Goal: Task Accomplishment & Management: Manage account settings

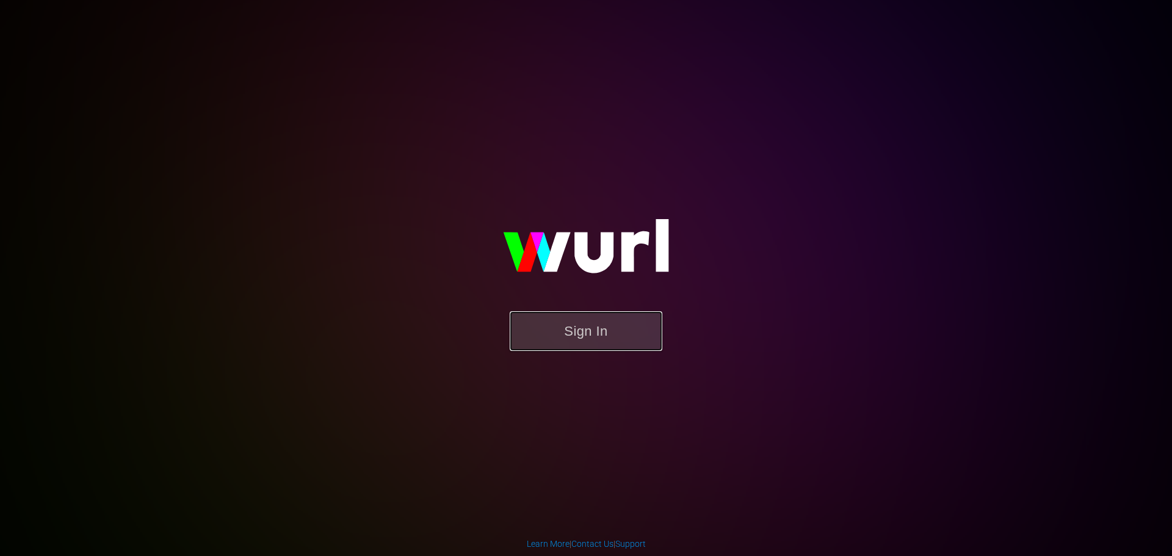
click at [544, 316] on button "Sign In" at bounding box center [586, 331] width 153 height 40
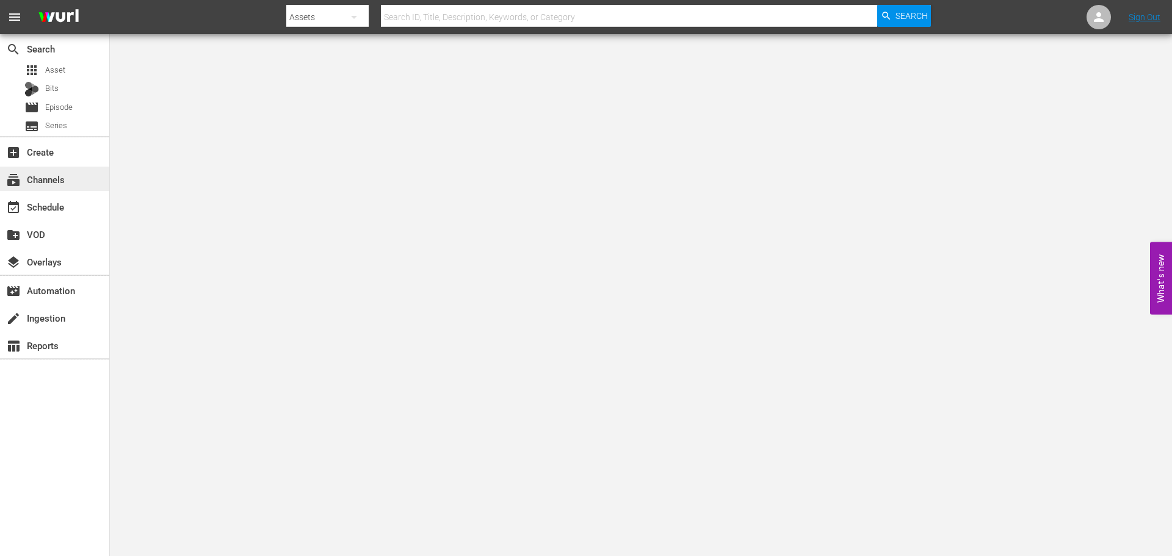
click at [13, 173] on span "subscriptions" at bounding box center [13, 180] width 15 height 15
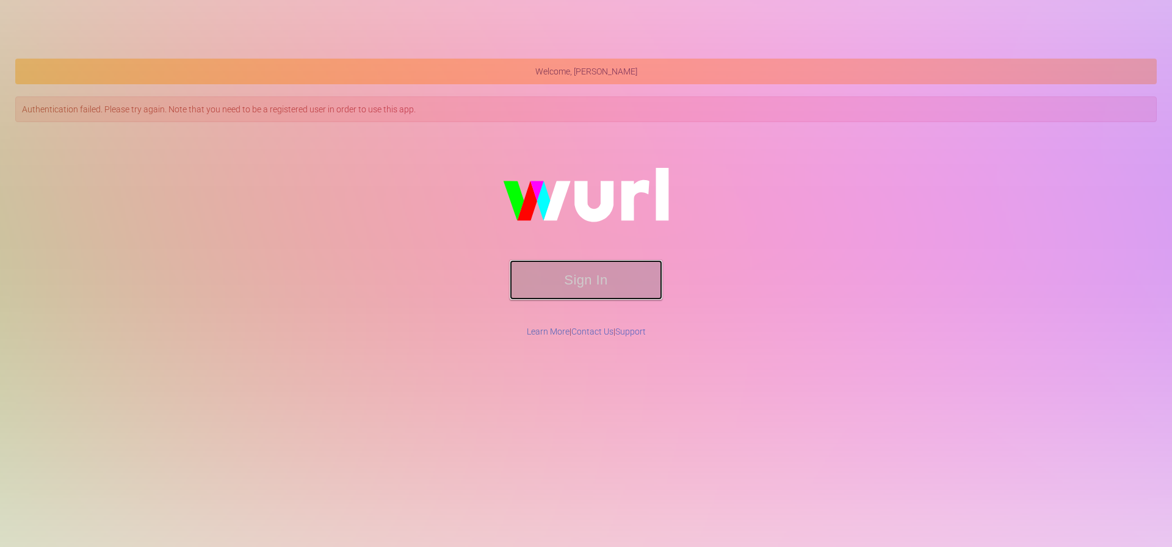
click at [574, 265] on button "Sign In" at bounding box center [586, 280] width 153 height 40
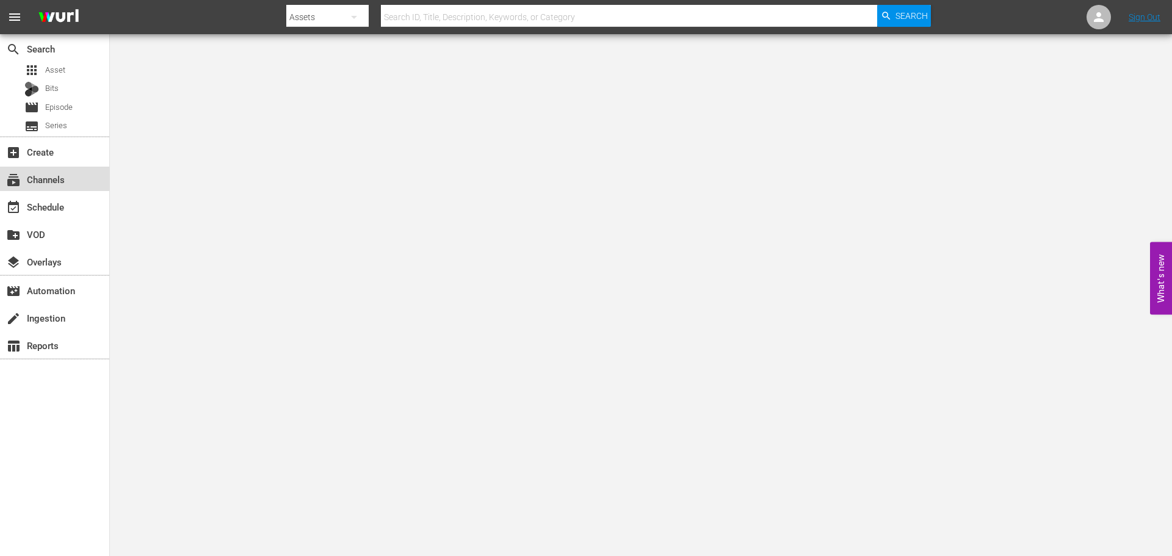
click at [53, 167] on div "subscriptions Channels" at bounding box center [54, 179] width 109 height 24
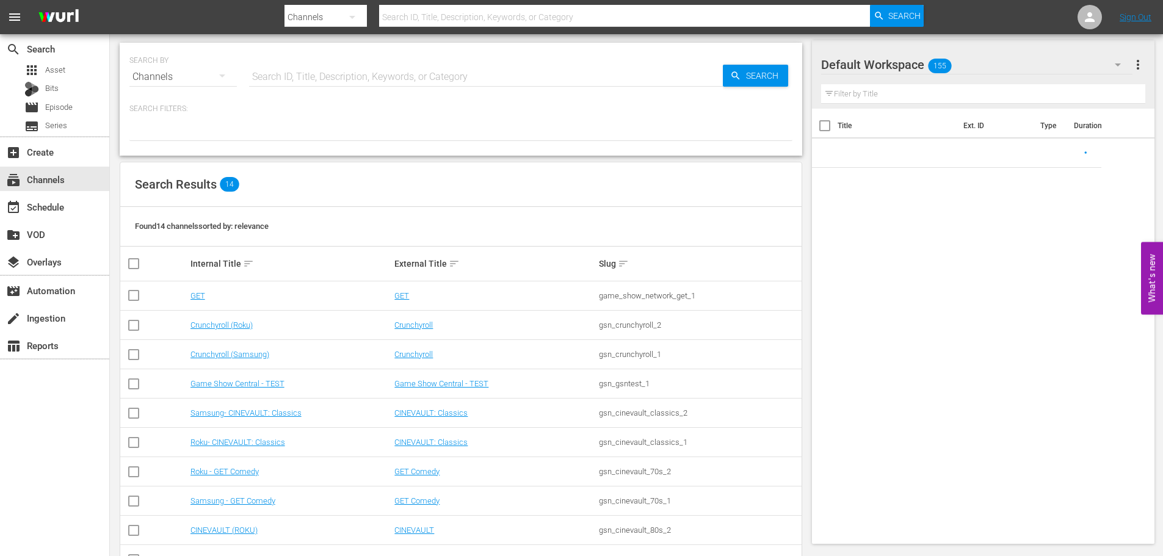
scroll to position [159, 0]
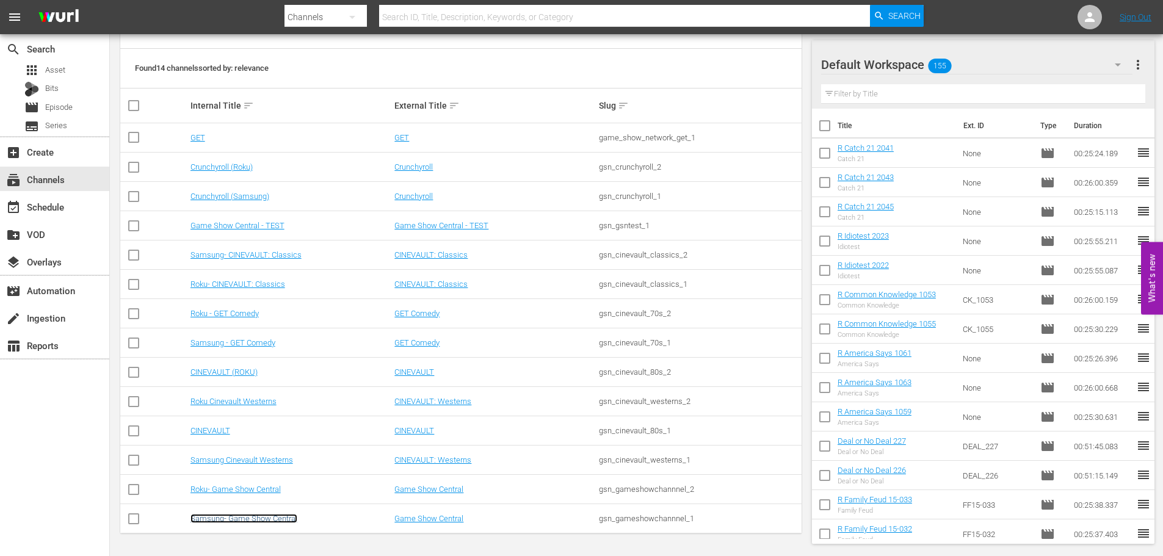
click at [264, 519] on link "Samsung- Game Show Central" at bounding box center [243, 518] width 107 height 9
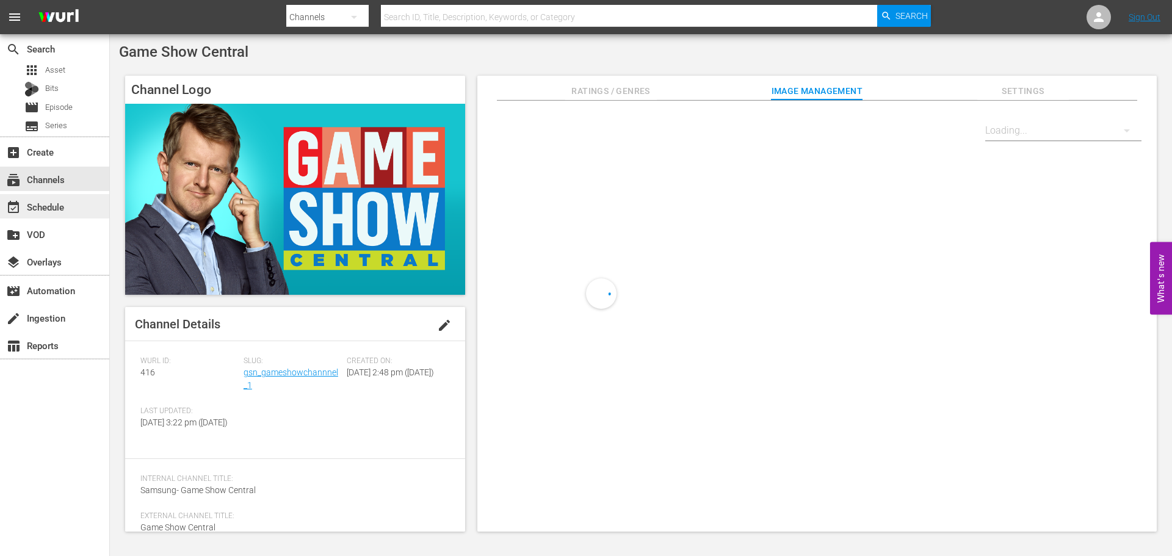
click at [72, 207] on div "event_available Schedule" at bounding box center [54, 206] width 109 height 24
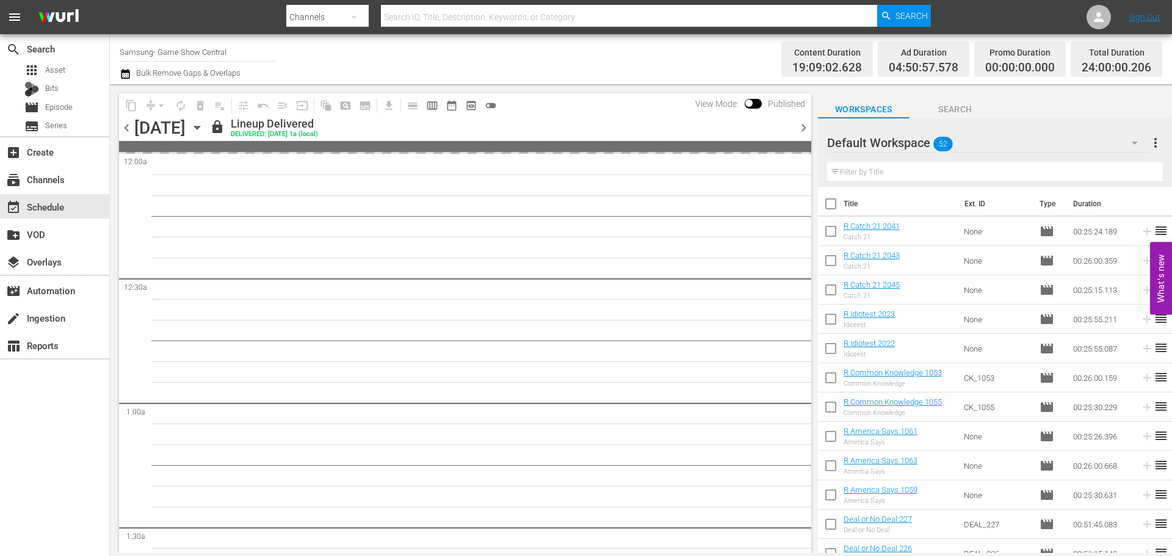
click at [204, 122] on icon "button" at bounding box center [196, 127] width 13 height 13
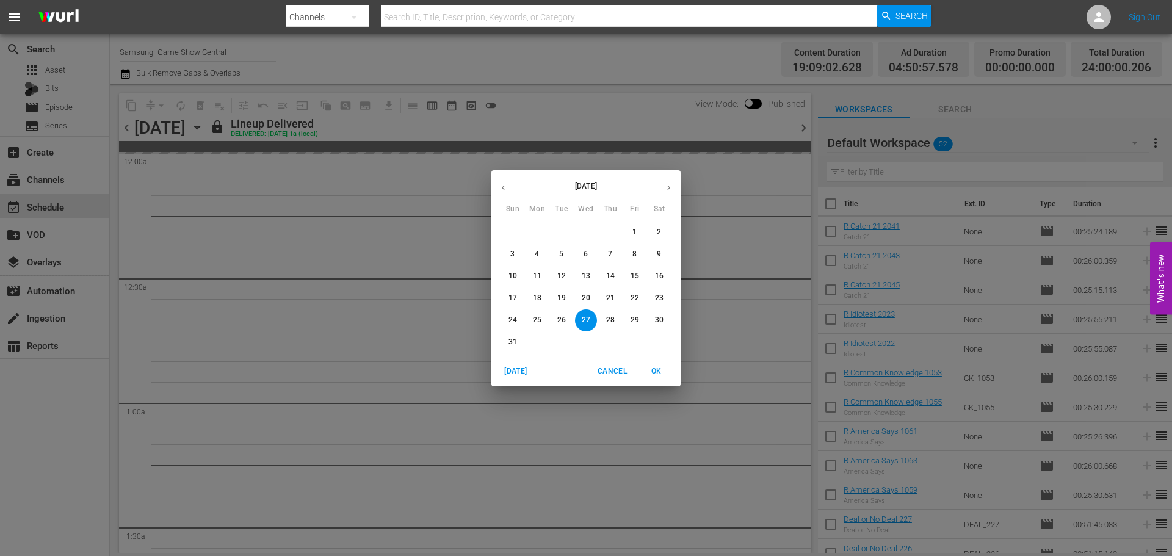
click at [628, 316] on span "29" at bounding box center [635, 320] width 22 height 10
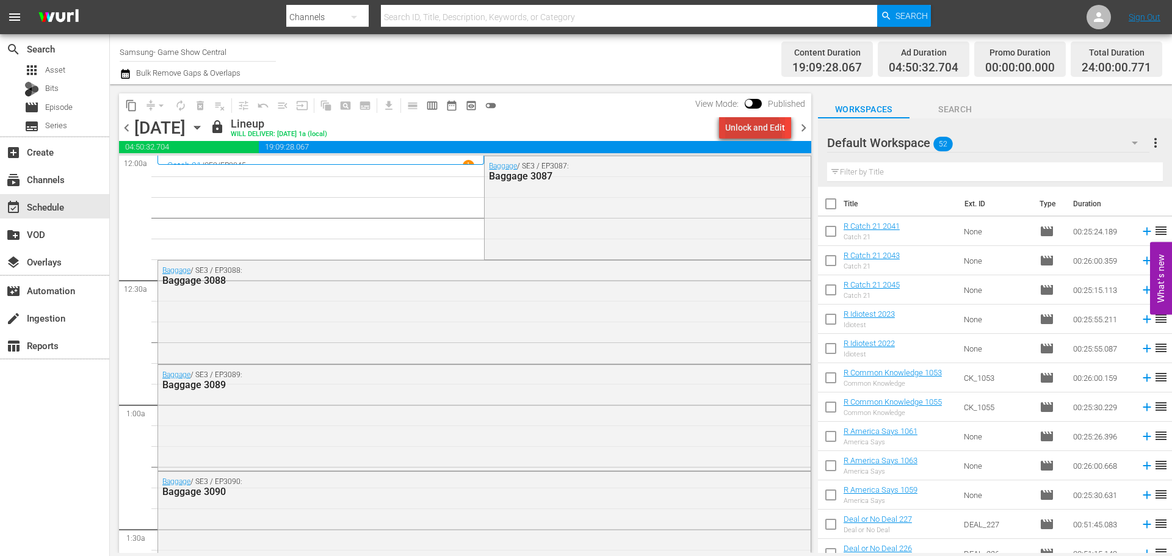
click at [745, 134] on div "Unlock and Edit" at bounding box center [755, 128] width 60 height 22
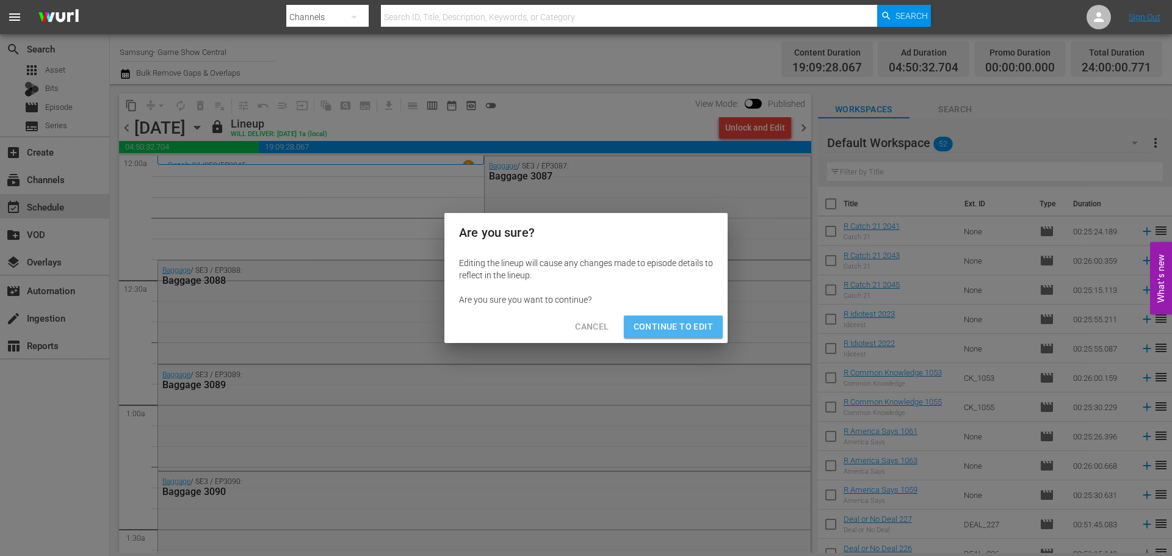
click at [684, 324] on span "Continue to Edit" at bounding box center [673, 326] width 79 height 15
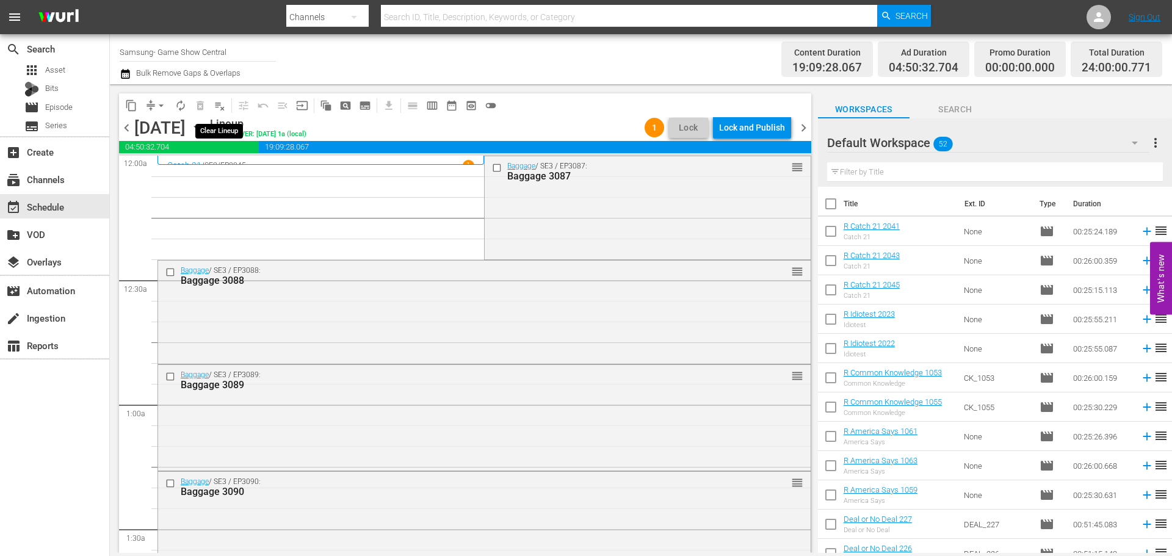
click at [222, 106] on span "playlist_remove_outlined" at bounding box center [220, 106] width 12 height 12
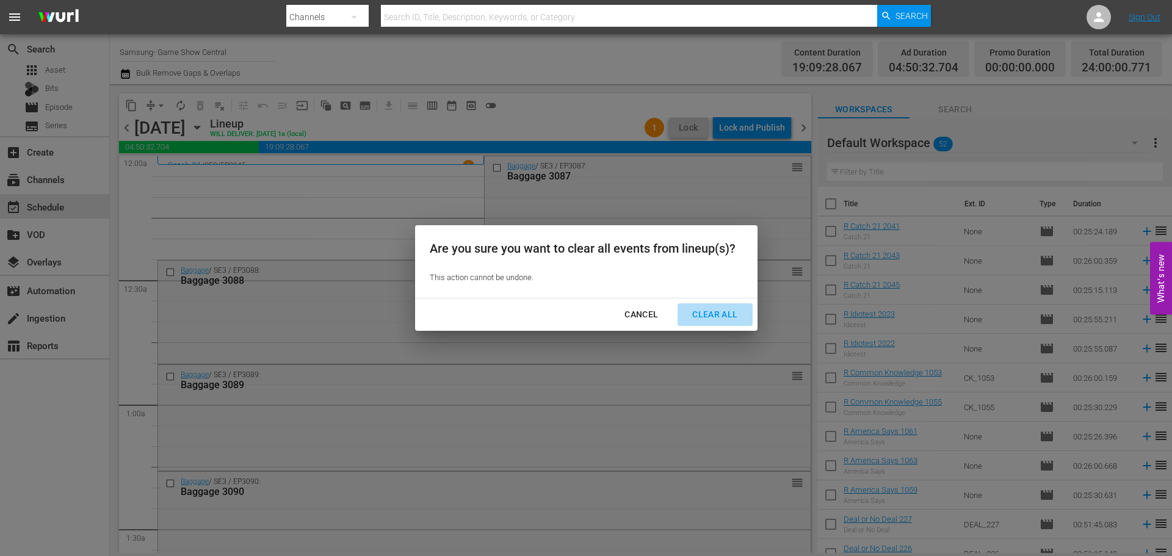
click at [710, 310] on div "Clear All" at bounding box center [715, 314] width 65 height 15
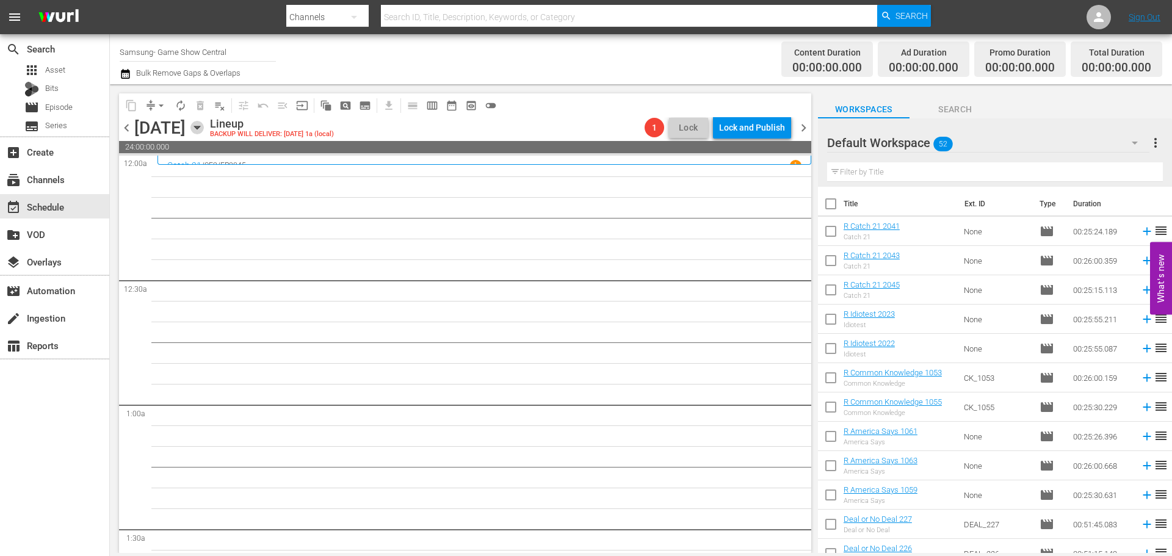
click at [204, 128] on icon "button" at bounding box center [196, 127] width 13 height 13
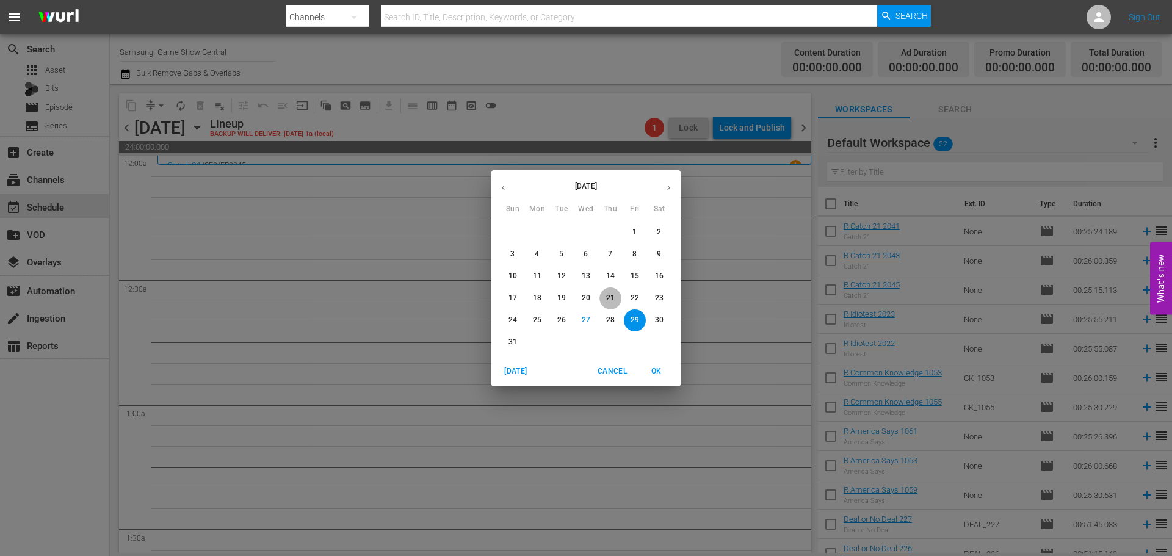
click at [618, 302] on span "21" at bounding box center [611, 298] width 22 height 10
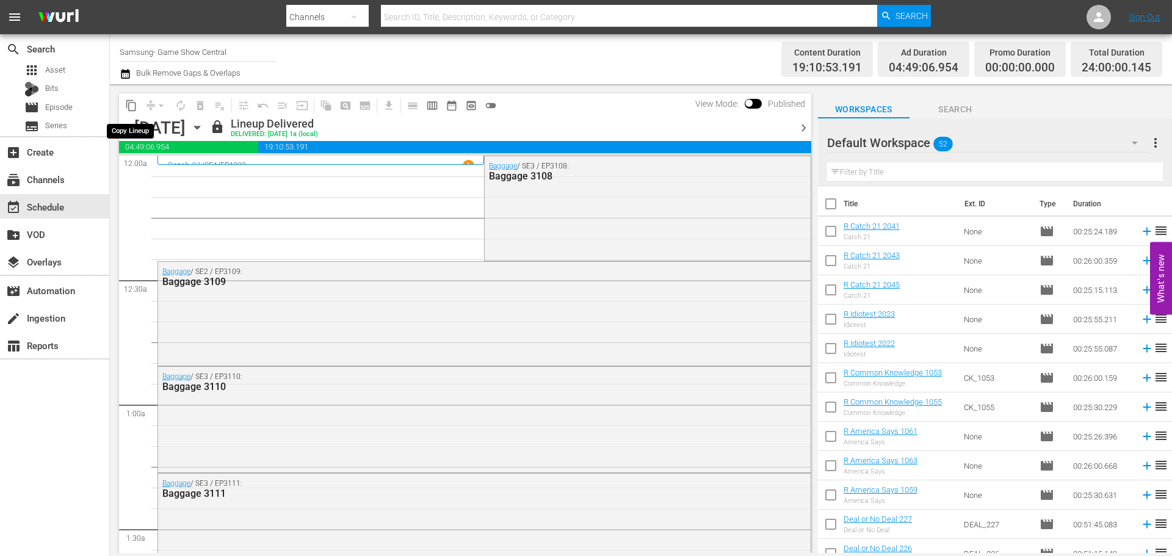
click at [130, 108] on span "content_copy" at bounding box center [131, 106] width 12 height 12
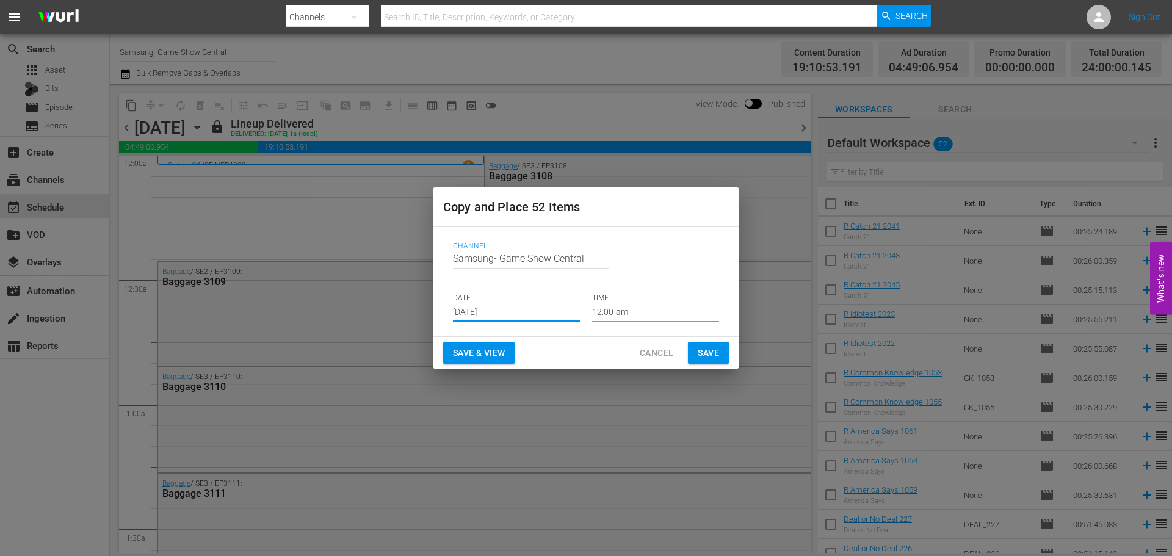
click at [496, 303] on input "[DATE]" at bounding box center [516, 312] width 127 height 18
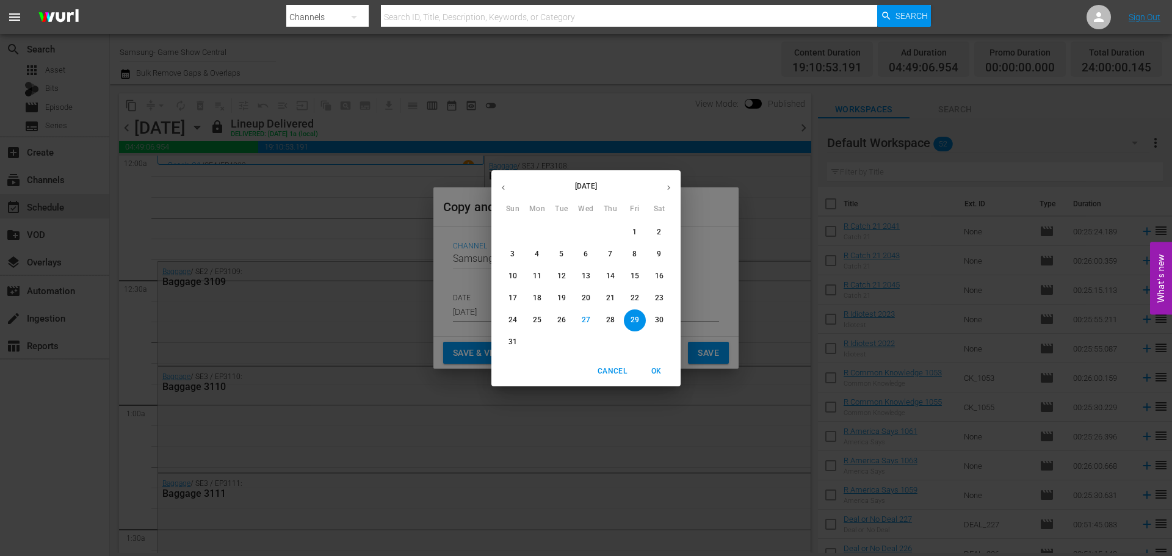
click at [501, 308] on div "17 18 19 20 21 22 23" at bounding box center [585, 299] width 189 height 22
click at [670, 190] on icon "button" at bounding box center [668, 187] width 9 height 9
click at [609, 233] on p "4" at bounding box center [610, 232] width 4 height 10
type input "Sep 4th 2025"
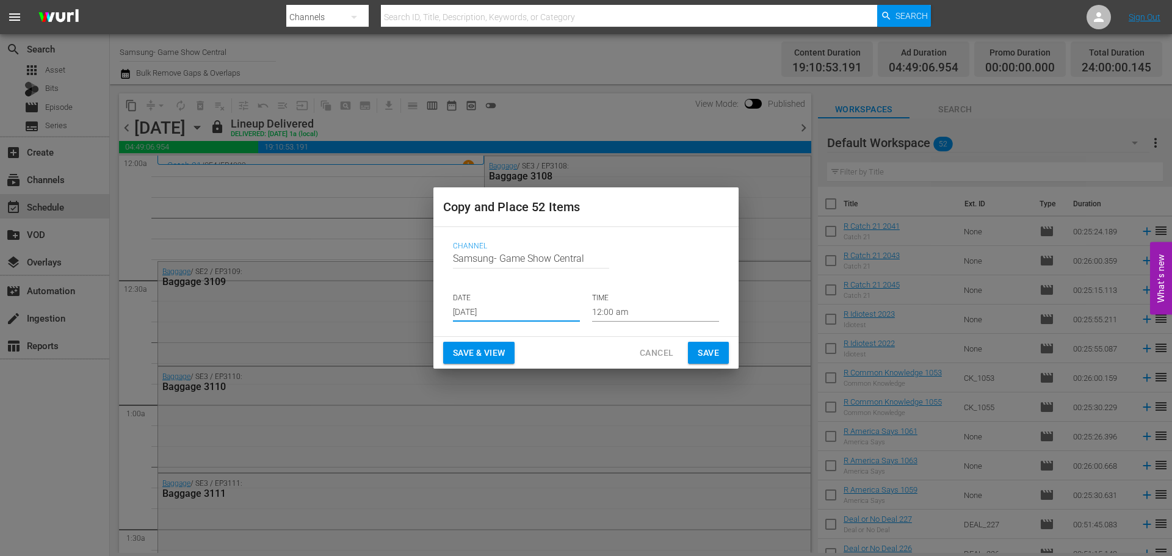
click at [700, 346] on span "Save" at bounding box center [708, 353] width 21 height 15
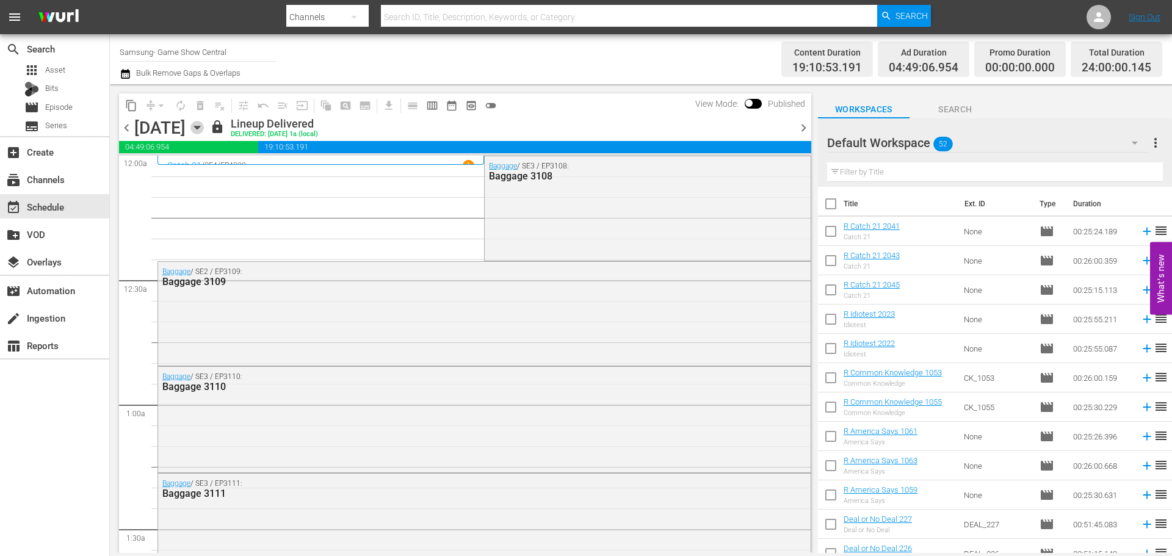
click at [200, 126] on icon "button" at bounding box center [196, 127] width 5 height 3
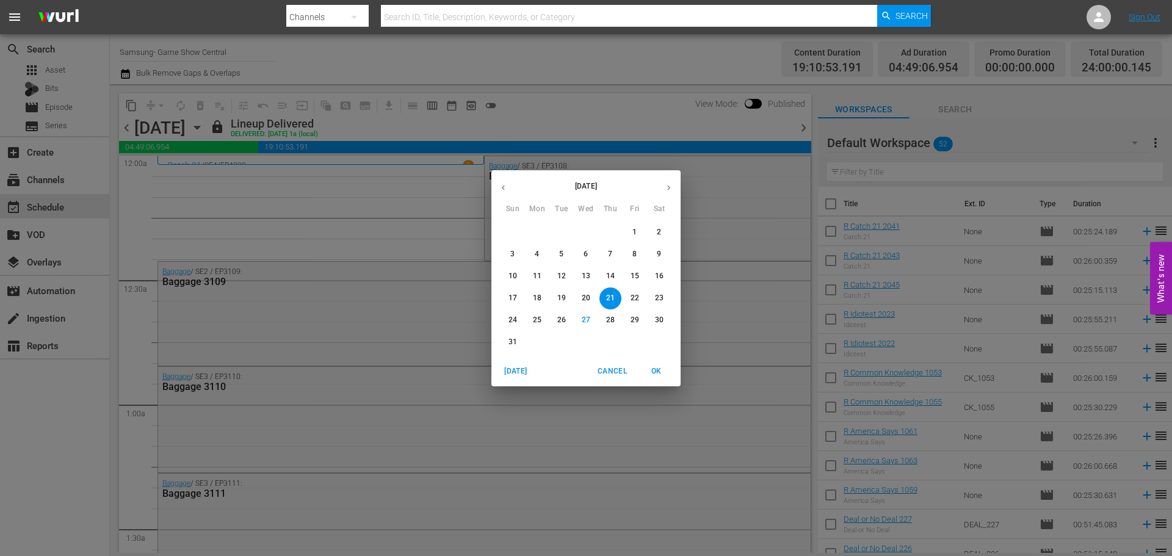
click at [671, 184] on icon "button" at bounding box center [668, 187] width 9 height 9
click at [614, 229] on span "4" at bounding box center [611, 232] width 22 height 10
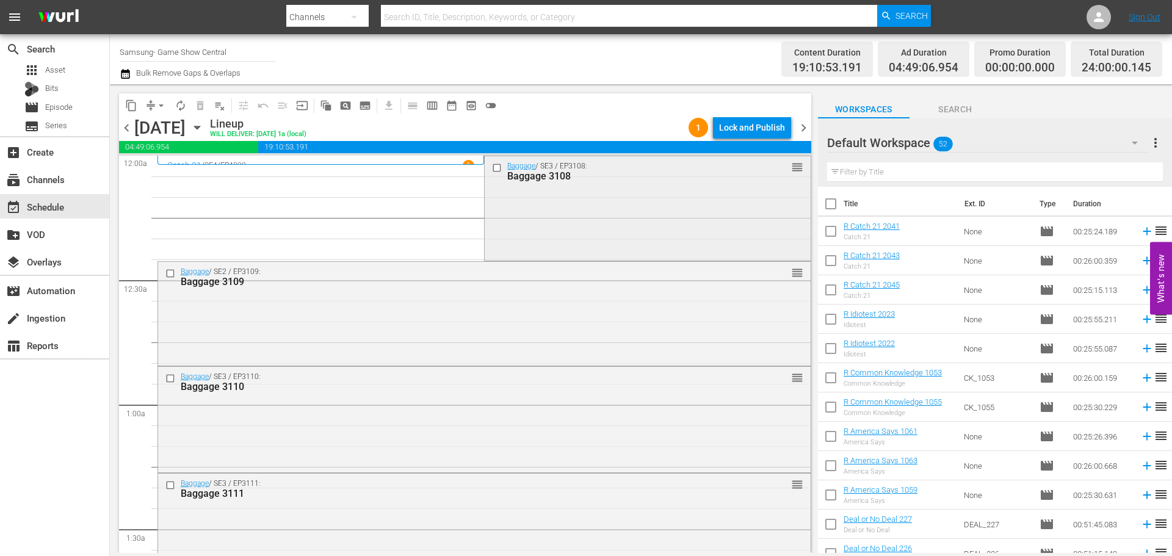
click at [493, 171] on input "checkbox" at bounding box center [498, 167] width 13 height 10
click at [167, 272] on input "checkbox" at bounding box center [171, 273] width 13 height 10
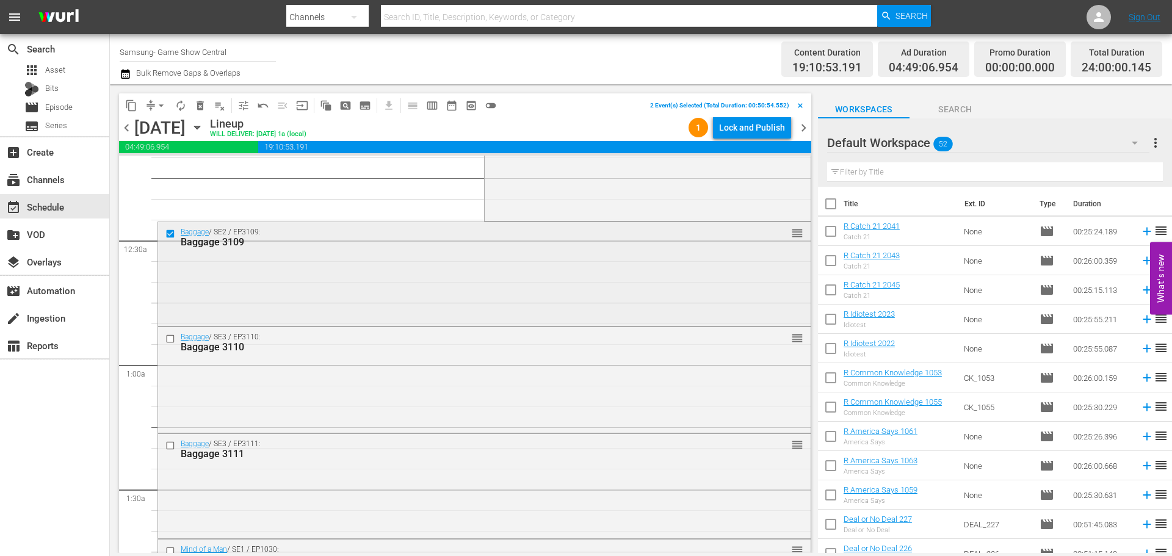
scroll to position [61, 0]
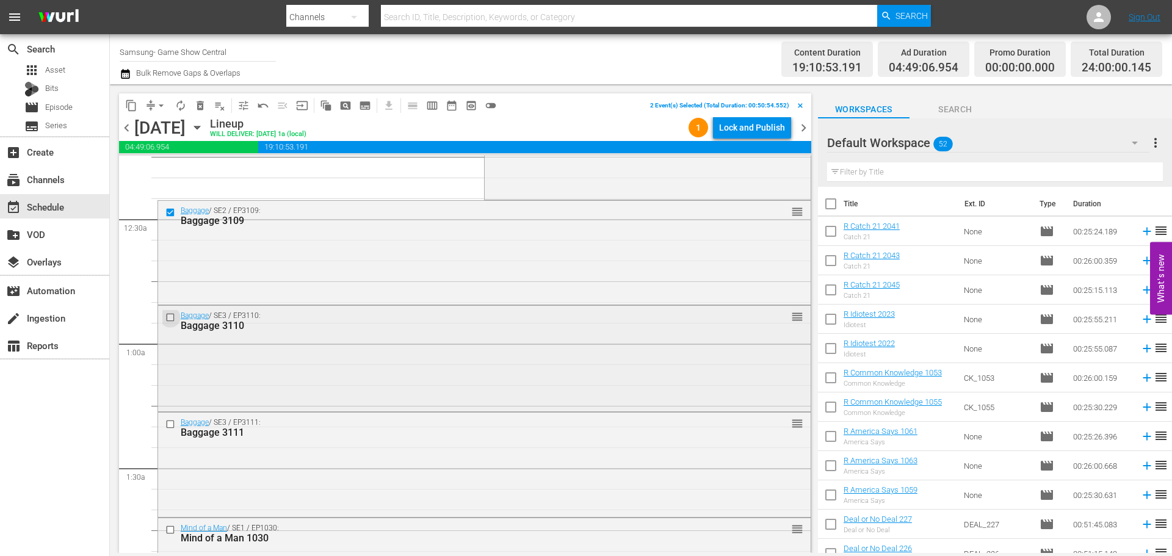
click at [175, 319] on input "checkbox" at bounding box center [171, 318] width 13 height 10
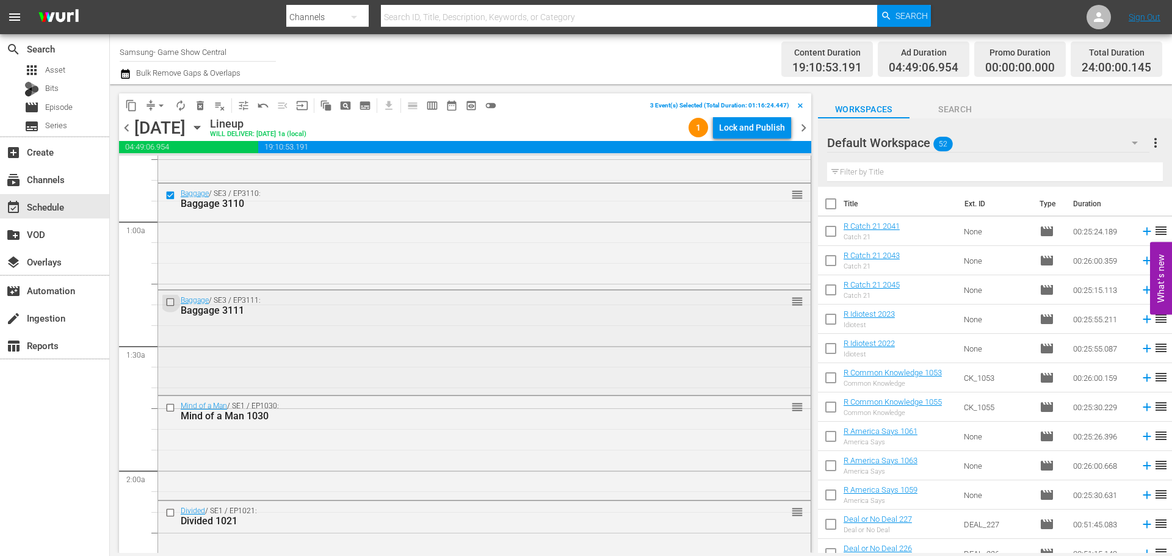
click at [171, 298] on input "checkbox" at bounding box center [171, 302] width 13 height 10
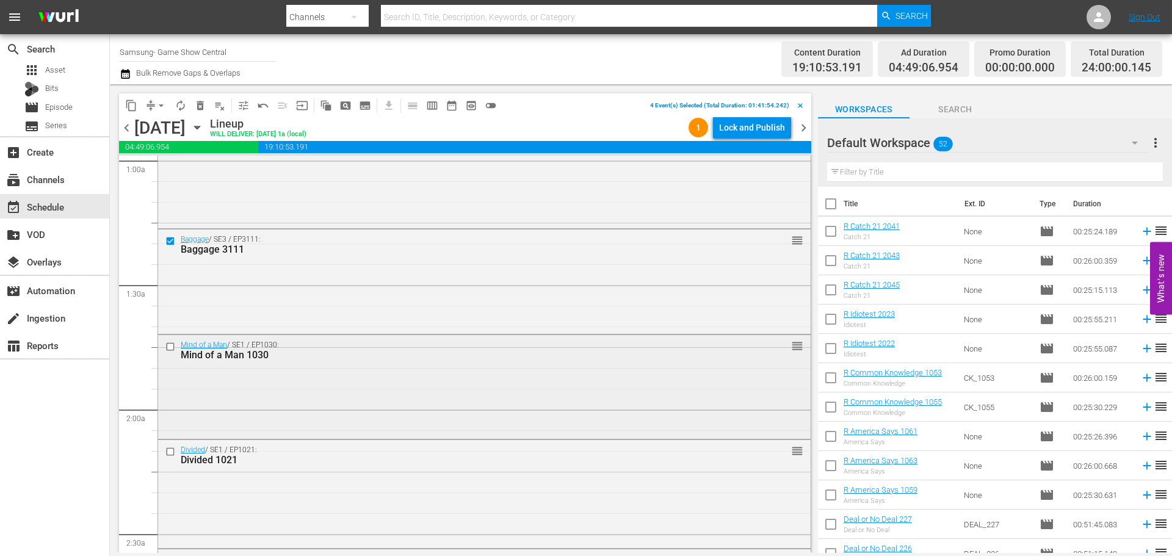
click at [172, 347] on input "checkbox" at bounding box center [171, 346] width 13 height 10
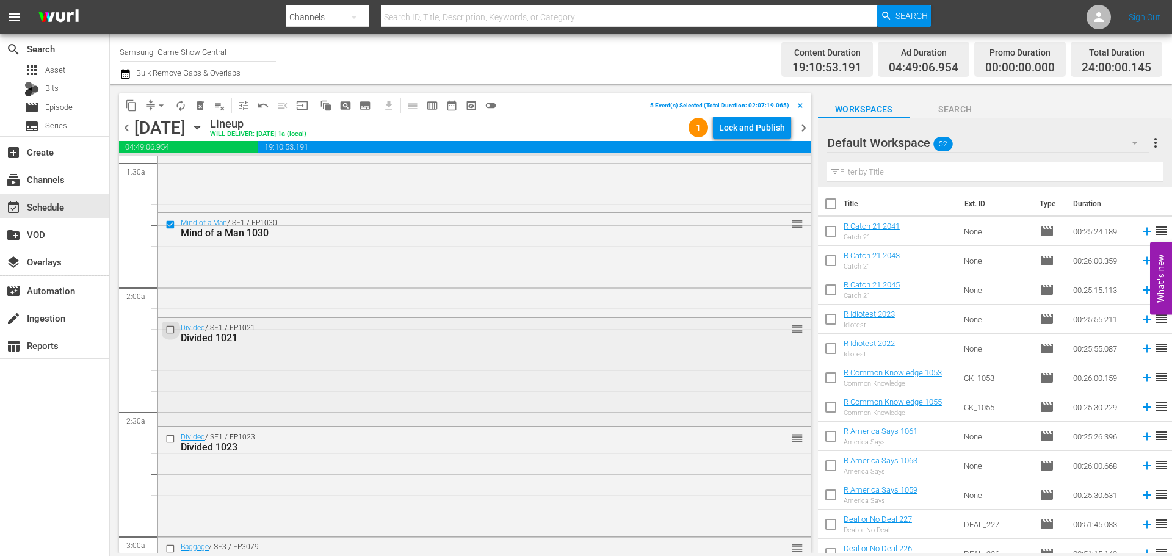
click at [171, 328] on input "checkbox" at bounding box center [171, 330] width 13 height 10
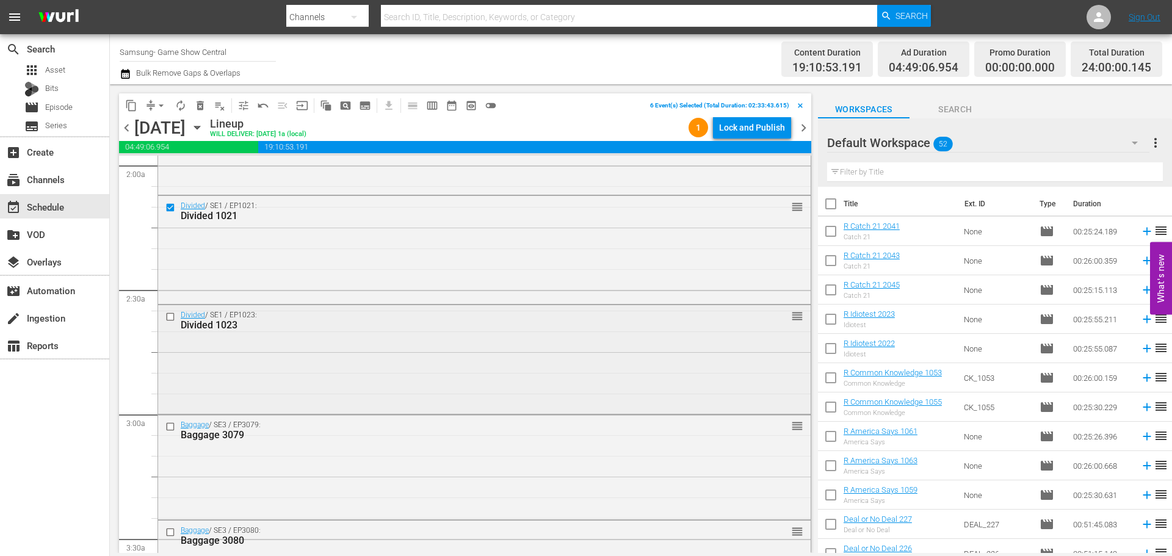
click at [171, 309] on div "Divided / SE1 / EP1023: Divided 1023 reorder" at bounding box center [484, 320] width 653 height 30
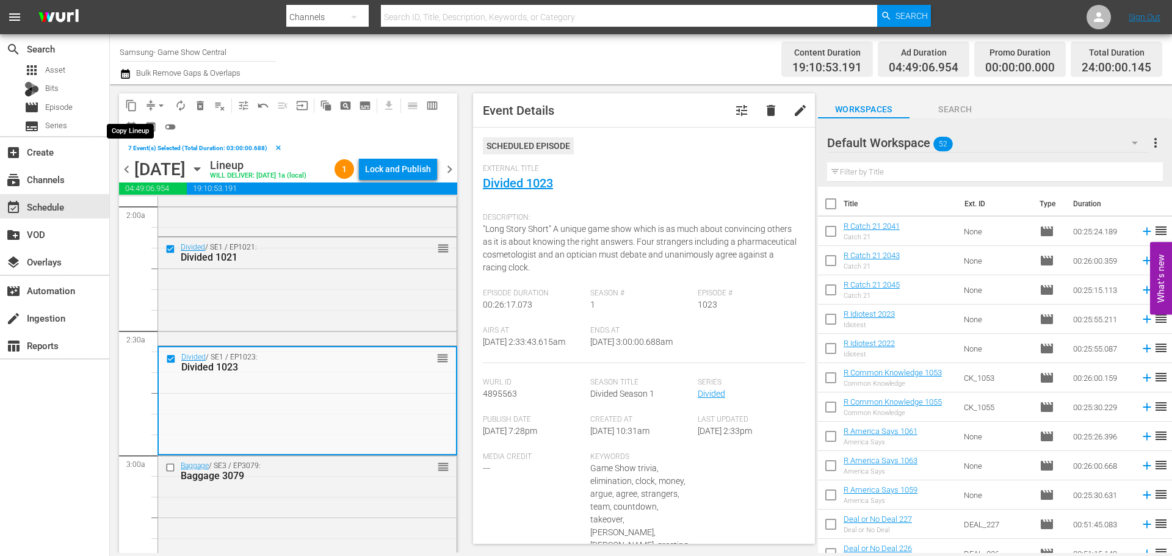
click at [134, 104] on span "content_copy" at bounding box center [131, 106] width 12 height 12
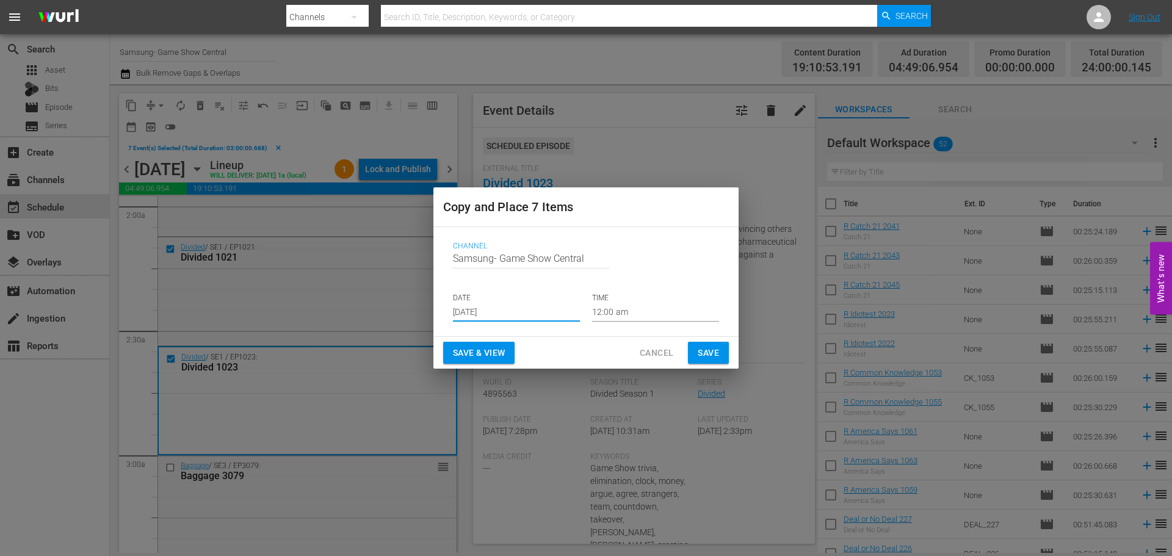
click at [500, 311] on input "[DATE]" at bounding box center [516, 312] width 127 height 18
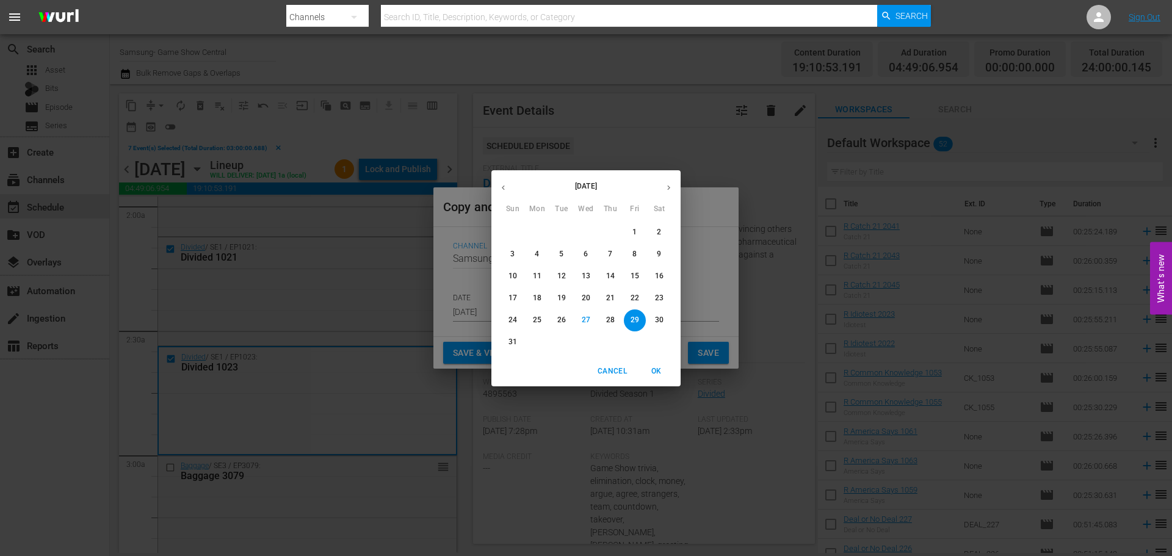
click at [647, 327] on div "29" at bounding box center [635, 321] width 24 height 22
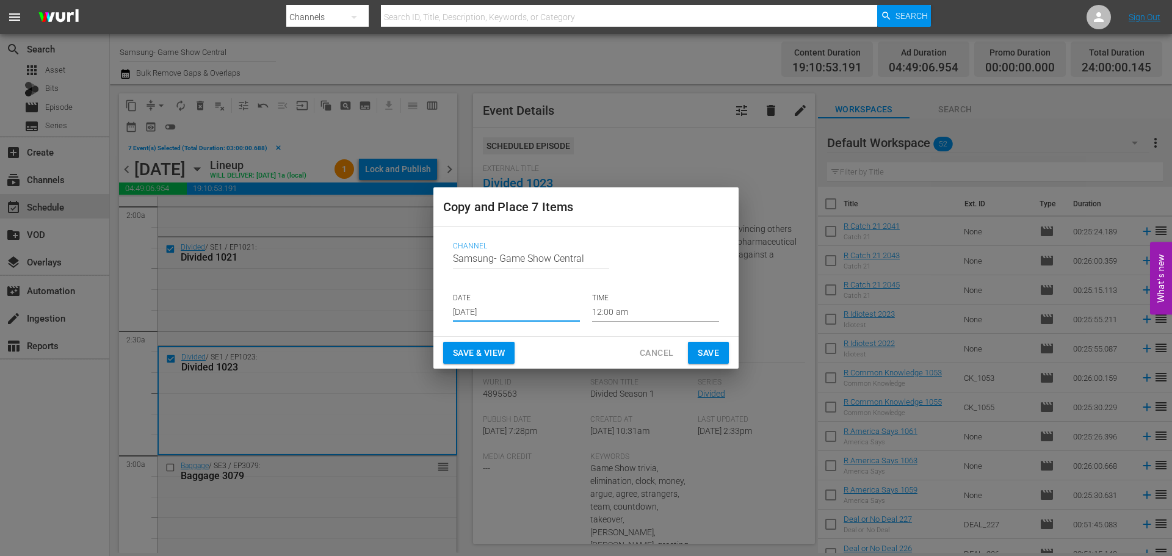
click at [642, 314] on input "12:00 am" at bounding box center [655, 312] width 127 height 18
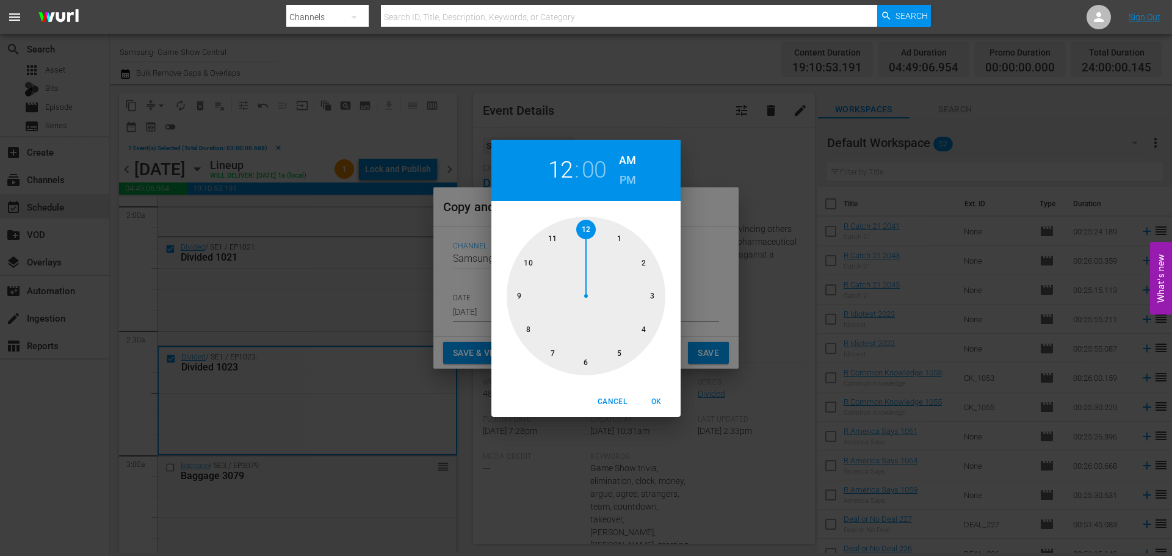
click at [641, 310] on div at bounding box center [586, 296] width 159 height 159
click at [665, 391] on div "03 : 00 AM PM 00 05 10 15 20 25 30 35 40 45 50 55 Cancel OK" at bounding box center [585, 278] width 189 height 277
click at [658, 399] on span "OK" at bounding box center [656, 402] width 29 height 13
type input "03:00 am"
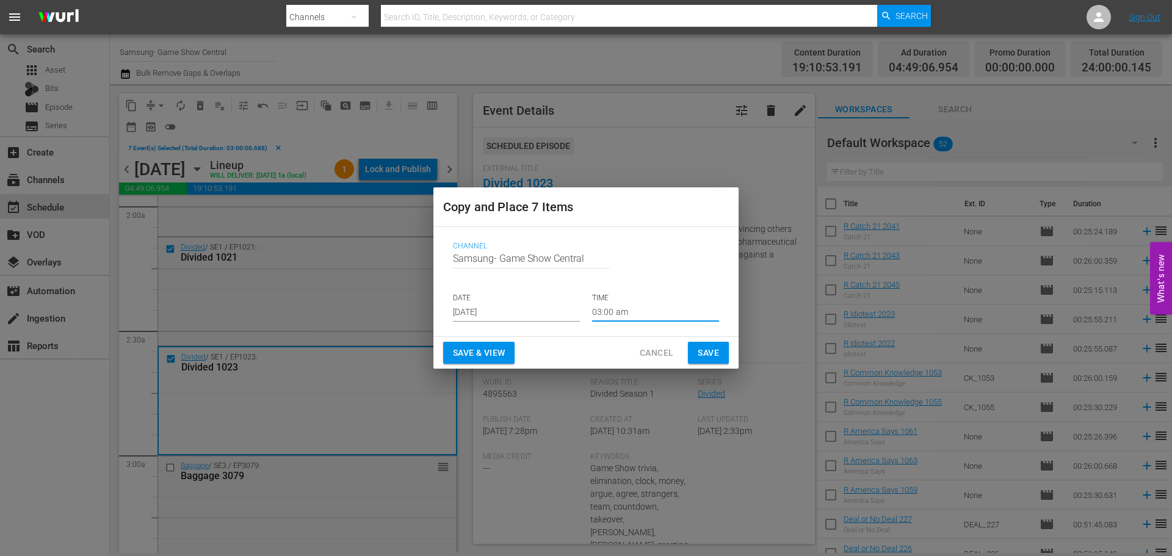
click at [698, 355] on span "Save" at bounding box center [708, 353] width 21 height 15
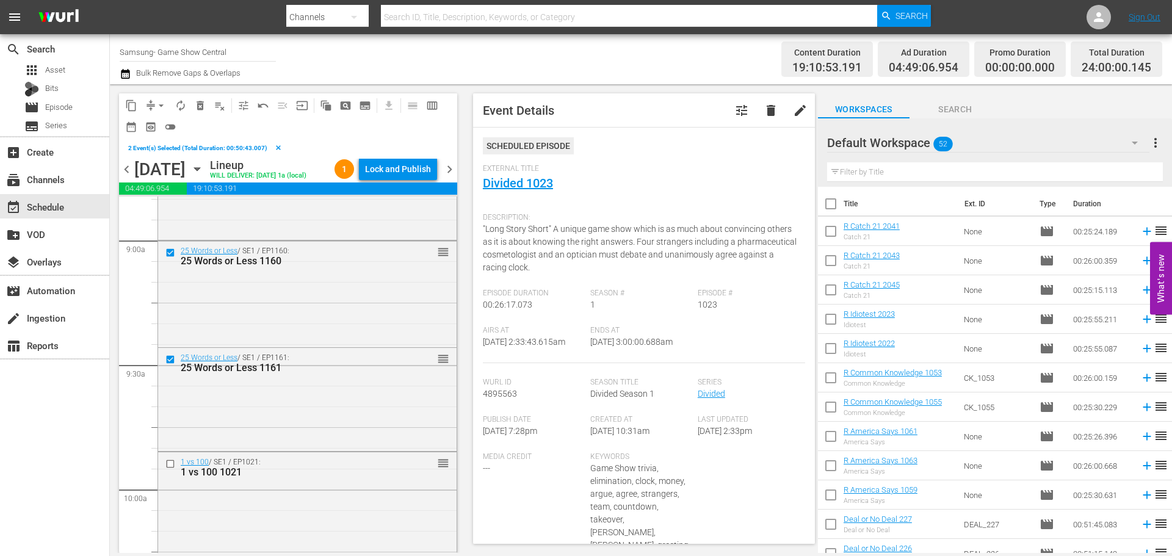
scroll to position [2320, 0]
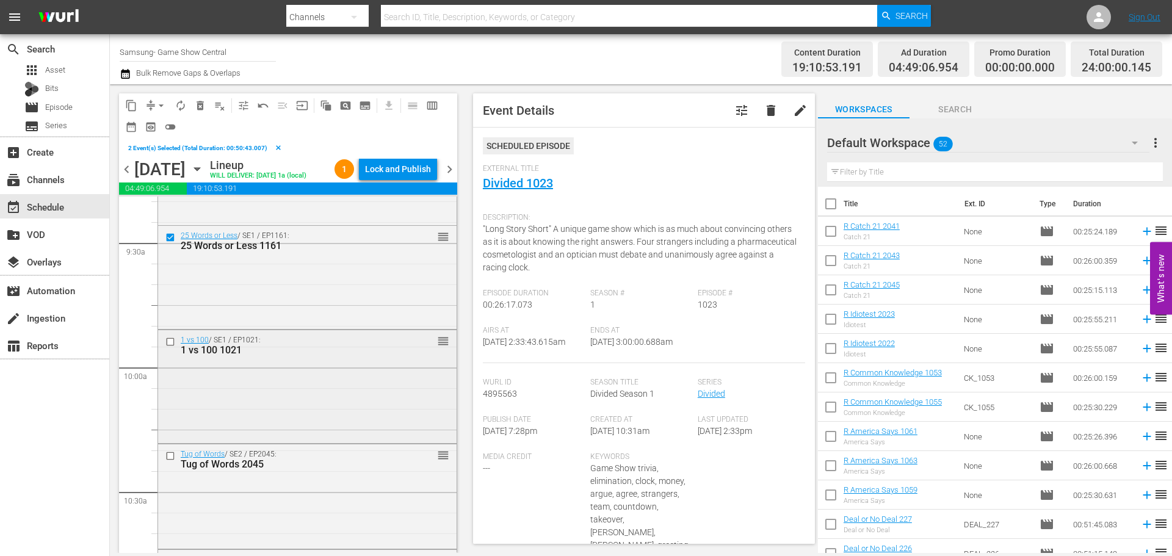
click at [175, 347] on input "checkbox" at bounding box center [171, 341] width 13 height 10
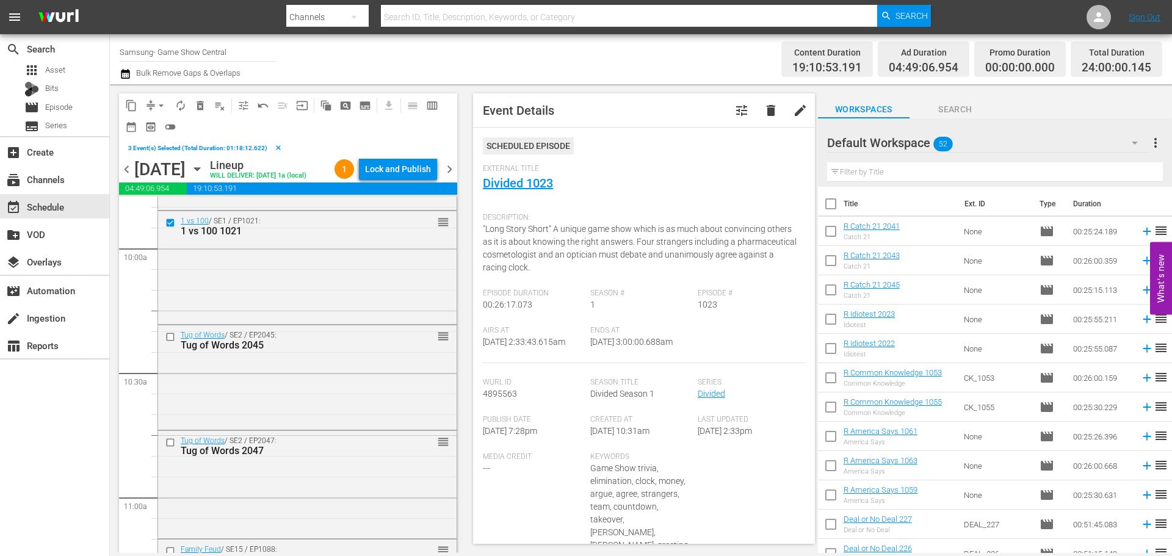
scroll to position [2442, 0]
click at [173, 339] on input "checkbox" at bounding box center [171, 333] width 13 height 10
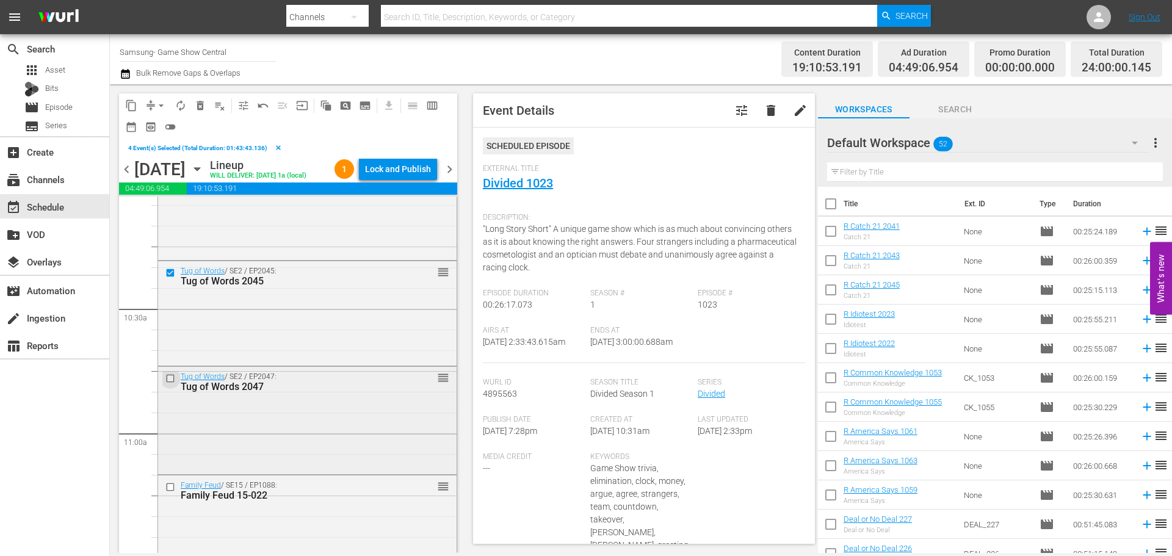
click at [169, 384] on input "checkbox" at bounding box center [171, 379] width 13 height 10
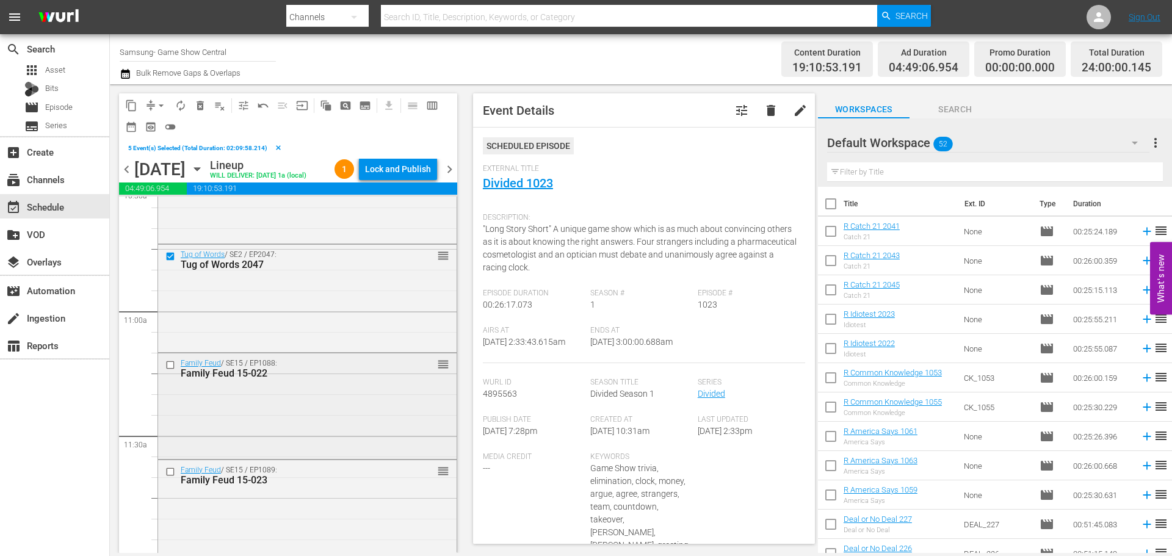
click at [170, 371] on input "checkbox" at bounding box center [171, 365] width 13 height 10
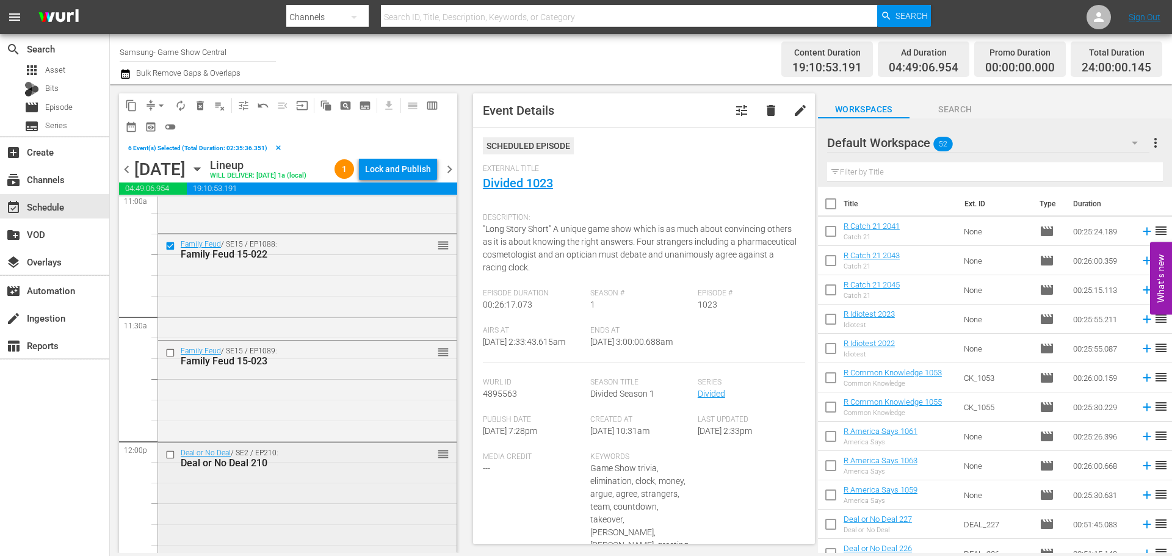
scroll to position [2809, 0]
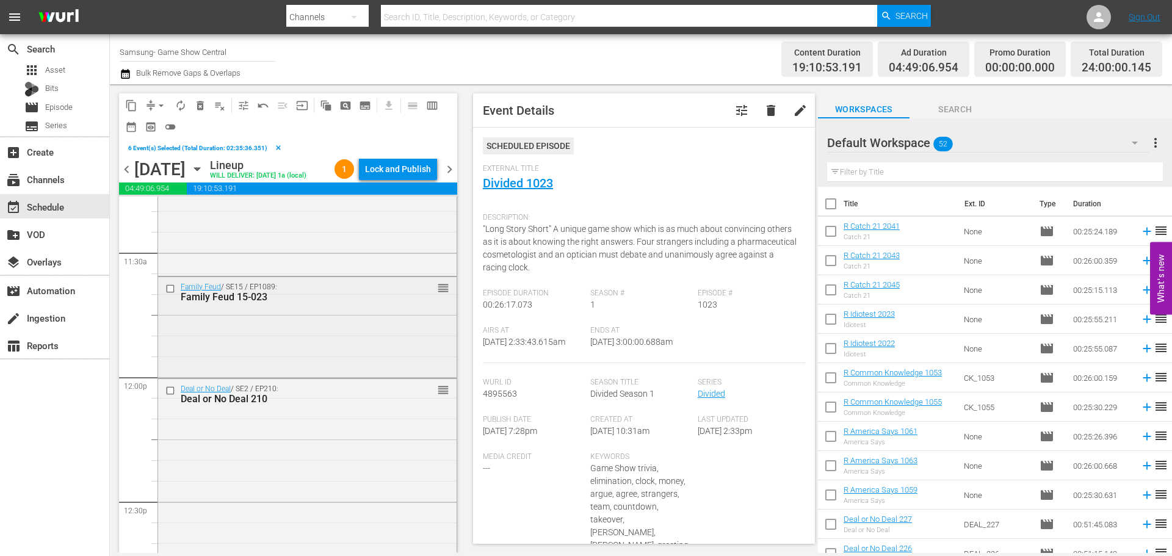
click at [172, 294] on input "checkbox" at bounding box center [171, 288] width 13 height 10
click at [129, 103] on span "content_copy" at bounding box center [131, 106] width 12 height 12
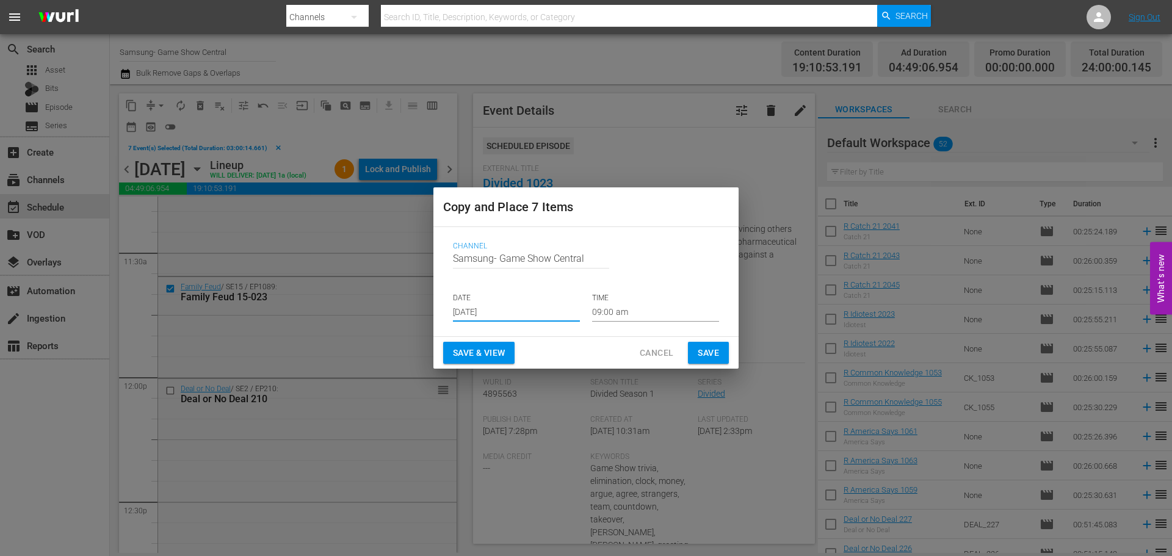
click at [507, 308] on input "[DATE]" at bounding box center [516, 312] width 127 height 18
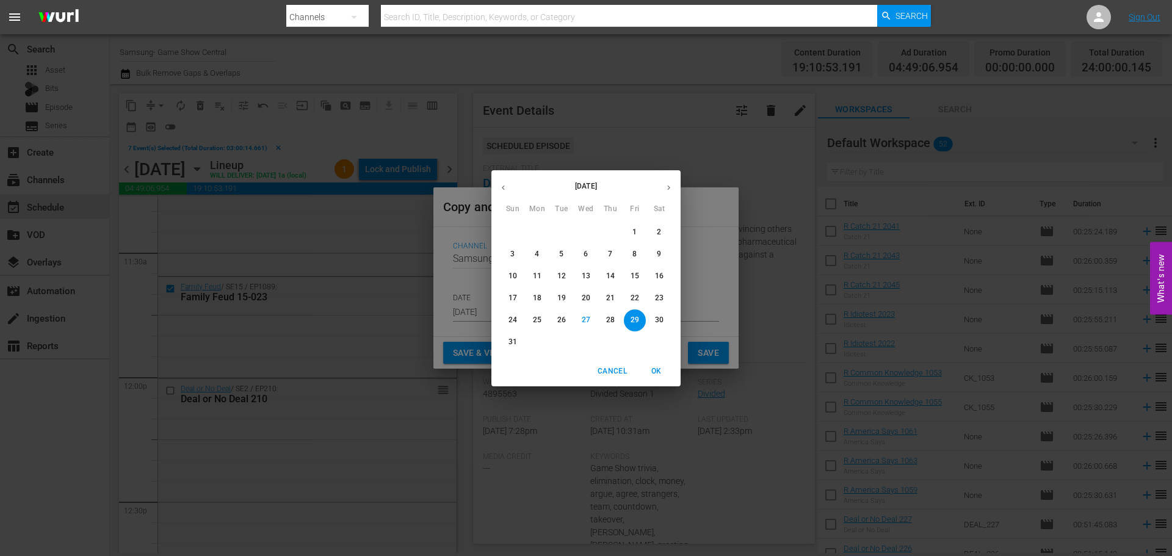
click at [623, 316] on div "29" at bounding box center [635, 321] width 24 height 22
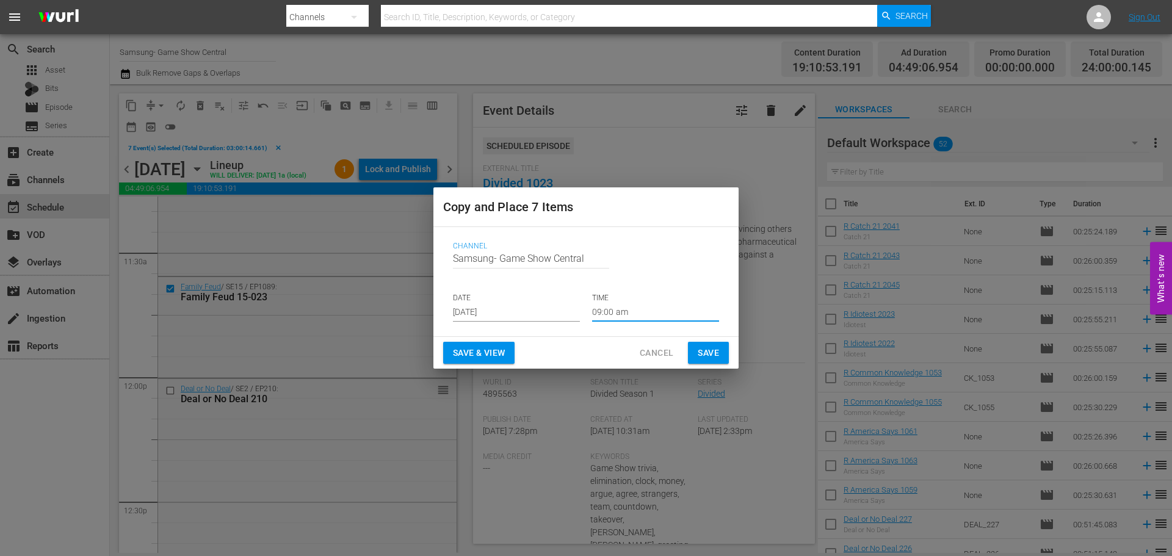
click at [623, 311] on input "09:00 am" at bounding box center [655, 312] width 127 height 18
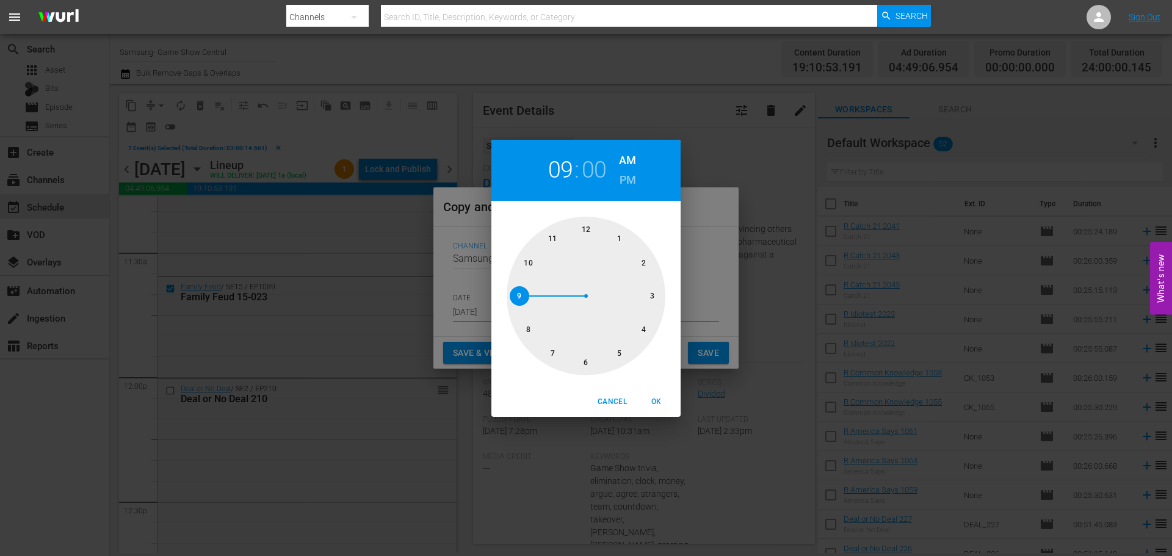
drag, startPoint x: 586, startPoint y: 351, endPoint x: 611, endPoint y: 373, distance: 33.3
click at [587, 351] on div at bounding box center [586, 296] width 159 height 159
click at [664, 401] on span "OK" at bounding box center [656, 402] width 29 height 13
type input "06:00 am"
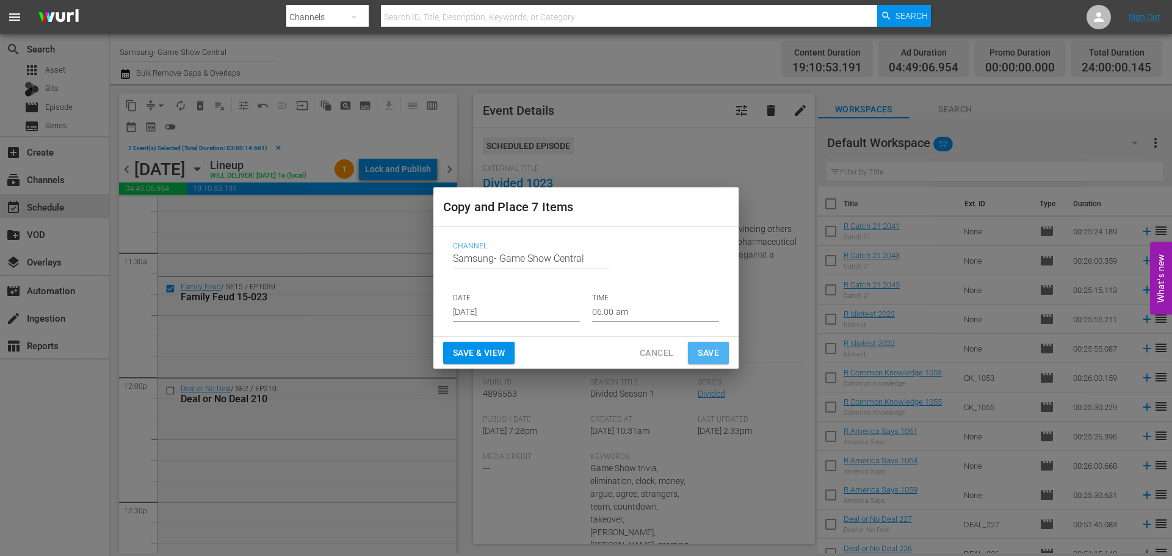
click at [696, 351] on button "Save" at bounding box center [708, 353] width 41 height 23
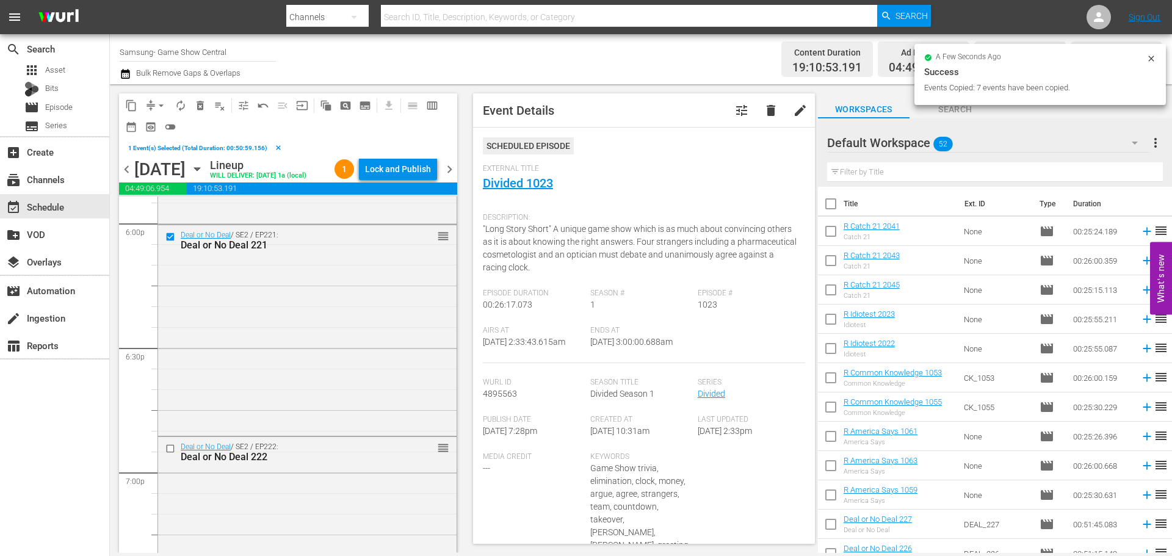
scroll to position [4579, 0]
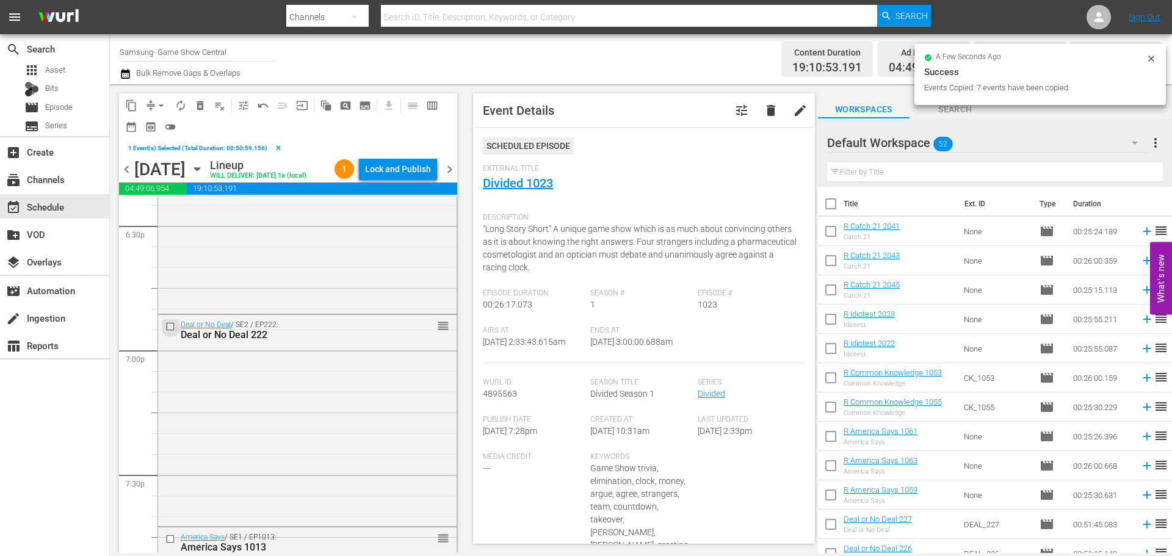
click at [171, 332] on input "checkbox" at bounding box center [171, 326] width 13 height 10
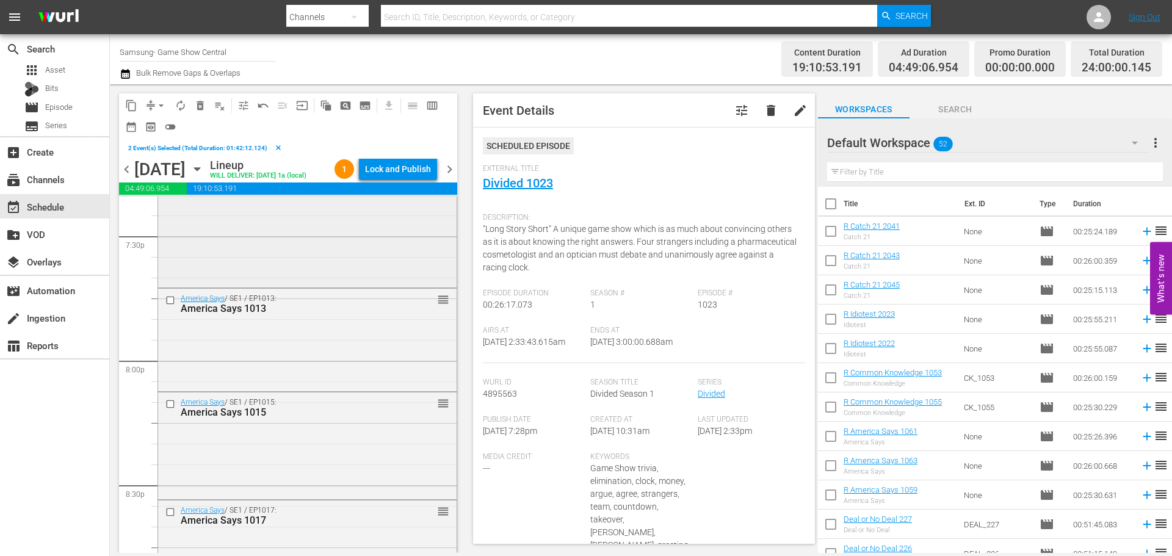
scroll to position [4823, 0]
click at [173, 300] on input "checkbox" at bounding box center [171, 295] width 13 height 10
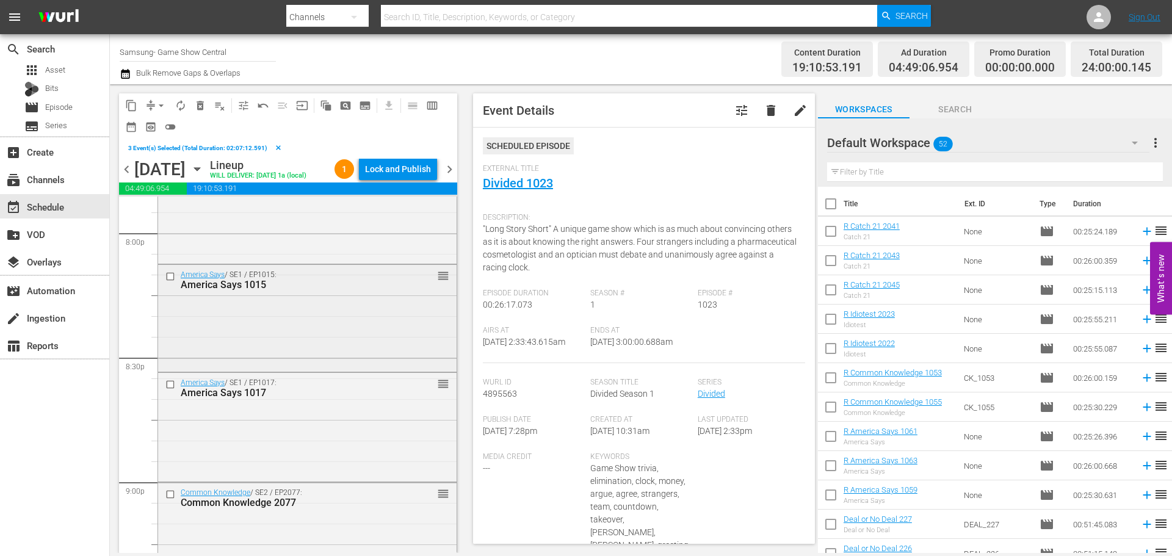
click at [171, 281] on input "checkbox" at bounding box center [171, 276] width 13 height 10
click at [171, 390] on input "checkbox" at bounding box center [171, 385] width 13 height 10
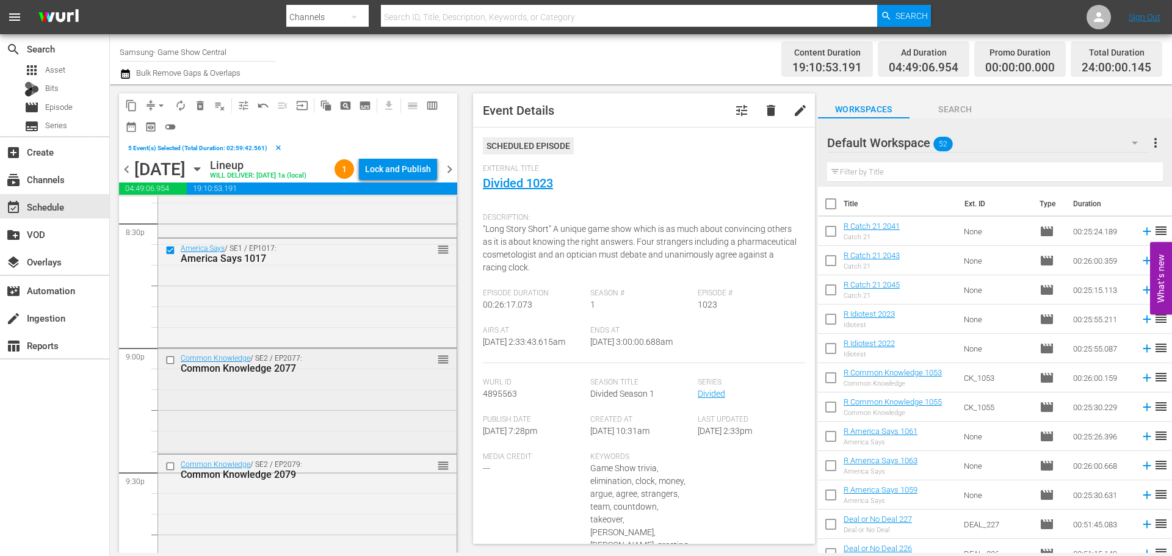
scroll to position [5190, 0]
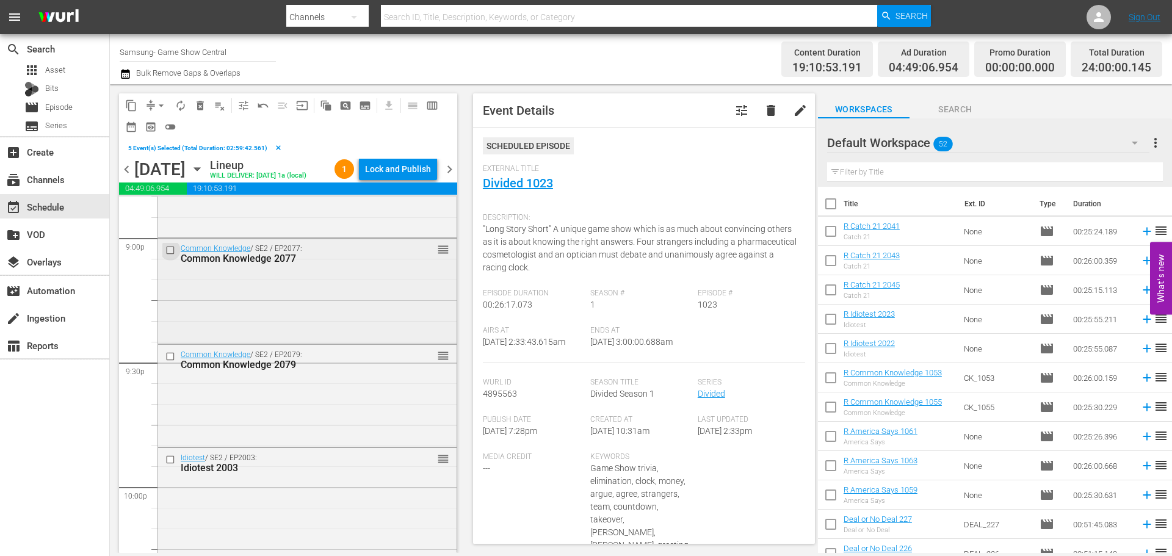
click at [175, 256] on input "checkbox" at bounding box center [171, 250] width 13 height 10
click at [168, 361] on input "checkbox" at bounding box center [171, 356] width 13 height 10
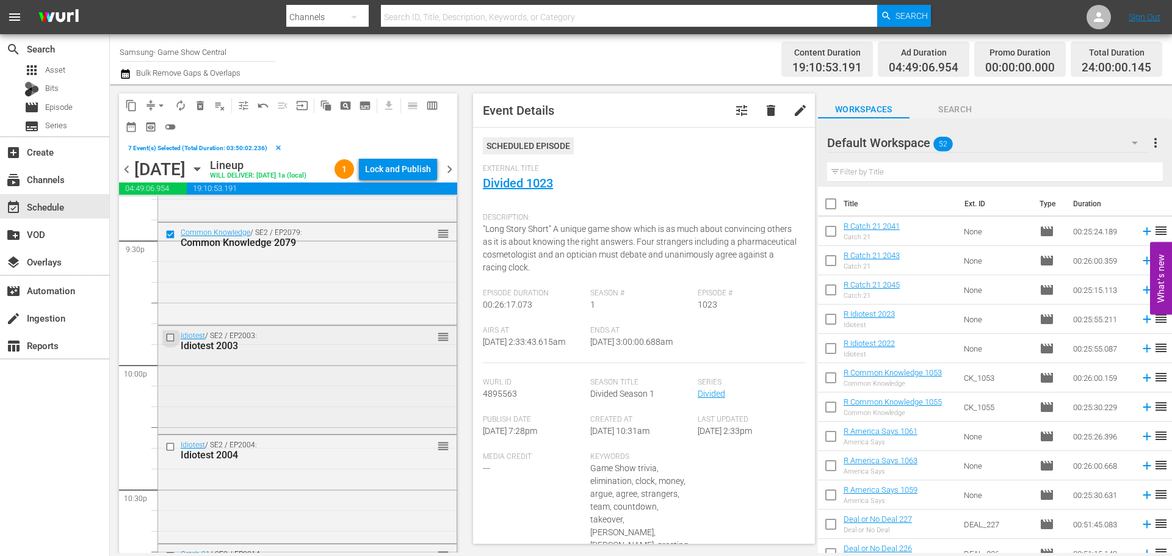
click at [172, 343] on input "checkbox" at bounding box center [171, 338] width 13 height 10
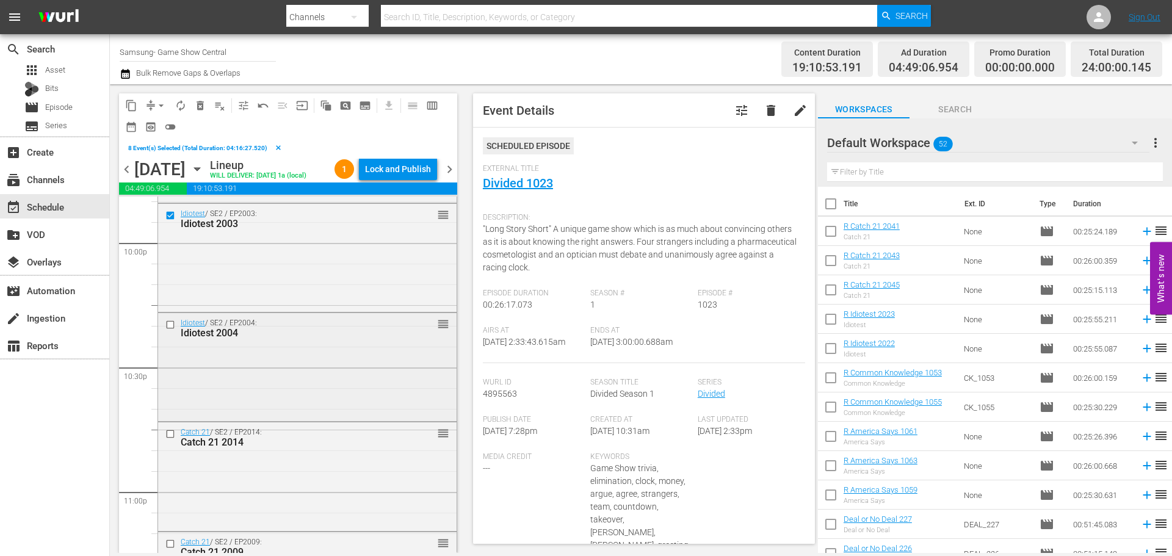
click at [170, 330] on input "checkbox" at bounding box center [171, 325] width 13 height 10
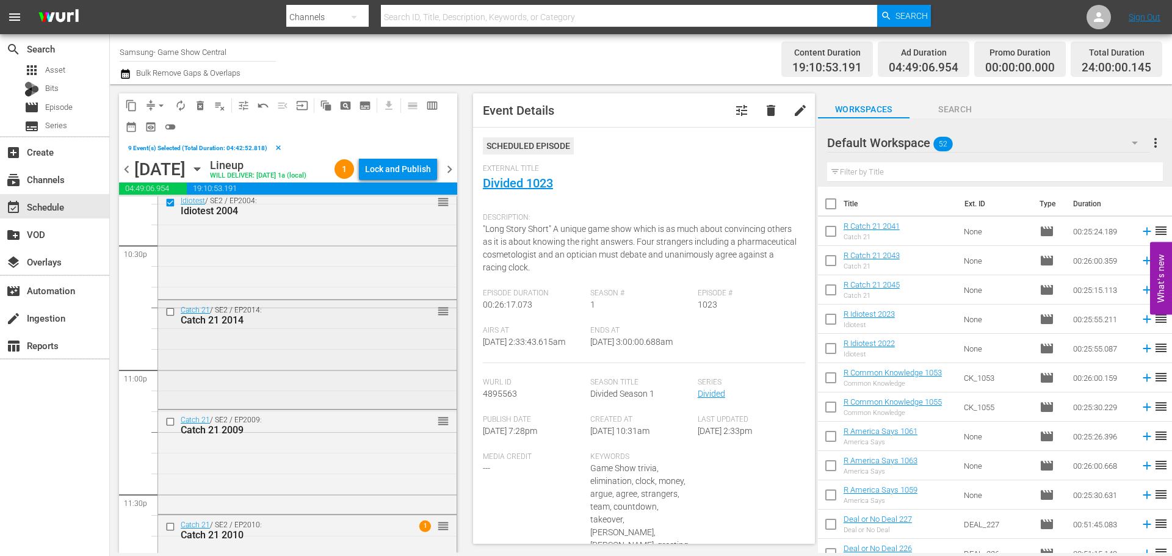
click at [167, 317] on input "checkbox" at bounding box center [171, 312] width 13 height 10
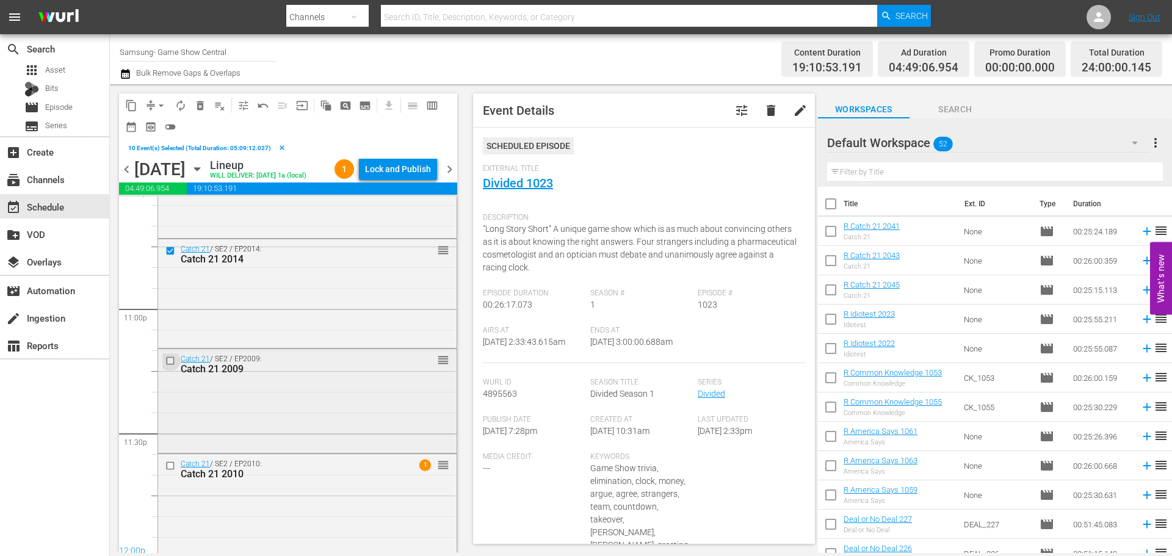
click at [170, 366] on input "checkbox" at bounding box center [171, 360] width 13 height 10
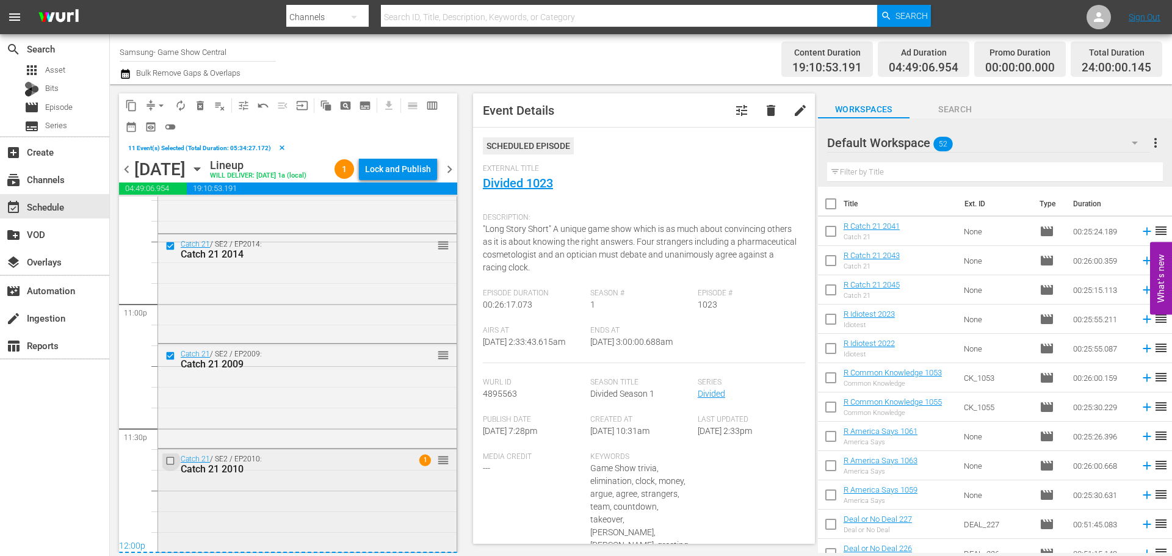
click at [175, 463] on input "checkbox" at bounding box center [171, 460] width 13 height 10
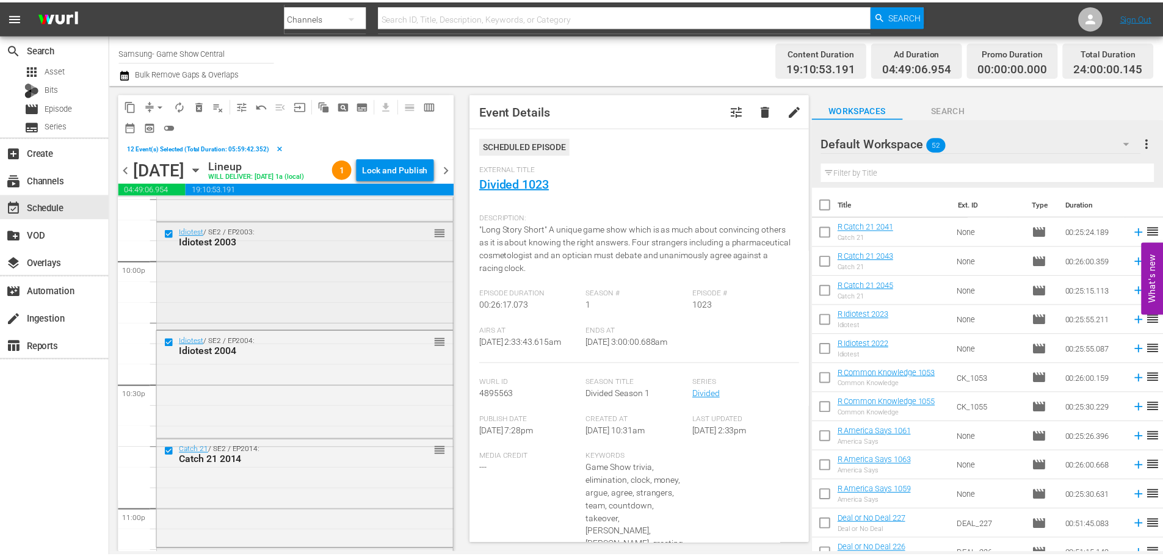
scroll to position [5399, 0]
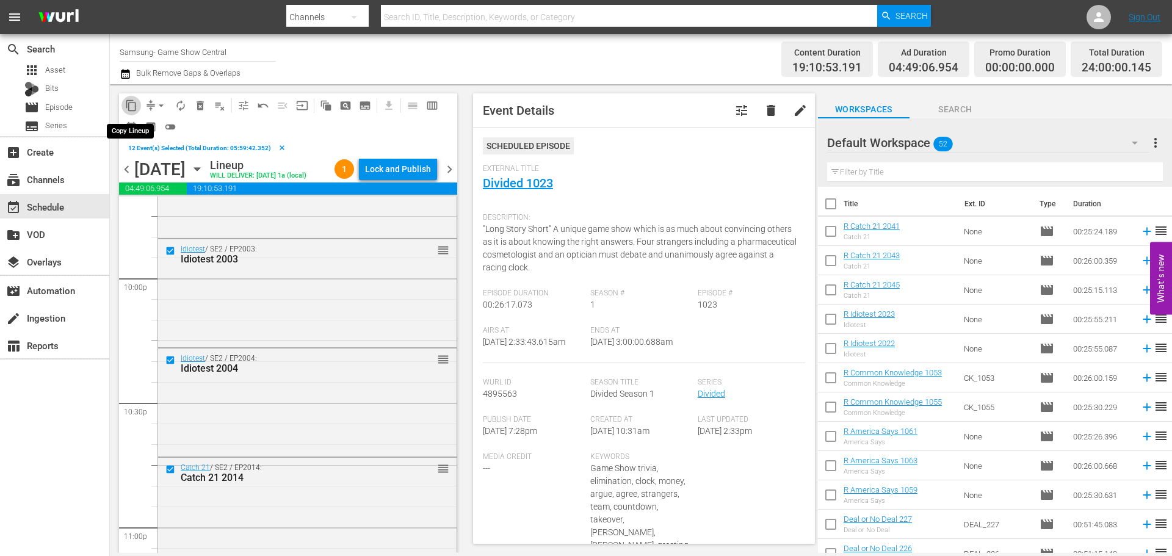
click at [134, 103] on span "content_copy" at bounding box center [131, 106] width 12 height 12
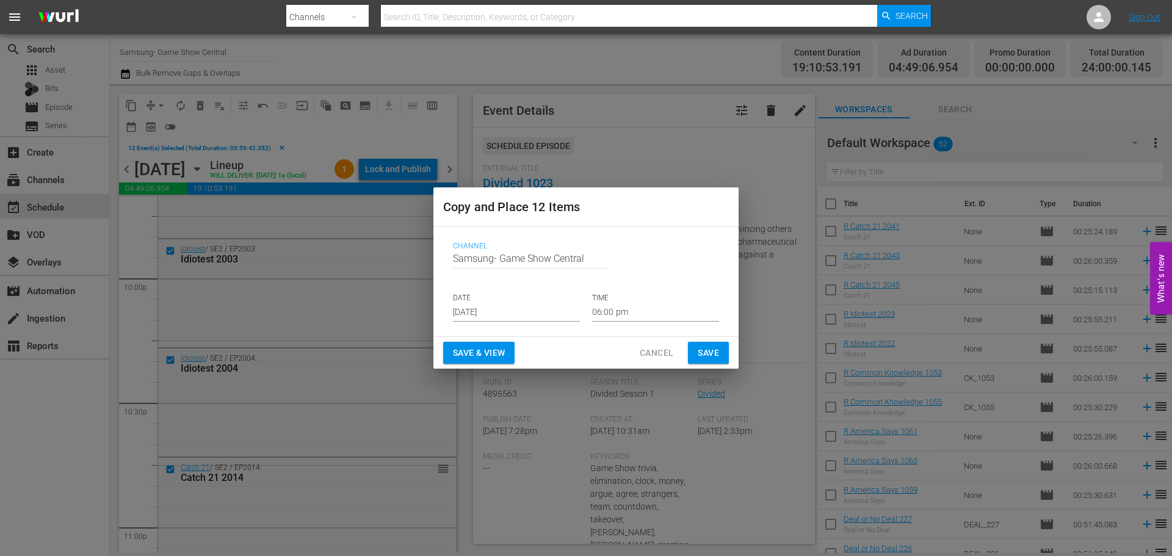
click at [532, 313] on input "[DATE]" at bounding box center [516, 312] width 127 height 18
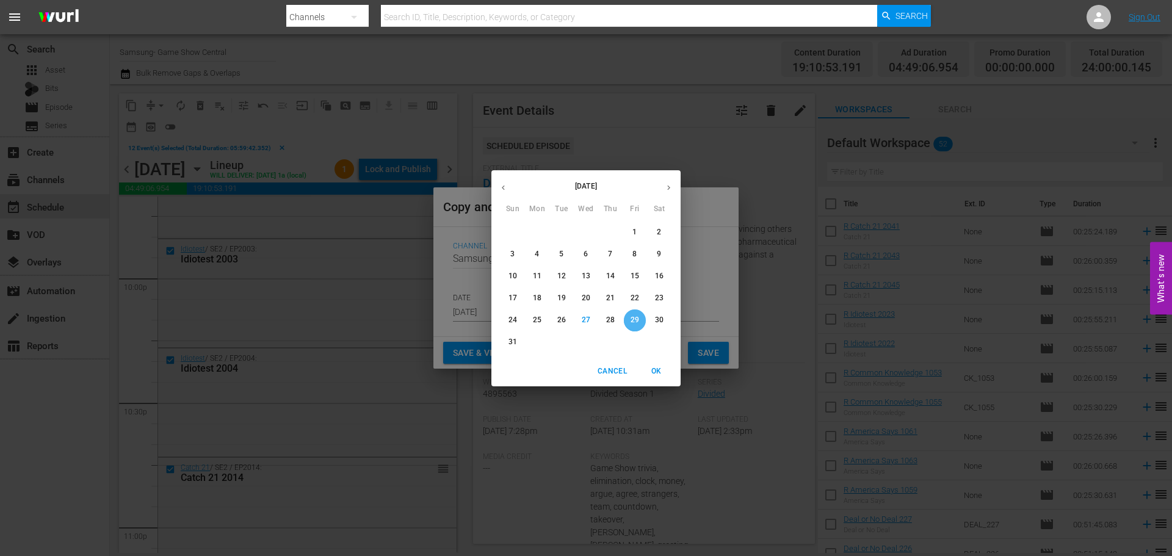
click at [640, 316] on span "29" at bounding box center [635, 320] width 22 height 10
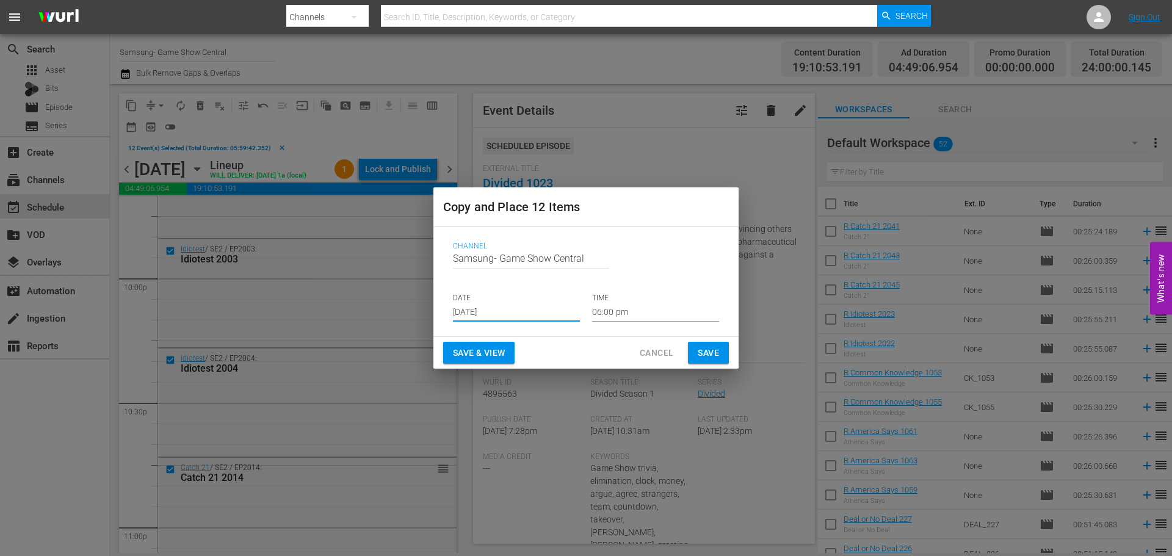
click at [647, 317] on input "06:00 pm" at bounding box center [655, 312] width 127 height 18
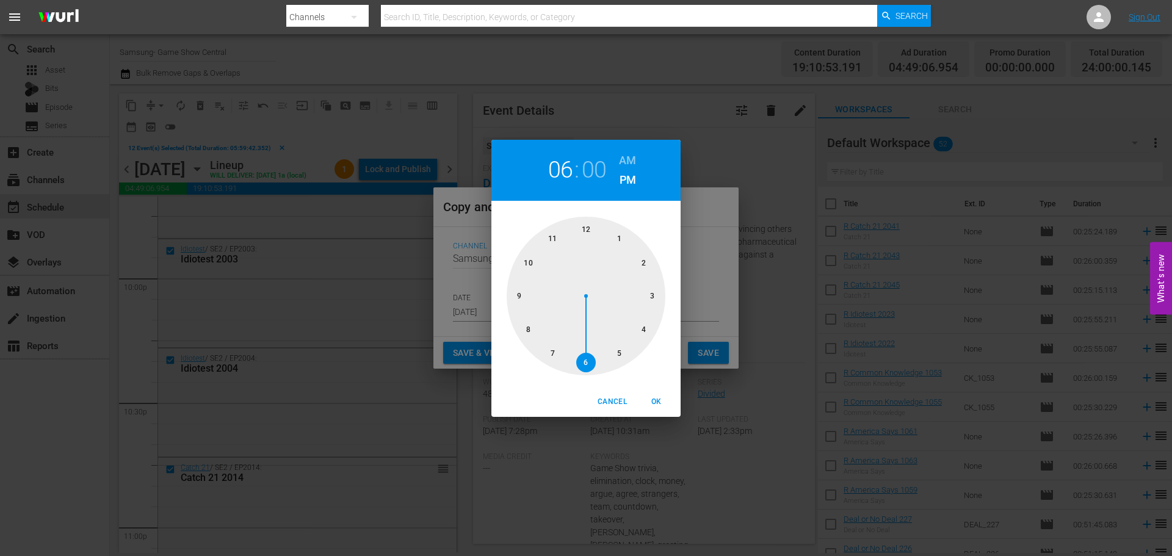
click at [584, 223] on div at bounding box center [586, 296] width 159 height 159
click at [650, 415] on div "Cancel OK" at bounding box center [585, 402] width 189 height 30
drag, startPoint x: 653, startPoint y: 408, endPoint x: 687, endPoint y: 356, distance: 62.5
click at [653, 407] on span "OK" at bounding box center [656, 402] width 29 height 13
type input "12:00 pm"
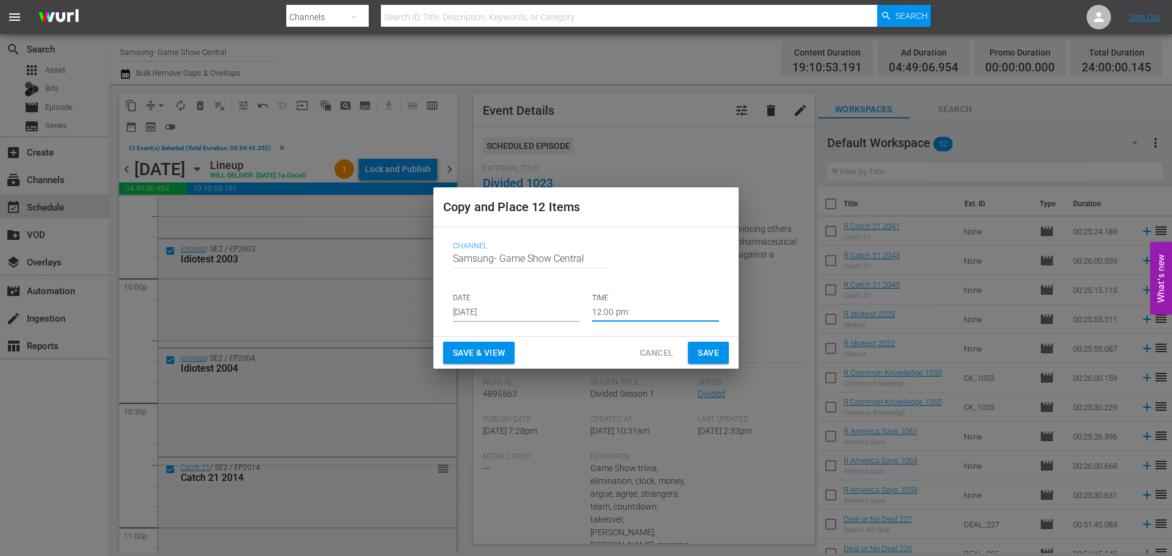
click at [700, 352] on span "Save" at bounding box center [708, 353] width 21 height 15
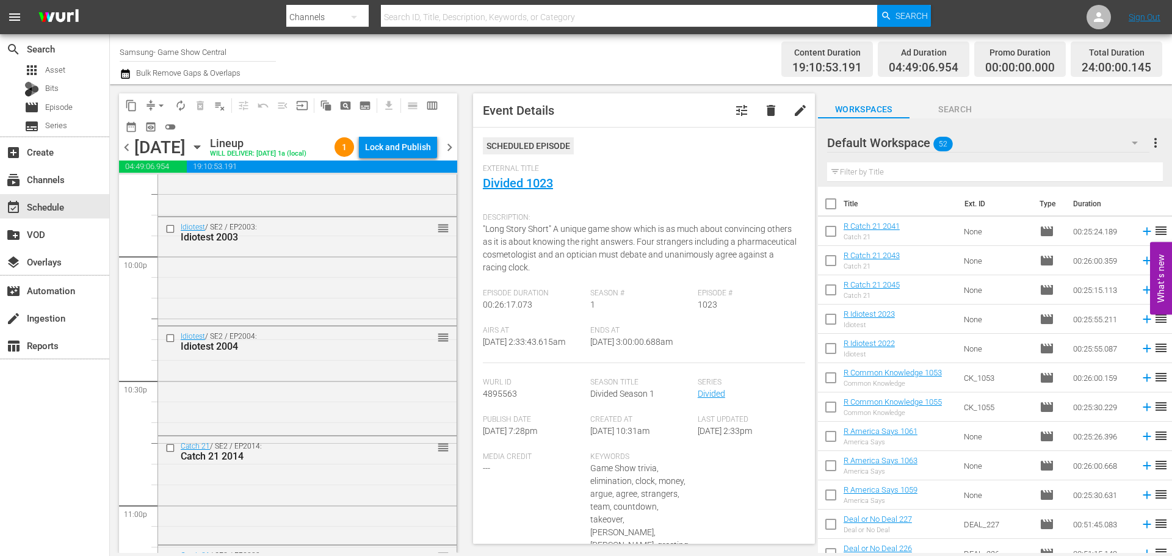
click at [413, 135] on div "content_copy compress arrow_drop_down autorenew_outlined delete_forever_outline…" at bounding box center [288, 114] width 338 height 43
click at [396, 140] on div "Lock and Publish" at bounding box center [398, 147] width 66 height 22
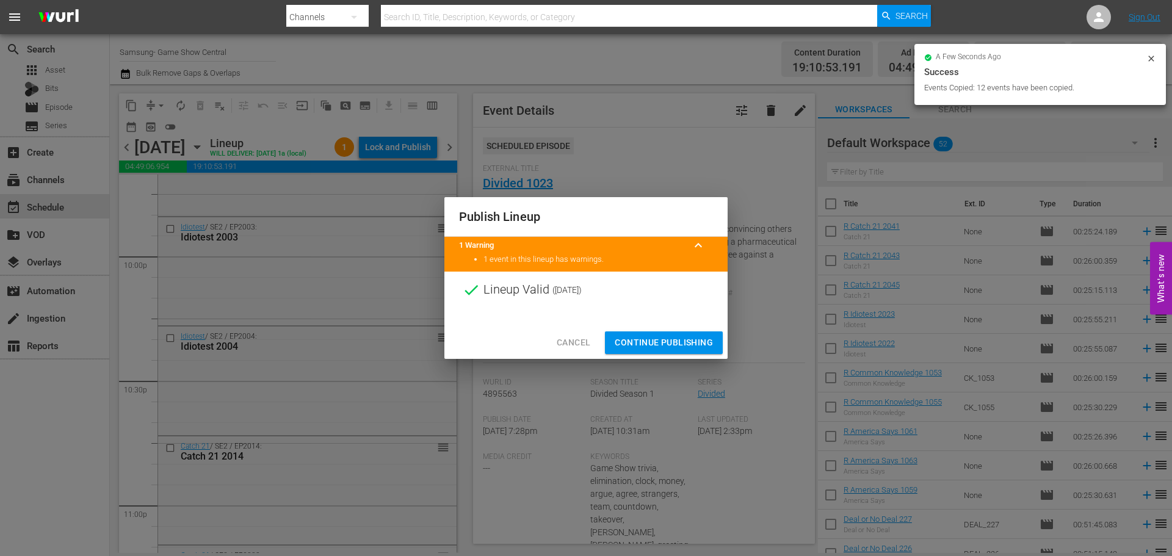
click at [684, 347] on span "Continue Publishing" at bounding box center [664, 342] width 98 height 15
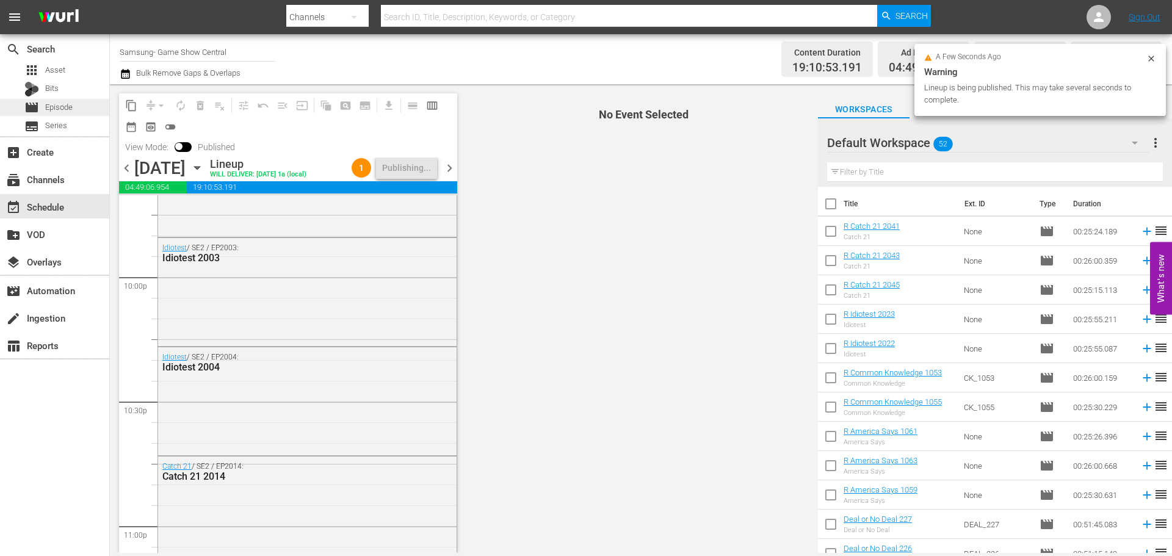
click at [31, 109] on span "movie" at bounding box center [31, 107] width 15 height 15
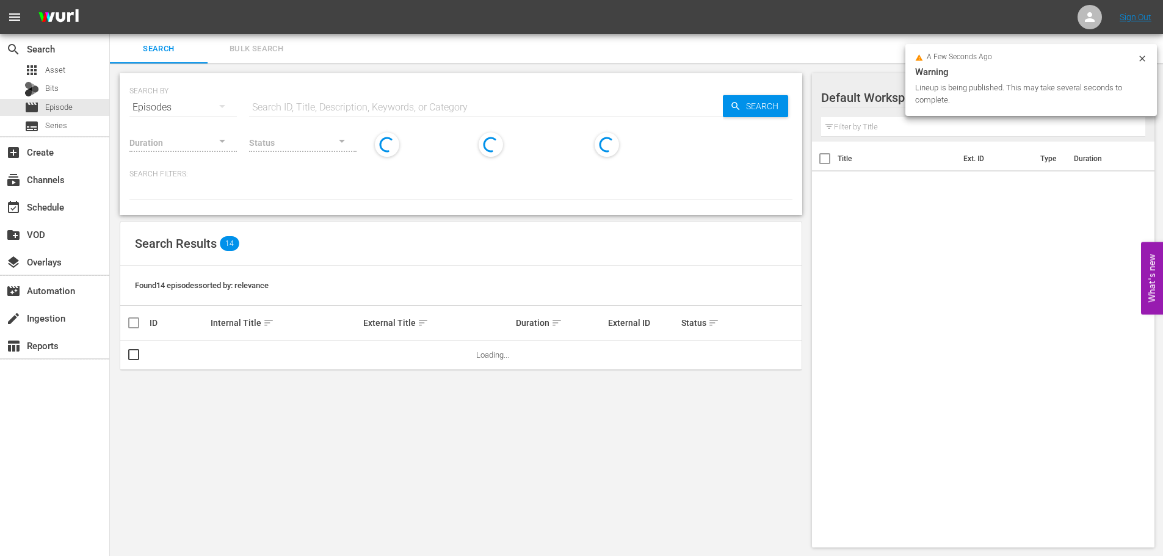
drag, startPoint x: 424, startPoint y: 95, endPoint x: 376, endPoint y: 81, distance: 49.7
click at [424, 95] on input "text" at bounding box center [486, 107] width 474 height 29
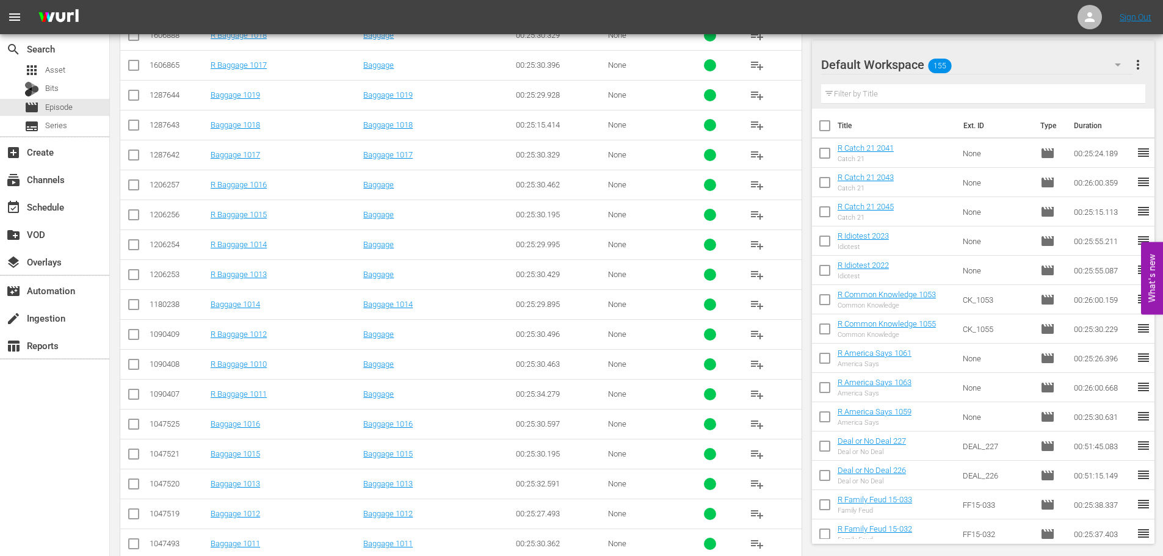
scroll to position [405, 0]
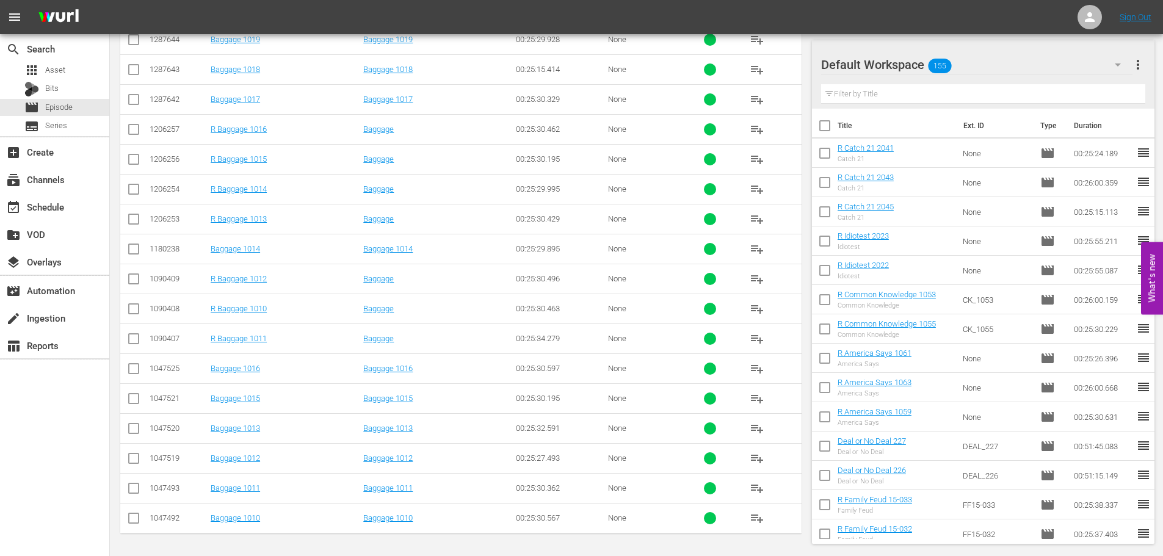
type input "bagg 101"
click at [146, 517] on td at bounding box center [133, 518] width 27 height 30
click at [129, 490] on input "checkbox" at bounding box center [133, 491] width 15 height 15
checkbox input "true"
drag, startPoint x: 134, startPoint y: 525, endPoint x: 129, endPoint y: 418, distance: 107.5
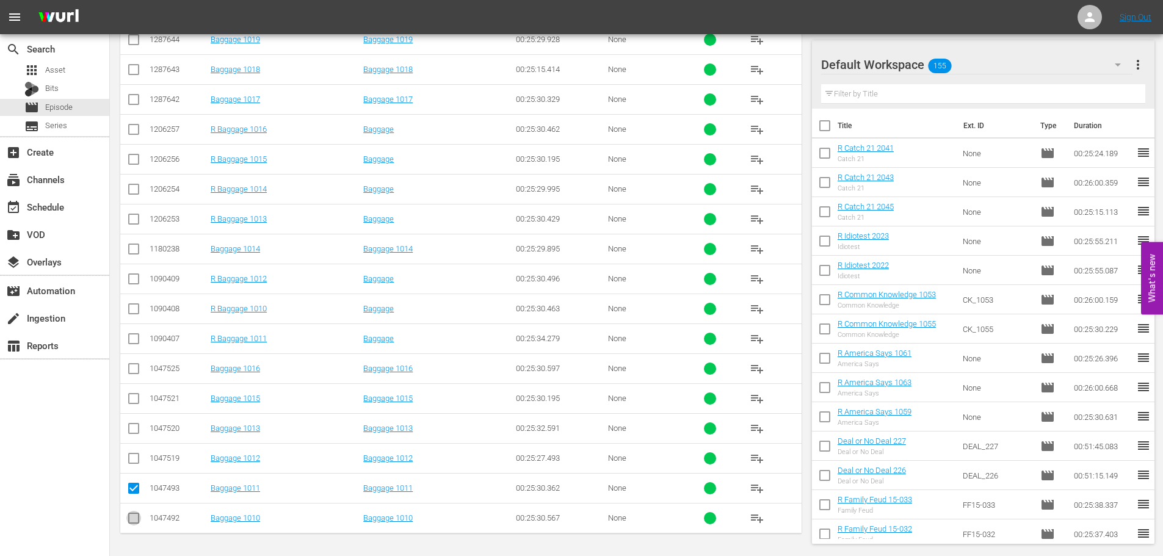
click at [134, 523] on input "checkbox" at bounding box center [133, 520] width 15 height 15
checkbox input "true"
click at [138, 454] on input "checkbox" at bounding box center [133, 461] width 15 height 15
checkbox input "true"
click at [130, 407] on input "checkbox" at bounding box center [133, 401] width 15 height 15
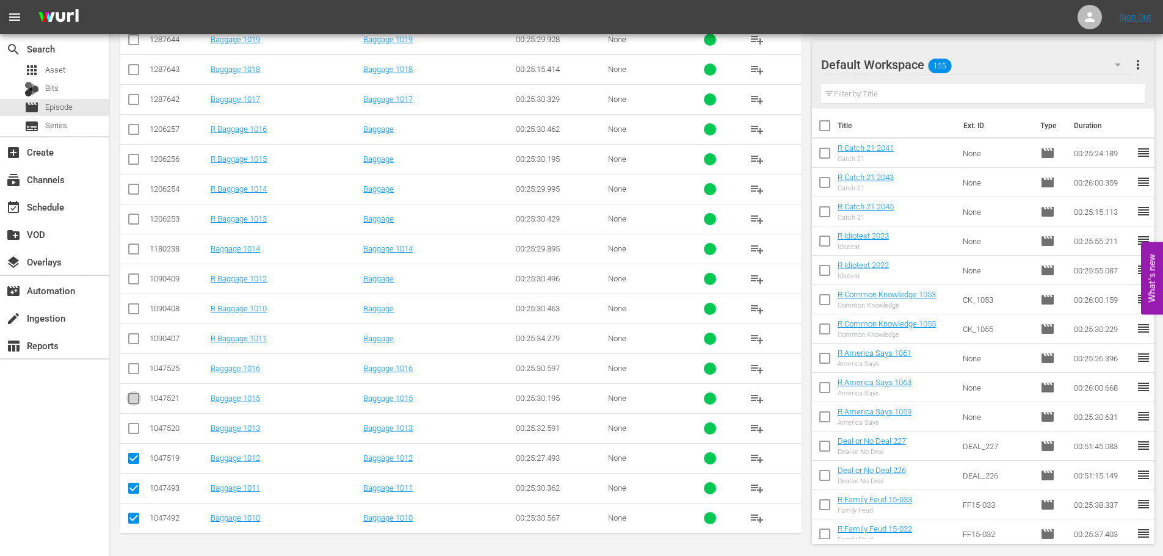
checkbox input "true"
click at [129, 430] on input "checkbox" at bounding box center [133, 431] width 15 height 15
checkbox input "true"
click at [134, 390] on td at bounding box center [133, 398] width 27 height 30
click at [136, 402] on input "checkbox" at bounding box center [133, 401] width 15 height 15
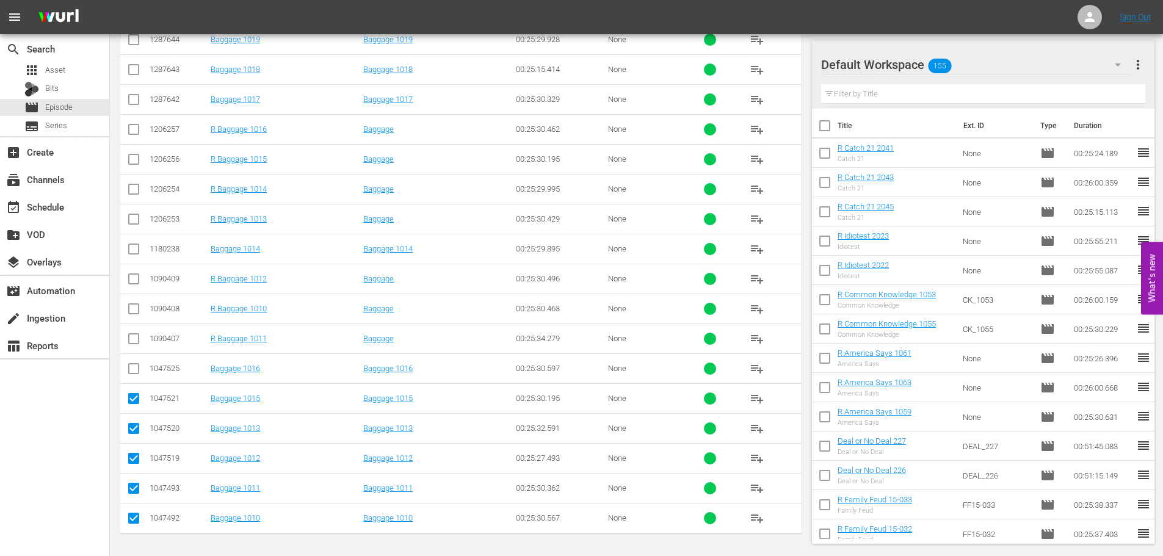
checkbox input "false"
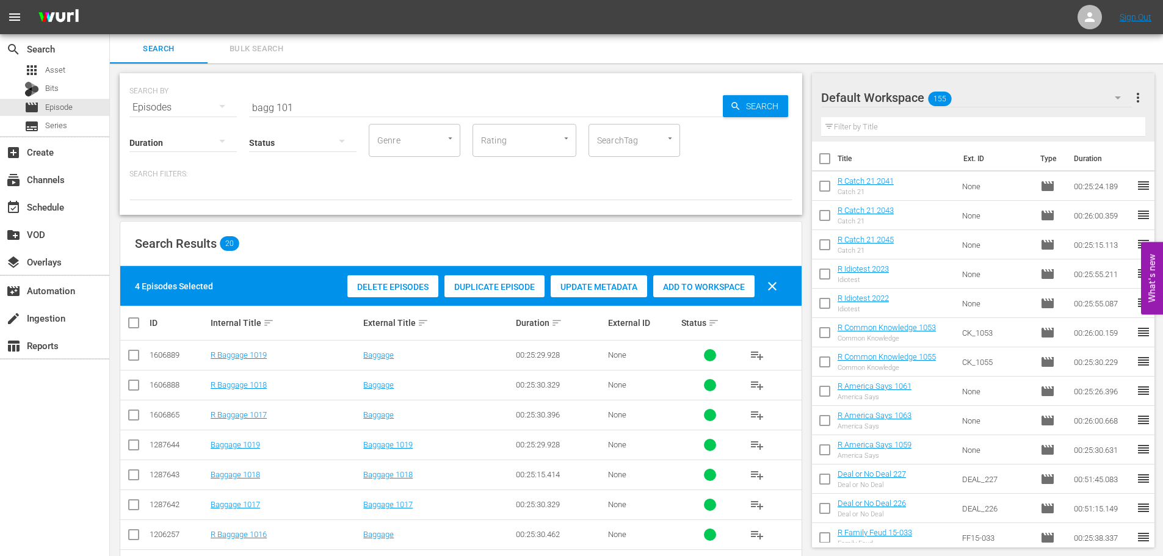
click at [742, 297] on div "Delete Episodes Duplicate Episode Update Metadata Add to Workspace clear" at bounding box center [565, 286] width 443 height 29
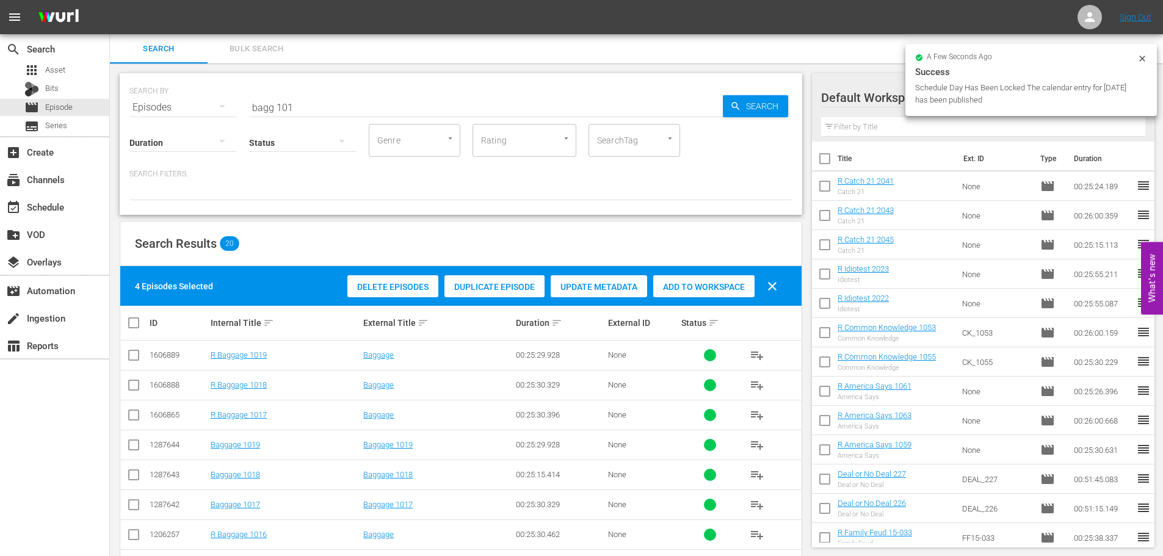
click at [363, 95] on input "bagg 101" at bounding box center [486, 107] width 474 height 29
drag, startPoint x: 363, startPoint y: 95, endPoint x: 0, endPoint y: 74, distance: 363.2
click at [110, 0] on div "search Search apps Asset Bits movie Episode subtitles Series add_box Create sub…" at bounding box center [636, 0] width 1053 height 0
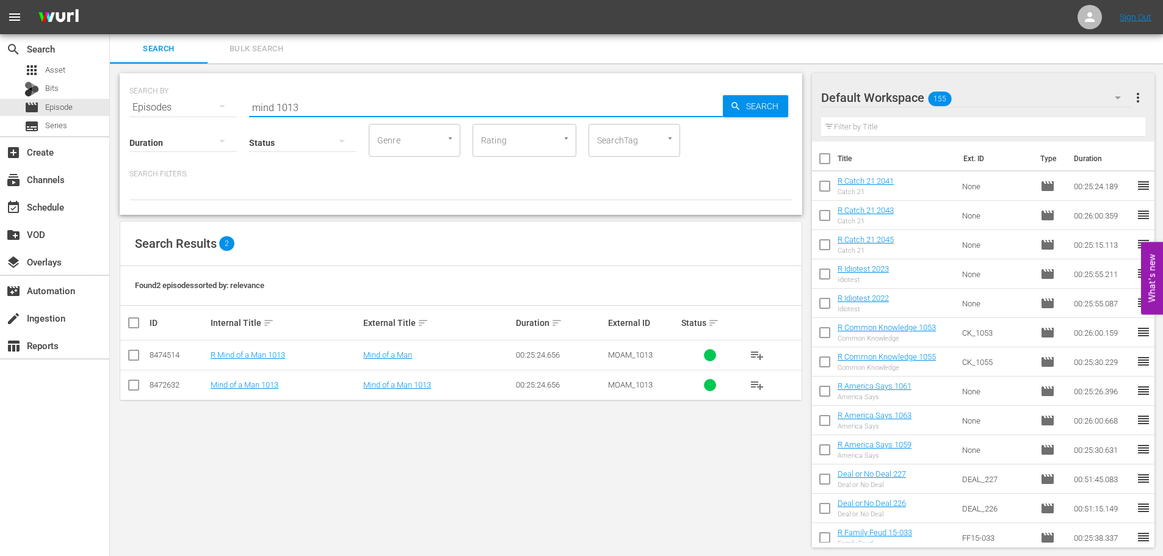
type input "mind 1013"
click at [132, 386] on input "checkbox" at bounding box center [133, 387] width 15 height 15
checkbox input "true"
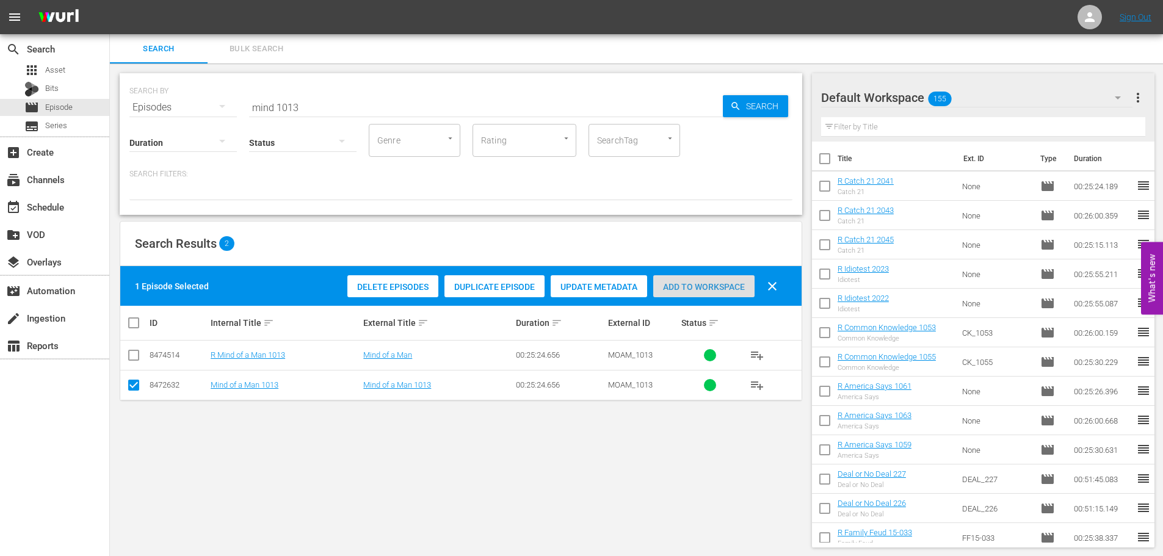
click at [706, 278] on div "Add to Workspace" at bounding box center [703, 286] width 101 height 23
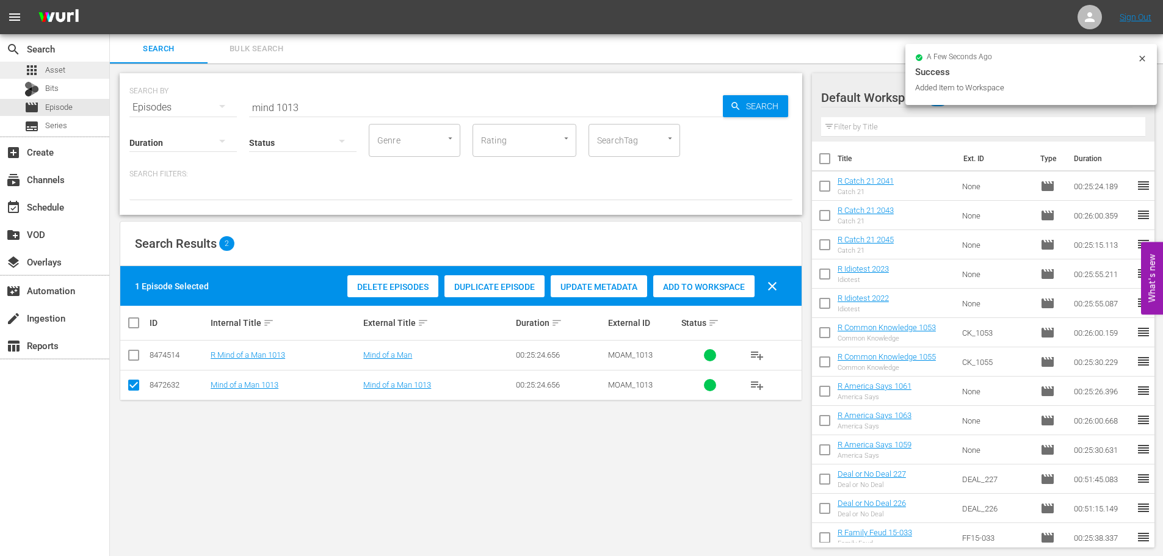
drag, startPoint x: 321, startPoint y: 110, endPoint x: 0, endPoint y: 78, distance: 322.1
click at [110, 0] on div "search Search apps Asset Bits movie Episode subtitles Series add_box Create sub…" at bounding box center [636, 0] width 1053 height 0
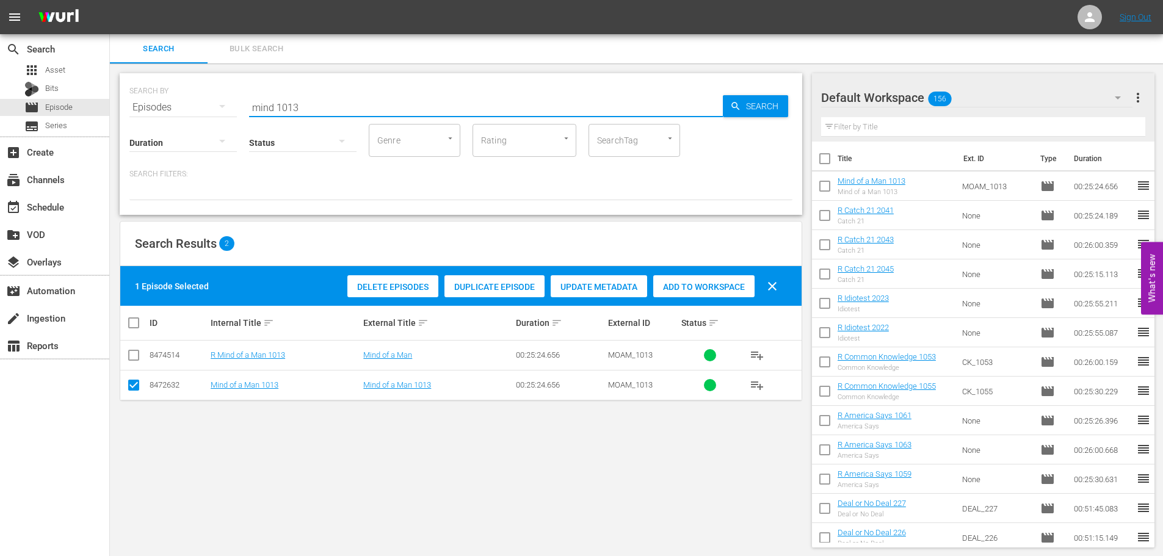
click at [326, 96] on input "mind 1013" at bounding box center [486, 107] width 474 height 29
click at [325, 97] on input "mind 1013" at bounding box center [486, 107] width 474 height 29
drag, startPoint x: 324, startPoint y: 100, endPoint x: 0, endPoint y: 111, distance: 324.4
click at [110, 0] on div "search Search apps Asset Bits movie Episode subtitles Series add_box Create sub…" at bounding box center [636, 0] width 1053 height 0
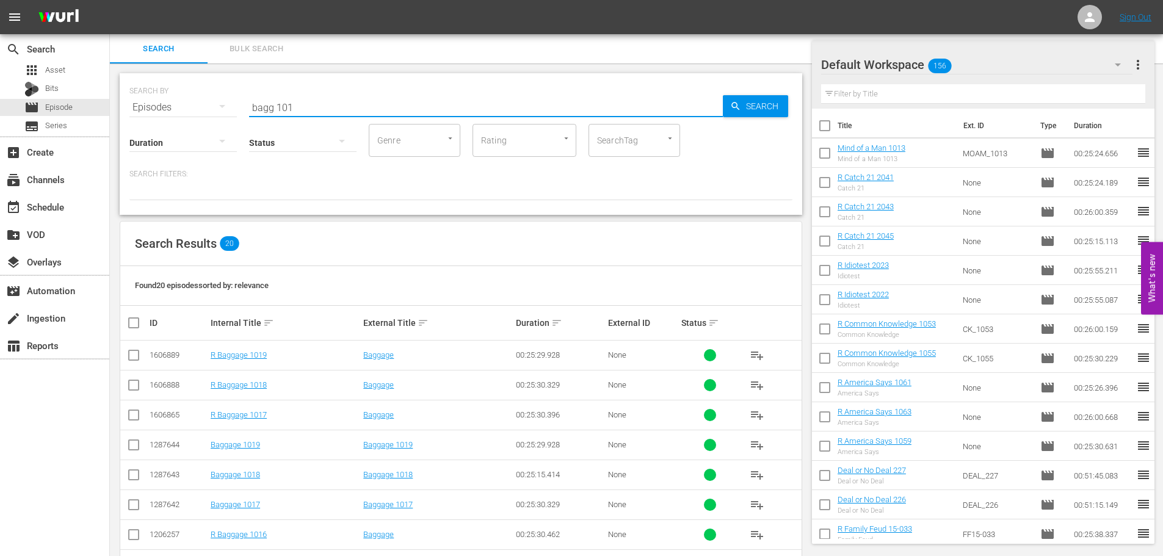
scroll to position [405, 0]
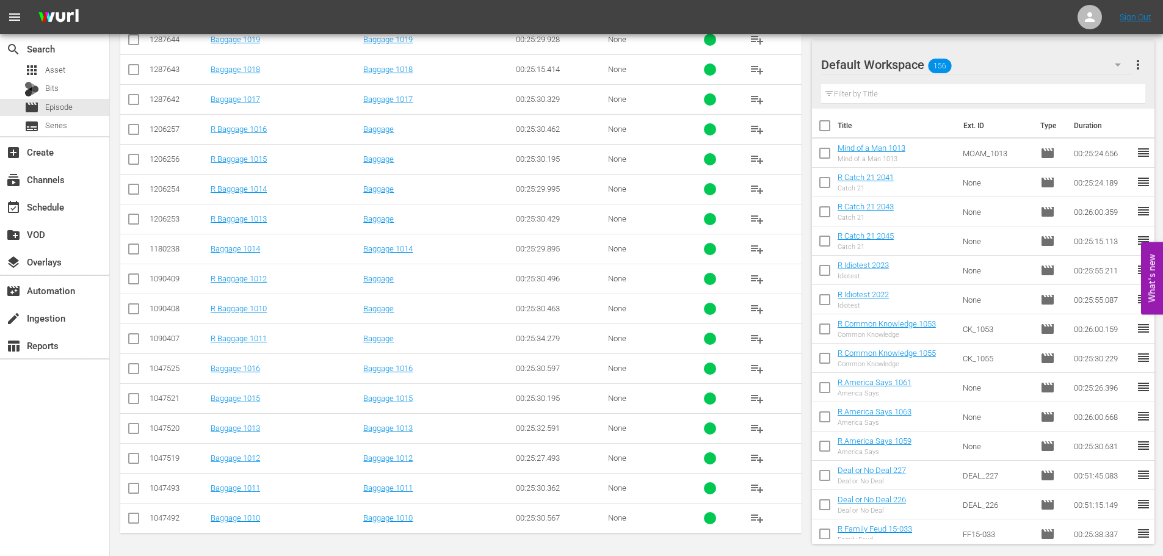
type input "bagg 101"
click at [131, 520] on input "checkbox" at bounding box center [133, 520] width 15 height 15
checkbox input "true"
click at [137, 487] on input "checkbox" at bounding box center [133, 491] width 15 height 15
checkbox input "true"
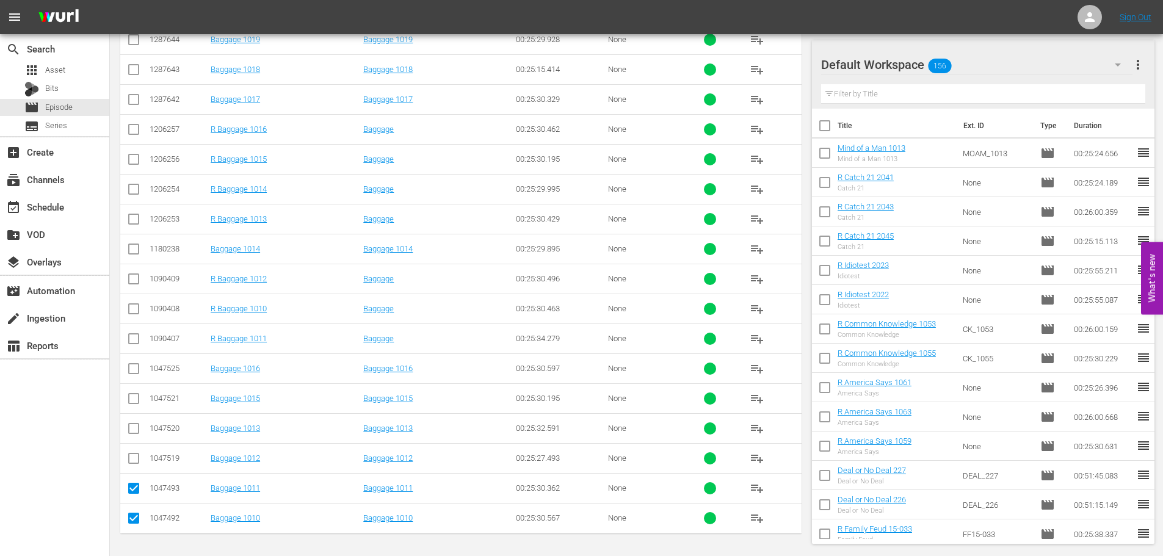
click at [134, 454] on input "checkbox" at bounding box center [133, 461] width 15 height 15
checkbox input "true"
click at [135, 426] on input "checkbox" at bounding box center [133, 431] width 15 height 15
checkbox input "true"
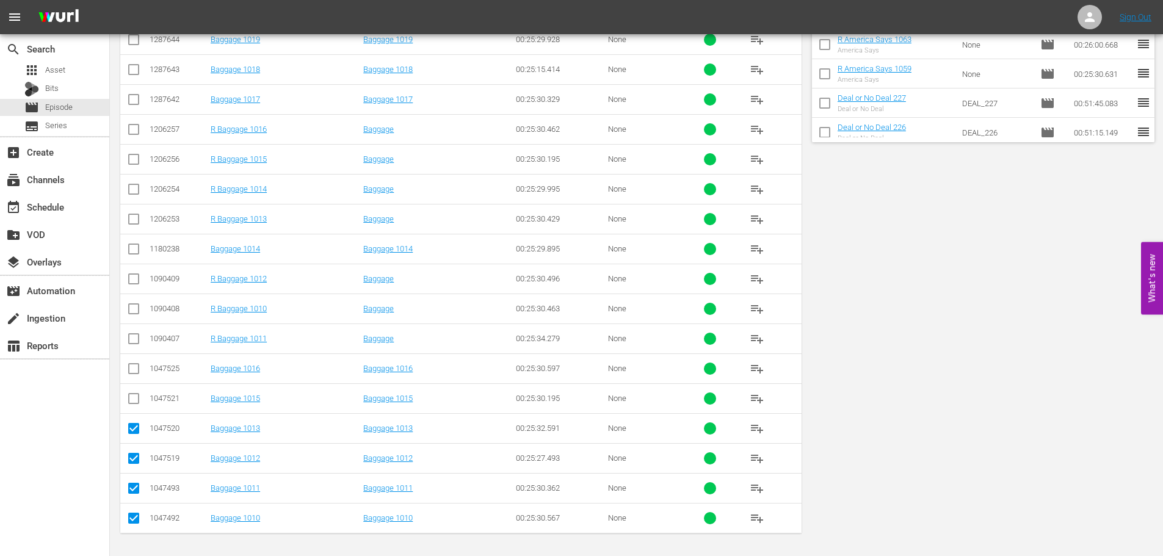
scroll to position [0, 0]
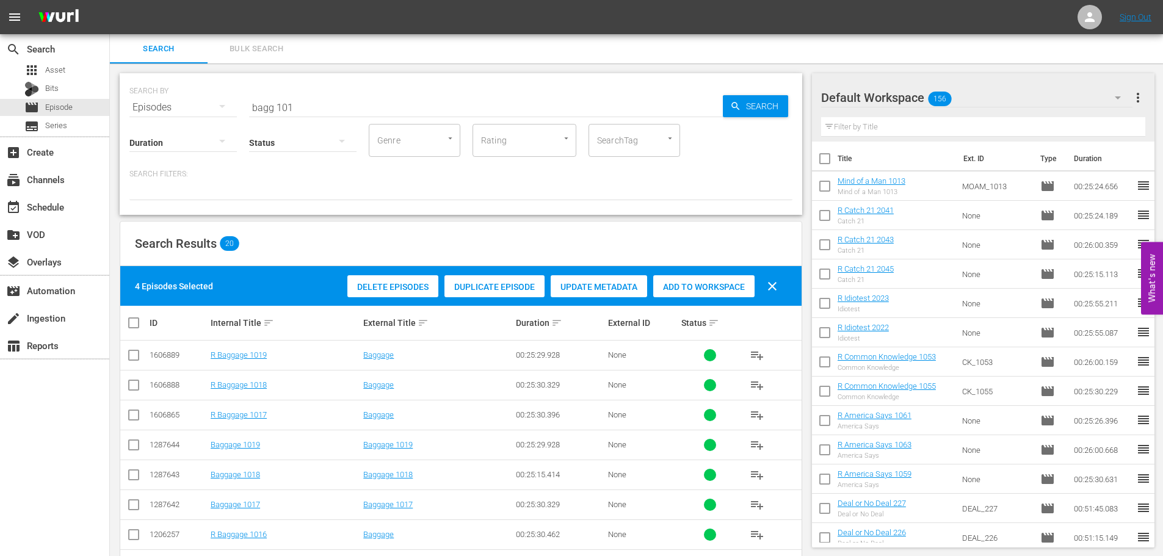
click at [681, 272] on div "Delete Episodes Duplicate Episode Update Metadata Add to Workspace clear" at bounding box center [565, 286] width 443 height 29
click at [683, 285] on span "Add to Workspace" at bounding box center [703, 287] width 101 height 10
drag, startPoint x: 336, startPoint y: 109, endPoint x: 74, endPoint y: 114, distance: 262.0
click at [110, 0] on div "search Search apps Asset Bits movie Episode subtitles Series add_box Create sub…" at bounding box center [636, 0] width 1053 height 0
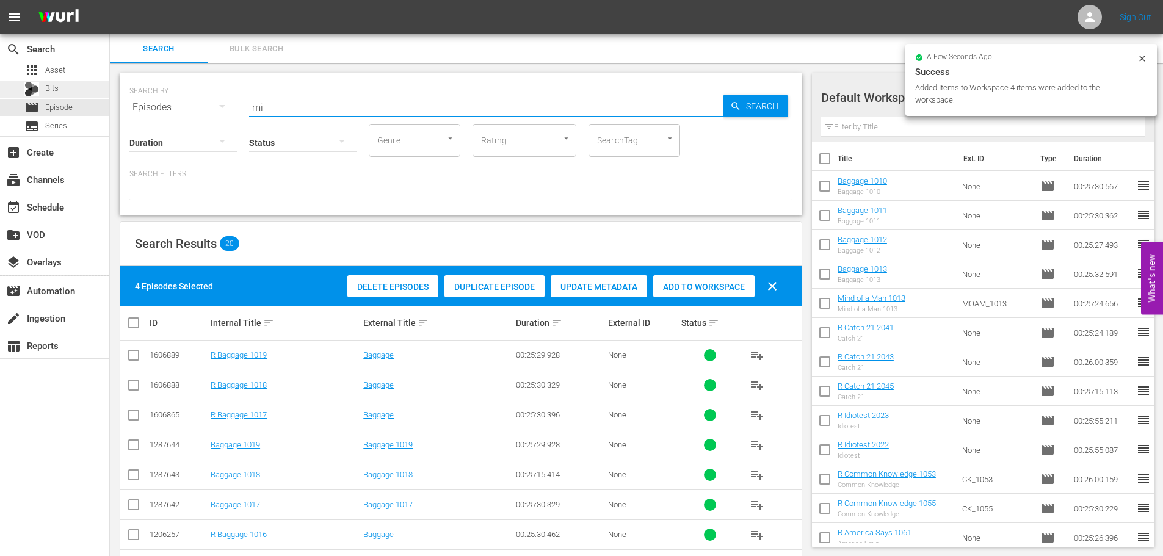
type input "m"
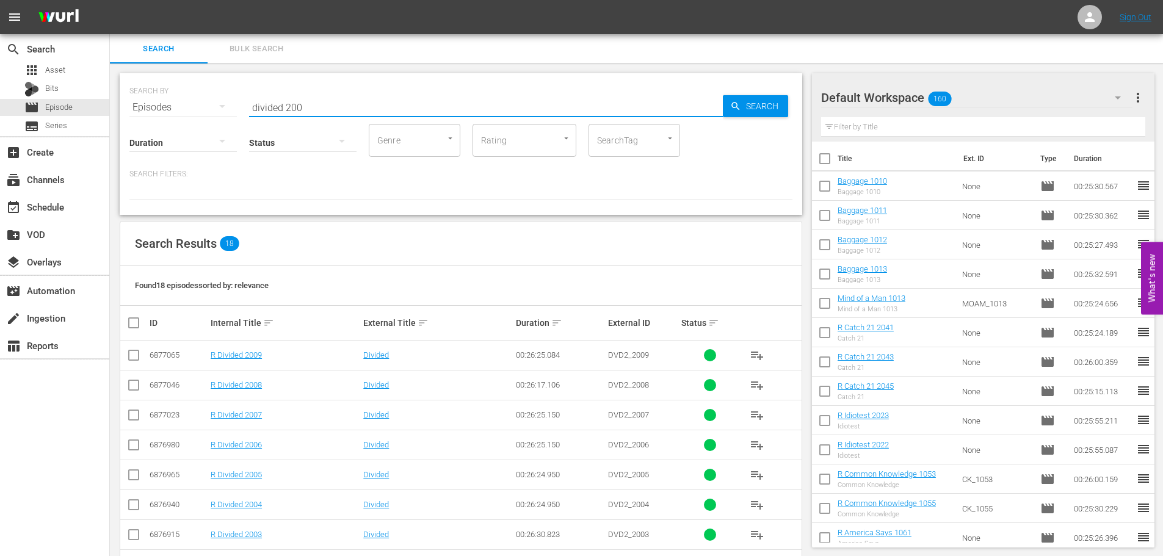
type input "divided 200"
drag, startPoint x: 136, startPoint y: 449, endPoint x: 137, endPoint y: 407, distance: 42.1
click at [136, 449] on input "checkbox" at bounding box center [133, 447] width 15 height 15
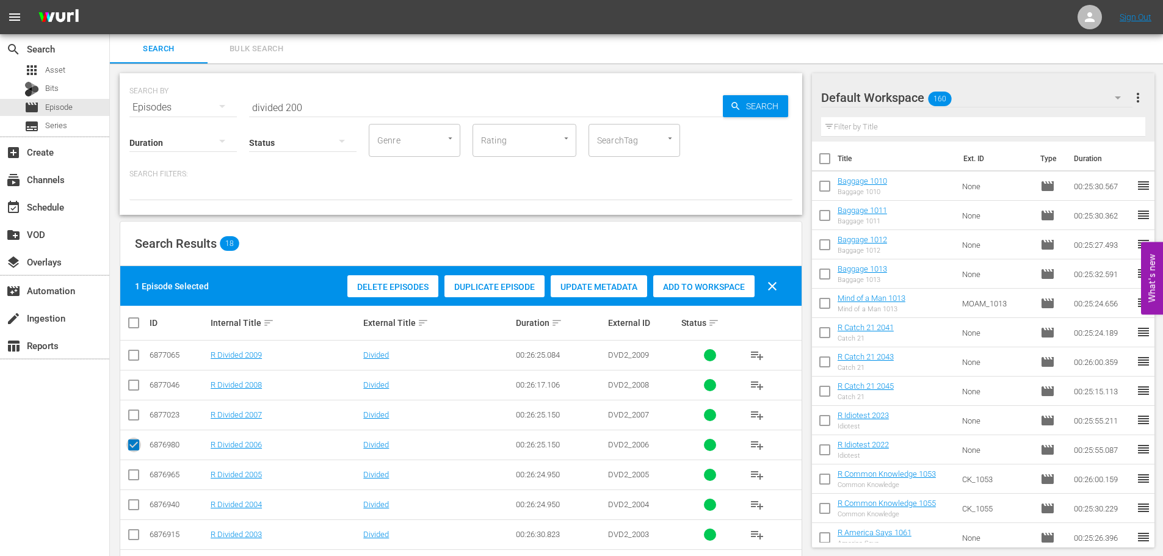
click at [134, 444] on input "checkbox" at bounding box center [133, 447] width 15 height 15
checkbox input "false"
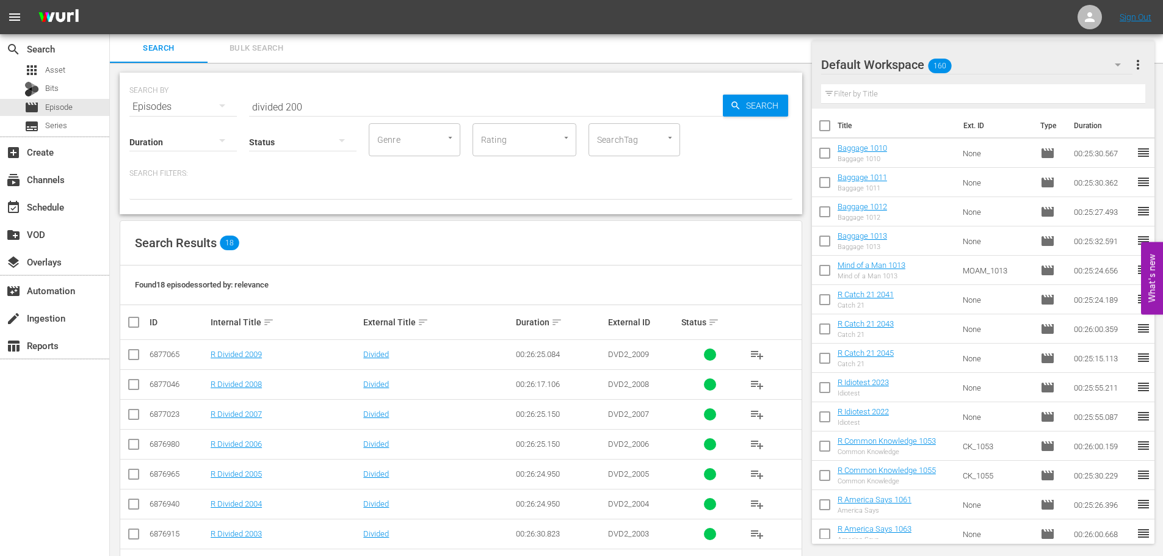
scroll to position [244, 0]
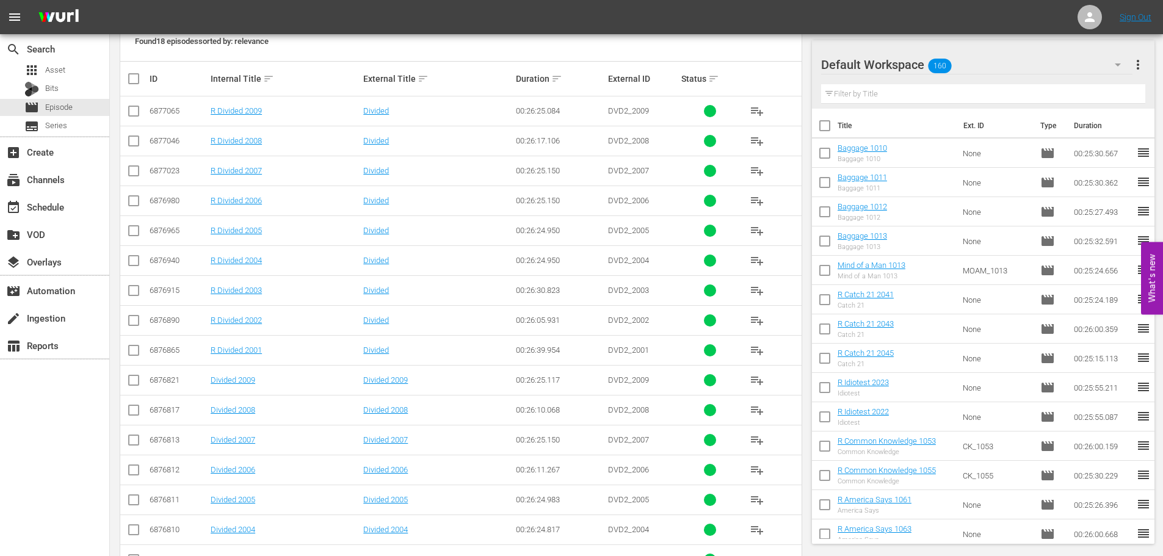
drag, startPoint x: 134, startPoint y: 470, endPoint x: 136, endPoint y: 454, distance: 15.9
click at [136, 468] on input "checkbox" at bounding box center [133, 472] width 15 height 15
checkbox input "true"
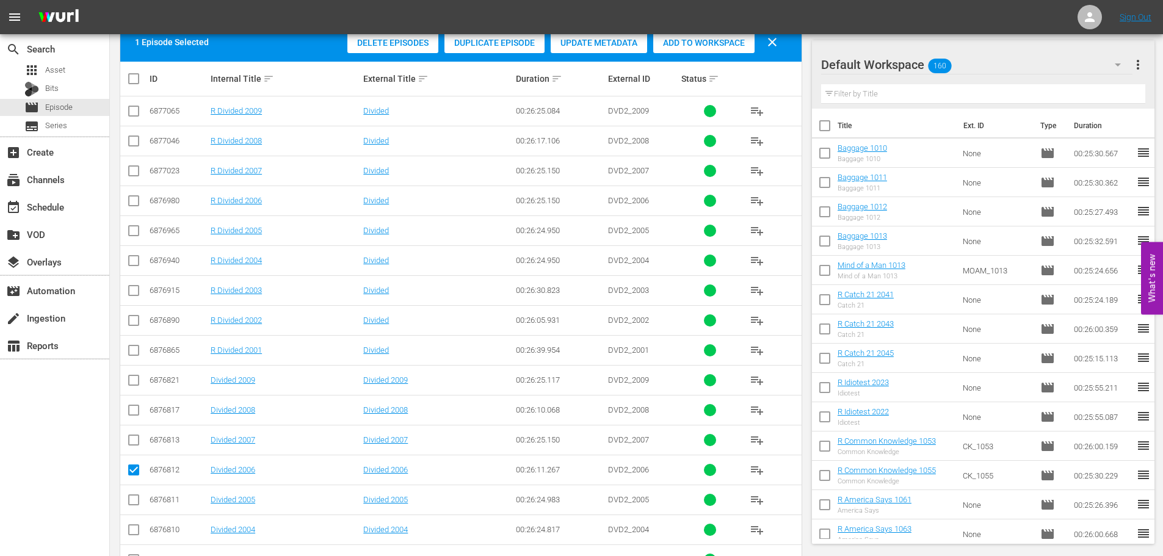
click at [137, 430] on td at bounding box center [133, 440] width 27 height 30
click at [137, 436] on input "checkbox" at bounding box center [133, 442] width 15 height 15
checkbox input "true"
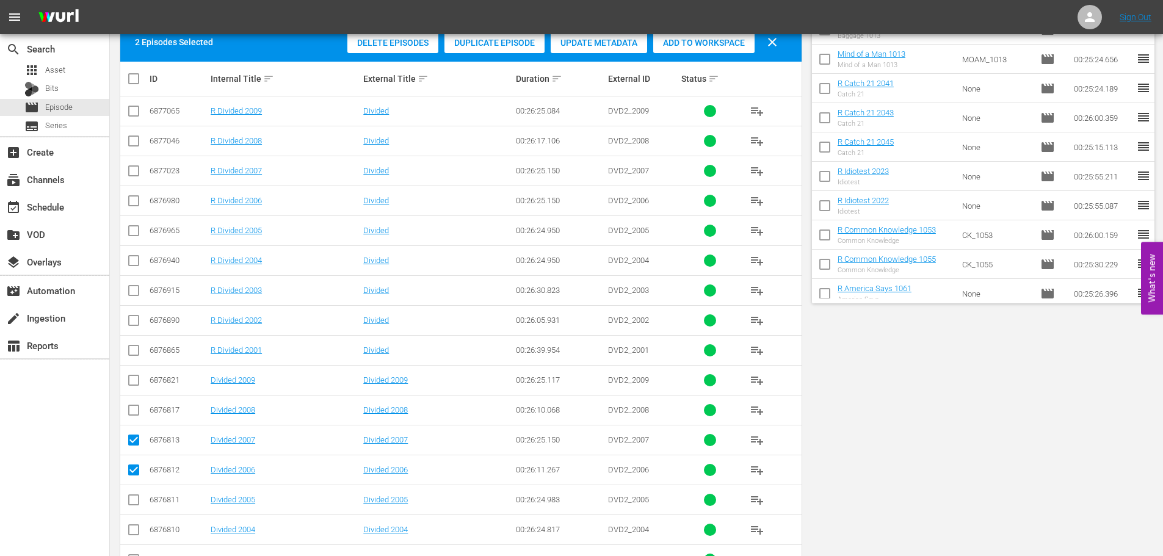
scroll to position [0, 0]
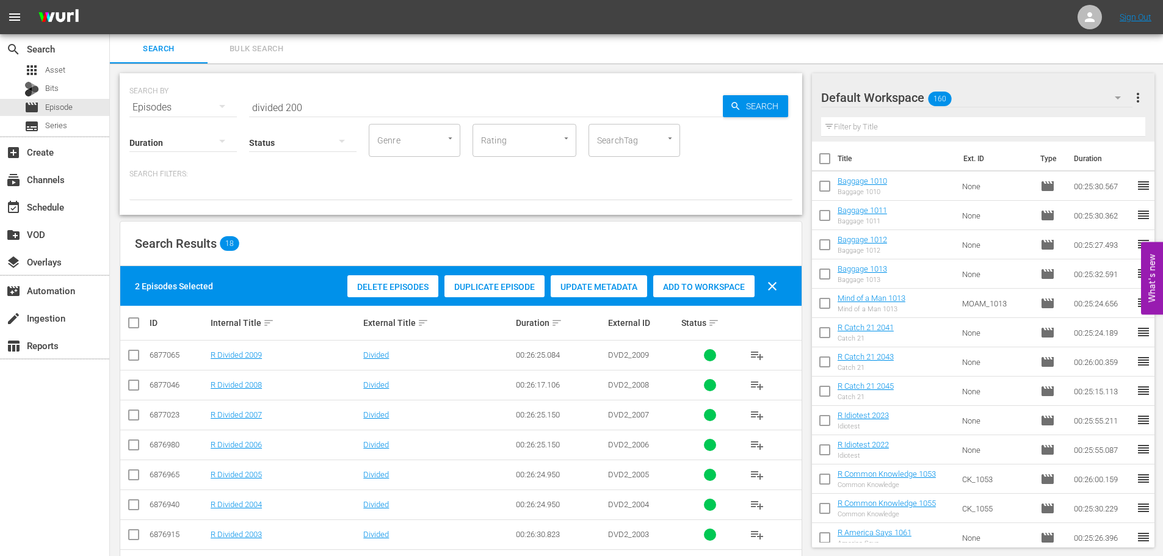
click at [711, 285] on span "Add to Workspace" at bounding box center [703, 287] width 101 height 10
drag, startPoint x: 438, startPoint y: 98, endPoint x: 0, endPoint y: 80, distance: 438.2
click at [110, 0] on div "search Search apps Asset Bits movie Episode subtitles Series add_box Create sub…" at bounding box center [636, 0] width 1053 height 0
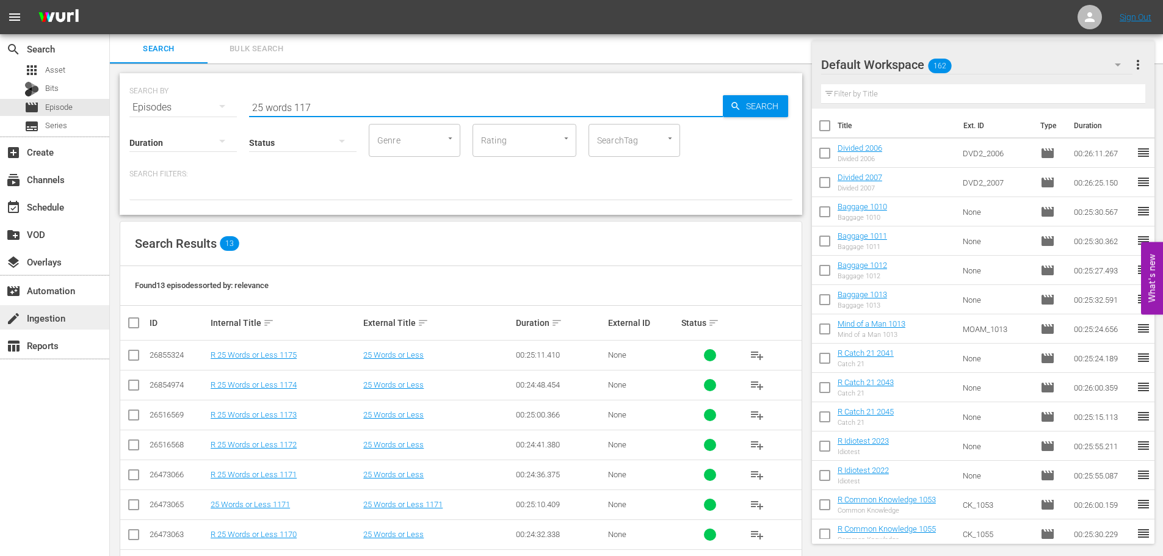
scroll to position [196, 0]
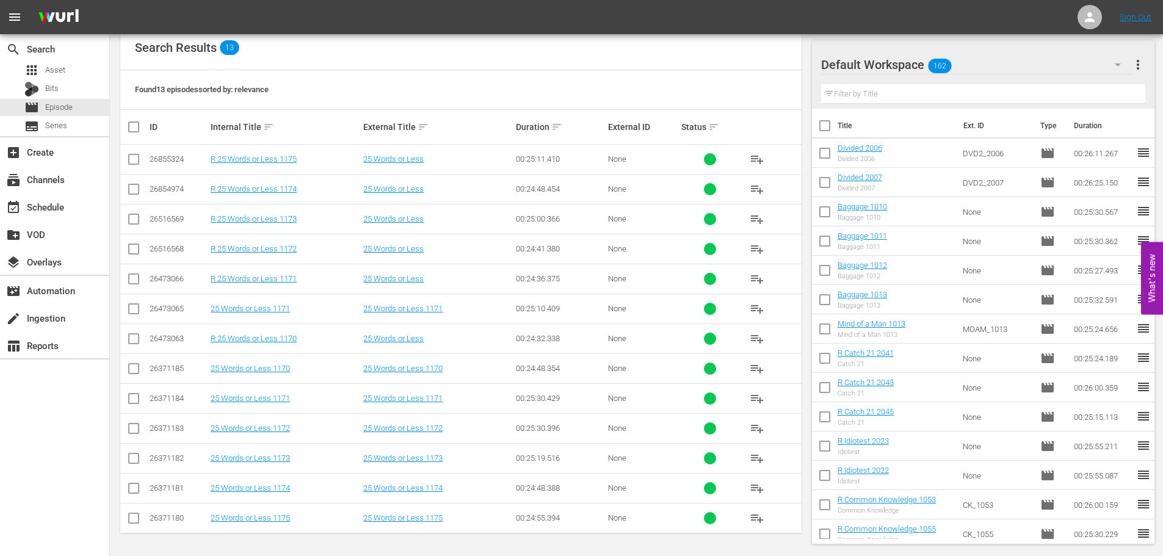
type input "25 words 117"
click at [132, 429] on input "checkbox" at bounding box center [133, 431] width 15 height 15
checkbox input "true"
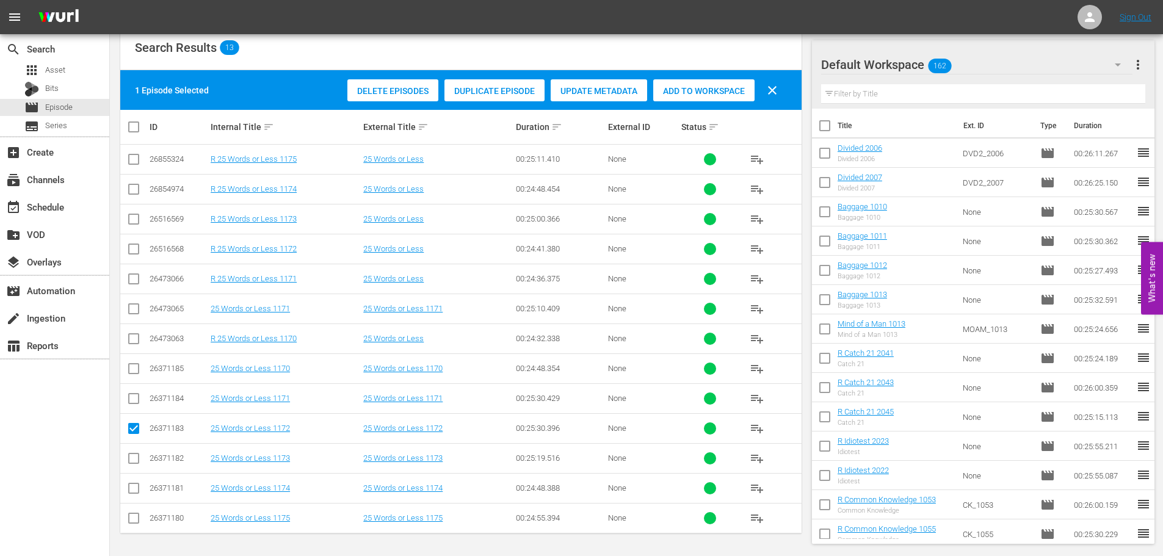
click at [136, 452] on icon at bounding box center [133, 458] width 15 height 15
click at [137, 454] on input "checkbox" at bounding box center [133, 461] width 15 height 15
checkbox input "true"
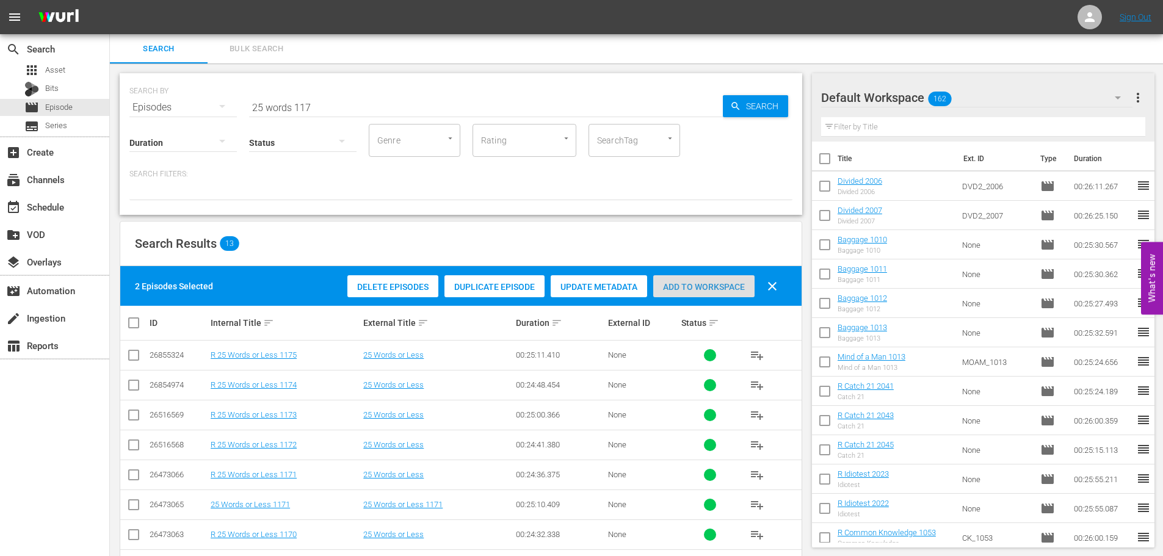
click at [724, 290] on span "Add to Workspace" at bounding box center [703, 287] width 101 height 10
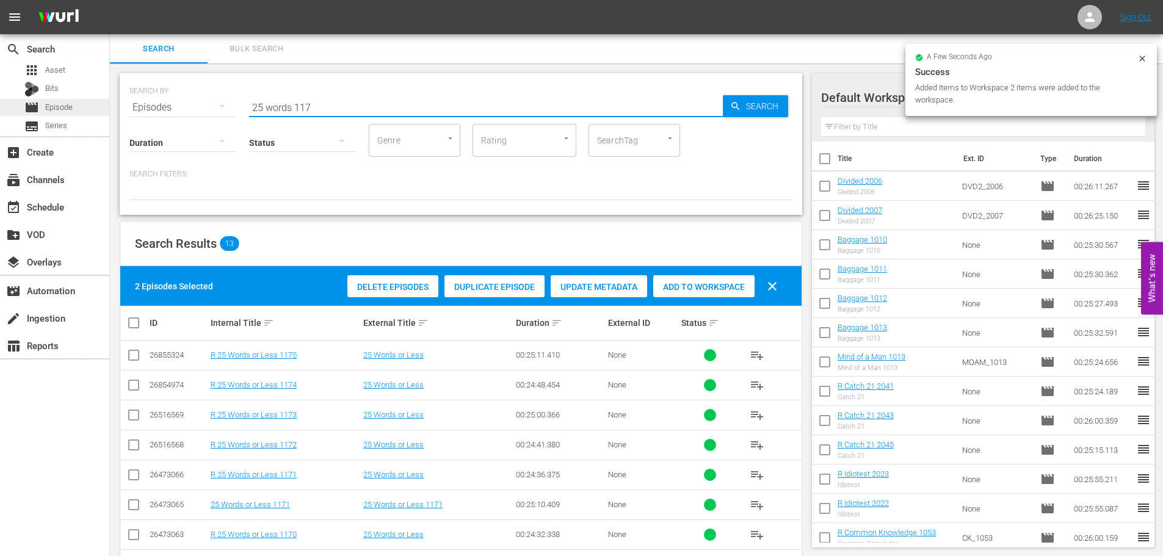
click at [110, 0] on div "search Search apps Asset Bits movie Episode subtitles Series add_box Create sub…" at bounding box center [636, 0] width 1053 height 0
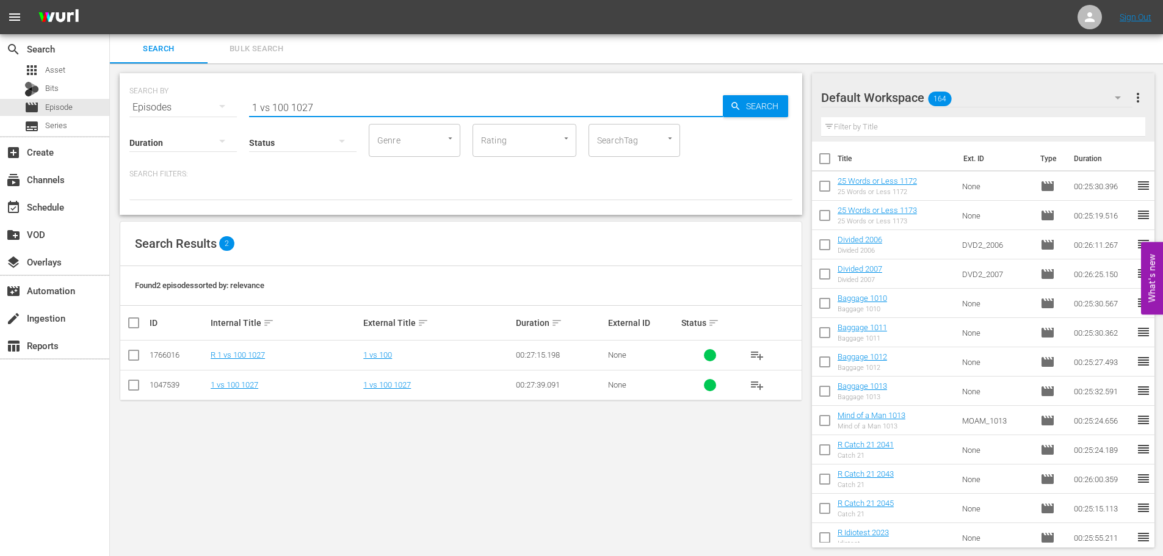
type input "1 vs 100 1027"
click at [129, 390] on input "checkbox" at bounding box center [133, 387] width 15 height 15
checkbox input "true"
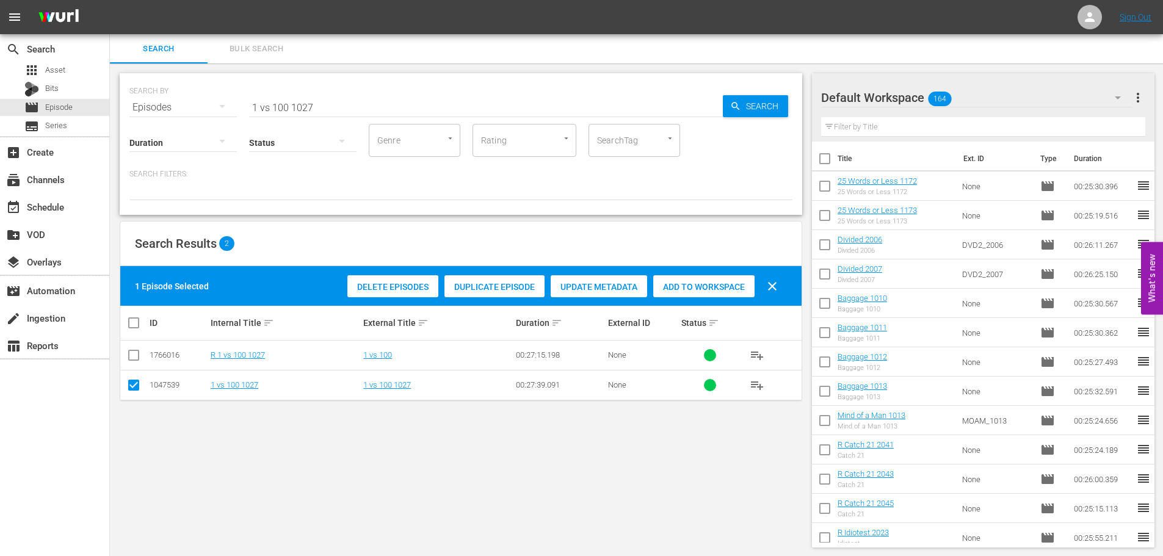
click at [705, 281] on div "Add to Workspace" at bounding box center [703, 286] width 101 height 23
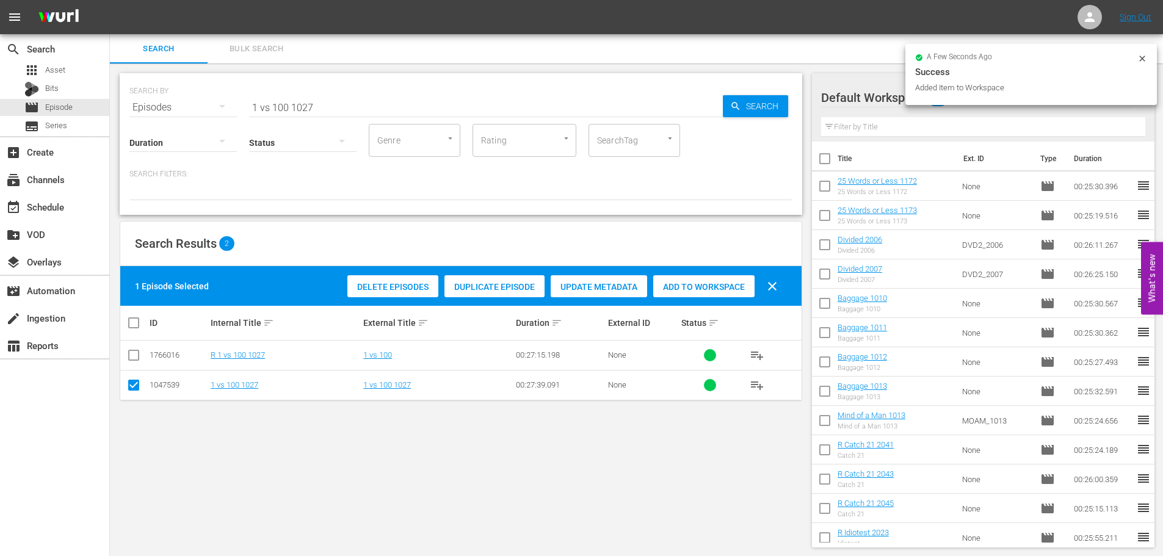
click at [351, 112] on div "SEARCH BY Search By Episodes Search ID, Title, Description, Keywords, or Catego…" at bounding box center [461, 144] width 683 height 142
drag, startPoint x: 353, startPoint y: 109, endPoint x: 101, endPoint y: 111, distance: 251.6
click at [110, 0] on div "search Search apps Asset Bits movie Episode subtitles Series add_box Create sub…" at bounding box center [636, 0] width 1053 height 0
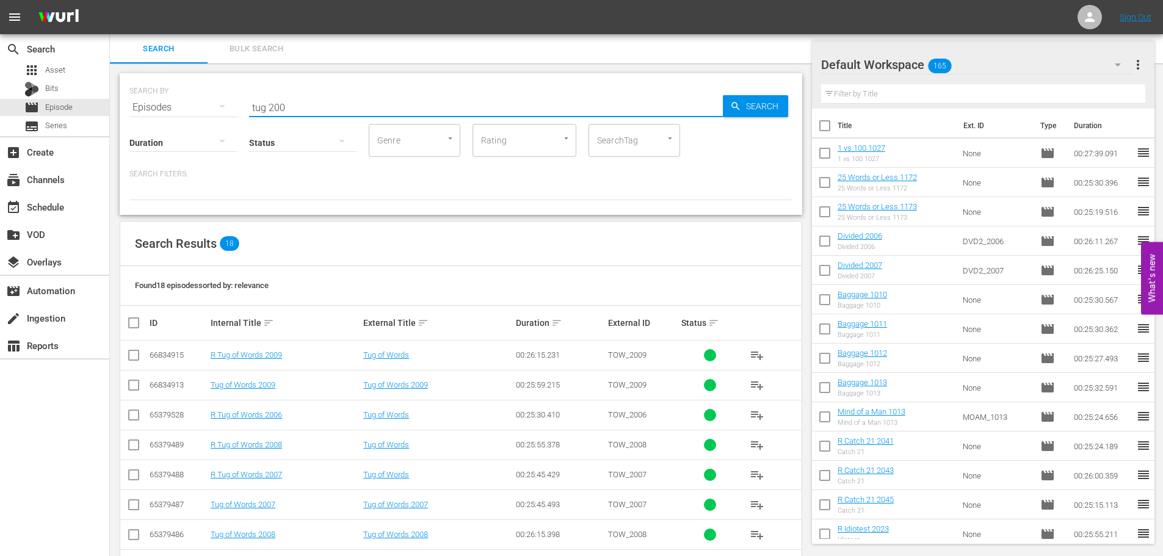
scroll to position [305, 0]
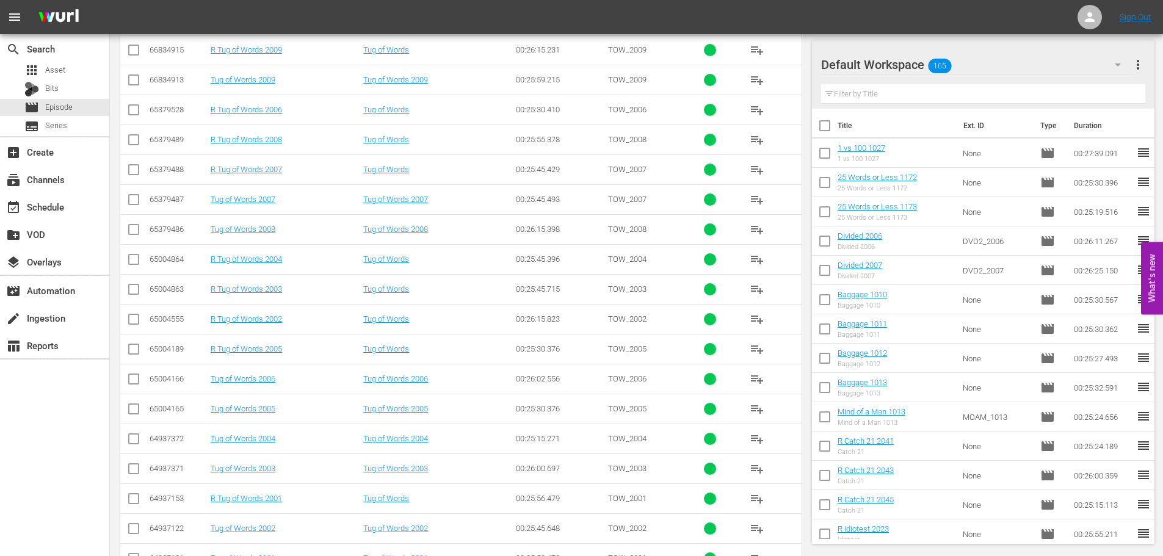
type input "tug 200"
click at [123, 442] on td at bounding box center [133, 439] width 27 height 30
click at [135, 437] on input "checkbox" at bounding box center [133, 441] width 15 height 15
checkbox input "true"
click at [126, 377] on input "checkbox" at bounding box center [133, 381] width 15 height 15
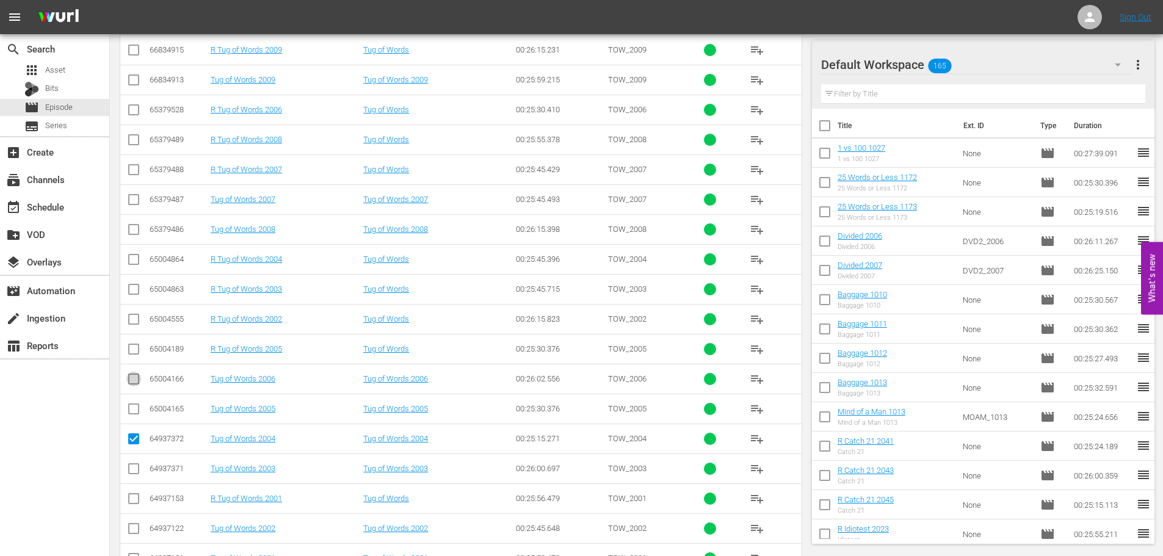
checkbox input "true"
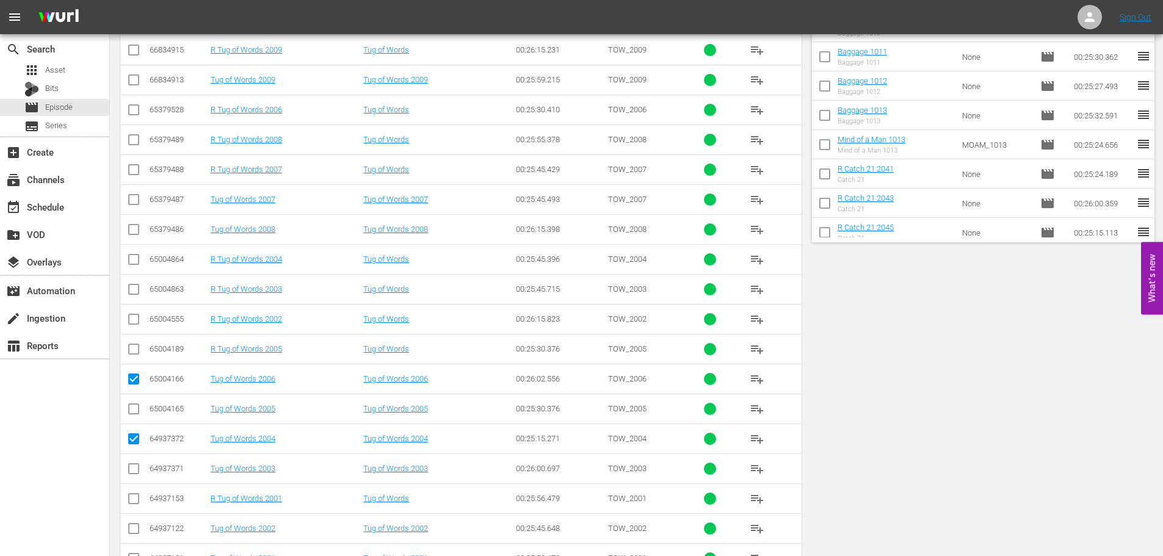
scroll to position [0, 0]
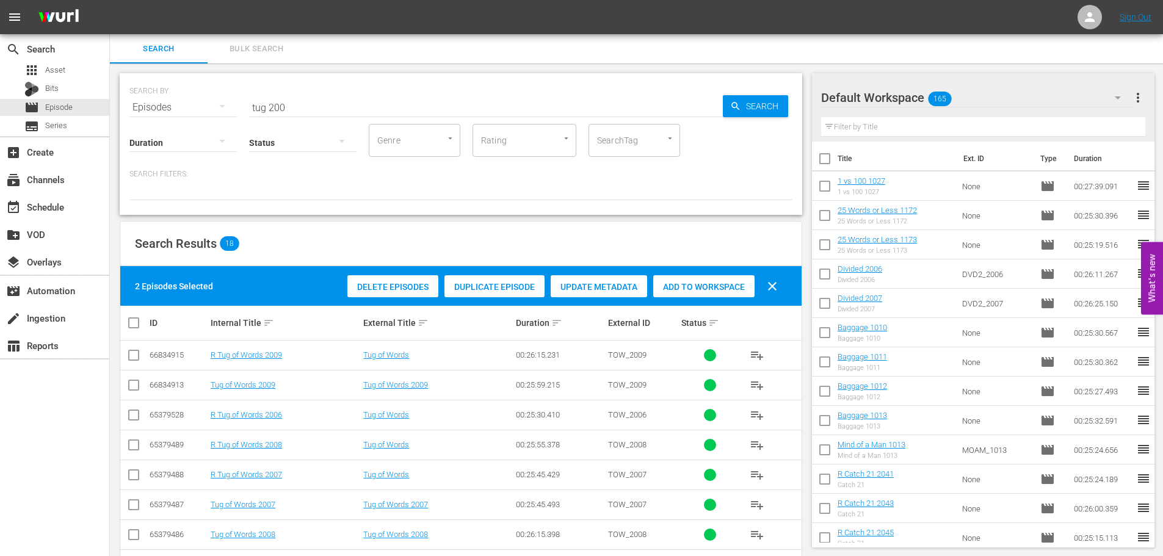
click at [675, 289] on span "Add to Workspace" at bounding box center [703, 287] width 101 height 10
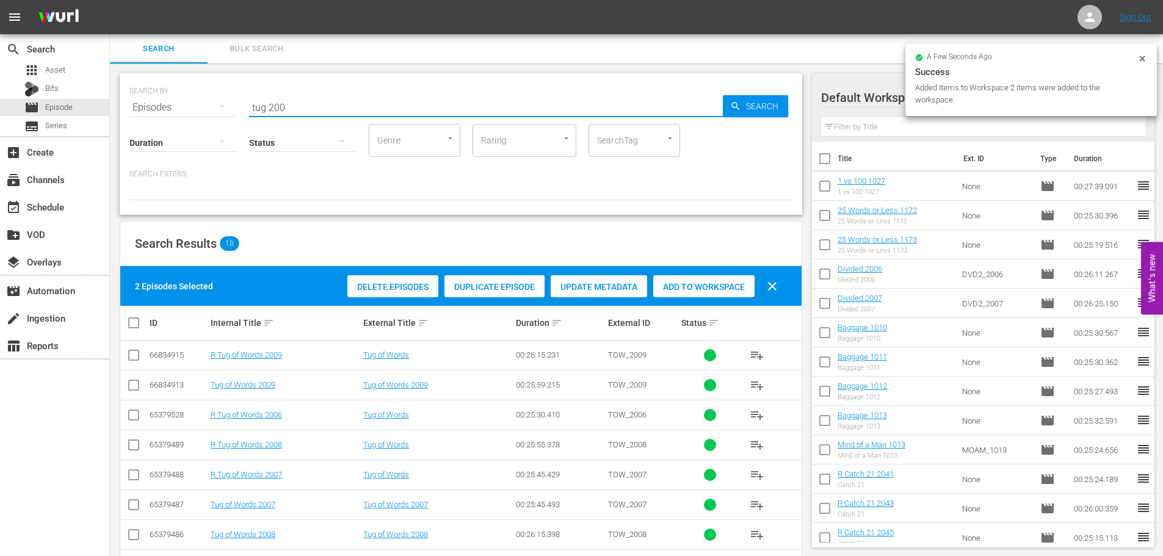
drag, startPoint x: 203, startPoint y: 109, endPoint x: 167, endPoint y: 99, distance: 37.3
click at [167, 99] on div "SEARCH BY Search By Episodes Search ID, Title, Description, Keywords, or Catego…" at bounding box center [460, 100] width 663 height 44
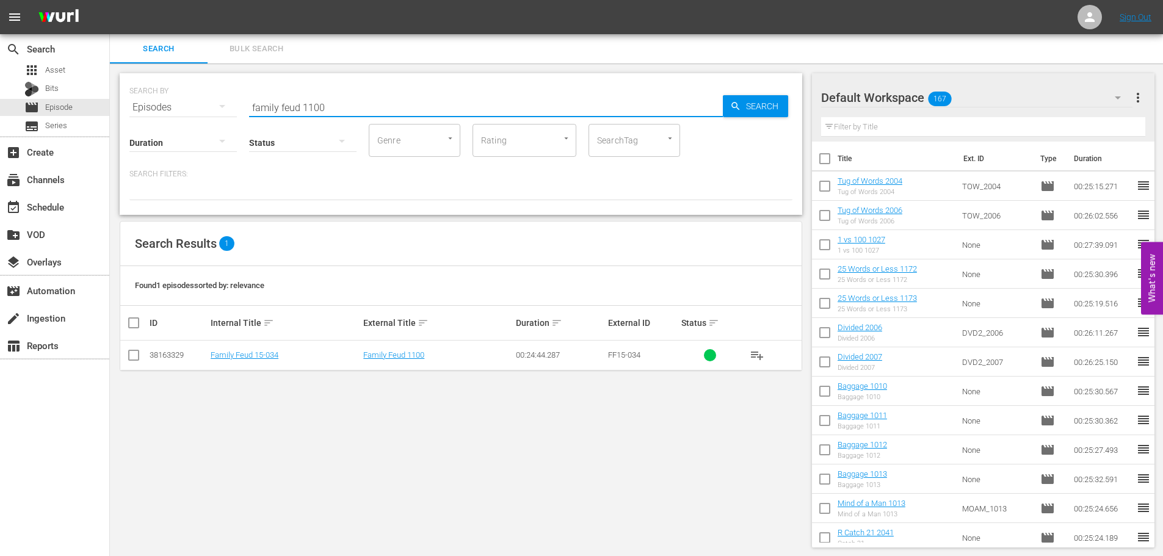
type input "family feud 1100"
drag, startPoint x: 134, startPoint y: 346, endPoint x: 131, endPoint y: 354, distance: 8.5
click at [134, 347] on td at bounding box center [133, 356] width 27 height 30
click at [131, 355] on input "checkbox" at bounding box center [133, 357] width 15 height 15
checkbox input "true"
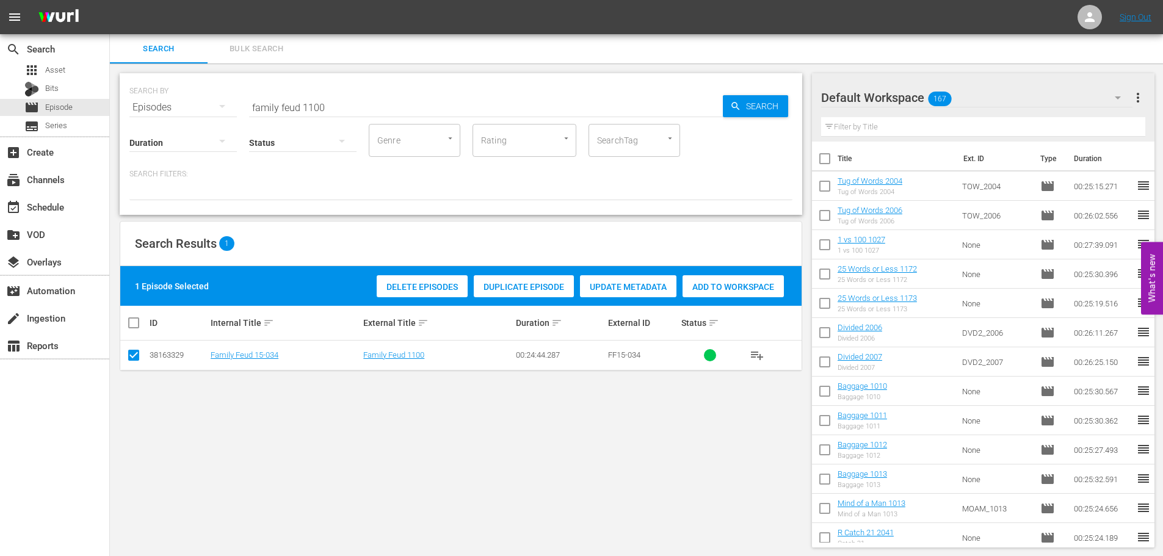
click at [708, 286] on span "Add to Workspace" at bounding box center [733, 287] width 101 height 10
click at [414, 98] on input "family feud 1100" at bounding box center [486, 107] width 474 height 29
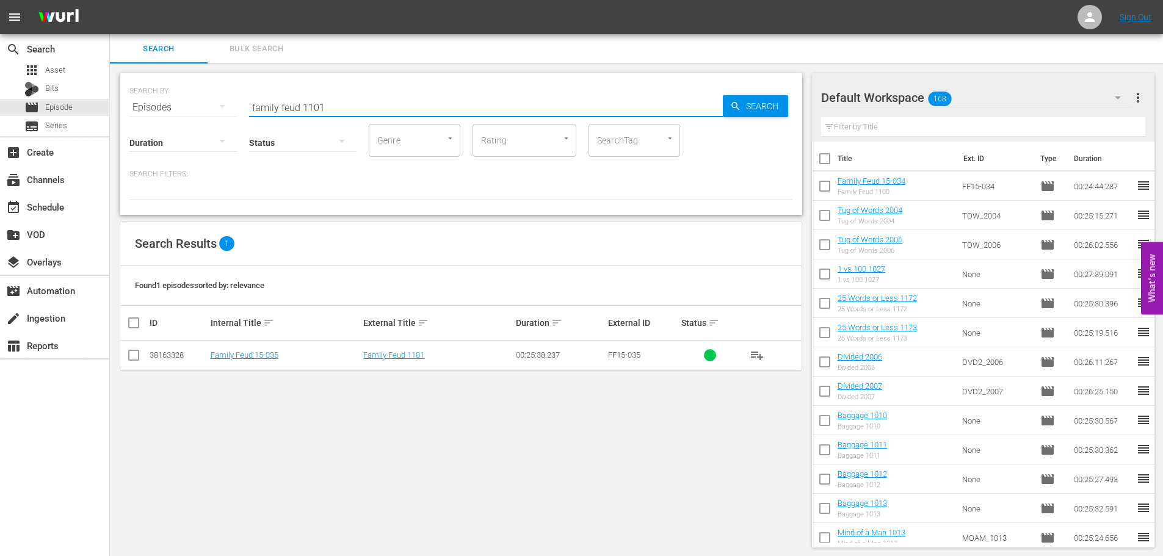
type input "family feud 1101"
click at [124, 358] on td at bounding box center [133, 356] width 27 height 30
click at [132, 356] on input "checkbox" at bounding box center [133, 357] width 15 height 15
checkbox input "true"
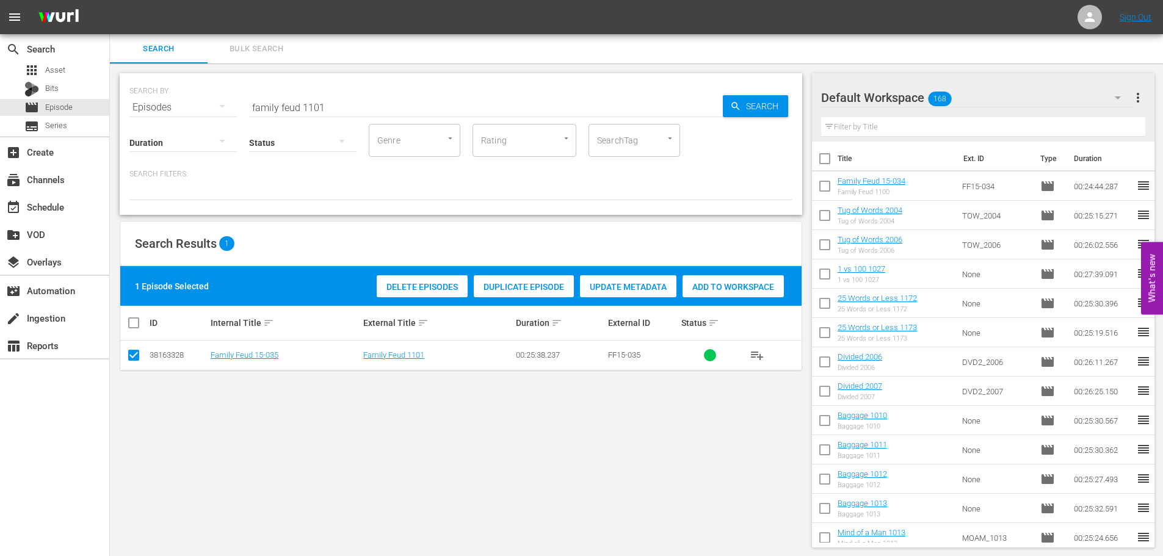
click at [731, 286] on span "Add to Workspace" at bounding box center [733, 287] width 101 height 10
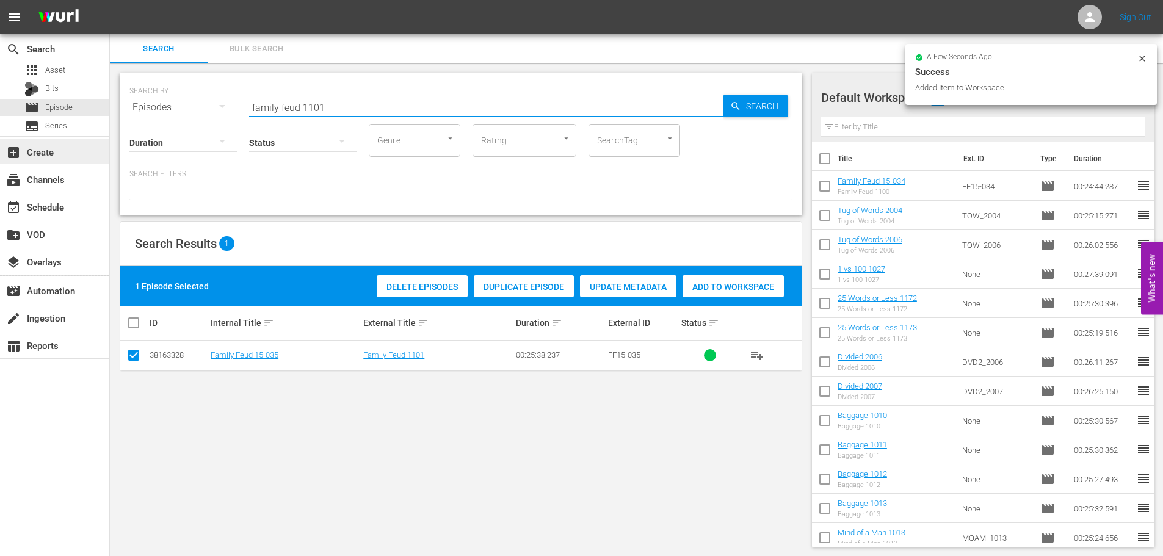
drag, startPoint x: 359, startPoint y: 107, endPoint x: 0, endPoint y: 140, distance: 360.5
click at [110, 0] on div "search Search apps Asset Bits movie Episode subtitles Series add_box Create sub…" at bounding box center [636, 0] width 1053 height 0
type input "\"
type input "c"
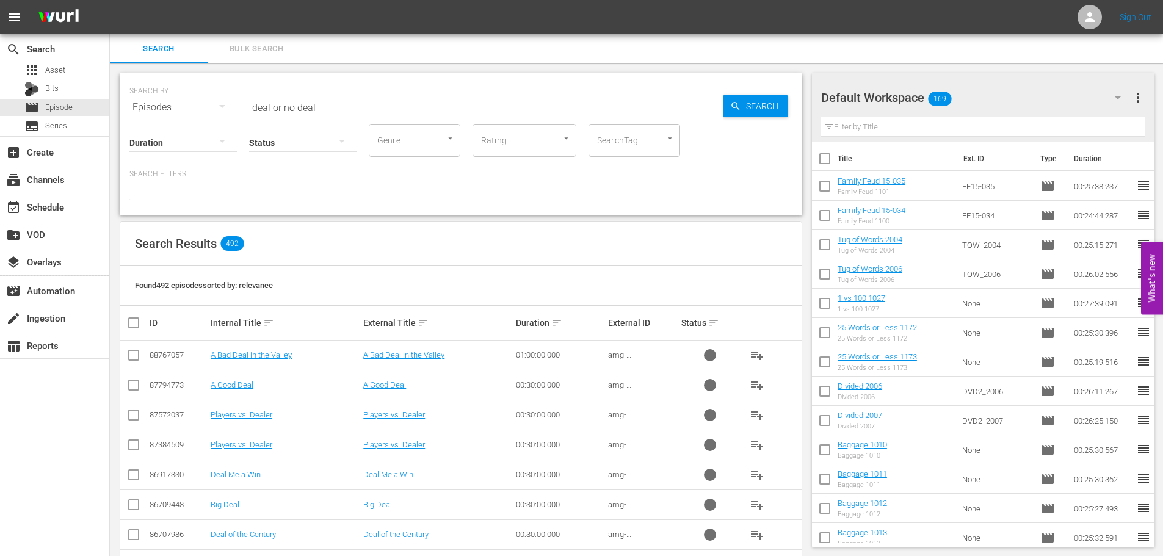
click at [361, 108] on input "deal or no deal" at bounding box center [486, 107] width 474 height 29
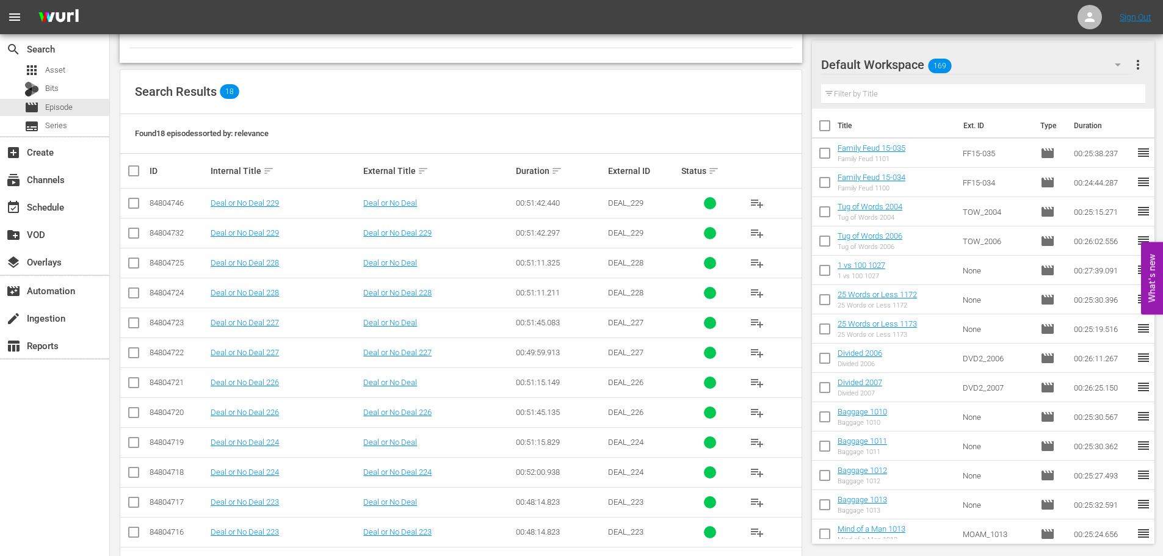
scroll to position [305, 0]
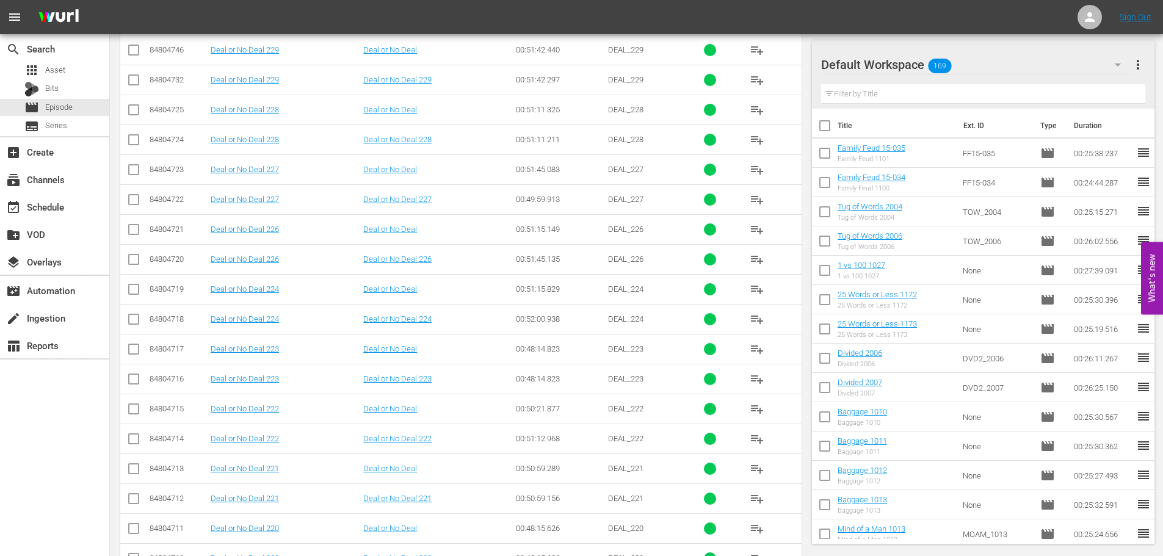
type input "deal or no deal 22"
drag, startPoint x: 131, startPoint y: 380, endPoint x: 121, endPoint y: 366, distance: 17.1
click at [131, 380] on input "checkbox" at bounding box center [133, 381] width 15 height 15
checkbox input "true"
click at [131, 319] on input "checkbox" at bounding box center [133, 321] width 15 height 15
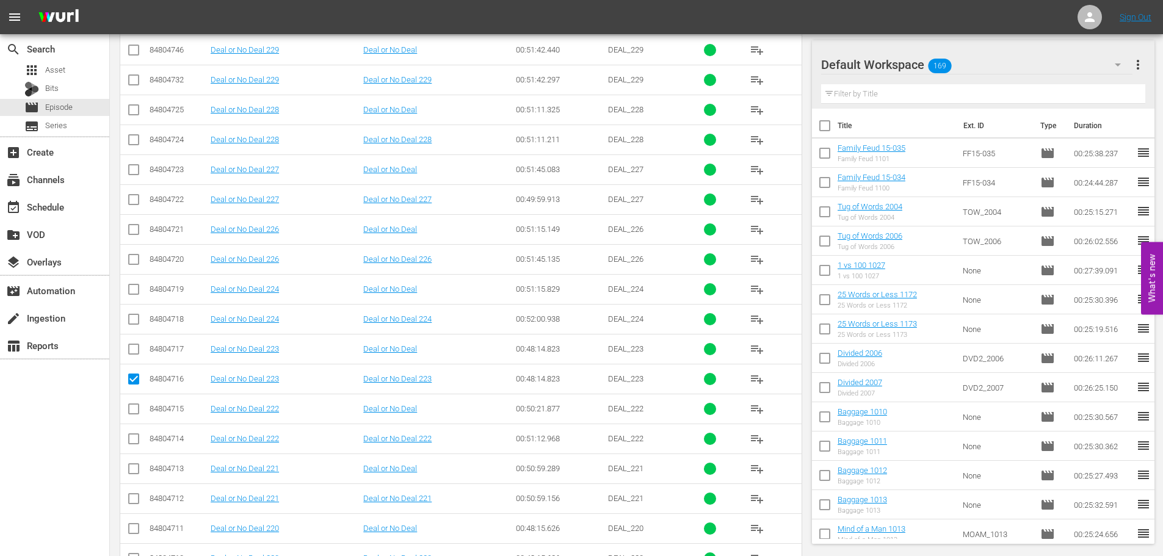
checkbox input "true"
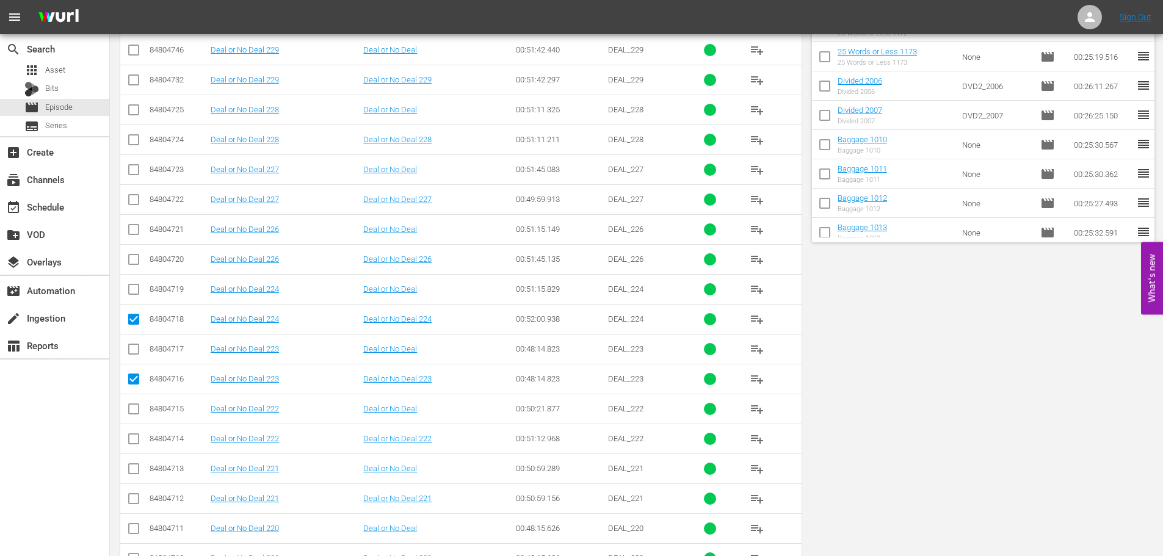
scroll to position [0, 0]
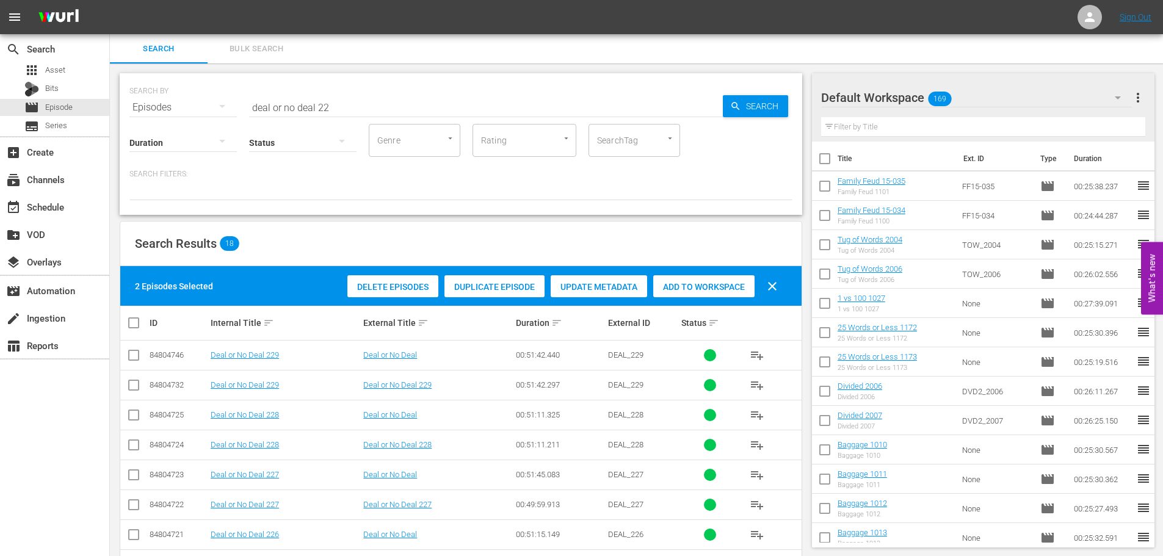
click at [698, 302] on div "2 Episodes Selected Delete Episodes Duplicate Episode Update Metadata Add to Wo…" at bounding box center [460, 286] width 681 height 40
click at [697, 287] on span "Add to Workspace" at bounding box center [703, 287] width 101 height 10
drag, startPoint x: 336, startPoint y: 89, endPoint x: 43, endPoint y: 153, distance: 299.9
click at [120, 95] on div "SEARCH BY Search By Episodes Search ID, Title, Description, Keywords, or Catego…" at bounding box center [461, 144] width 683 height 142
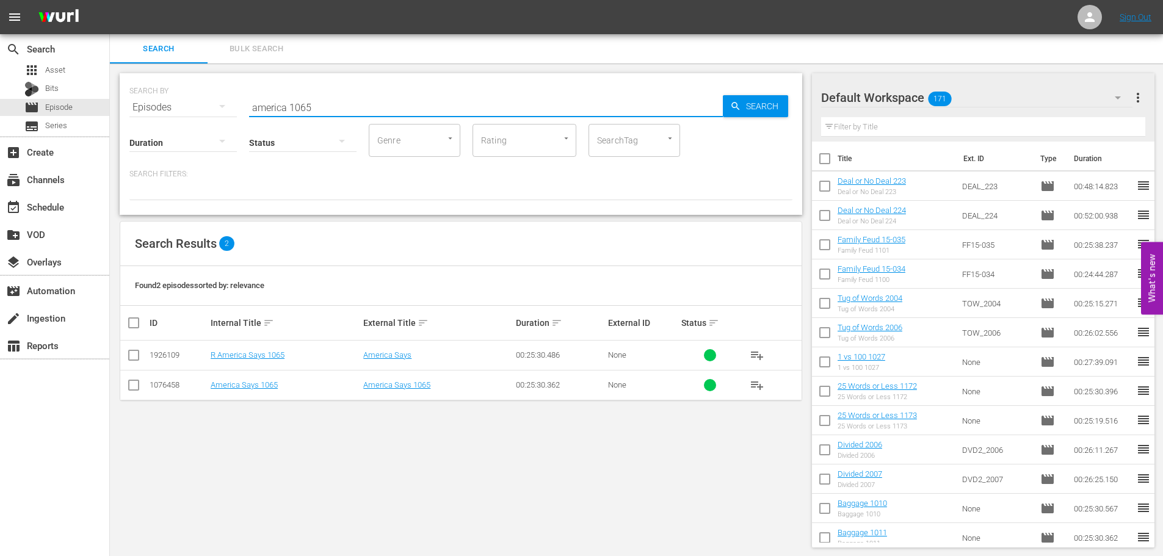
type input "america 1065"
drag, startPoint x: 137, startPoint y: 385, endPoint x: 230, endPoint y: 357, distance: 96.6
click at [137, 385] on input "checkbox" at bounding box center [133, 387] width 15 height 15
checkbox input "true"
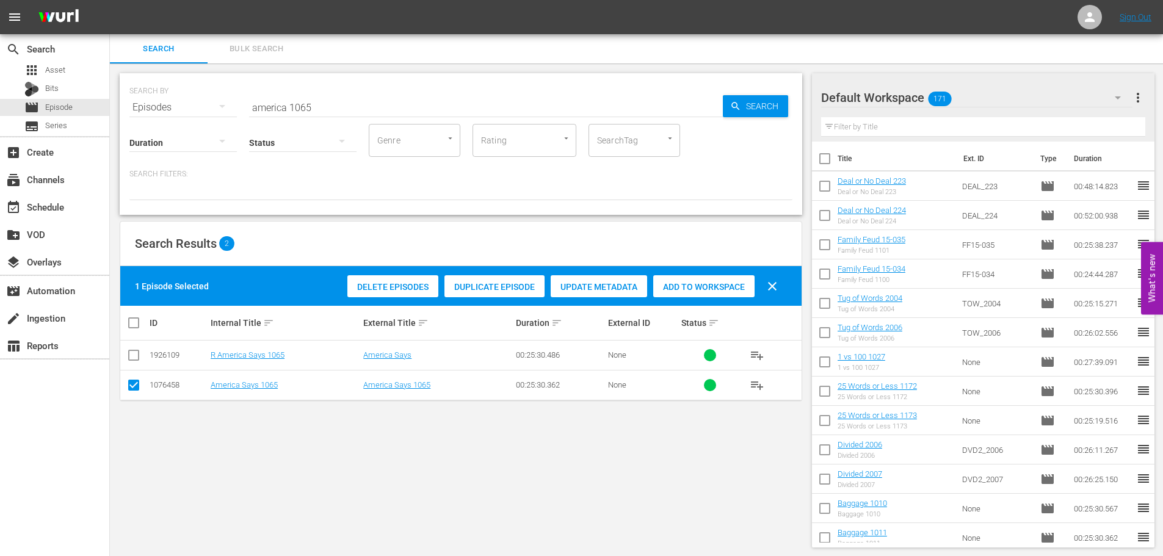
click at [678, 291] on span "Add to Workspace" at bounding box center [703, 287] width 101 height 10
click at [438, 118] on input "america 1065" at bounding box center [486, 107] width 474 height 29
click at [391, 92] on div "SEARCH BY Search By Episodes Search ID, Title, Description, Keywords, or Catego…" at bounding box center [460, 100] width 663 height 44
click at [433, 123] on div "Duration Status Genre Genre Rating Rating SearchTag SearchTag" at bounding box center [460, 139] width 663 height 35
click at [426, 112] on input "america 1065" at bounding box center [486, 107] width 474 height 29
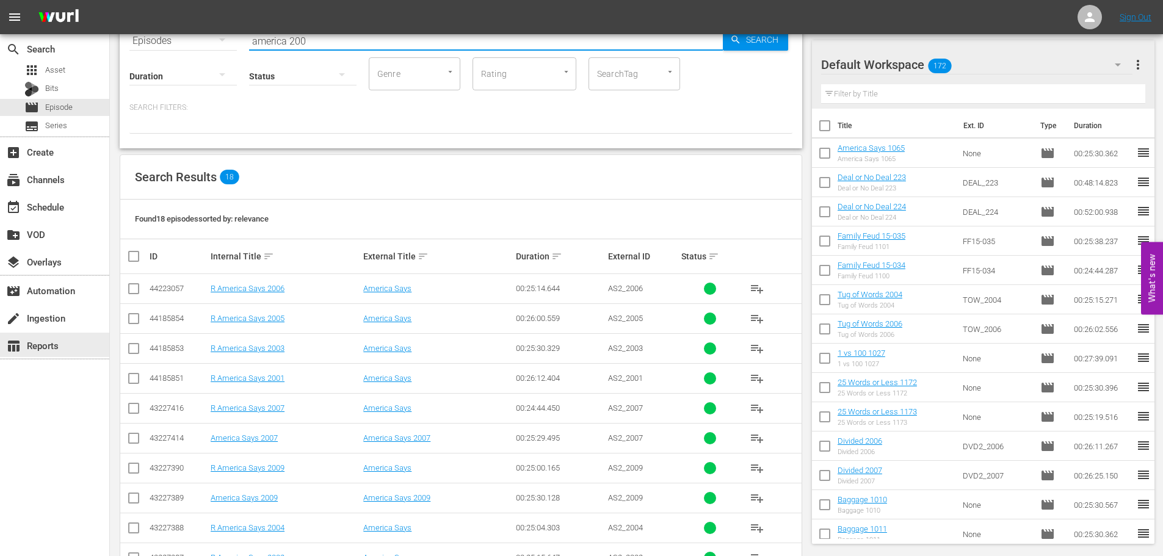
scroll to position [346, 0]
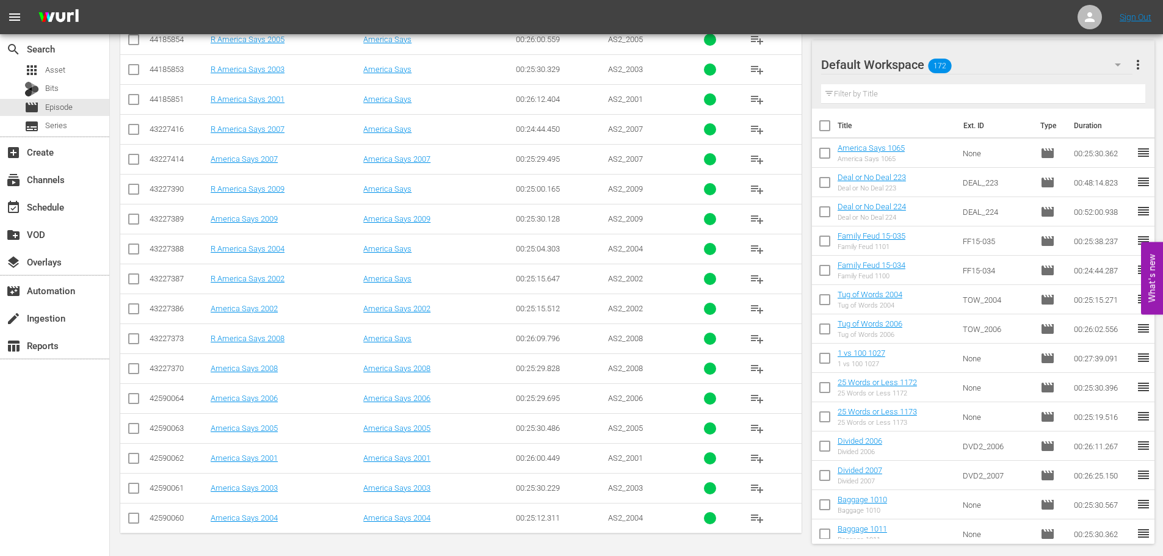
type input "america 200"
click at [136, 520] on input "checkbox" at bounding box center [133, 520] width 15 height 15
checkbox input "true"
click at [137, 306] on input "checkbox" at bounding box center [133, 311] width 15 height 15
checkbox input "true"
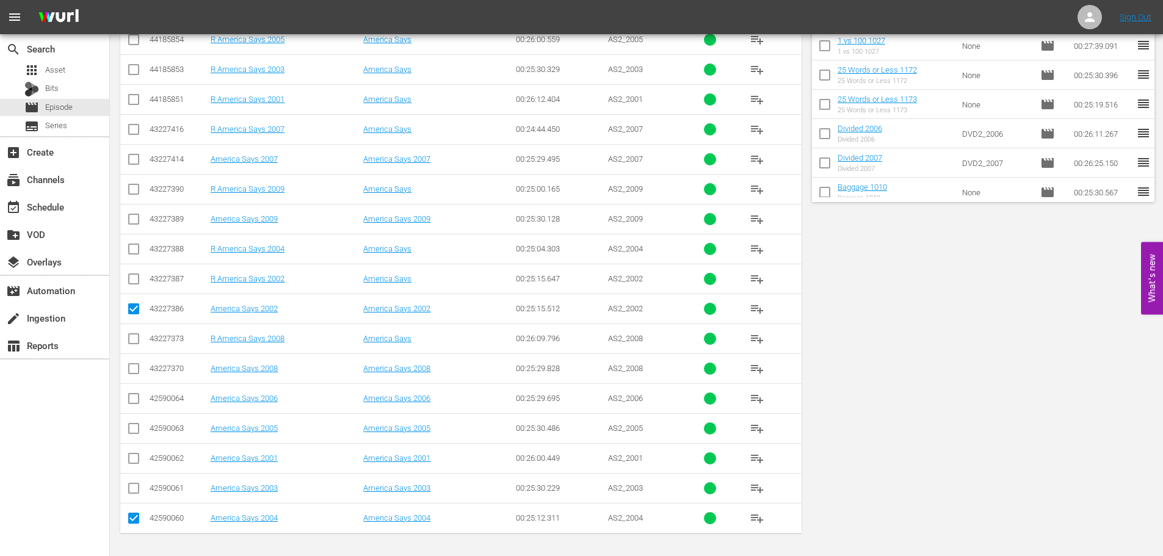
scroll to position [0, 0]
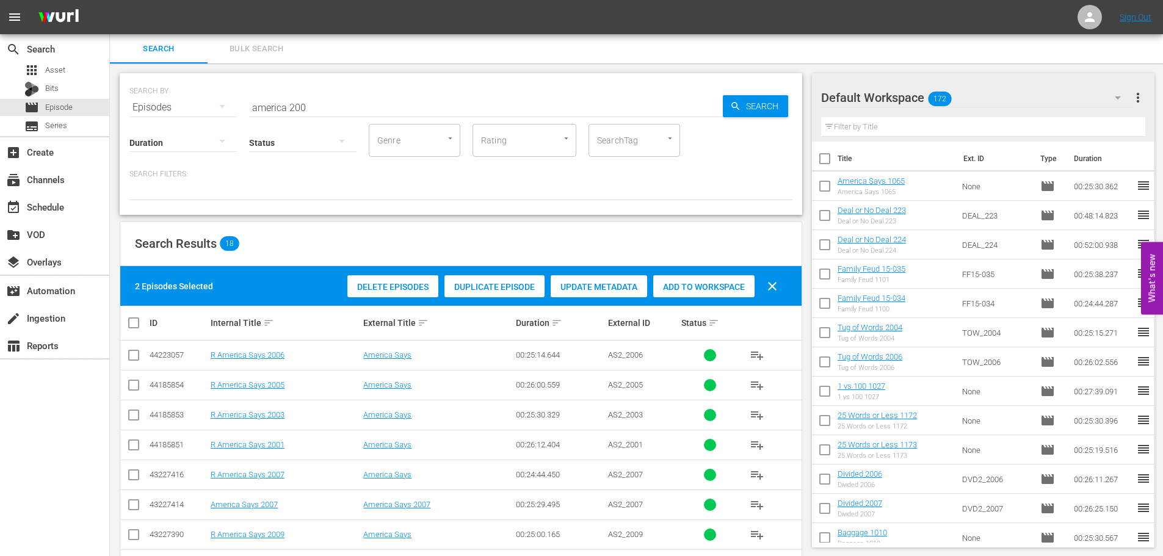
click at [719, 278] on div "Add to Workspace" at bounding box center [703, 286] width 101 height 23
drag, startPoint x: 300, startPoint y: 103, endPoint x: 0, endPoint y: 95, distance: 299.9
click at [110, 0] on div "search Search apps Asset Bits movie Episode subtitles Series add_box Create sub…" at bounding box center [636, 0] width 1053 height 0
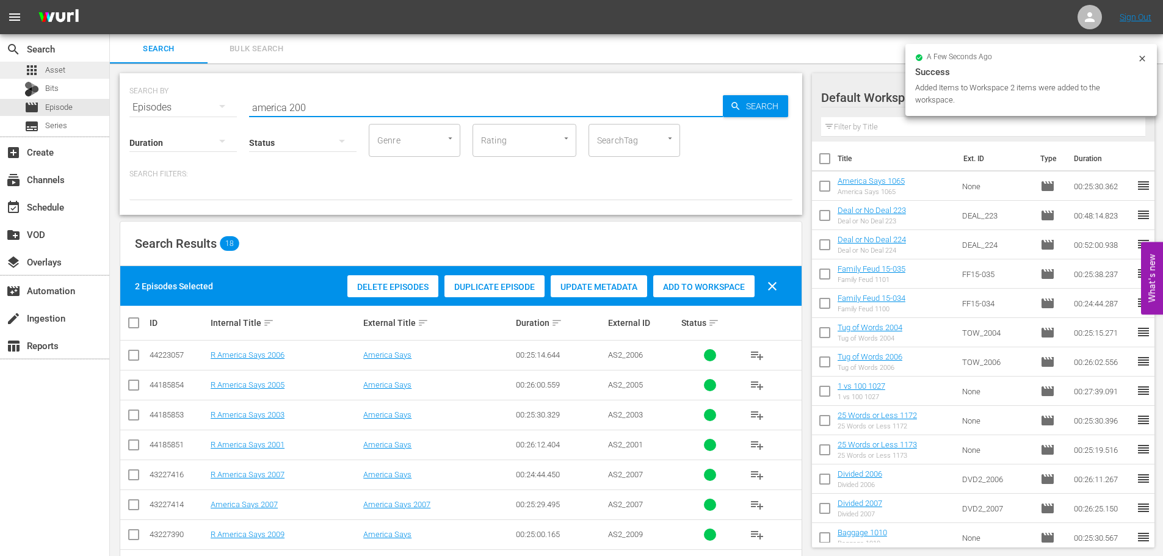
type input "0"
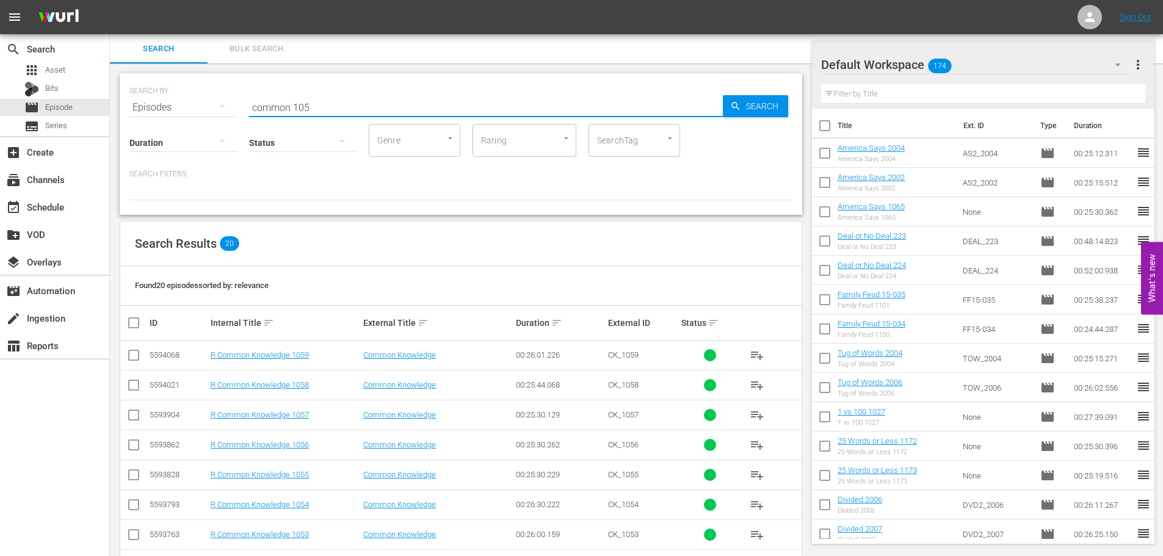
scroll to position [405, 0]
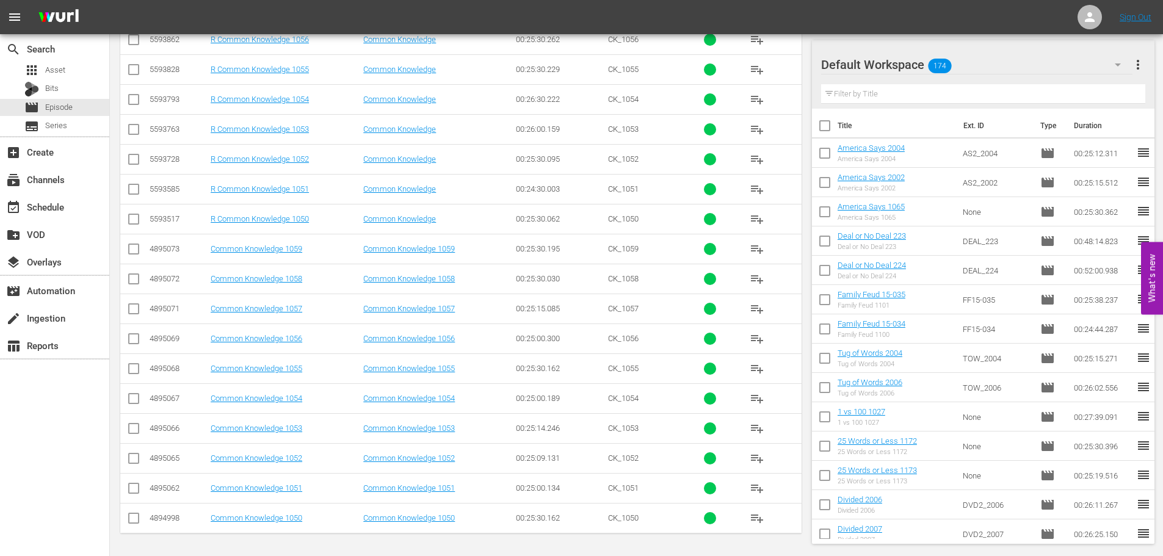
type input "common 105"
drag, startPoint x: 132, startPoint y: 317, endPoint x: 137, endPoint y: 294, distance: 23.7
click at [132, 317] on input "checkbox" at bounding box center [133, 311] width 15 height 15
checkbox input "true"
click at [136, 247] on input "checkbox" at bounding box center [133, 251] width 15 height 15
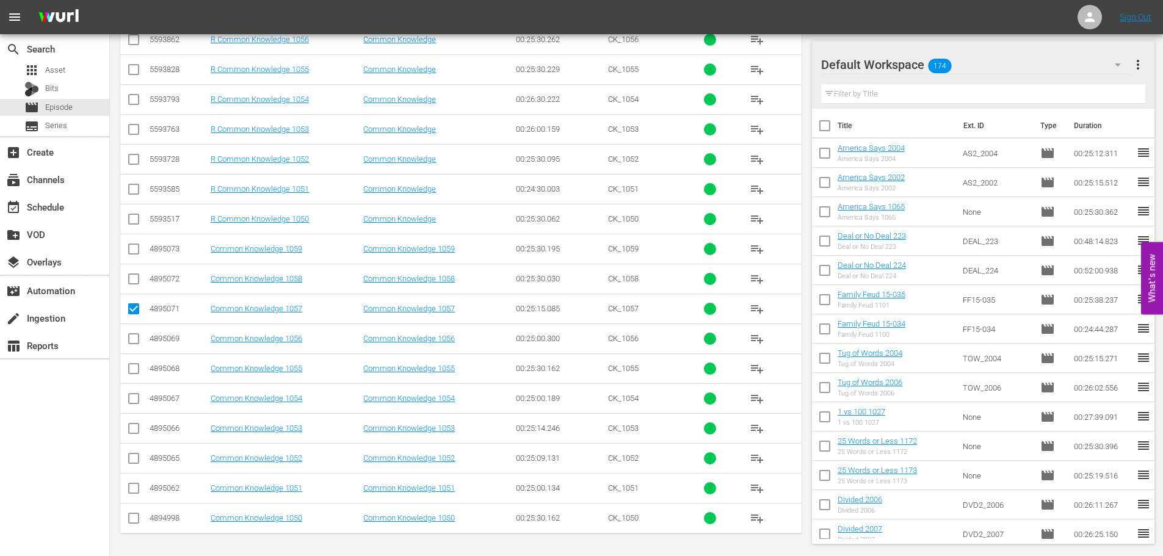
checkbox input "true"
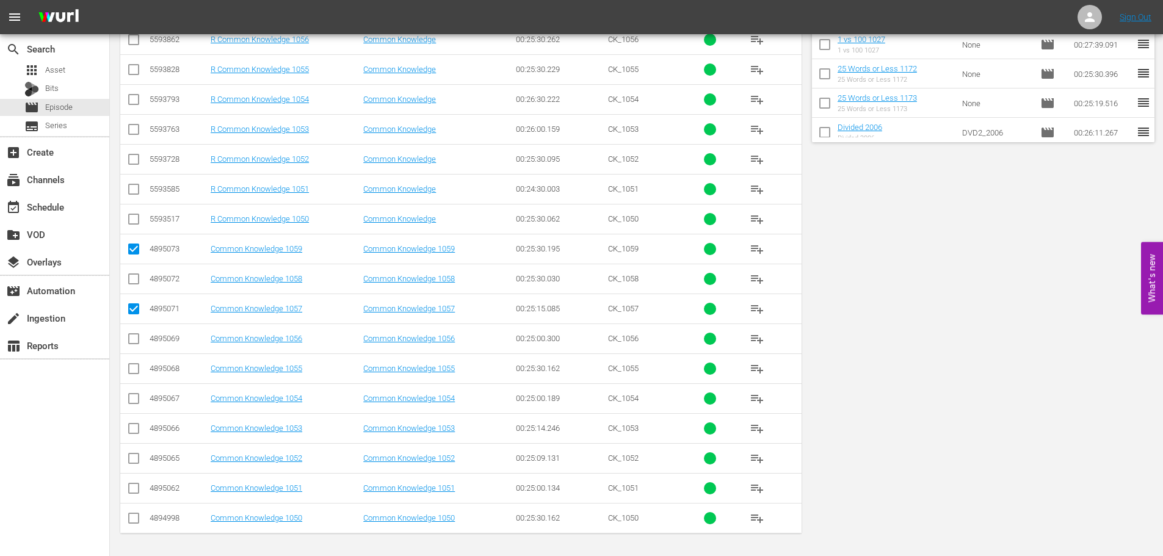
scroll to position [0, 0]
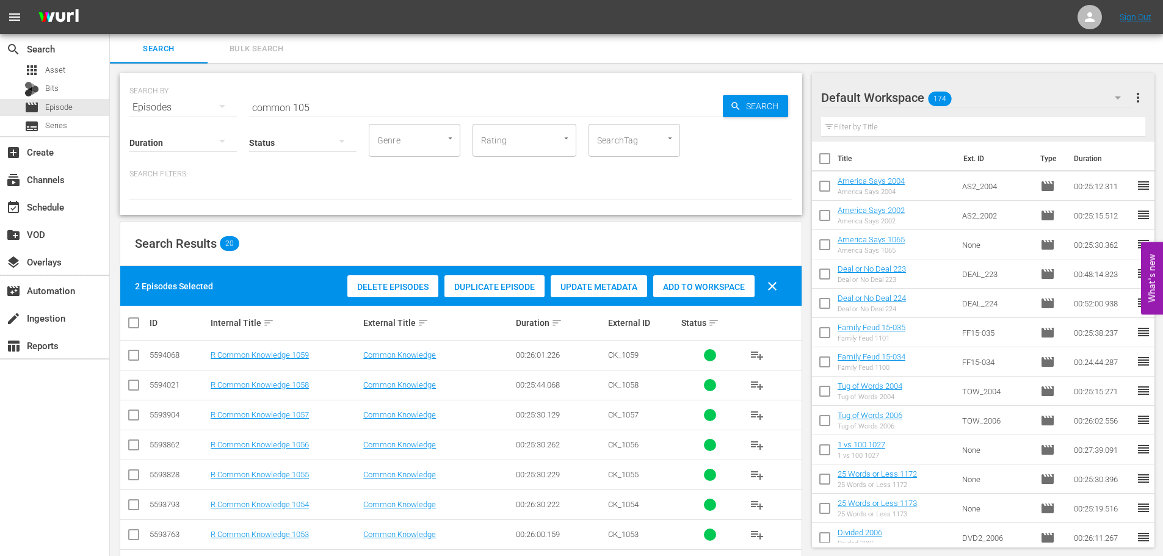
click at [689, 286] on span "Add to Workspace" at bounding box center [703, 287] width 101 height 10
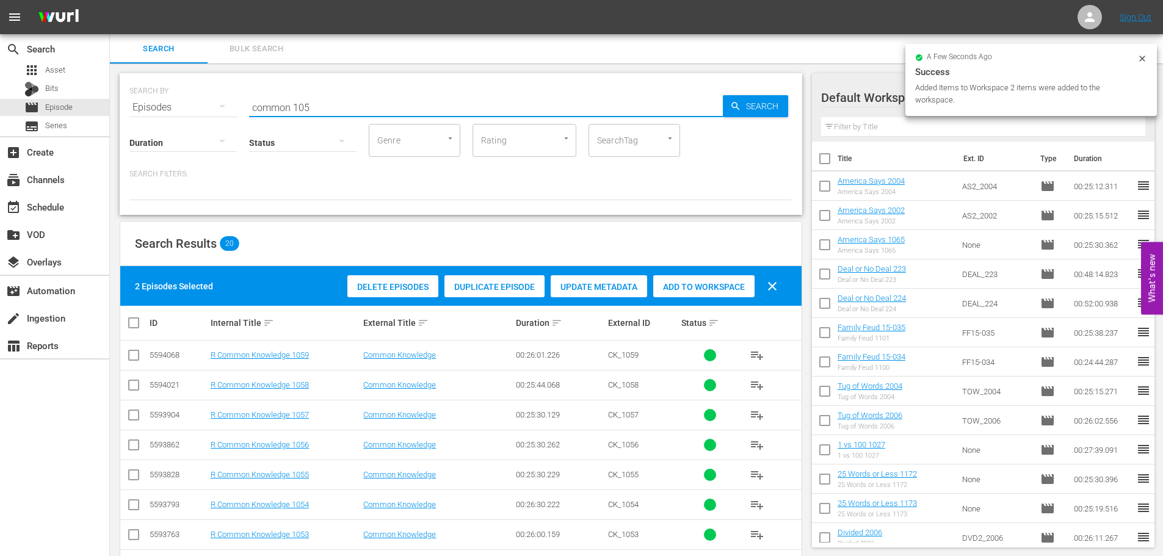
click at [128, 118] on div "SEARCH BY Search By Episodes Search ID, Title, Description, Keywords, or Catego…" at bounding box center [461, 144] width 683 height 142
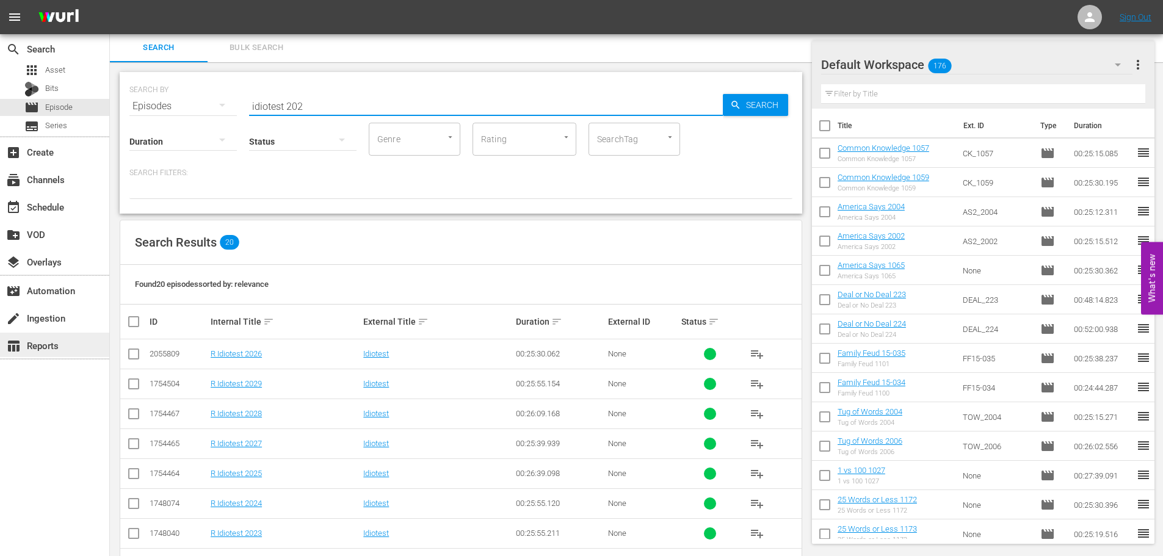
scroll to position [368, 0]
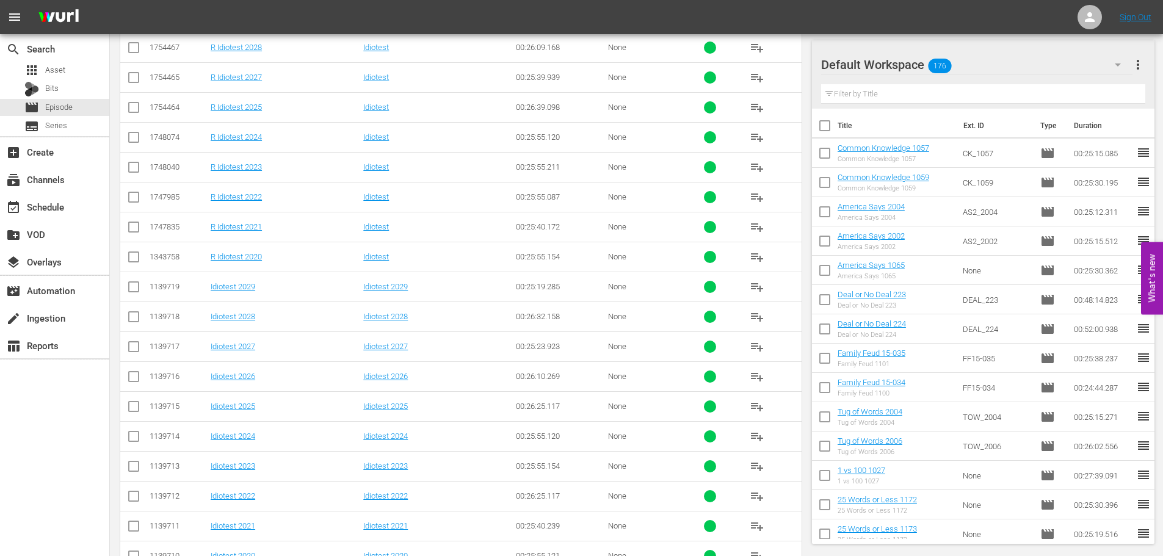
type input "idiotest 202"
click at [134, 402] on input "checkbox" at bounding box center [133, 409] width 15 height 15
checkbox input "true"
click at [130, 429] on icon at bounding box center [133, 436] width 15 height 15
click at [130, 437] on input "checkbox" at bounding box center [133, 439] width 15 height 15
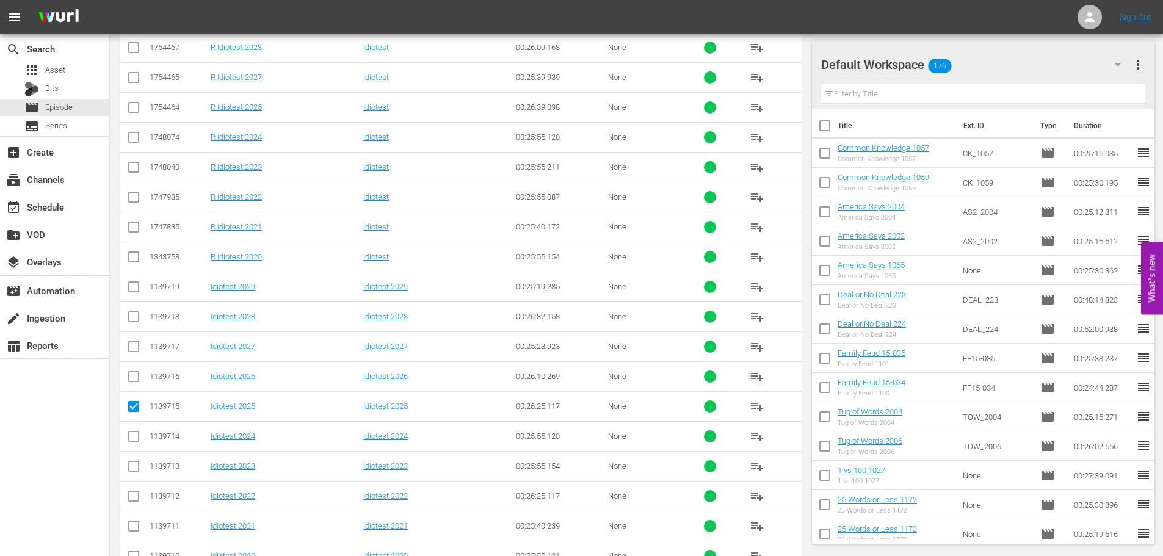
checkbox input "true"
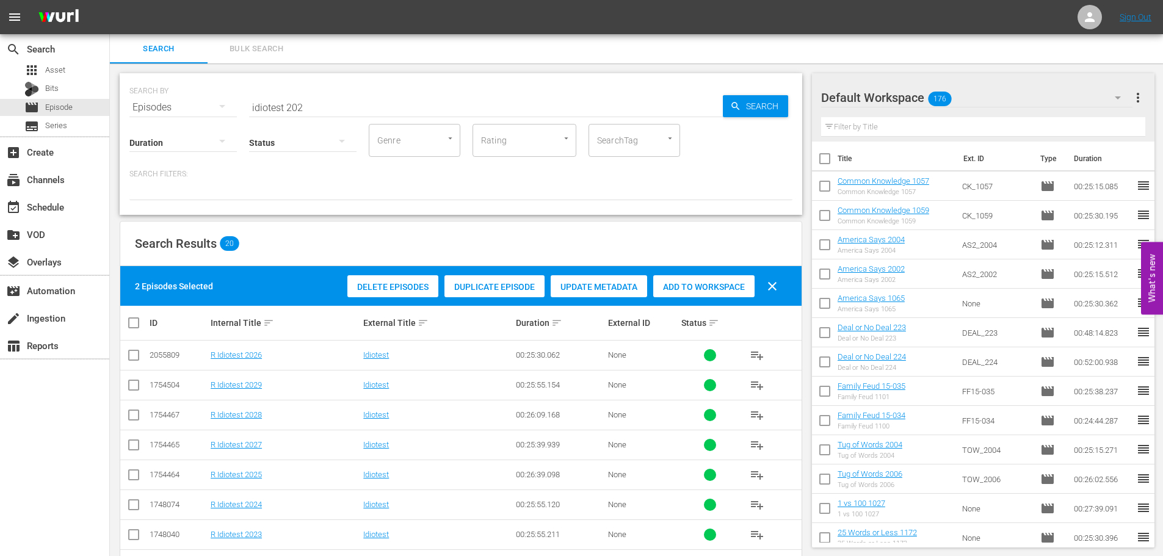
click at [723, 288] on span "Add to Workspace" at bounding box center [703, 287] width 101 height 10
drag, startPoint x: 319, startPoint y: 92, endPoint x: 143, endPoint y: 92, distance: 175.8
click at [143, 92] on div "SEARCH BY Search By Episodes Search ID, Title, Description, Keywords, or Catego…" at bounding box center [460, 100] width 663 height 44
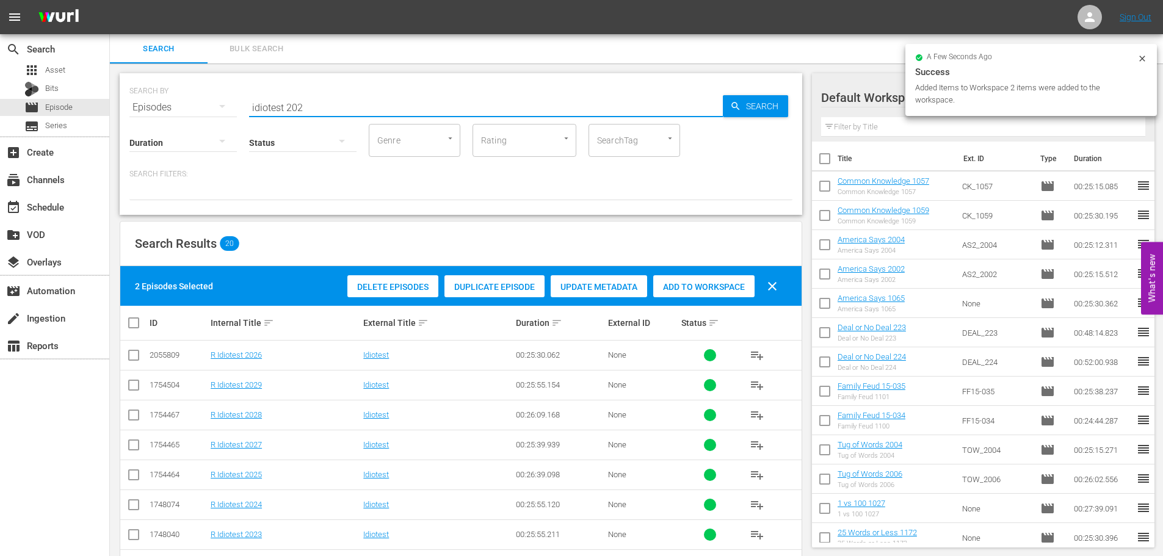
drag, startPoint x: 332, startPoint y: 101, endPoint x: 172, endPoint y: 103, distance: 159.4
click at [172, 103] on div "SEARCH BY Search By Episodes Search ID, Title, Description, Keywords, or Catego…" at bounding box center [460, 100] width 663 height 44
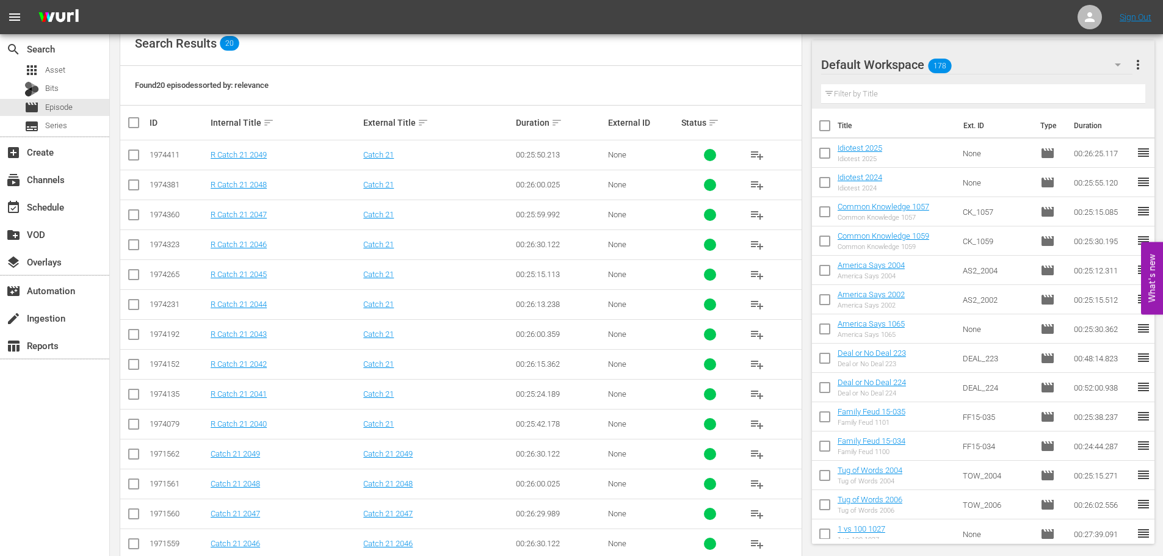
scroll to position [405, 0]
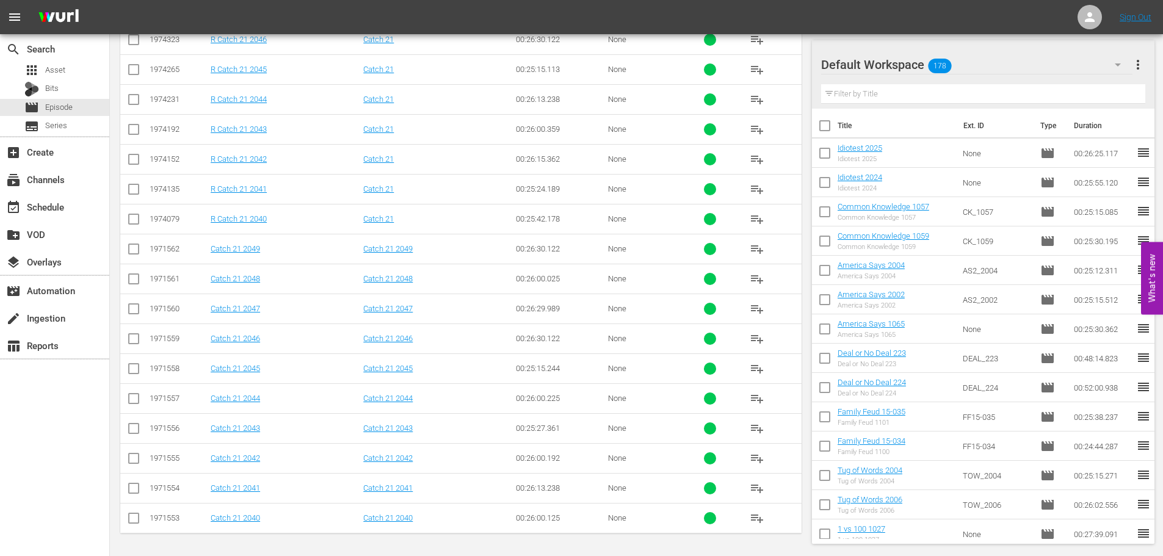
type input "catch 21 204"
click at [134, 308] on input "checkbox" at bounding box center [133, 311] width 15 height 15
checkbox input "true"
click at [128, 256] on input "checkbox" at bounding box center [133, 251] width 15 height 15
checkbox input "true"
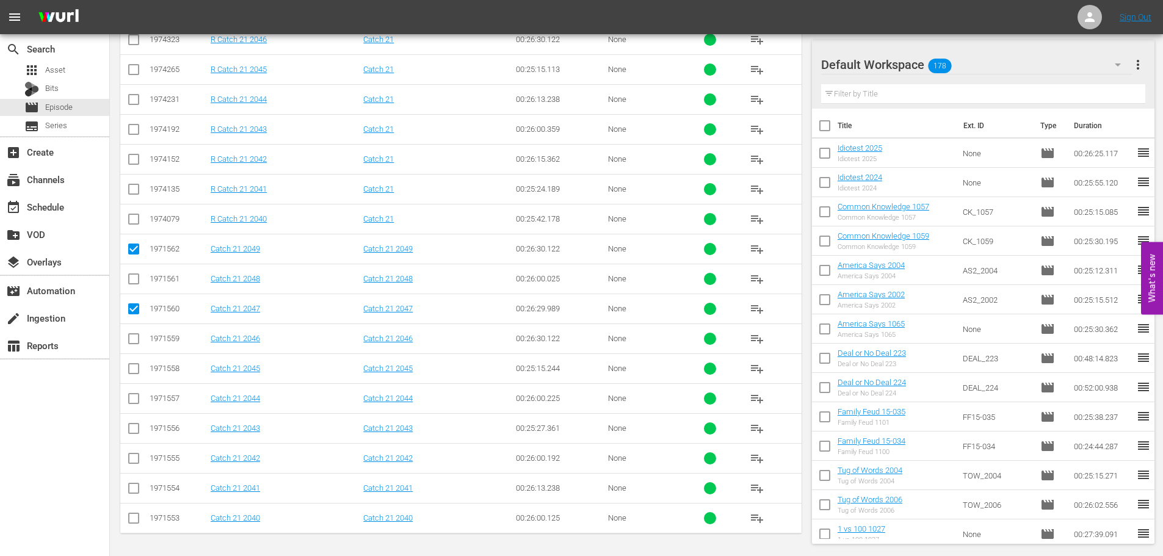
scroll to position [39, 0]
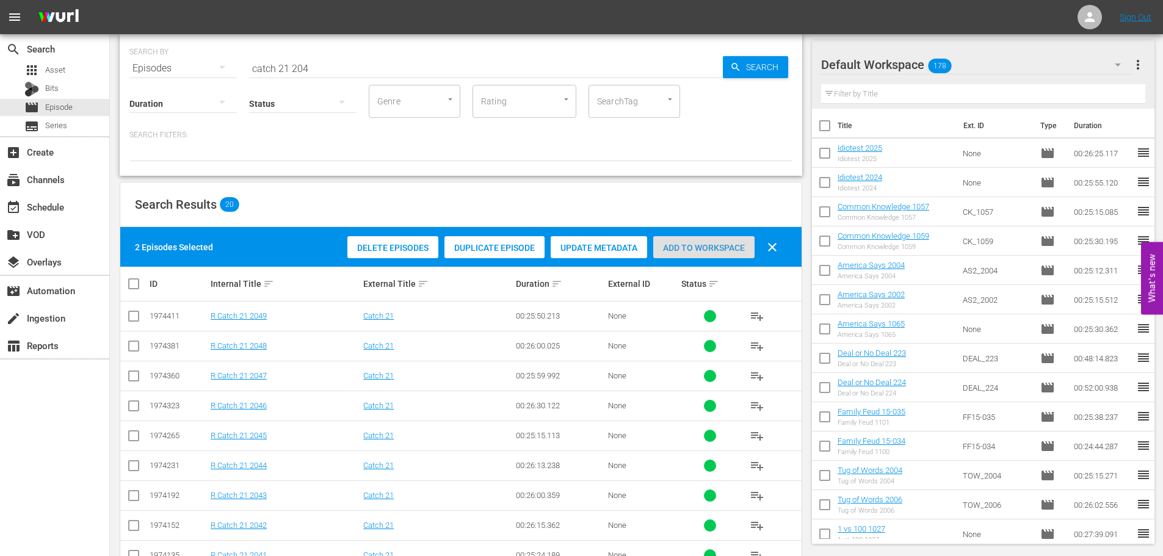
click at [686, 243] on span "Add to Workspace" at bounding box center [703, 248] width 101 height 10
click at [333, 71] on input "catch 21 204" at bounding box center [486, 68] width 474 height 29
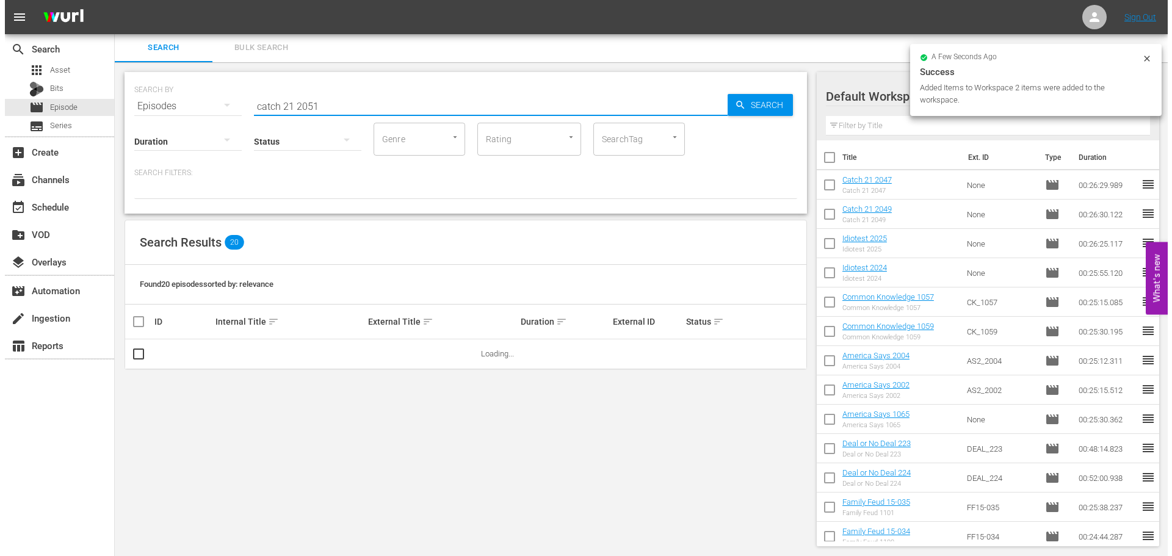
scroll to position [0, 0]
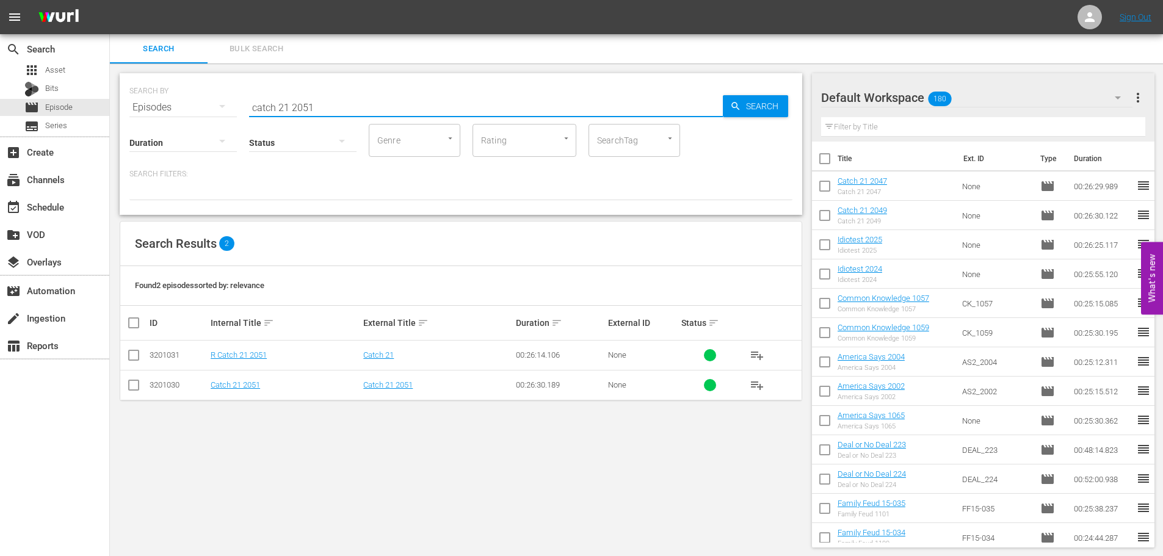
type input "catch 21 2051"
click at [127, 385] on input "checkbox" at bounding box center [133, 387] width 15 height 15
checkbox input "true"
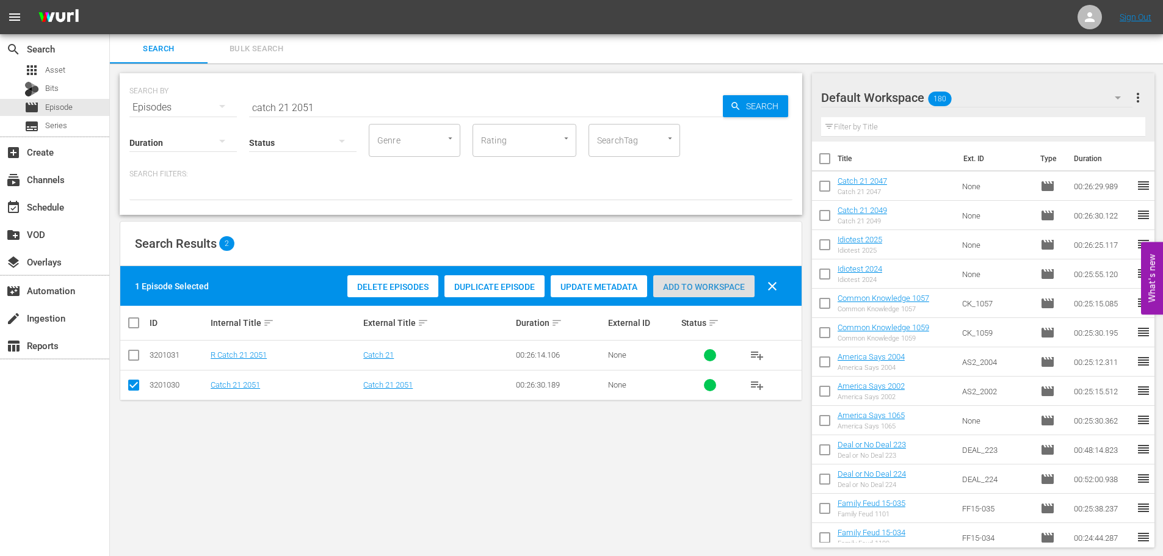
click at [661, 289] on span "Add to Workspace" at bounding box center [703, 287] width 101 height 10
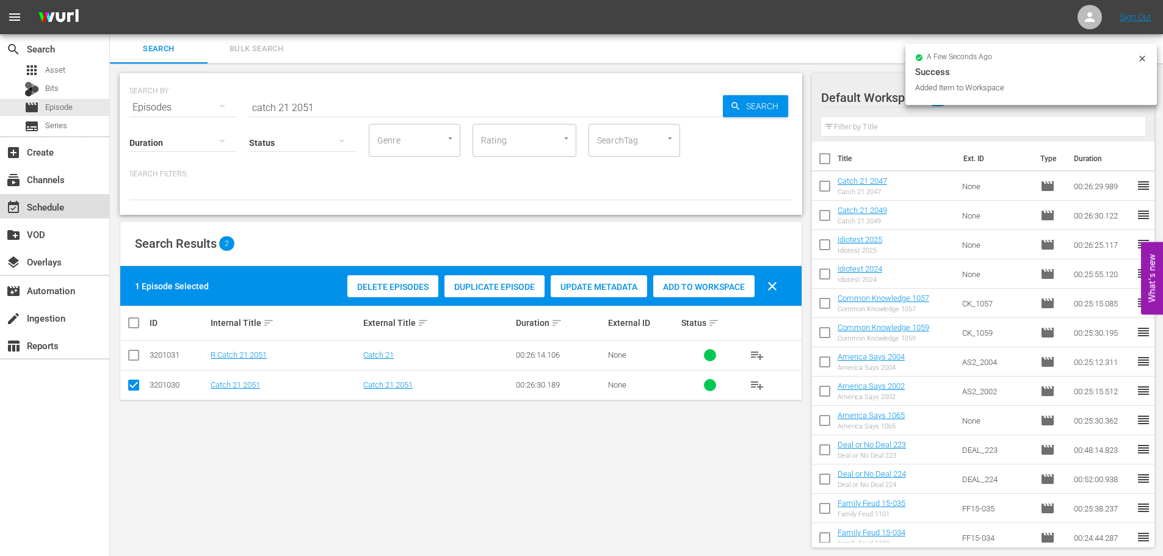
click at [82, 201] on div "event_available Schedule" at bounding box center [54, 206] width 109 height 24
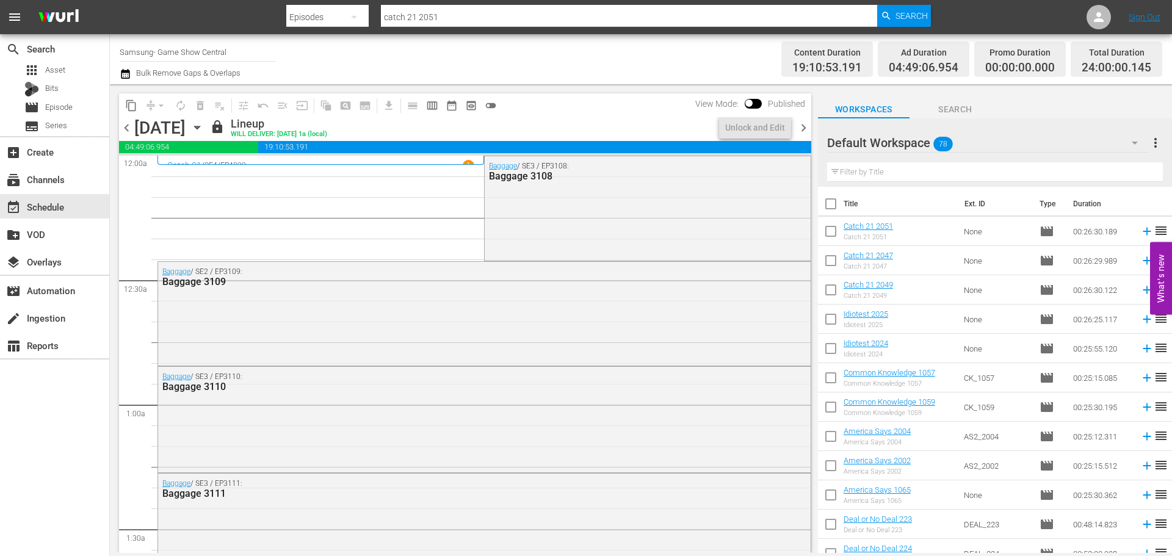
click at [200, 127] on icon "button" at bounding box center [196, 127] width 5 height 3
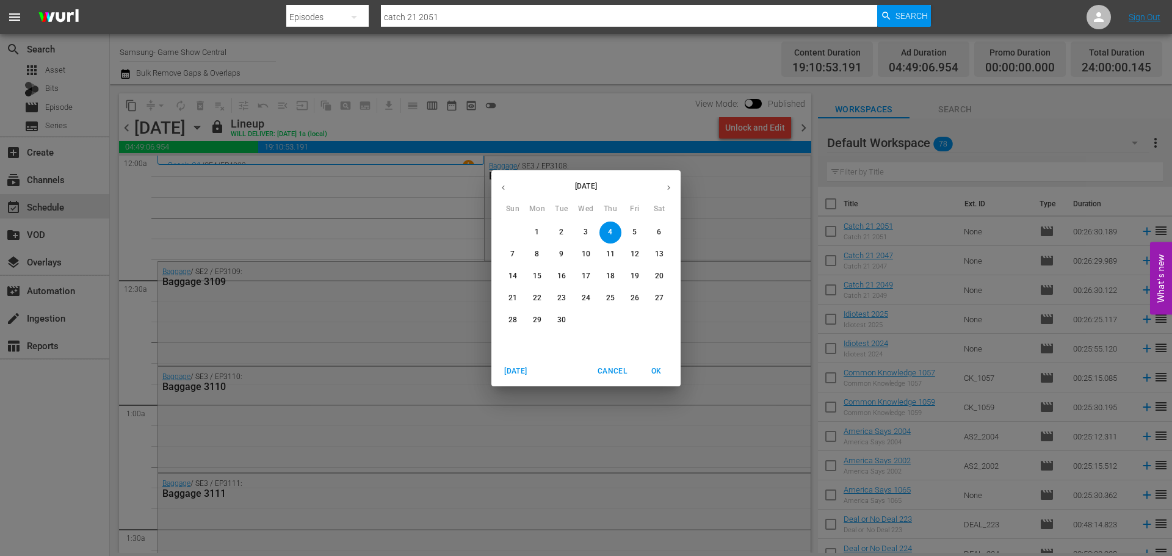
click at [509, 188] on button "button" at bounding box center [503, 188] width 24 height 24
click at [641, 322] on span "29" at bounding box center [635, 320] width 22 height 10
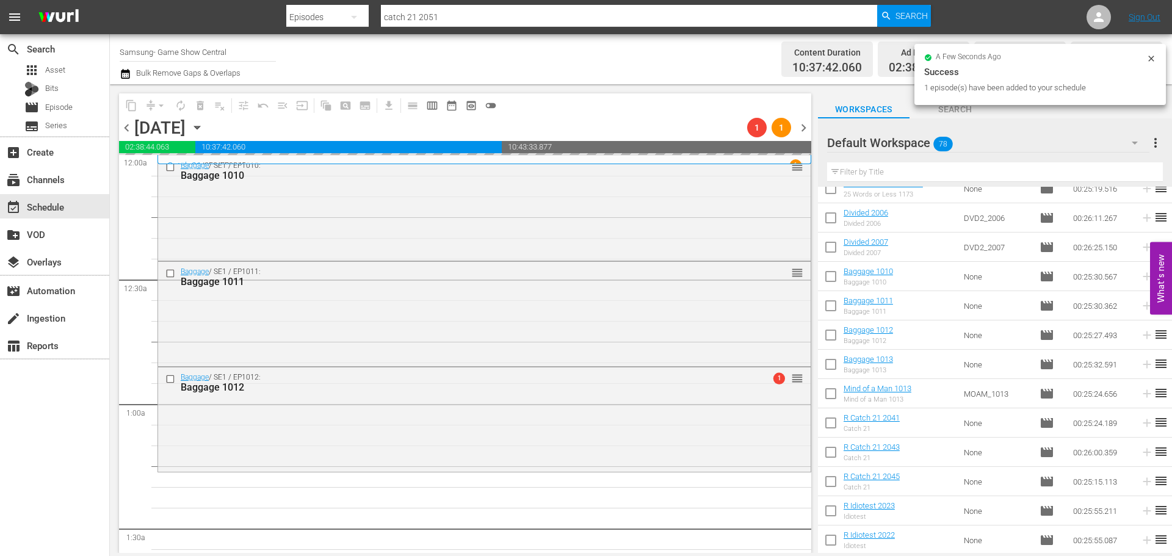
scroll to position [183, 0]
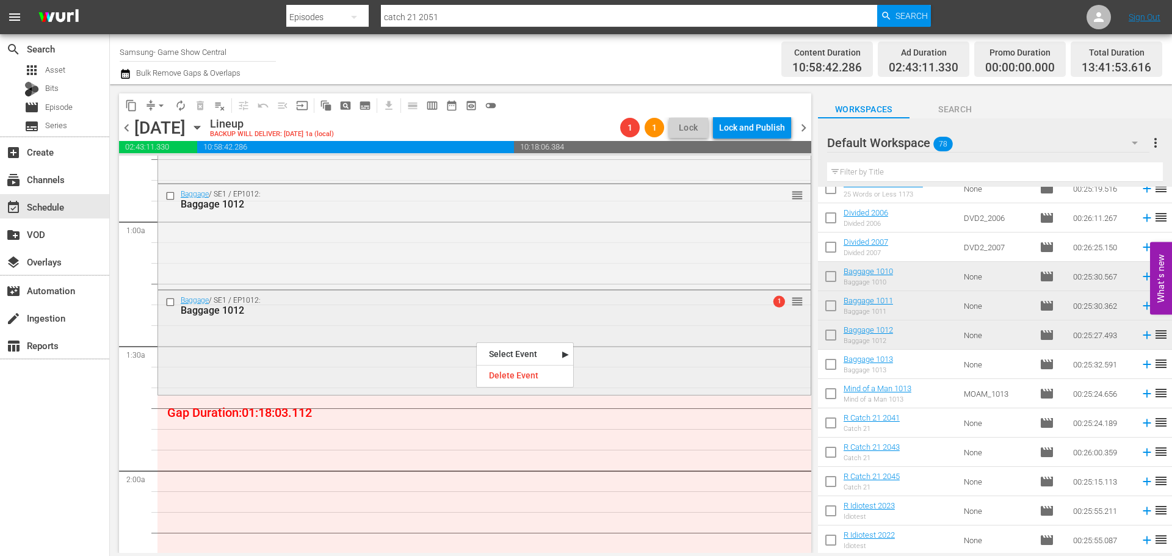
click at [427, 349] on div "Baggage / SE1 / EP1012: Baggage 1012 1 reorder" at bounding box center [484, 342] width 653 height 102
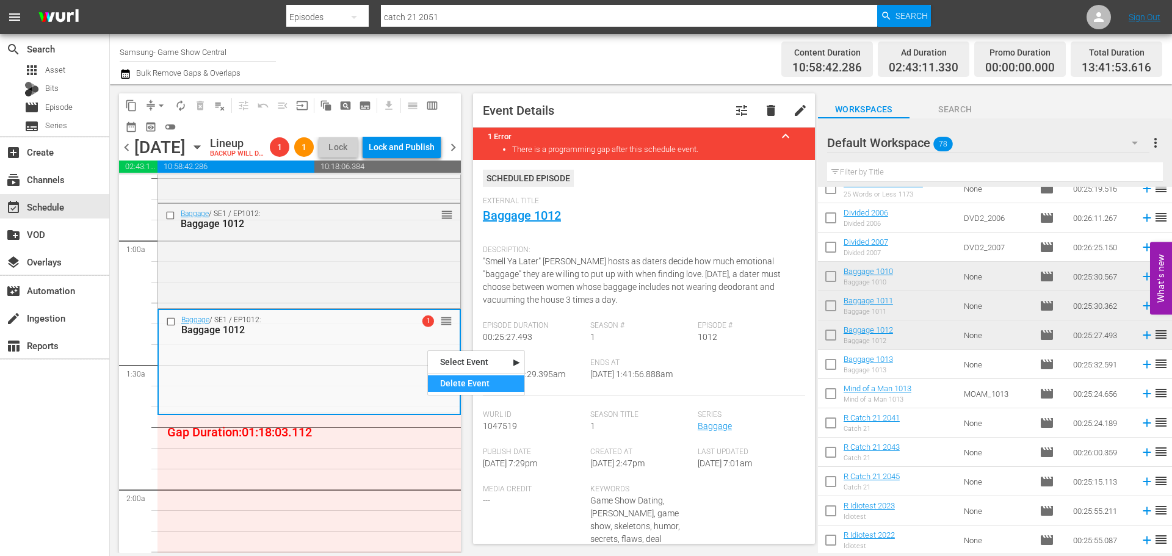
click at [495, 385] on div "Delete Event" at bounding box center [476, 383] width 96 height 16
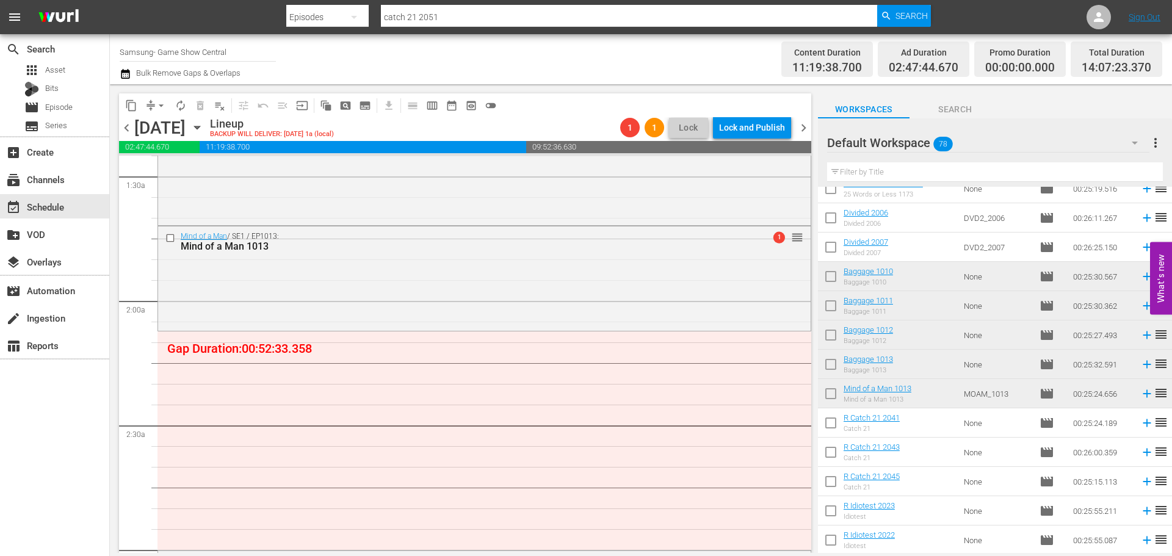
scroll to position [366, 0]
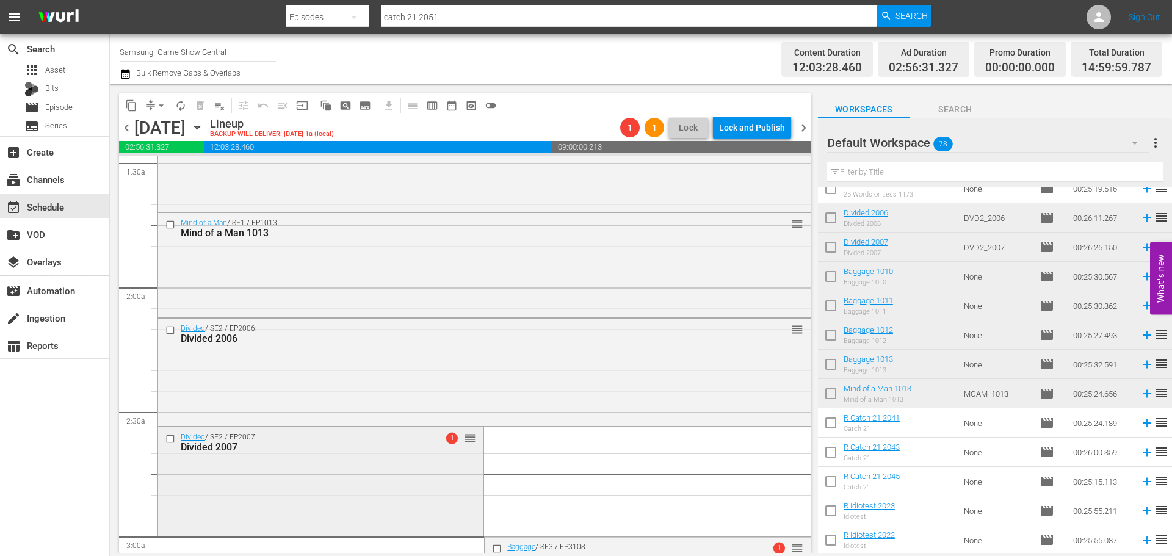
click at [267, 500] on div "Divided / SE2 / EP2007: Divided 2007 1 reorder" at bounding box center [320, 480] width 325 height 106
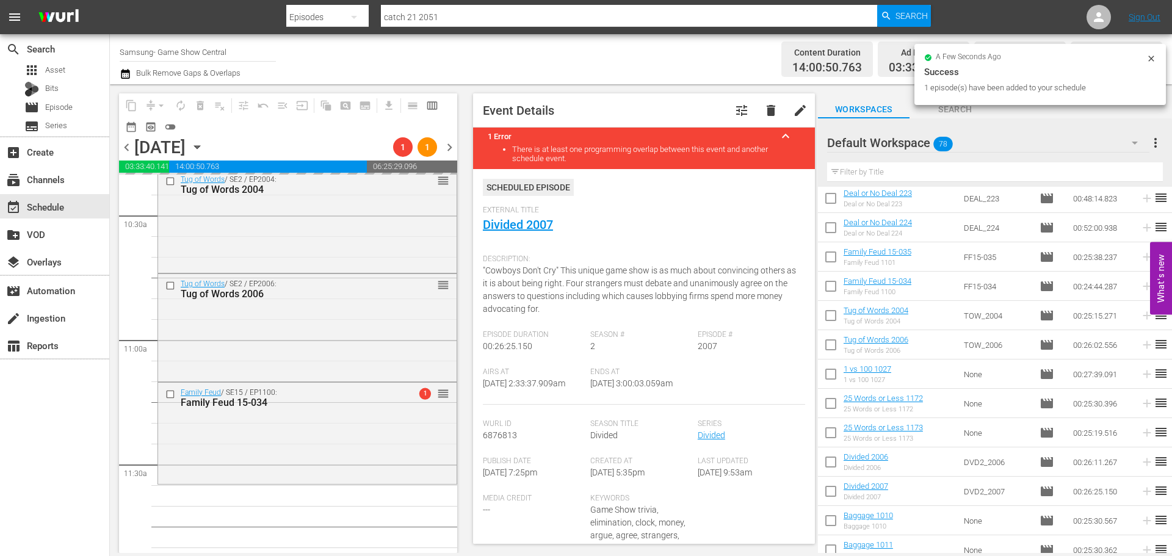
scroll to position [2697, 0]
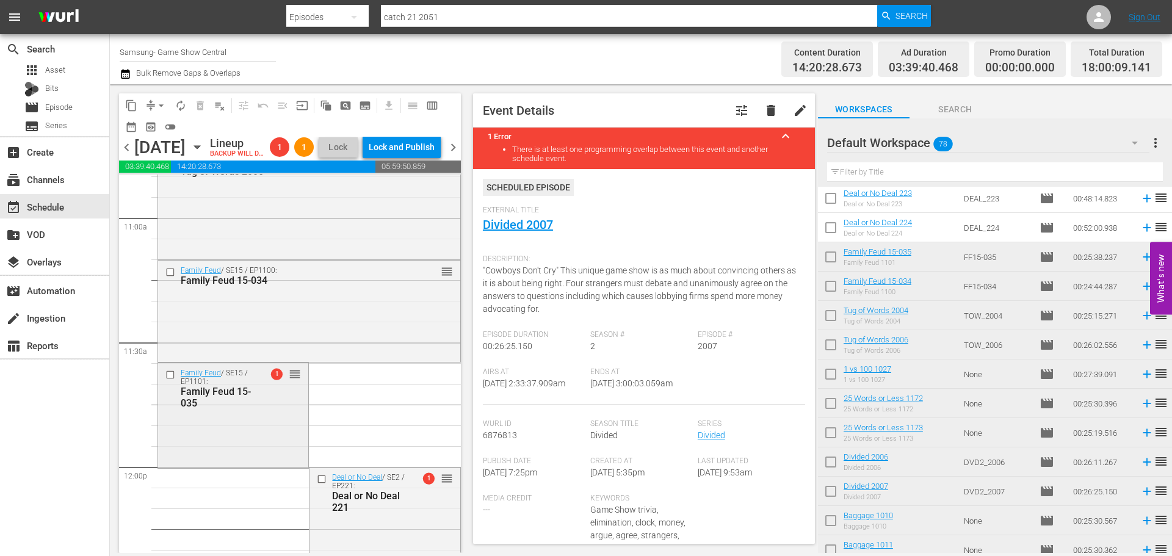
click at [252, 406] on div "Family Feud 15-035" at bounding box center [219, 397] width 76 height 23
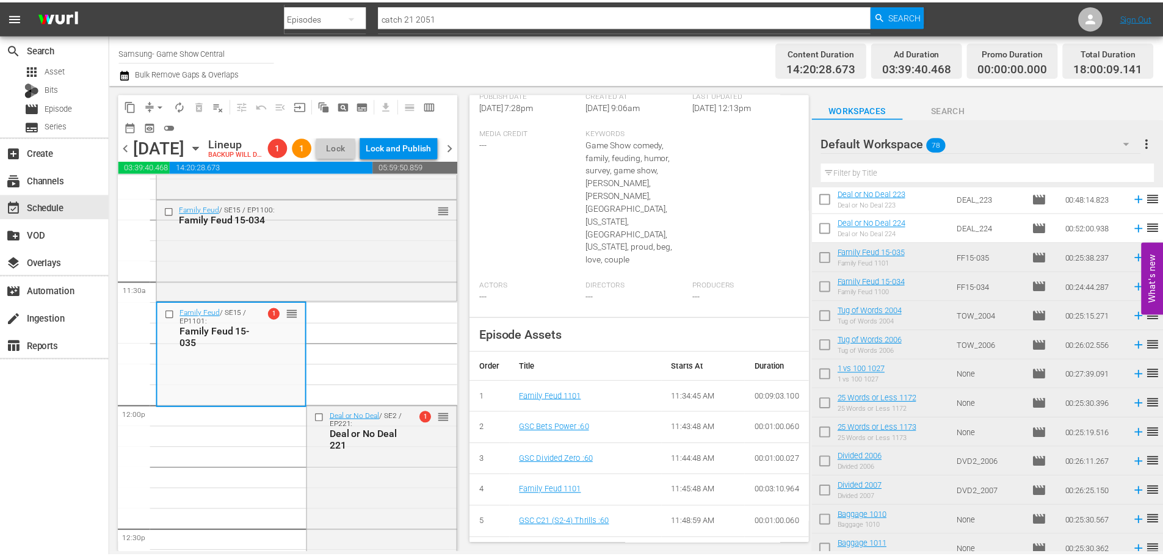
scroll to position [53, 0]
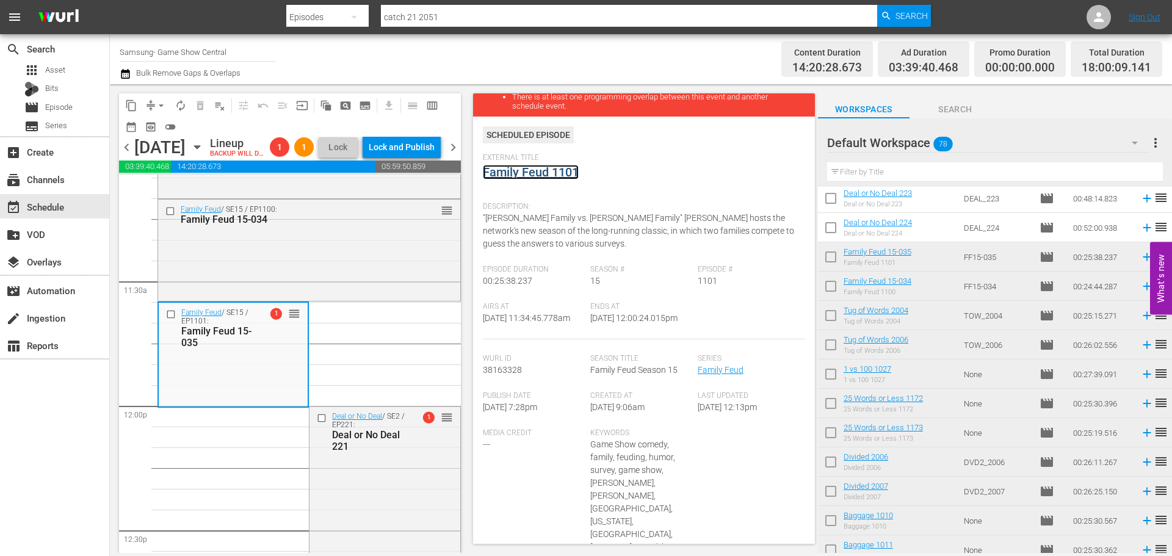
click at [555, 169] on link "Family Feud 1101" at bounding box center [531, 172] width 96 height 15
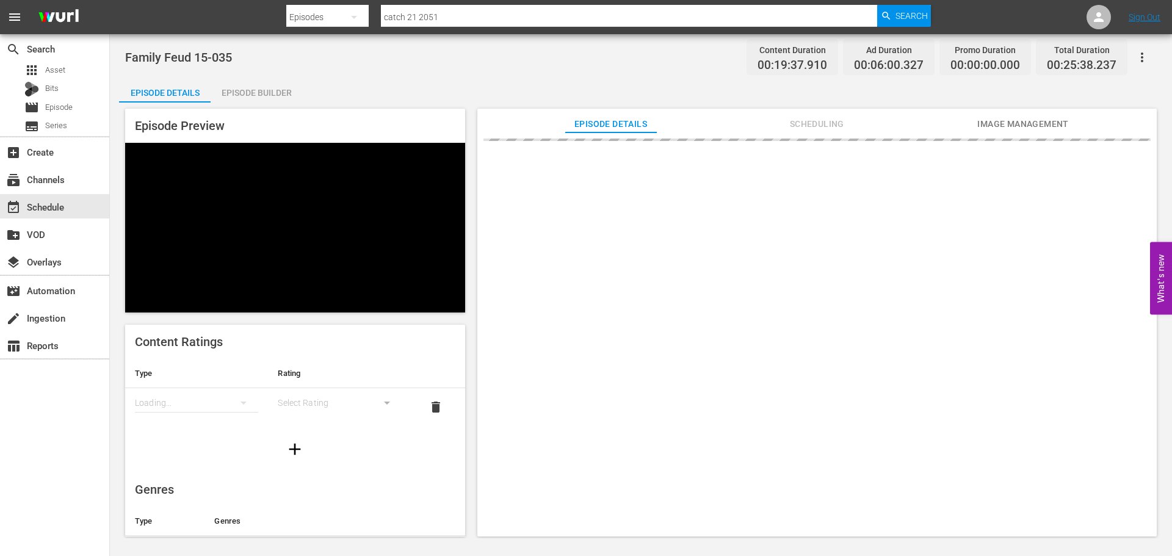
click at [281, 81] on div "Episode Builder" at bounding box center [257, 92] width 92 height 29
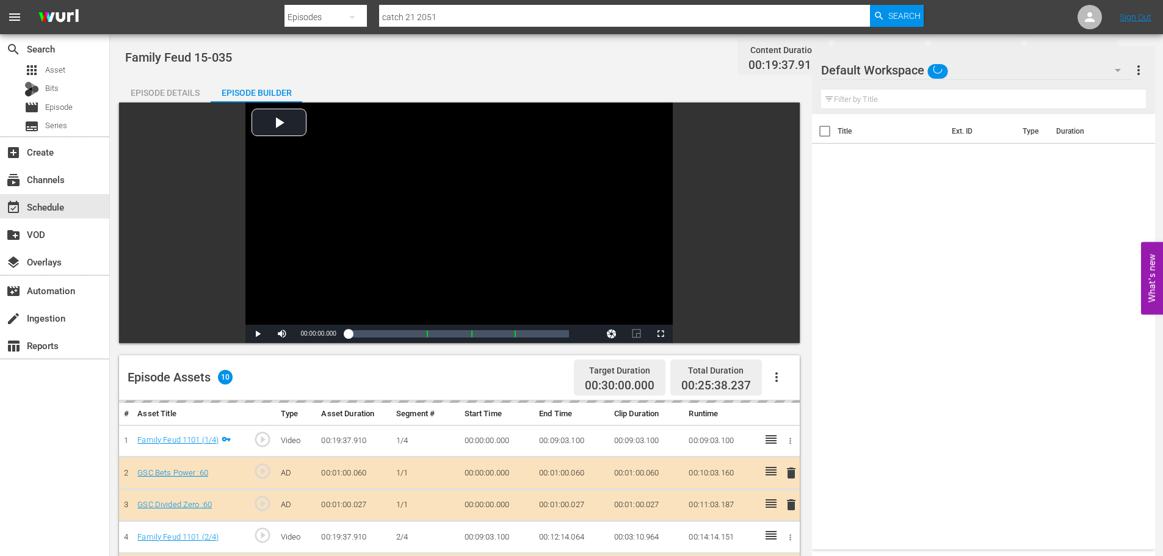
scroll to position [318, 0]
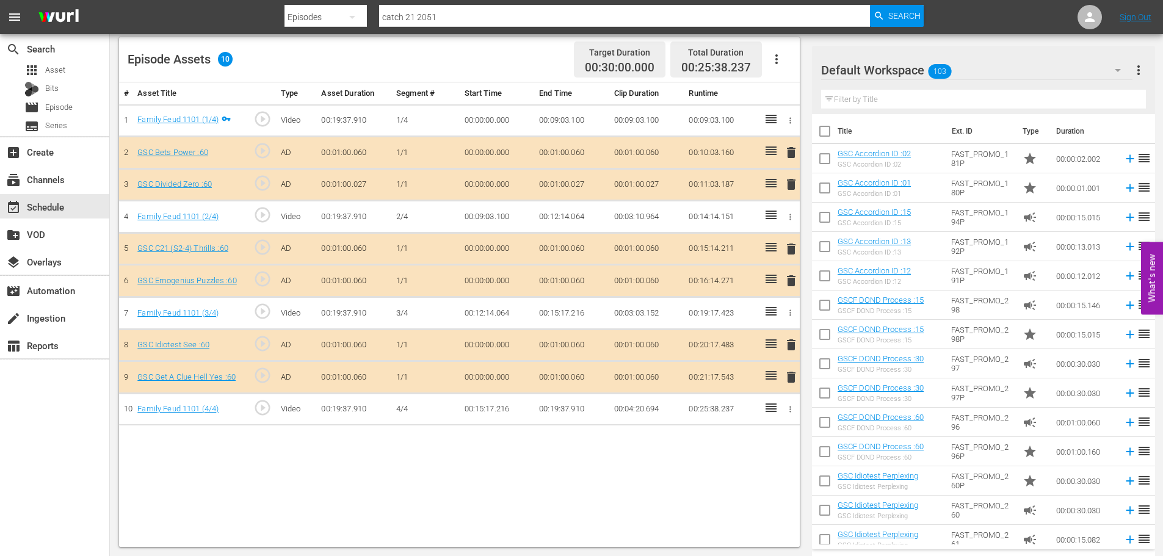
click at [798, 375] on span "delete" at bounding box center [791, 377] width 15 height 15
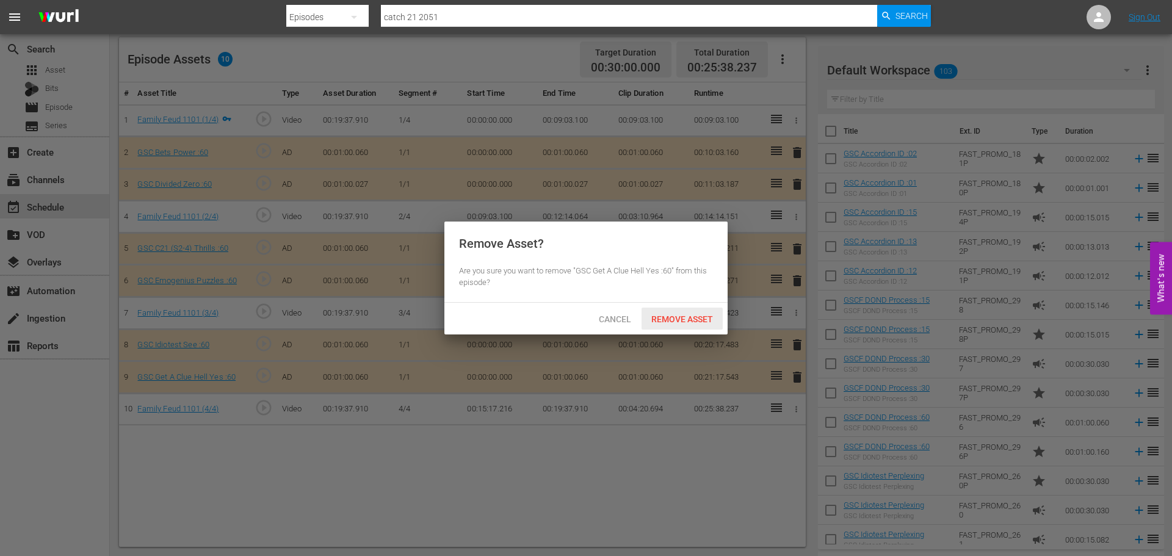
click at [688, 325] on div "Remove Asset" at bounding box center [682, 319] width 81 height 23
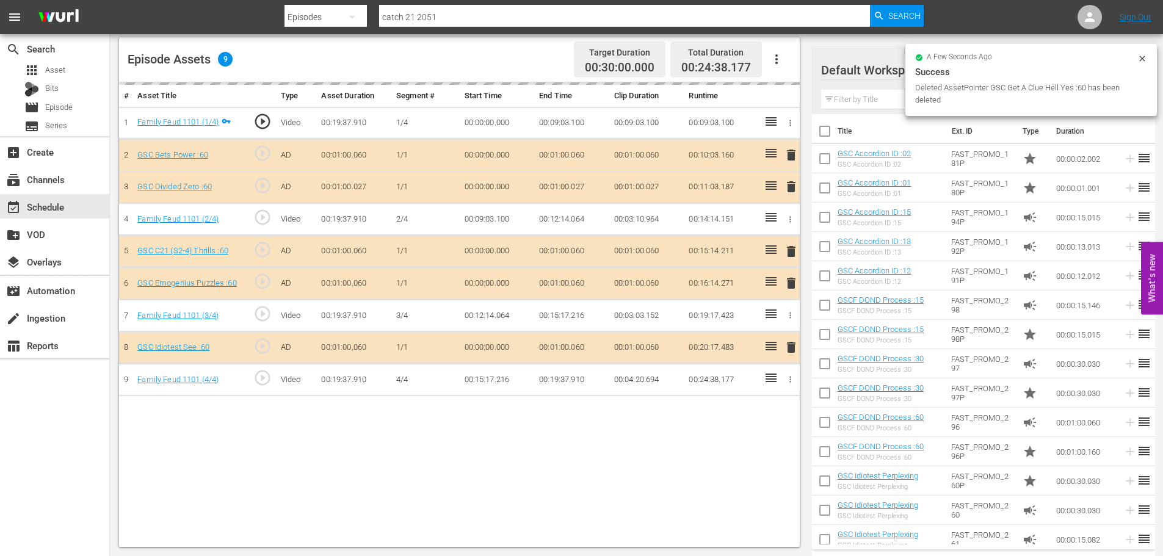
click at [872, 96] on input "text" at bounding box center [983, 100] width 325 height 20
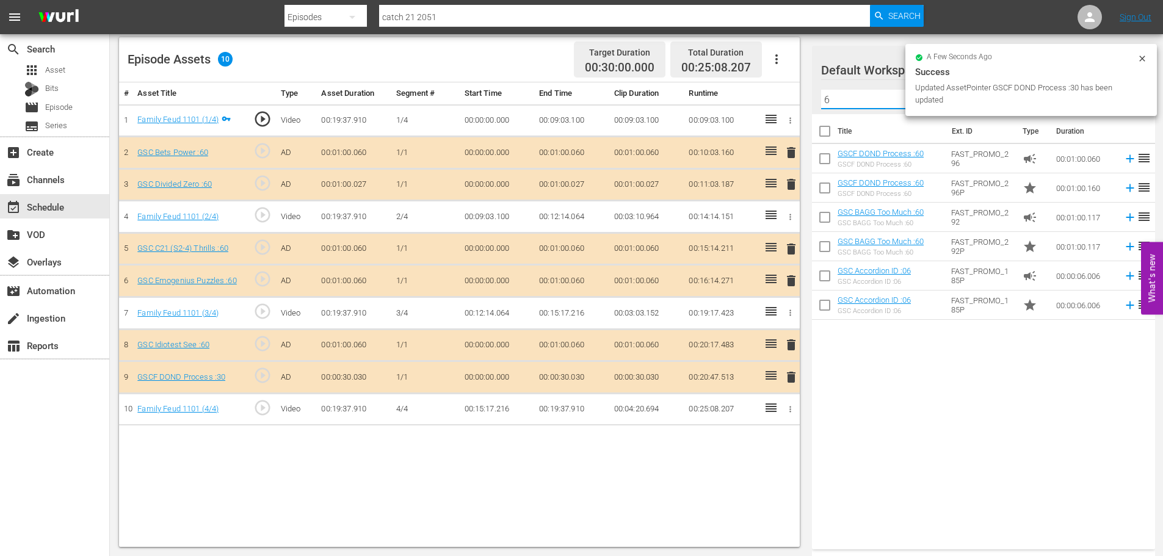
type input "6"
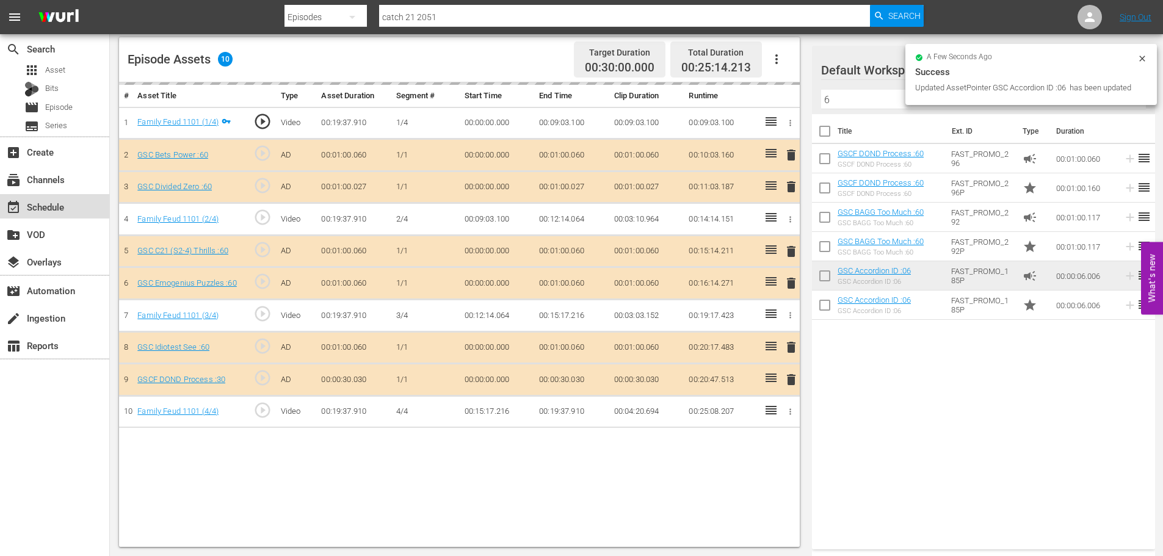
click at [64, 211] on div "event_available Schedule" at bounding box center [34, 205] width 68 height 11
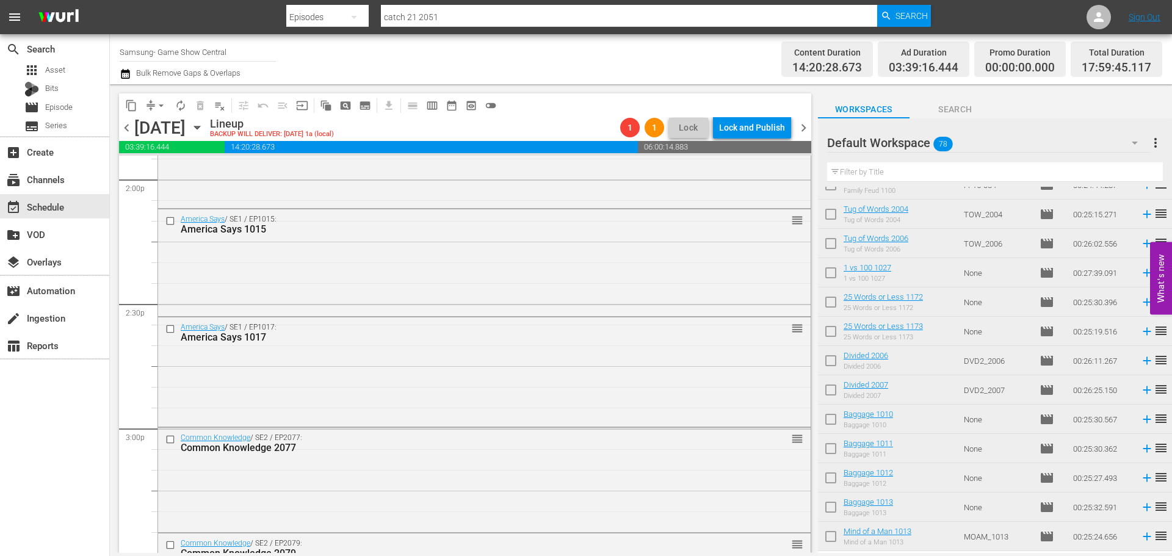
scroll to position [3724, 0]
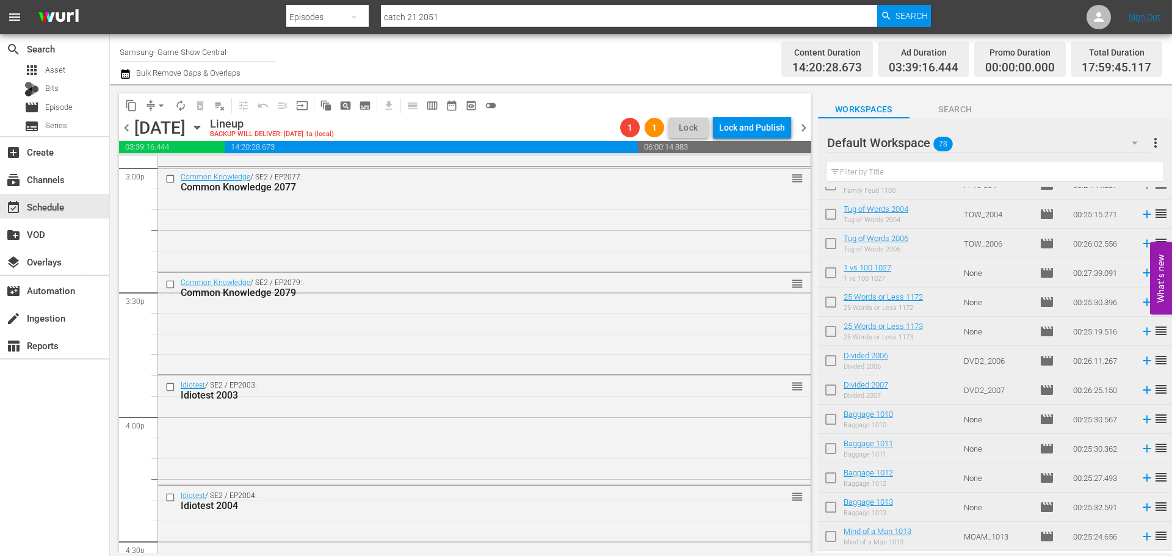
click at [158, 104] on span "arrow_drop_down" at bounding box center [161, 106] width 12 height 12
click at [161, 130] on li "Align to Midnight" at bounding box center [162, 130] width 128 height 20
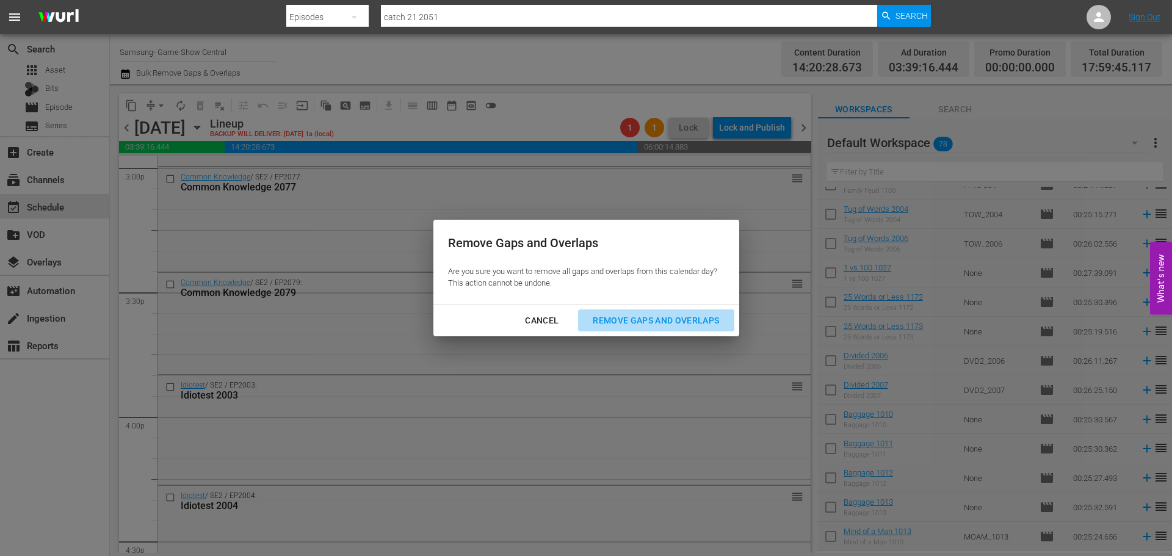
click at [651, 313] on div "Remove Gaps and Overlaps" at bounding box center [656, 320] width 146 height 15
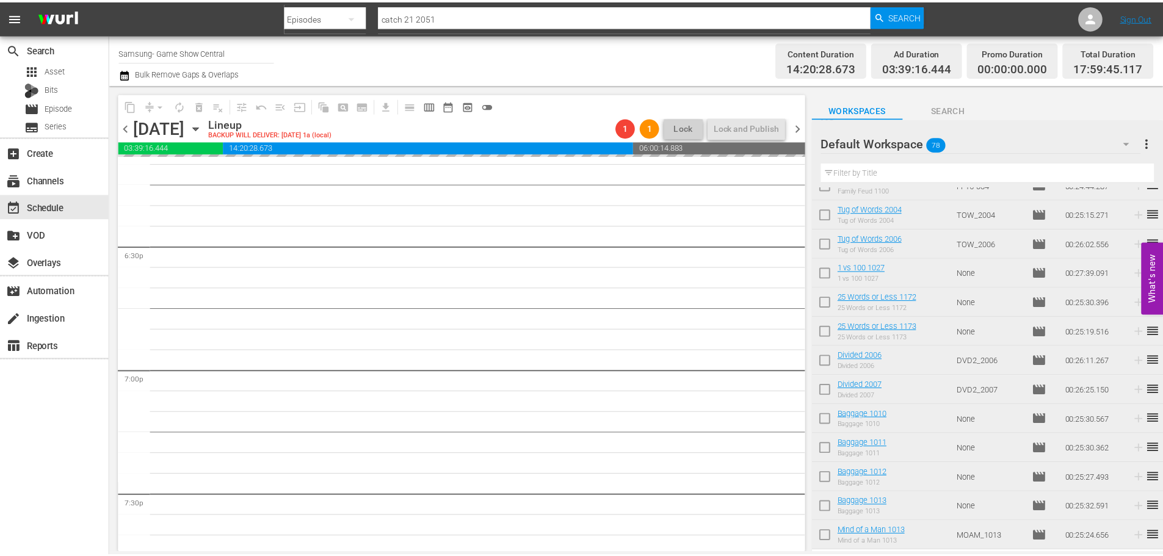
scroll to position [4213, 0]
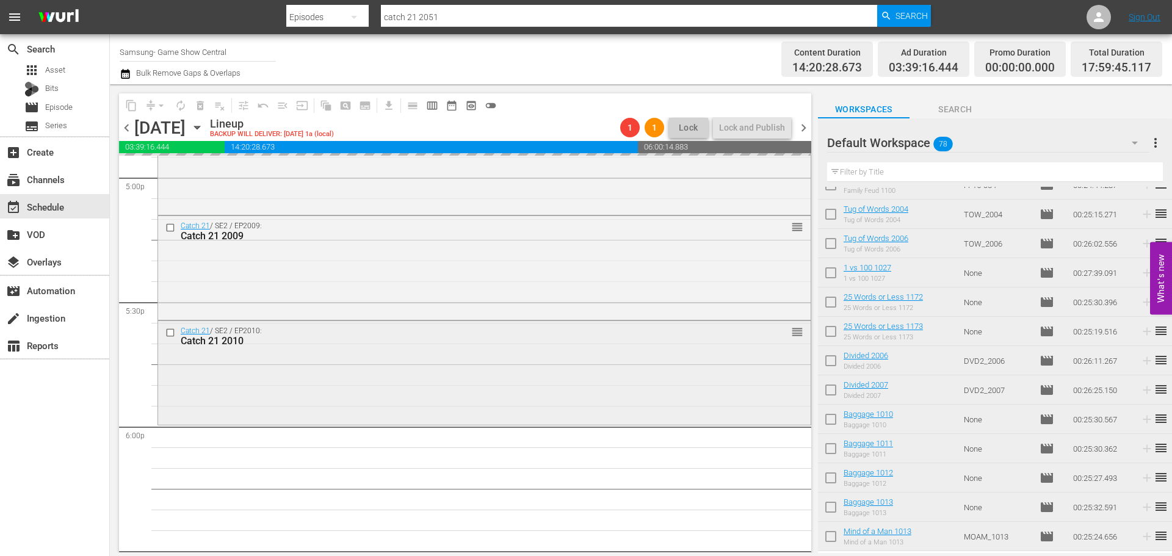
click at [333, 369] on div "Catch 21 / SE2 / EP2010: Catch 21 2010 reorder" at bounding box center [484, 371] width 653 height 101
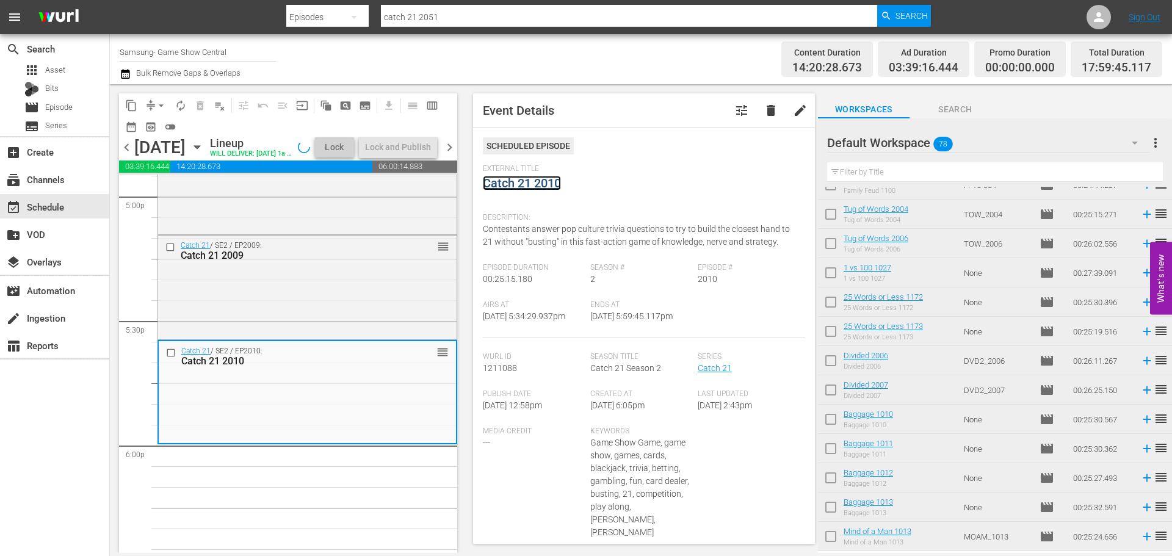
click at [537, 189] on link "Catch 21 2010" at bounding box center [522, 183] width 78 height 15
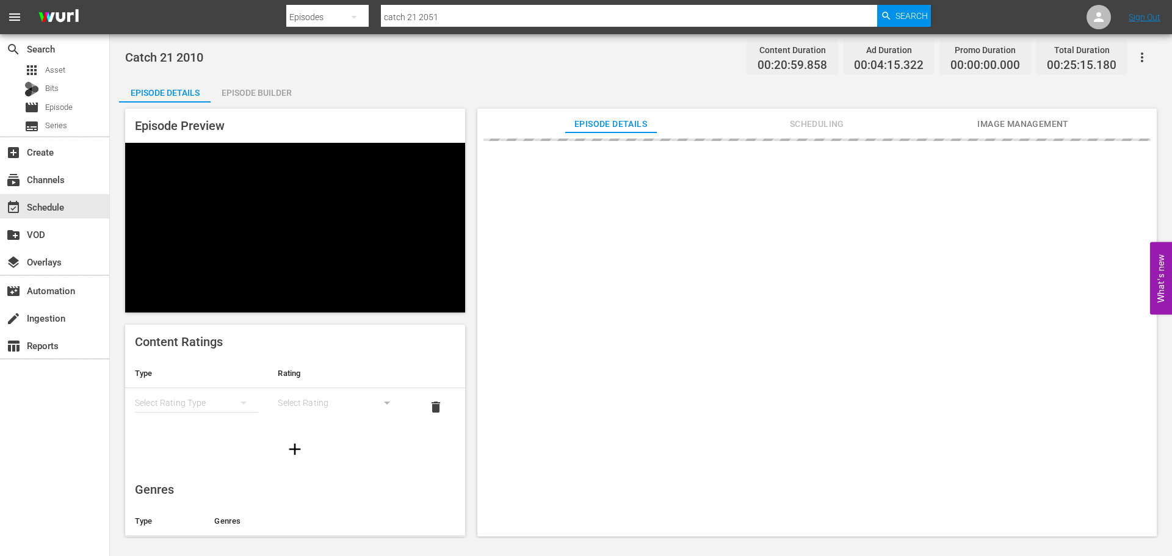
click at [264, 93] on div "Episode Builder" at bounding box center [257, 92] width 92 height 29
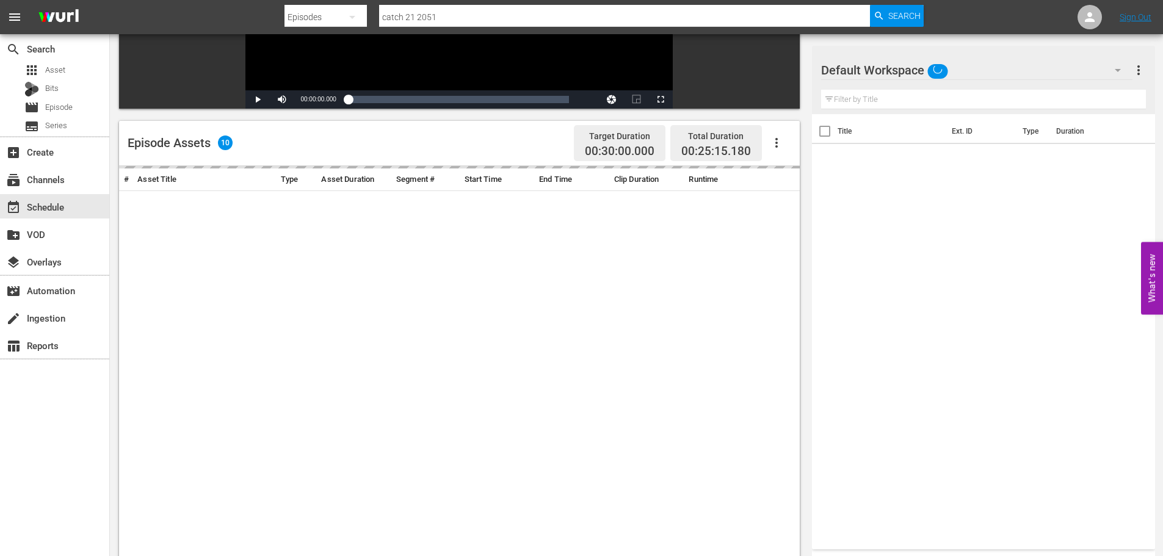
scroll to position [291, 0]
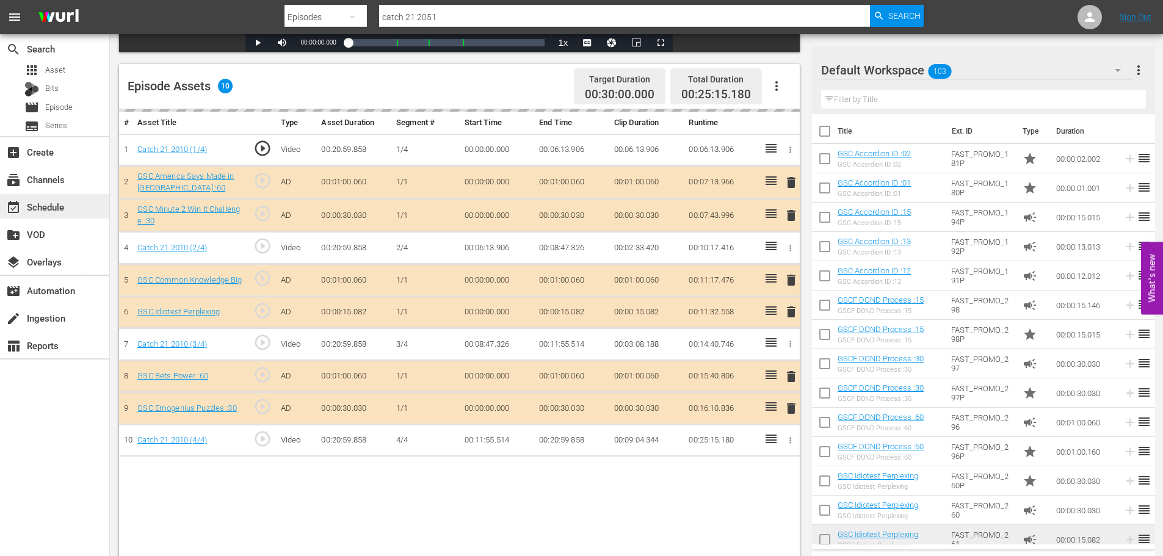
click at [58, 211] on div "event_available Schedule" at bounding box center [34, 205] width 68 height 11
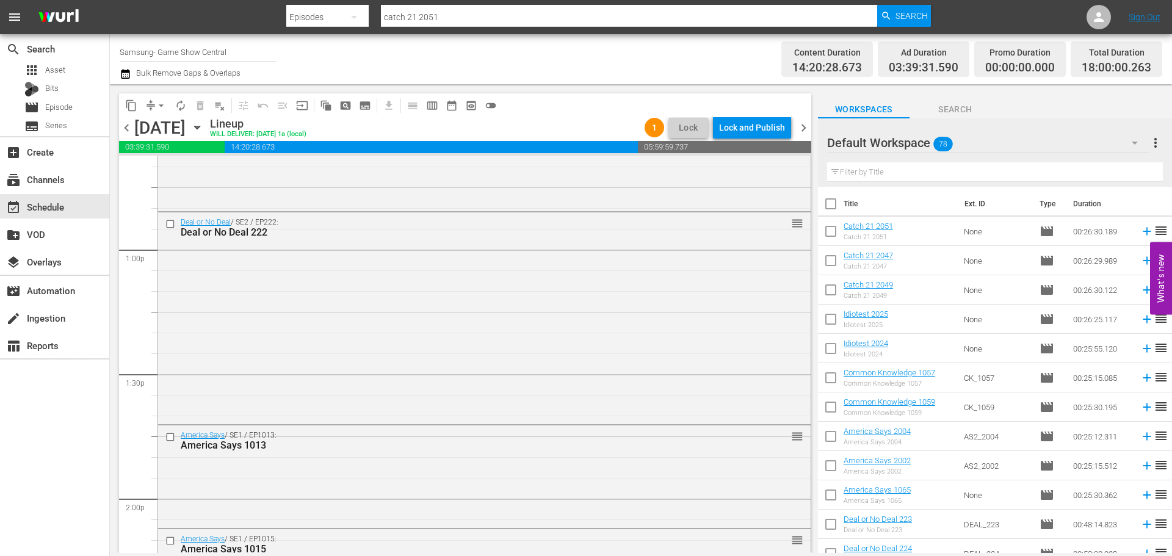
scroll to position [3600, 0]
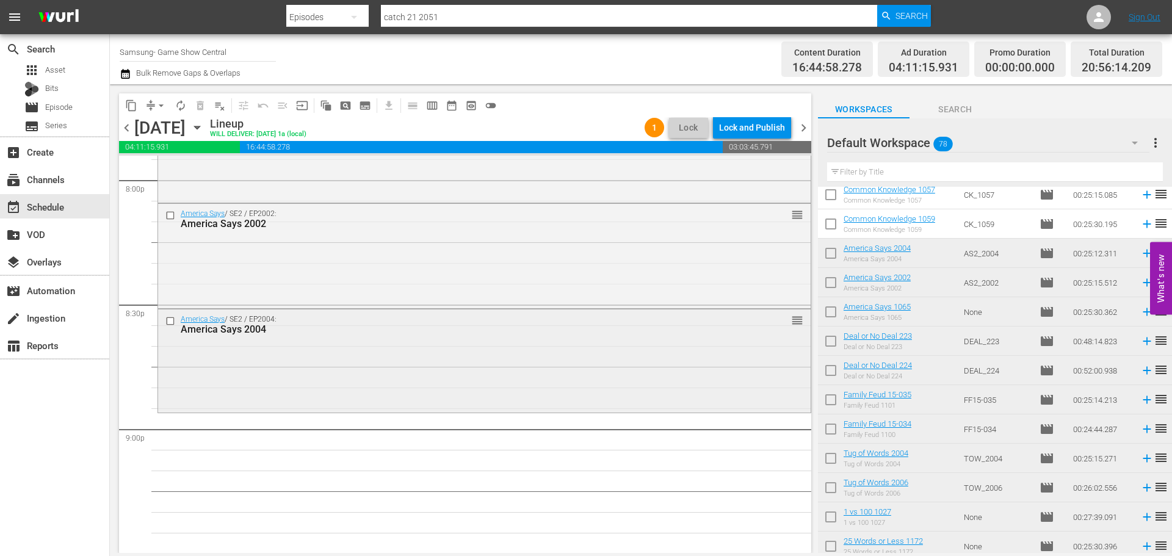
scroll to position [4962, 0]
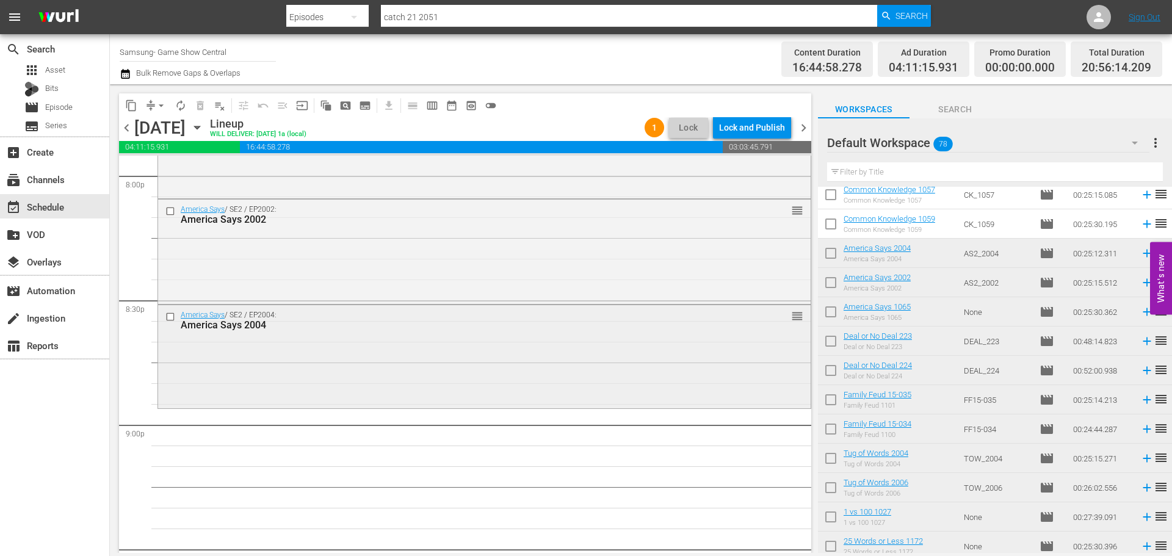
click at [354, 380] on div "America Says / SE2 / EP2004: America Says 2004 reorder" at bounding box center [484, 355] width 653 height 101
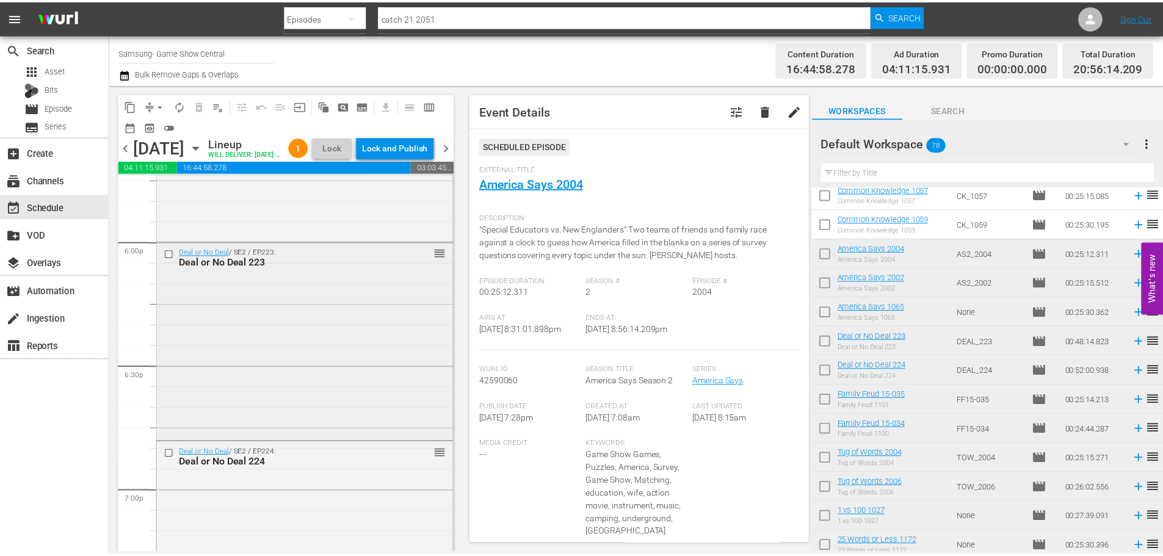
scroll to position [4351, 0]
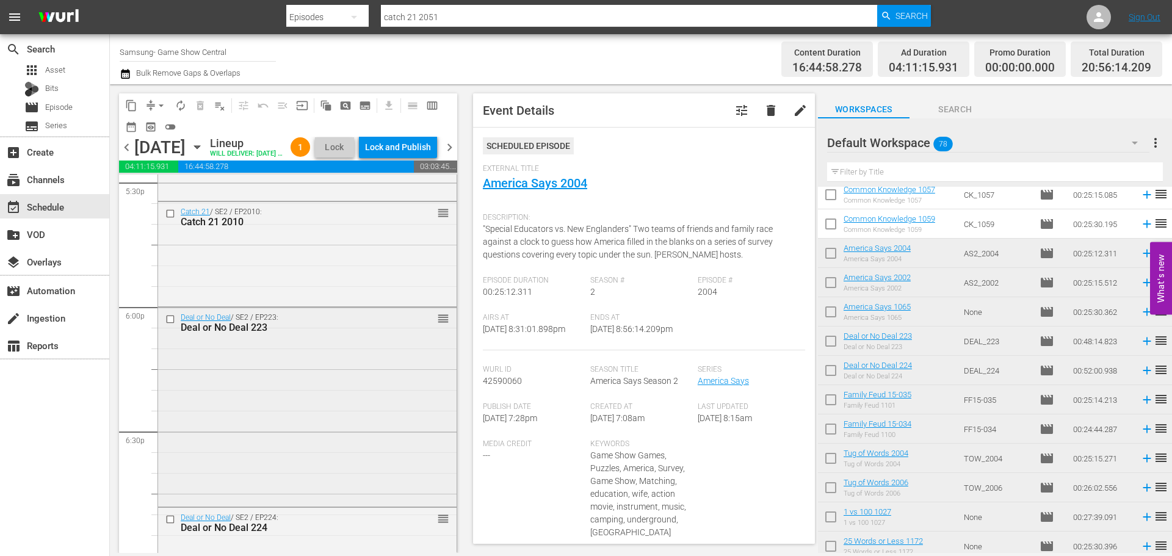
click at [233, 459] on div "Deal or No Deal / SE2 / EP223: Deal or No Deal 223 reorder" at bounding box center [307, 406] width 299 height 197
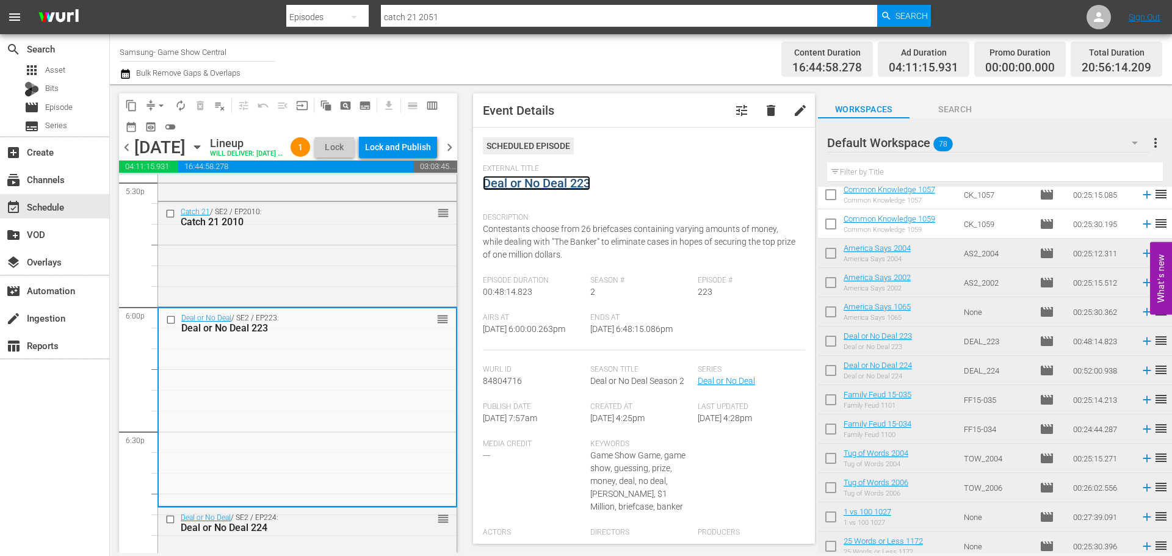
click at [507, 178] on link "Deal or No Deal 223" at bounding box center [536, 183] width 107 height 15
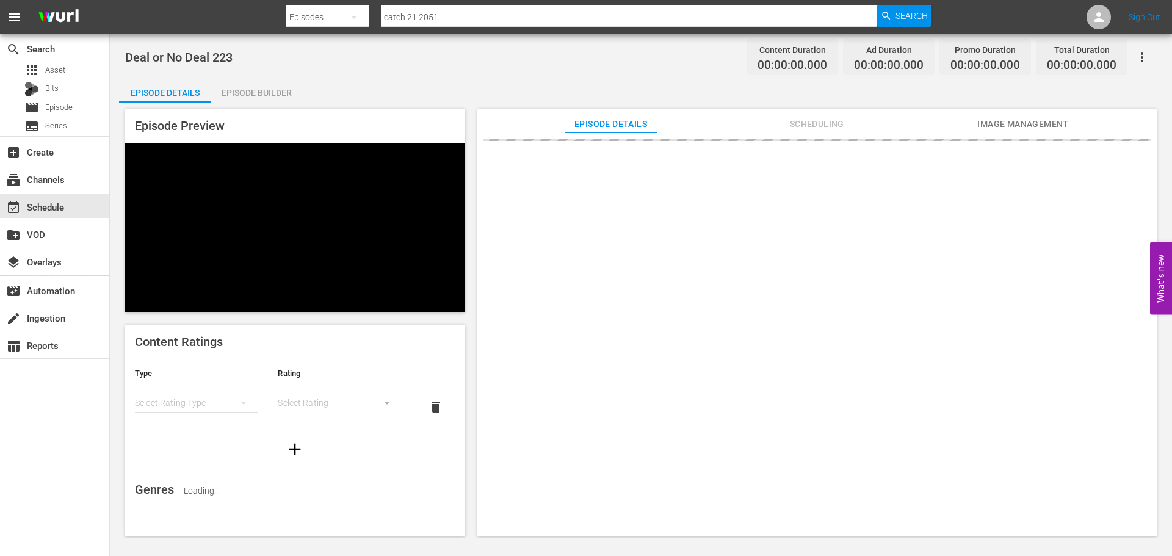
click at [296, 79] on div "Episode Builder" at bounding box center [257, 92] width 92 height 29
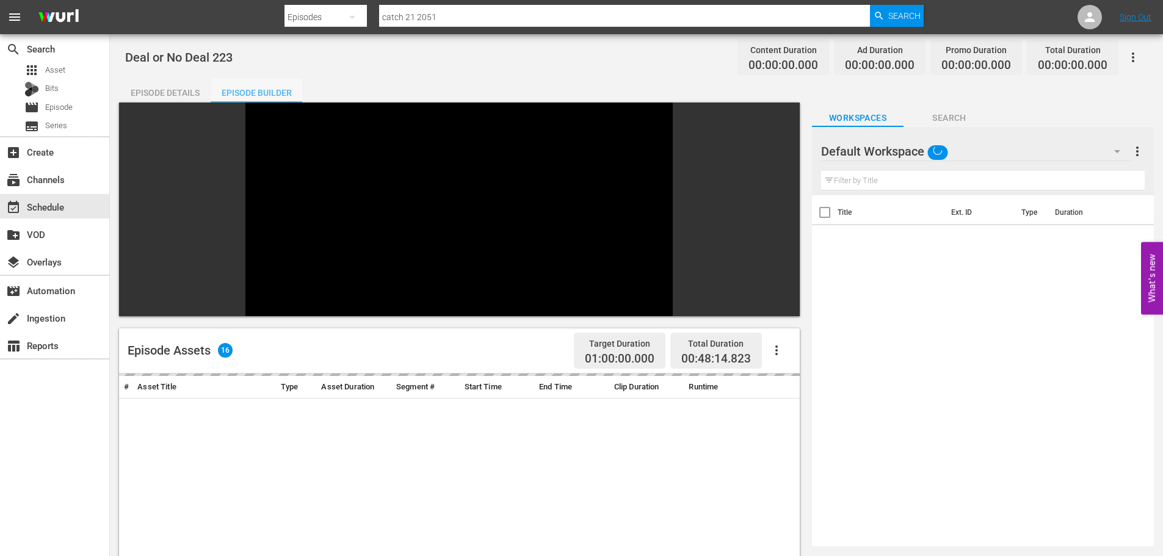
click at [276, 91] on div "Episode Builder" at bounding box center [257, 92] width 92 height 29
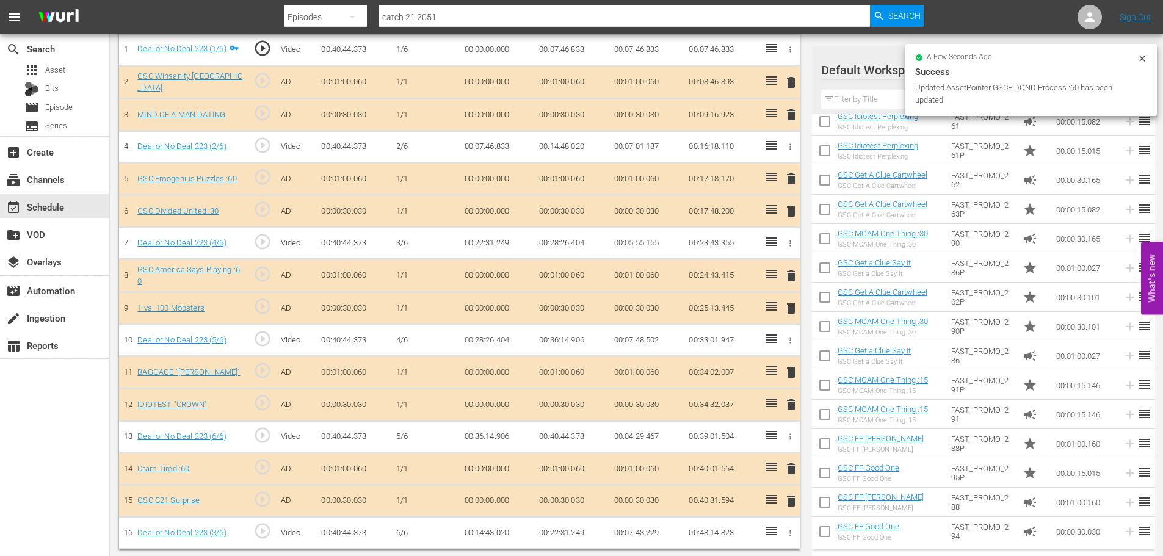
scroll to position [488, 0]
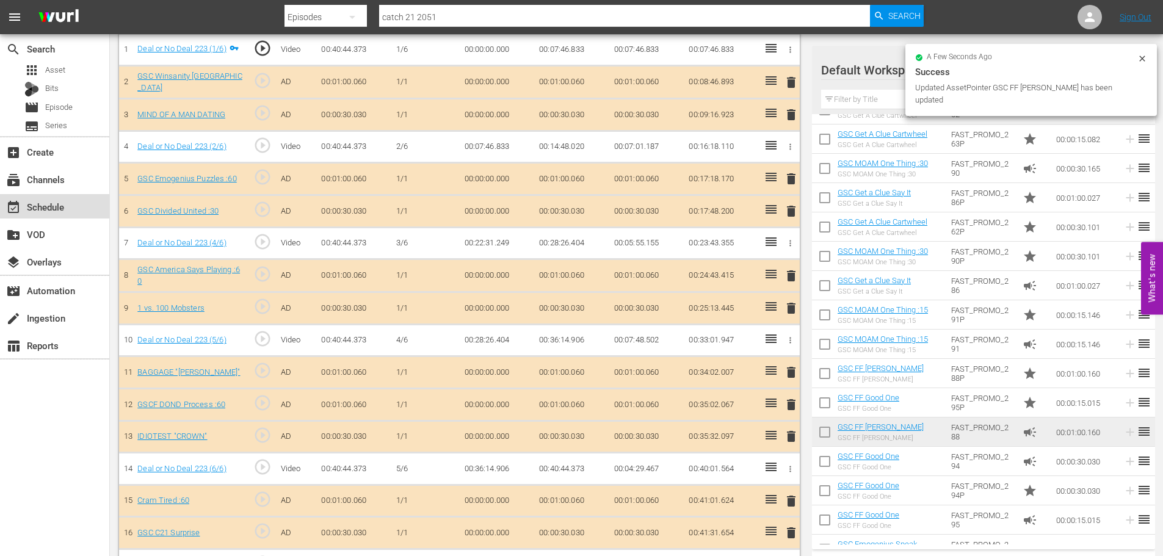
click at [103, 210] on div "event_available Schedule" at bounding box center [54, 206] width 109 height 24
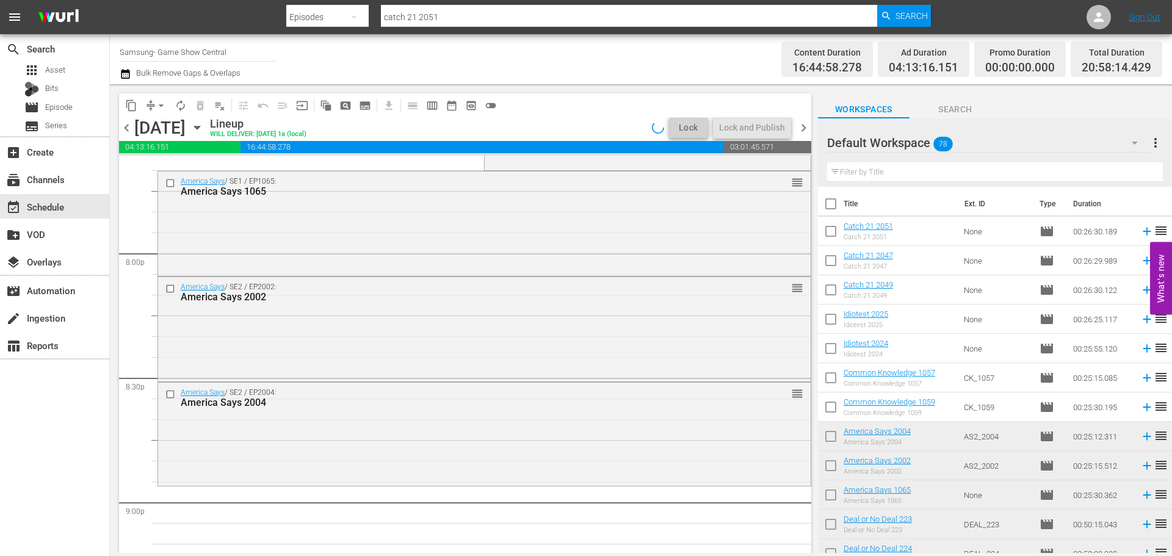
scroll to position [4856, 0]
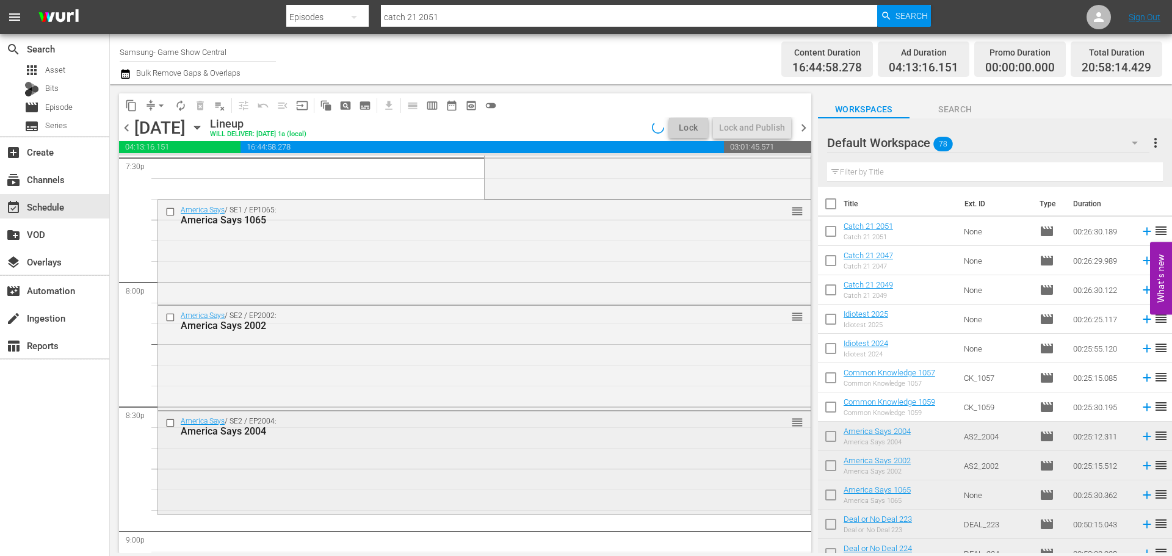
click at [653, 482] on div "America Says / SE2 / EP2004: America Says 2004 reorder" at bounding box center [484, 462] width 653 height 101
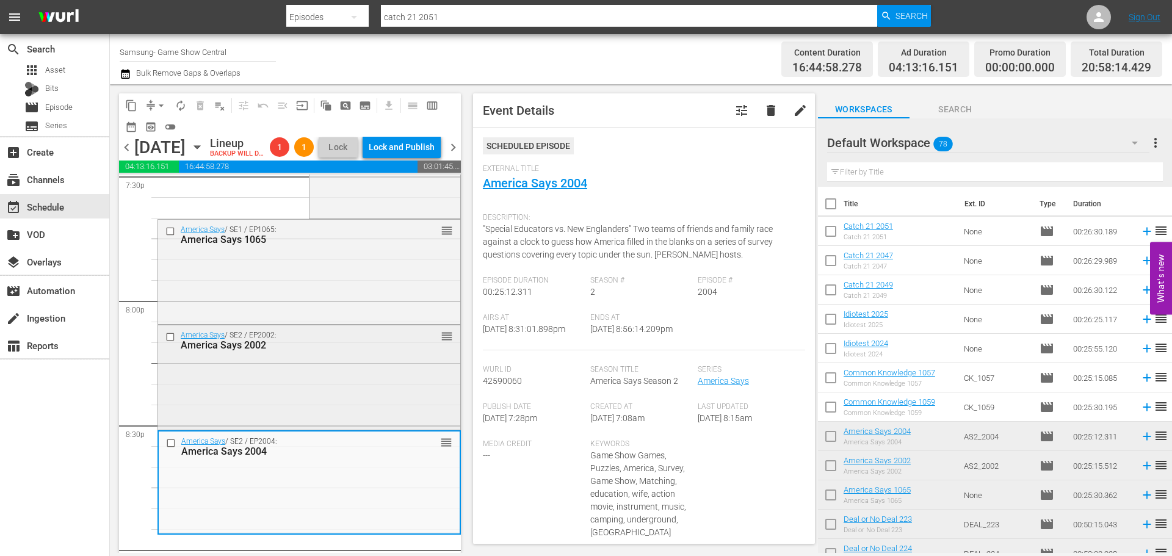
scroll to position [4917, 0]
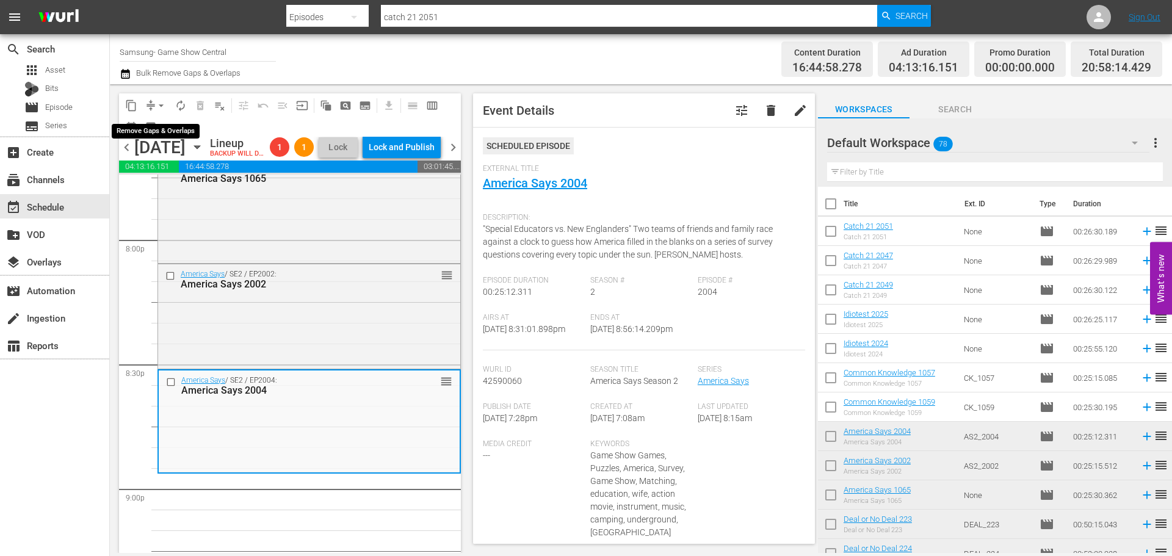
click at [159, 109] on span "arrow_drop_down" at bounding box center [161, 106] width 12 height 12
click at [153, 134] on li "Align to Midnight" at bounding box center [162, 130] width 128 height 20
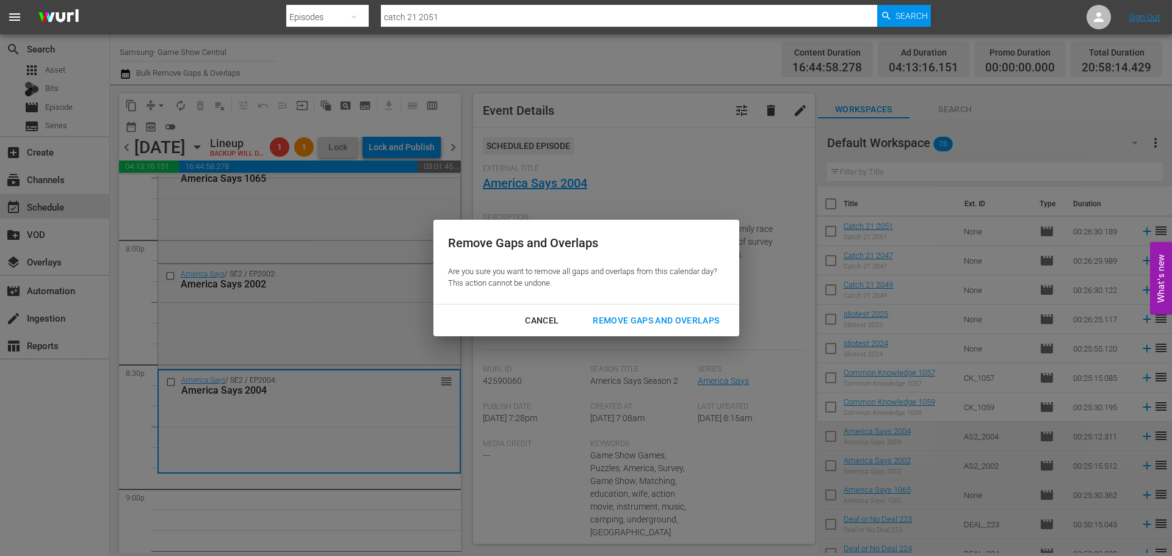
click at [652, 306] on div "Cancel Remove Gaps and Overlaps" at bounding box center [586, 321] width 306 height 32
click at [645, 310] on button "Remove Gaps and Overlaps" at bounding box center [656, 321] width 156 height 23
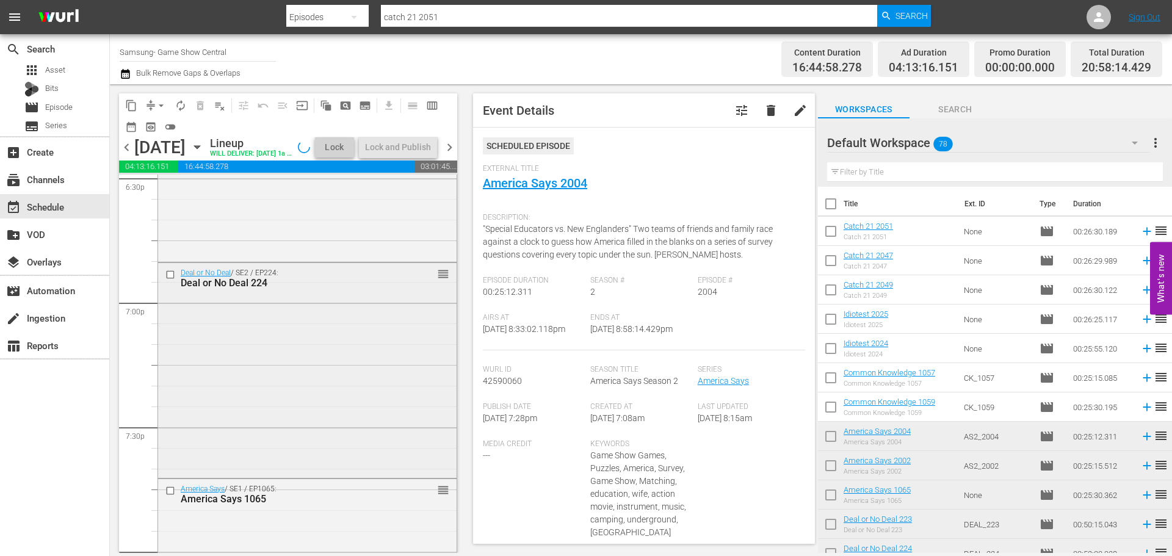
scroll to position [4612, 0]
click at [321, 419] on div "Deal or No Deal / SE2 / EP224: Deal or No Deal 224 reorder" at bounding box center [307, 362] width 299 height 212
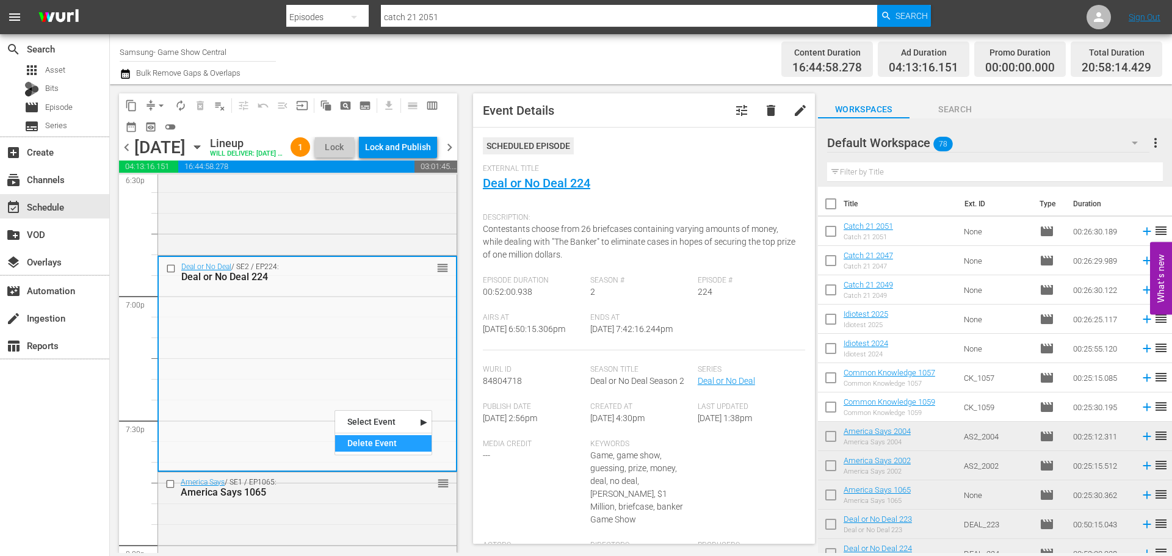
click at [351, 438] on div "Delete Event" at bounding box center [383, 443] width 96 height 16
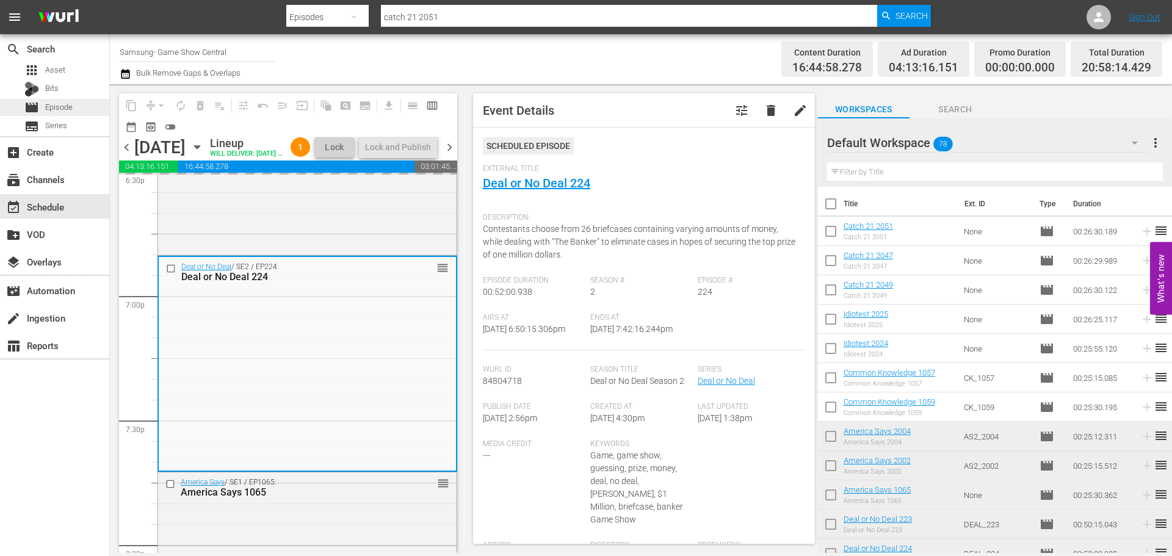
click at [65, 99] on div "movie Episode" at bounding box center [48, 107] width 48 height 17
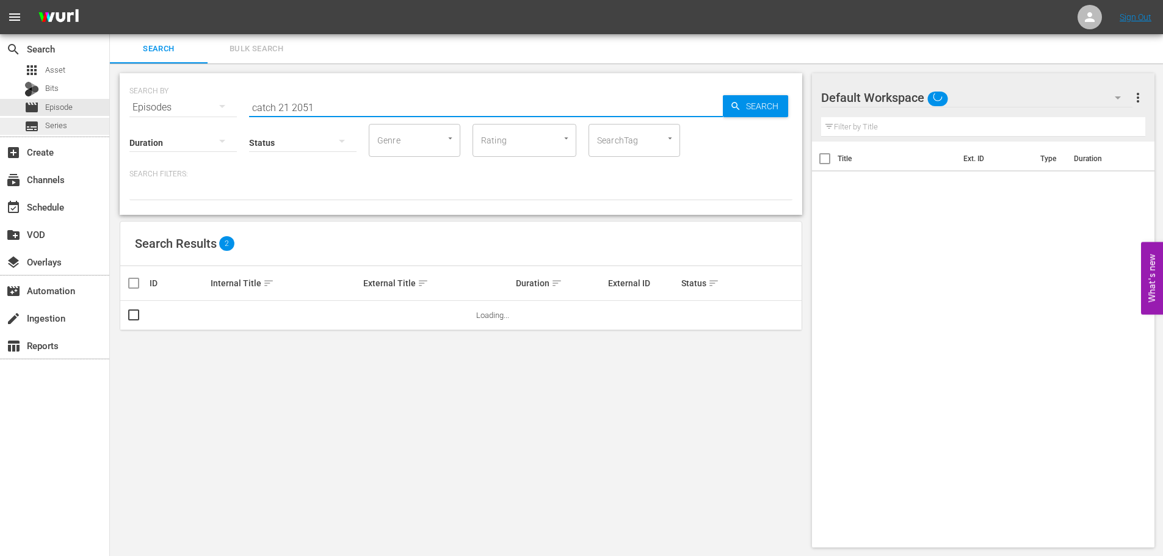
drag, startPoint x: 331, startPoint y: 106, endPoint x: 0, endPoint y: 134, distance: 332.2
click at [110, 0] on div "search Search apps Asset Bits movie Episode subtitles Series add_box Create sub…" at bounding box center [636, 0] width 1053 height 0
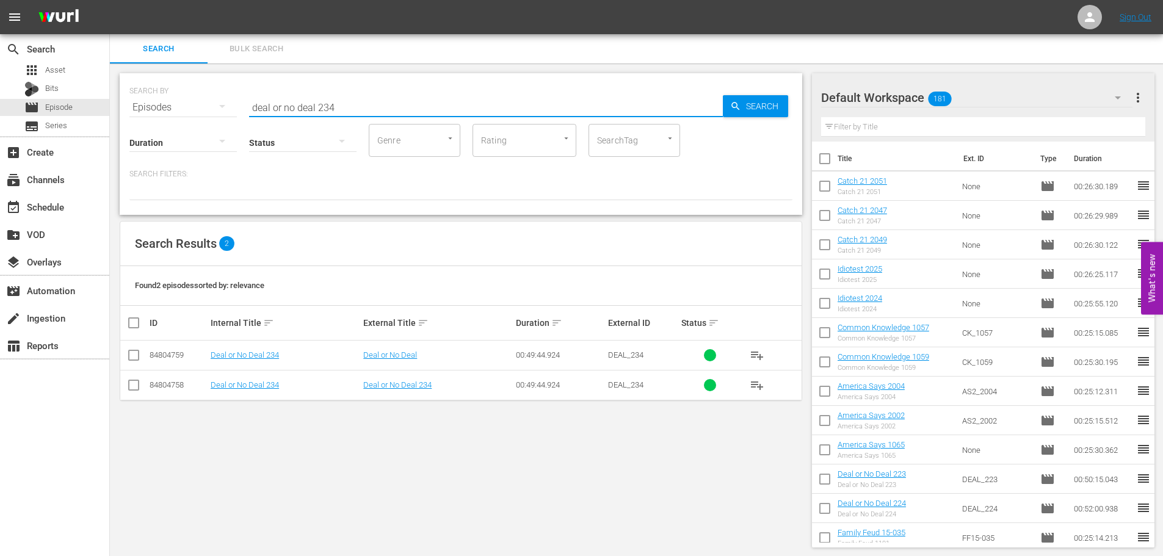
type input "deal or no deal 234"
click at [128, 384] on input "checkbox" at bounding box center [133, 387] width 15 height 15
checkbox input "true"
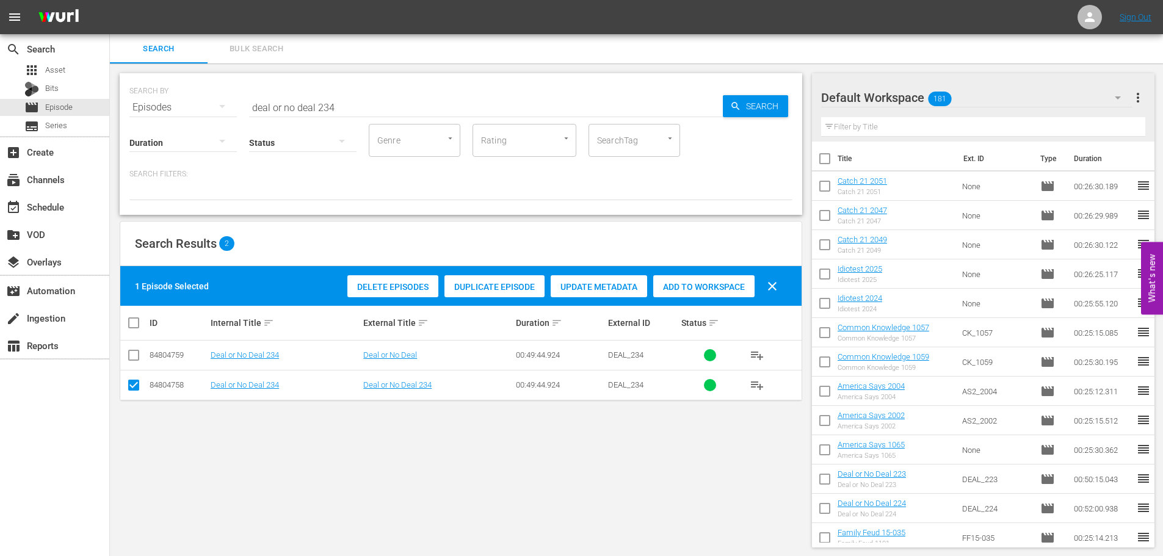
click at [725, 285] on span "Add to Workspace" at bounding box center [703, 287] width 101 height 10
click at [54, 211] on div "event_available Schedule" at bounding box center [34, 205] width 68 height 11
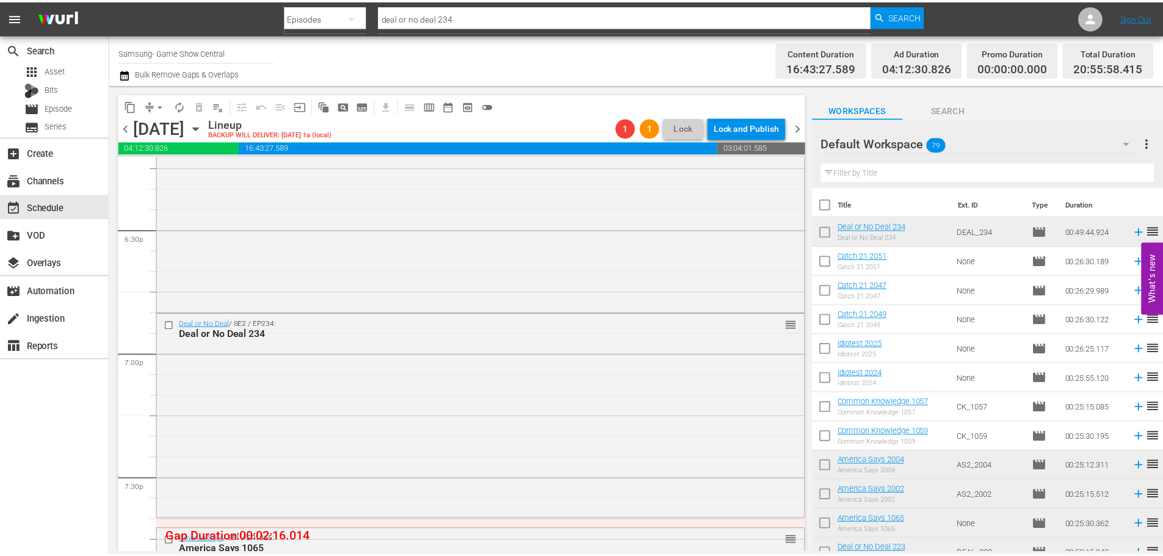
scroll to position [4555, 0]
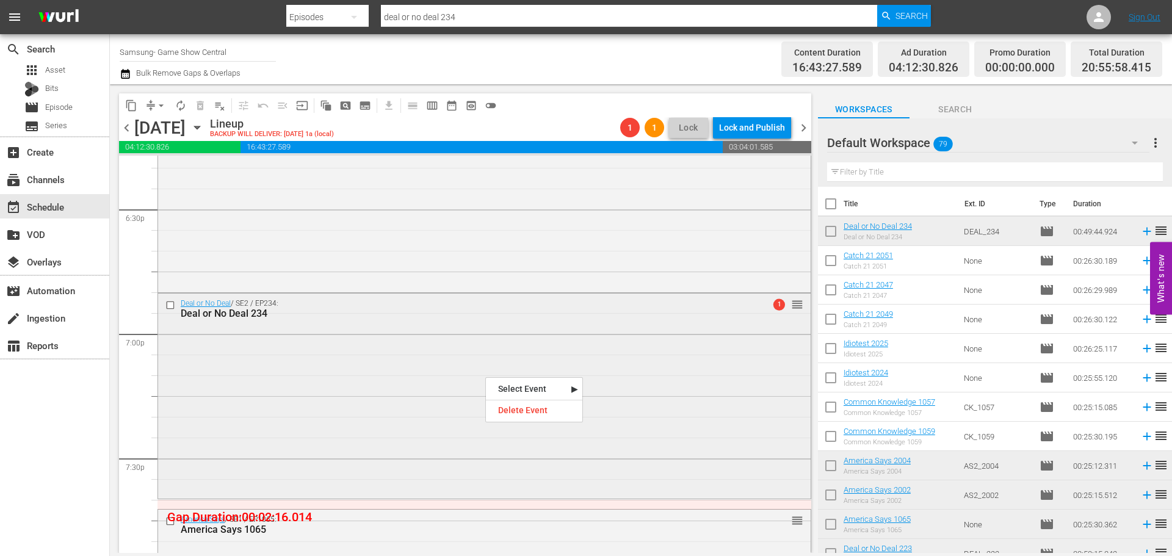
click at [167, 386] on div "Deal or No Deal / SE2 / EP234: Deal or No Deal 234 1 reorder" at bounding box center [484, 395] width 653 height 203
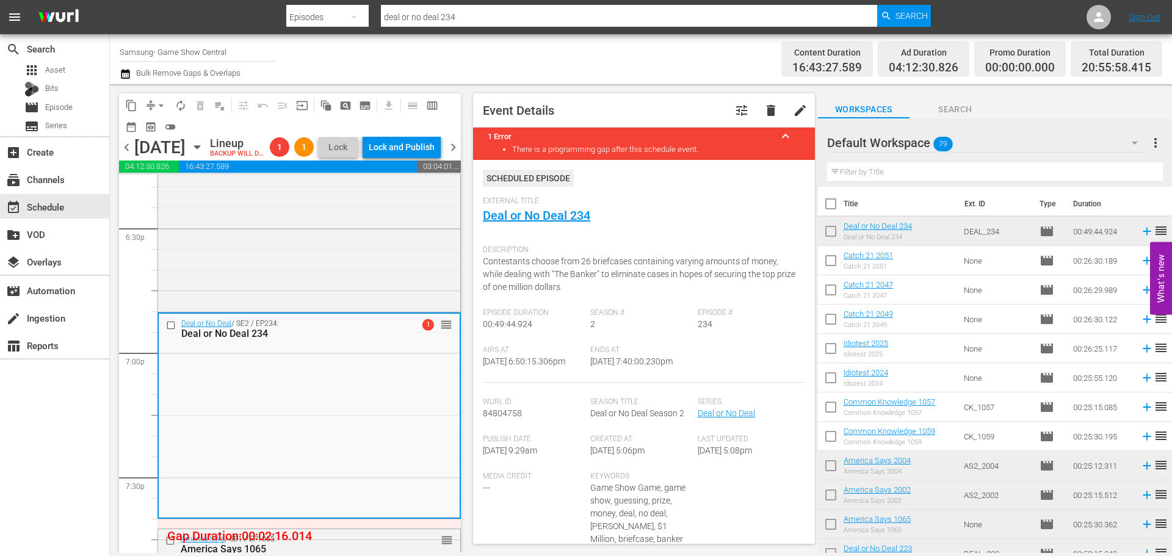
click at [557, 224] on div "External Title Deal or No Deal 234" at bounding box center [644, 218] width 322 height 43
click at [559, 220] on link "Deal or No Deal 234" at bounding box center [536, 215] width 107 height 15
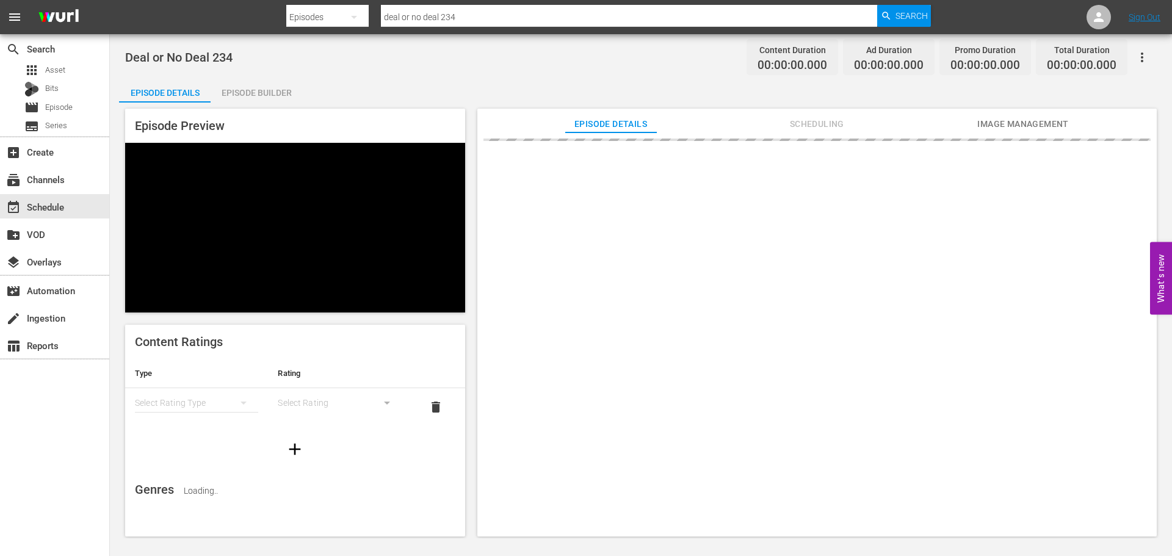
click at [271, 94] on div "Episode Builder" at bounding box center [257, 92] width 92 height 29
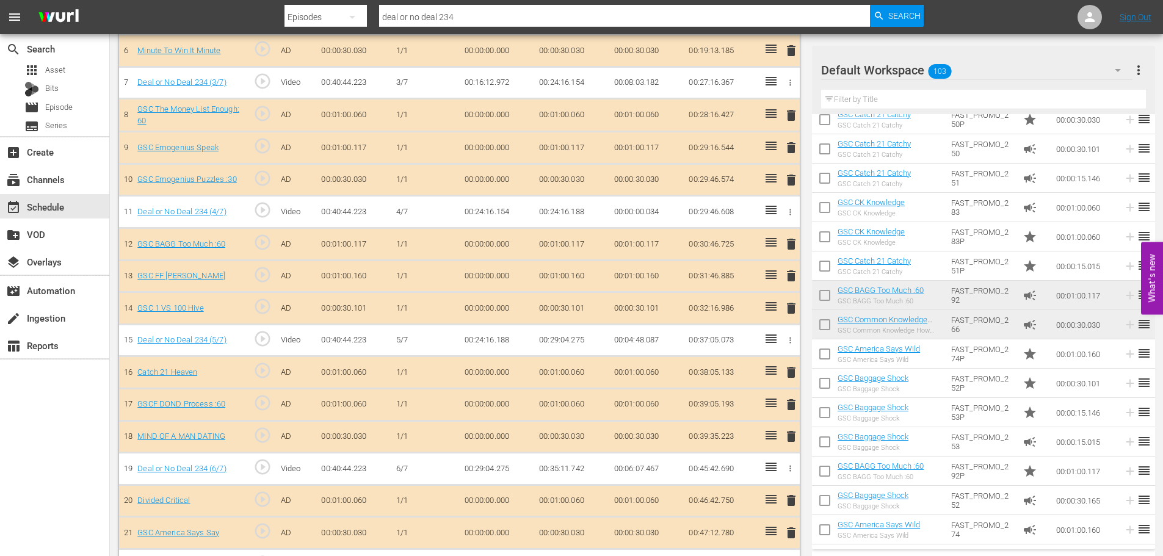
scroll to position [554, 0]
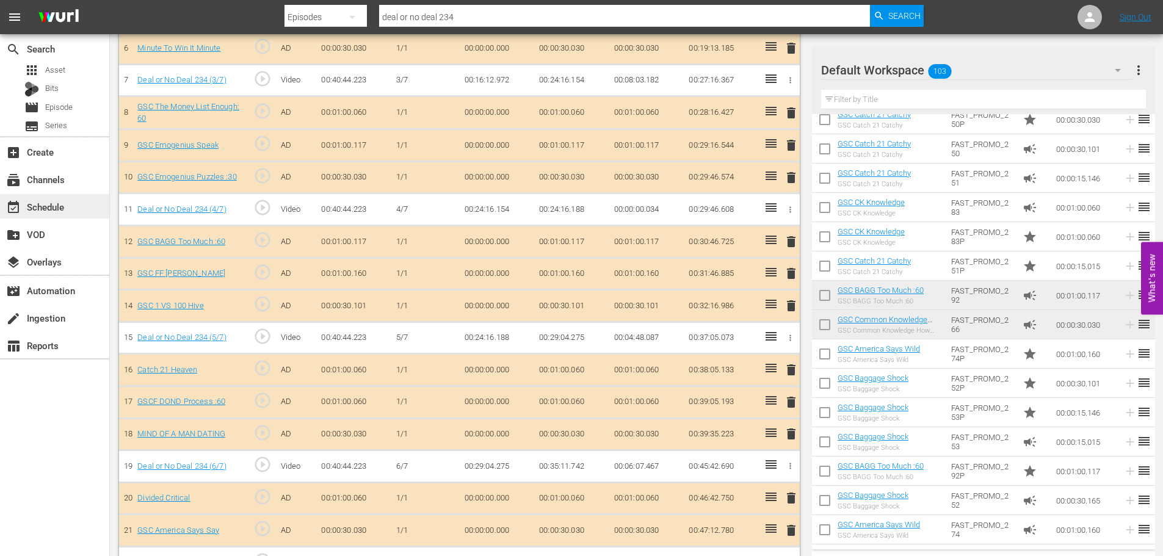
click at [46, 205] on div "event_available Schedule" at bounding box center [34, 205] width 68 height 11
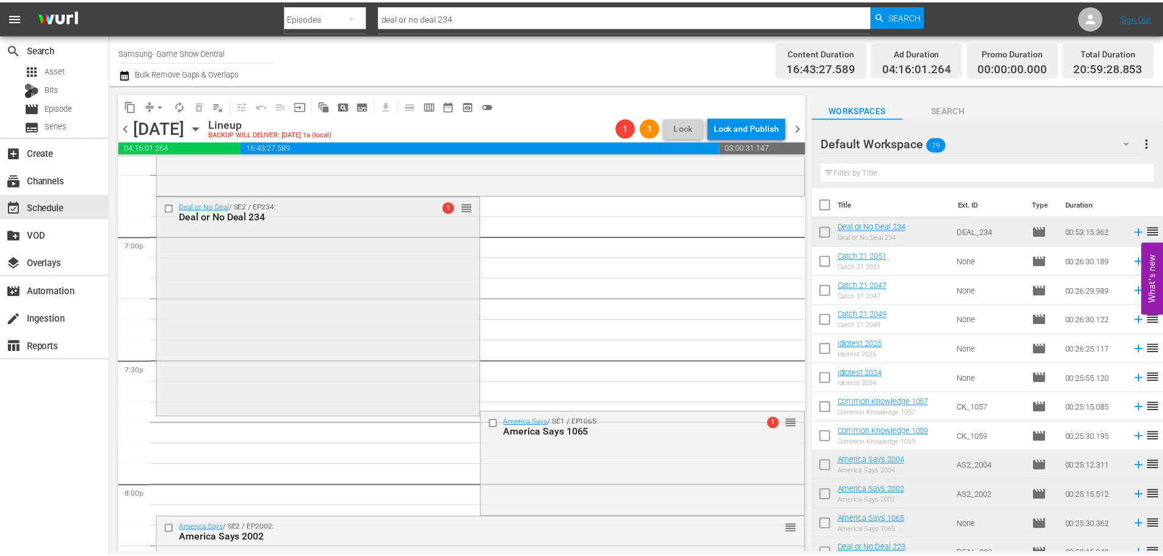
scroll to position [4525, 0]
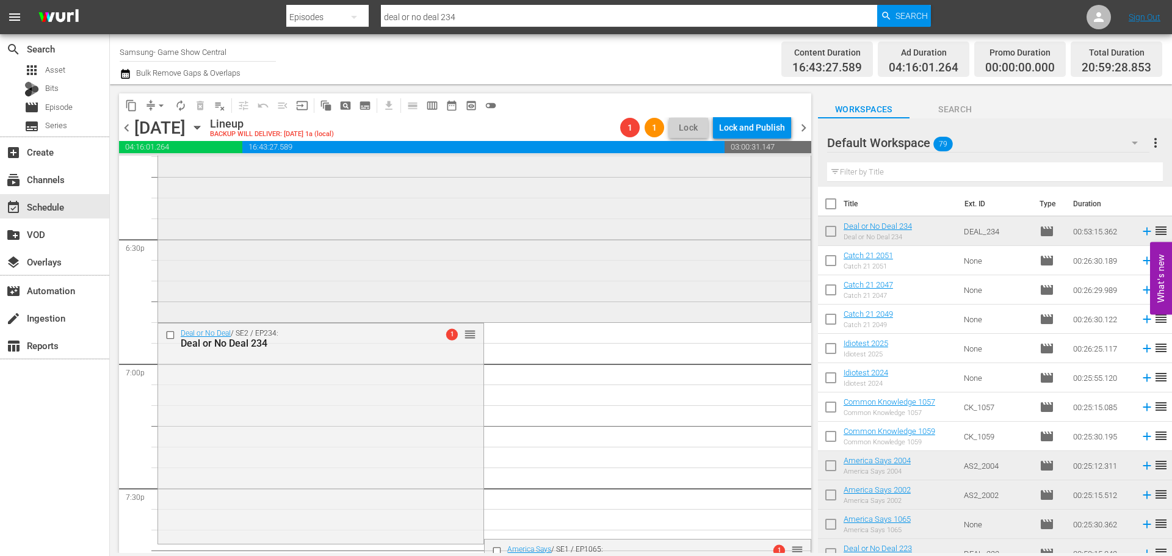
click at [287, 189] on div "Deal or No Deal / SE2 / EP223: Deal or No Deal 223 reorder" at bounding box center [484, 217] width 653 height 205
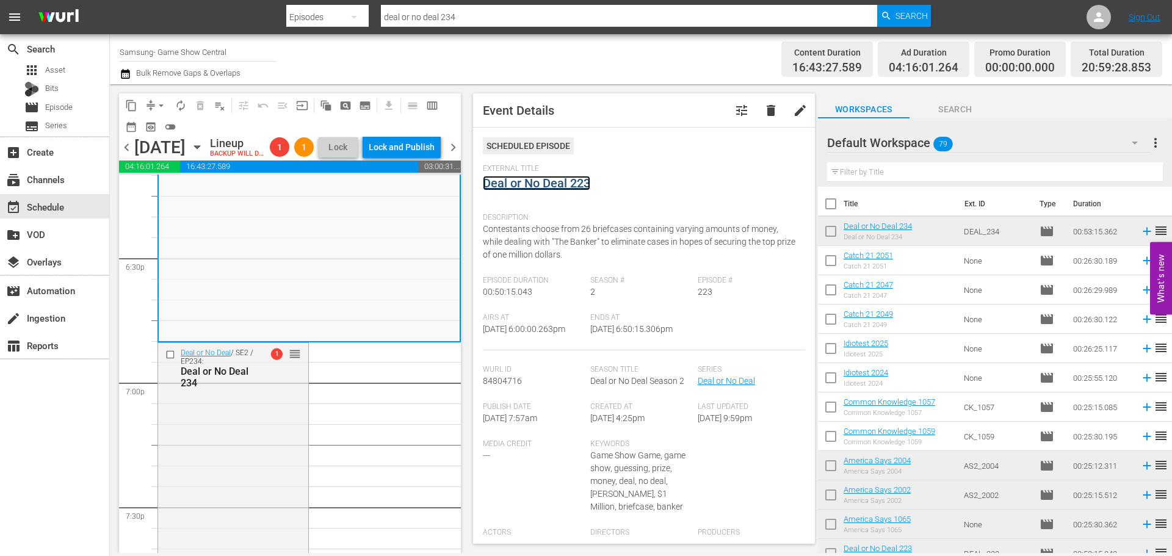
click at [573, 190] on link "Deal or No Deal 223" at bounding box center [536, 183] width 107 height 15
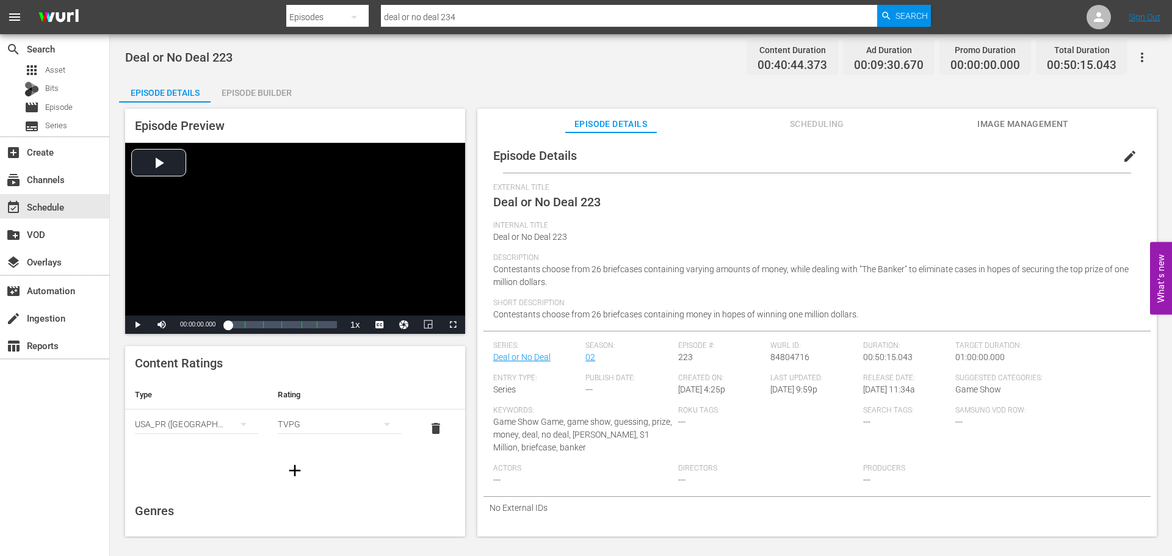
click at [230, 82] on div "Episode Builder" at bounding box center [257, 92] width 92 height 29
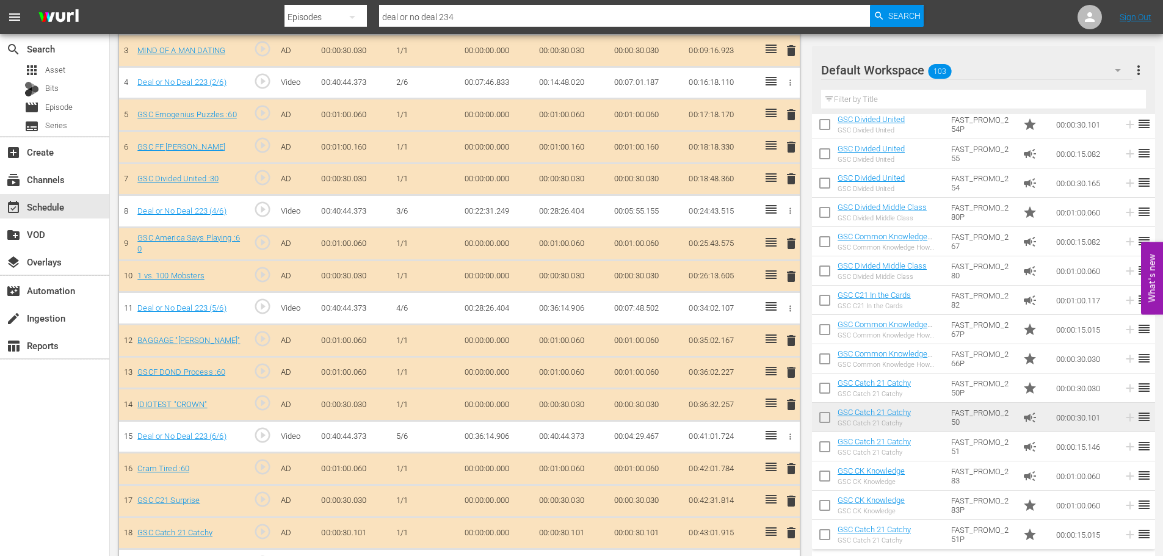
scroll to position [458, 0]
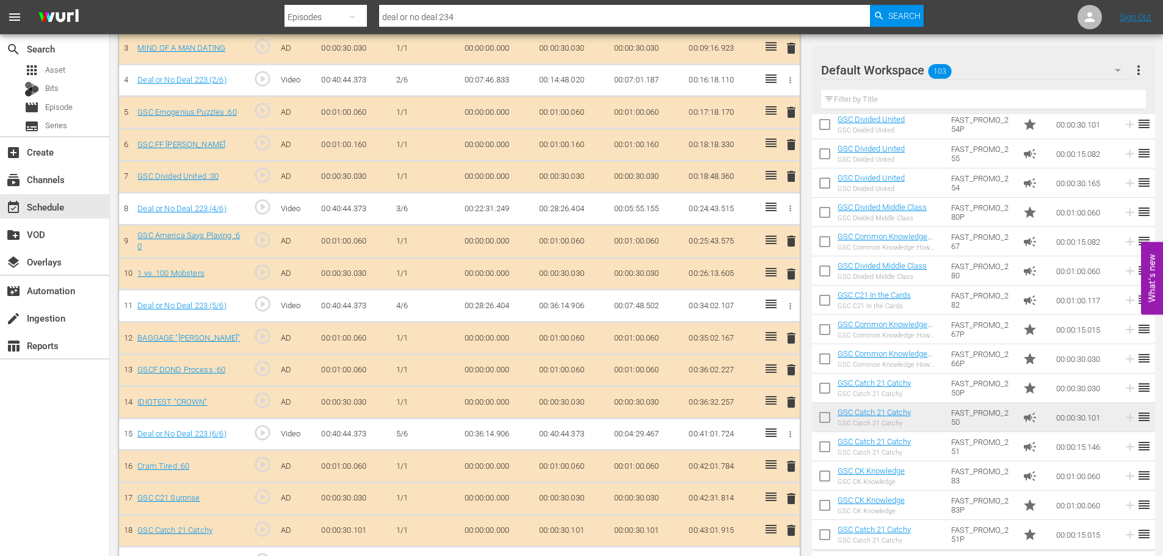
click at [857, 95] on input "text" at bounding box center [983, 100] width 325 height 20
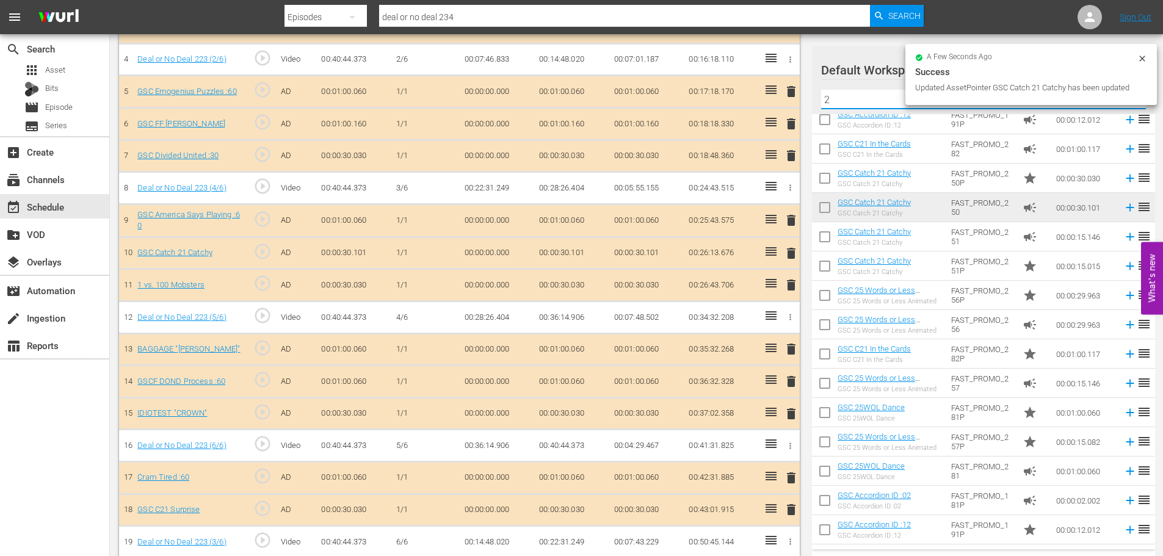
scroll to position [488, 0]
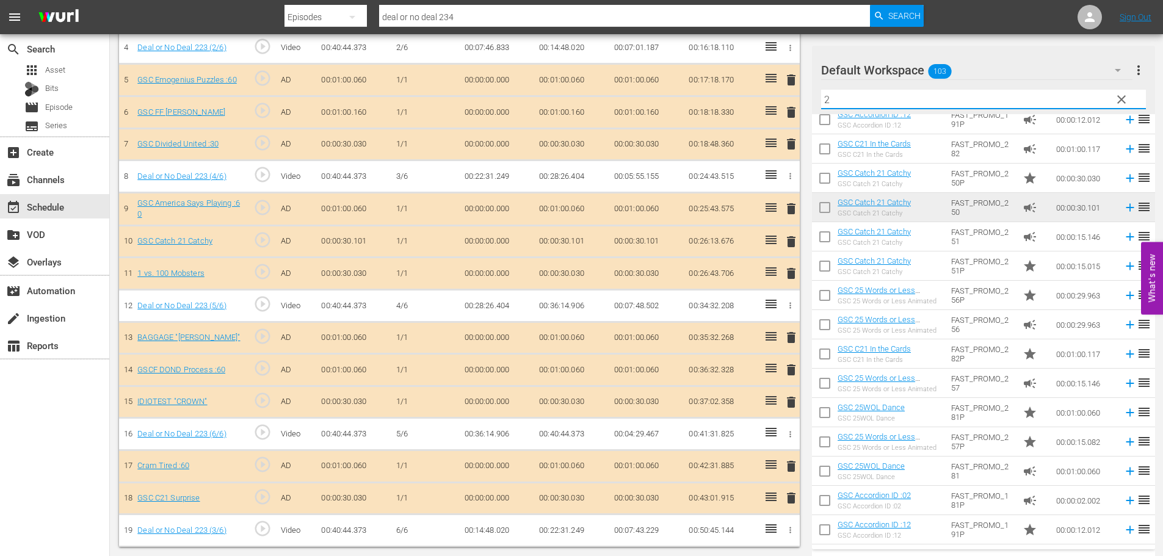
type input "2"
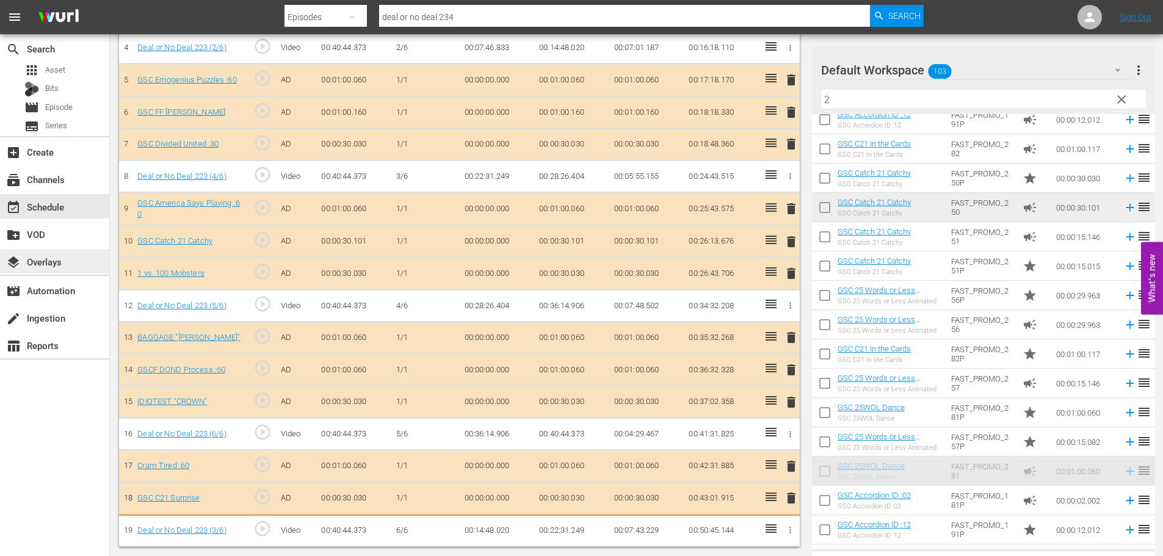
scroll to position [490, 0]
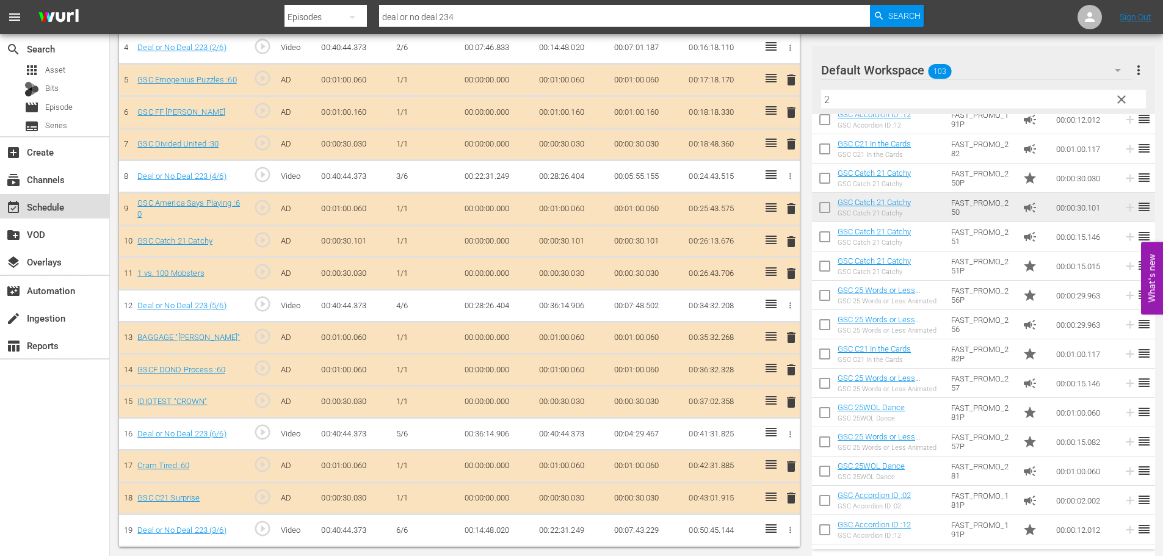
click at [62, 201] on div "event_available Schedule" at bounding box center [34, 205] width 68 height 11
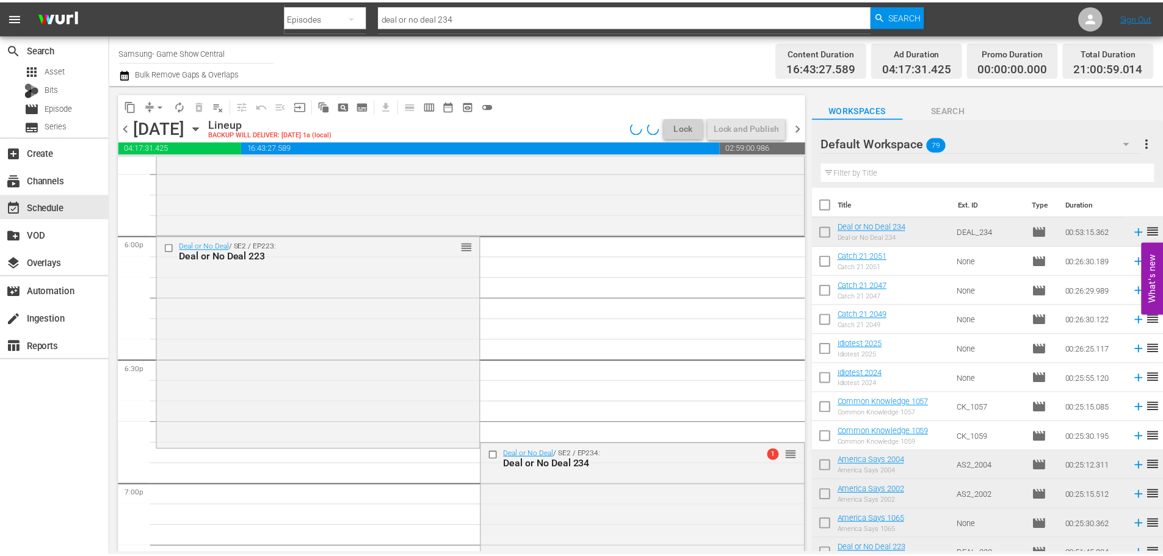
scroll to position [4556, 0]
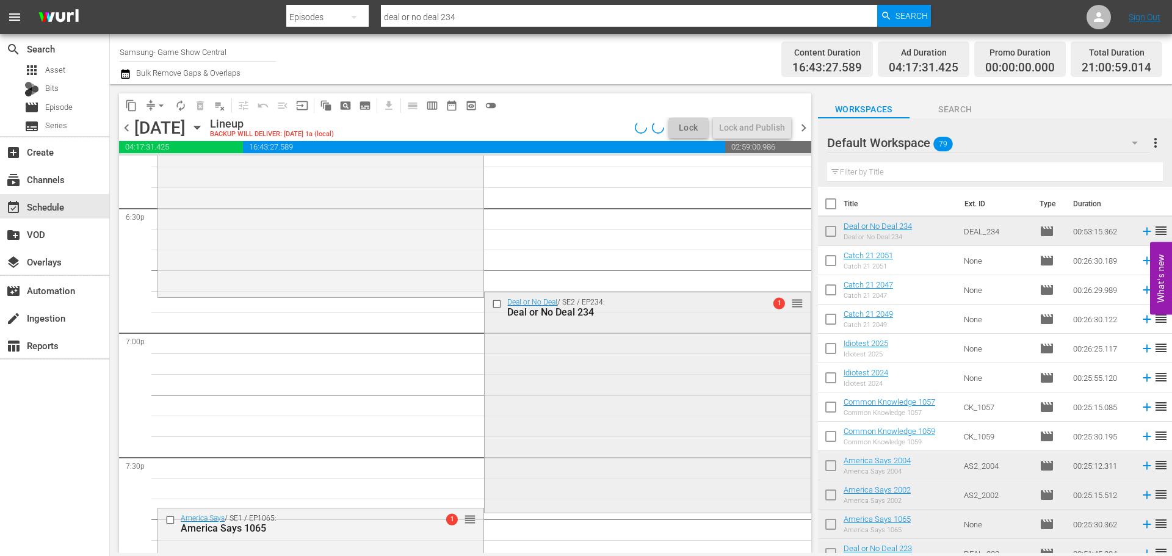
click at [529, 401] on div "Deal or No Deal / SE2 / EP234: Deal or No Deal 234 1 reorder" at bounding box center [647, 400] width 325 height 217
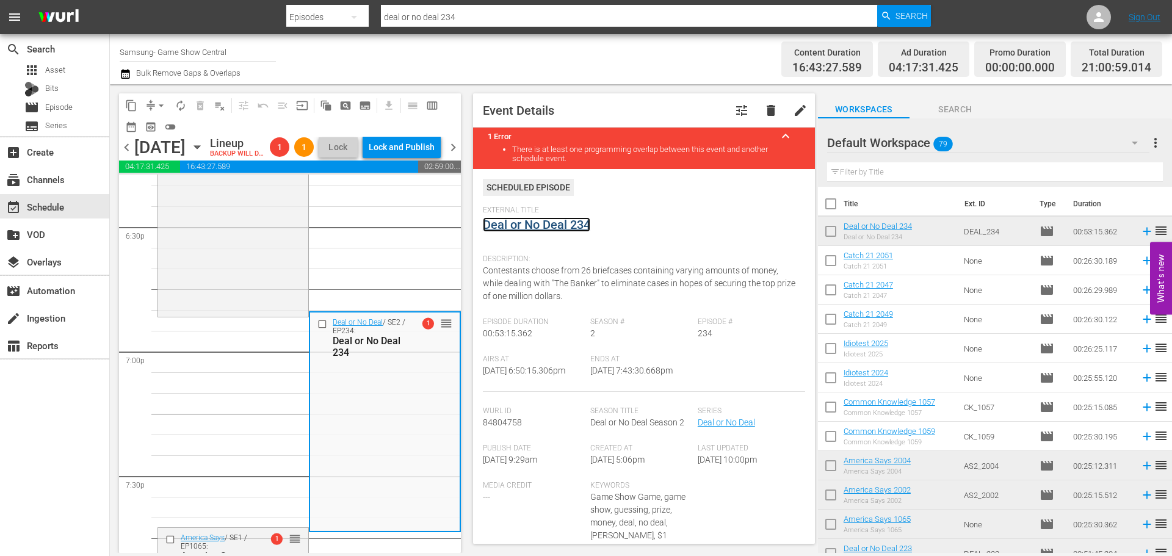
click at [579, 224] on link "Deal or No Deal 234" at bounding box center [536, 224] width 107 height 15
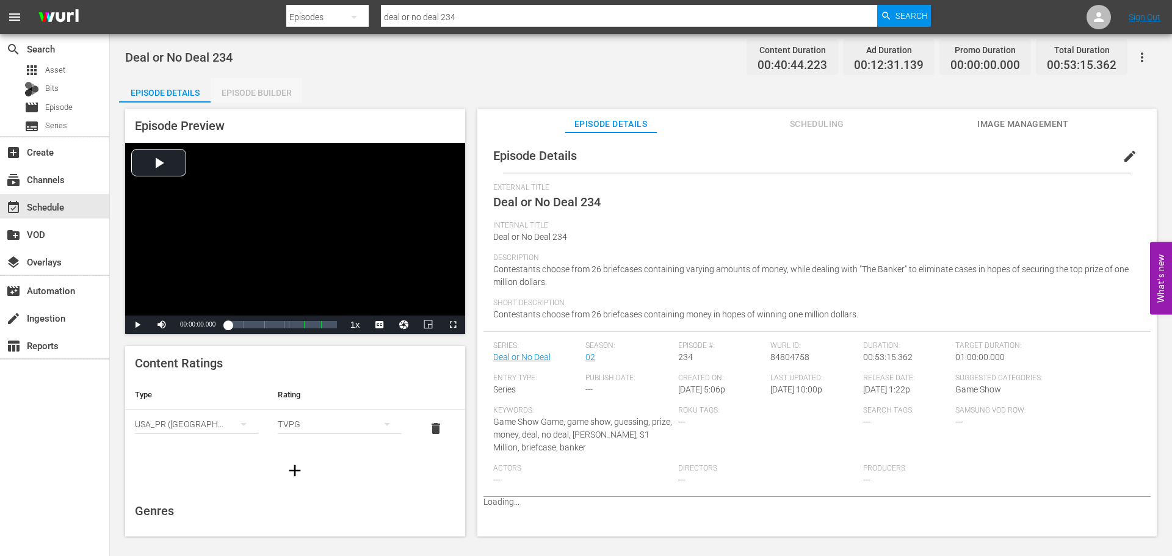
click at [242, 86] on div "Episode Builder" at bounding box center [257, 92] width 92 height 29
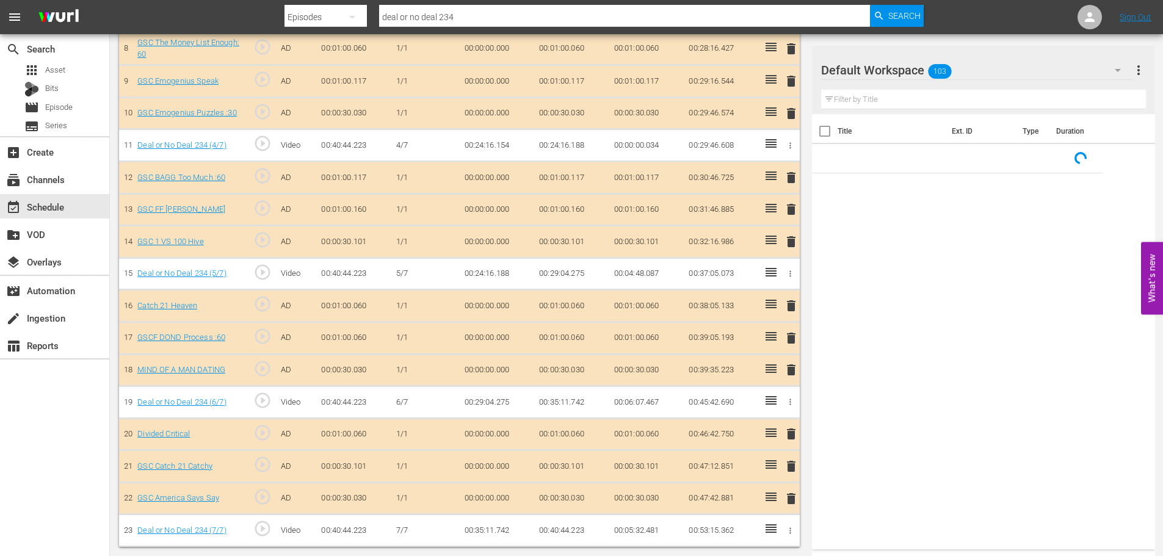
scroll to position [616, 0]
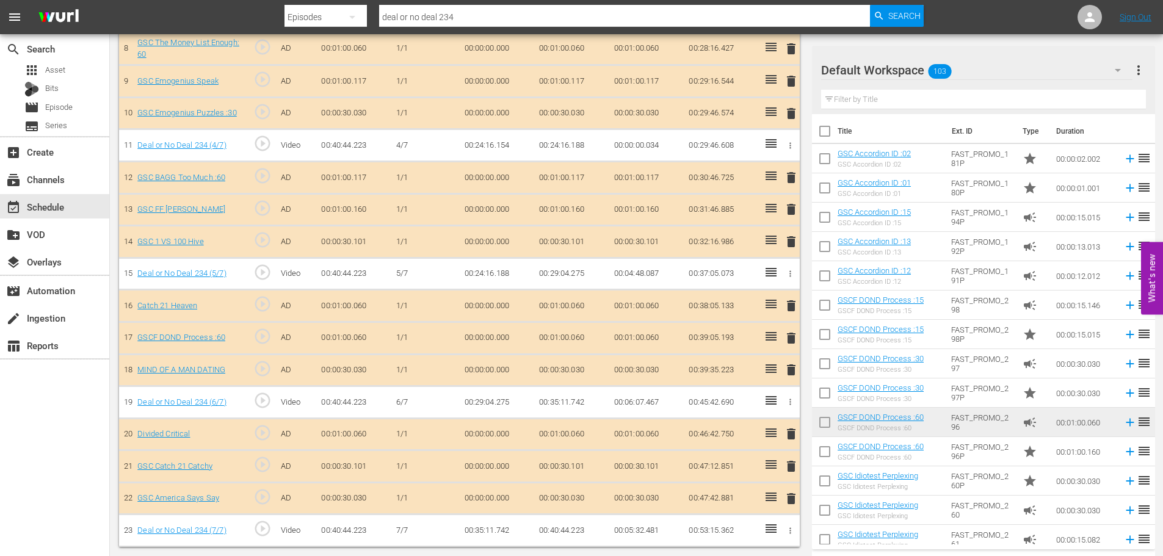
click at [794, 215] on span "delete" at bounding box center [791, 209] width 15 height 15
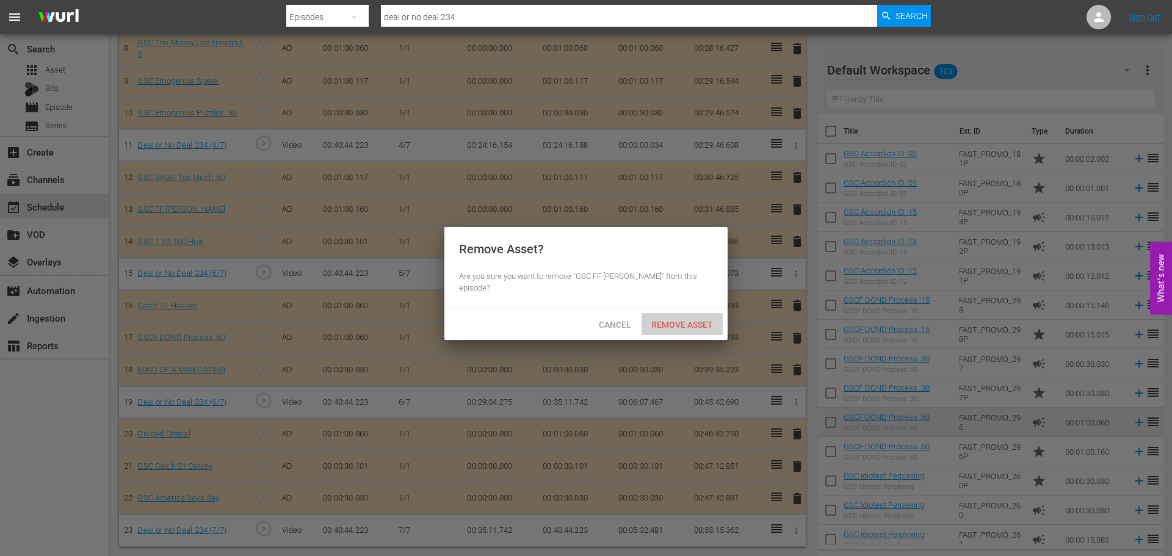
click at [710, 320] on span "Remove Asset" at bounding box center [682, 325] width 81 height 10
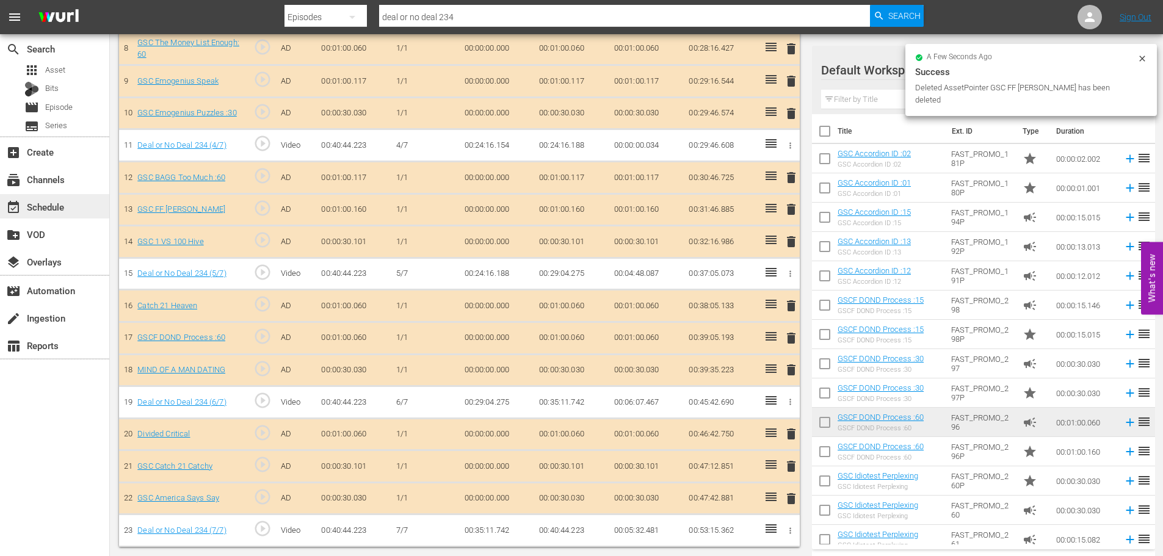
click at [70, 200] on div "event_available Schedule" at bounding box center [54, 206] width 109 height 24
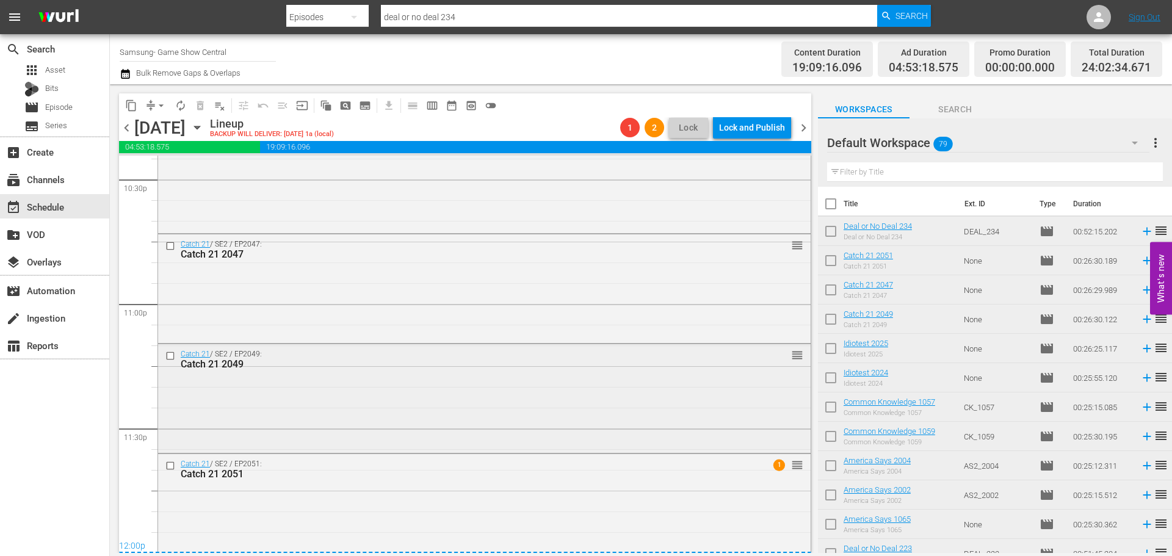
scroll to position [5591, 0]
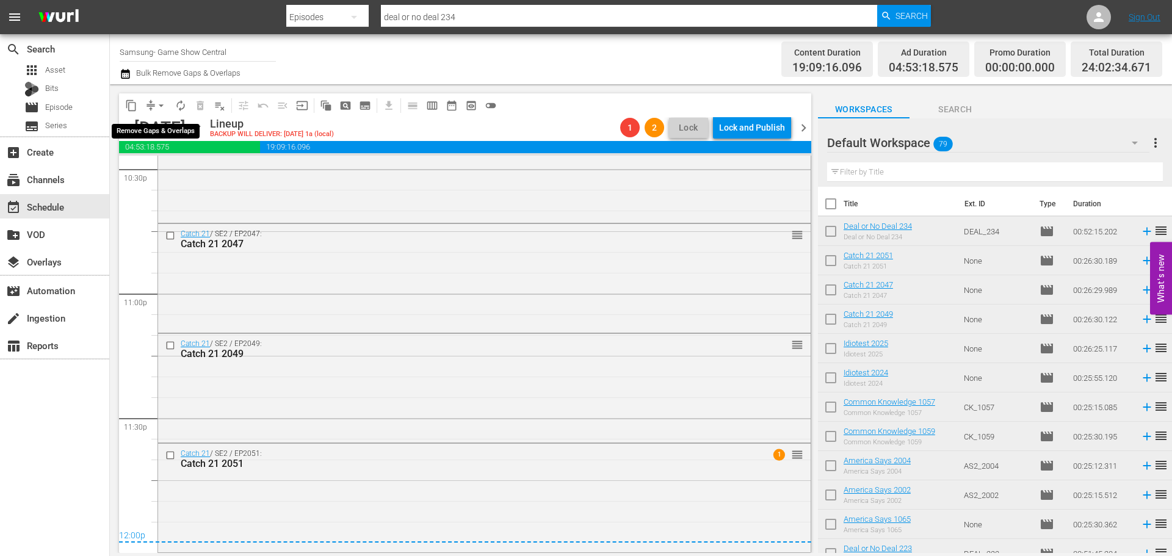
click at [162, 101] on span "arrow_drop_down" at bounding box center [161, 106] width 12 height 12
click at [169, 121] on li "Align to Midnight" at bounding box center [162, 130] width 128 height 20
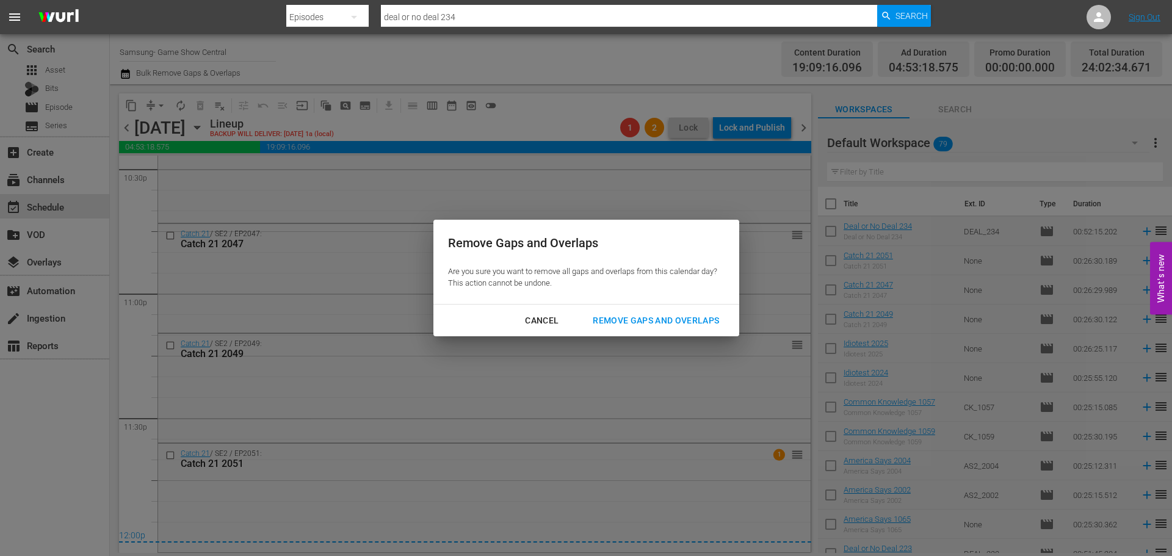
click at [672, 313] on div "Remove Gaps and Overlaps" at bounding box center [656, 320] width 146 height 15
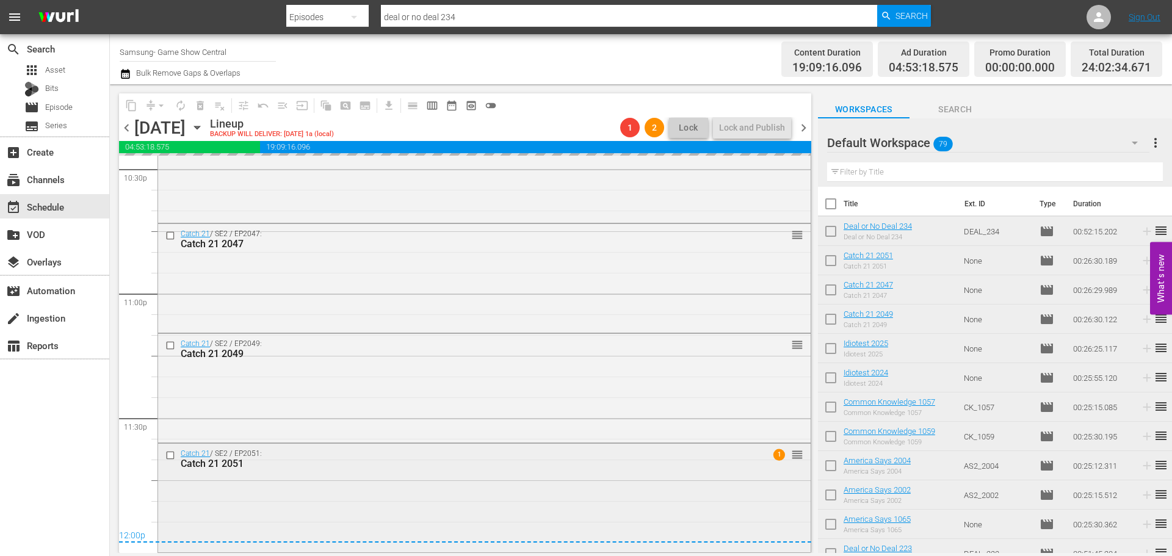
click at [457, 502] on div "Catch 21 / SE2 / EP2051: Catch 21 2051 1 reorder" at bounding box center [484, 497] width 653 height 106
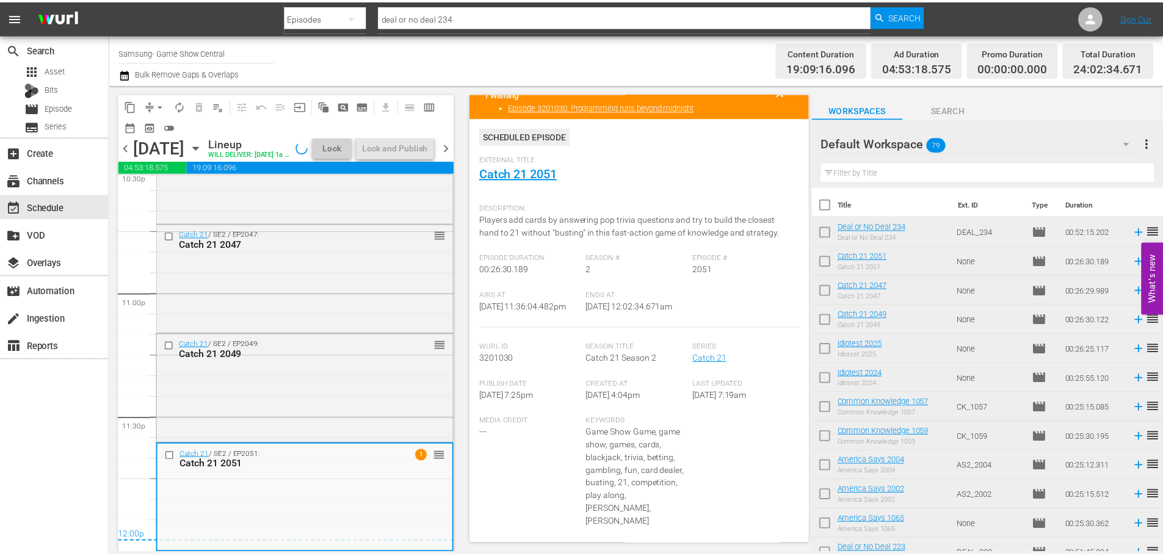
scroll to position [0, 0]
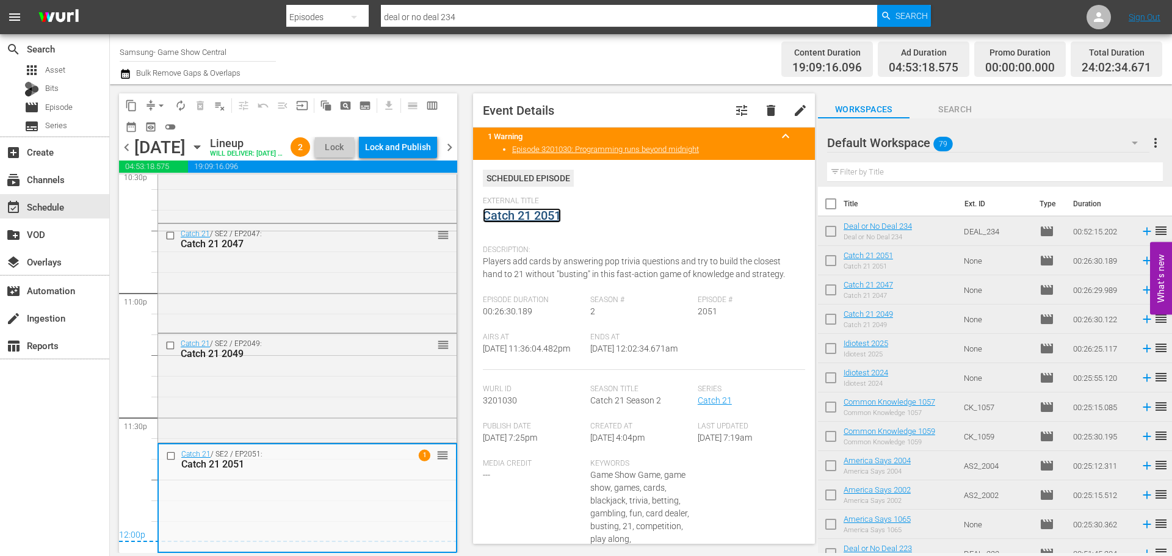
click at [548, 217] on link "Catch 21 2051" at bounding box center [522, 215] width 78 height 15
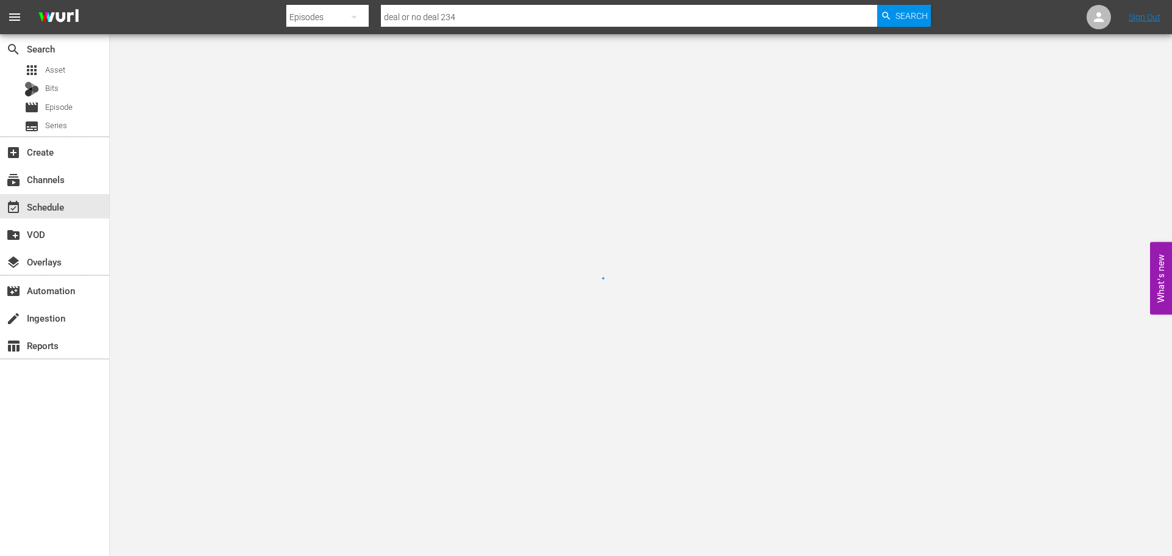
drag, startPoint x: 474, startPoint y: 186, endPoint x: 388, endPoint y: 153, distance: 92.2
click at [430, 170] on div at bounding box center [586, 278] width 1172 height 556
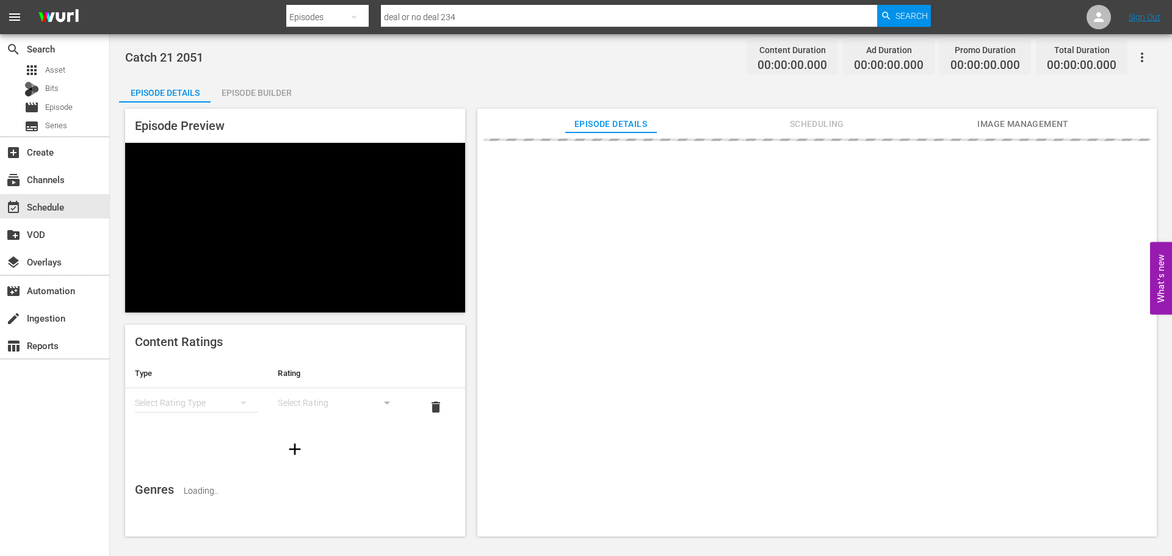
click at [250, 77] on div "Catch 21 2051 Content Duration 00:00:00.000 Ad Duration 00:00:00.000 Promo Dura…" at bounding box center [641, 286] width 1062 height 504
click at [250, 82] on div "Episode Builder" at bounding box center [257, 92] width 92 height 29
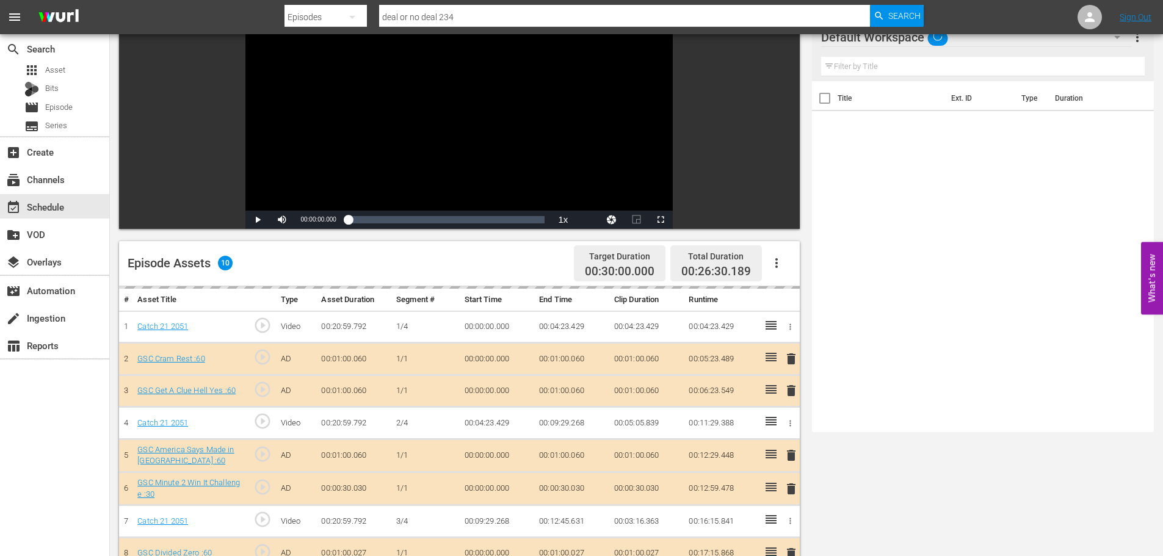
scroll to position [318, 0]
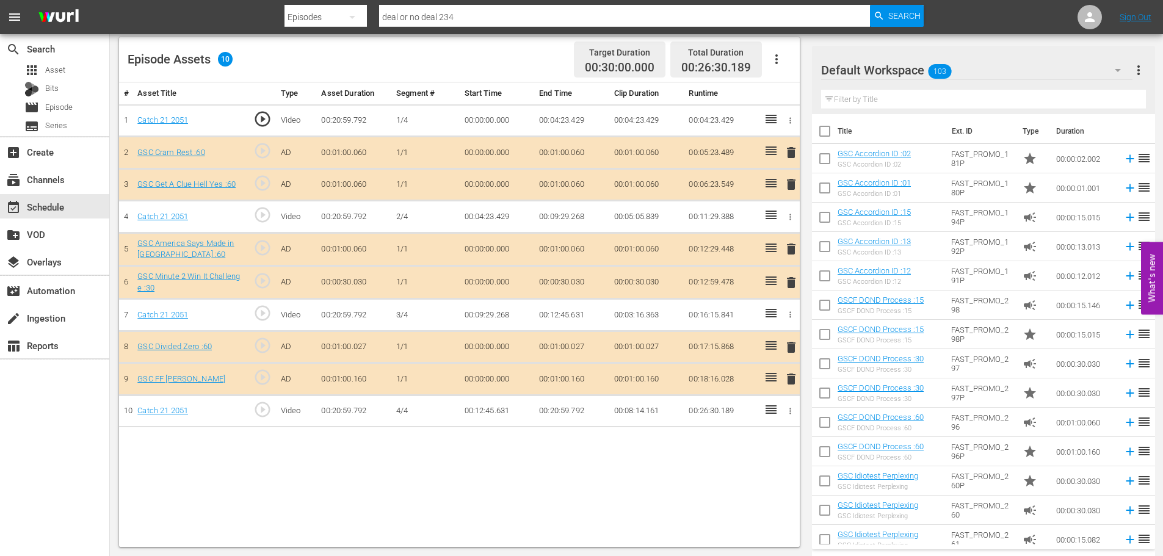
click at [793, 378] on span "delete" at bounding box center [791, 379] width 15 height 15
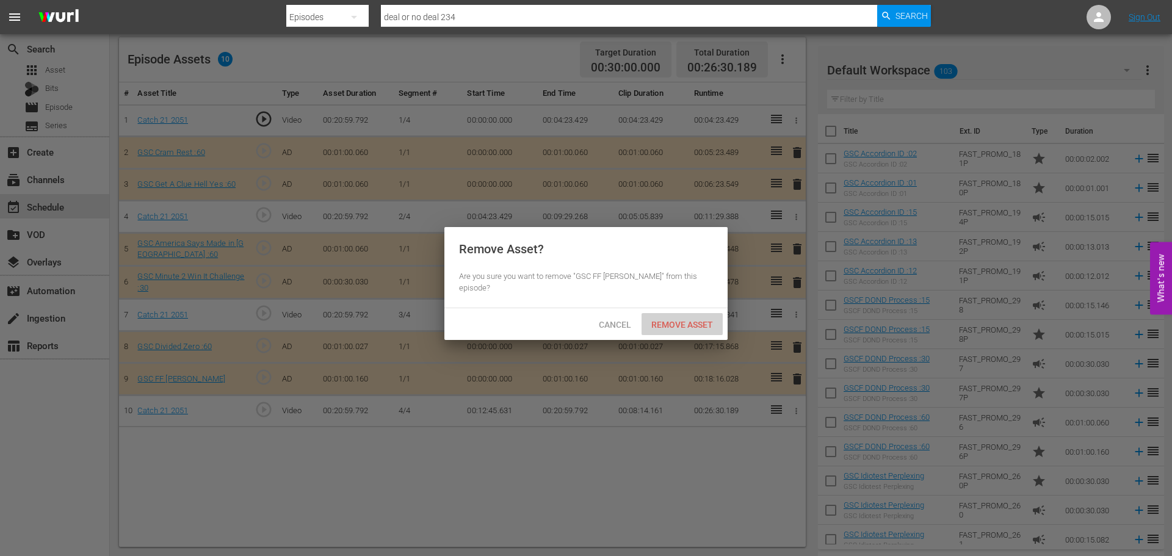
click at [700, 320] on span "Remove Asset" at bounding box center [682, 325] width 81 height 10
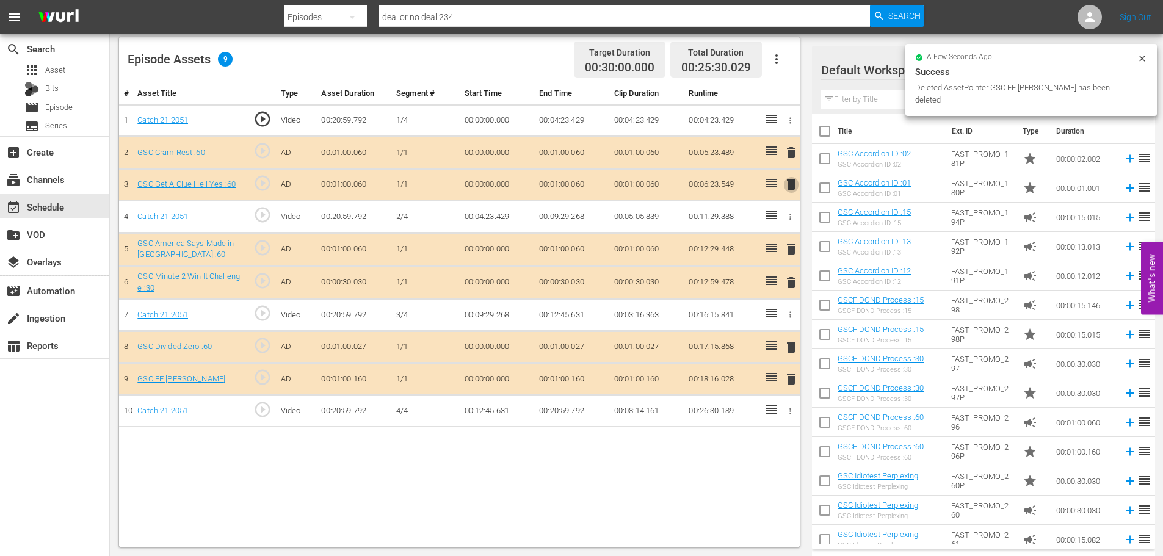
click at [793, 182] on span "delete" at bounding box center [791, 184] width 15 height 15
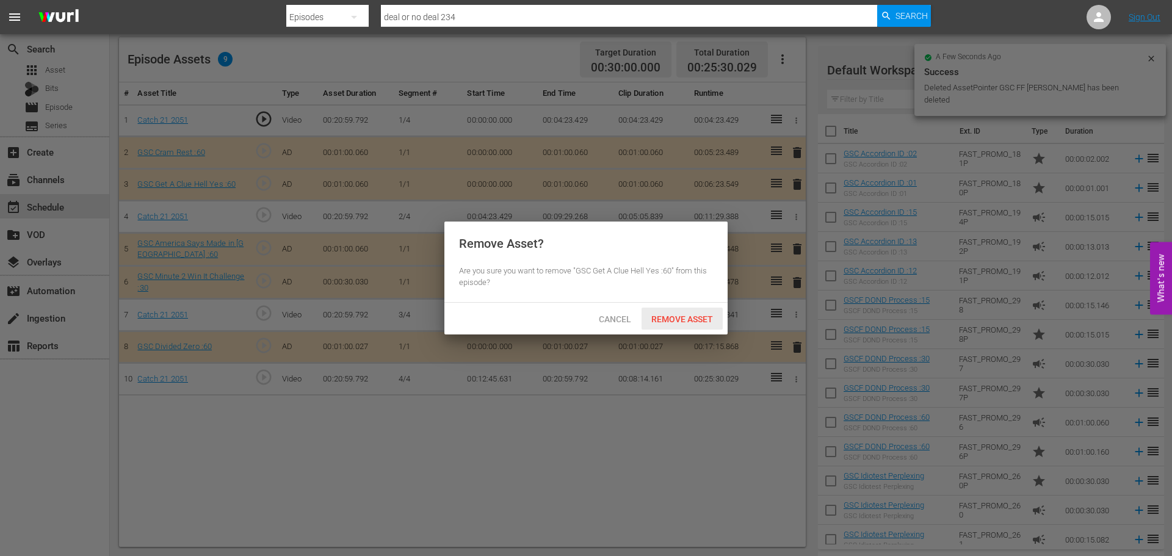
click at [679, 314] on span "Remove Asset" at bounding box center [682, 319] width 81 height 10
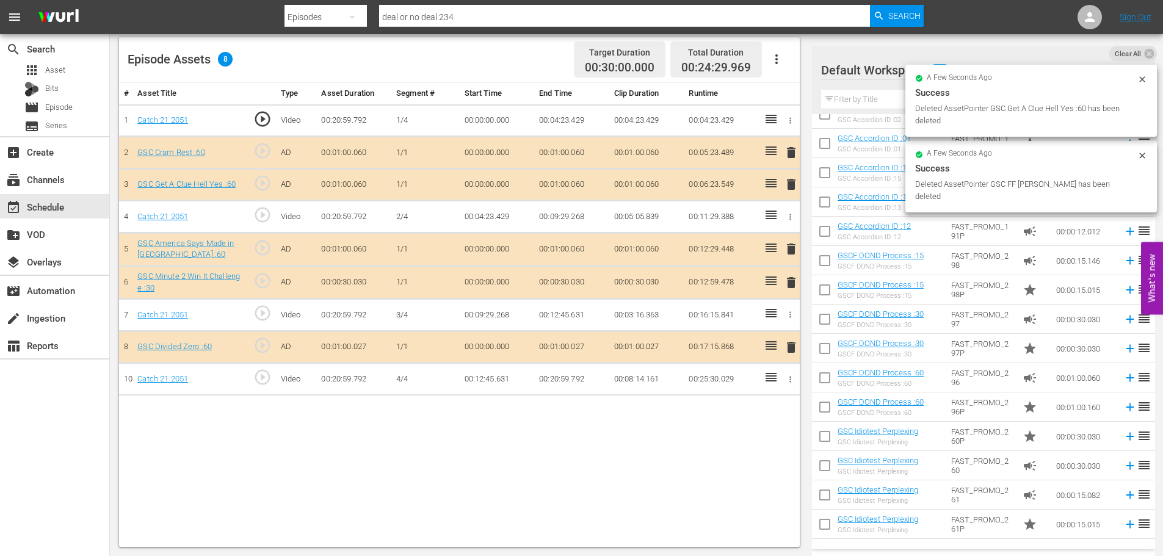
scroll to position [61, 0]
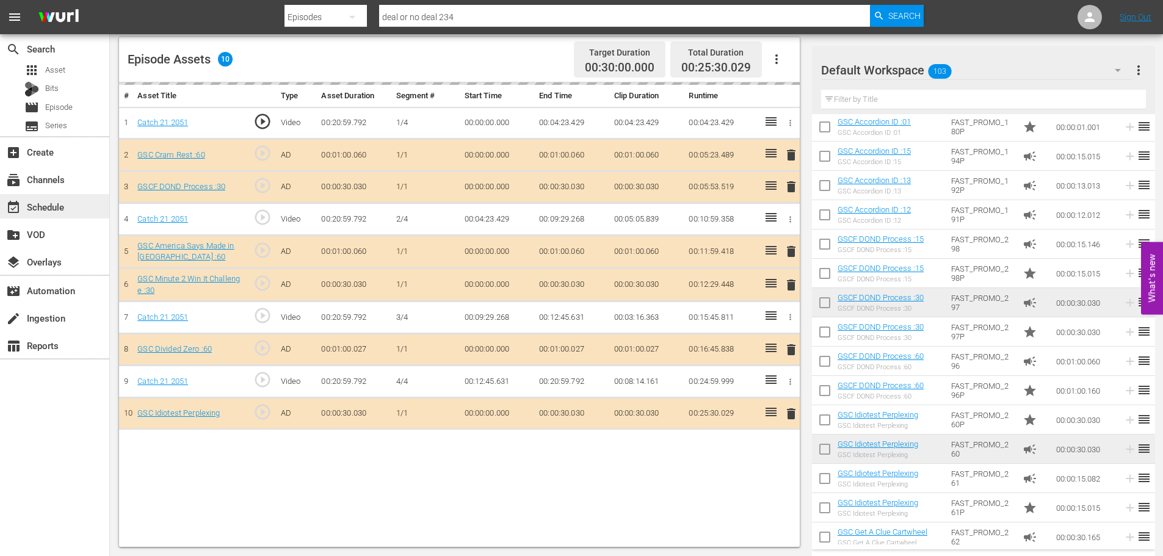
click at [92, 200] on div "event_available Schedule" at bounding box center [54, 206] width 109 height 24
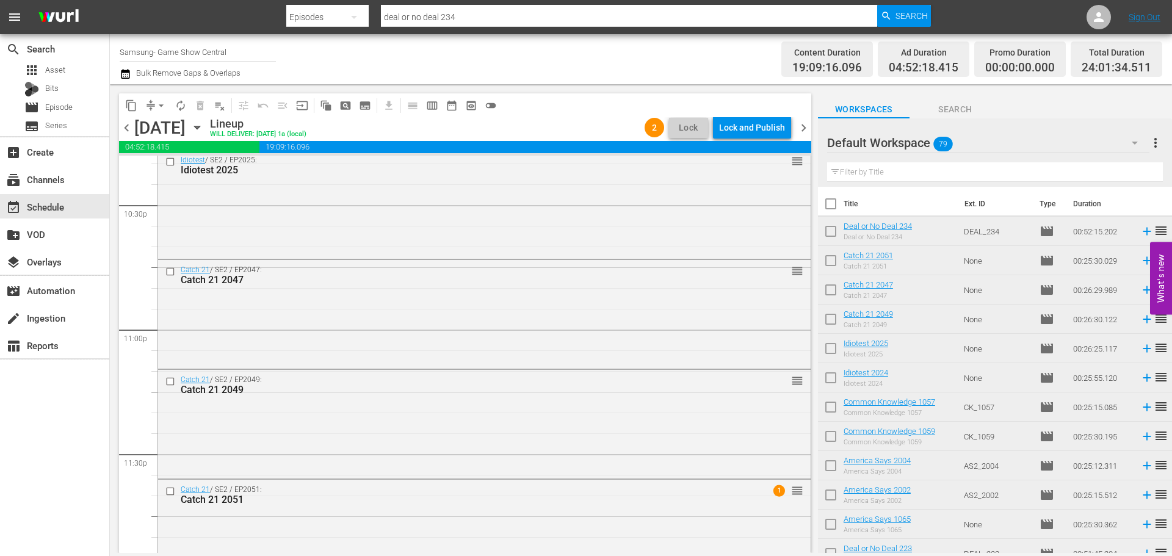
scroll to position [5587, 0]
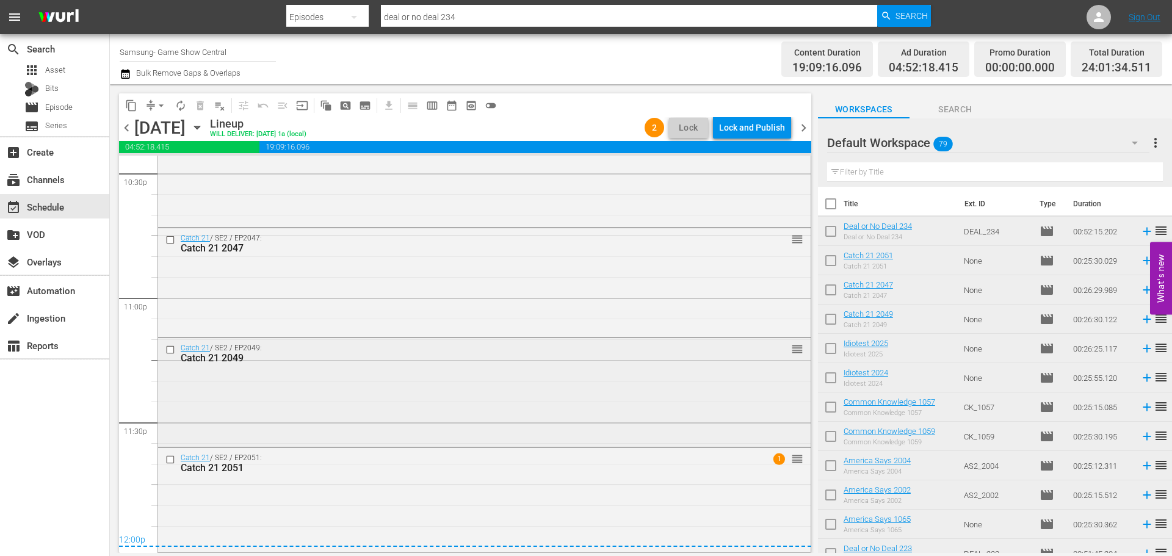
click at [532, 412] on div "Catch 21 / SE2 / EP2049: Catch 21 2049 reorder" at bounding box center [484, 391] width 653 height 106
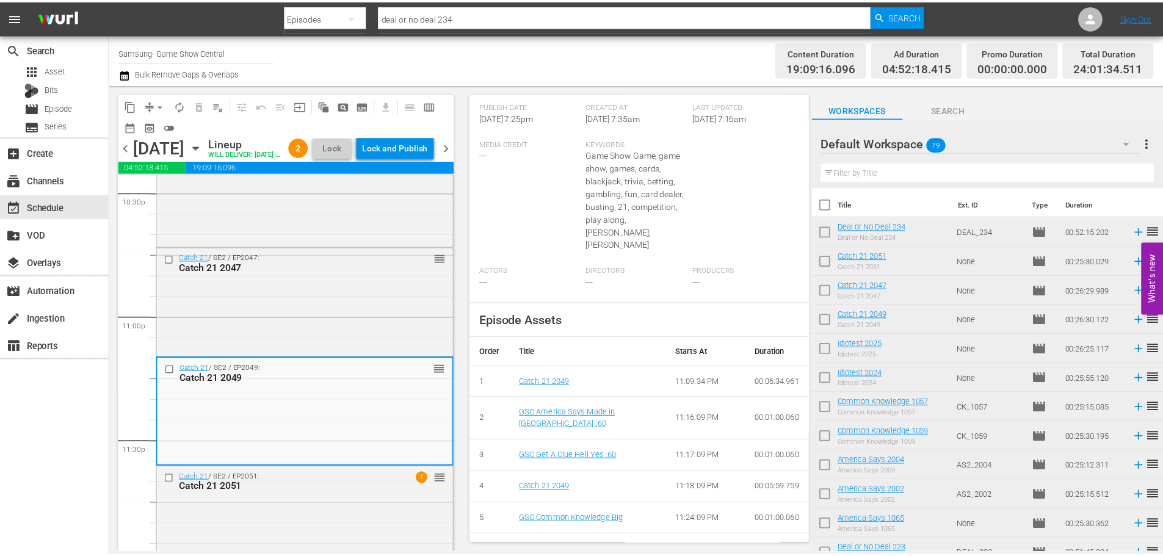
scroll to position [42, 0]
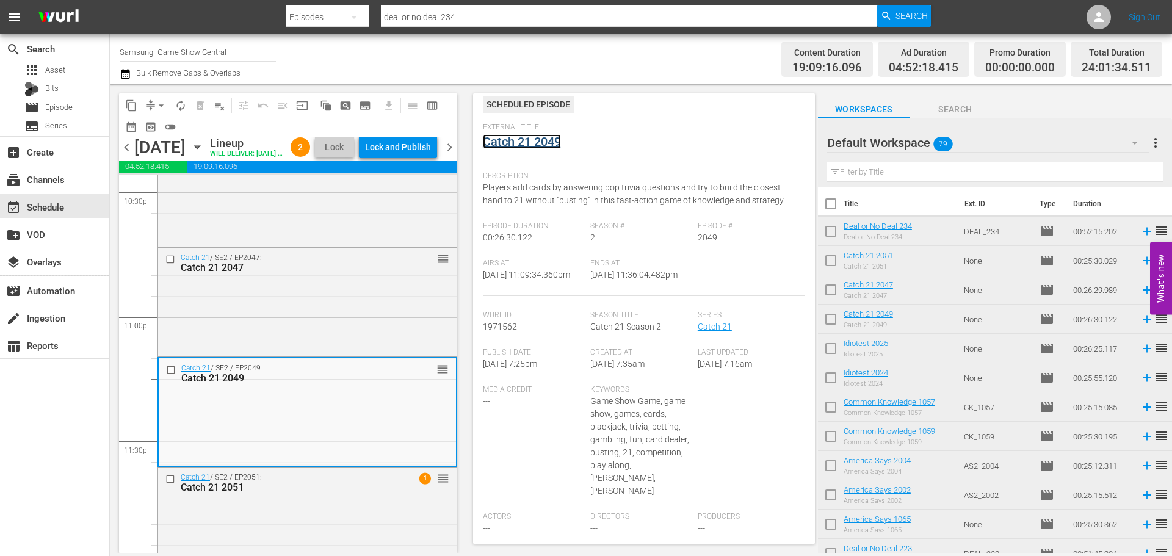
click at [554, 143] on link "Catch 21 2049" at bounding box center [522, 141] width 78 height 15
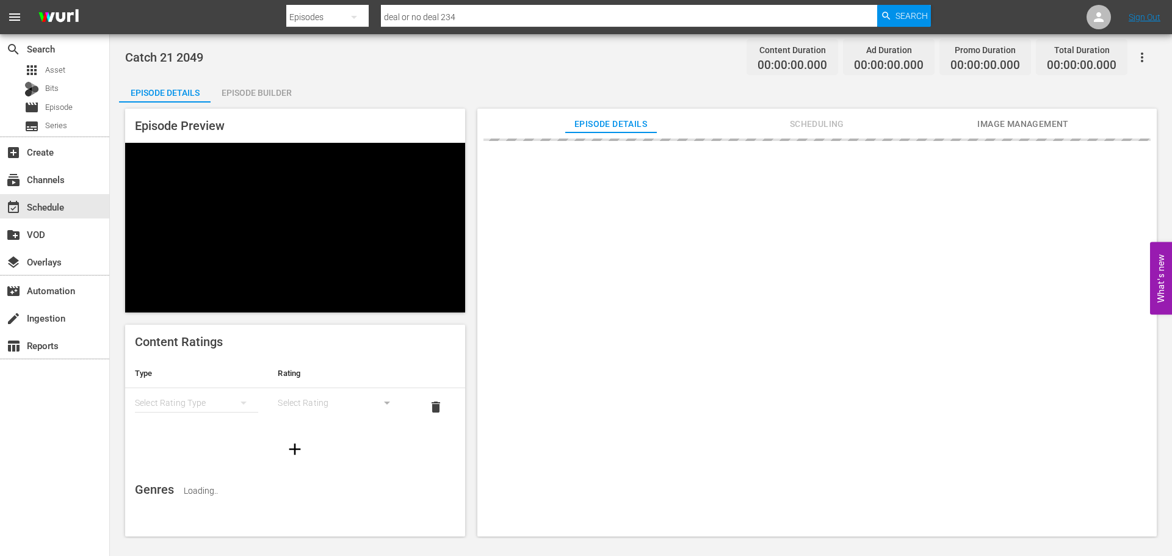
click at [261, 89] on div "Episode Builder" at bounding box center [257, 92] width 92 height 29
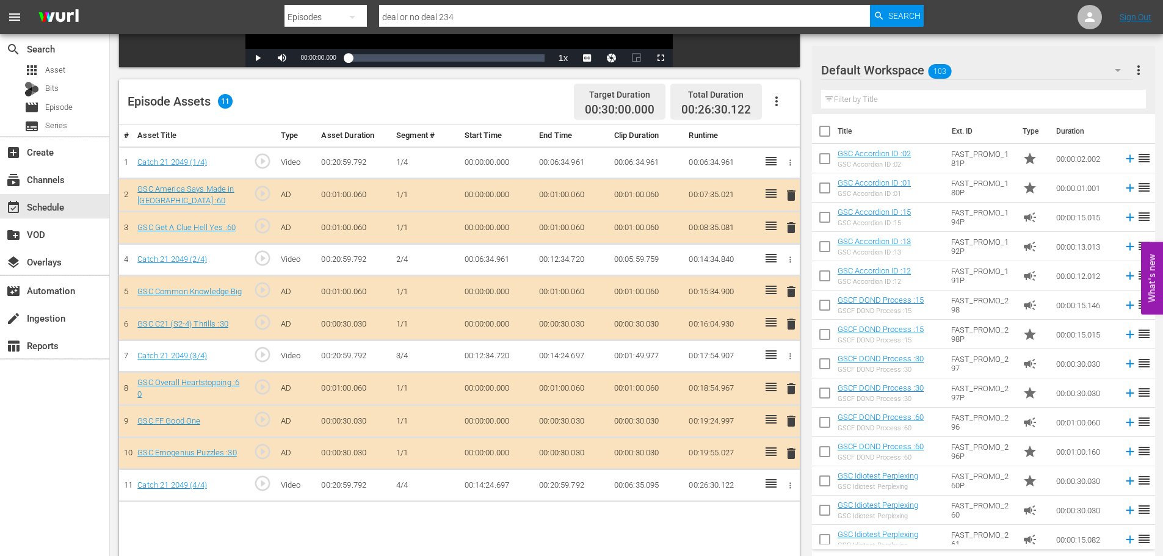
scroll to position [318, 0]
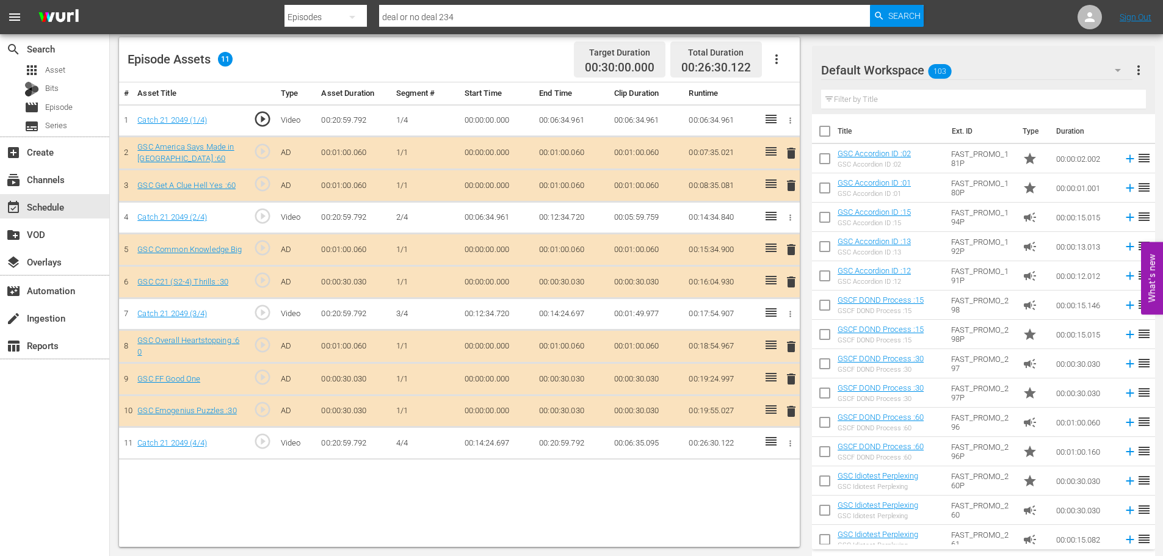
click at [794, 187] on span "delete" at bounding box center [791, 185] width 15 height 15
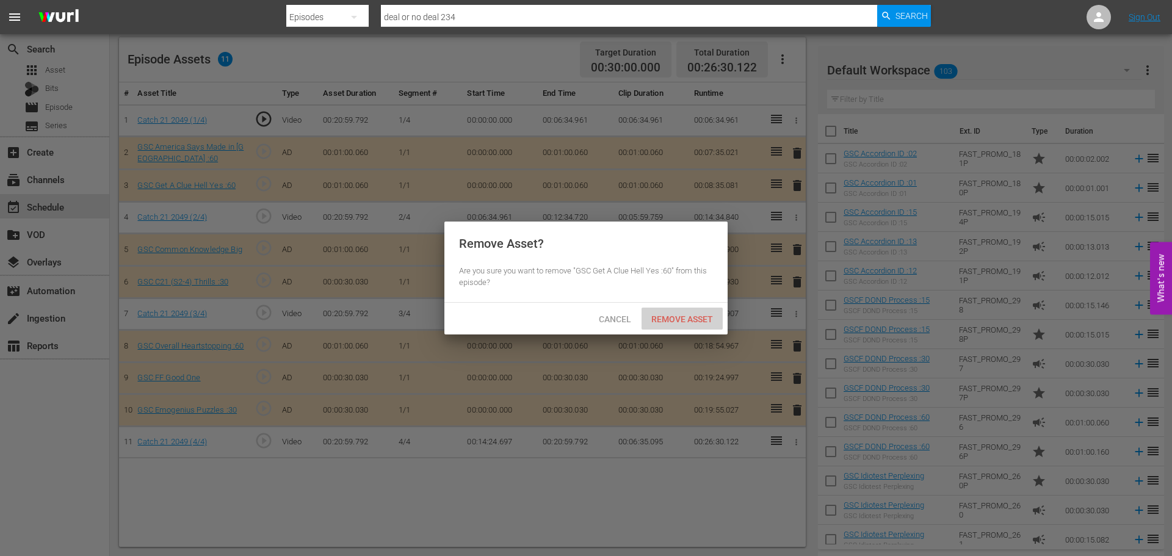
click at [689, 311] on div "Remove Asset" at bounding box center [682, 319] width 81 height 23
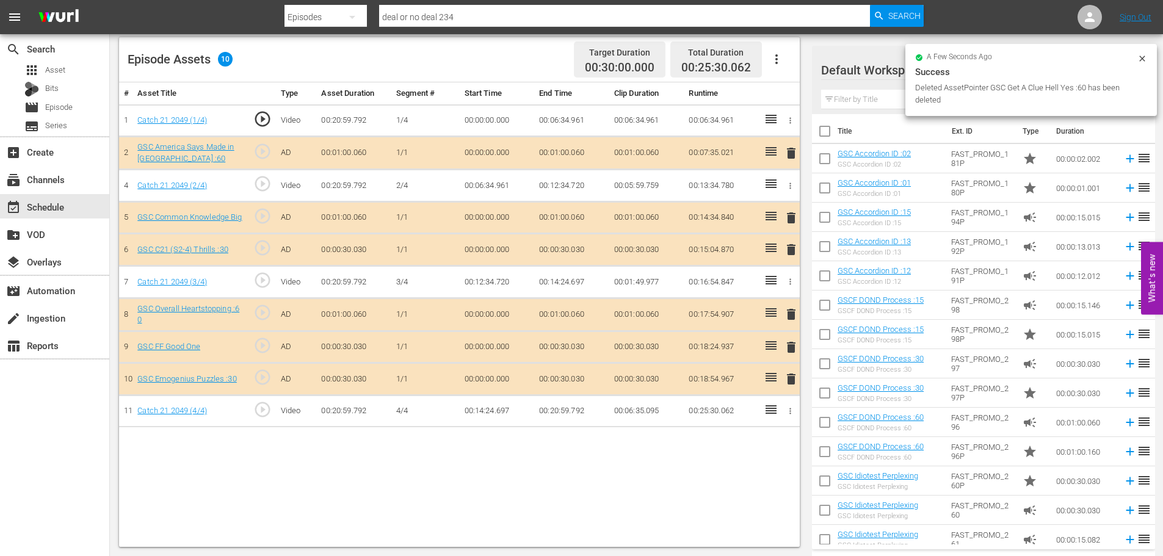
click at [780, 380] on td "delete" at bounding box center [789, 379] width 20 height 32
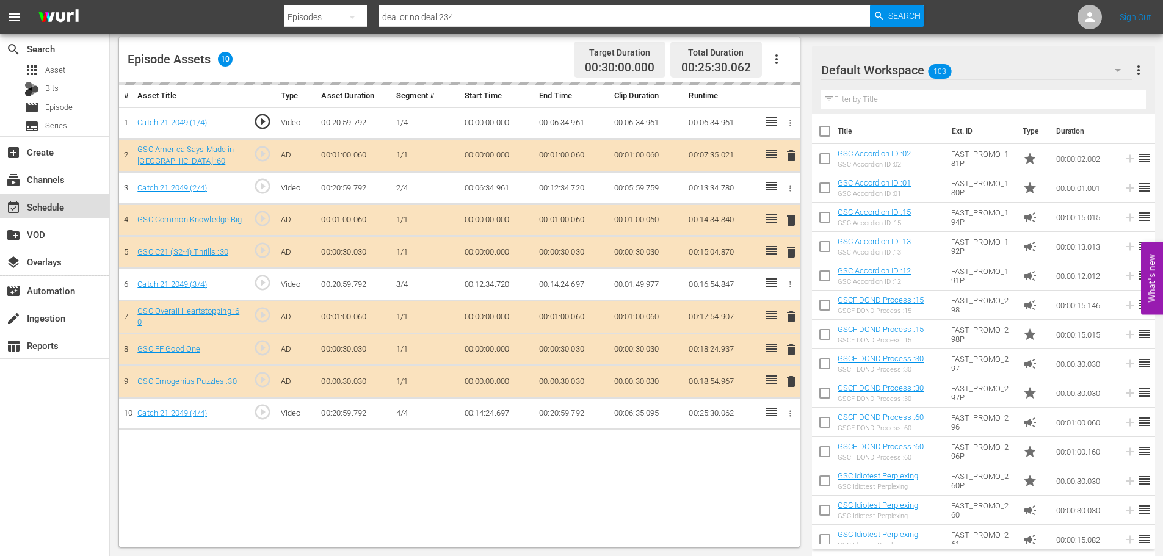
click at [79, 206] on div "event_available Schedule" at bounding box center [54, 206] width 109 height 24
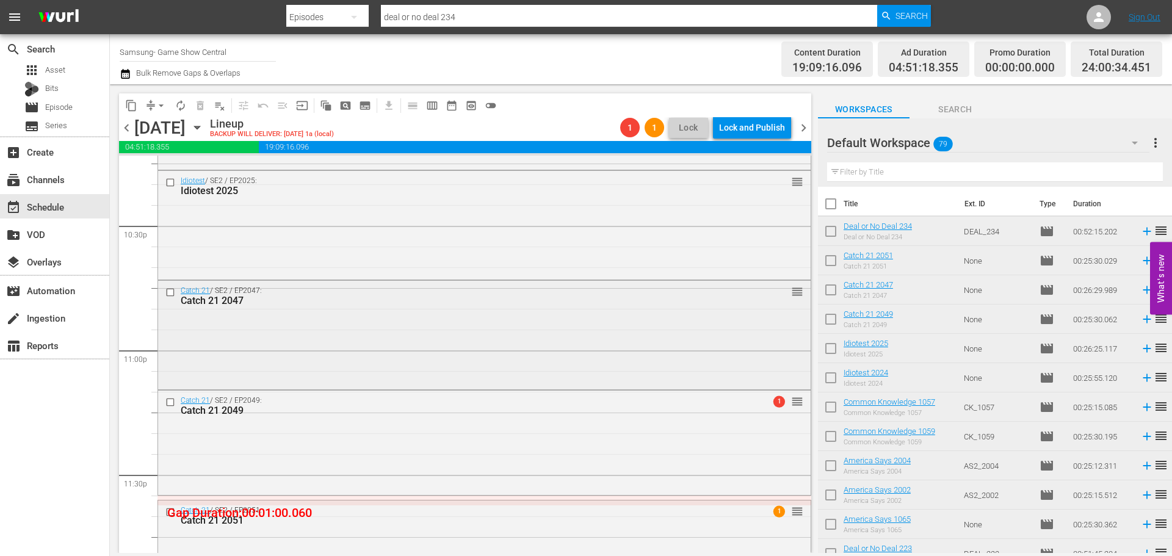
scroll to position [5465, 0]
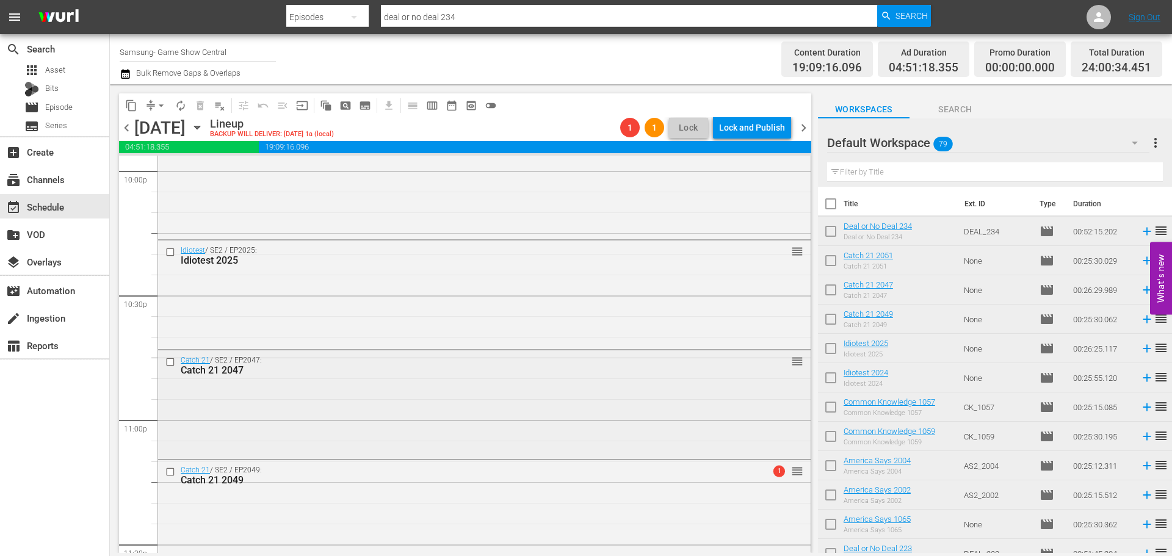
click at [366, 365] on div "Catch 21 2047" at bounding box center [462, 371] width 562 height 12
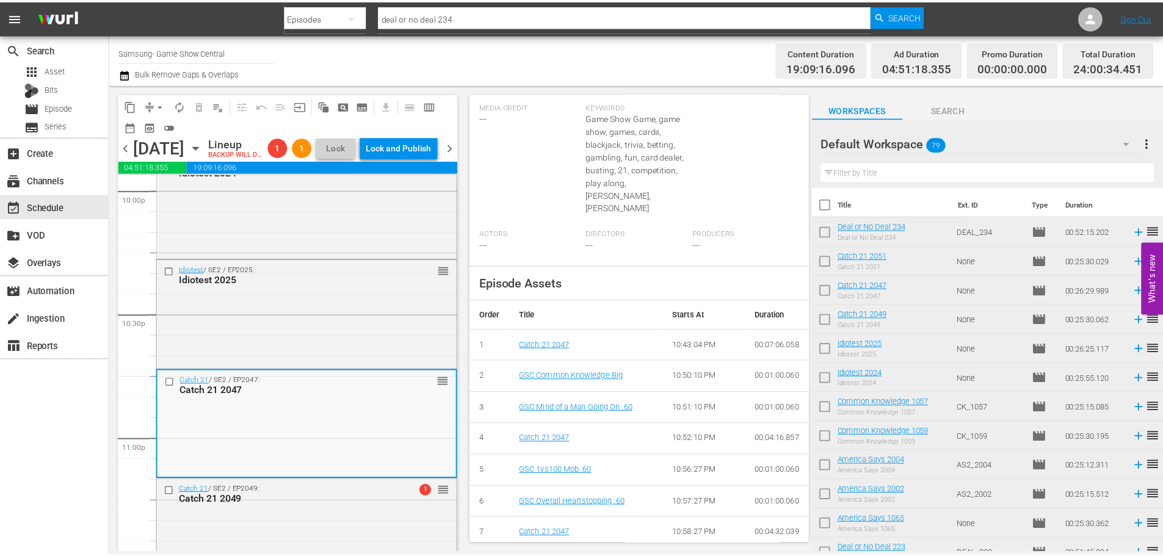
scroll to position [0, 0]
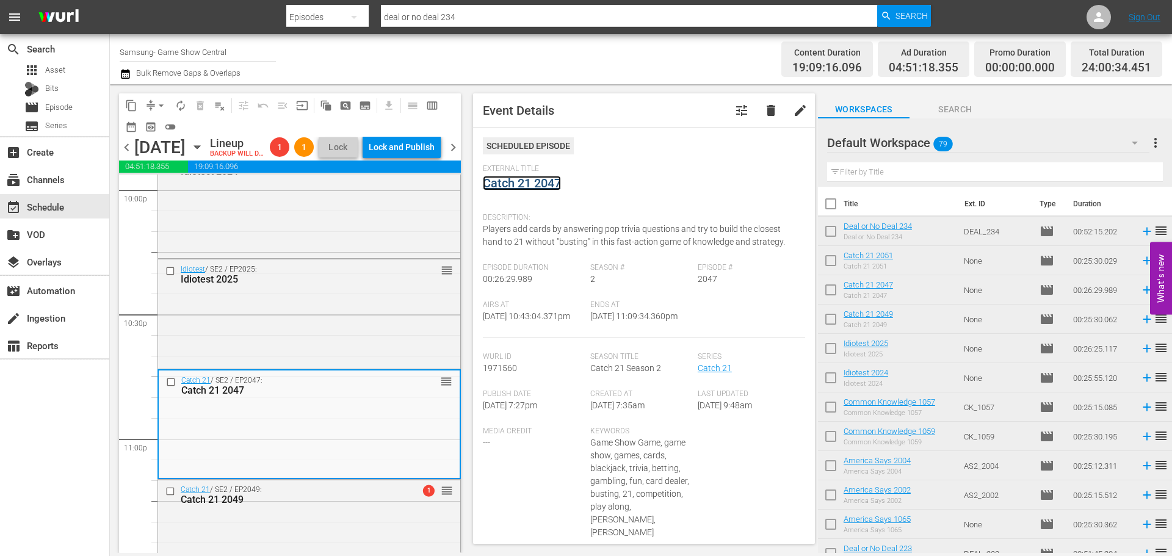
click at [539, 184] on link "Catch 21 2047" at bounding box center [522, 183] width 78 height 15
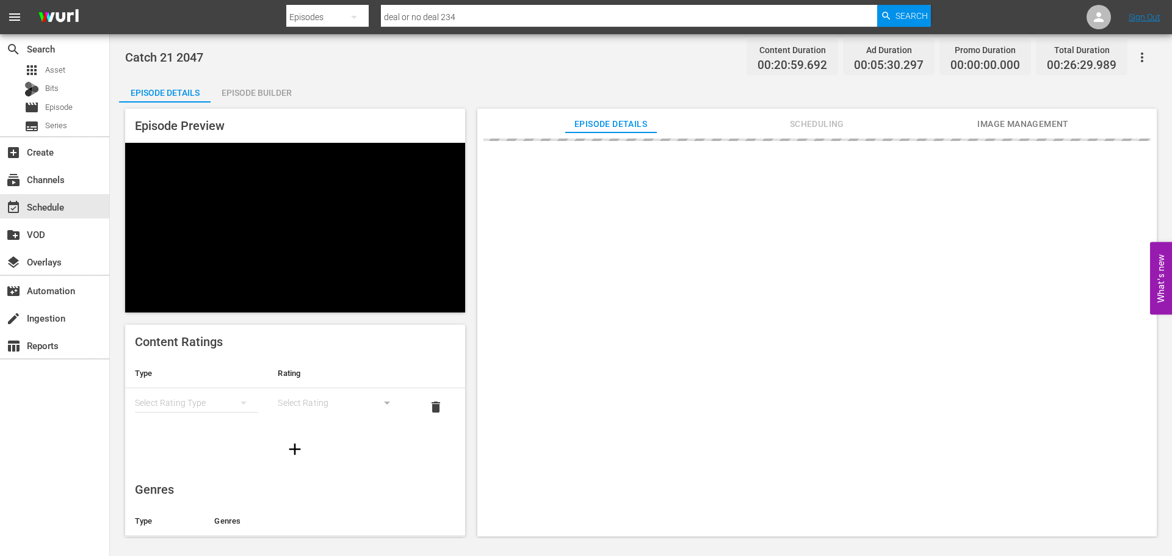
click at [264, 89] on div "Episode Builder" at bounding box center [257, 92] width 92 height 29
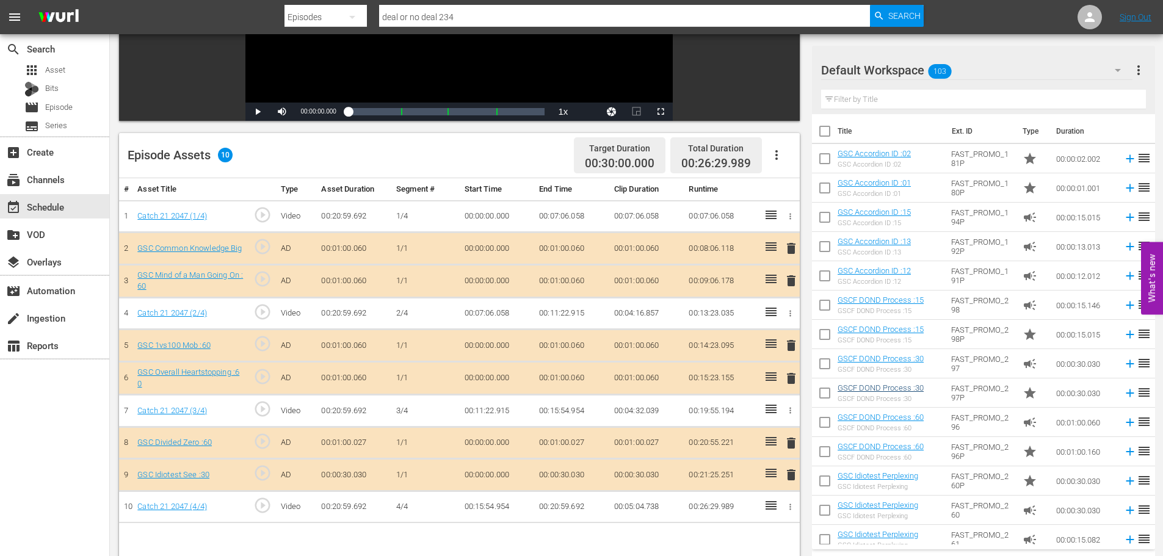
scroll to position [230, 0]
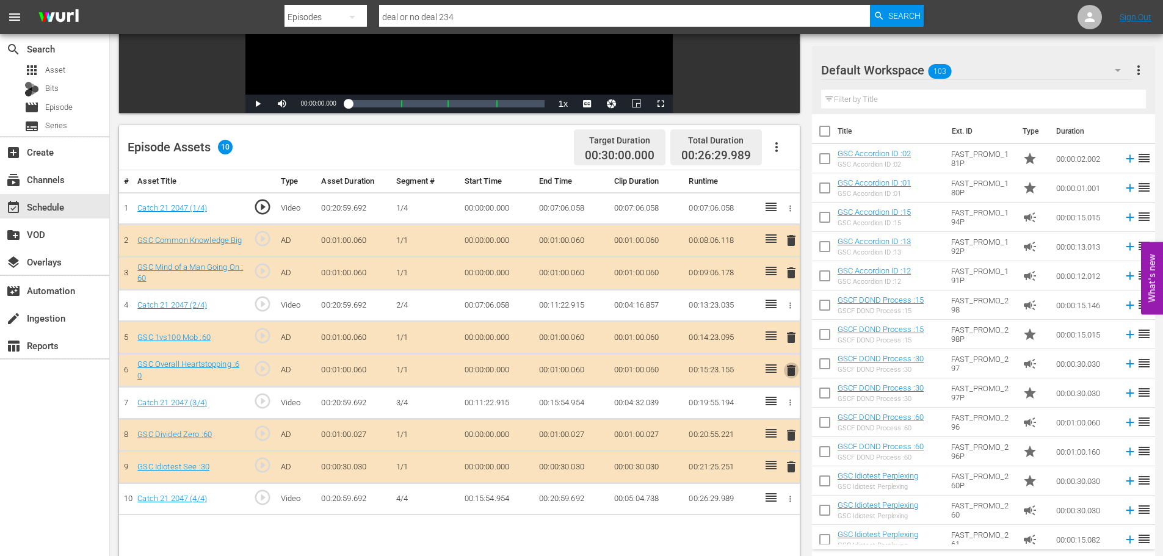
click at [793, 369] on span "delete" at bounding box center [791, 370] width 15 height 15
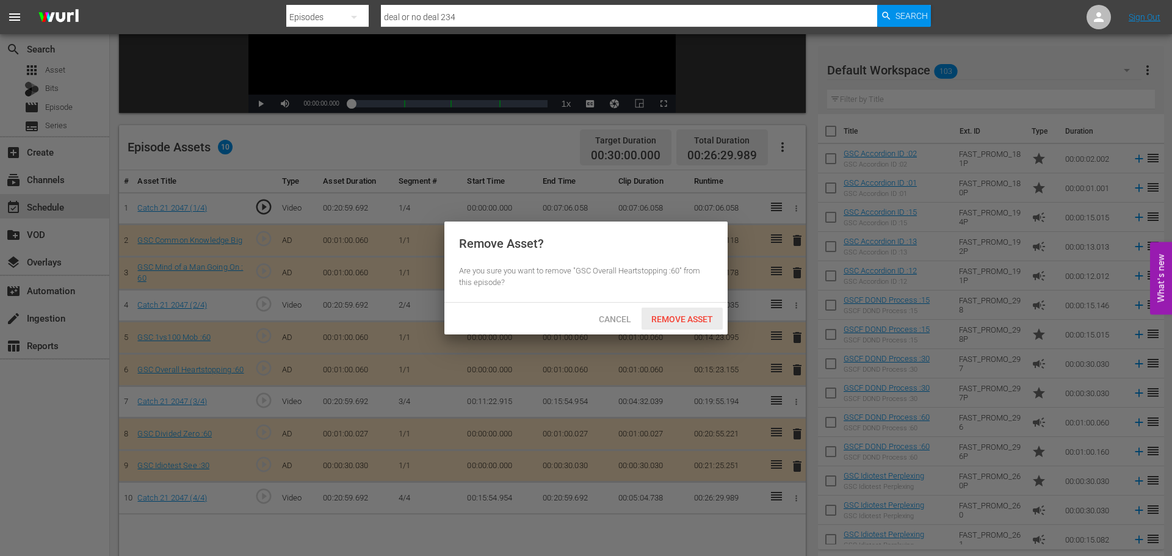
click at [671, 317] on span "Remove Asset" at bounding box center [682, 319] width 81 height 10
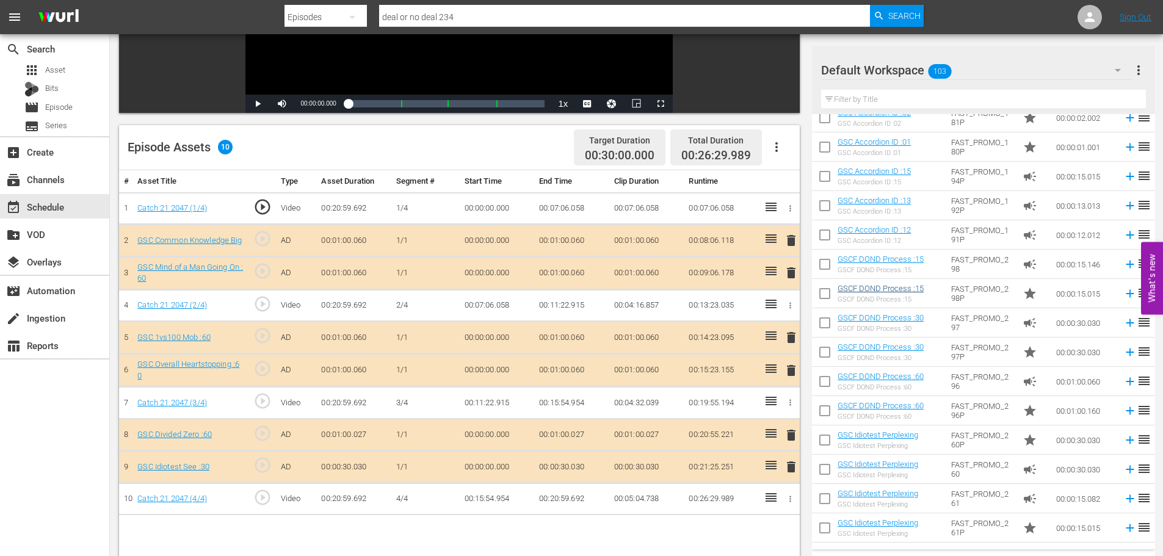
scroll to position [61, 0]
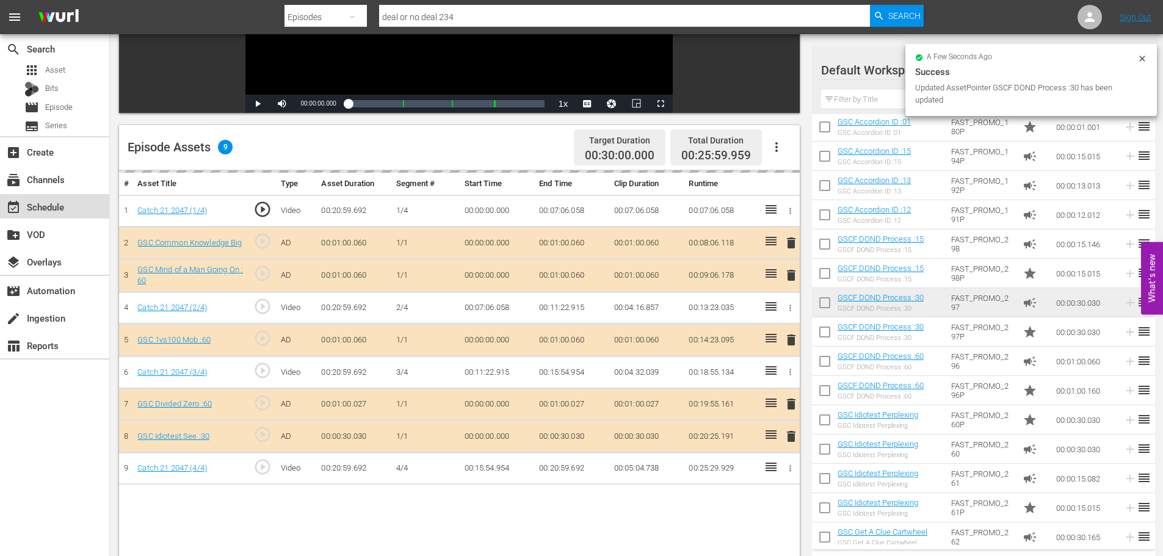
click at [59, 197] on div "event_available Schedule" at bounding box center [54, 206] width 109 height 24
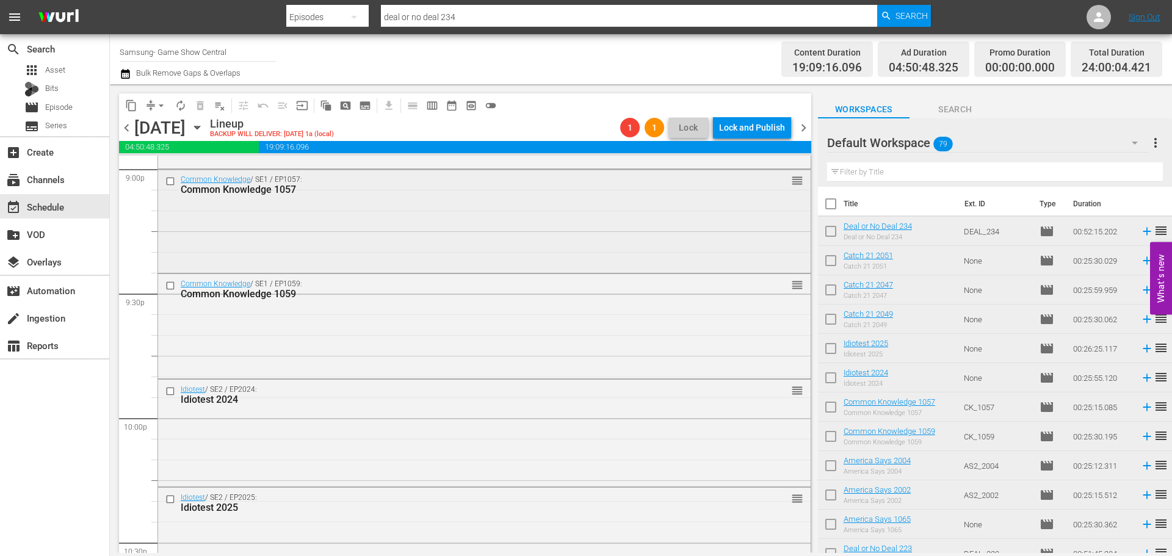
scroll to position [5160, 0]
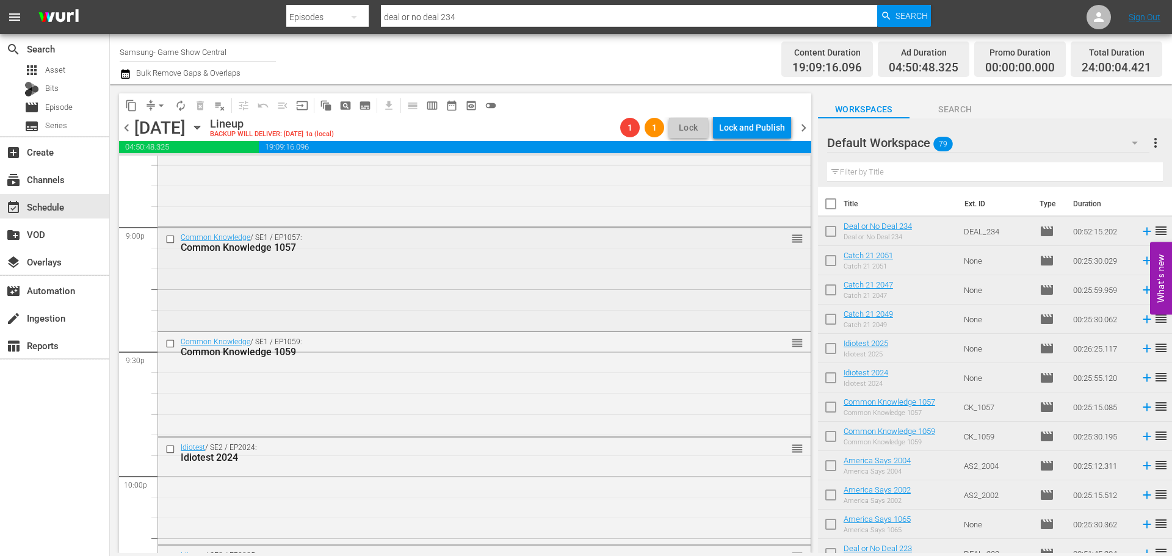
click at [299, 310] on div "Common Knowledge / SE1 / EP1057: Common Knowledge 1057 reorder" at bounding box center [484, 278] width 653 height 101
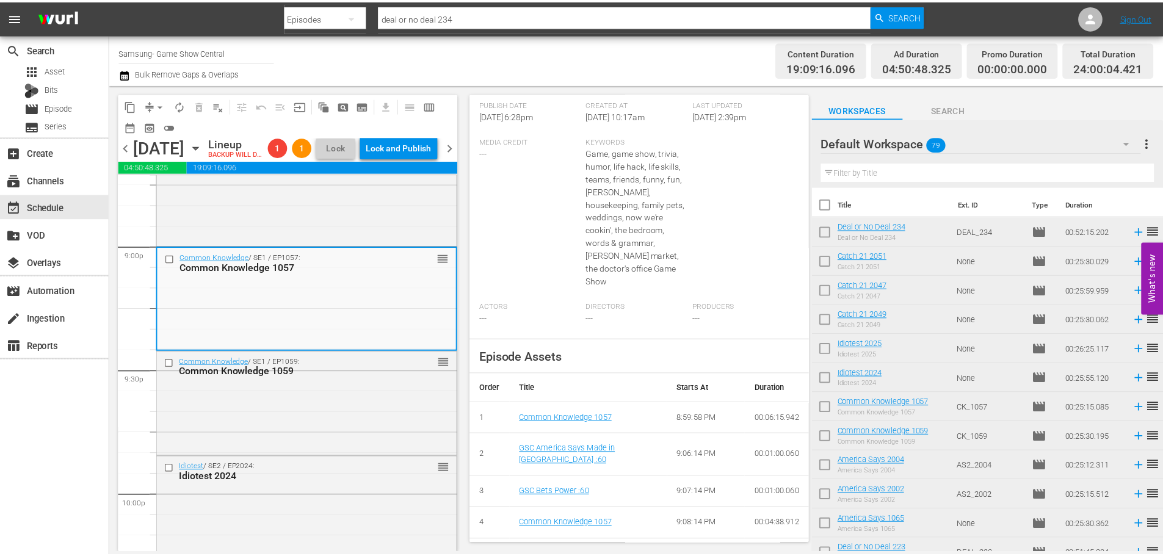
scroll to position [87, 0]
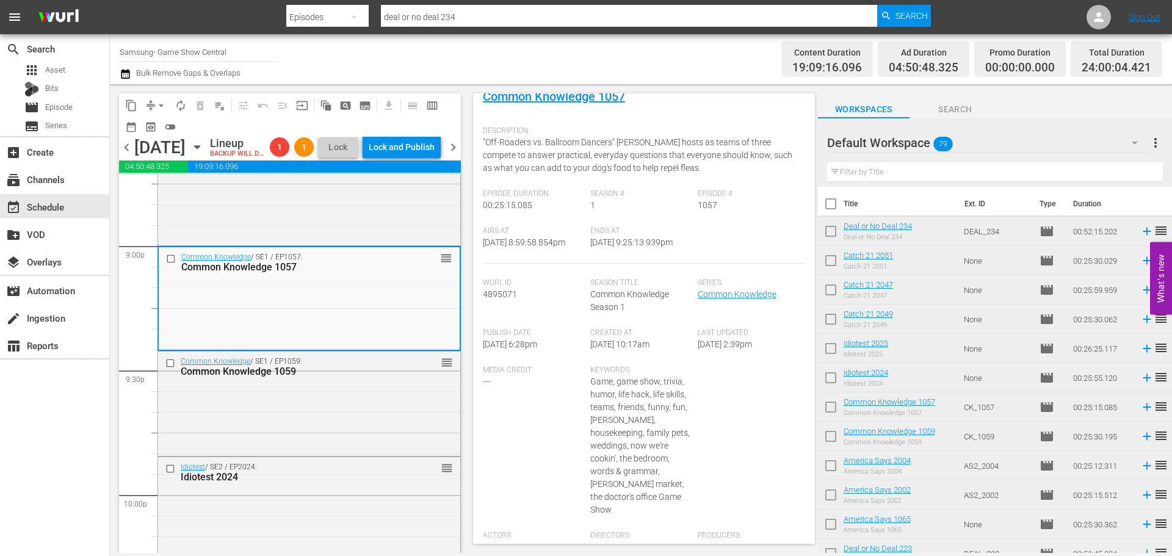
click at [546, 104] on div "External Title Common Knowledge 1057" at bounding box center [644, 99] width 322 height 43
click at [550, 97] on link "Common Knowledge 1057" at bounding box center [554, 96] width 142 height 15
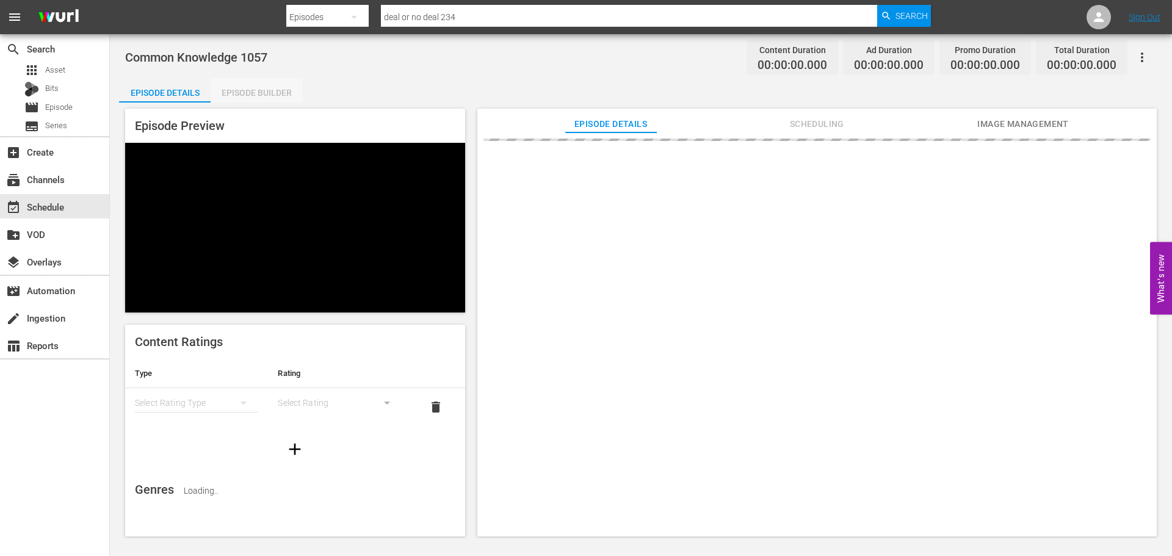
click at [227, 87] on div "Episode Builder" at bounding box center [257, 92] width 92 height 29
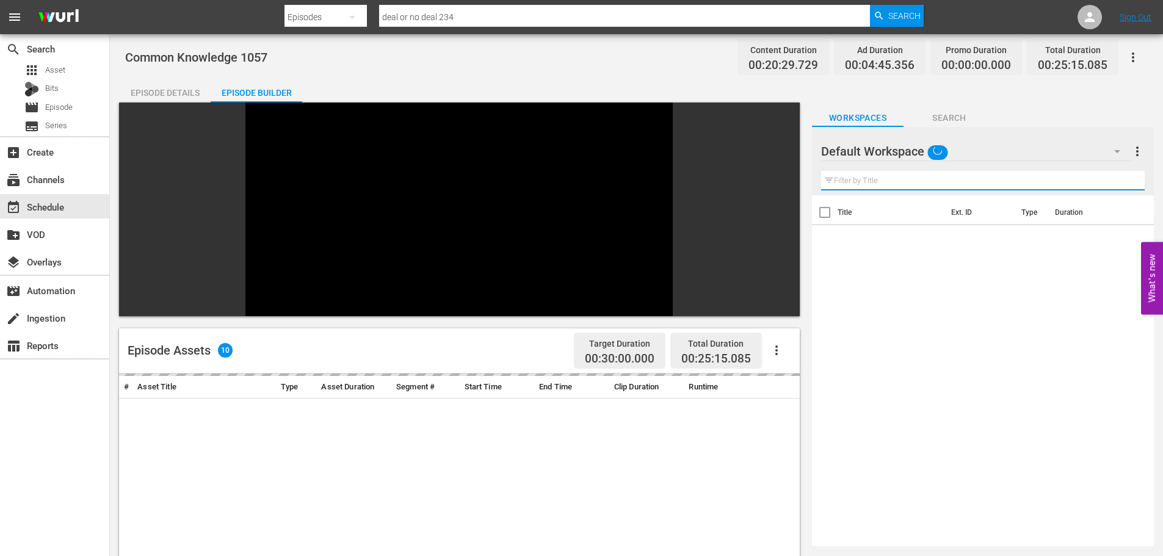
click at [912, 173] on input "text" at bounding box center [983, 181] width 324 height 20
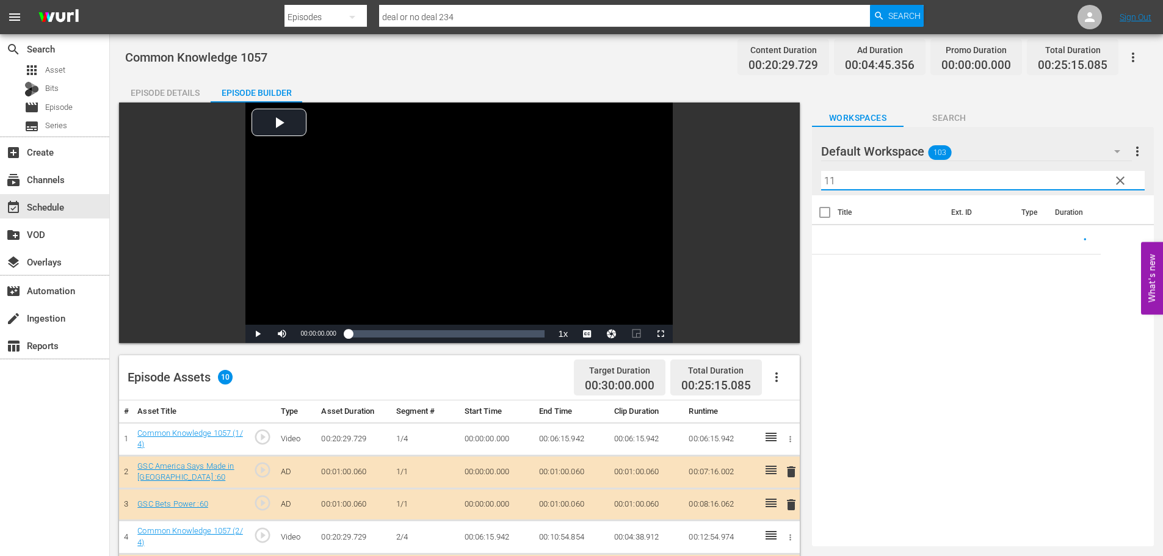
scroll to position [318, 0]
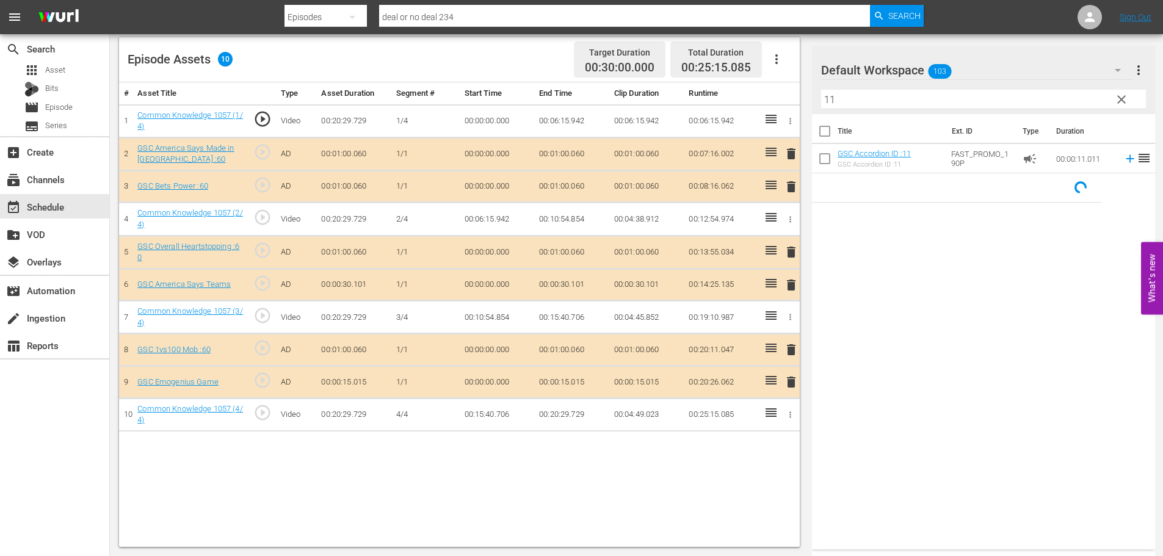
click at [782, 377] on td "delete" at bounding box center [789, 382] width 20 height 32
click at [790, 382] on span "delete" at bounding box center [791, 382] width 15 height 15
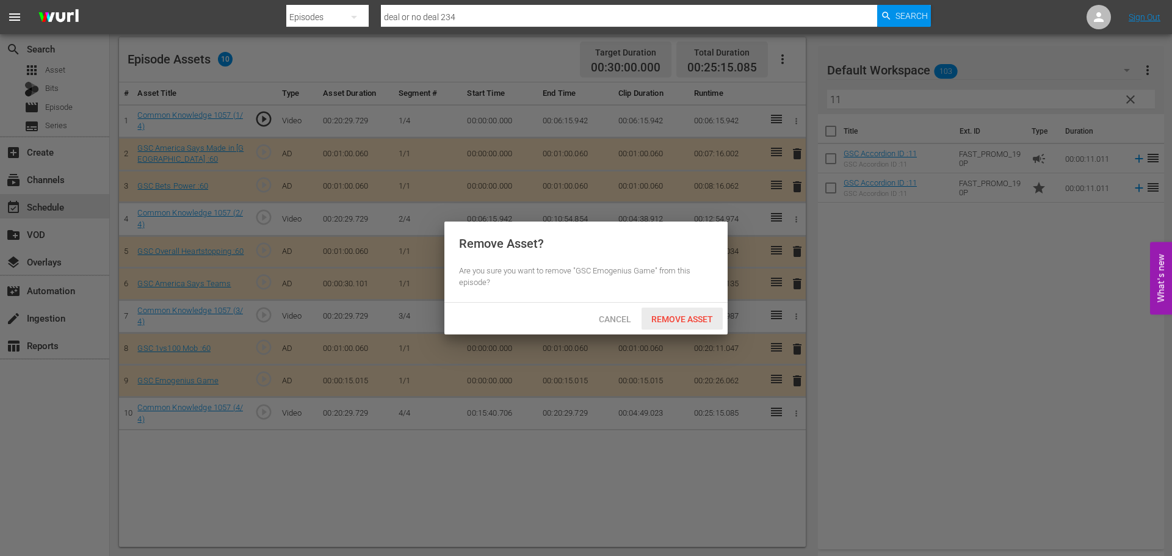
click at [713, 316] on span "Remove Asset" at bounding box center [682, 319] width 81 height 10
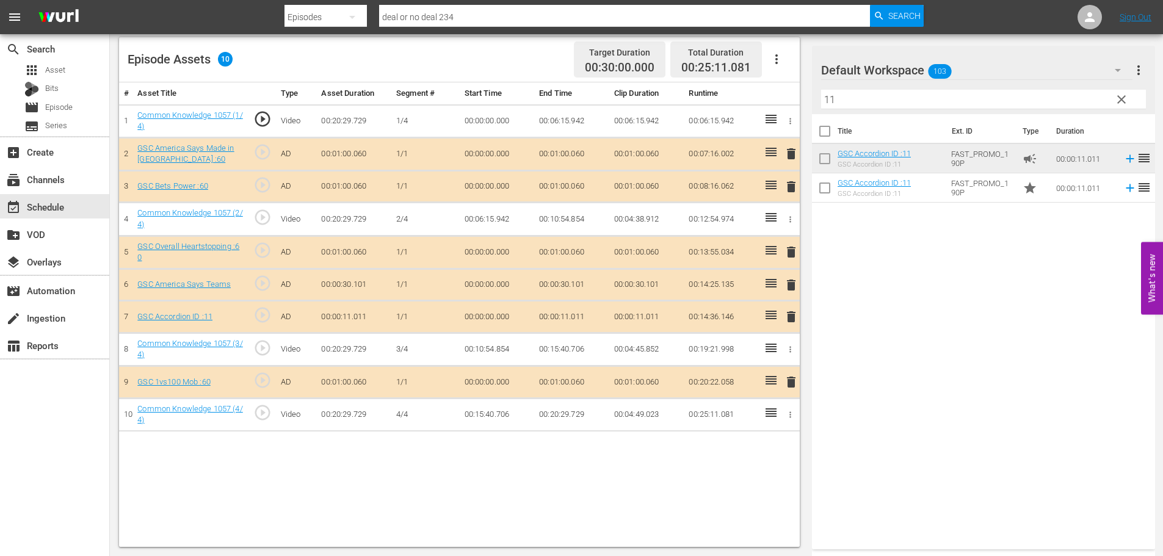
click at [793, 194] on span "delete" at bounding box center [791, 187] width 15 height 15
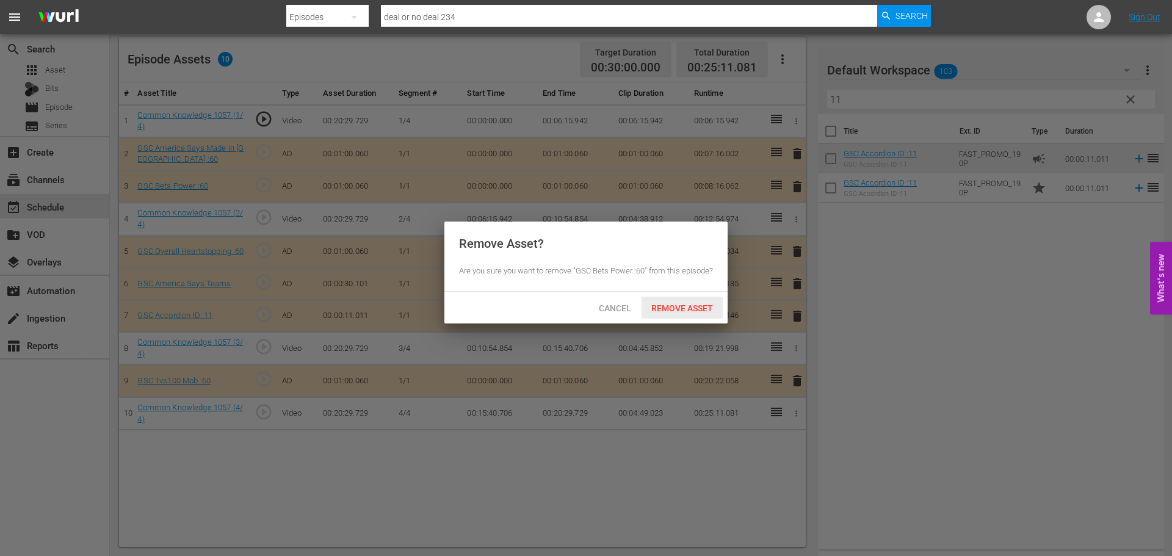
click at [707, 313] on span "Remove Asset" at bounding box center [682, 308] width 81 height 10
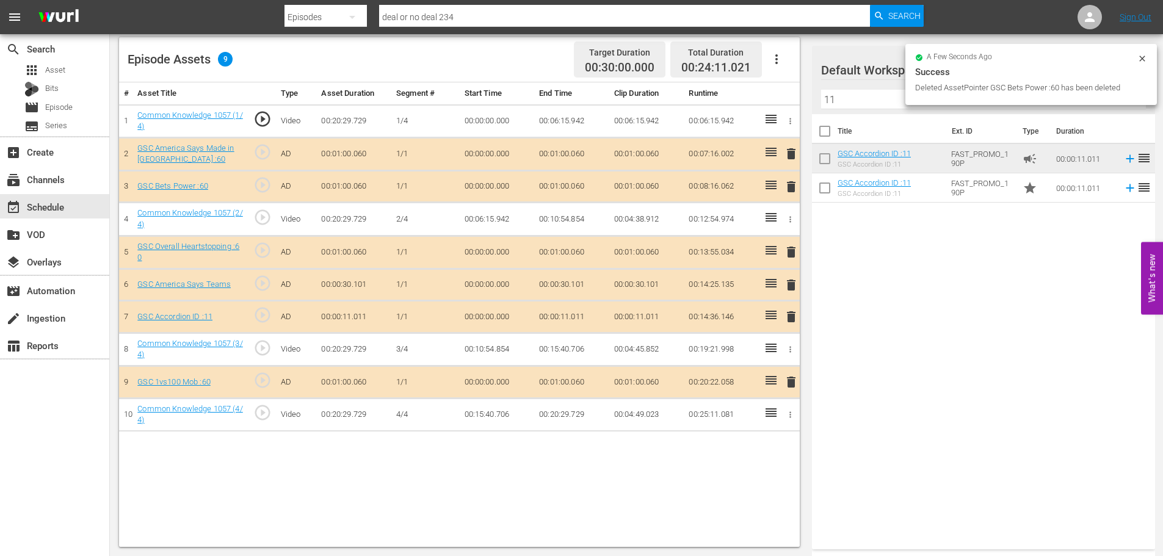
click at [905, 95] on div "a few seconds ago Success Deleted AssetPointer GSC Bets Power :60 has been dele…" at bounding box center [1031, 74] width 252 height 61
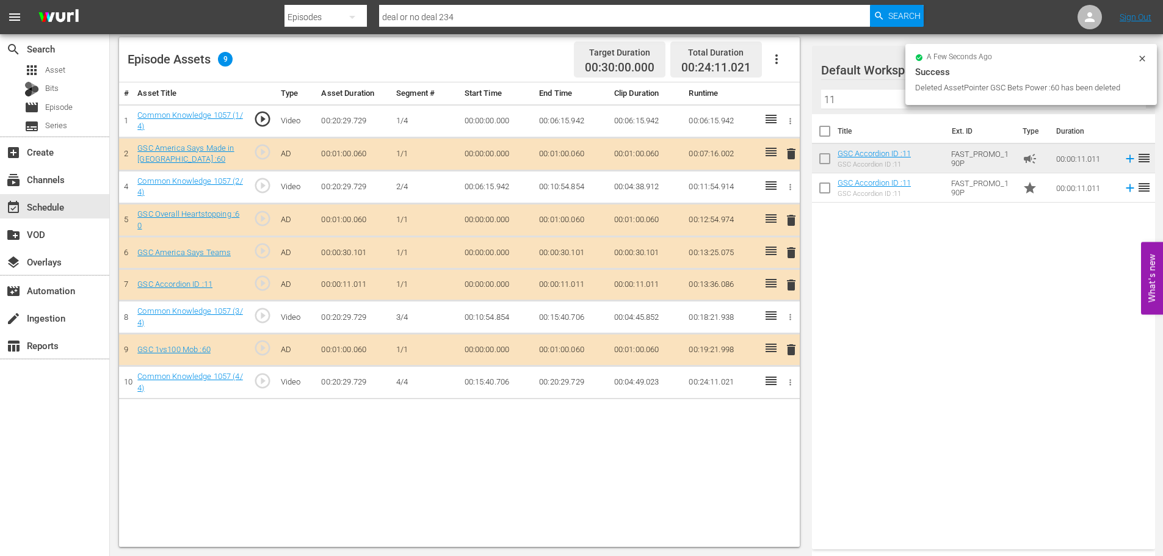
drag, startPoint x: 896, startPoint y: 85, endPoint x: 822, endPoint y: 116, distance: 80.5
click at [896, 86] on div "Default Workspace 103 Default more_vert clear Filter by Title 11" at bounding box center [983, 80] width 343 height 68
click at [885, 96] on input "11" at bounding box center [983, 100] width 325 height 20
type input "1"
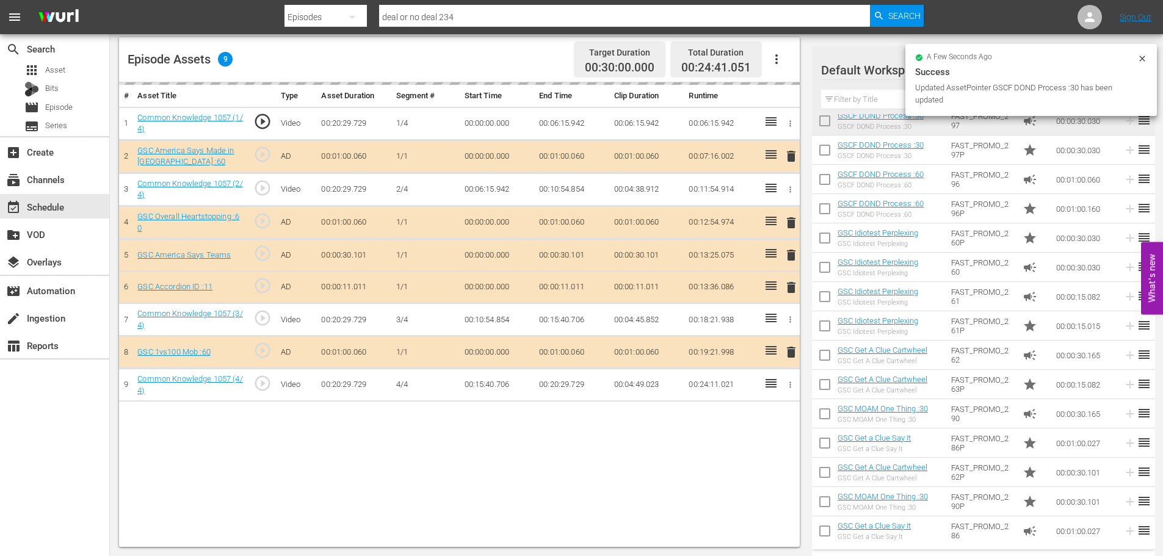
scroll to position [244, 0]
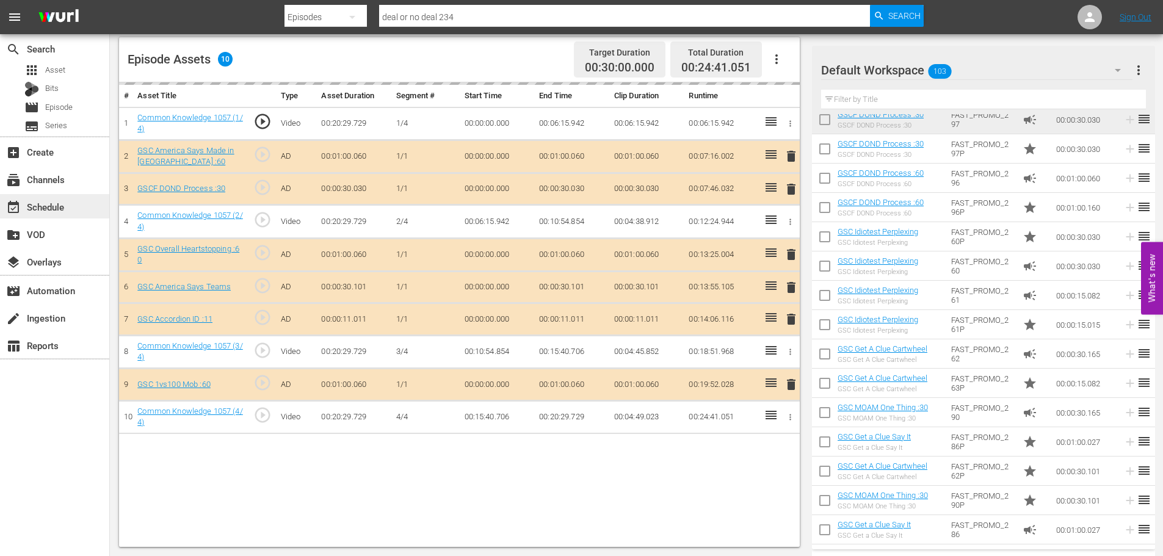
click at [23, 205] on div "event_available Schedule" at bounding box center [34, 205] width 68 height 11
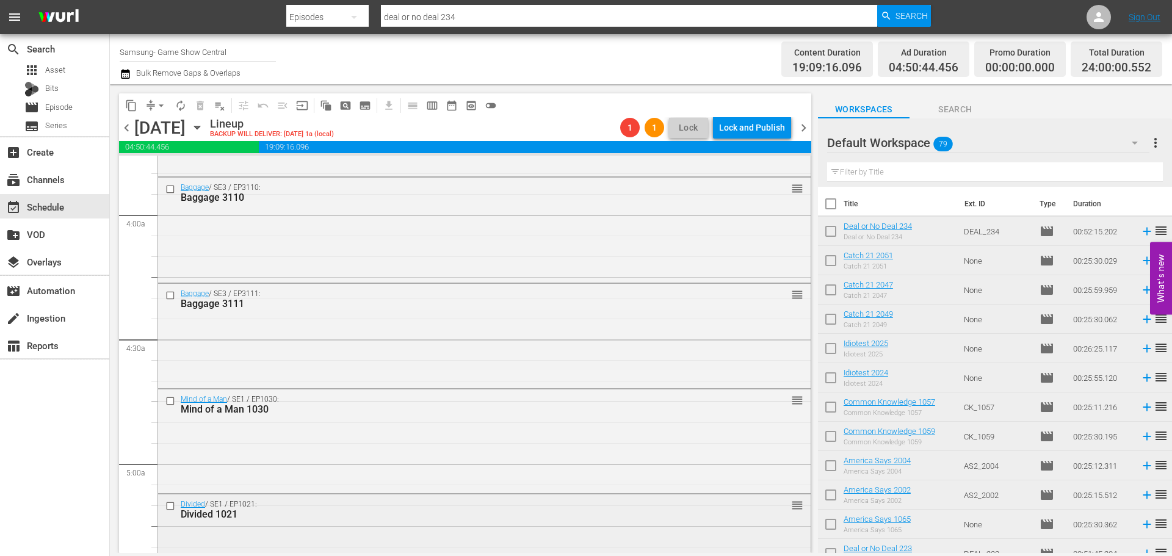
scroll to position [1221, 0]
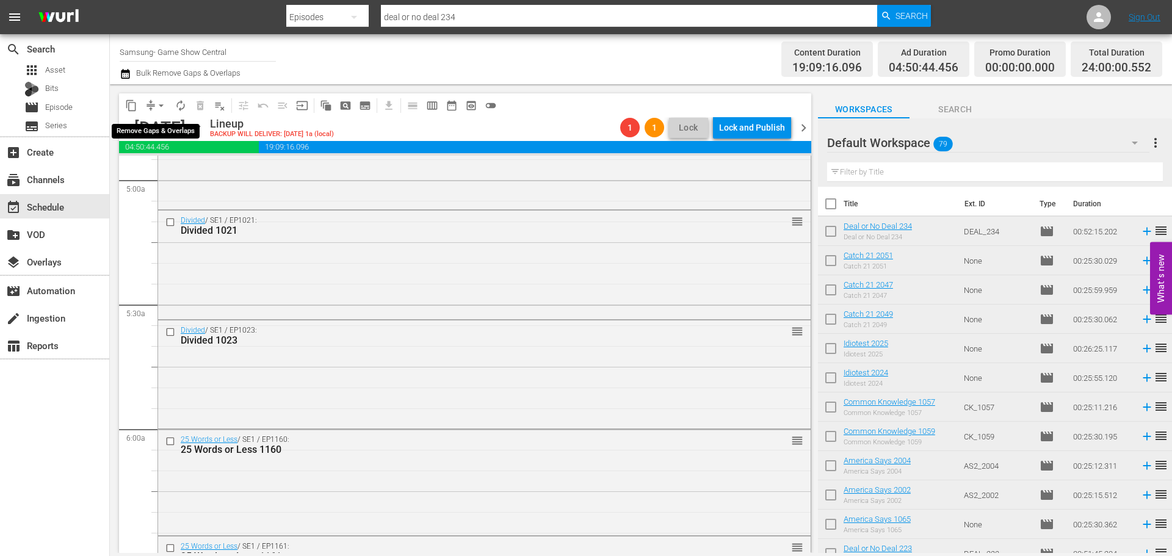
click at [164, 106] on span "arrow_drop_down" at bounding box center [161, 106] width 12 height 12
click at [153, 132] on li "Align to Midnight" at bounding box center [162, 130] width 128 height 20
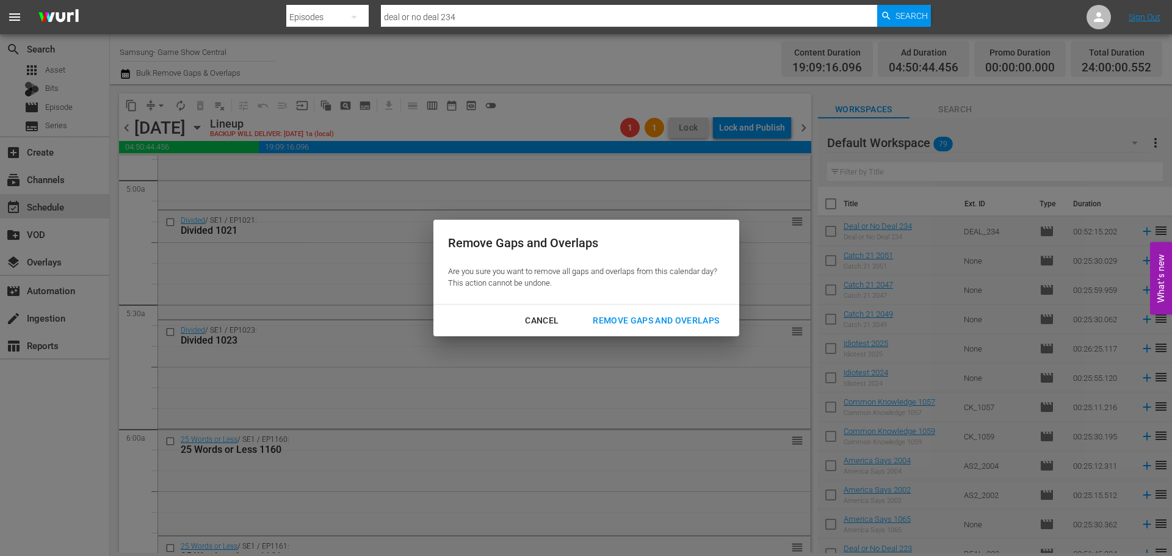
drag, startPoint x: 617, startPoint y: 332, endPoint x: 601, endPoint y: 325, distance: 17.0
click at [619, 332] on button "Remove Gaps and Overlaps" at bounding box center [656, 321] width 156 height 23
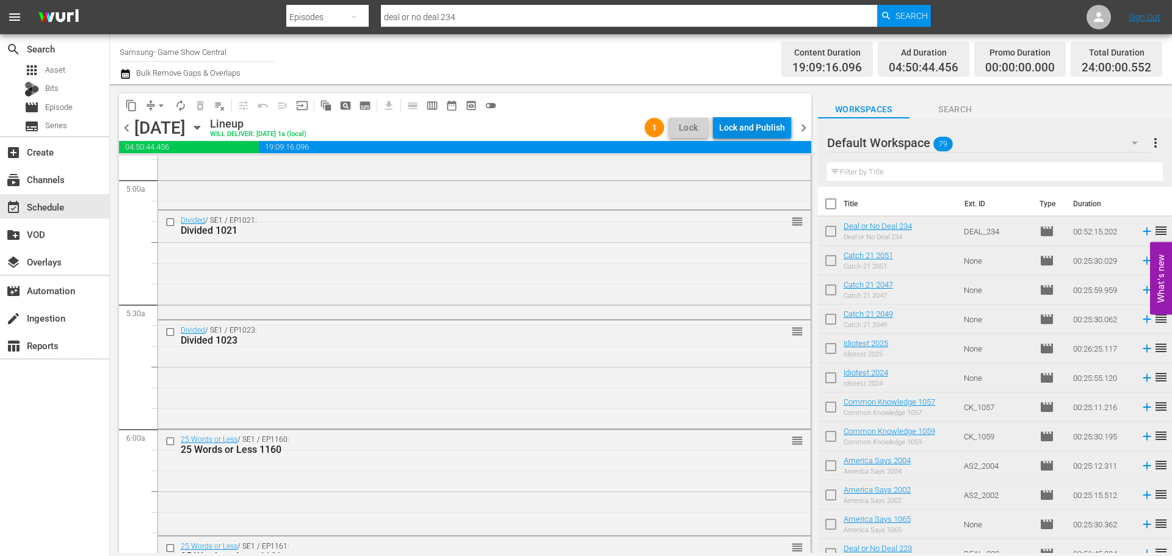
click at [725, 128] on div "Lock and Publish" at bounding box center [752, 128] width 66 height 22
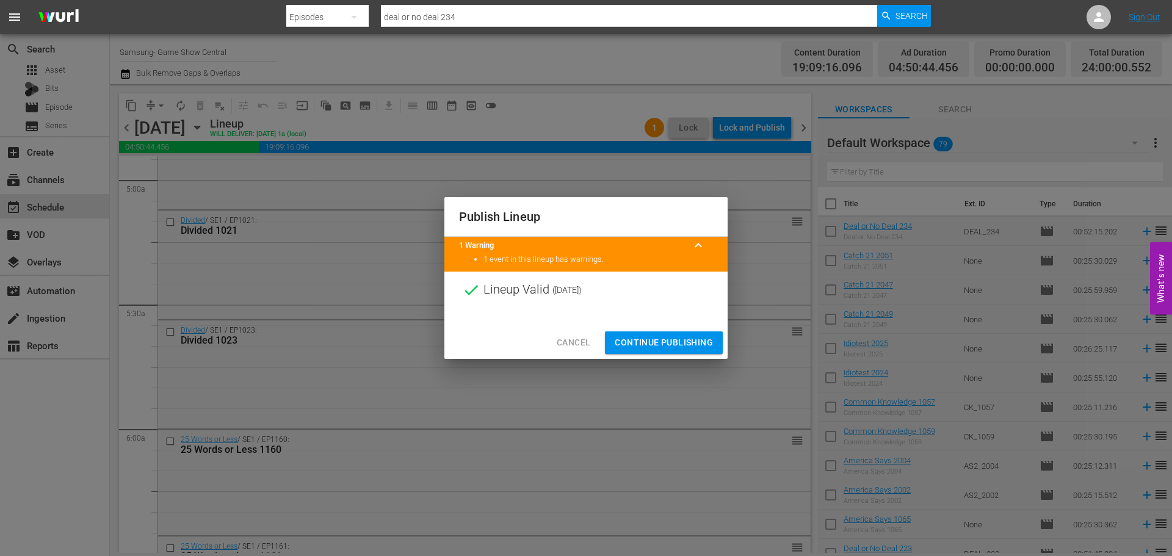
click at [687, 343] on span "Continue Publishing" at bounding box center [664, 342] width 98 height 15
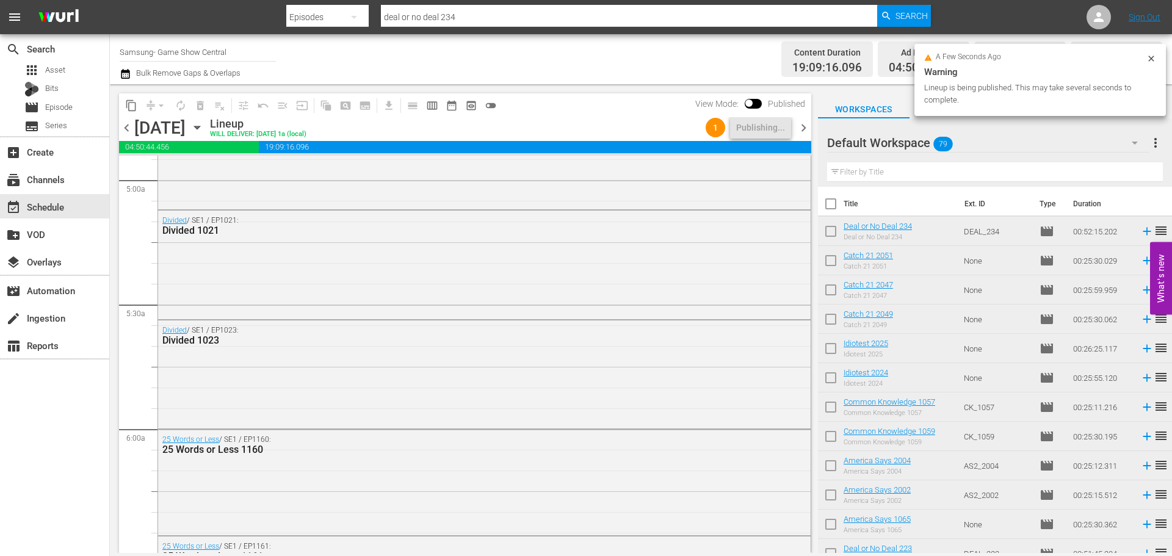
click at [204, 132] on icon "button" at bounding box center [196, 127] width 13 height 13
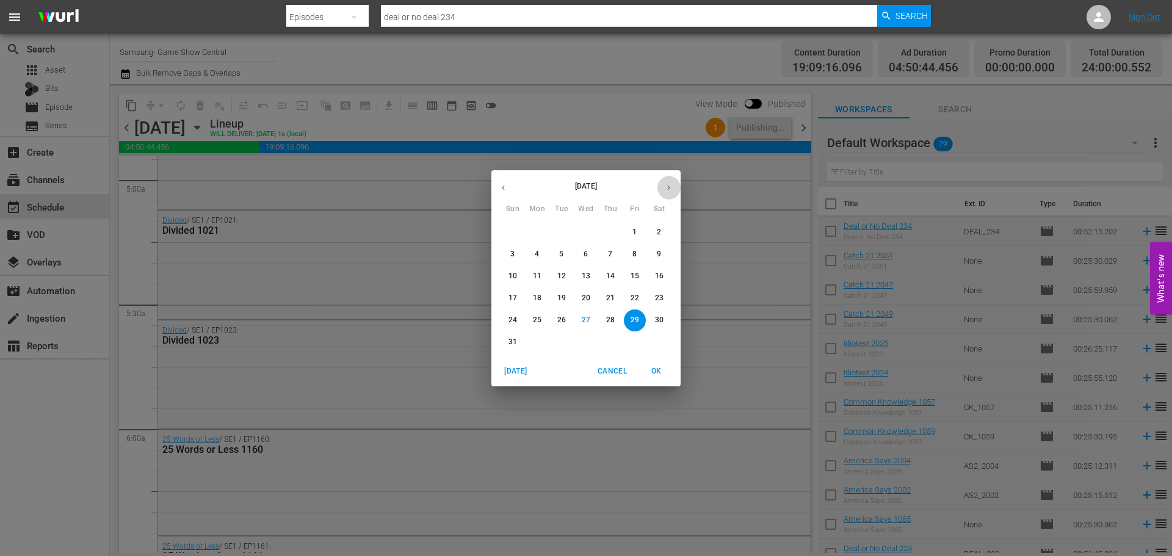
click at [670, 185] on icon "button" at bounding box center [668, 187] width 9 height 9
click at [608, 235] on span "4" at bounding box center [611, 232] width 22 height 10
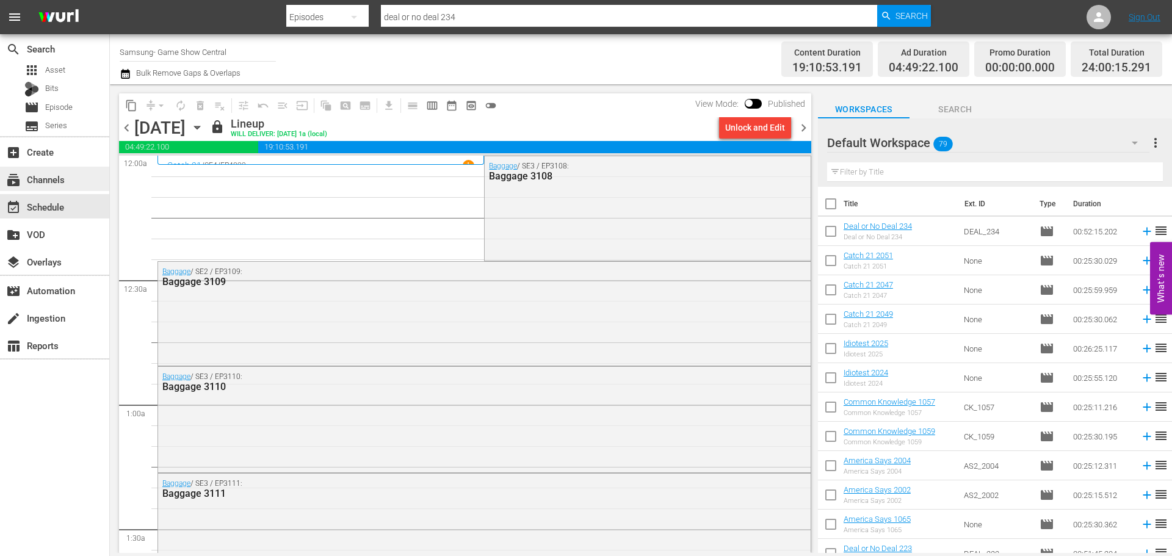
click at [66, 180] on div "subscriptions Channels" at bounding box center [34, 177] width 68 height 11
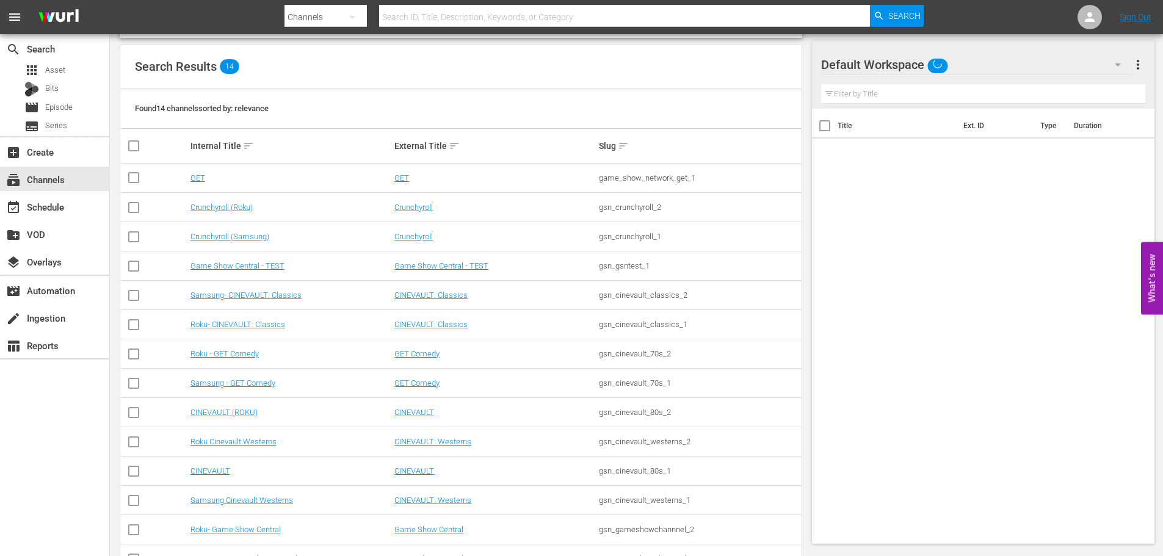
scroll to position [153, 0]
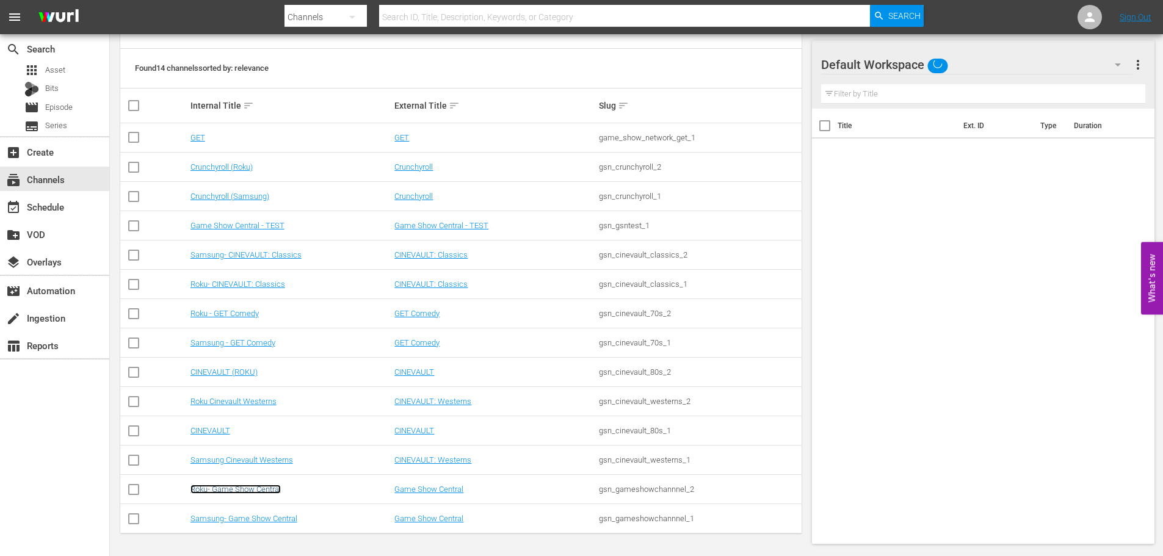
click at [244, 492] on link "Roku- Game Show Central" at bounding box center [235, 489] width 90 height 9
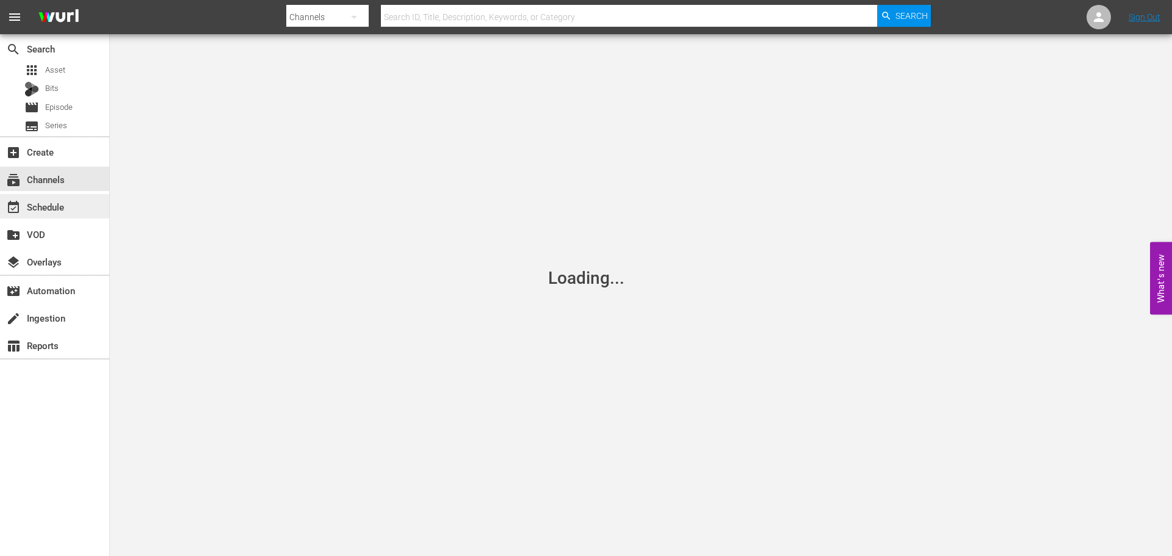
click at [78, 197] on div "event_available Schedule" at bounding box center [54, 206] width 109 height 24
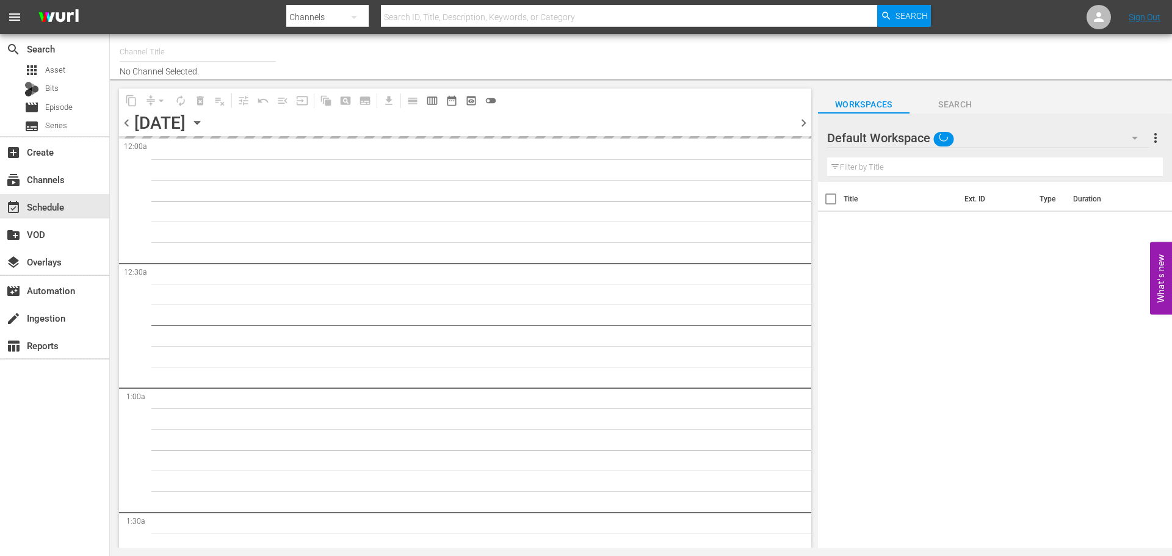
type input "Roku- Game Show Central (462)"
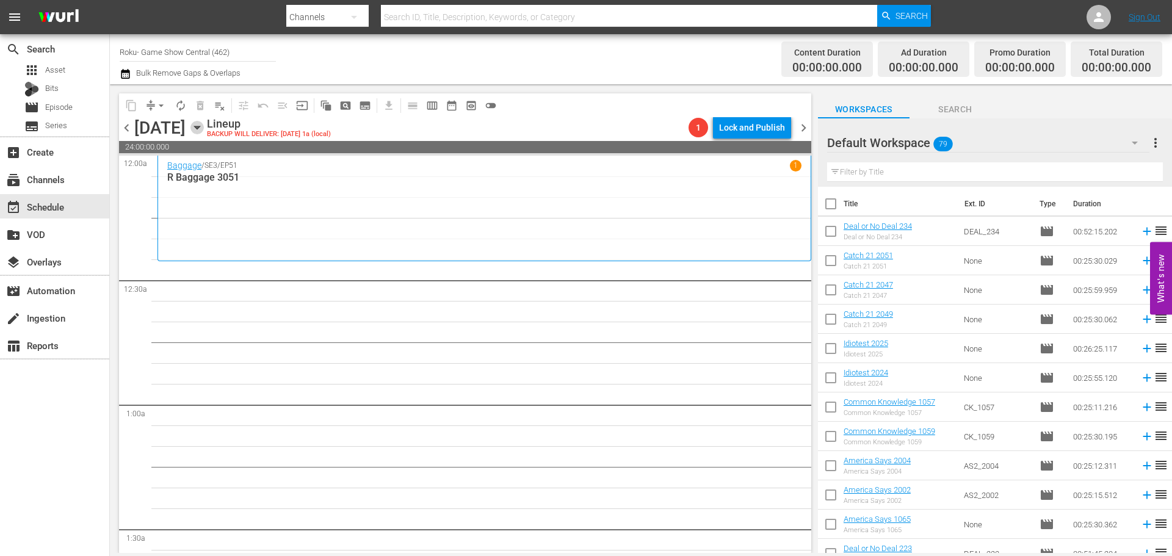
click at [204, 131] on icon "button" at bounding box center [196, 127] width 13 height 13
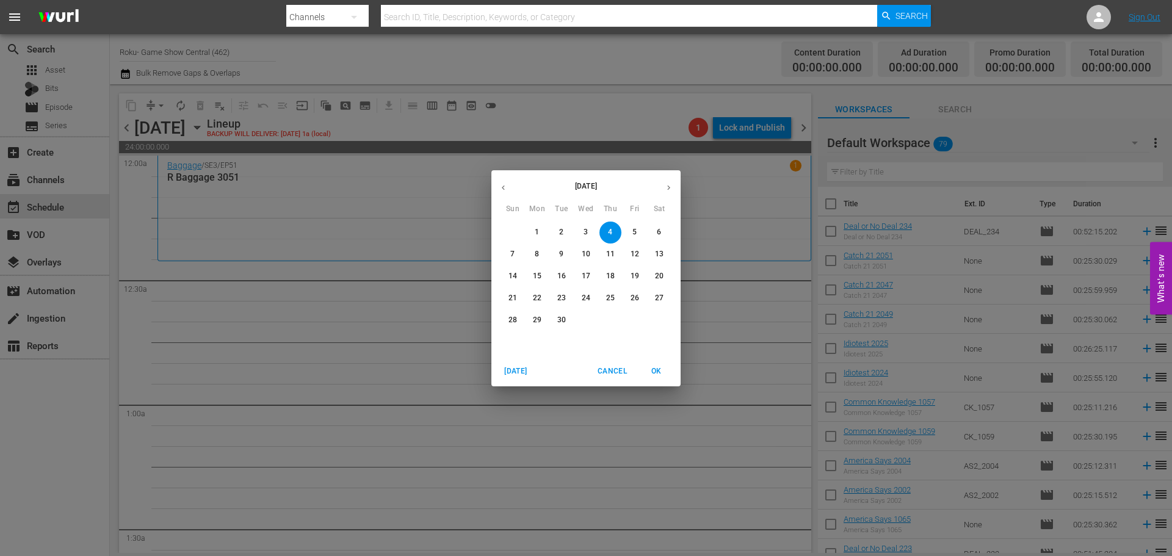
click at [364, 220] on div "September 2025 Sun Mon Tue Wed Thu Fri Sat 31 1 2 3 4 5 6 7 8 9 10 11 12 13 14 …" at bounding box center [586, 278] width 1172 height 556
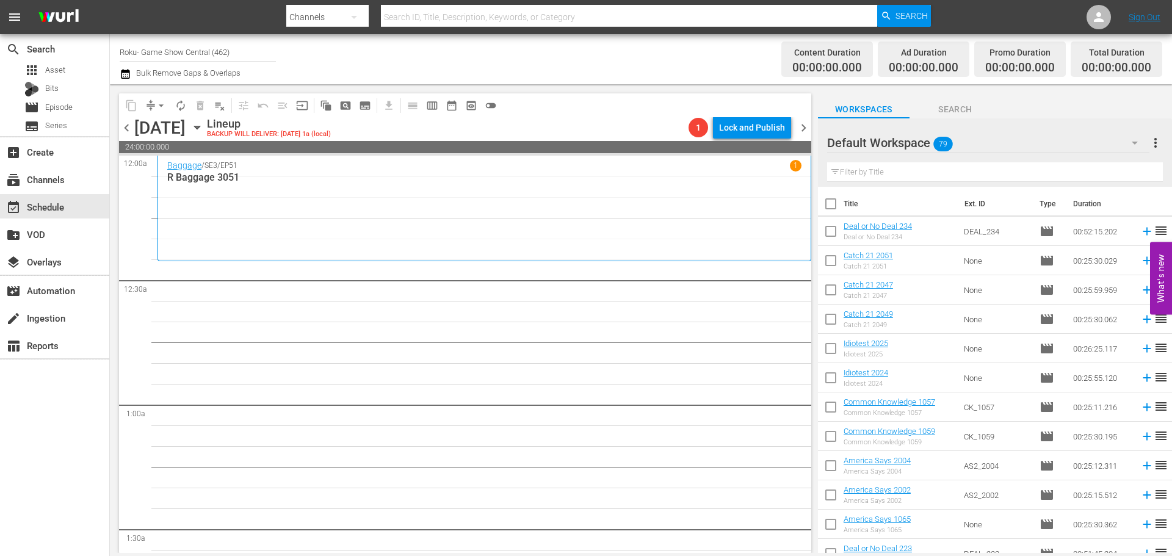
click at [308, 224] on div "Baggage / SE3 / EP51 1 R Baggage 3051" at bounding box center [484, 208] width 634 height 96
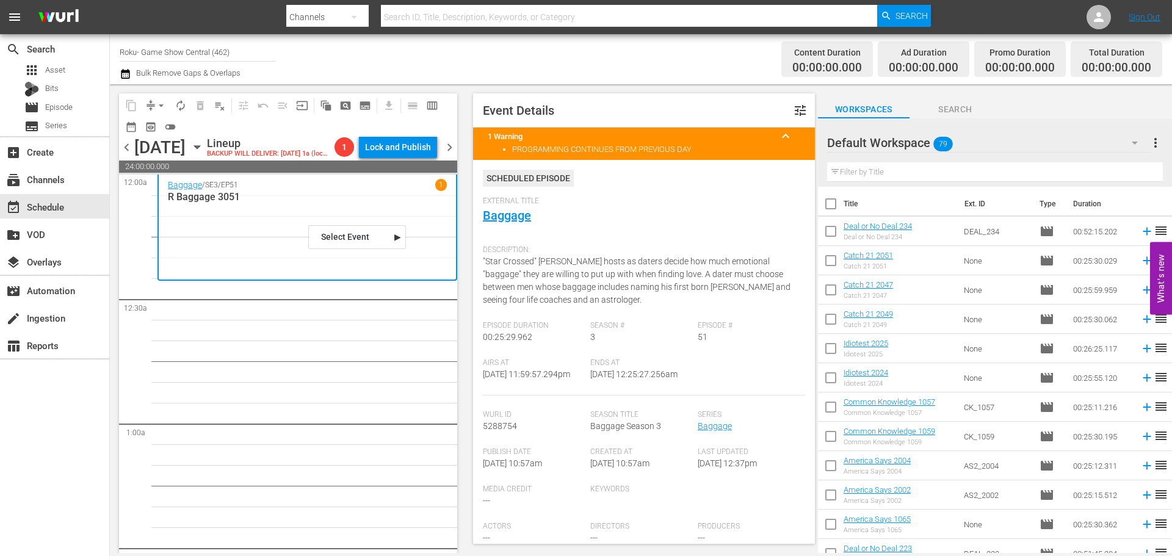
click at [204, 154] on icon "button" at bounding box center [196, 146] width 13 height 13
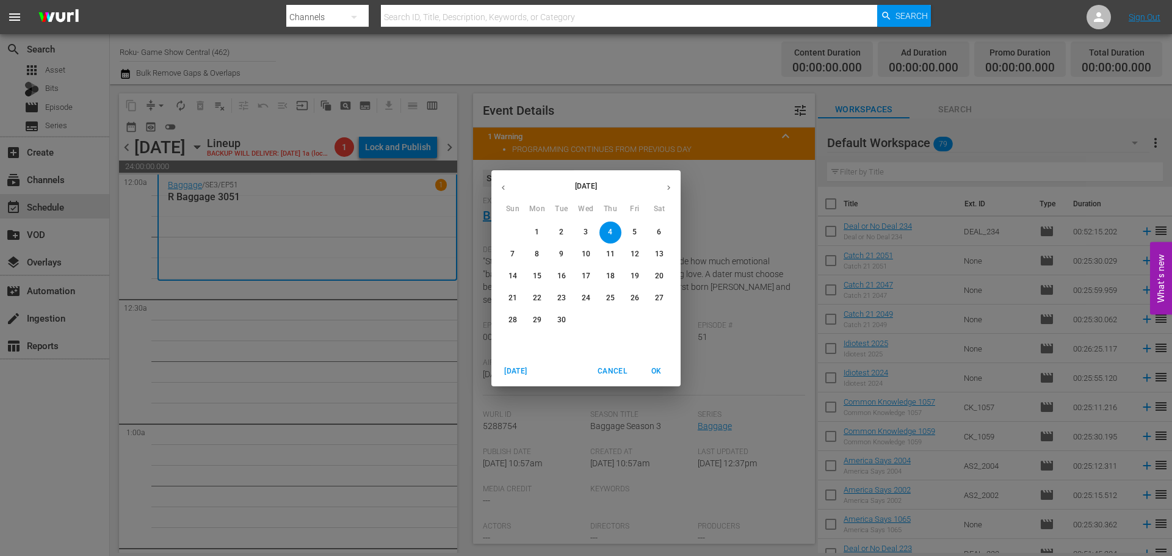
click at [506, 186] on icon "button" at bounding box center [503, 187] width 9 height 9
click at [611, 311] on button "28" at bounding box center [611, 321] width 22 height 22
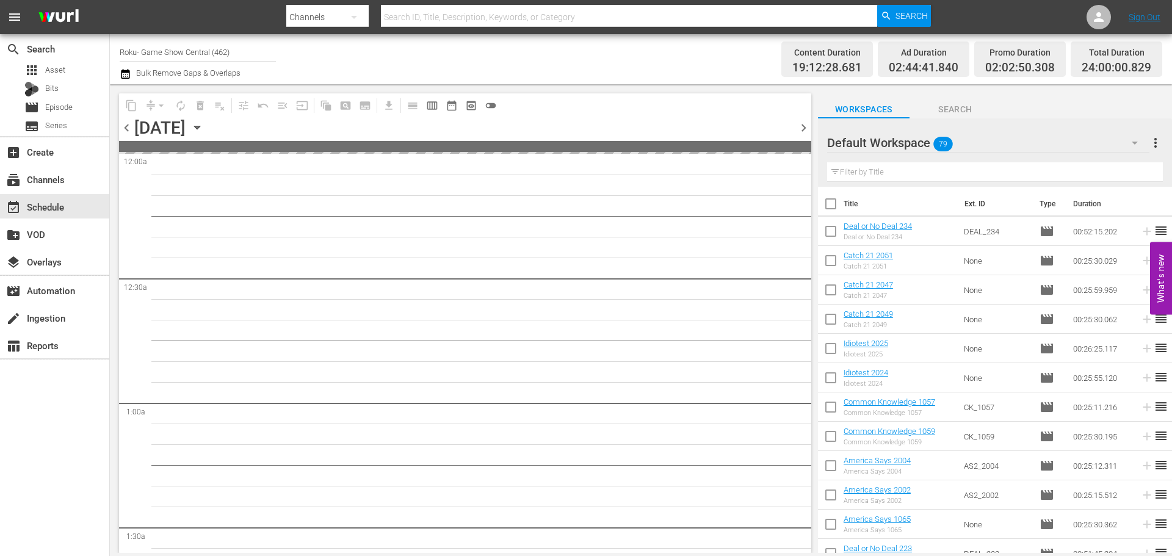
drag, startPoint x: 308, startPoint y: 128, endPoint x: 315, endPoint y: 129, distance: 6.8
click at [204, 129] on div "[DATE] [DATE]" at bounding box center [169, 128] width 70 height 20
click at [204, 130] on icon "button" at bounding box center [196, 127] width 13 height 13
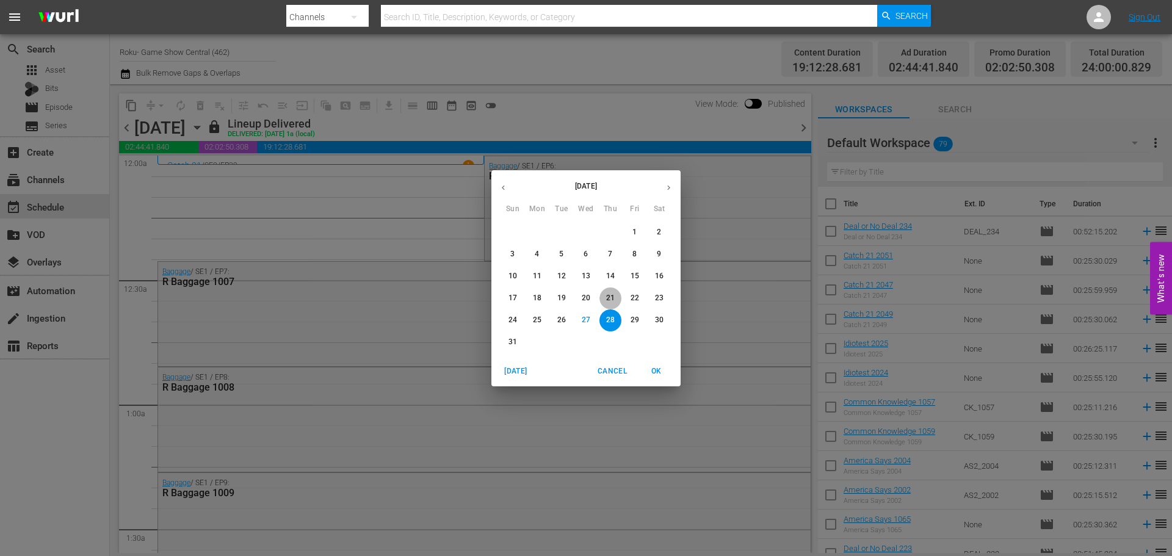
click at [607, 303] on span "21" at bounding box center [611, 298] width 22 height 10
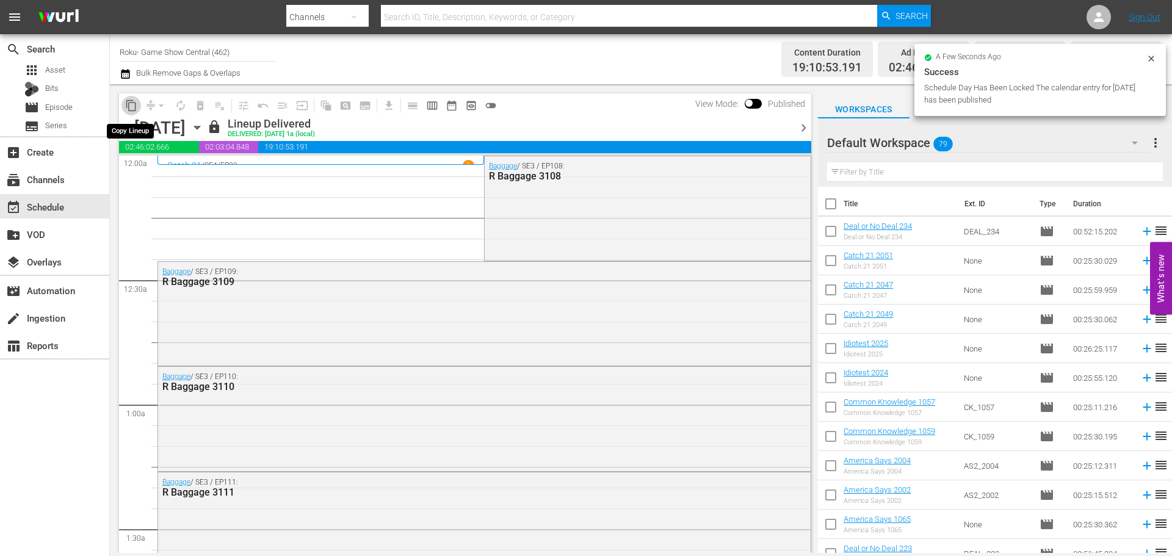
click at [126, 101] on span "content_copy" at bounding box center [131, 106] width 12 height 12
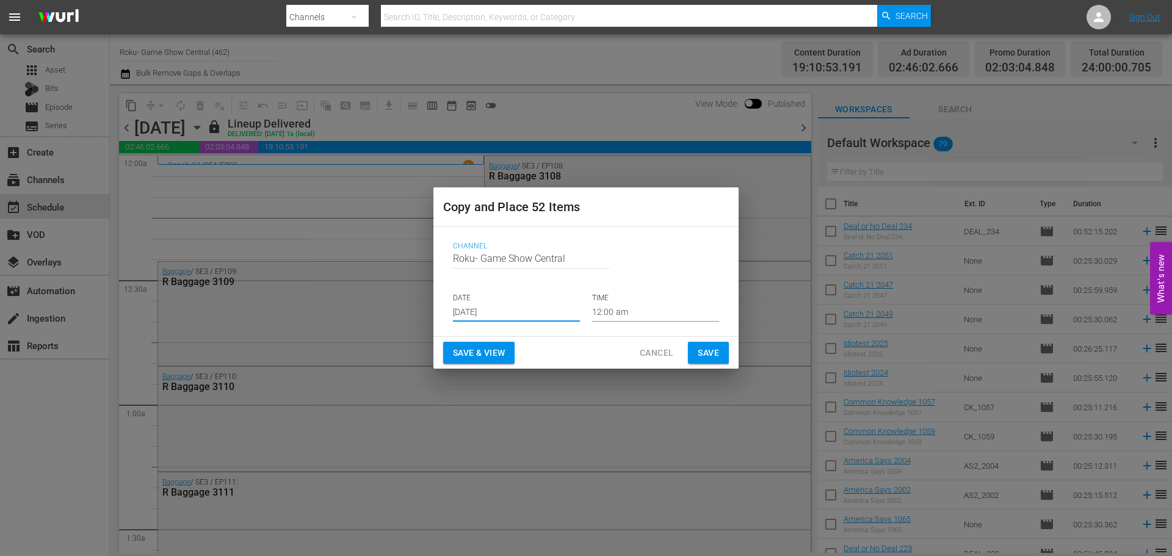
click at [532, 319] on input "[DATE]" at bounding box center [516, 312] width 127 height 18
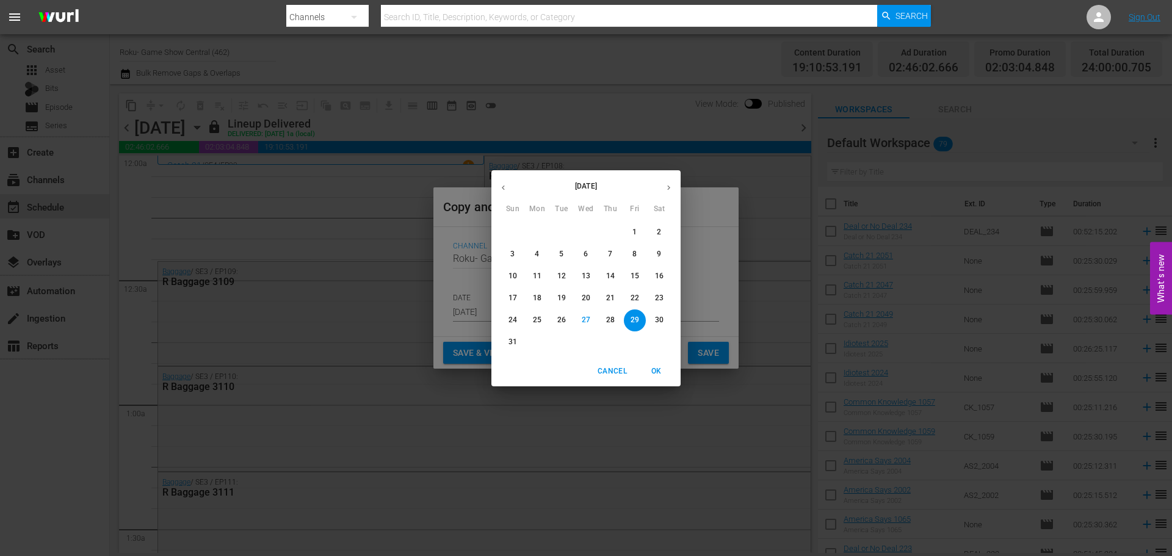
click at [664, 197] on button "button" at bounding box center [669, 188] width 24 height 24
click at [608, 234] on p "4" at bounding box center [610, 232] width 4 height 10
type input "Sep 4th 2025"
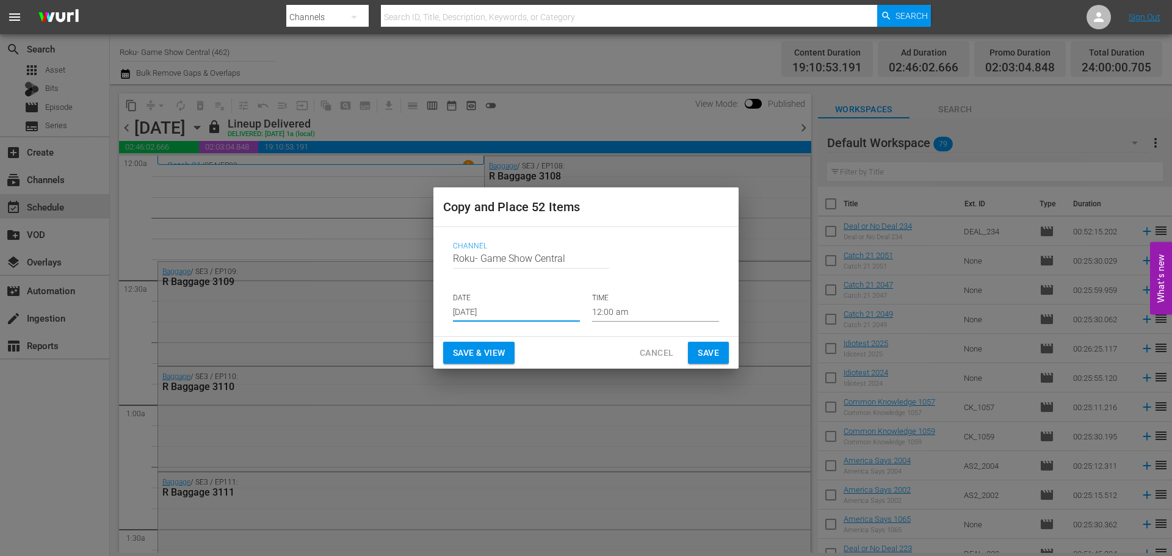
click at [709, 343] on button "Save" at bounding box center [708, 353] width 41 height 23
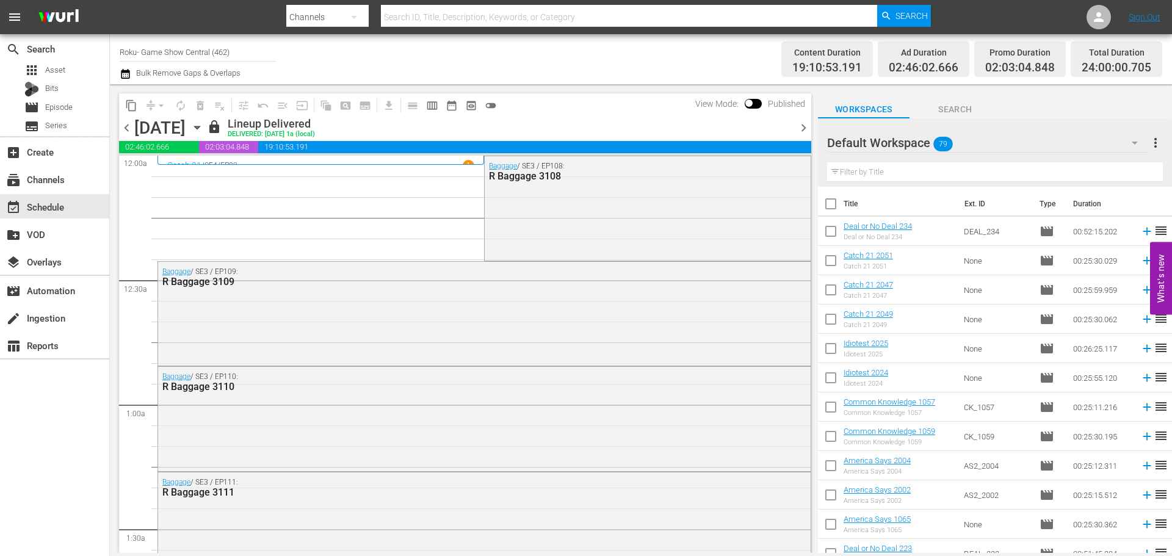
click at [709, 343] on div "Baggage / SE3 / EP109: R Baggage 3109" at bounding box center [484, 313] width 653 height 102
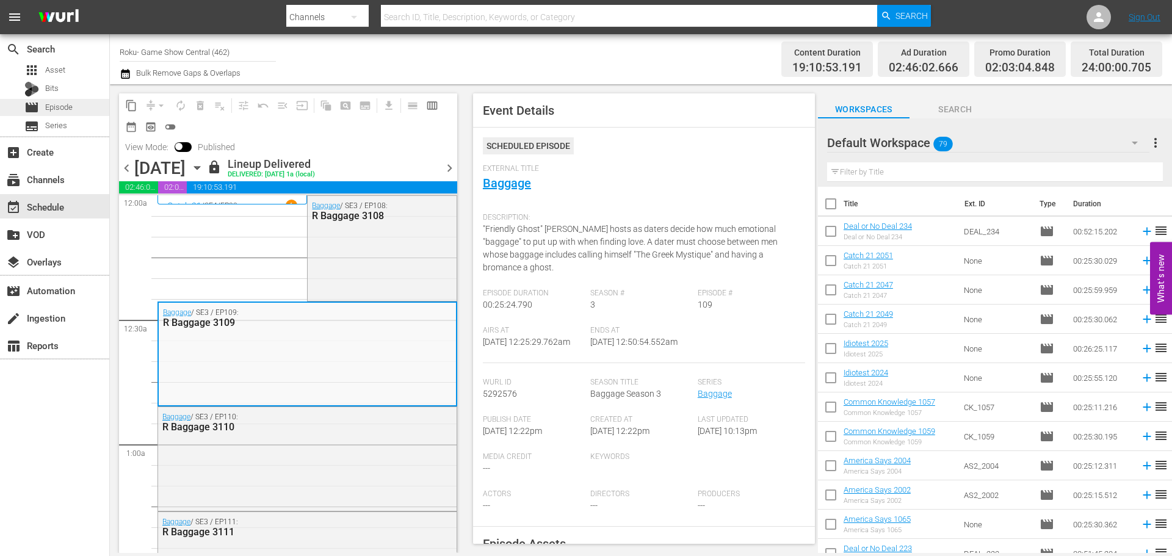
click at [93, 109] on div "movie Episode" at bounding box center [54, 107] width 109 height 17
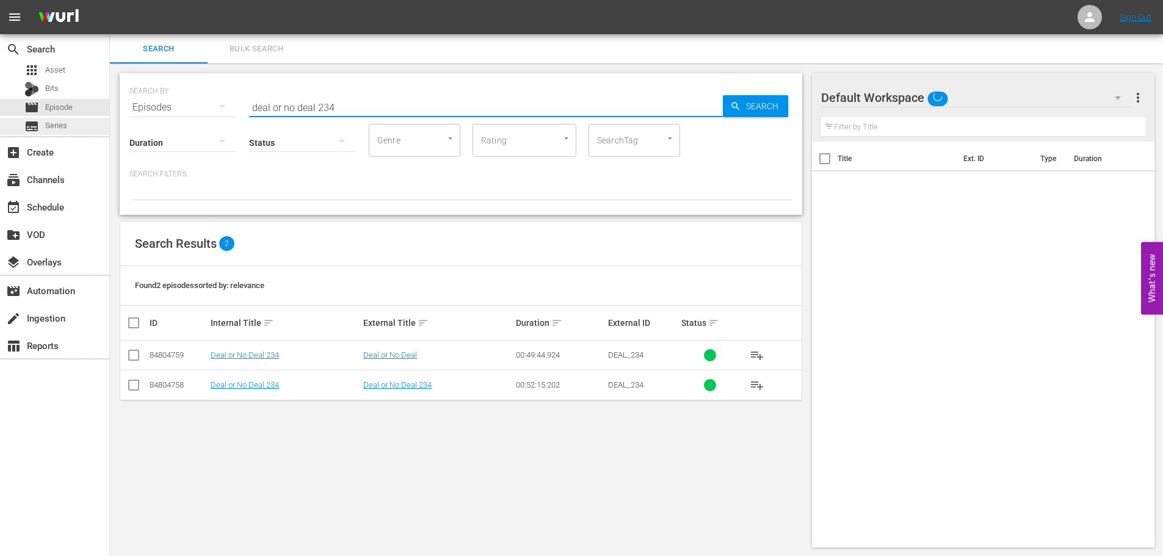
drag, startPoint x: 365, startPoint y: 103, endPoint x: 27, endPoint y: 127, distance: 337.9
click at [110, 0] on div "search Search apps Asset Bits movie Episode subtitles Series add_box Create sub…" at bounding box center [636, 0] width 1053 height 0
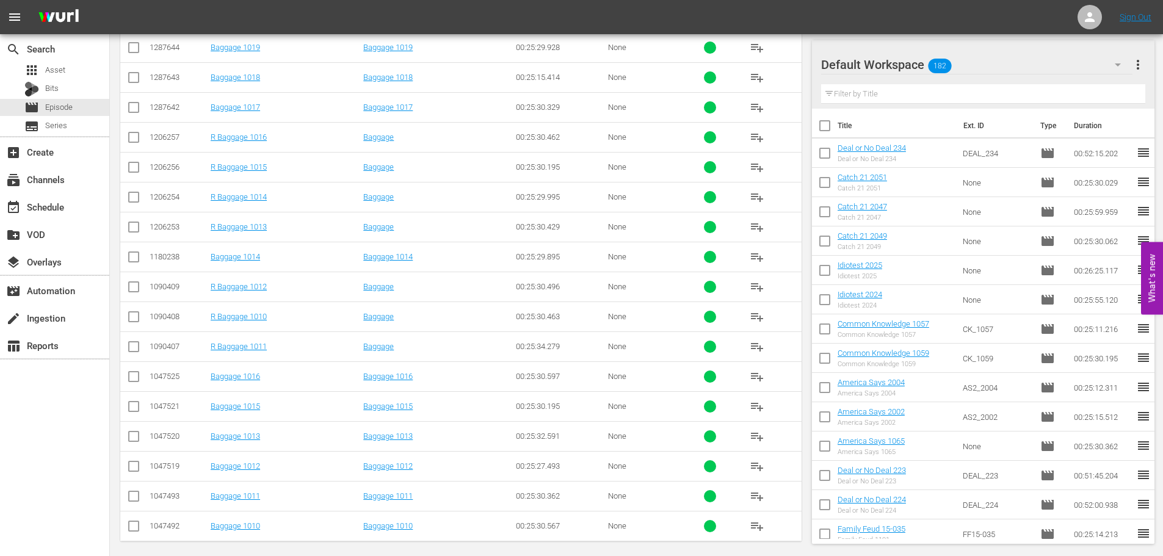
scroll to position [405, 0]
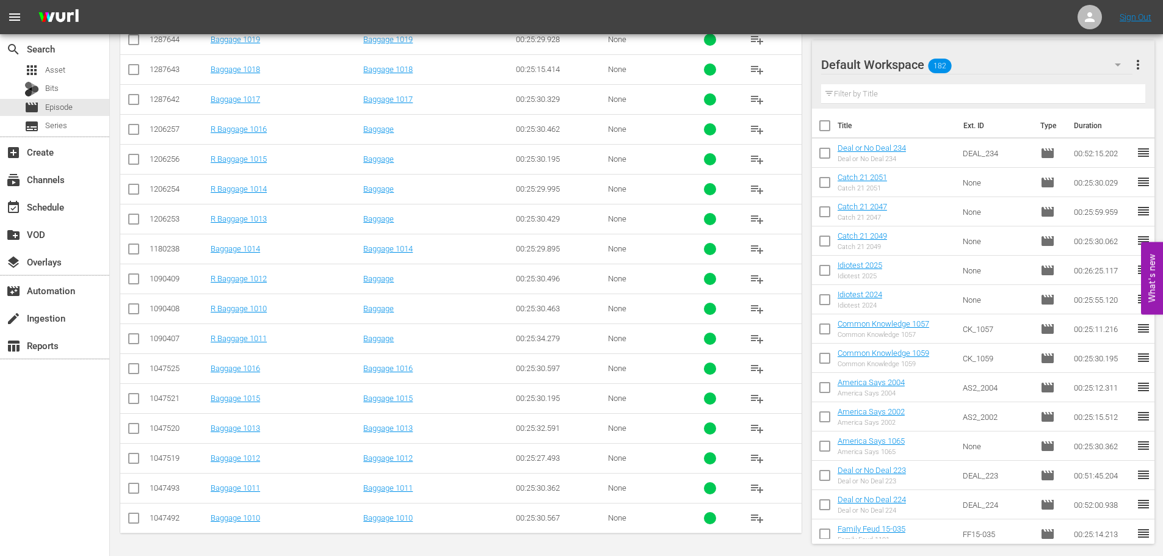
type input "bagg 101"
click at [133, 311] on input "checkbox" at bounding box center [133, 311] width 15 height 15
checkbox input "true"
click at [131, 339] on input "checkbox" at bounding box center [133, 341] width 15 height 15
checkbox input "true"
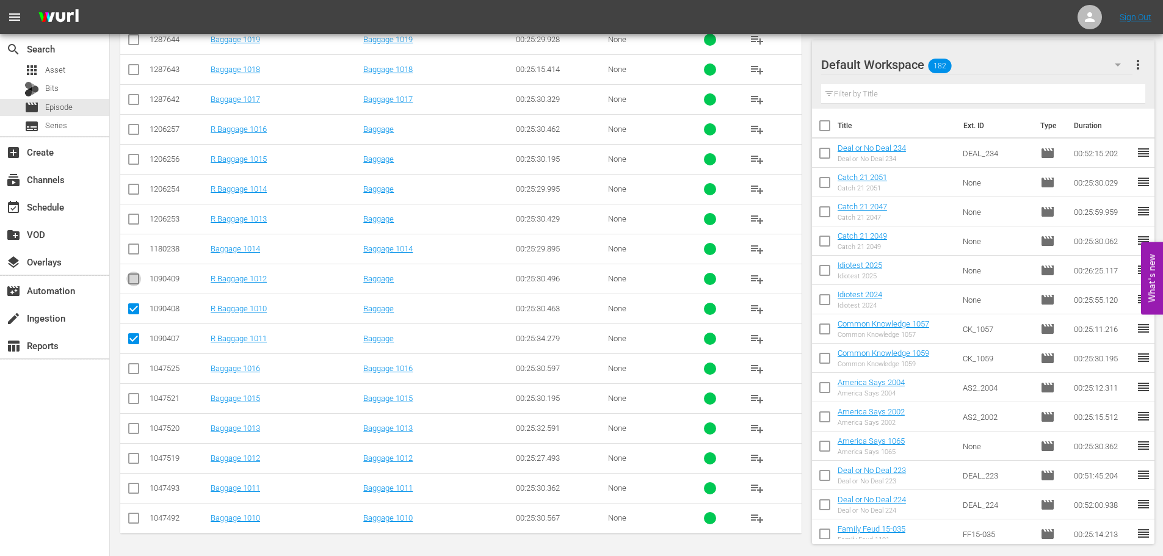
click at [140, 279] on input "checkbox" at bounding box center [133, 281] width 15 height 15
checkbox input "true"
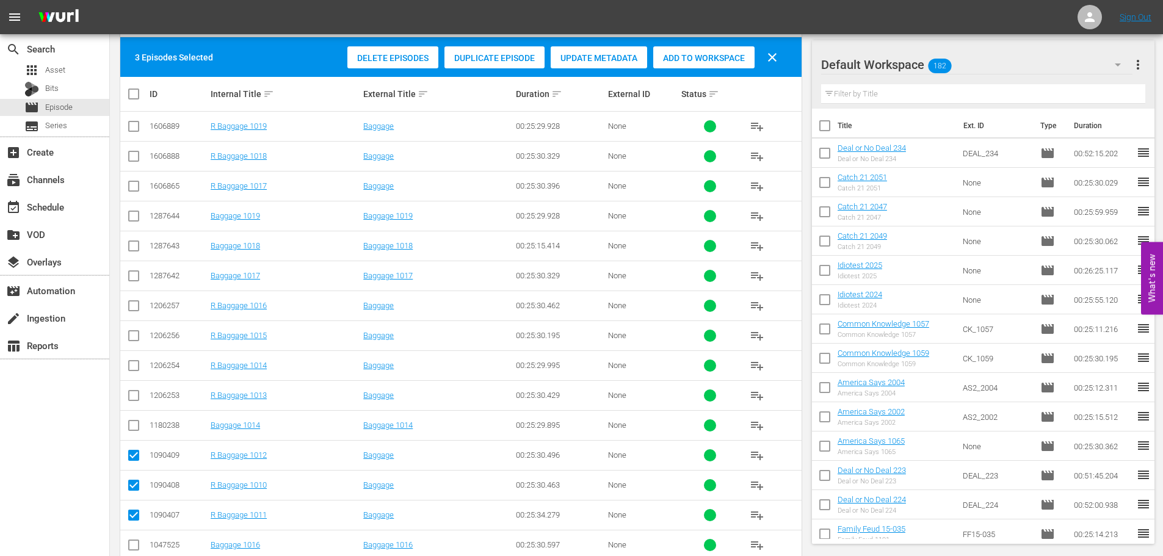
scroll to position [222, 0]
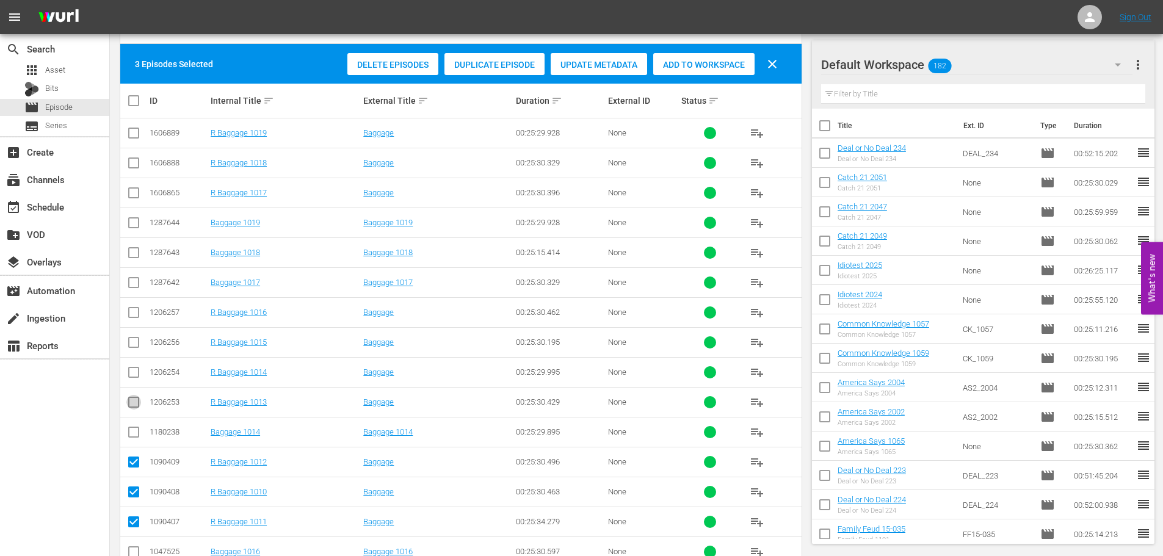
click at [138, 405] on input "checkbox" at bounding box center [133, 404] width 15 height 15
checkbox input "true"
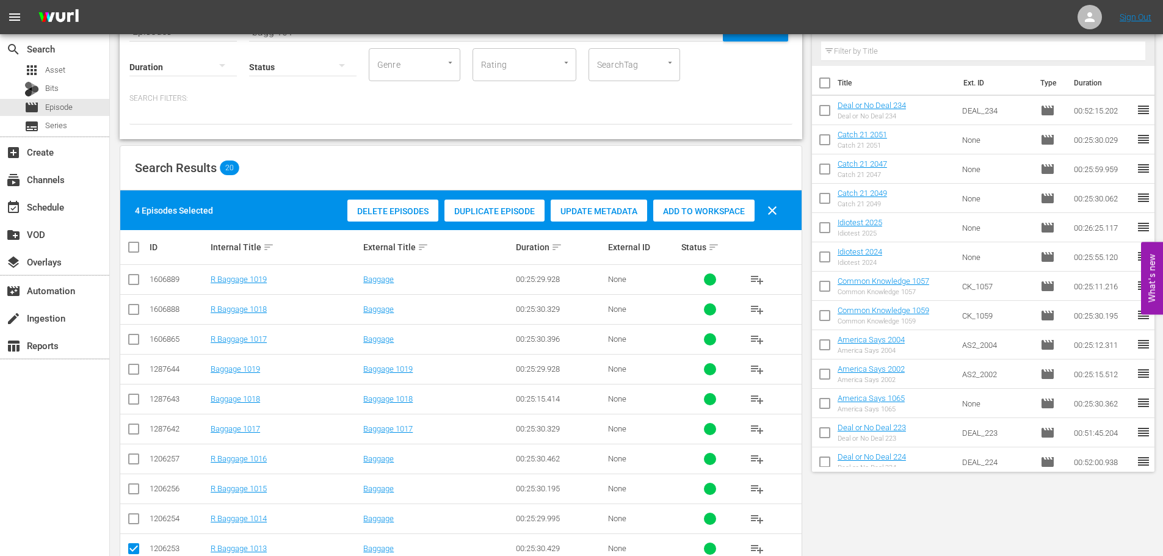
scroll to position [0, 0]
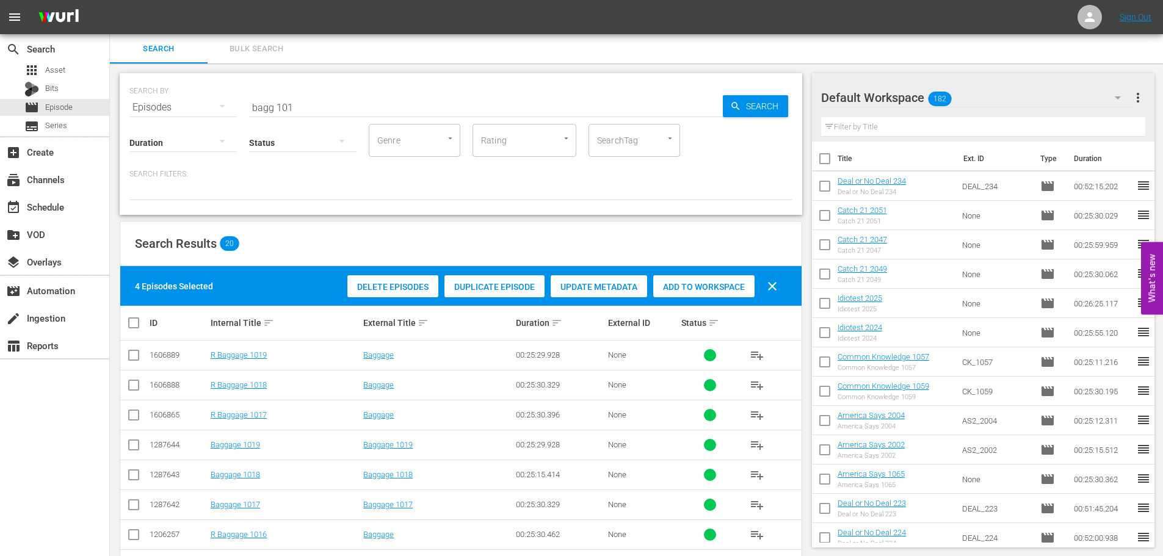
click at [737, 280] on div "Add to Workspace" at bounding box center [703, 286] width 101 height 23
click at [280, 104] on input "bagg 101" at bounding box center [486, 107] width 474 height 29
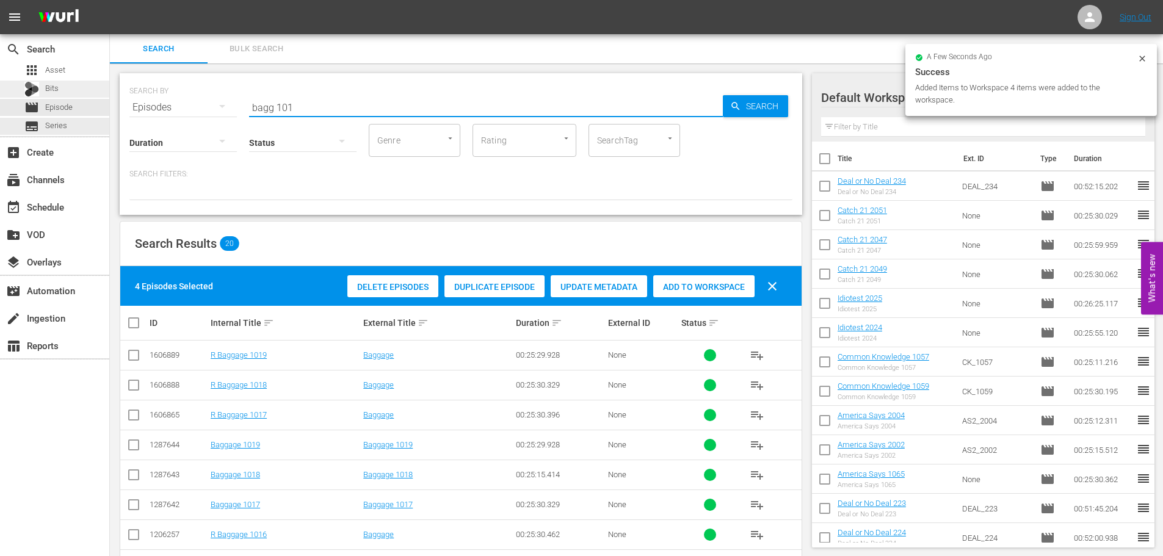
drag, startPoint x: 327, startPoint y: 100, endPoint x: 0, endPoint y: 92, distance: 327.4
click at [110, 0] on div "search Search apps Asset Bits movie Episode subtitles Series add_box Create sub…" at bounding box center [636, 0] width 1053 height 0
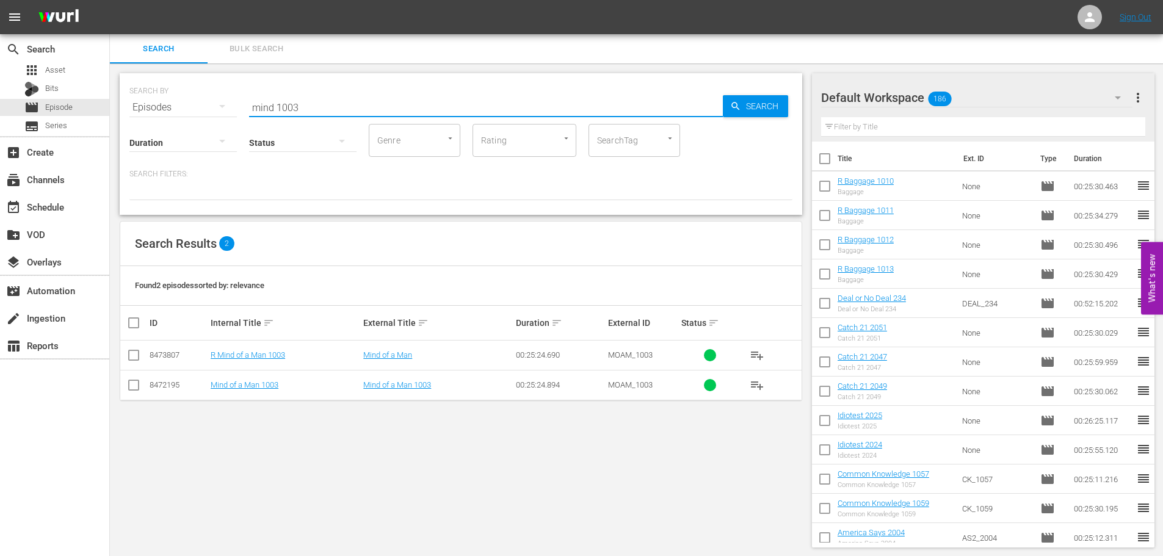
type input "mind 1003"
click at [131, 364] on input "checkbox" at bounding box center [133, 357] width 15 height 15
checkbox input "true"
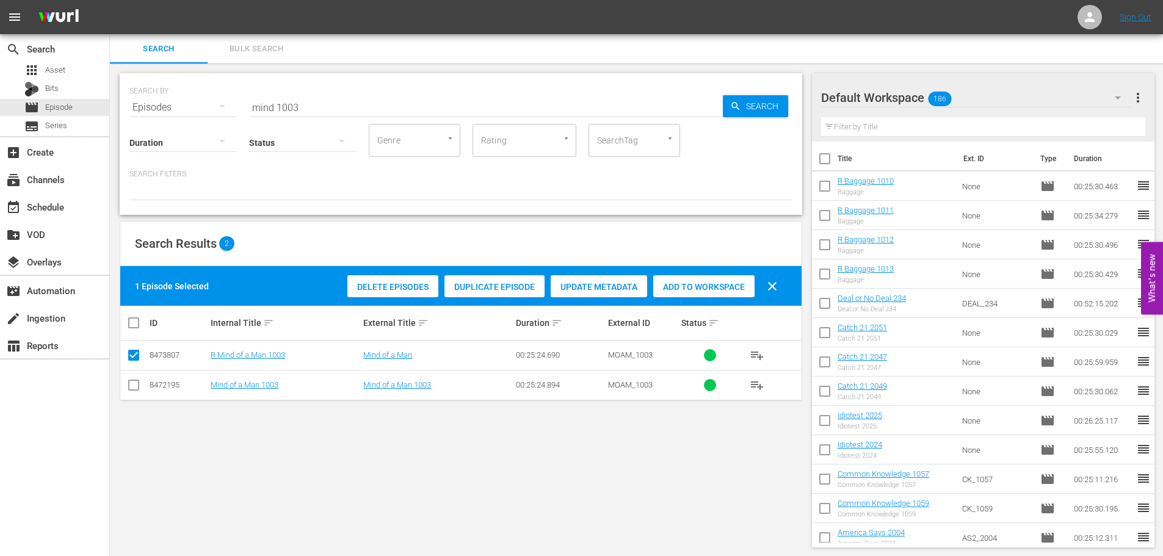
click at [673, 300] on div "Delete Episodes Duplicate Episode Update Metadata Add to Workspace clear" at bounding box center [565, 286] width 443 height 29
click at [687, 286] on span "Add to Workspace" at bounding box center [703, 287] width 101 height 10
drag, startPoint x: 369, startPoint y: 109, endPoint x: 56, endPoint y: 126, distance: 313.7
click at [110, 0] on div "search Search apps Asset Bits movie Episode subtitles Series add_box Create sub…" at bounding box center [636, 0] width 1053 height 0
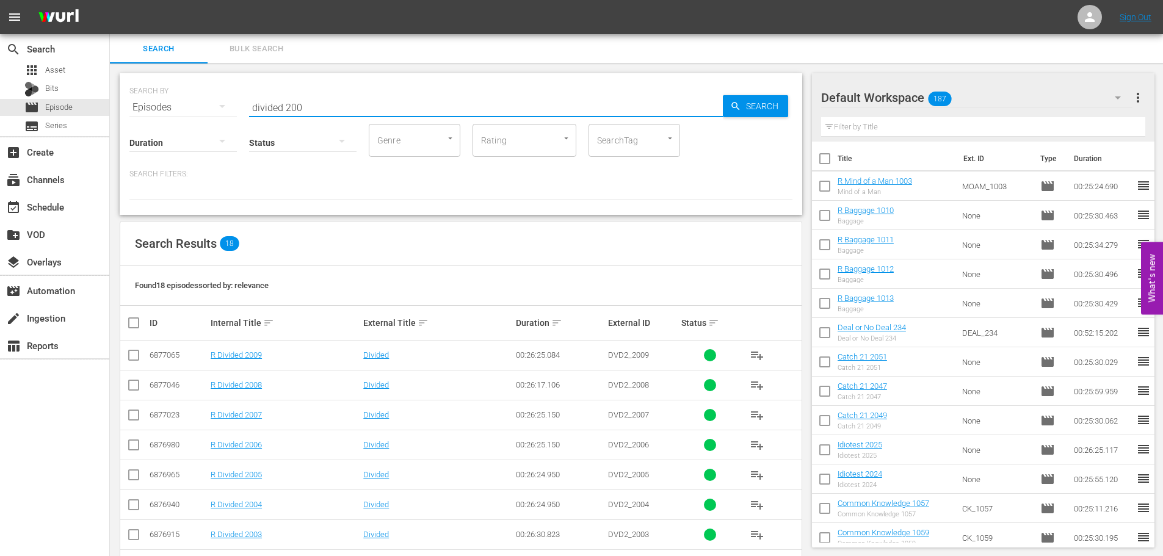
type input "divided 200"
drag, startPoint x: 129, startPoint y: 412, endPoint x: 132, endPoint y: 431, distance: 19.8
click at [129, 412] on input "checkbox" at bounding box center [133, 417] width 15 height 15
checkbox input "true"
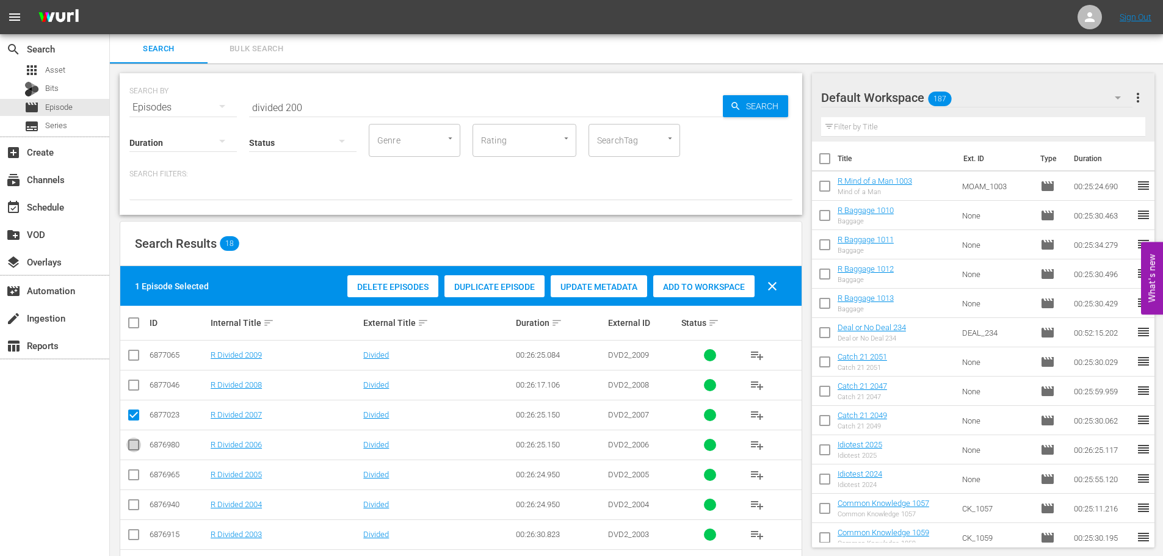
click at [135, 442] on input "checkbox" at bounding box center [133, 447] width 15 height 15
checkbox input "true"
click at [734, 286] on span "Add to Workspace" at bounding box center [703, 287] width 101 height 10
drag, startPoint x: 354, startPoint y: 107, endPoint x: 104, endPoint y: 116, distance: 249.9
click at [110, 0] on div "search Search apps Asset Bits movie Episode subtitles Series add_box Create sub…" at bounding box center [636, 0] width 1053 height 0
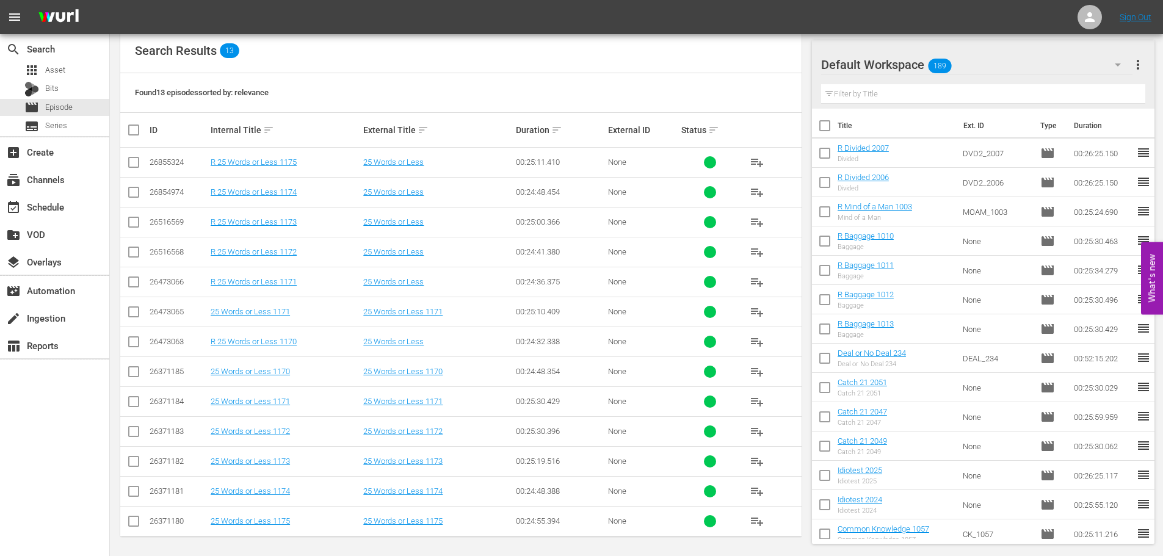
scroll to position [196, 0]
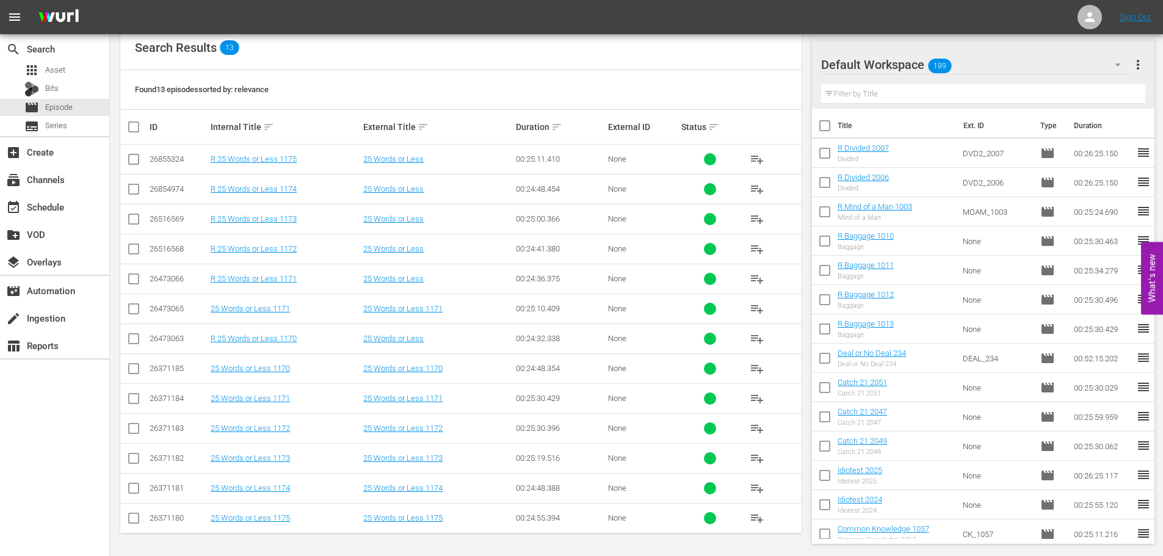
type input "25 words 117"
click at [137, 253] on input "checkbox" at bounding box center [133, 251] width 15 height 15
checkbox input "true"
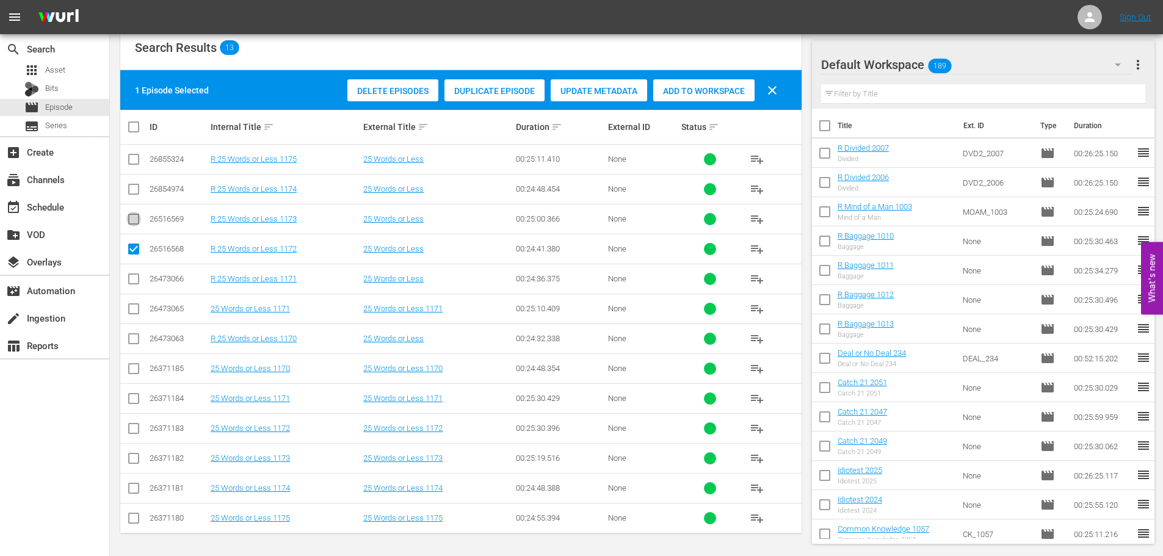
click at [134, 220] on input "checkbox" at bounding box center [133, 221] width 15 height 15
checkbox input "true"
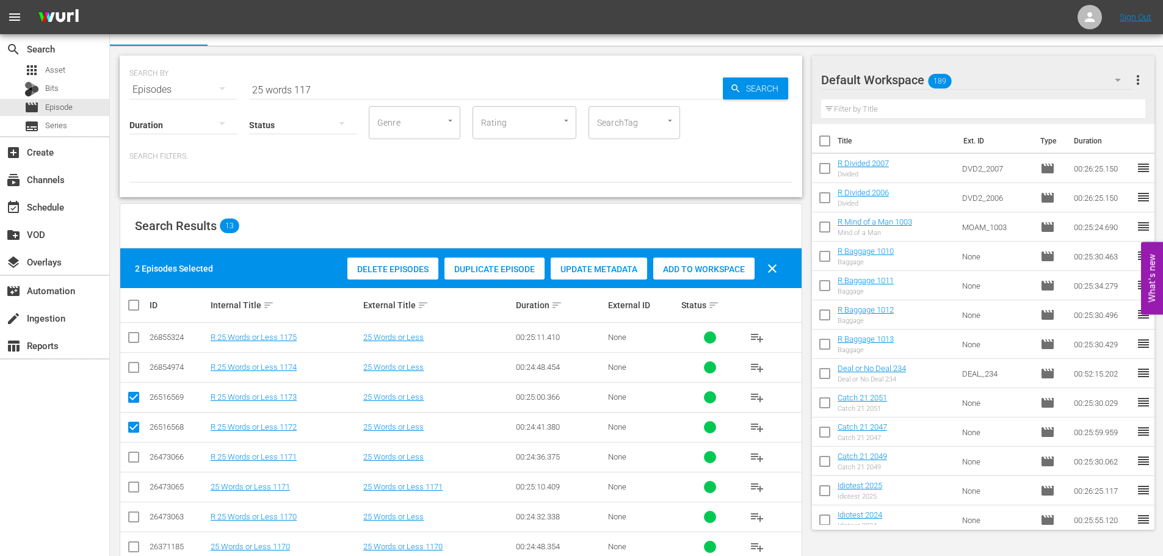
scroll to position [0, 0]
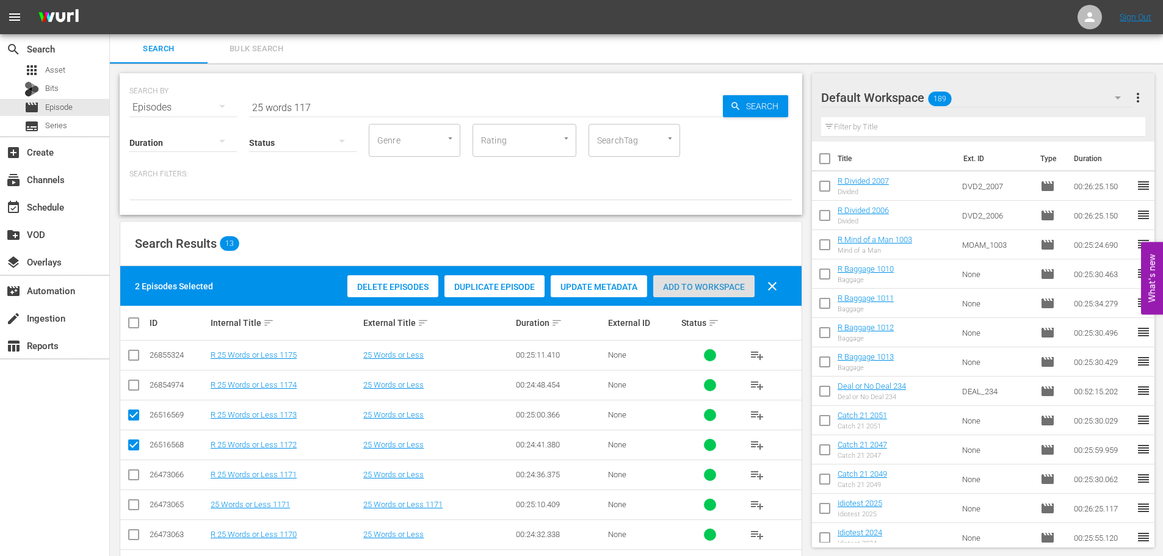
click at [713, 278] on div "Add to Workspace" at bounding box center [703, 286] width 101 height 23
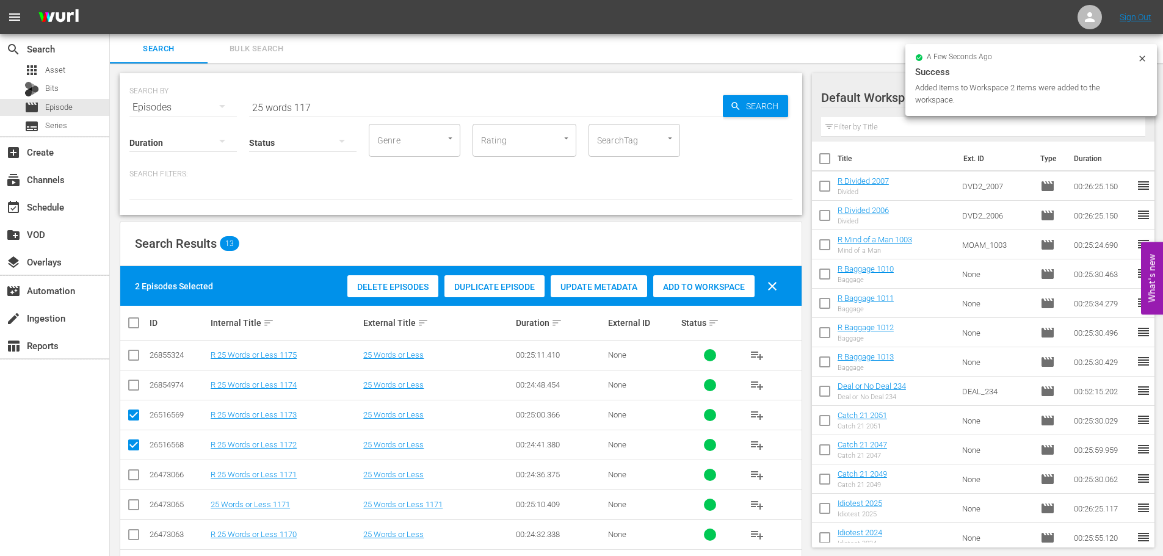
drag, startPoint x: 338, startPoint y: 88, endPoint x: 297, endPoint y: 96, distance: 41.7
click at [297, 96] on div "SEARCH BY Search By Episodes Search ID, Title, Description, Keywords, or Catego…" at bounding box center [460, 100] width 663 height 44
drag, startPoint x: 363, startPoint y: 100, endPoint x: 145, endPoint y: 117, distance: 218.7
click at [147, 115] on div "SEARCH BY Search By Episodes Search ID, Title, Description, Keywords, or Catego…" at bounding box center [461, 144] width 683 height 142
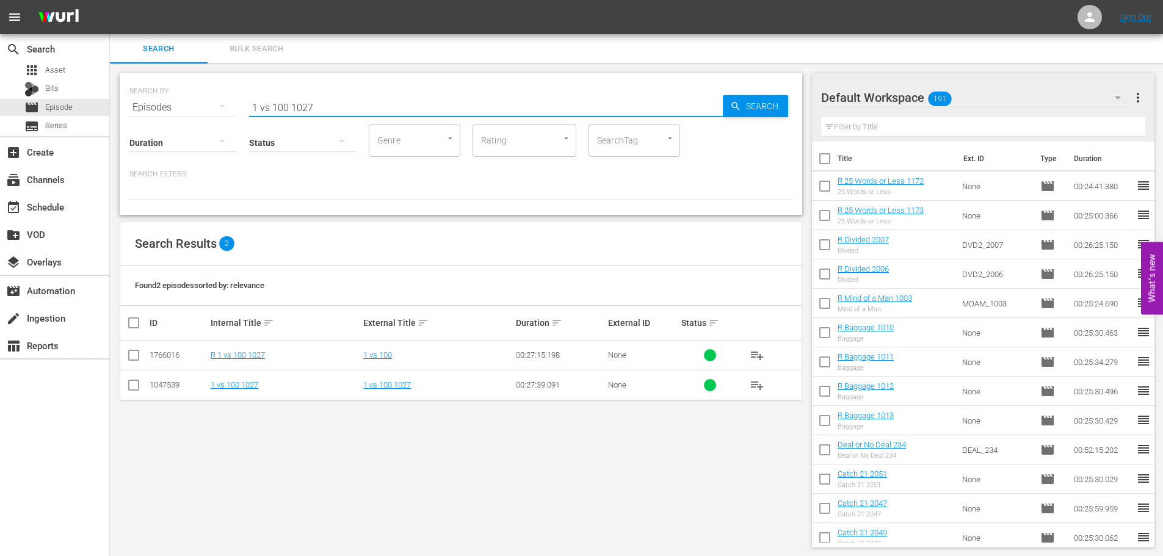
type input "1 vs 100 1027"
click at [137, 357] on input "checkbox" at bounding box center [133, 357] width 15 height 15
checkbox input "true"
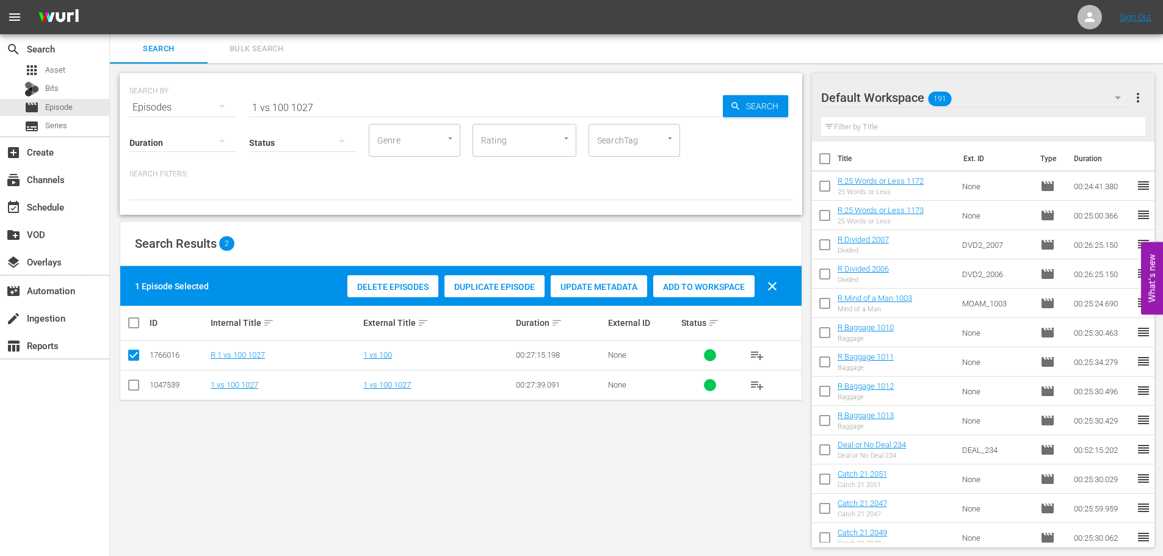
drag, startPoint x: 680, startPoint y: 283, endPoint x: 432, endPoint y: 129, distance: 291.6
click at [678, 283] on span "Add to Workspace" at bounding box center [703, 287] width 101 height 10
click at [354, 101] on div "SEARCH BY Search By Episodes Search ID, Title, Description, Keywords, or Catego…" at bounding box center [460, 100] width 663 height 44
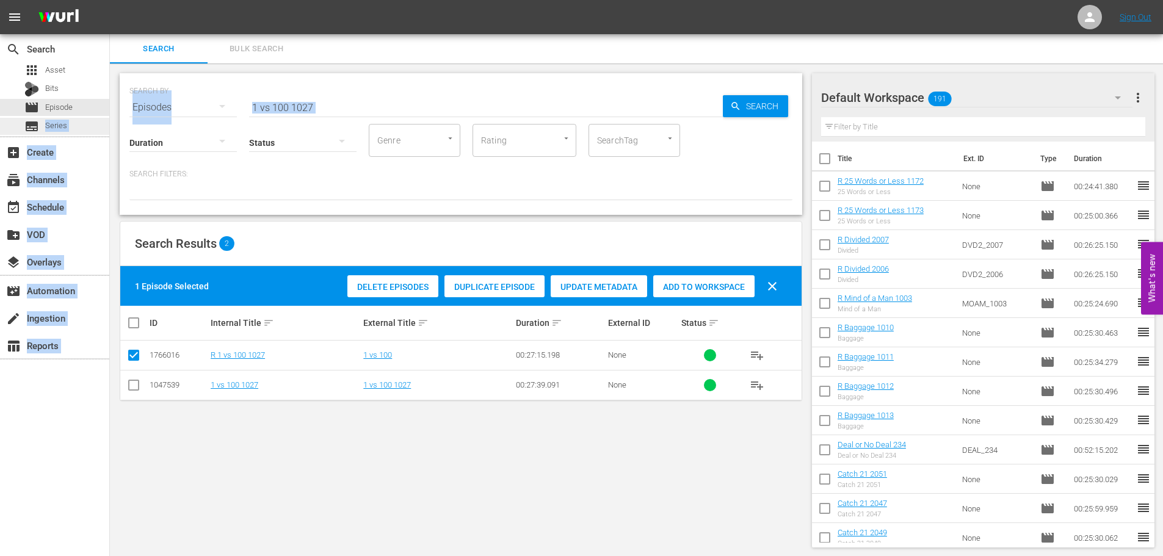
drag, startPoint x: 232, startPoint y: 122, endPoint x: 0, endPoint y: 122, distance: 232.0
click at [110, 0] on div "search Search apps Asset Bits movie Episode subtitles Series add_box Create sub…" at bounding box center [636, 0] width 1053 height 0
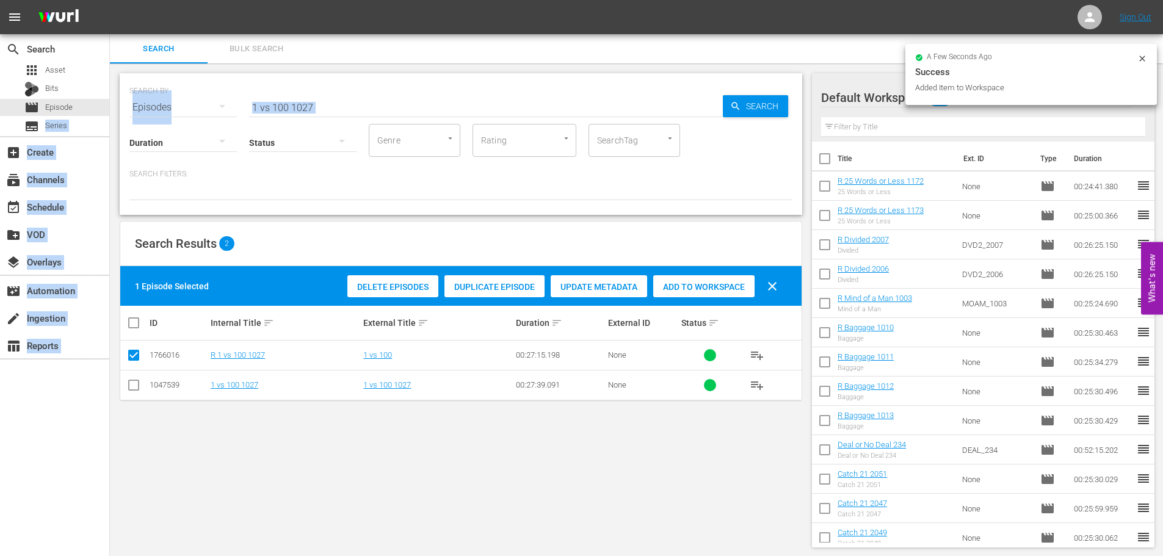
click at [378, 102] on input "1 vs 100 1027" at bounding box center [486, 107] width 474 height 29
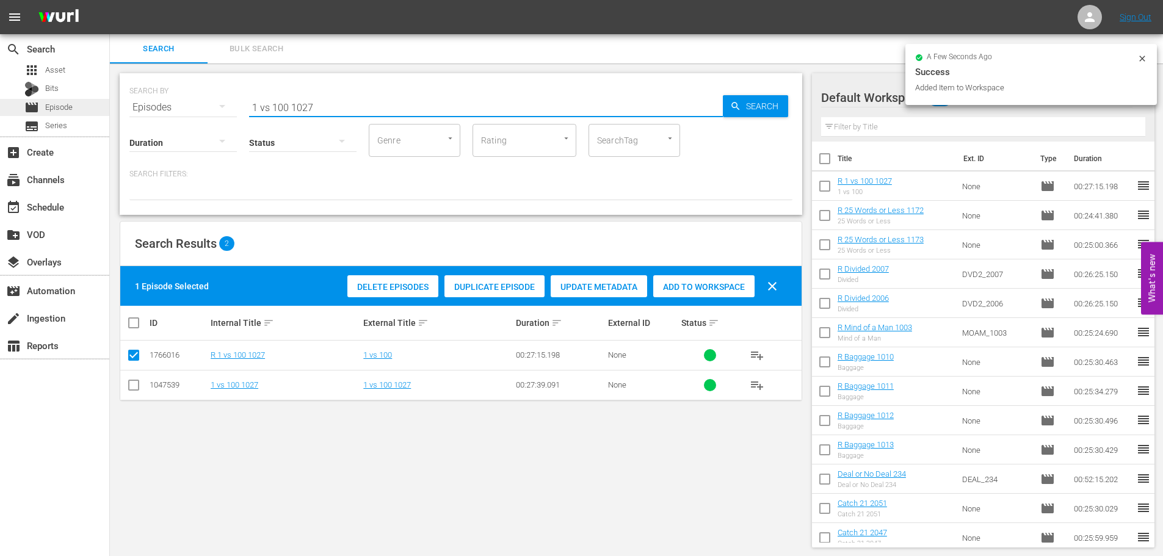
drag, startPoint x: 365, startPoint y: 100, endPoint x: 7, endPoint y: 109, distance: 357.9
click at [110, 0] on div "search Search apps Asset Bits movie Episode subtitles Series add_box Create sub…" at bounding box center [636, 0] width 1053 height 0
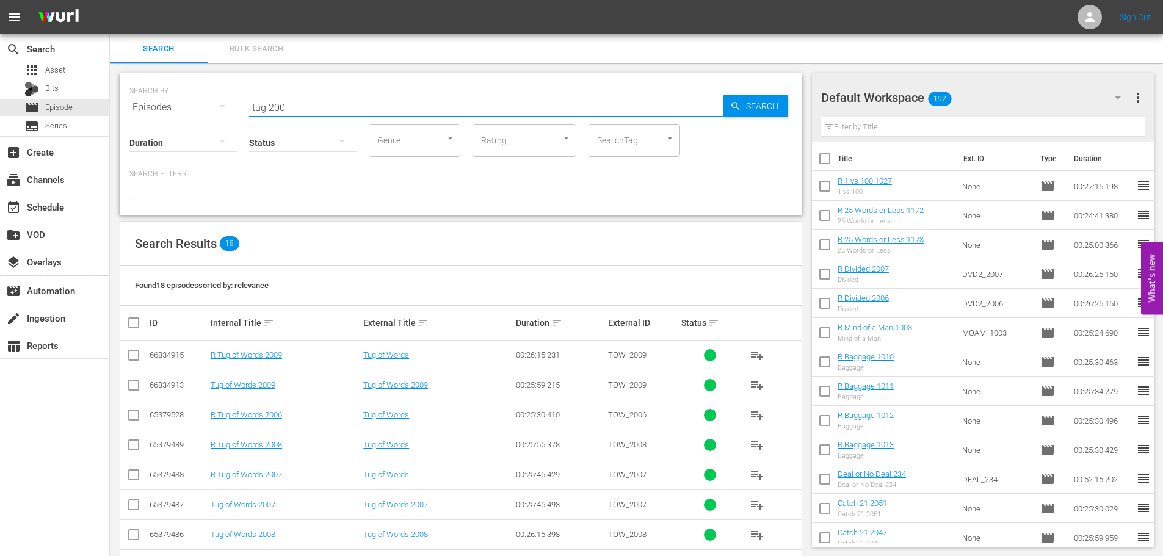
type input "tug 200"
click at [139, 419] on input "checkbox" at bounding box center [133, 417] width 15 height 15
checkbox input "true"
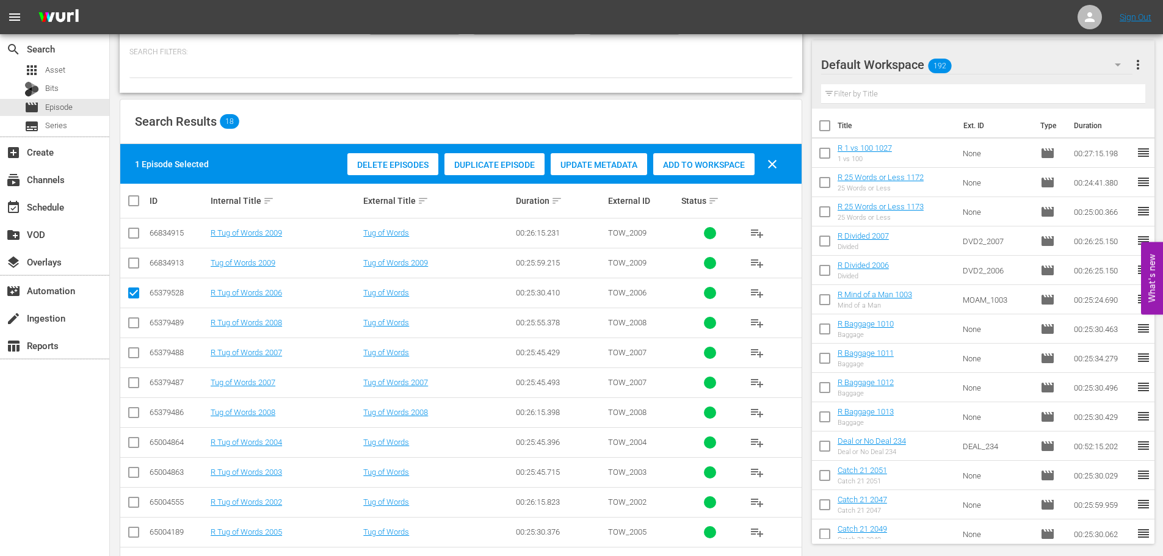
scroll to position [244, 0]
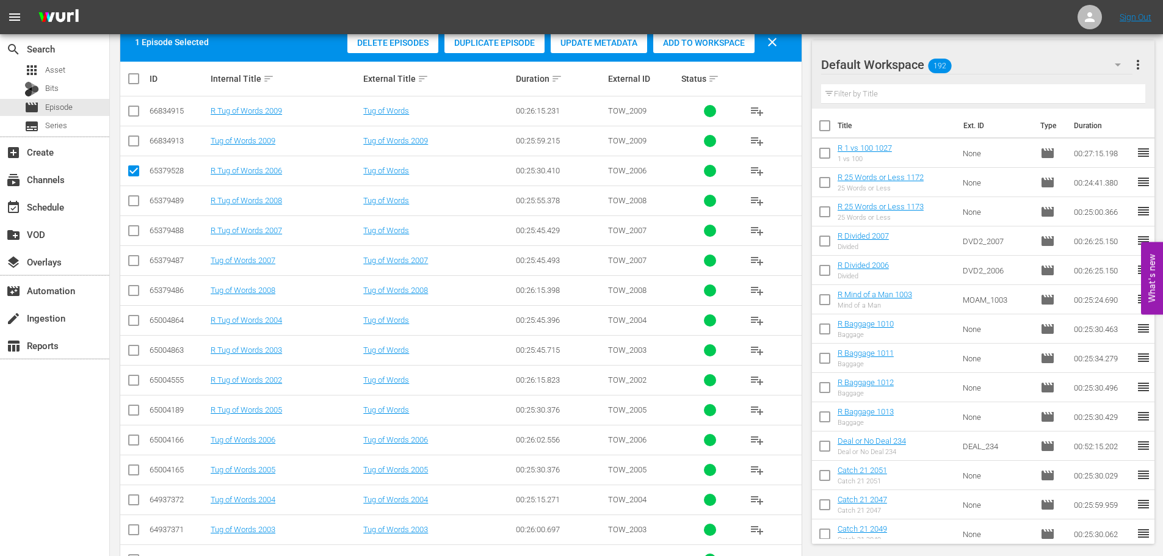
click at [136, 322] on input "checkbox" at bounding box center [133, 323] width 15 height 15
checkbox input "true"
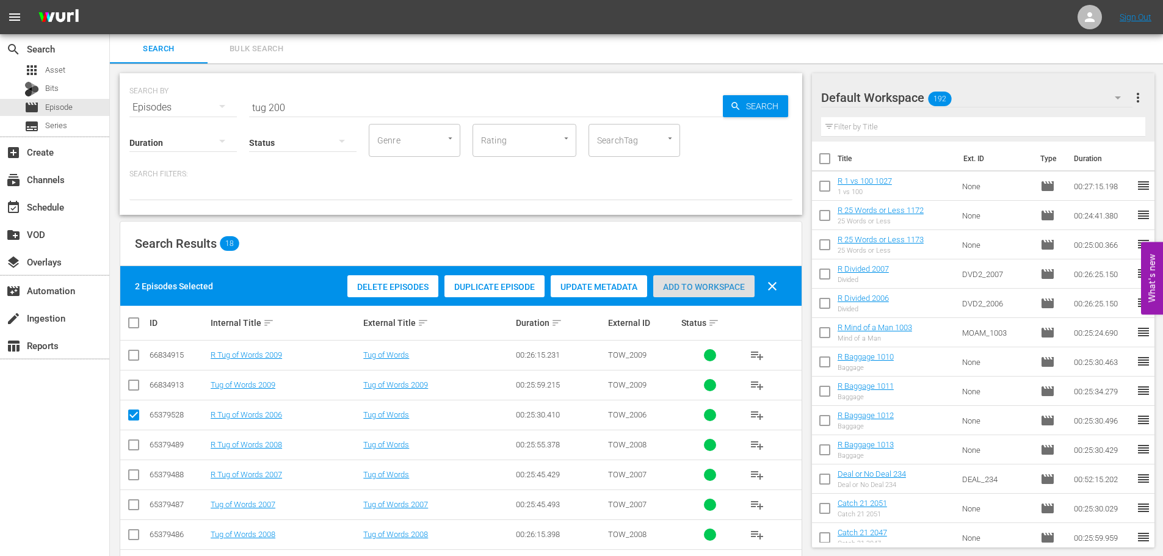
click at [730, 282] on span "Add to Workspace" at bounding box center [703, 287] width 101 height 10
drag, startPoint x: 44, startPoint y: 129, endPoint x: 0, endPoint y: 129, distance: 44.0
click at [110, 0] on div "search Search apps Asset Bits movie Episode subtitles Series add_box Create sub…" at bounding box center [636, 0] width 1053 height 0
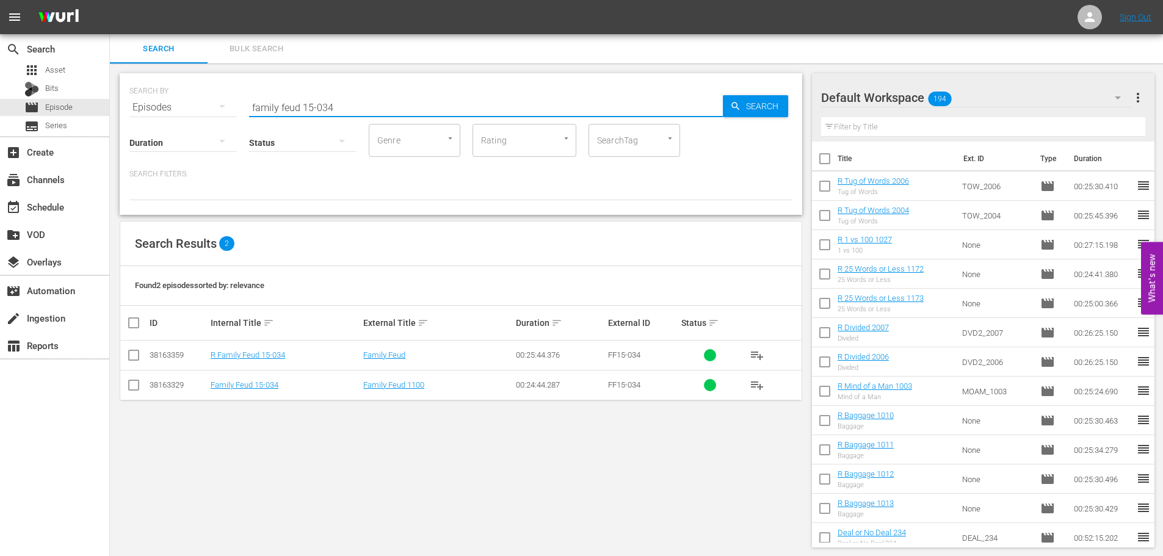
type input "family feud 15-034"
click at [137, 358] on input "checkbox" at bounding box center [133, 357] width 15 height 15
checkbox input "true"
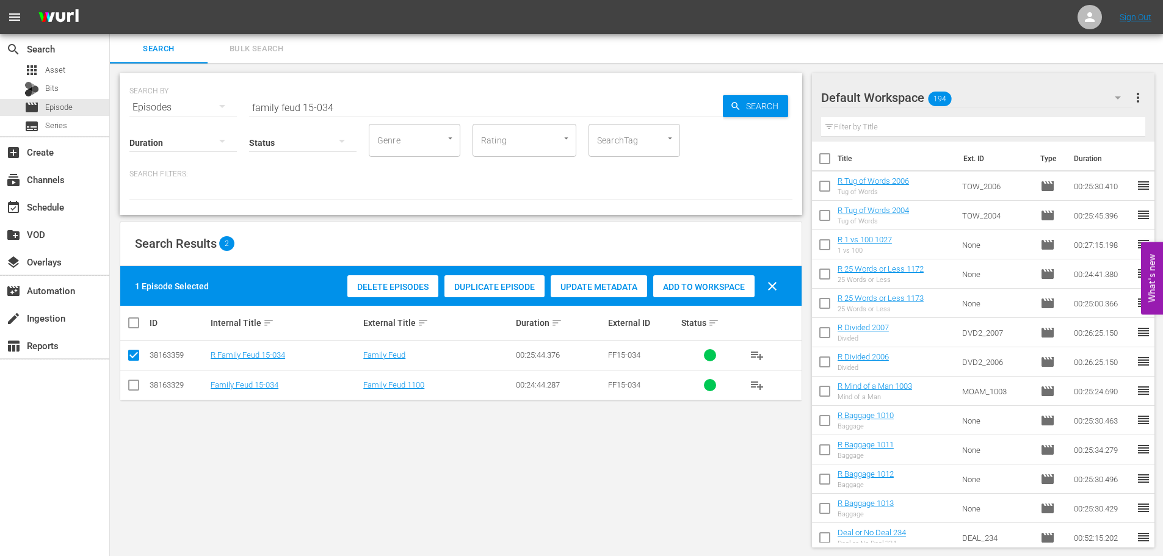
click at [739, 288] on span "Add to Workspace" at bounding box center [703, 287] width 101 height 10
drag, startPoint x: 395, startPoint y: 99, endPoint x: 310, endPoint y: 112, distance: 85.9
click at [310, 112] on input "family feud 15-034" at bounding box center [486, 107] width 474 height 29
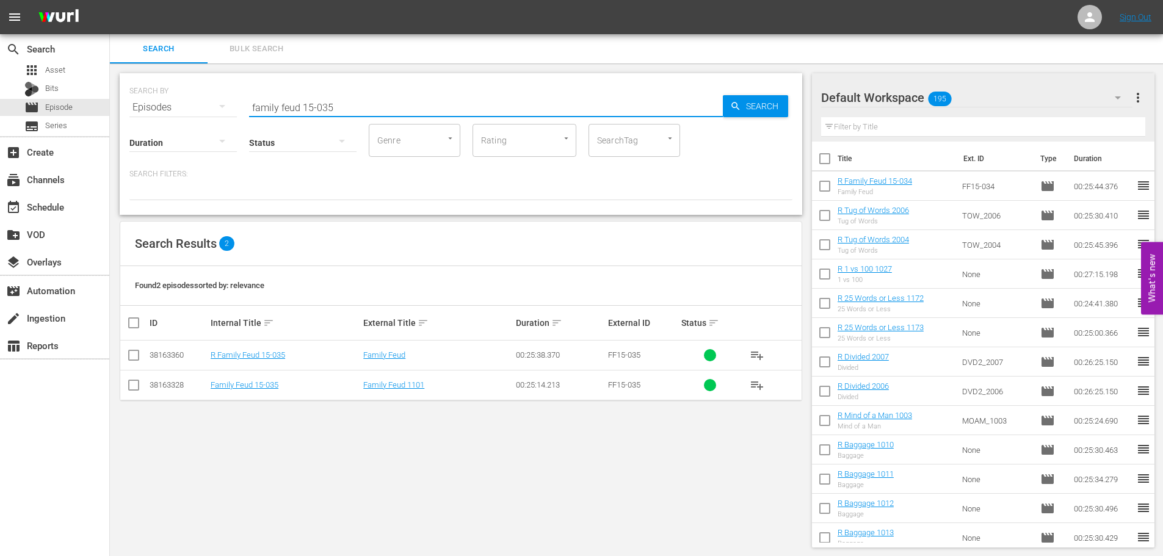
type input "family feud 15-035"
click at [139, 363] on input "checkbox" at bounding box center [133, 357] width 15 height 15
checkbox input "true"
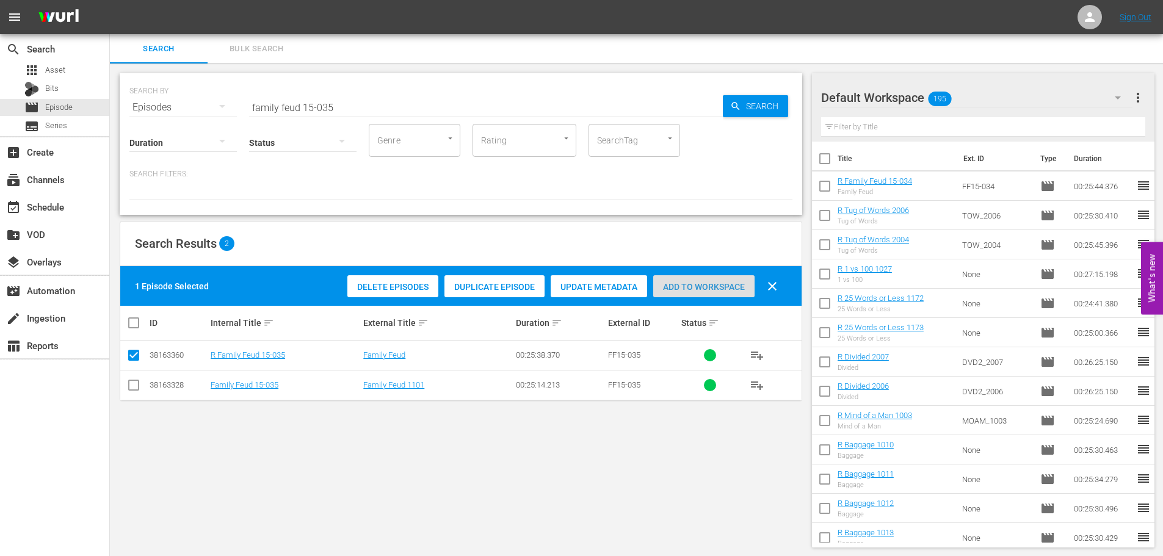
click at [726, 288] on span "Add to Workspace" at bounding box center [703, 287] width 101 height 10
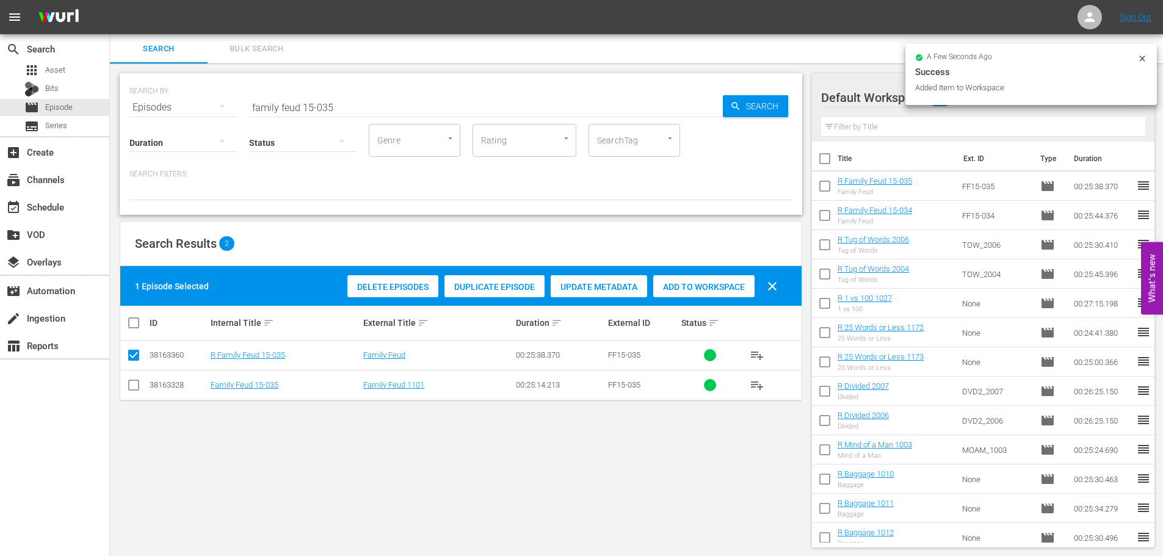
drag, startPoint x: 368, startPoint y: 112, endPoint x: 118, endPoint y: 100, distance: 249.4
click at [118, 100] on div "SEARCH BY Search By Episodes Search ID, Title, Description, Keywords, or Catego…" at bounding box center [461, 310] width 702 height 494
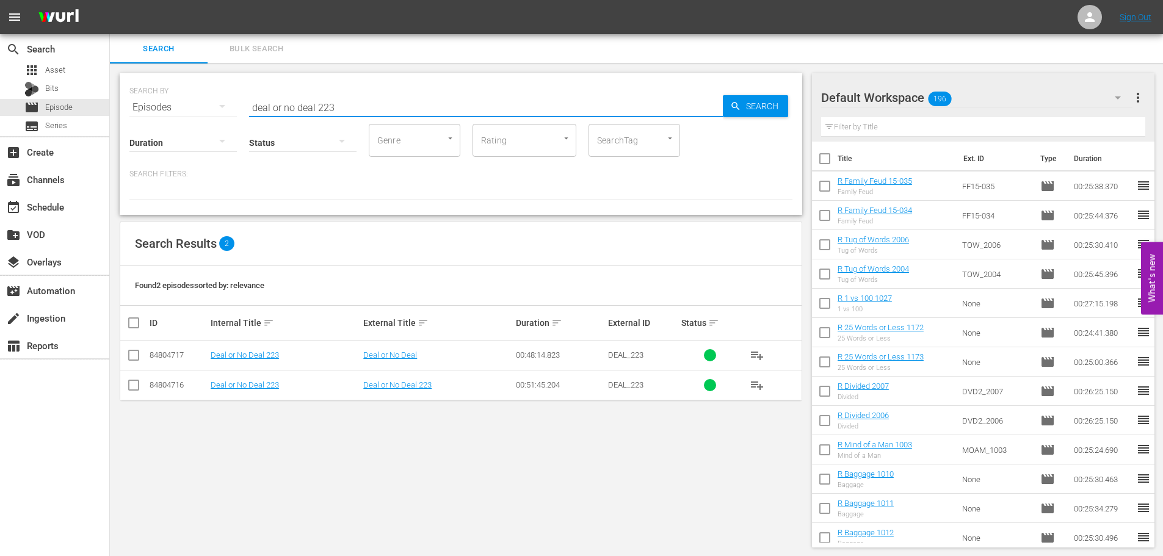
type input "deal or no deal 223"
click at [141, 357] on td at bounding box center [133, 356] width 27 height 30
click at [140, 353] on input "checkbox" at bounding box center [133, 357] width 15 height 15
checkbox input "true"
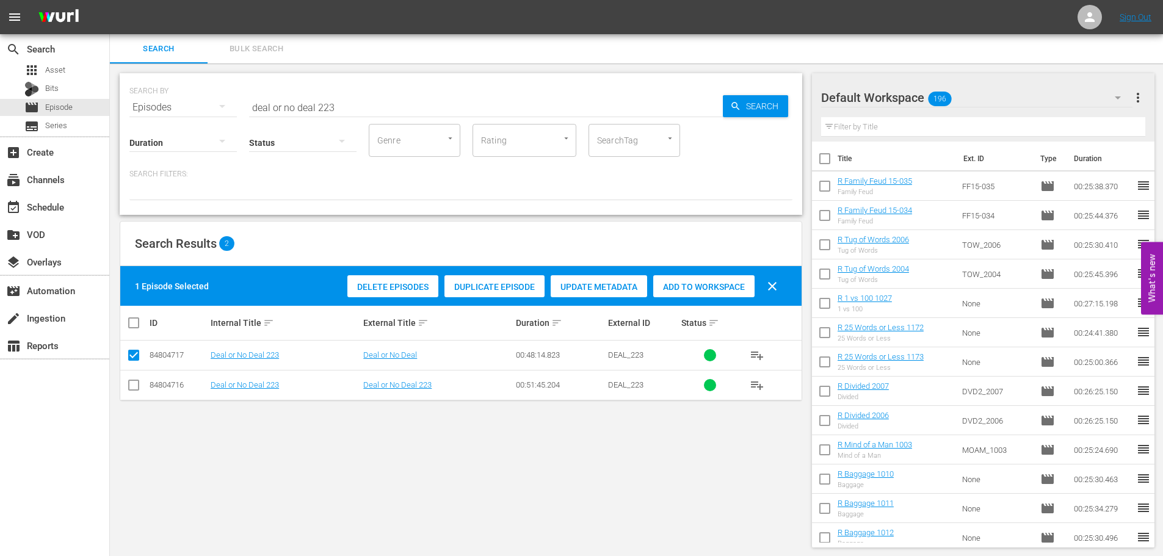
drag, startPoint x: 731, startPoint y: 290, endPoint x: 714, endPoint y: 280, distance: 20.0
click at [730, 290] on span "Add to Workspace" at bounding box center [703, 287] width 101 height 10
click at [396, 108] on input "deal or no deal 223" at bounding box center [486, 107] width 474 height 29
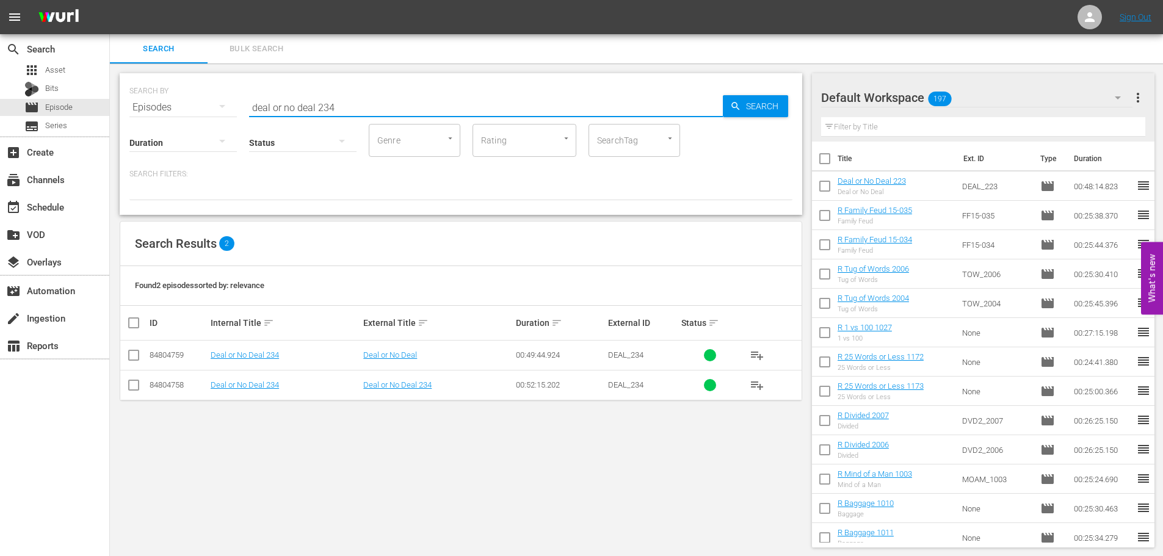
type input "deal or no deal 234"
click at [130, 358] on input "checkbox" at bounding box center [133, 357] width 15 height 15
checkbox input "true"
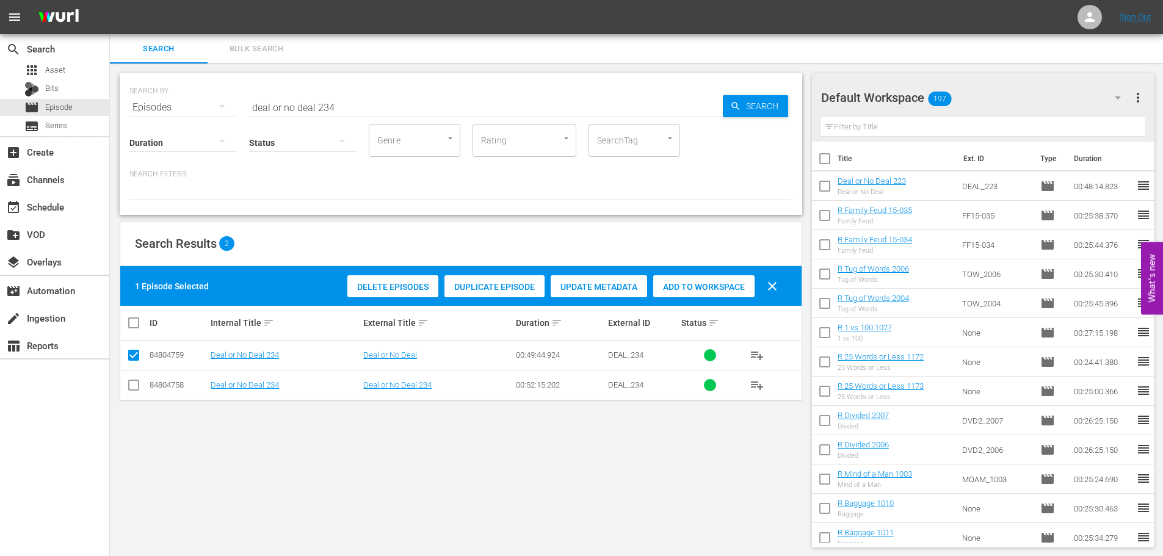
click at [711, 280] on div "Add to Workspace" at bounding box center [703, 286] width 101 height 23
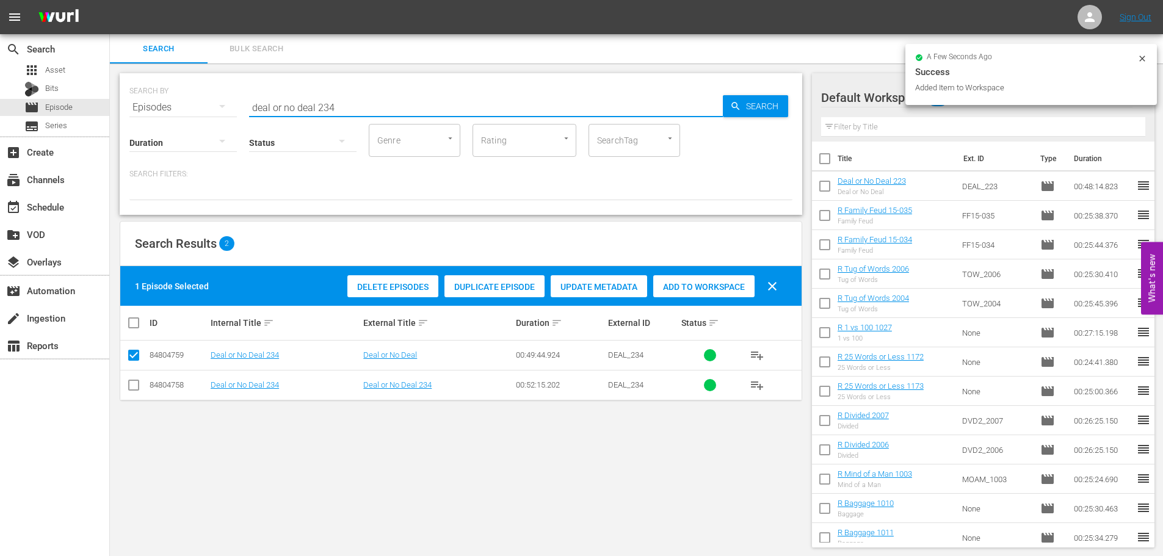
drag, startPoint x: 374, startPoint y: 109, endPoint x: 186, endPoint y: 122, distance: 187.9
click at [190, 114] on div "SEARCH BY Search By Episodes Search ID, Title, Description, Keywords, or Catego…" at bounding box center [461, 144] width 683 height 142
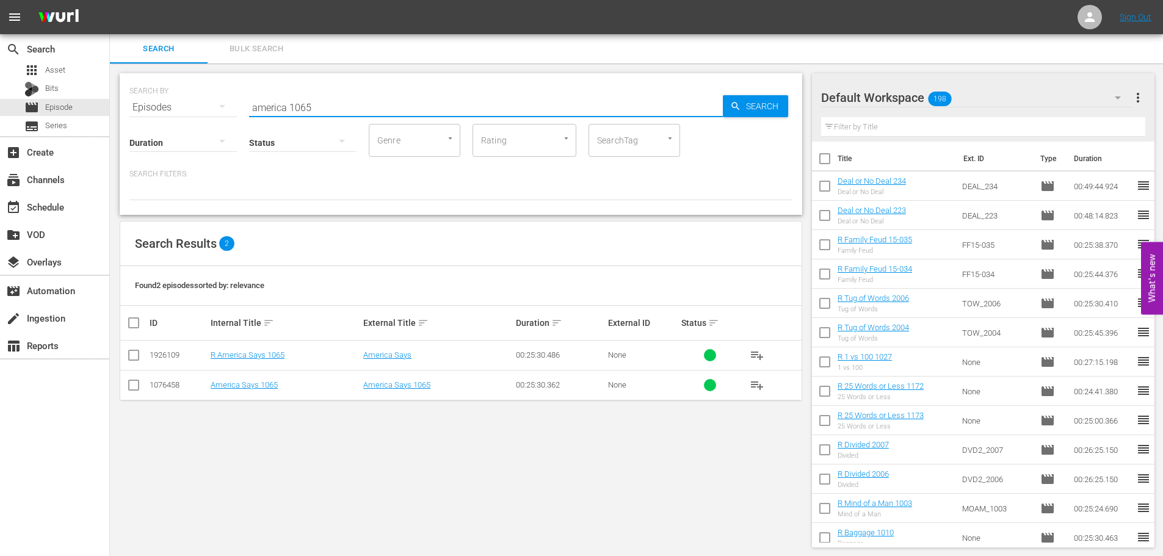
type input "america 1065"
click at [131, 360] on input "checkbox" at bounding box center [133, 357] width 15 height 15
checkbox input "true"
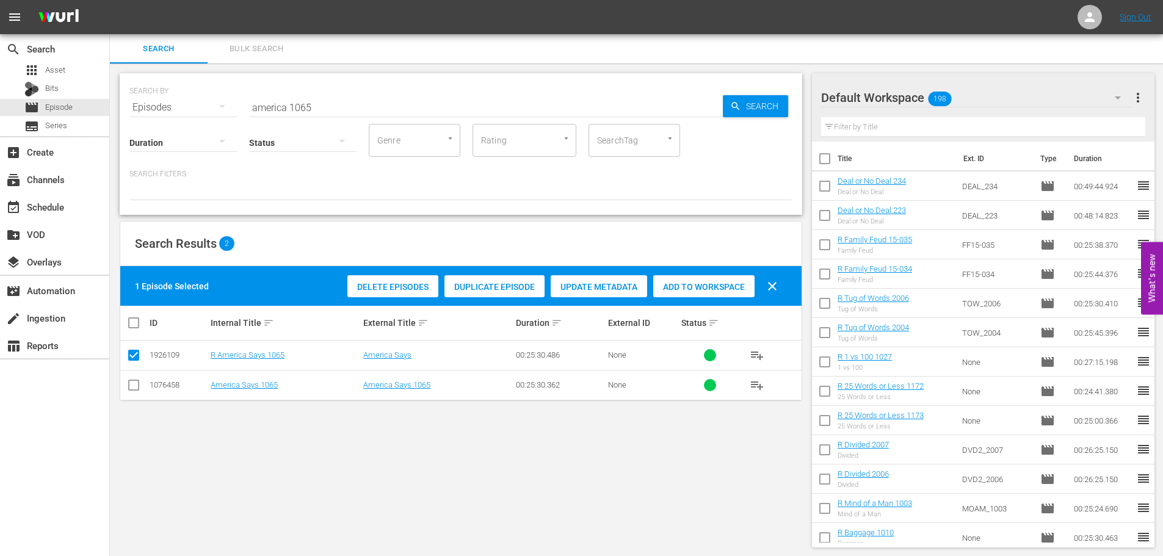
drag, startPoint x: 674, startPoint y: 292, endPoint x: 465, endPoint y: 146, distance: 255.1
click at [675, 292] on div "Add to Workspace" at bounding box center [703, 286] width 101 height 23
click at [393, 85] on div "SEARCH BY Search By Episodes Search ID, Title, Description, Keywords, or Catego…" at bounding box center [460, 100] width 663 height 44
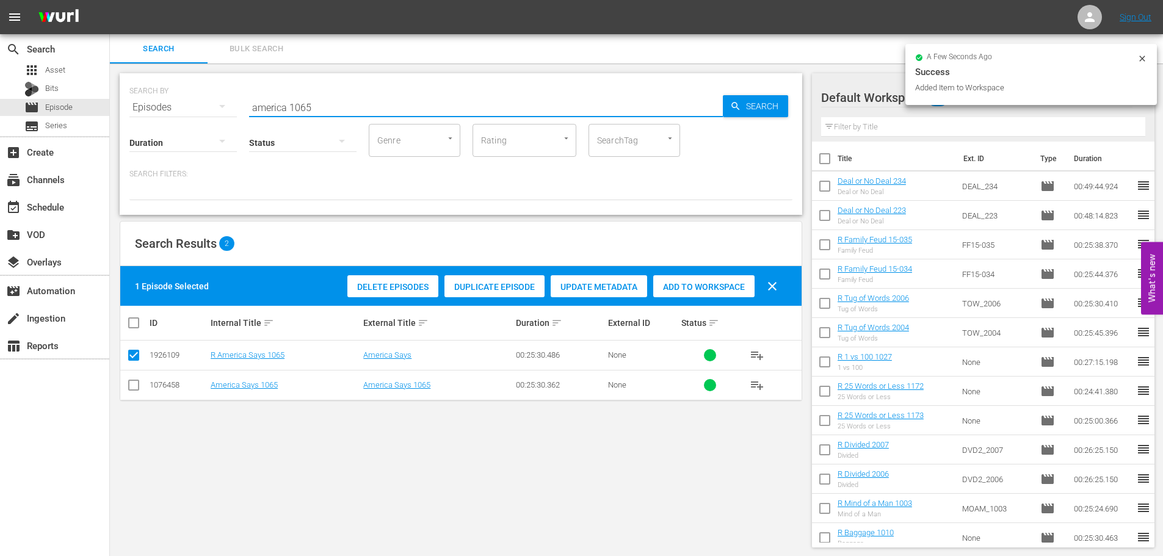
click at [353, 93] on input "america 1065" at bounding box center [486, 107] width 474 height 29
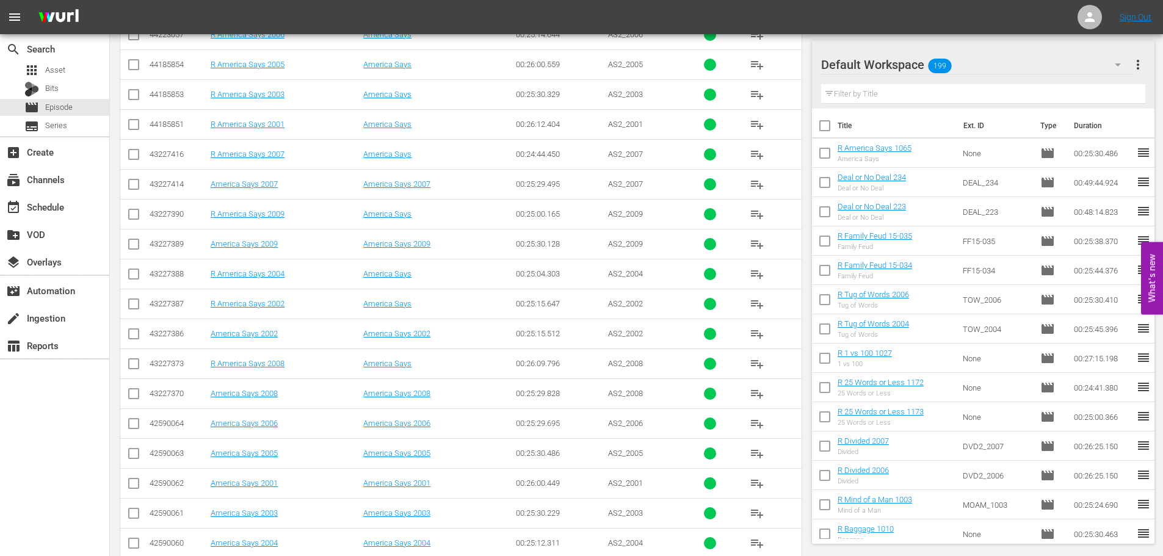
scroll to position [346, 0]
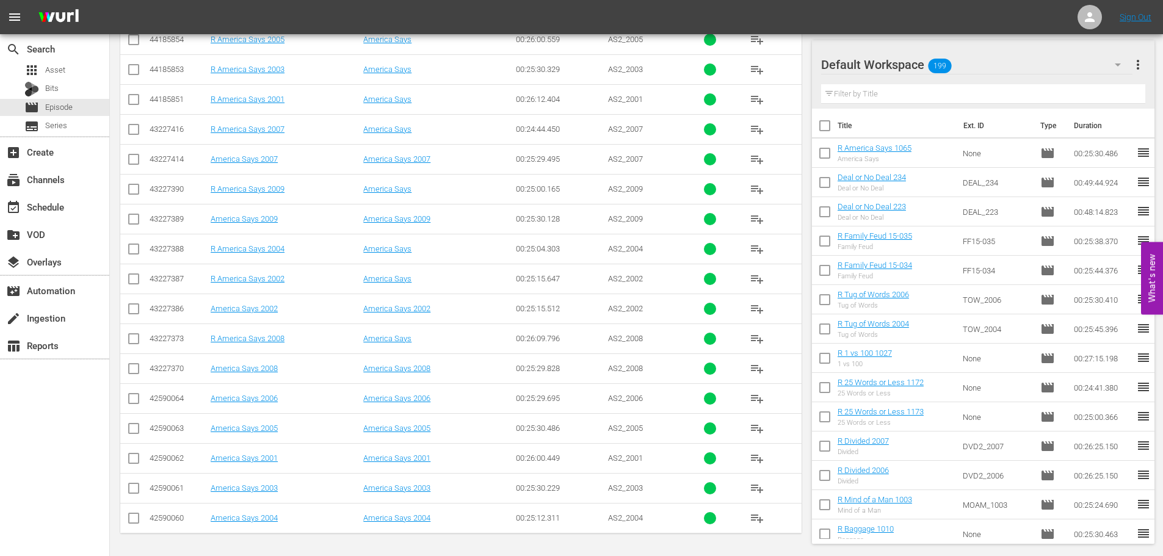
type input "america 200"
click at [134, 283] on input "checkbox" at bounding box center [133, 281] width 15 height 15
checkbox input "true"
click at [137, 241] on td at bounding box center [133, 249] width 27 height 30
click at [134, 255] on input "checkbox" at bounding box center [133, 251] width 15 height 15
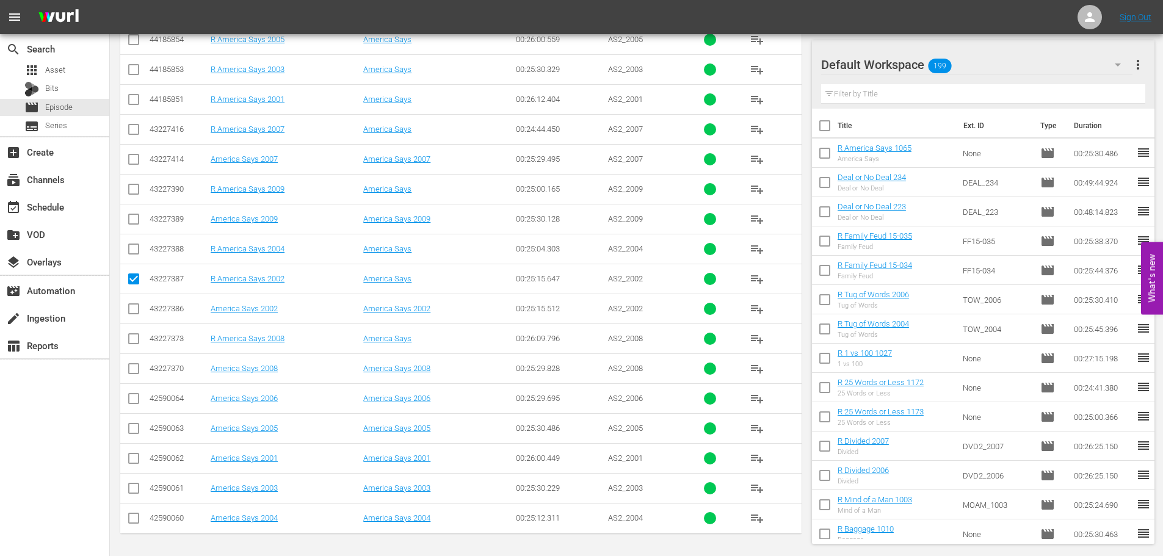
checkbox input "true"
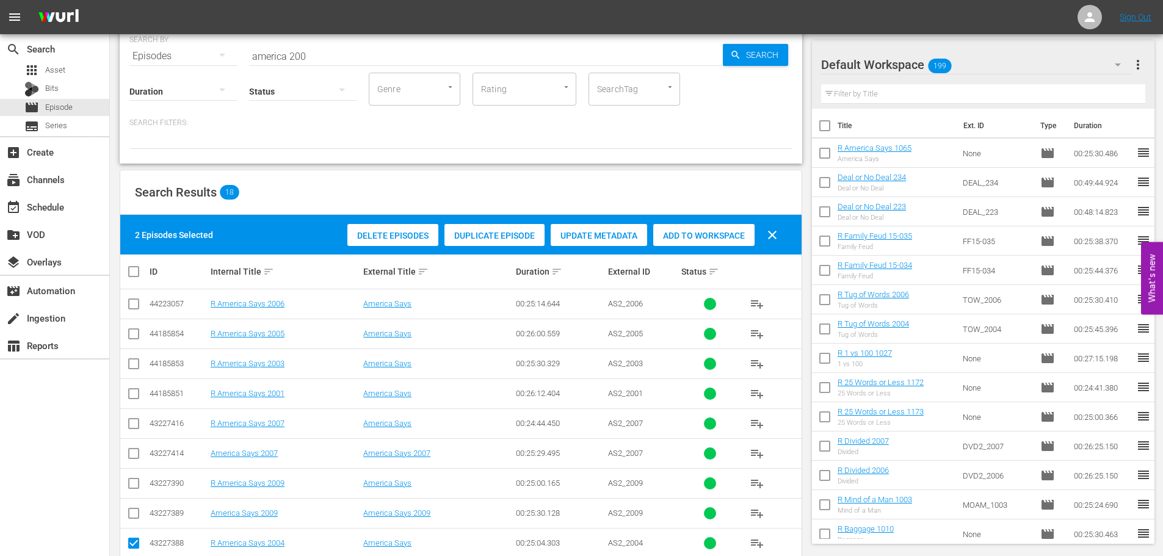
scroll to position [0, 0]
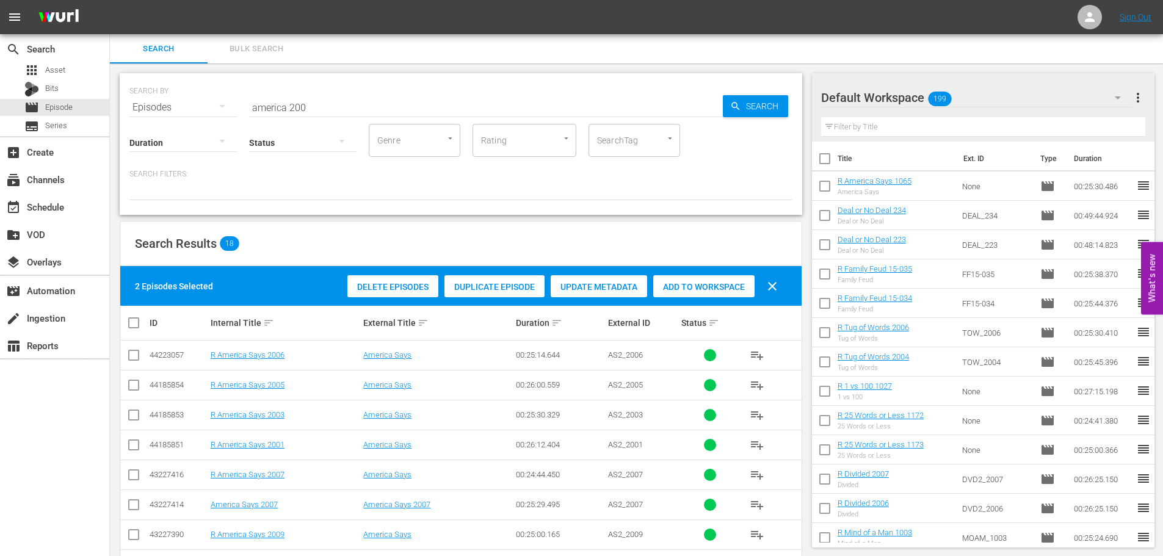
click at [708, 281] on div "Delete Episodes Duplicate Episode Update Metadata Add to Workspace clear" at bounding box center [565, 286] width 443 height 29
click at [709, 283] on span "Add to Workspace" at bounding box center [703, 287] width 101 height 10
drag, startPoint x: 402, startPoint y: 100, endPoint x: 371, endPoint y: 110, distance: 32.8
click at [371, 110] on input "america 200" at bounding box center [486, 107] width 474 height 29
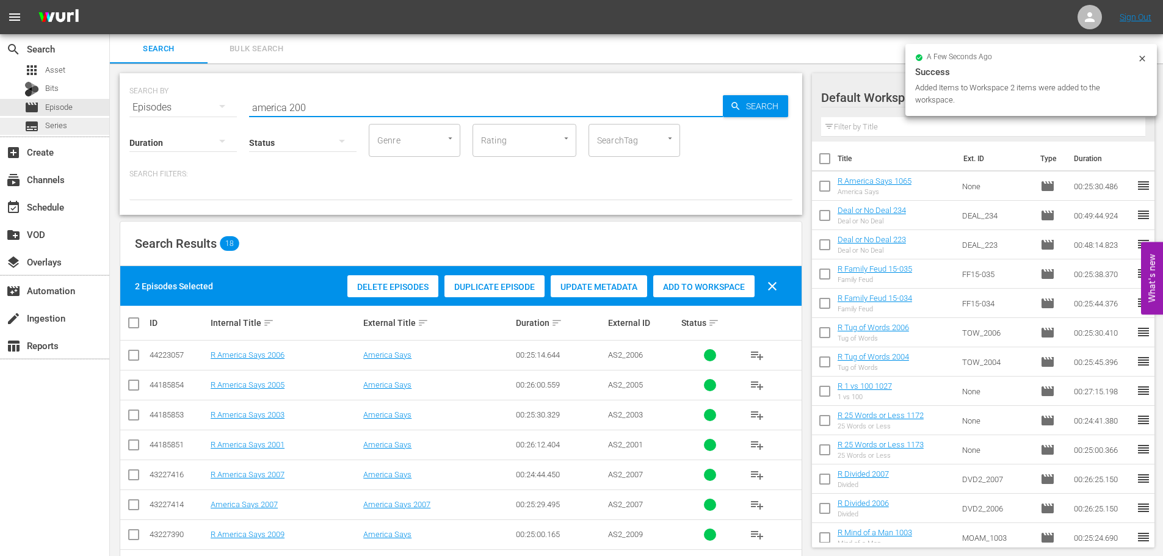
drag, startPoint x: 371, startPoint y: 110, endPoint x: 81, endPoint y: 119, distance: 290.8
click at [110, 0] on div "search Search apps Asset Bits movie Episode subtitles Series add_box Create sub…" at bounding box center [636, 0] width 1053 height 0
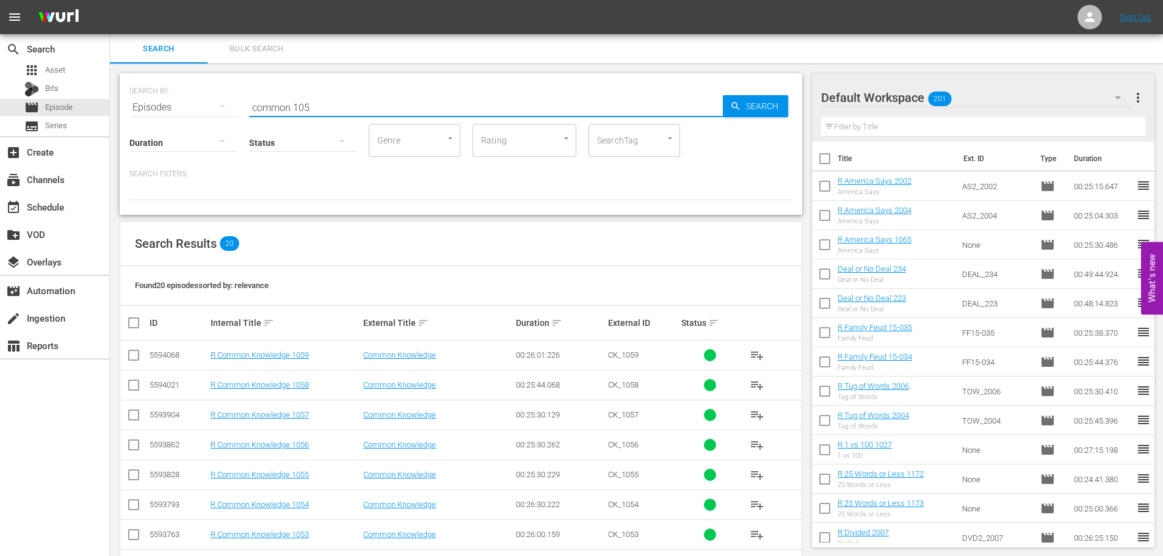
type input "common 105"
click at [130, 423] on input "checkbox" at bounding box center [133, 417] width 15 height 15
checkbox input "true"
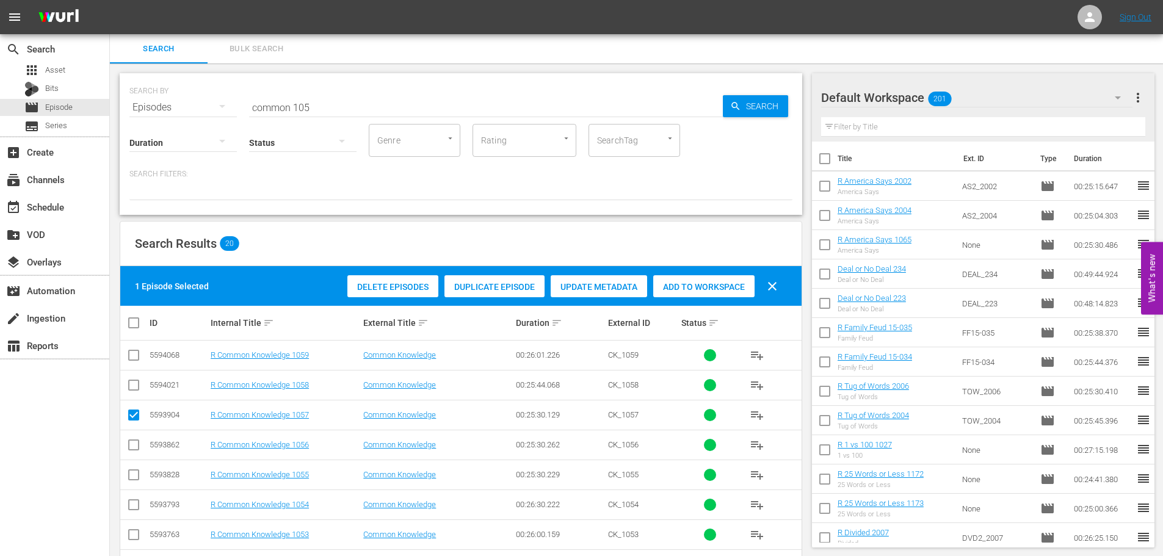
click at [137, 355] on input "checkbox" at bounding box center [133, 357] width 15 height 15
checkbox input "true"
click at [703, 283] on span "Add to Workspace" at bounding box center [703, 287] width 101 height 10
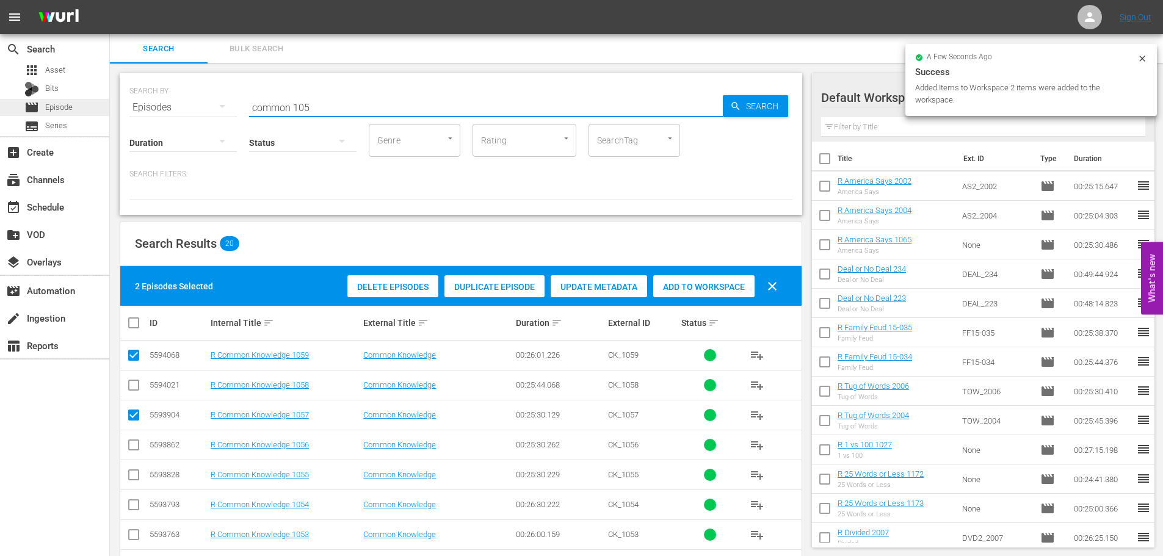
drag, startPoint x: 361, startPoint y: 95, endPoint x: 108, endPoint y: 115, distance: 254.2
click at [110, 0] on div "search Search apps Asset Bits movie Episode subtitles Series add_box Create sub…" at bounding box center [636, 0] width 1053 height 0
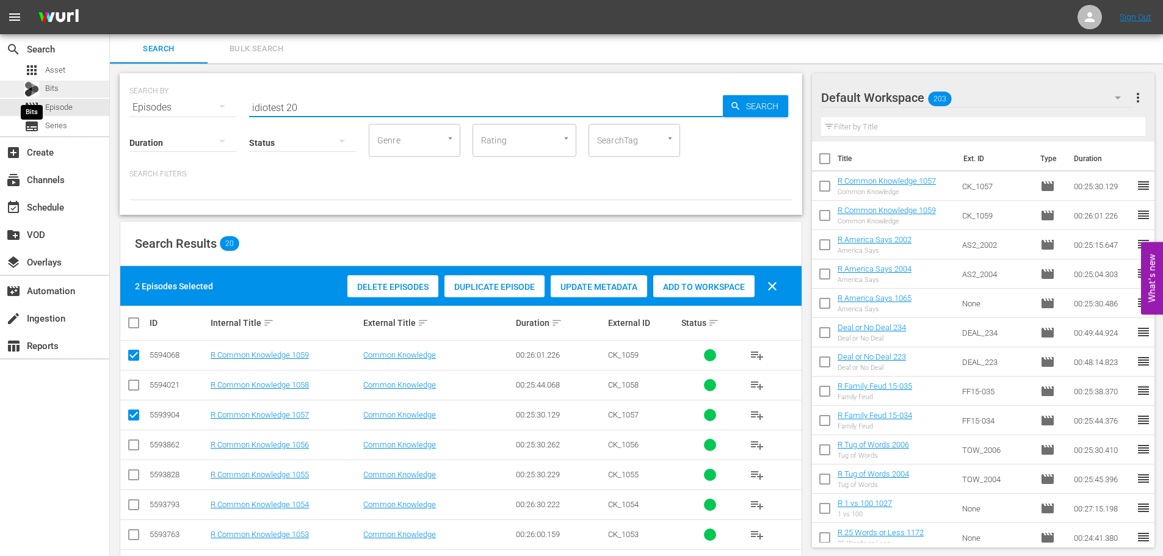
type input "idiotest 202"
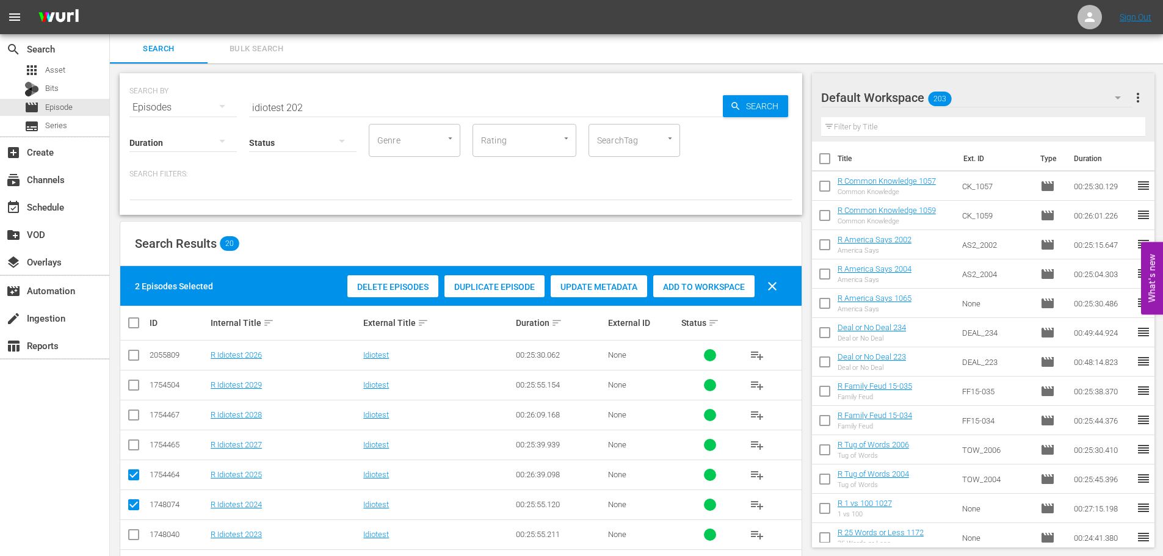
click at [696, 282] on span "Add to Workspace" at bounding box center [703, 287] width 101 height 10
drag, startPoint x: 344, startPoint y: 93, endPoint x: 129, endPoint y: 120, distance: 216.6
click at [129, 120] on div "SEARCH BY Search By Episodes Search ID, Title, Description, Keywords, or Catego…" at bounding box center [461, 144] width 683 height 142
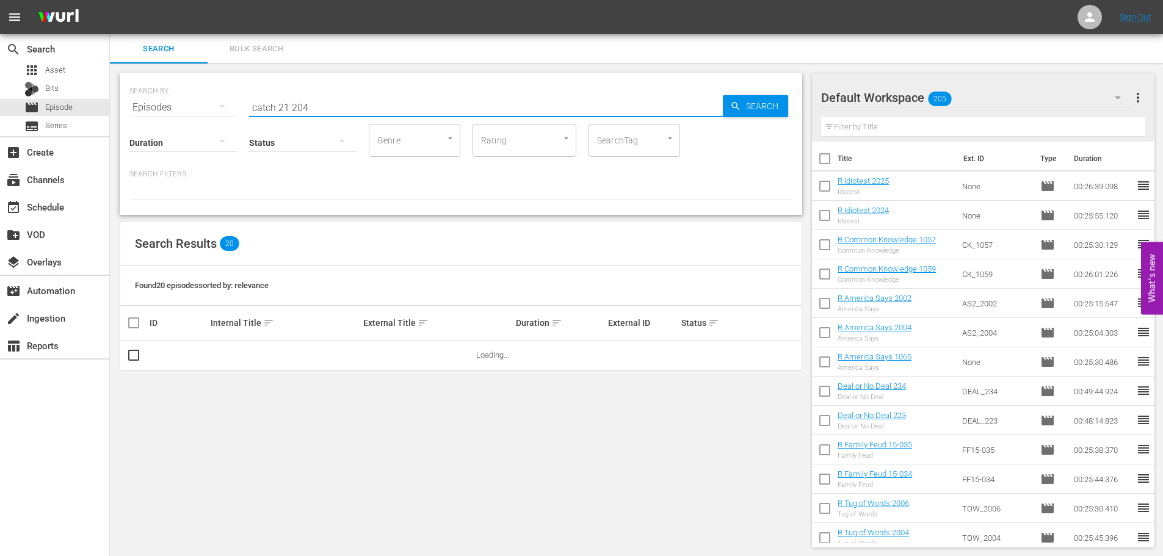
scroll to position [1, 0]
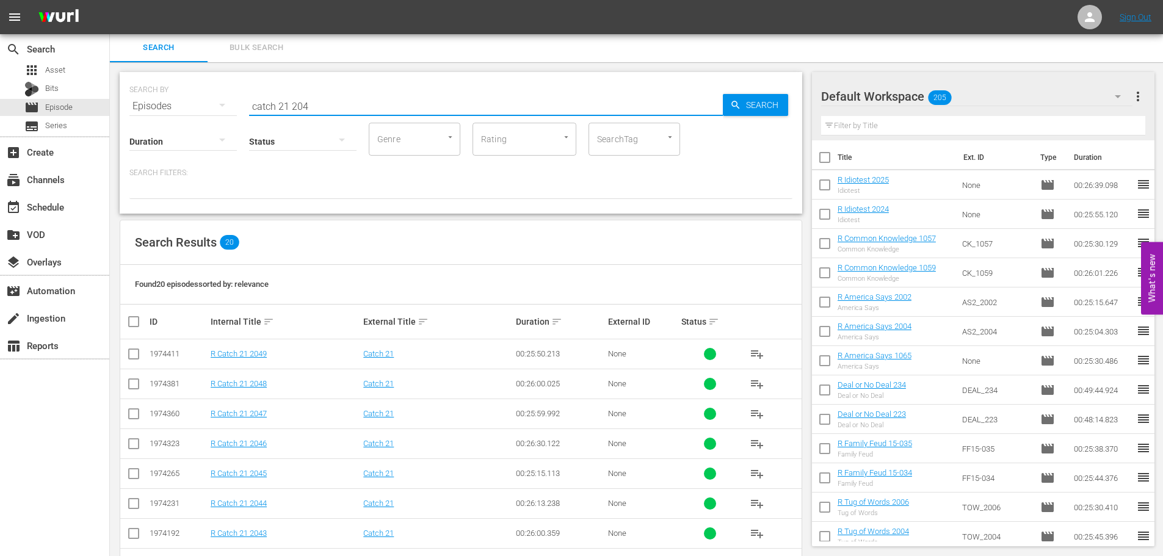
type input "catch 21 204"
click at [131, 352] on input "checkbox" at bounding box center [133, 356] width 15 height 15
checkbox input "true"
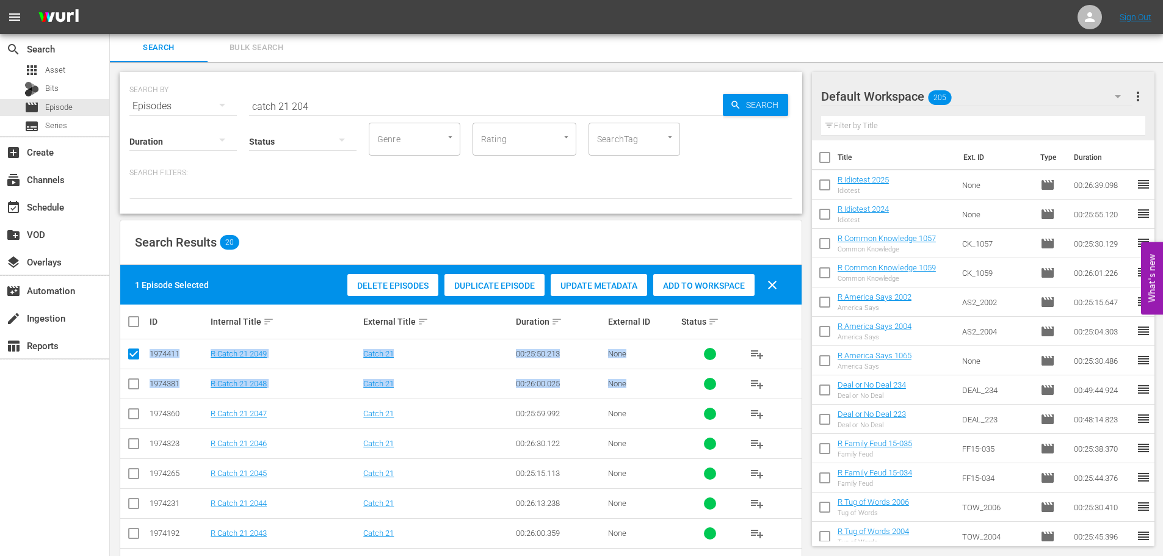
drag, startPoint x: 119, startPoint y: 413, endPoint x: 134, endPoint y: 416, distance: 15.1
click at [126, 415] on div "SEARCH BY Search By Episodes Search ID, Title, Description, Keywords, or Catego…" at bounding box center [461, 511] width 702 height 898
drag, startPoint x: 134, startPoint y: 416, endPoint x: 145, endPoint y: 411, distance: 11.7
click at [136, 416] on input "checkbox" at bounding box center [133, 416] width 15 height 15
checkbox input "true"
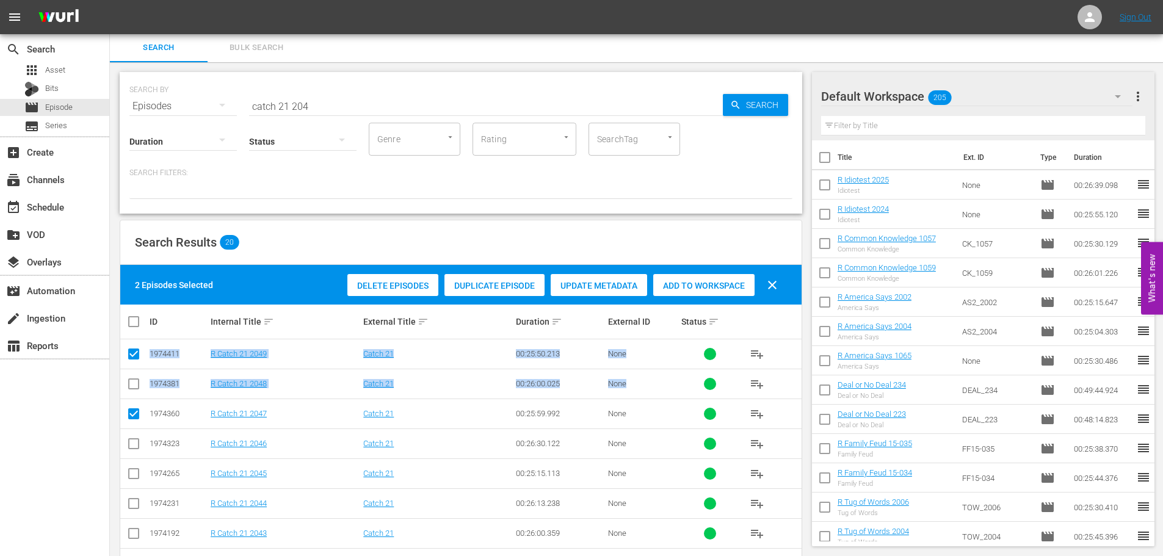
click at [714, 274] on div "Add to Workspace" at bounding box center [703, 285] width 101 height 23
click at [466, 116] on input "catch 21 204" at bounding box center [486, 106] width 474 height 29
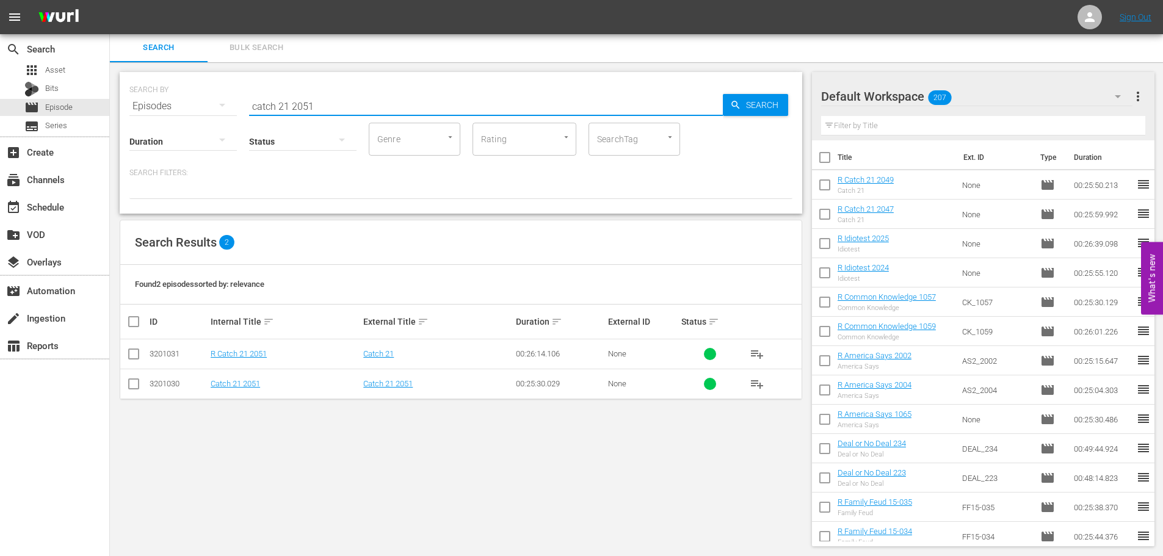
type input "catch 21 2051"
click at [131, 358] on input "checkbox" at bounding box center [133, 356] width 15 height 15
checkbox input "true"
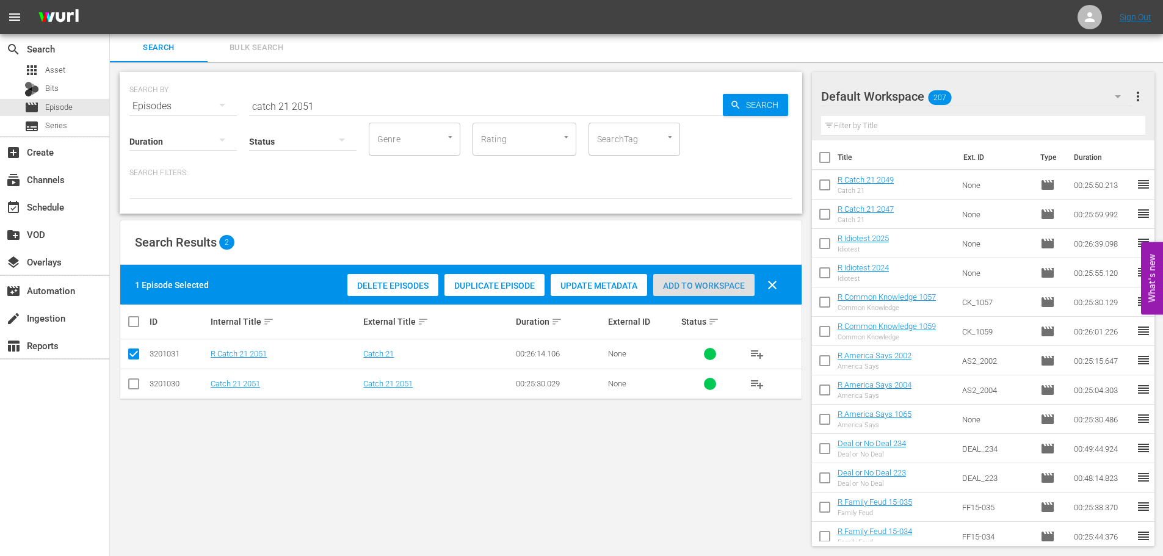
drag, startPoint x: 706, startPoint y: 280, endPoint x: 189, endPoint y: 213, distance: 521.5
click at [706, 280] on div "Add to Workspace" at bounding box center [703, 285] width 101 height 23
click at [56, 223] on div "create_new_folder VOD" at bounding box center [54, 234] width 109 height 24
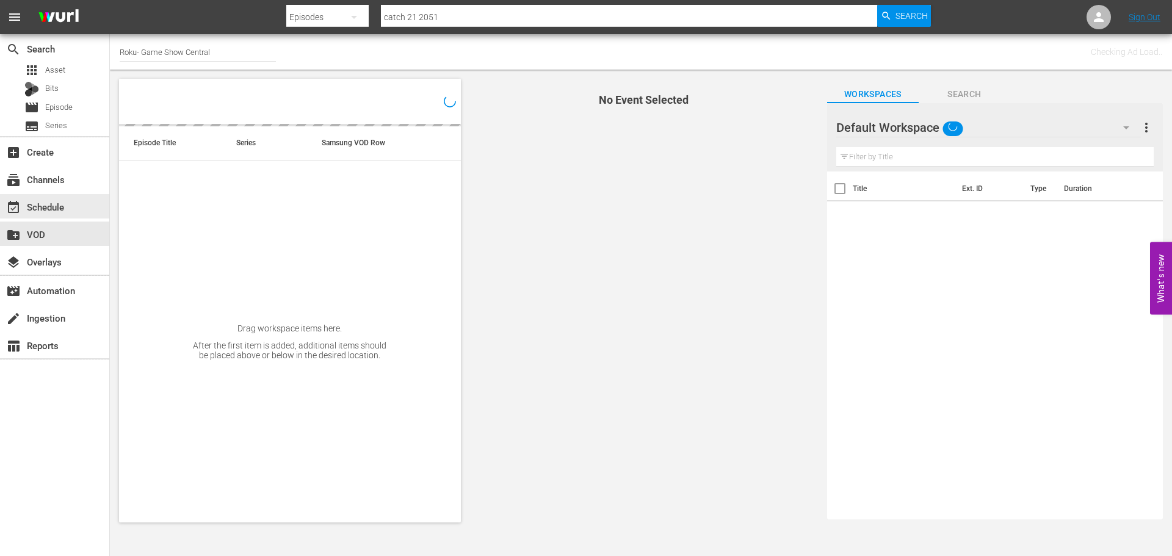
click at [59, 211] on div "event_available Schedule" at bounding box center [34, 205] width 68 height 11
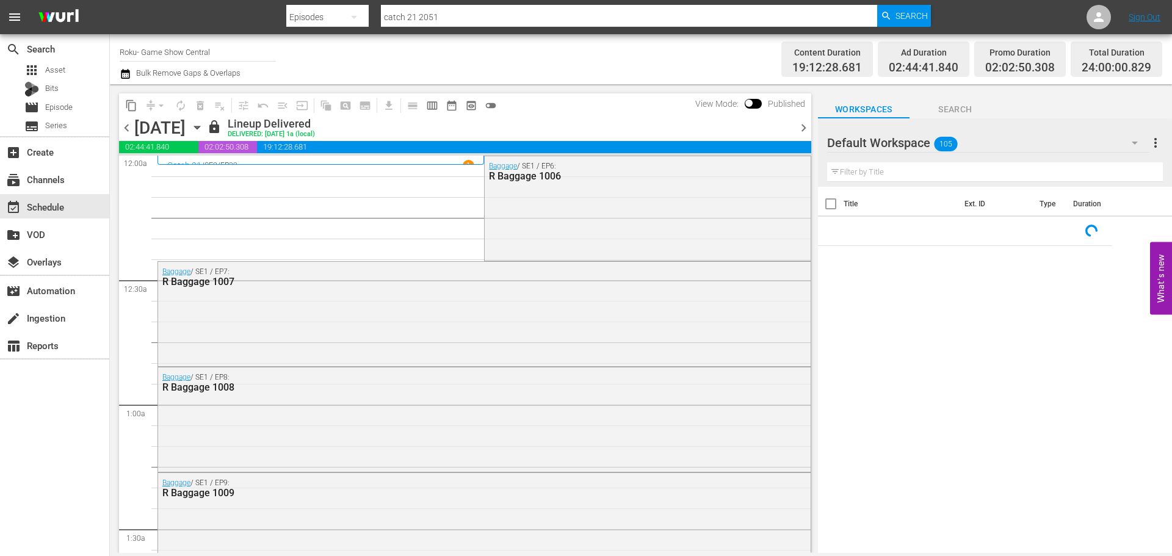
click at [204, 123] on div "[DATE] [DATE]" at bounding box center [169, 128] width 70 height 20
click at [204, 125] on icon "button" at bounding box center [196, 127] width 13 height 13
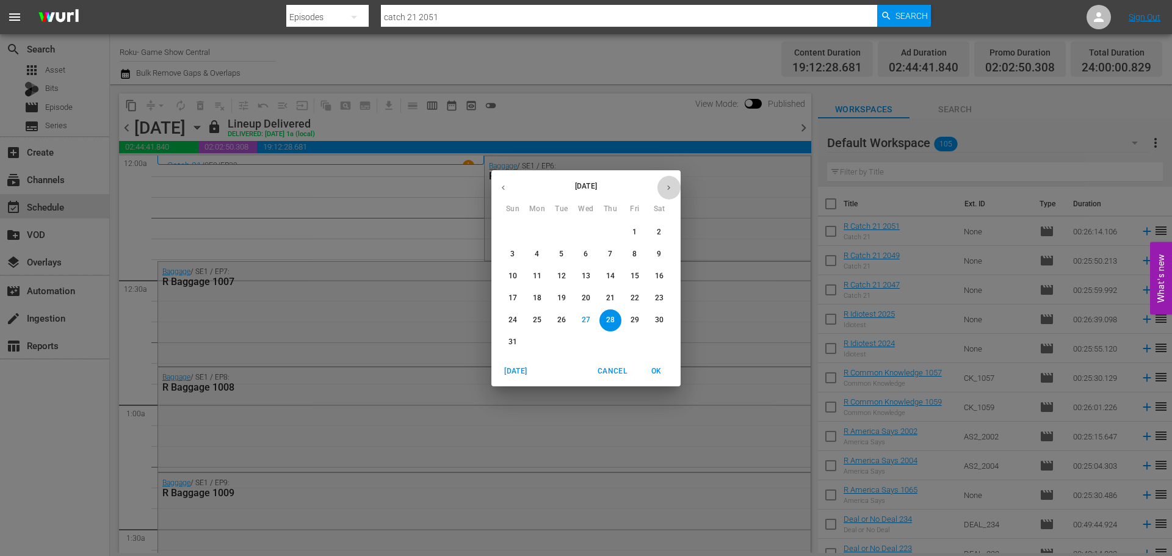
click at [670, 188] on icon "button" at bounding box center [668, 187] width 3 height 5
click at [615, 234] on span "4" at bounding box center [611, 232] width 22 height 10
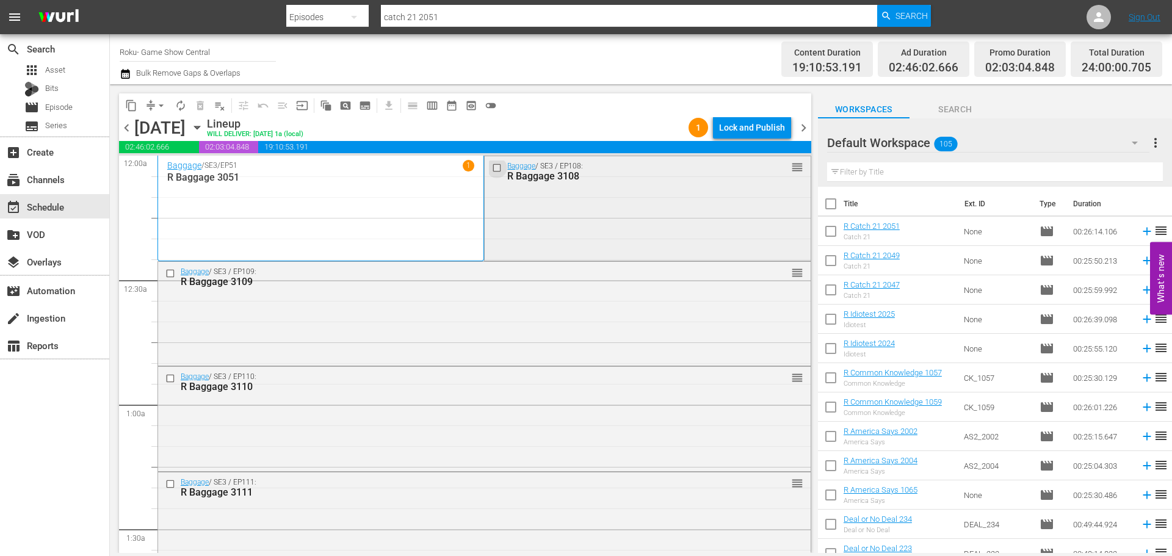
click at [494, 168] on input "checkbox" at bounding box center [498, 167] width 13 height 10
click at [172, 275] on input "checkbox" at bounding box center [171, 273] width 13 height 10
click at [173, 377] on input "checkbox" at bounding box center [171, 379] width 13 height 10
click at [174, 490] on div at bounding box center [171, 484] width 18 height 15
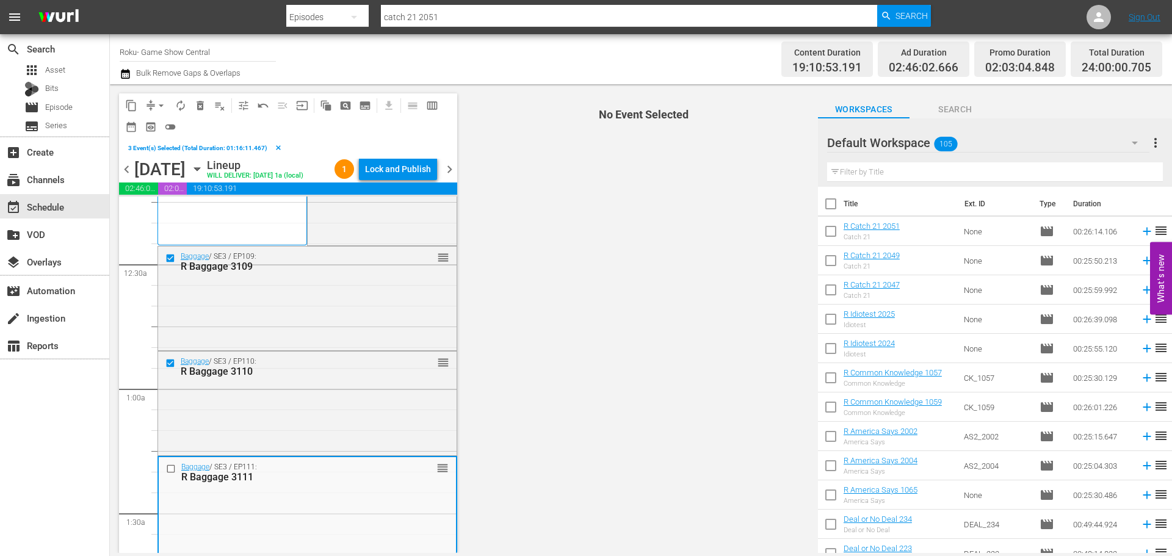
scroll to position [122, 0]
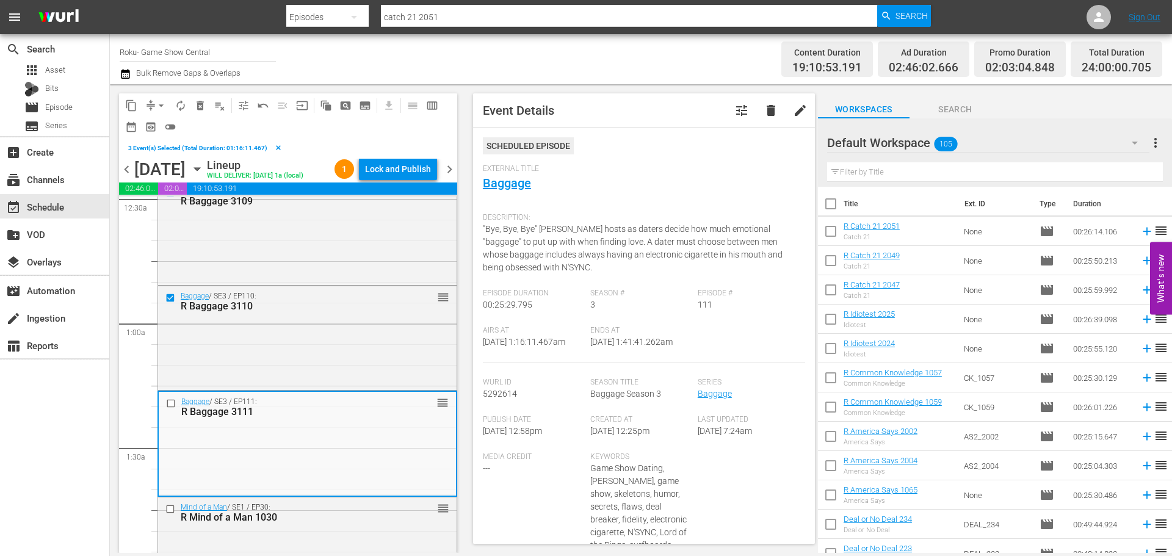
click at [169, 409] on input "checkbox" at bounding box center [172, 404] width 13 height 10
click at [170, 514] on input "checkbox" at bounding box center [171, 509] width 13 height 10
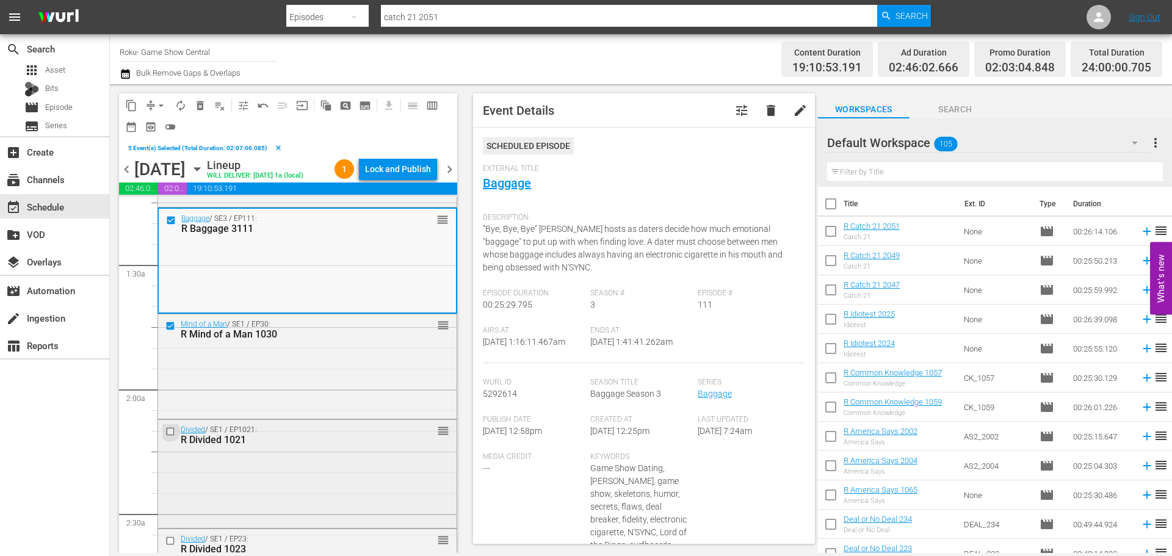
click at [174, 437] on input "checkbox" at bounding box center [171, 431] width 13 height 10
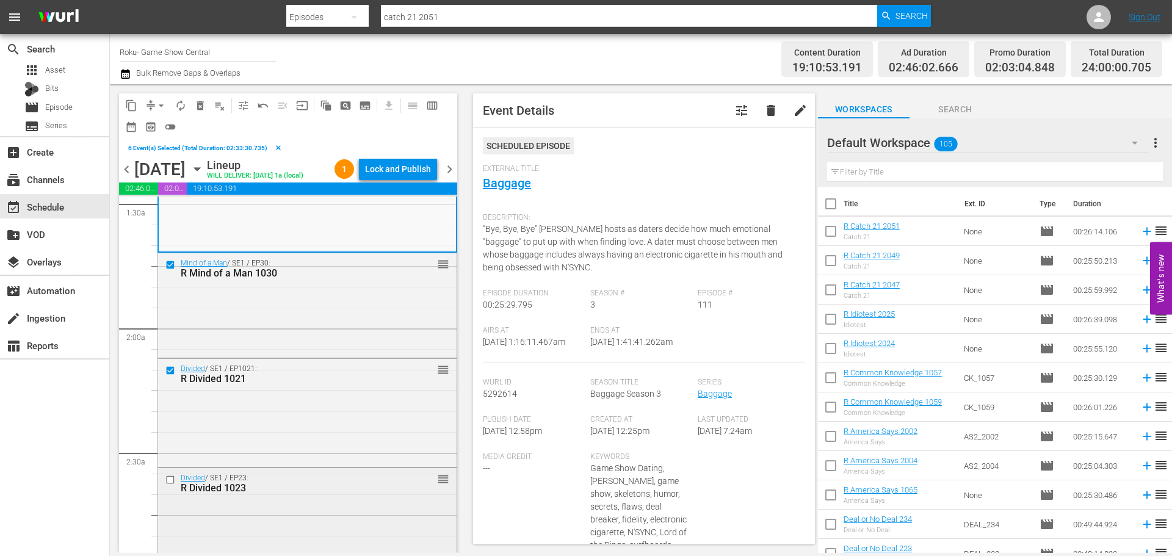
click at [170, 485] on input "checkbox" at bounding box center [171, 480] width 13 height 10
click at [137, 104] on button "content_copy" at bounding box center [132, 106] width 20 height 20
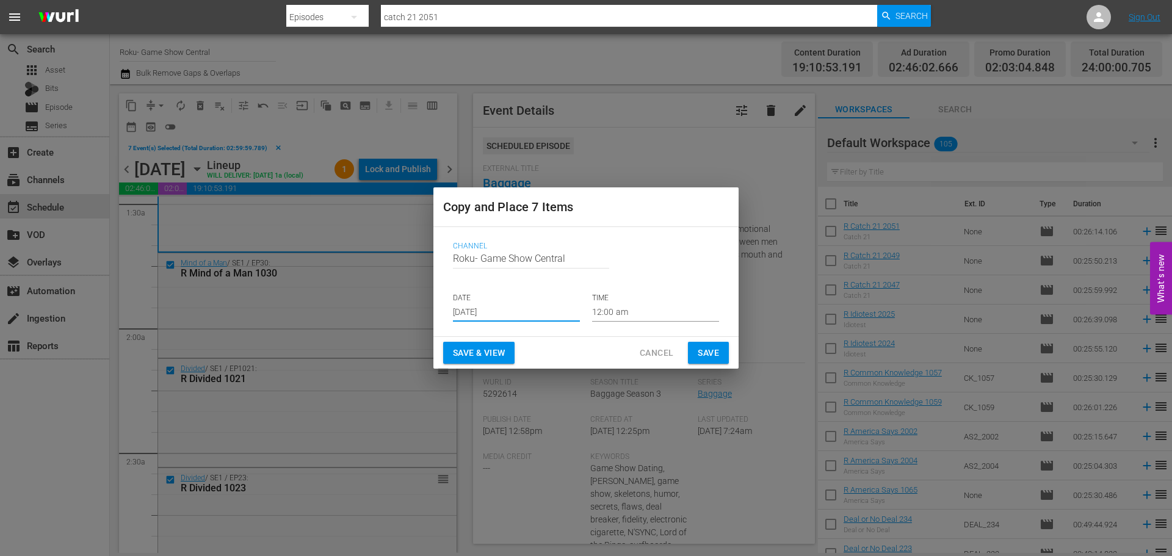
click at [540, 311] on input "[DATE]" at bounding box center [516, 312] width 127 height 18
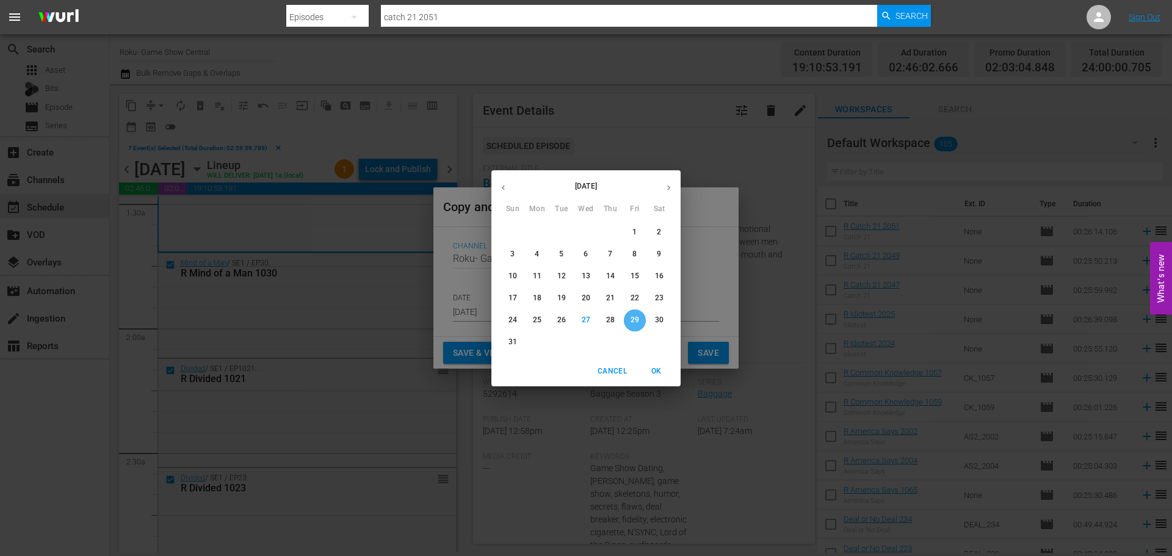
click at [626, 325] on span "29" at bounding box center [635, 320] width 22 height 10
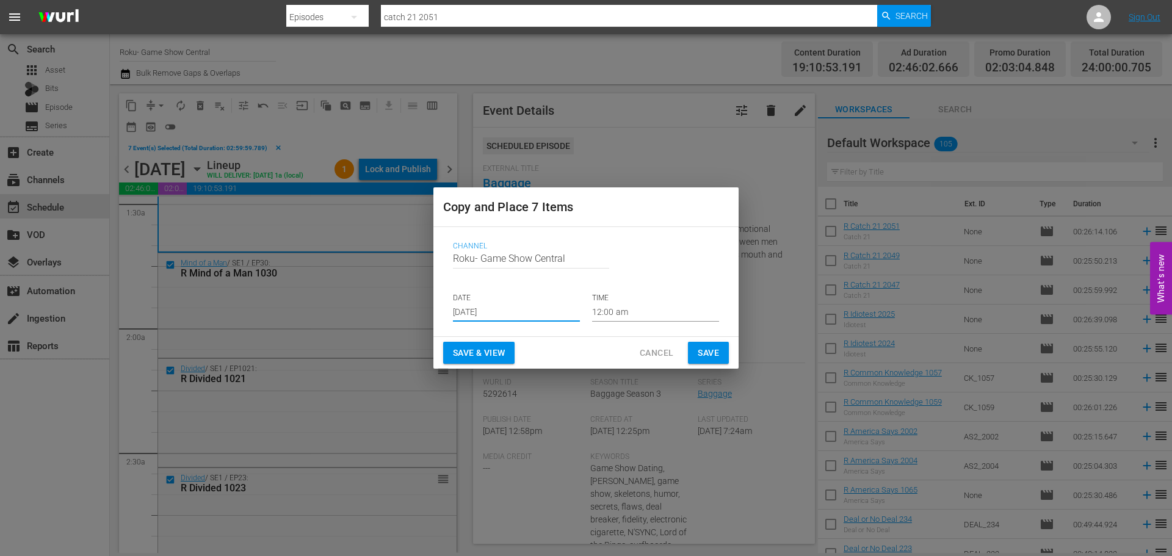
click at [639, 317] on input "12:00 am" at bounding box center [655, 312] width 127 height 18
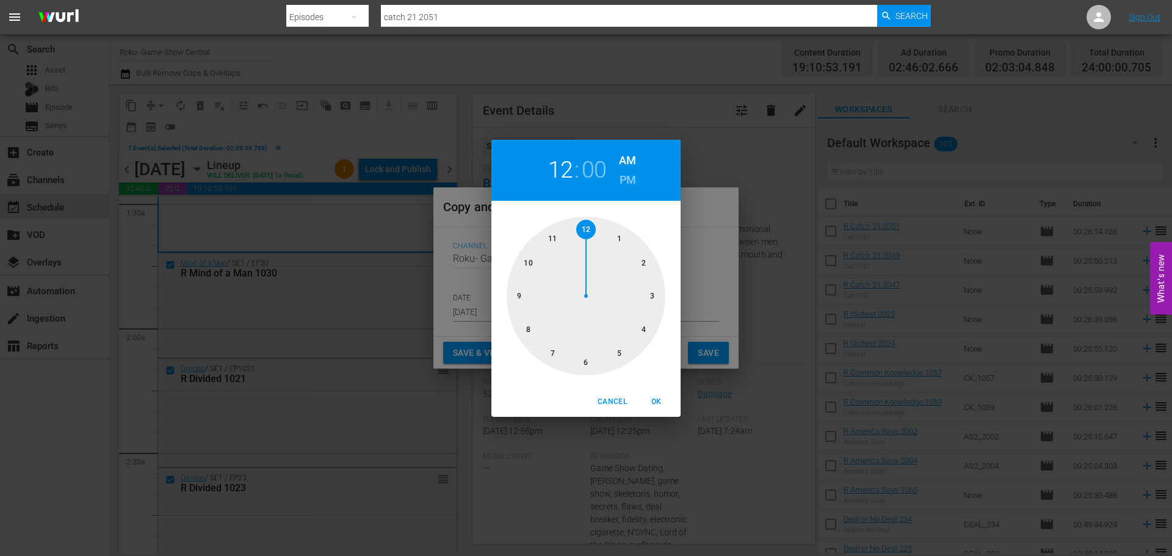
click at [640, 313] on div at bounding box center [586, 296] width 159 height 159
click at [673, 402] on button "OK" at bounding box center [656, 402] width 39 height 20
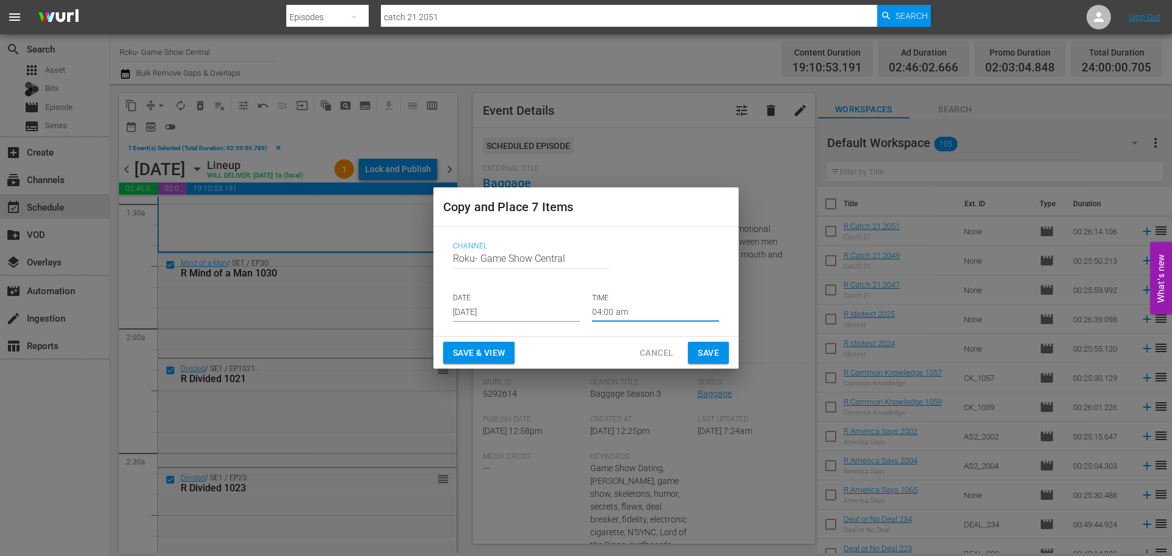
click at [617, 302] on p "TIME" at bounding box center [655, 298] width 127 height 10
click at [620, 305] on input "04:00 am" at bounding box center [655, 312] width 127 height 18
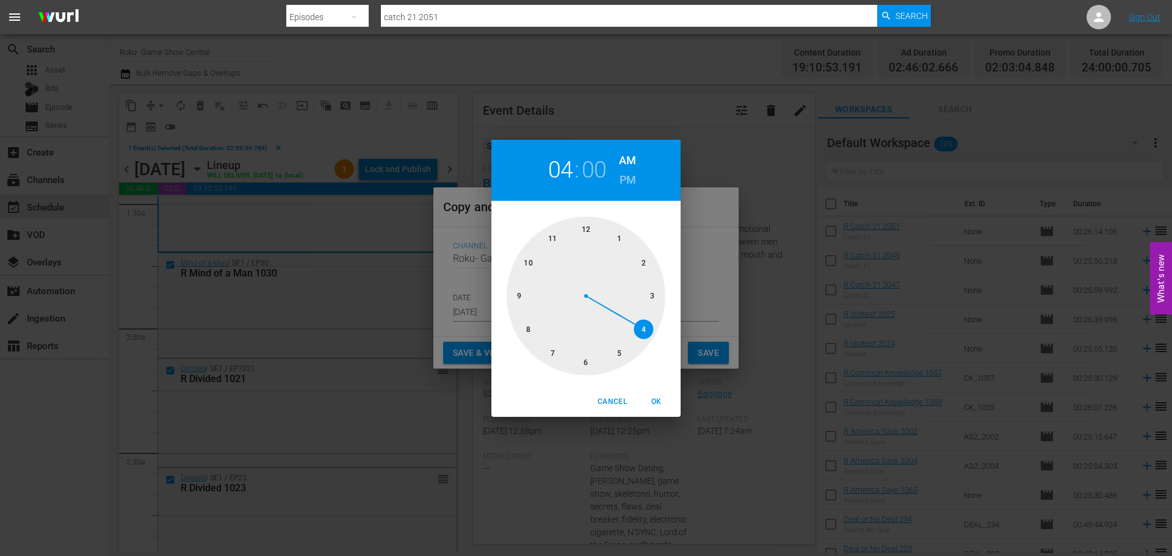
click at [639, 304] on div at bounding box center [586, 296] width 159 height 159
click at [661, 409] on button "OK" at bounding box center [656, 402] width 39 height 20
type input "03:00 am"
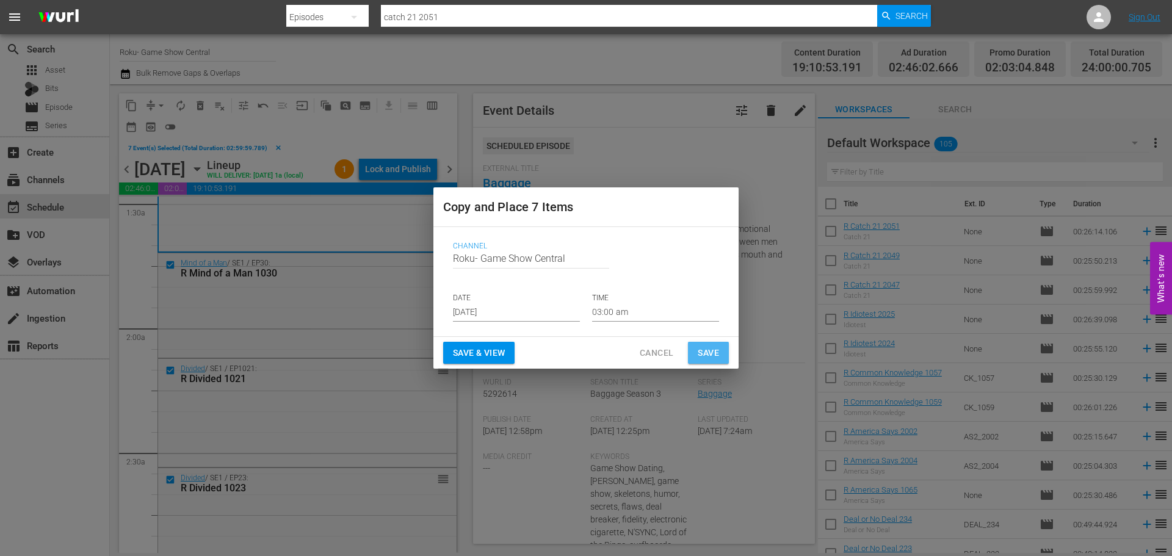
click at [697, 348] on button "Save" at bounding box center [708, 353] width 41 height 23
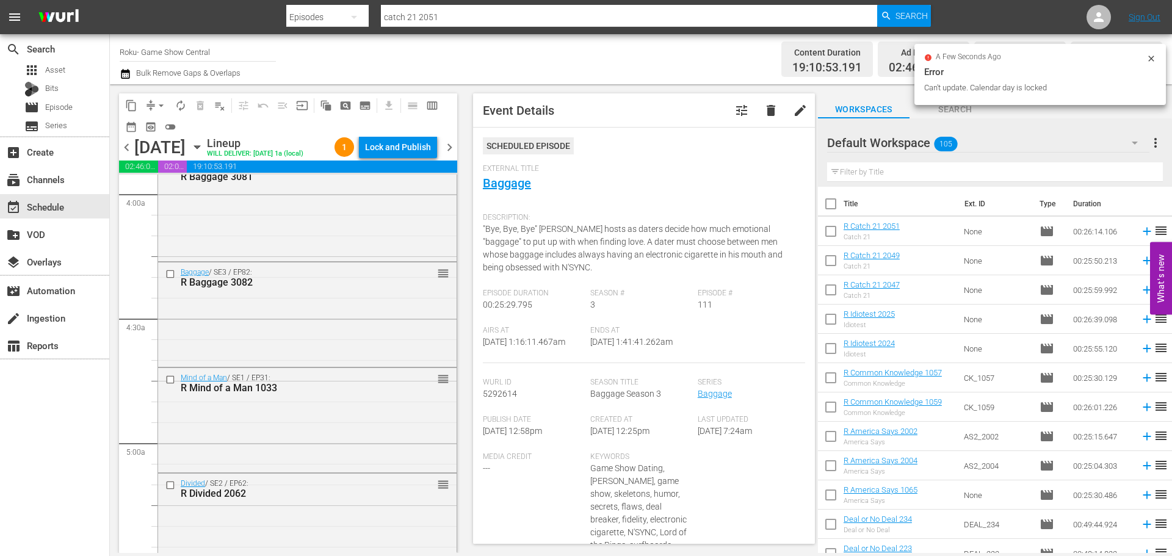
scroll to position [1526, 0]
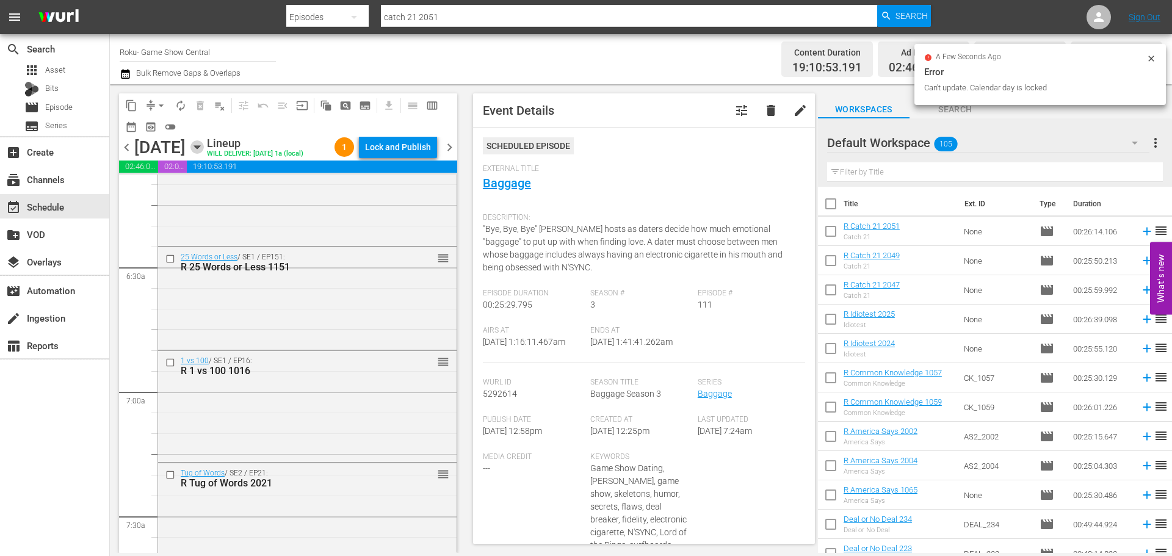
click at [204, 154] on icon "button" at bounding box center [196, 146] width 13 height 13
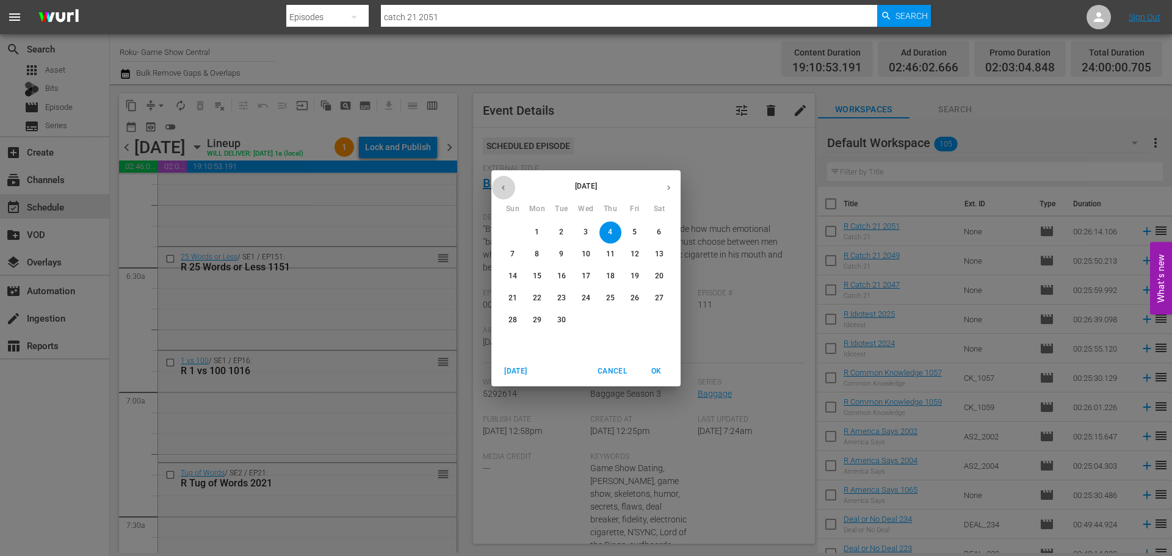
click at [512, 189] on button "button" at bounding box center [503, 188] width 24 height 24
click at [634, 328] on button "29" at bounding box center [635, 321] width 22 height 22
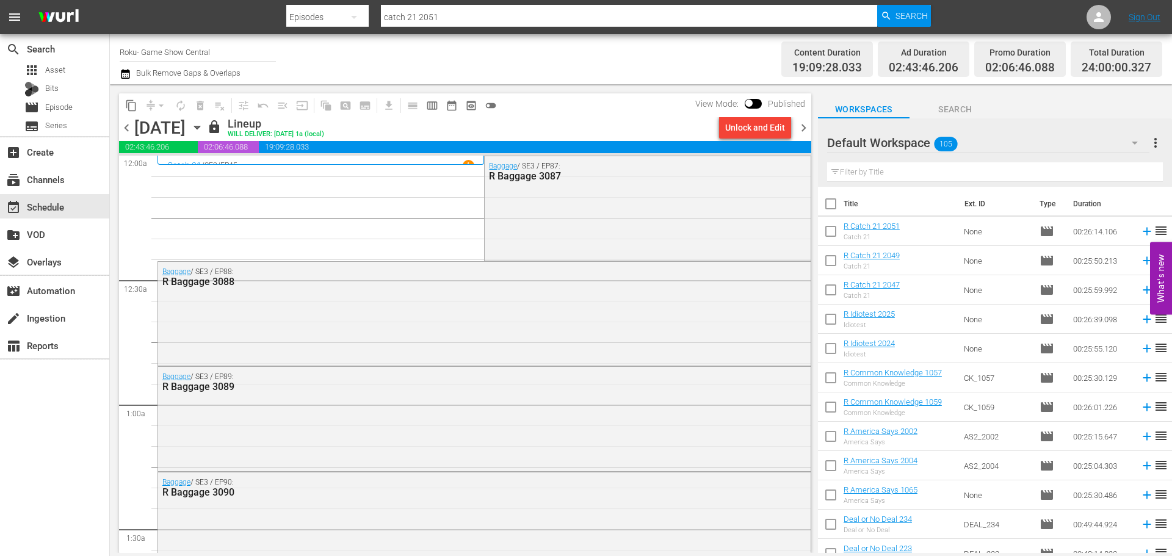
click at [755, 129] on div "Unlock and Edit" at bounding box center [755, 128] width 60 height 22
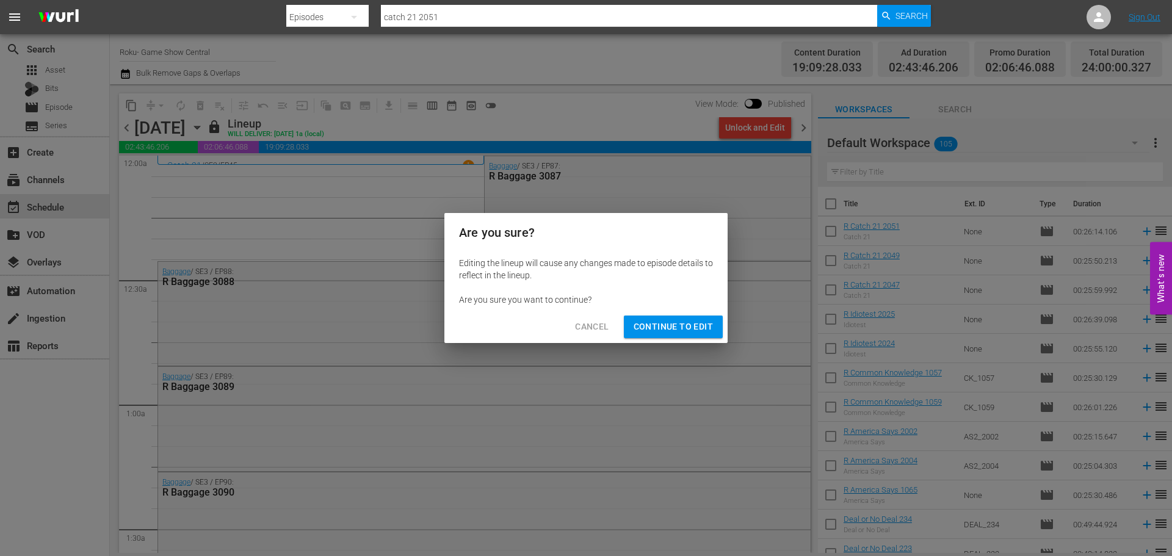
click at [661, 331] on span "Continue to Edit" at bounding box center [673, 326] width 79 height 15
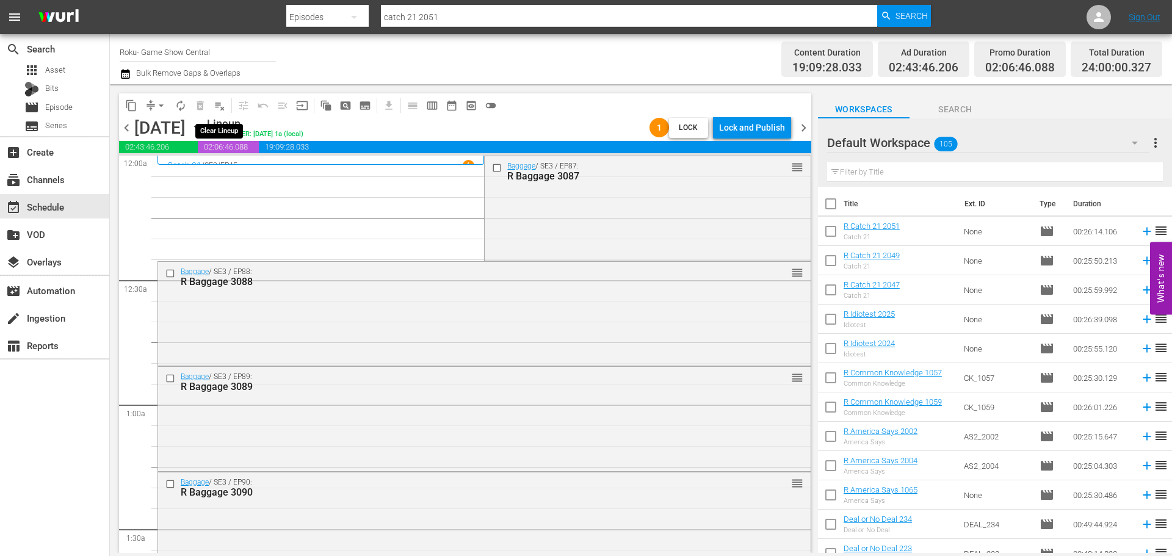
click at [219, 107] on span "playlist_remove_outlined" at bounding box center [220, 106] width 12 height 12
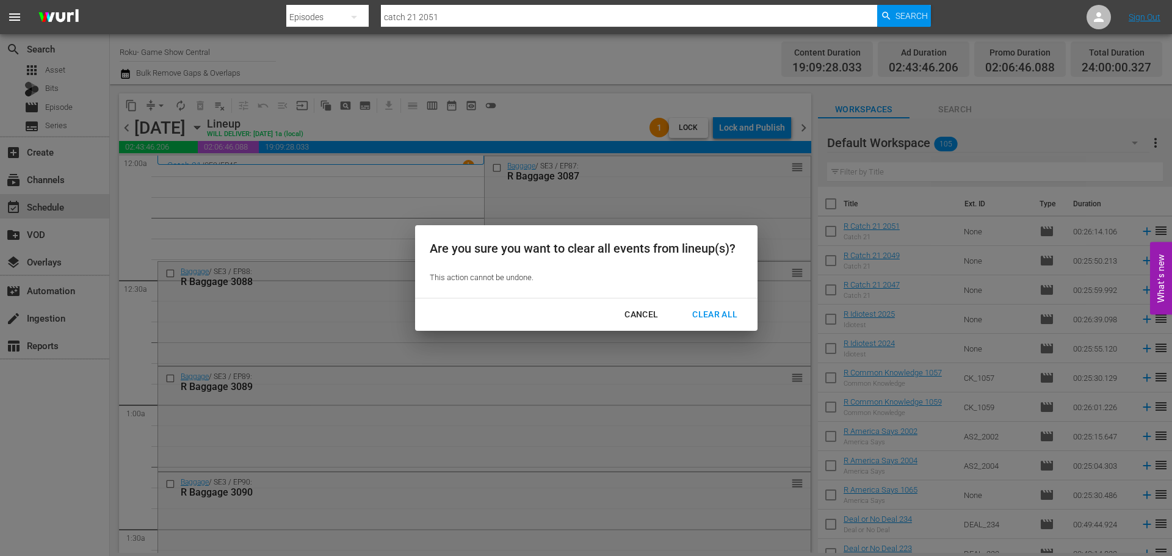
click at [730, 308] on div "Clear All" at bounding box center [715, 314] width 65 height 15
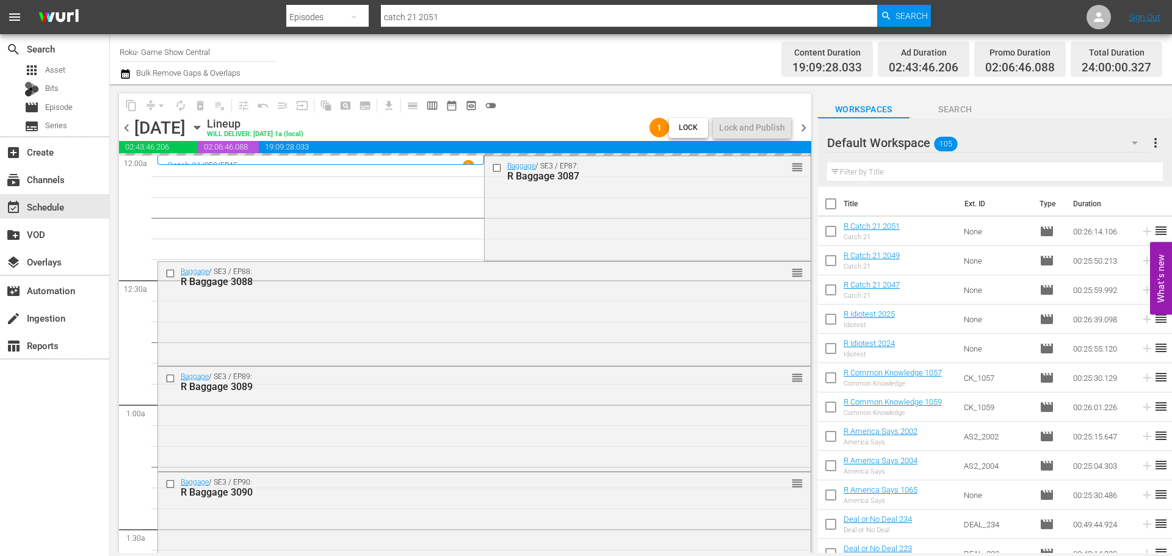
click at [204, 129] on icon "button" at bounding box center [196, 127] width 13 height 13
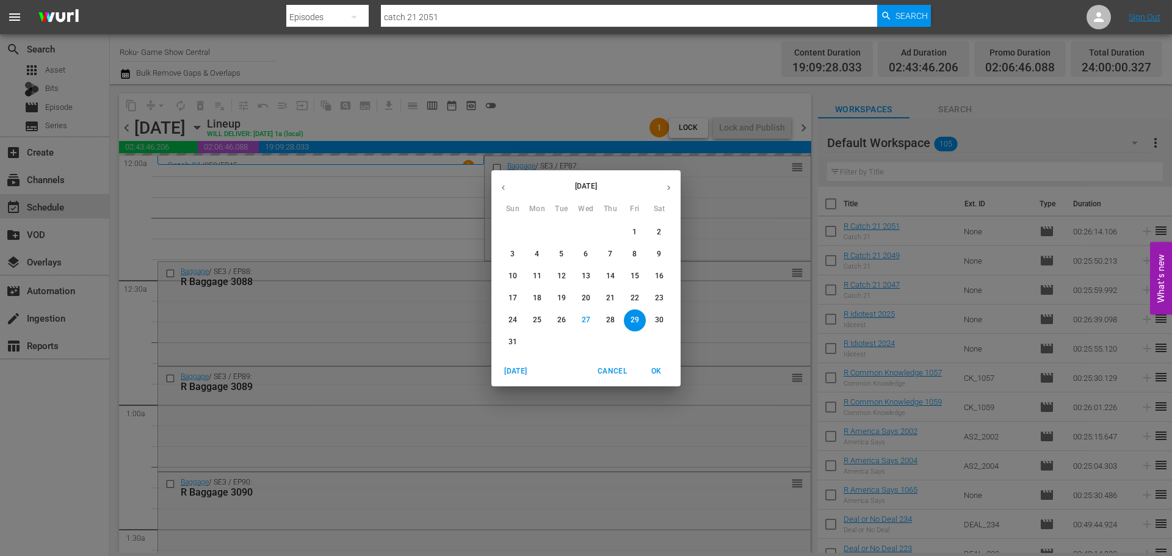
click at [664, 187] on icon "button" at bounding box center [668, 187] width 9 height 9
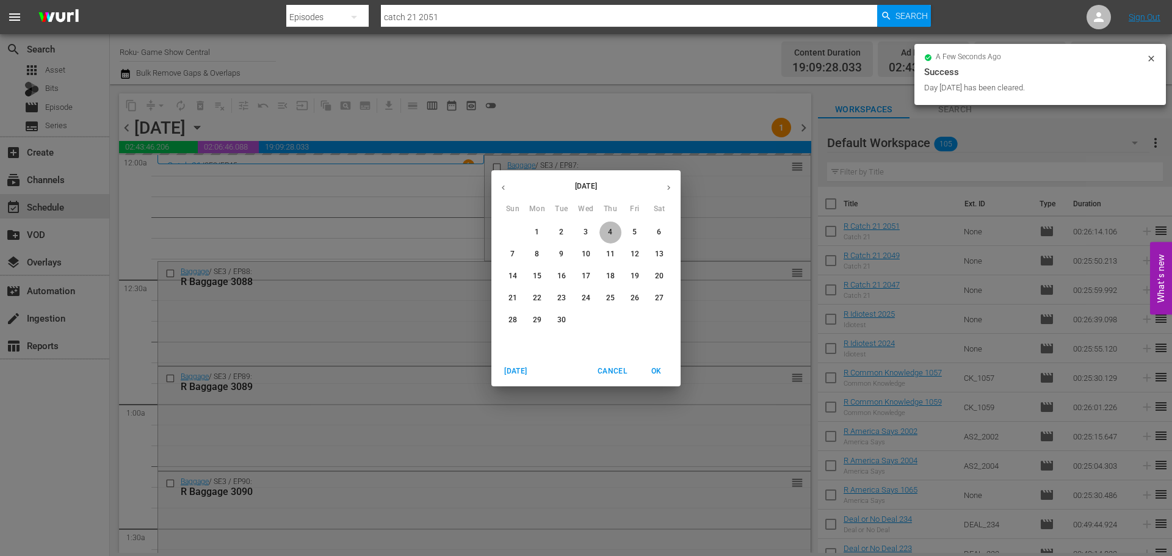
click at [607, 233] on span "4" at bounding box center [611, 232] width 22 height 10
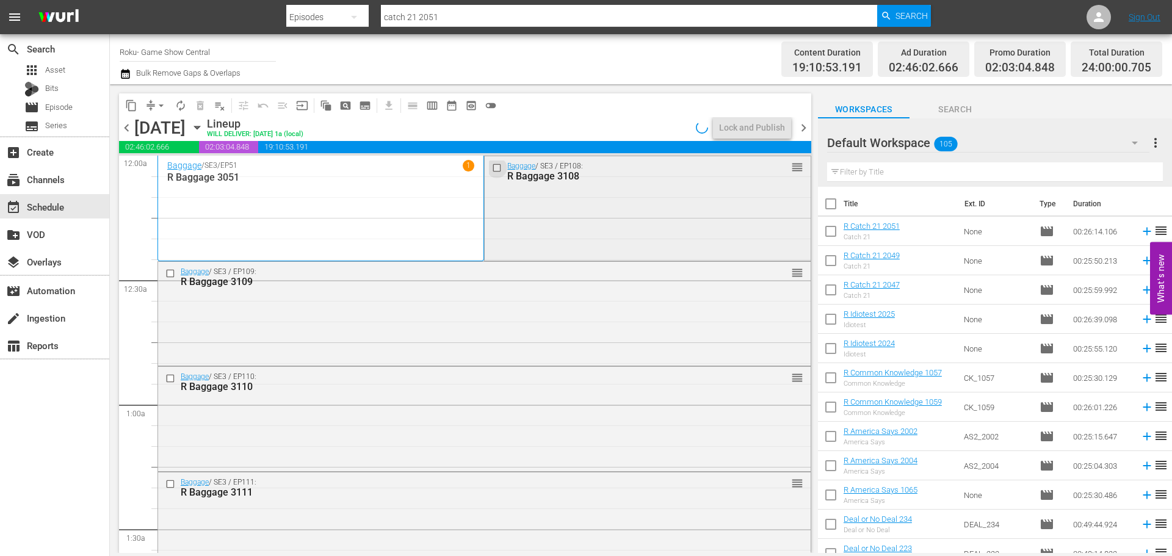
click at [495, 164] on input "checkbox" at bounding box center [498, 167] width 13 height 10
drag, startPoint x: 165, startPoint y: 277, endPoint x: 166, endPoint y: 270, distance: 7.4
click at [166, 270] on input "checkbox" at bounding box center [171, 273] width 13 height 10
click at [174, 372] on div at bounding box center [171, 378] width 18 height 15
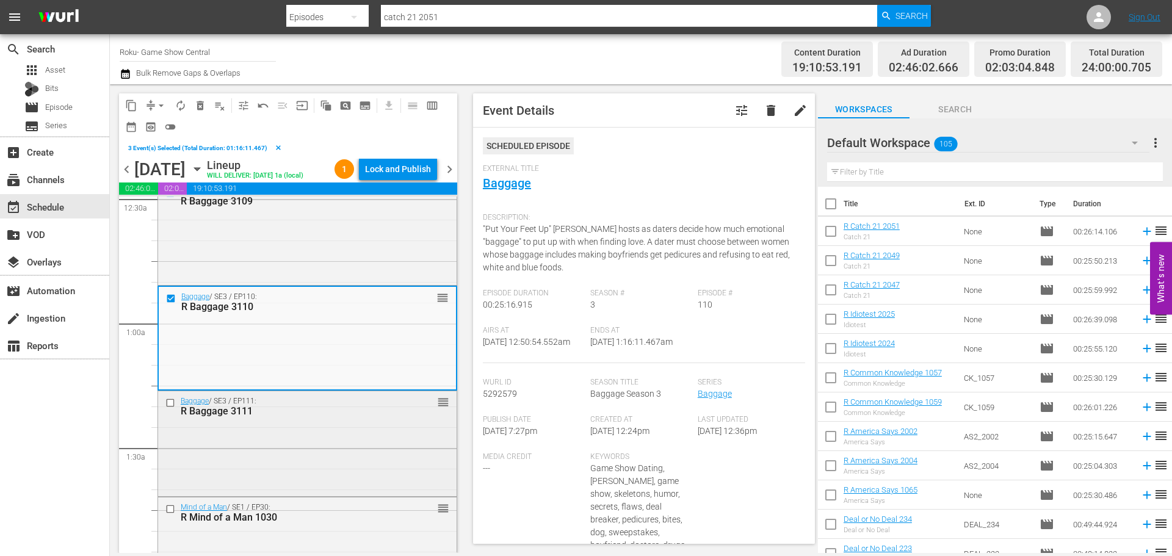
click at [174, 408] on input "checkbox" at bounding box center [171, 403] width 13 height 10
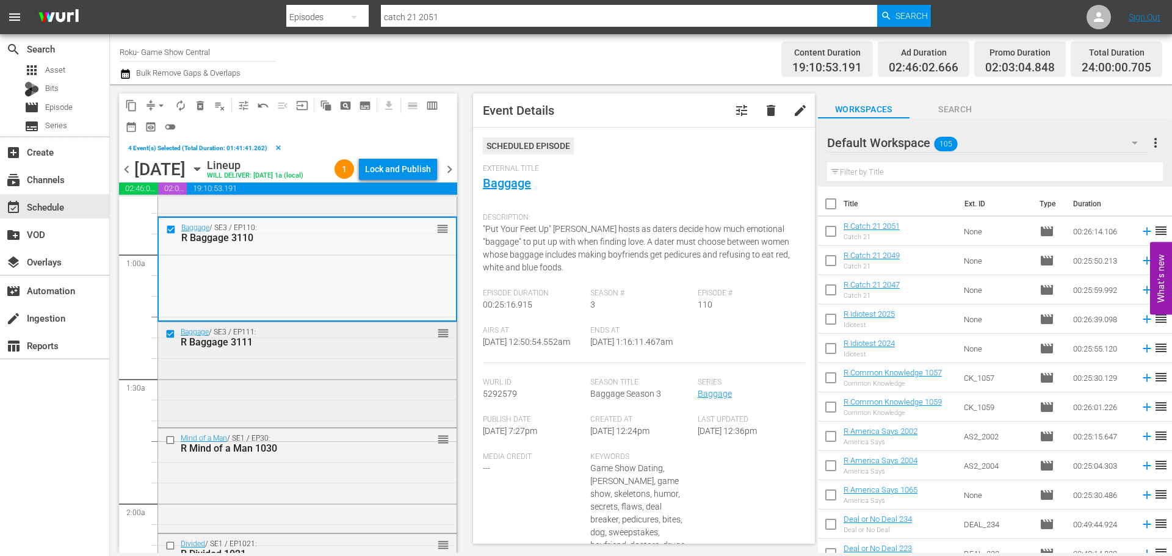
scroll to position [244, 0]
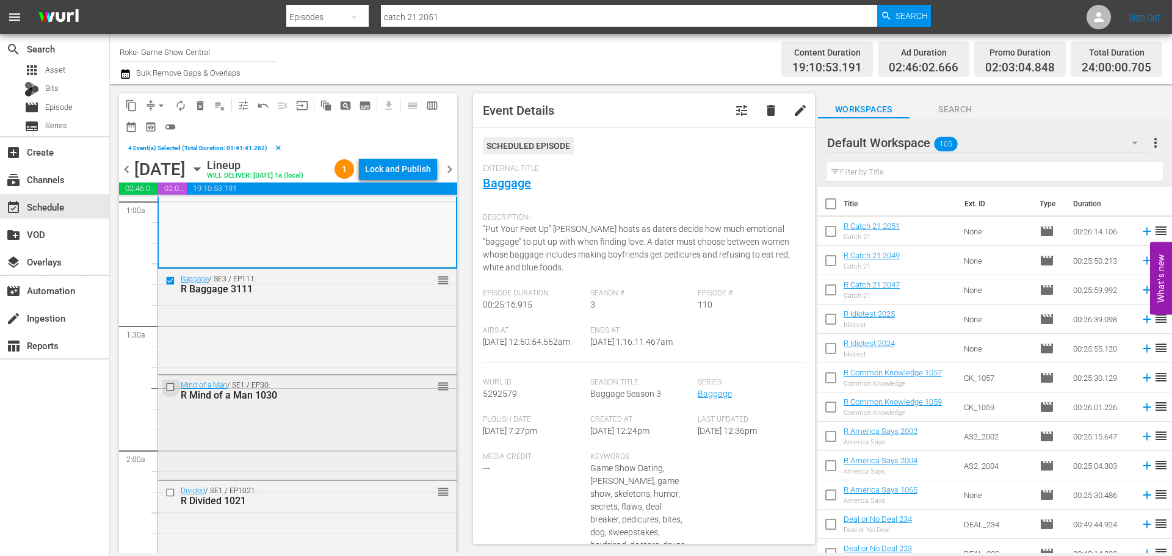
click at [167, 392] on input "checkbox" at bounding box center [171, 387] width 13 height 10
click at [172, 498] on input "checkbox" at bounding box center [171, 492] width 13 height 10
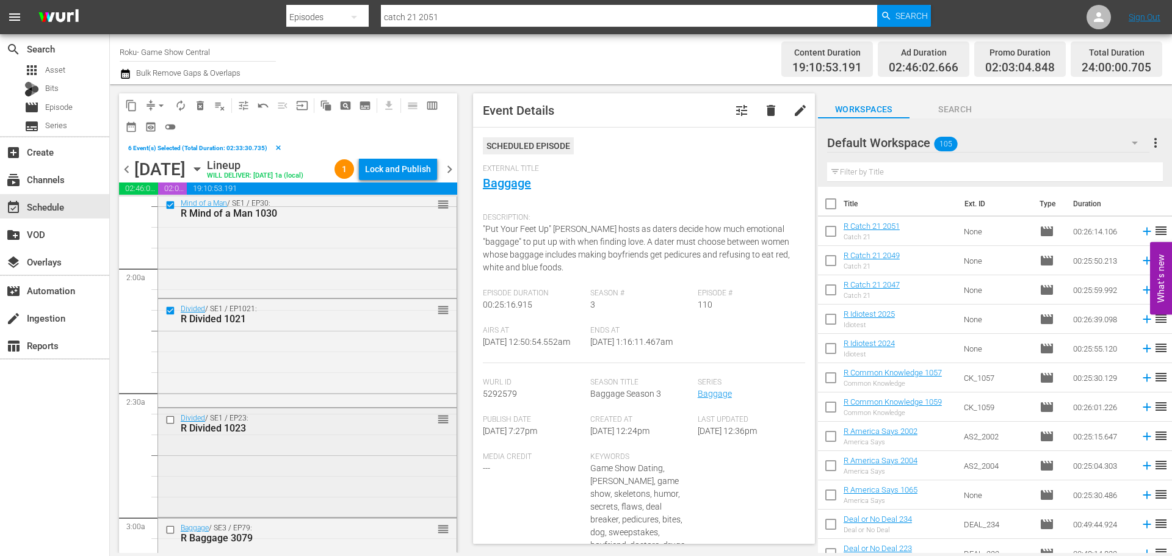
scroll to position [427, 0]
click at [175, 424] on input "checkbox" at bounding box center [171, 419] width 13 height 10
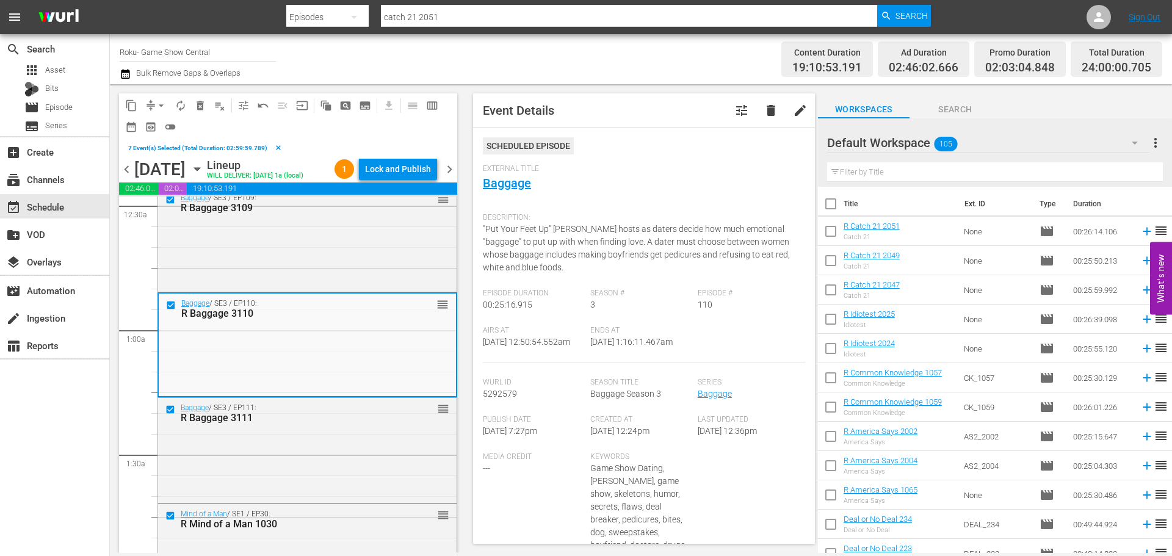
scroll to position [0, 0]
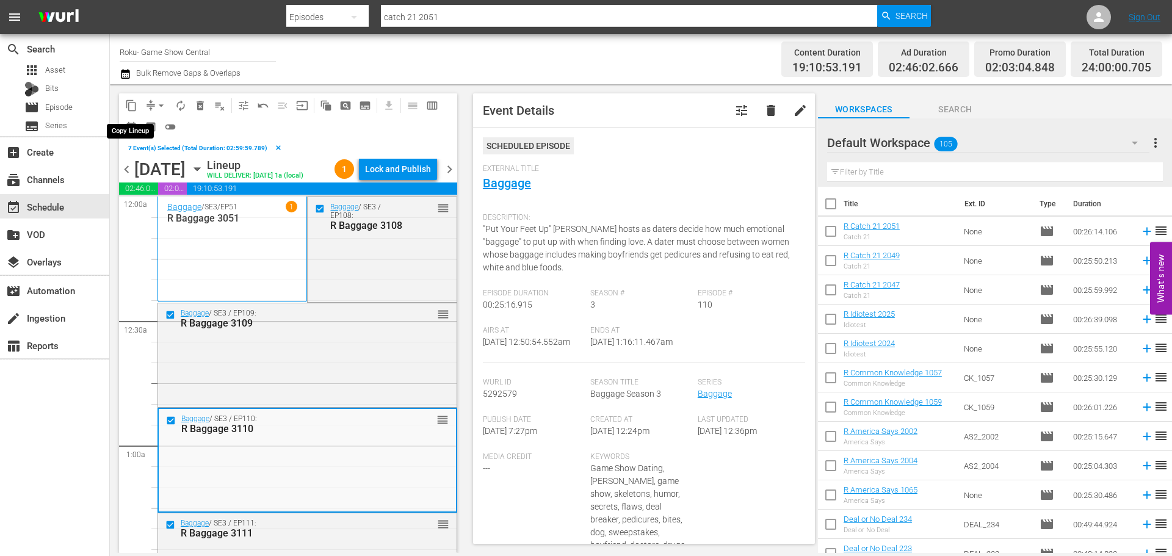
click at [124, 97] on span "content_copy" at bounding box center [132, 106] width 20 height 20
click at [133, 107] on span "content_copy" at bounding box center [131, 106] width 12 height 12
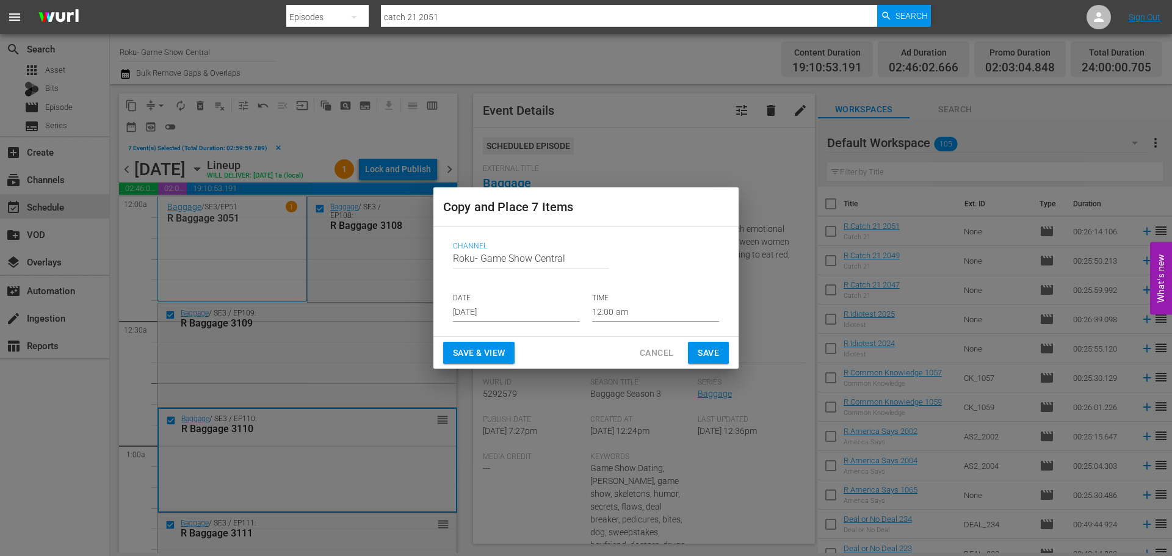
click at [479, 313] on input "[DATE]" at bounding box center [516, 312] width 127 height 18
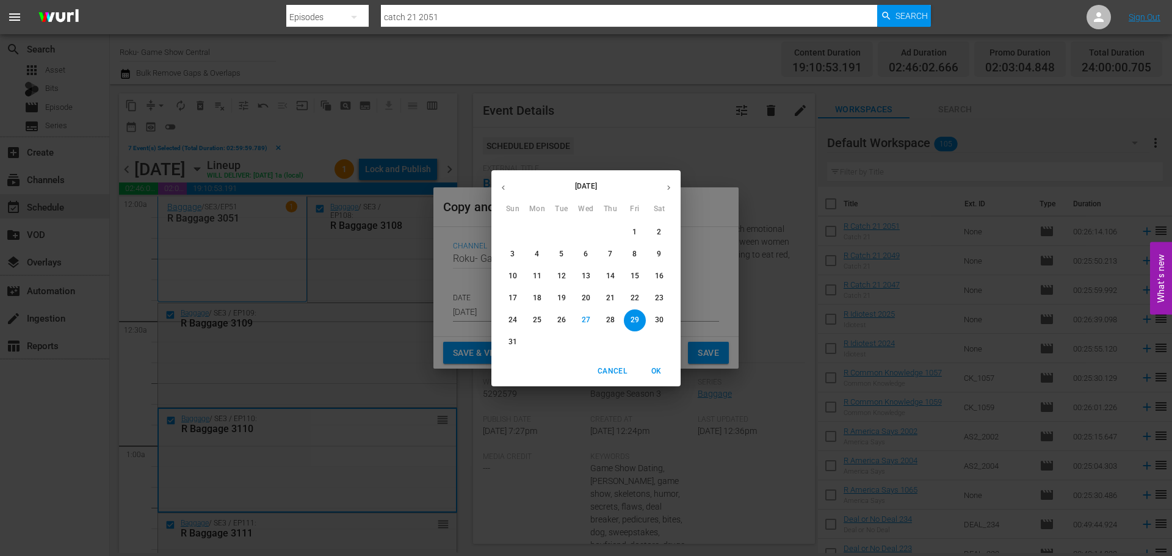
click at [629, 326] on button "29" at bounding box center [635, 321] width 22 height 22
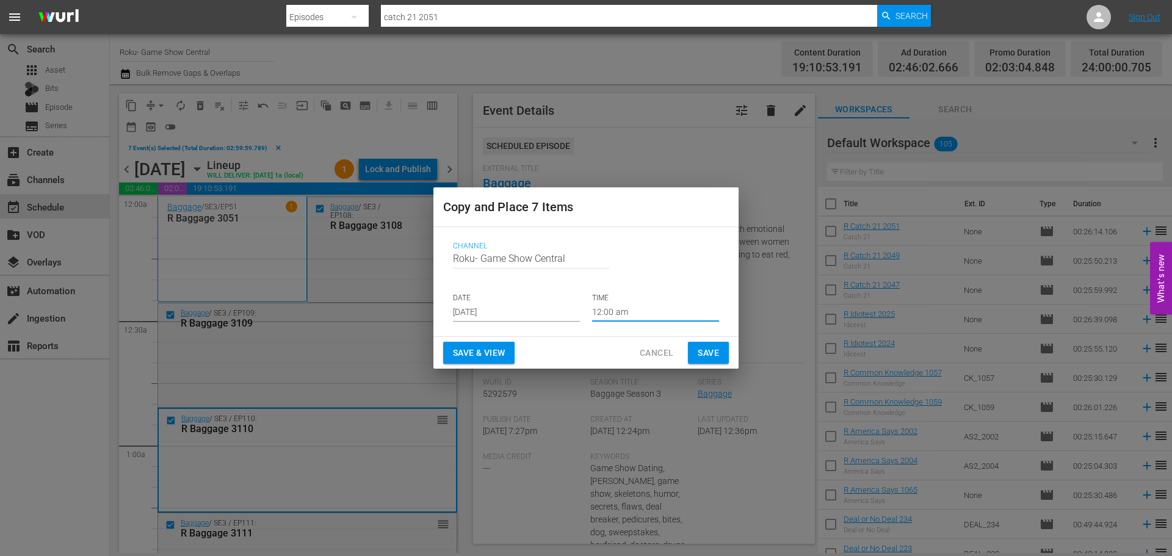
click at [656, 313] on input "12:00 am" at bounding box center [655, 312] width 127 height 18
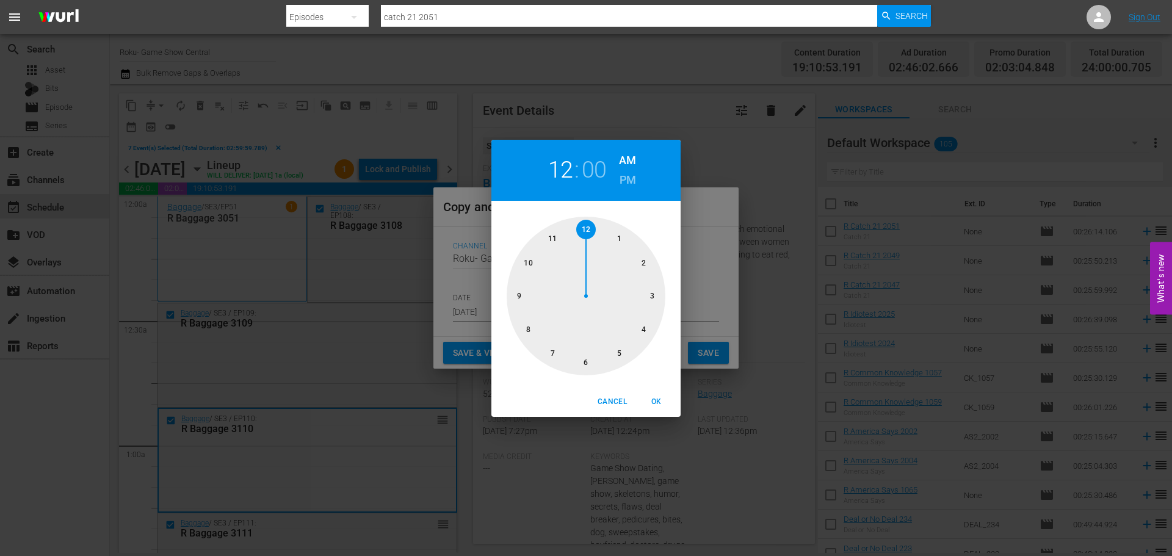
click at [655, 311] on div at bounding box center [586, 296] width 159 height 159
click at [662, 410] on button "OK" at bounding box center [656, 402] width 39 height 20
type input "03:00 am"
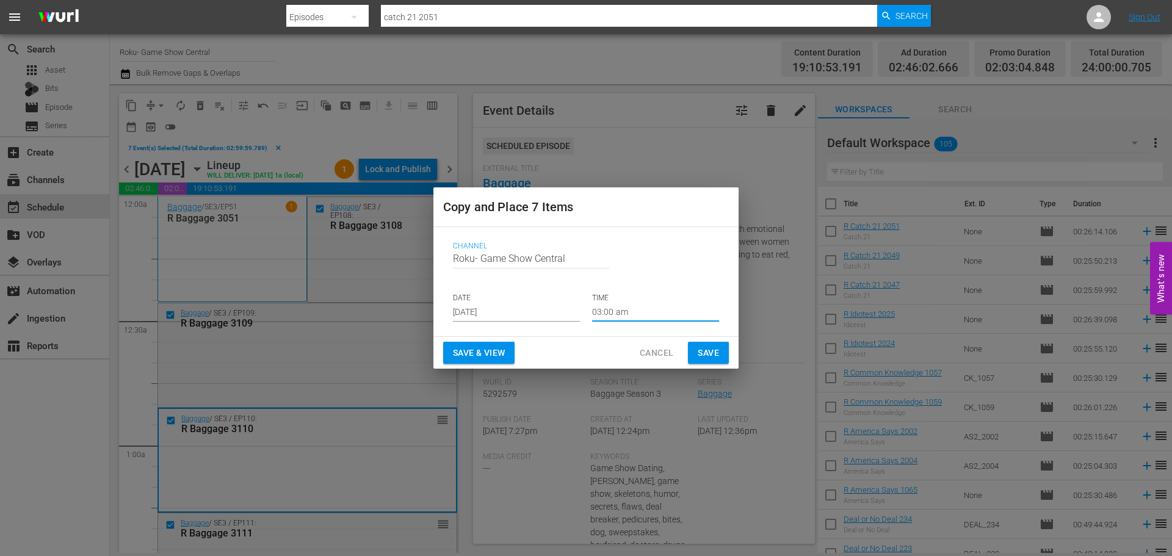
click at [694, 350] on button "Save" at bounding box center [708, 353] width 41 height 23
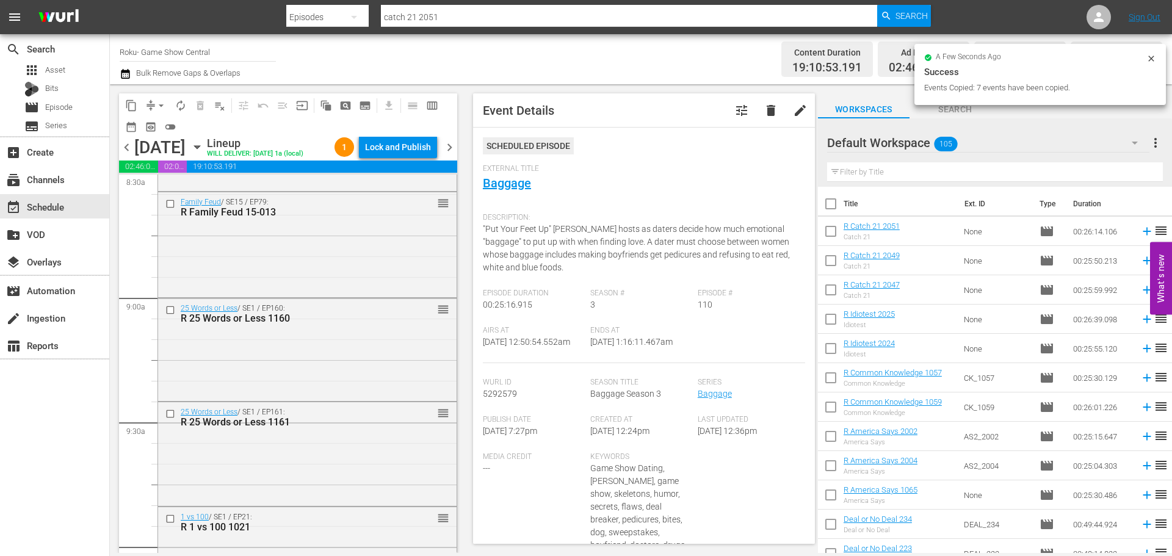
scroll to position [2137, 0]
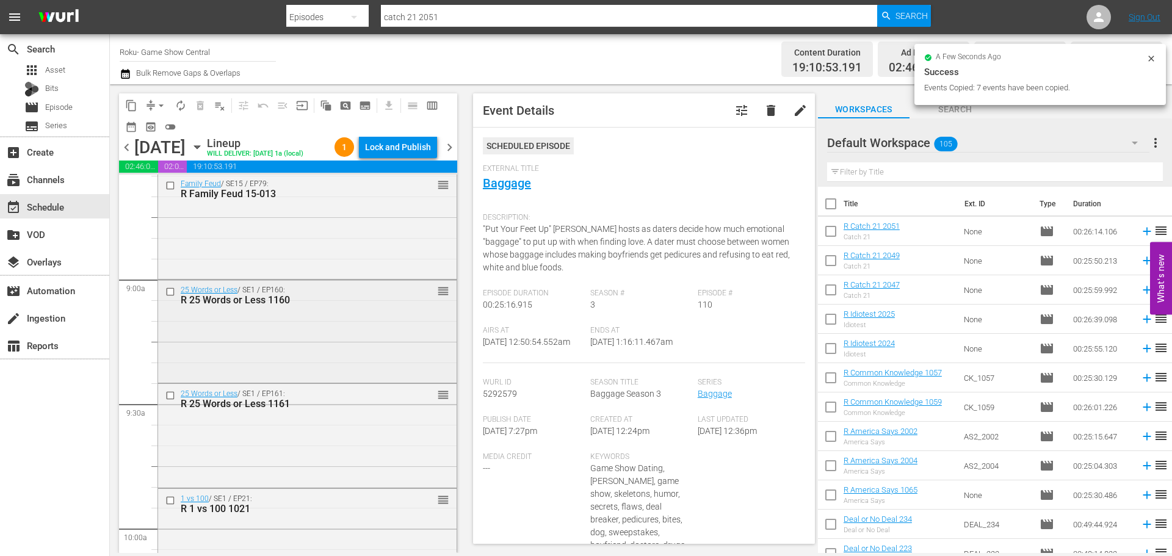
click at [173, 297] on input "checkbox" at bounding box center [171, 292] width 13 height 10
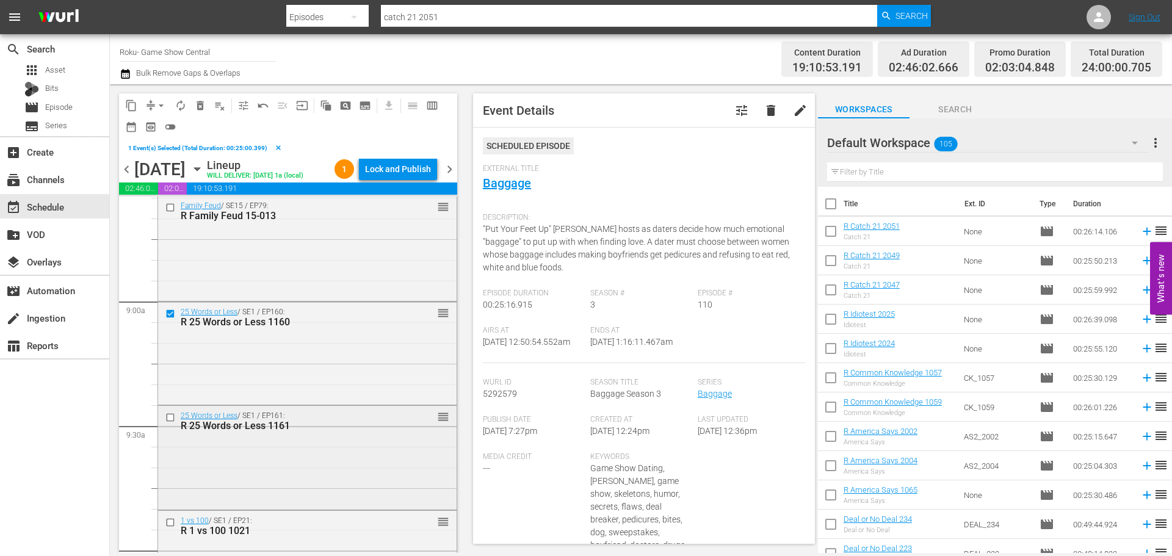
click at [172, 423] on input "checkbox" at bounding box center [171, 417] width 13 height 10
click at [170, 528] on input "checkbox" at bounding box center [171, 523] width 13 height 10
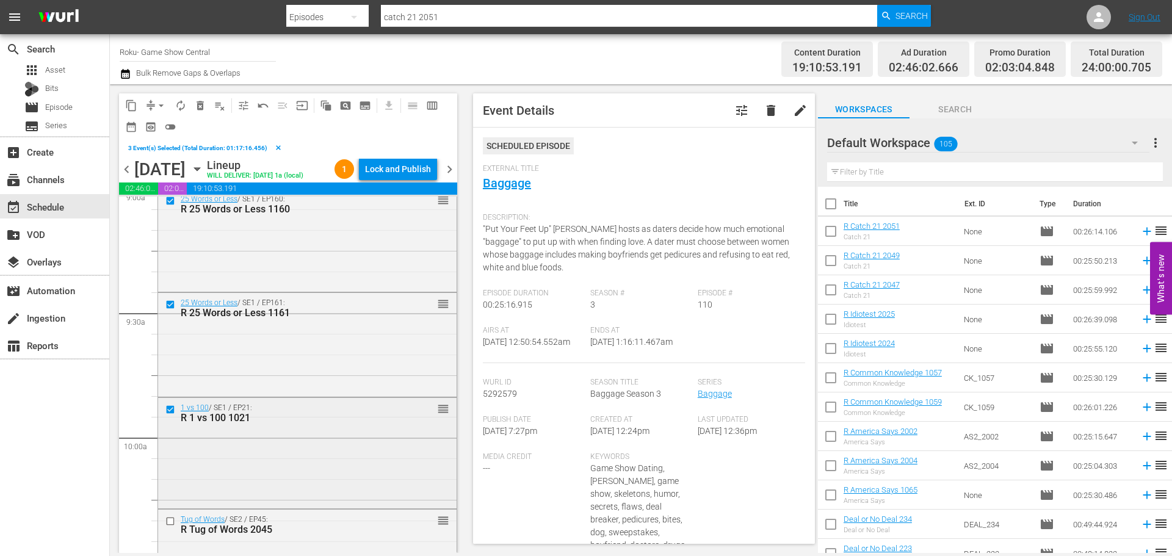
scroll to position [2259, 0]
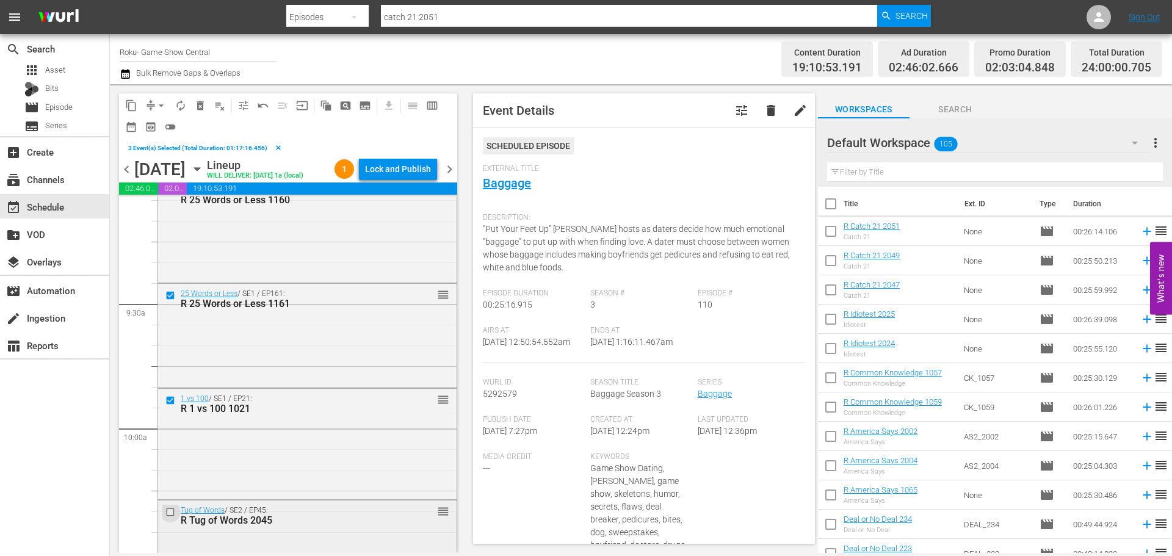
click at [170, 518] on input "checkbox" at bounding box center [171, 512] width 13 height 10
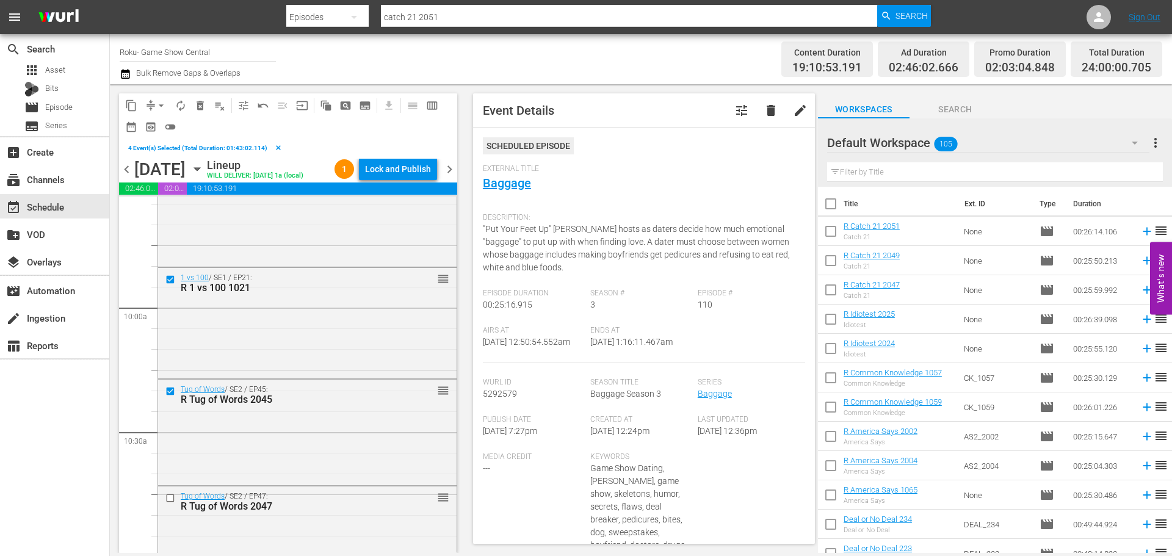
scroll to position [2381, 0]
click at [169, 504] on div at bounding box center [171, 497] width 18 height 15
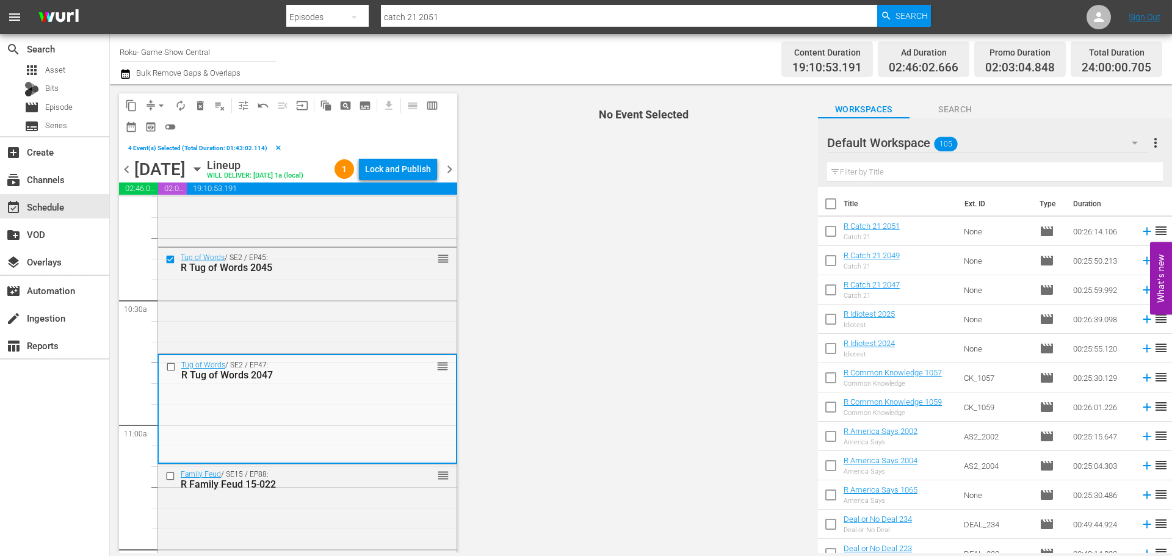
scroll to position [2564, 0]
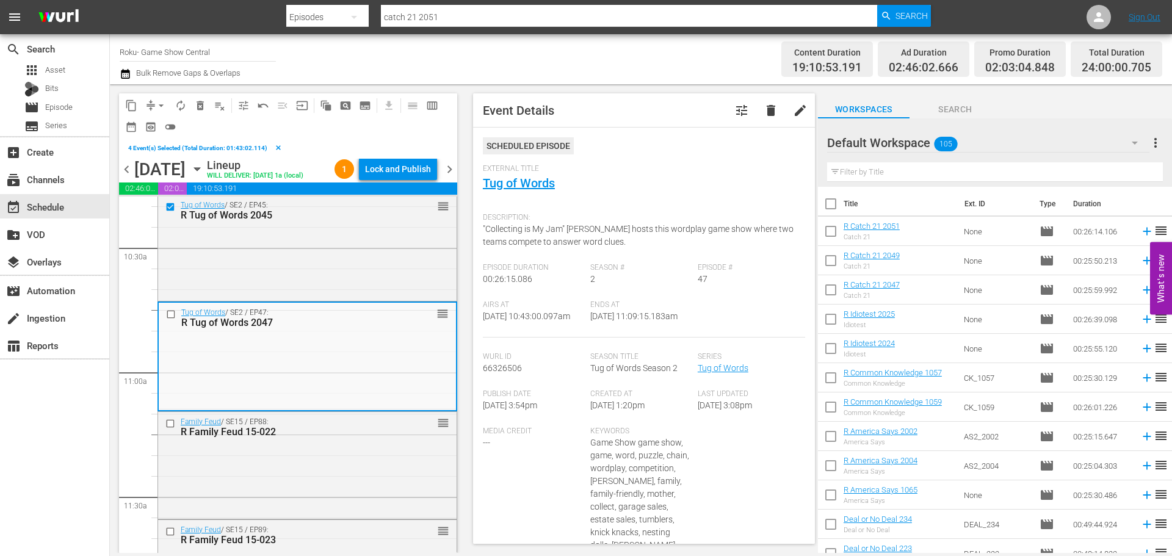
click at [170, 429] on input "checkbox" at bounding box center [171, 423] width 13 height 10
click at [172, 320] on input "checkbox" at bounding box center [172, 315] width 13 height 10
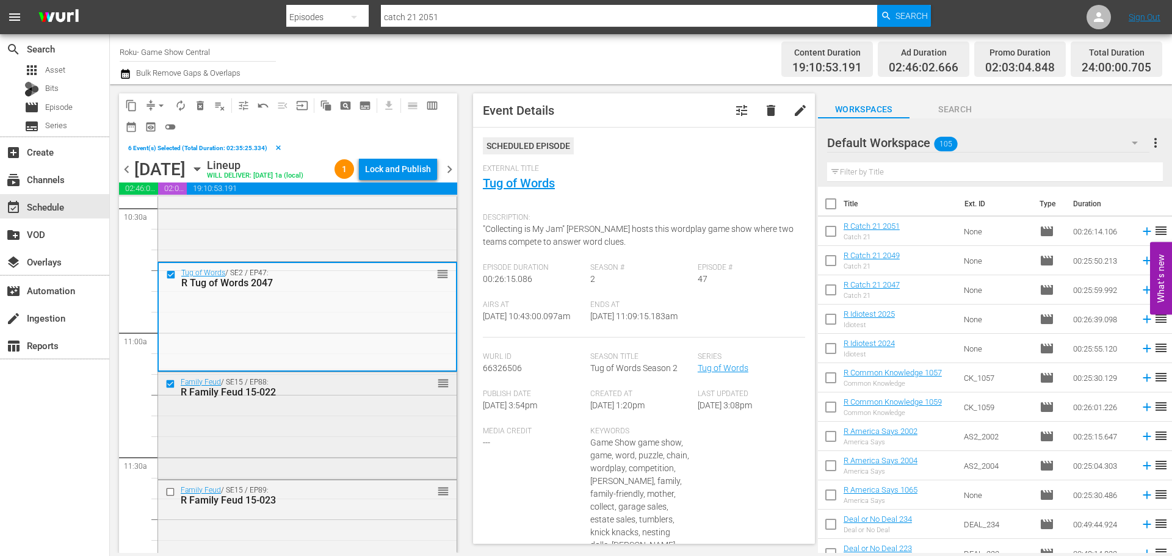
scroll to position [2625, 0]
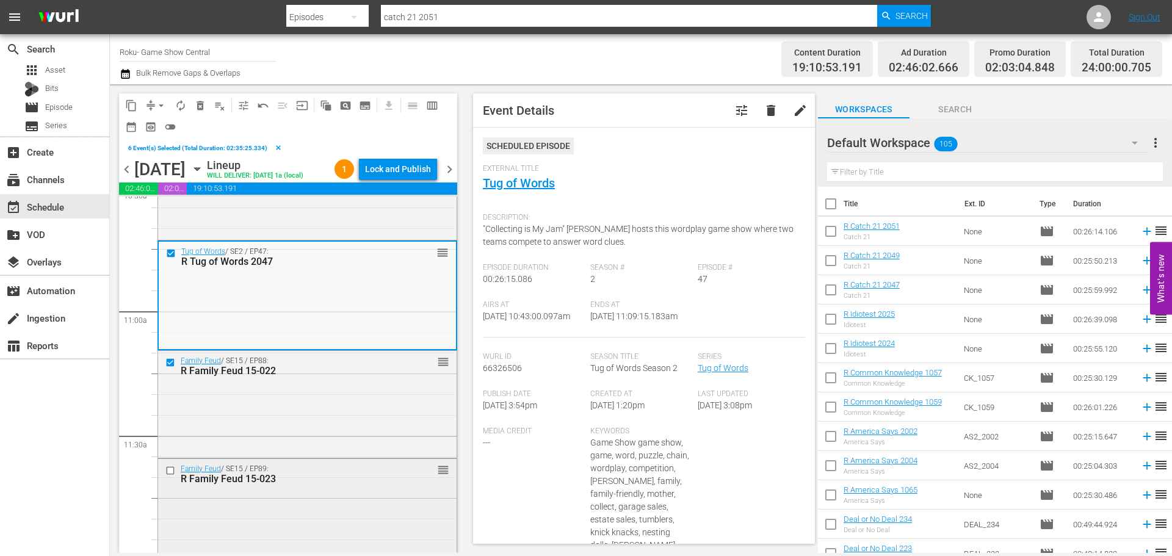
click at [168, 476] on input "checkbox" at bounding box center [171, 470] width 13 height 10
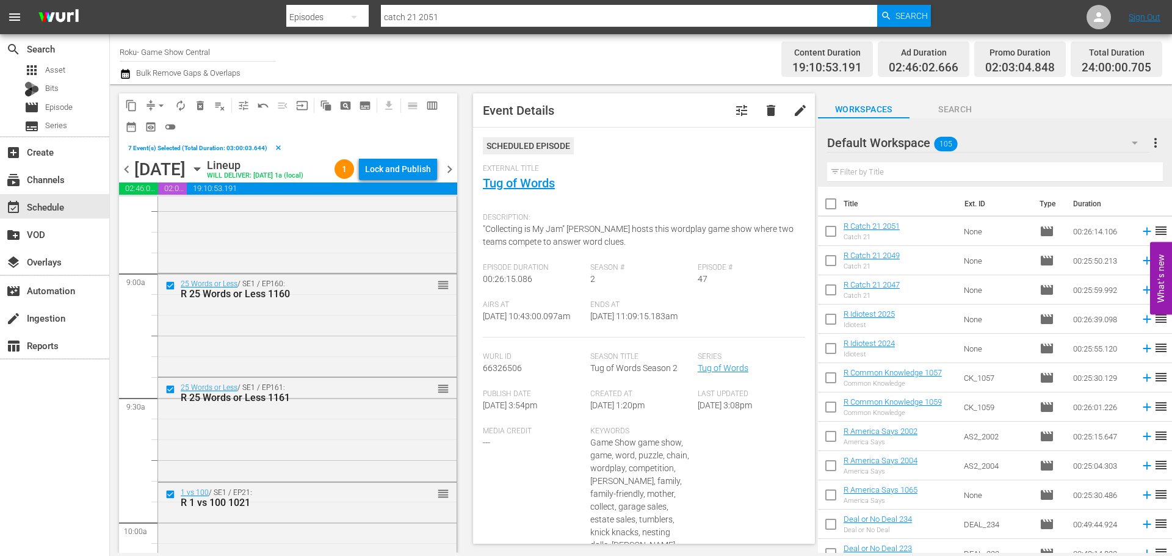
scroll to position [2137, 0]
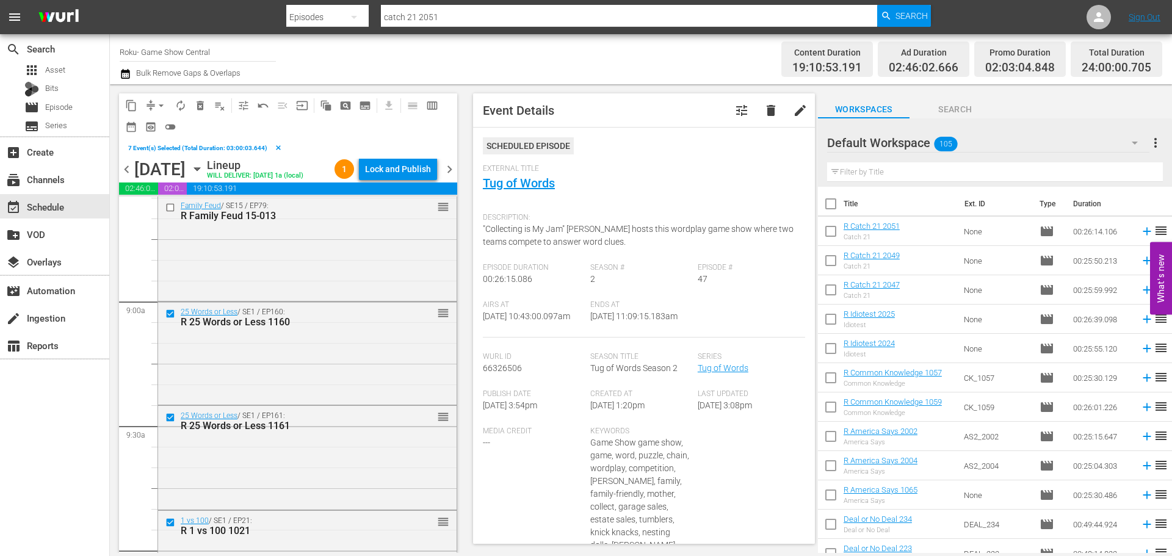
click at [127, 107] on span "content_copy" at bounding box center [131, 106] width 12 height 12
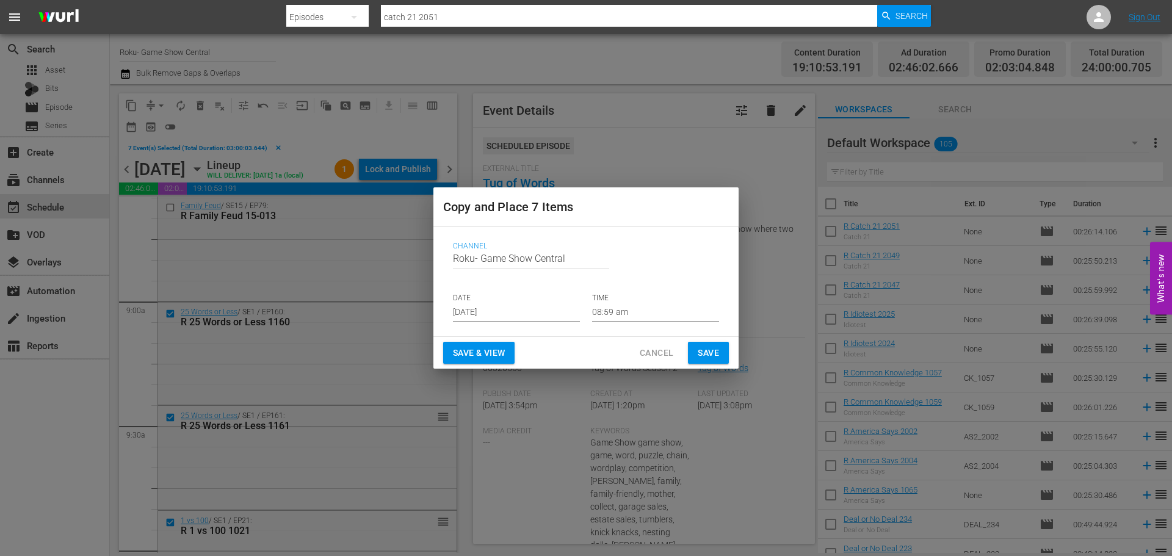
click at [493, 300] on p "DATE" at bounding box center [516, 298] width 127 height 10
click at [504, 314] on input "[DATE]" at bounding box center [516, 312] width 127 height 18
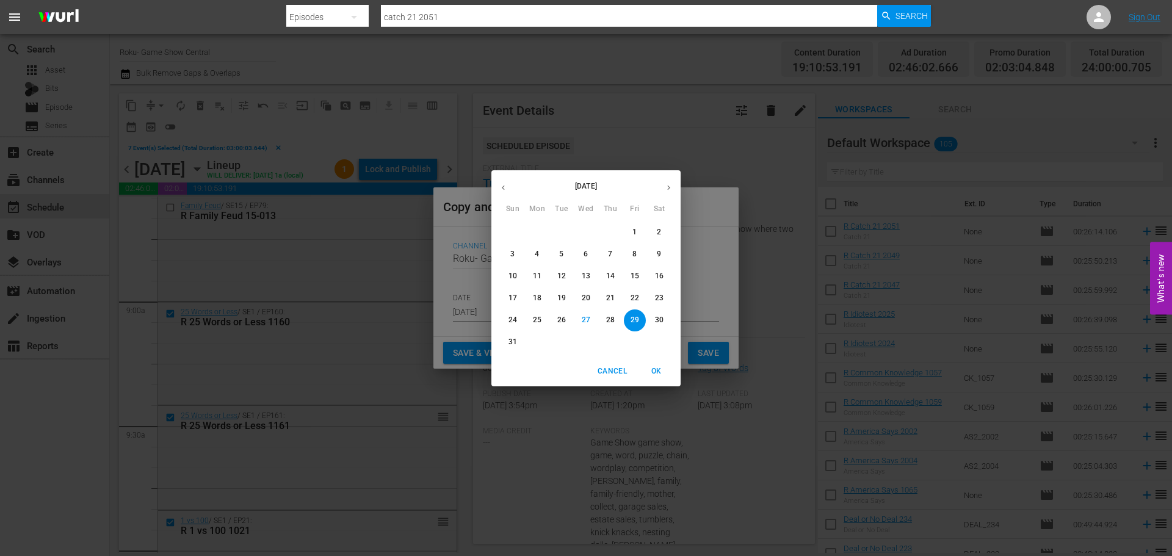
click at [629, 321] on span "29" at bounding box center [635, 320] width 22 height 10
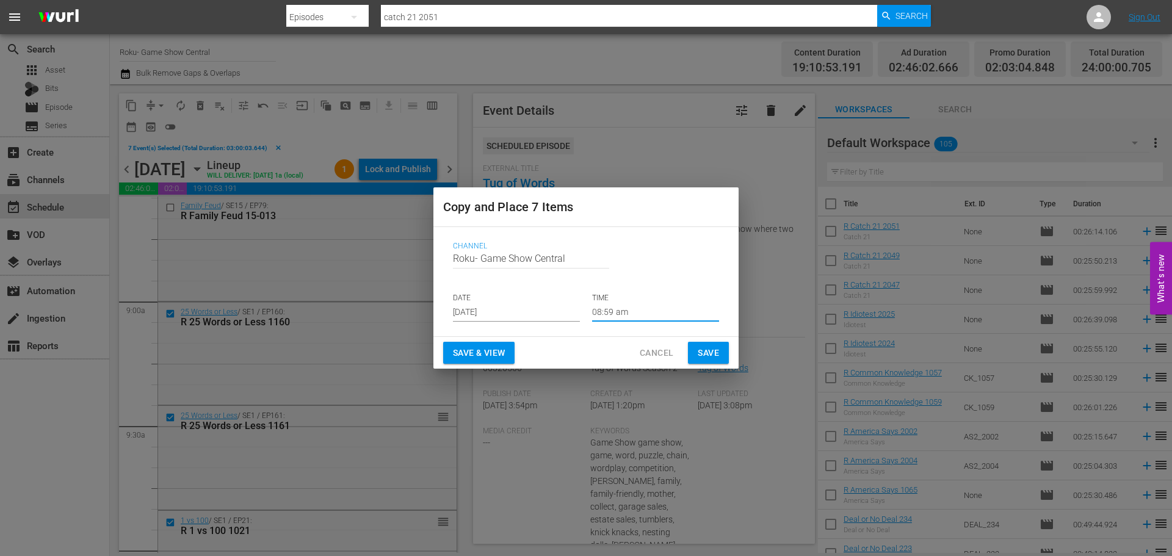
click at [634, 303] on input "08:59 am" at bounding box center [655, 312] width 127 height 18
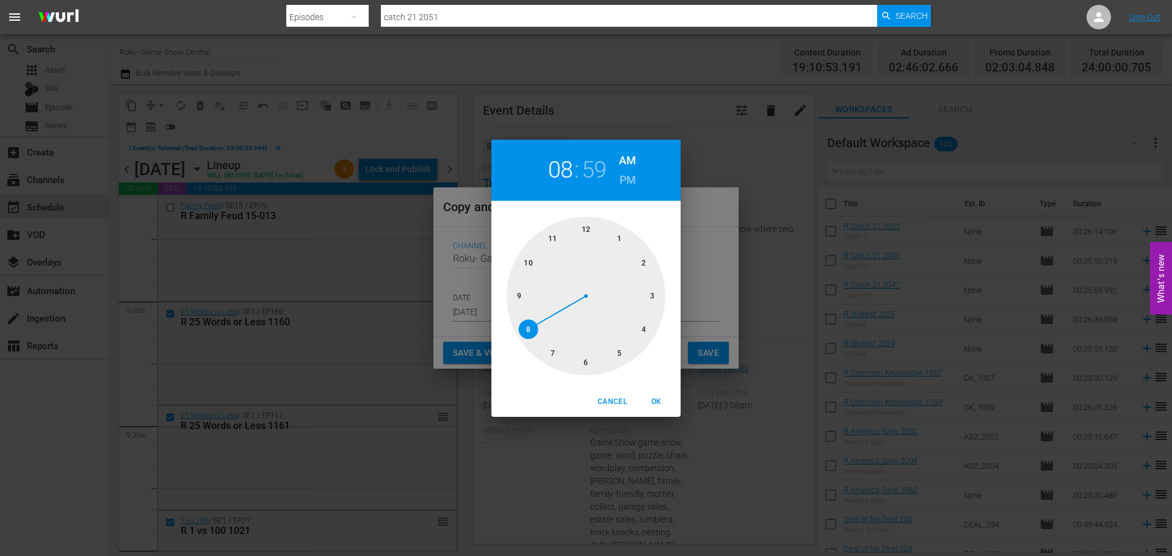
click at [593, 360] on div at bounding box center [586, 296] width 159 height 159
click at [585, 232] on div at bounding box center [586, 296] width 159 height 159
click at [662, 393] on button "OK" at bounding box center [656, 402] width 39 height 20
type input "06:00 am"
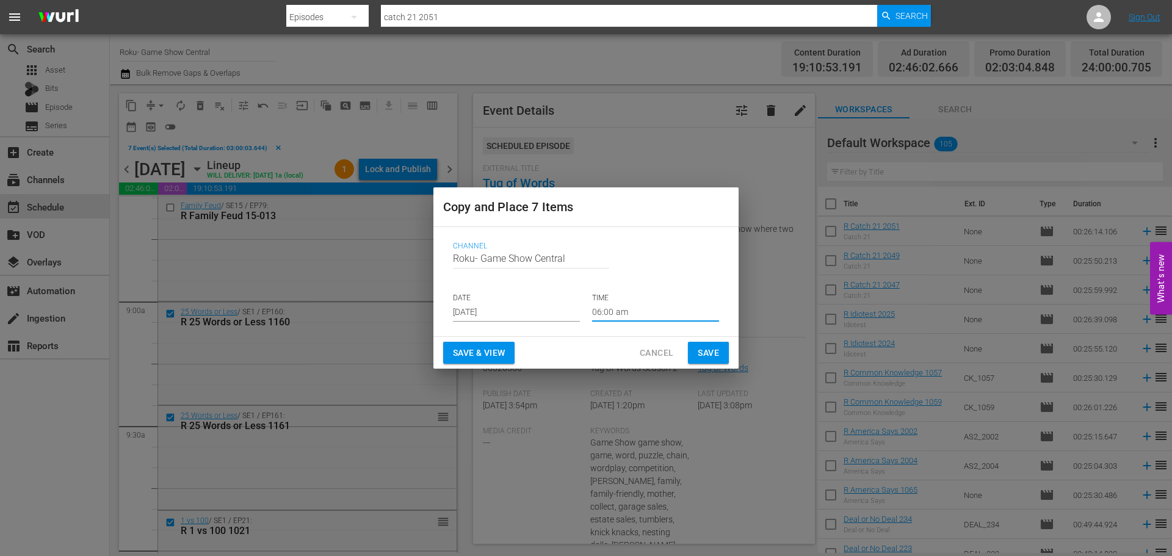
click at [698, 358] on span "Save" at bounding box center [708, 353] width 21 height 15
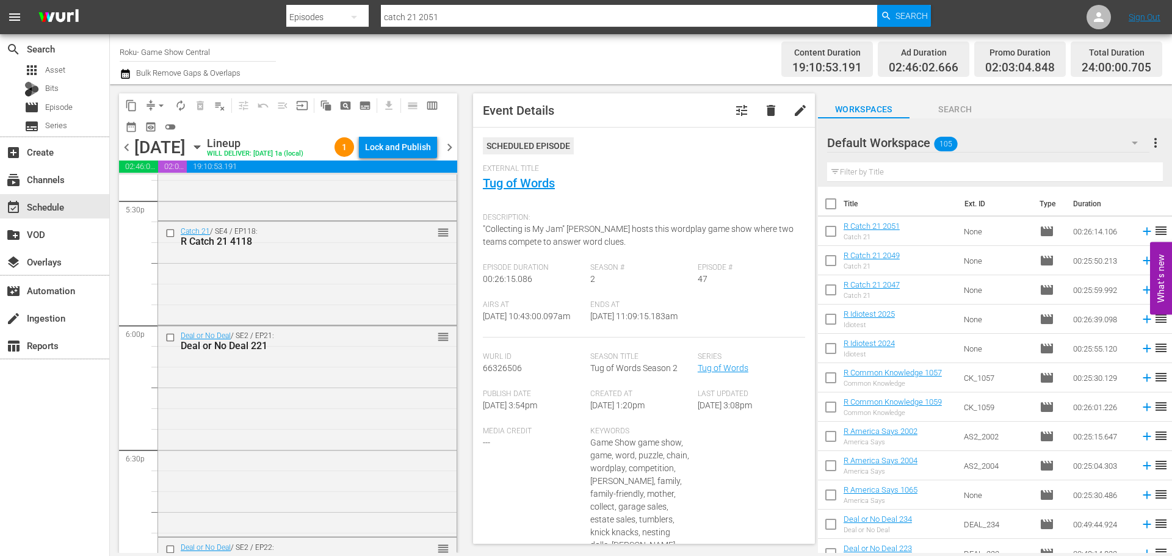
scroll to position [4335, 0]
click at [169, 341] on input "checkbox" at bounding box center [171, 336] width 13 height 10
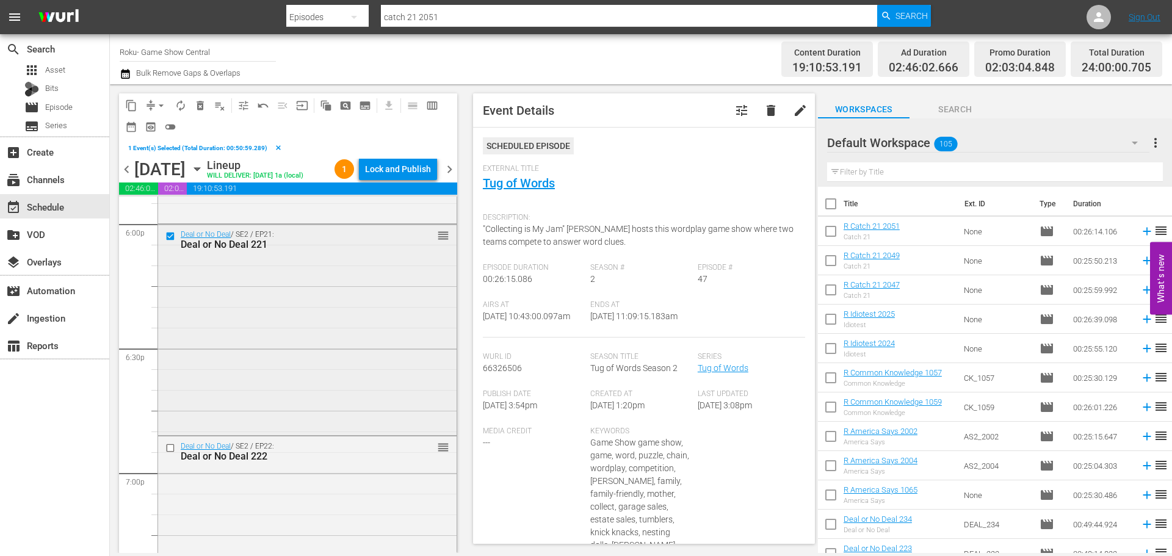
scroll to position [4457, 0]
click at [169, 452] on input "checkbox" at bounding box center [171, 447] width 13 height 10
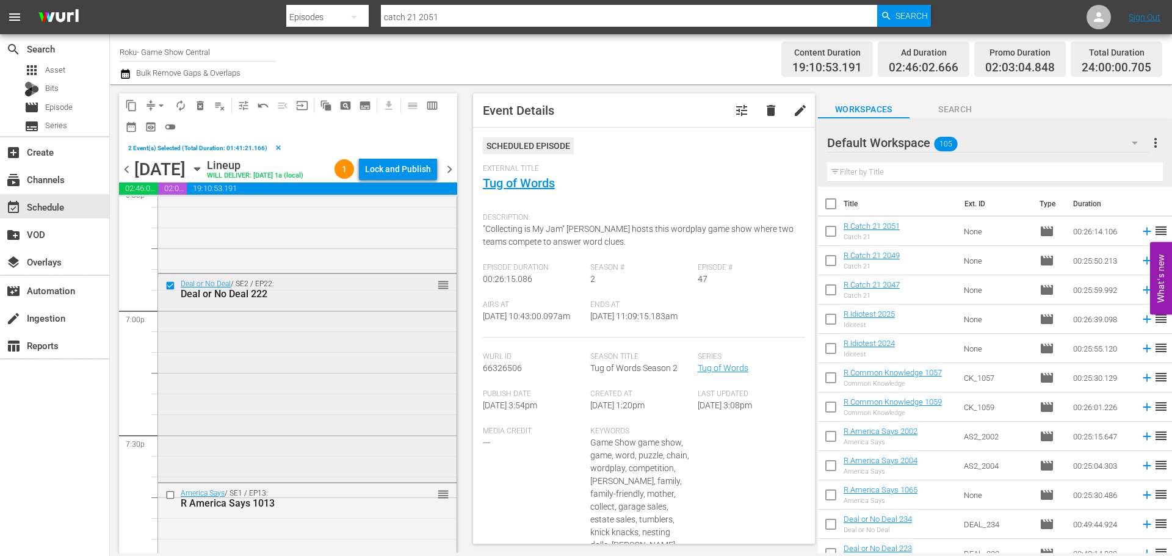
scroll to position [4640, 0]
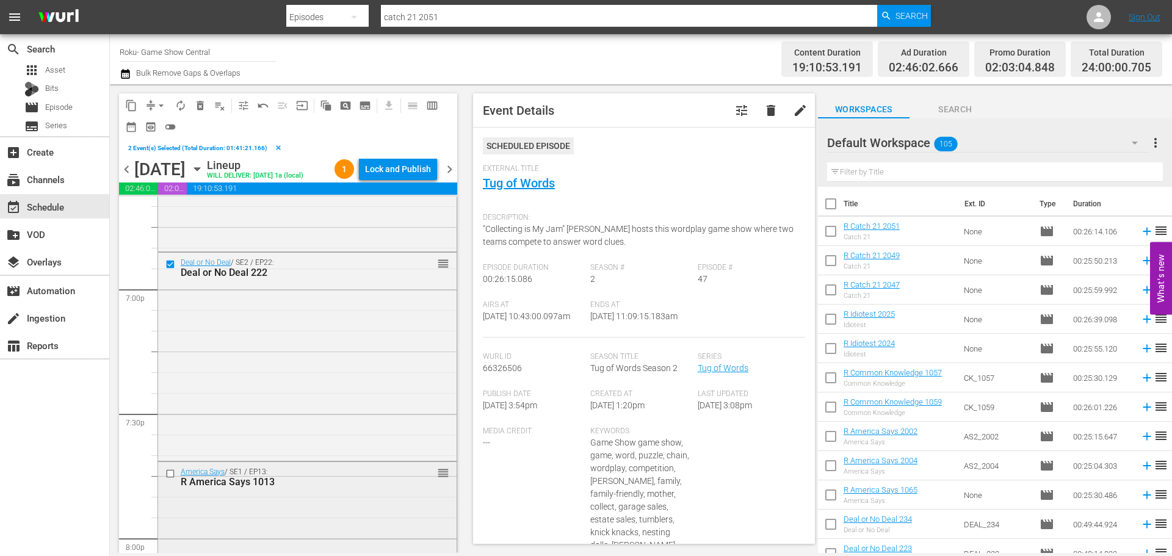
click at [165, 481] on div at bounding box center [171, 473] width 18 height 15
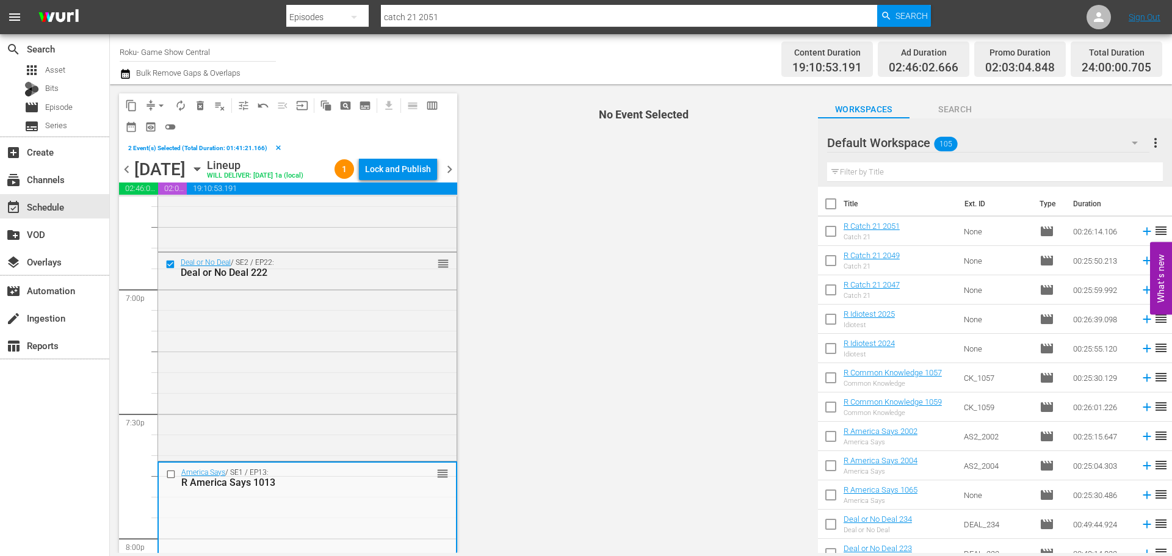
click at [169, 479] on input "checkbox" at bounding box center [172, 474] width 13 height 10
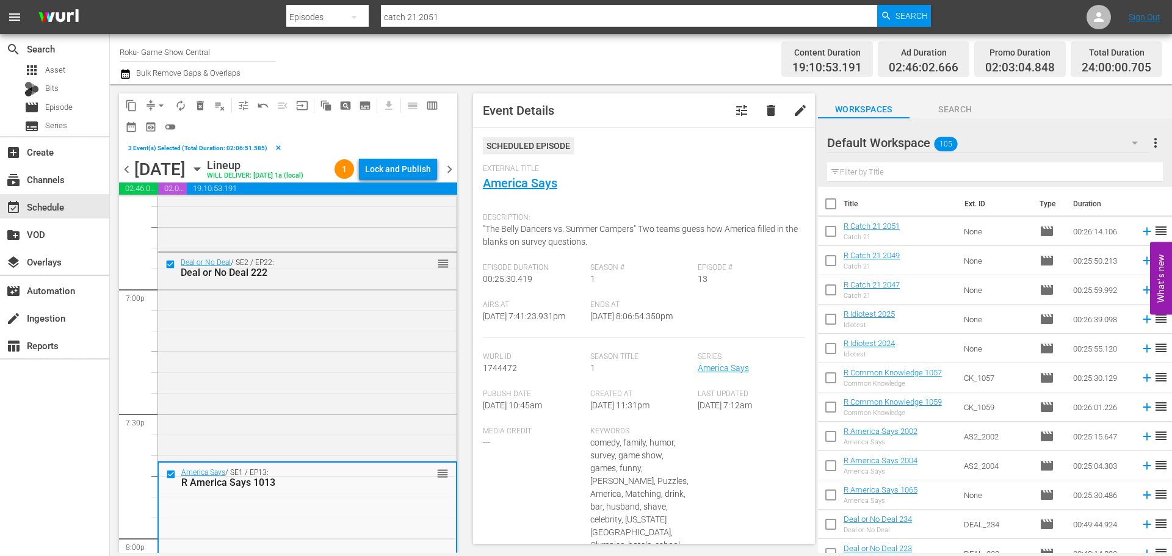
scroll to position [4762, 0]
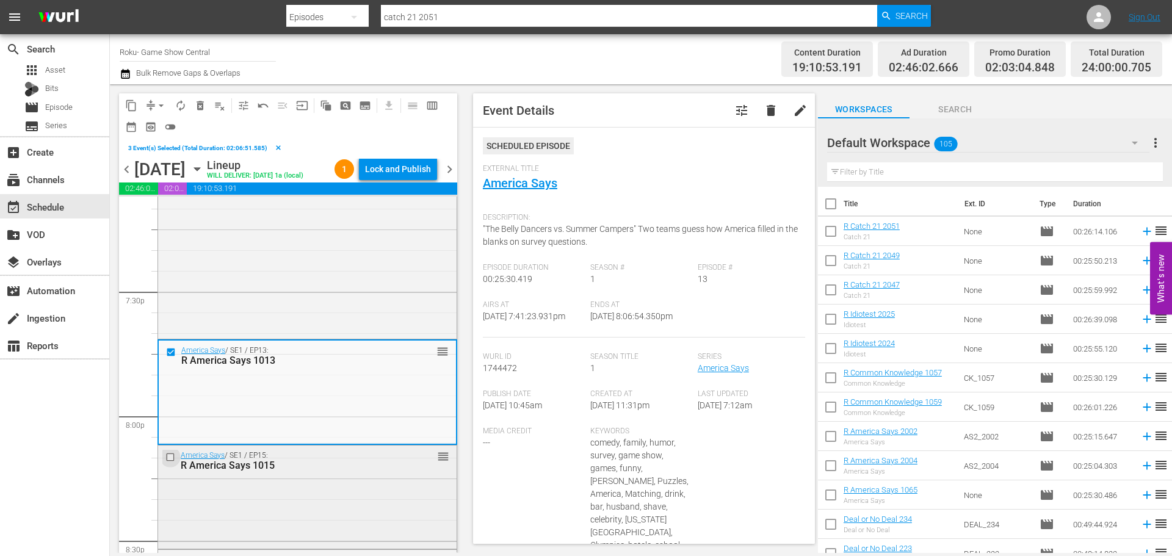
click at [173, 462] on input "checkbox" at bounding box center [171, 457] width 13 height 10
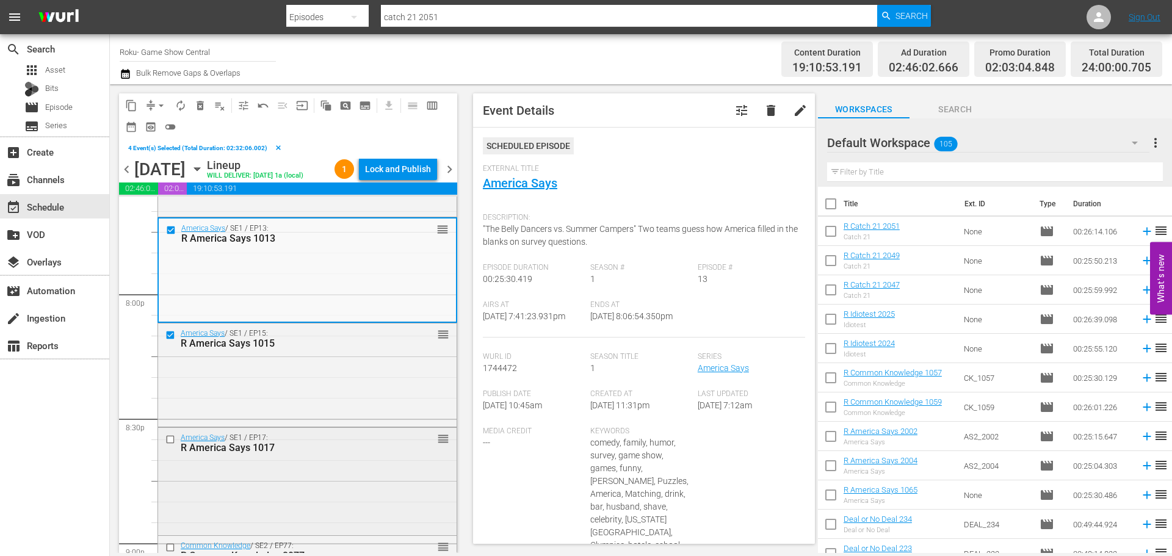
click at [169, 445] on input "checkbox" at bounding box center [171, 440] width 13 height 10
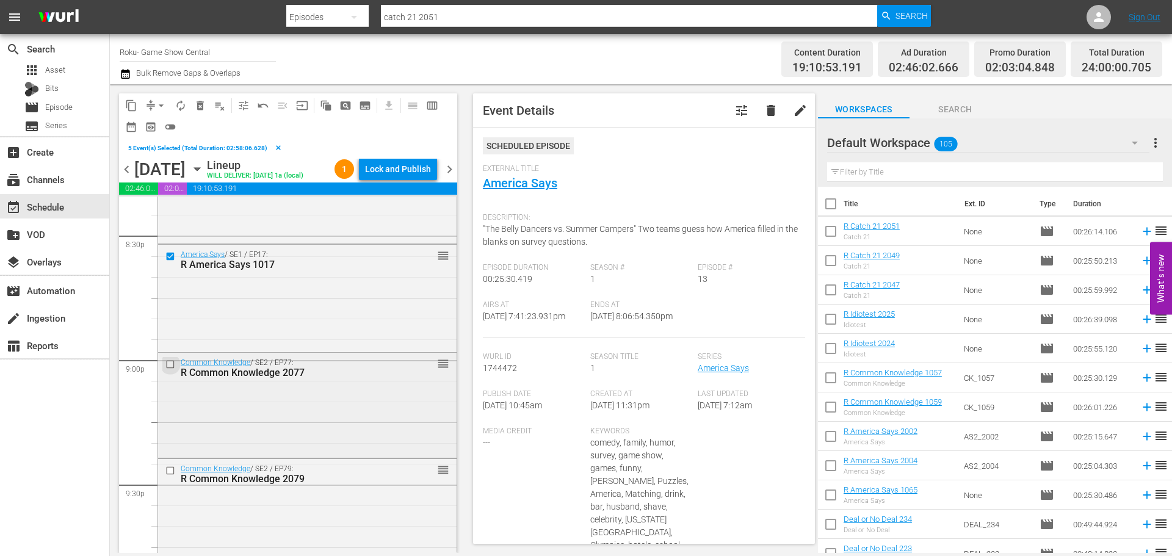
click at [172, 370] on input "checkbox" at bounding box center [171, 365] width 13 height 10
click at [172, 476] on input "checkbox" at bounding box center [171, 470] width 13 height 10
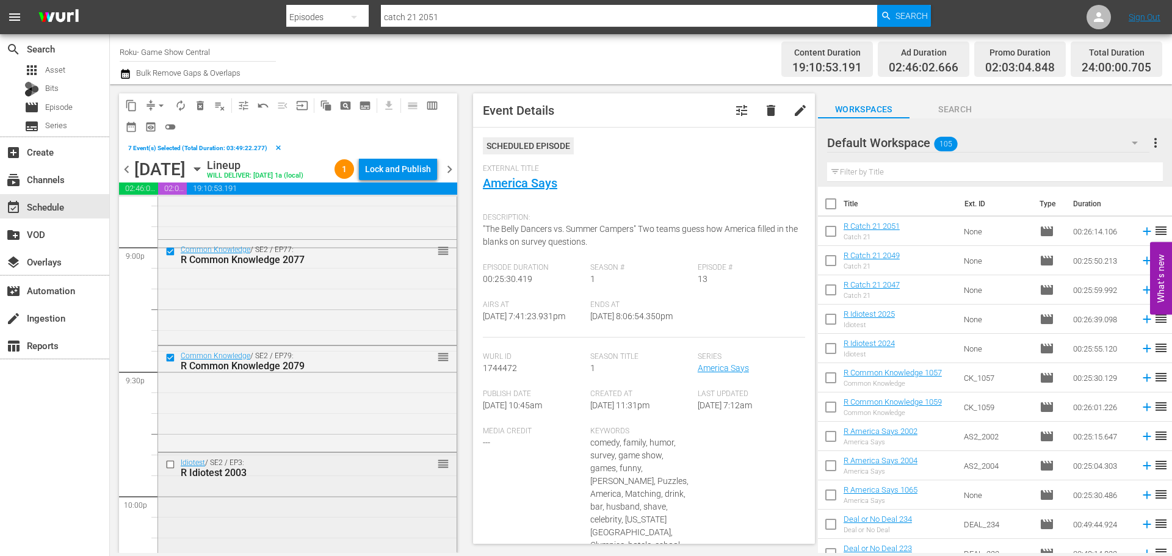
scroll to position [5190, 0]
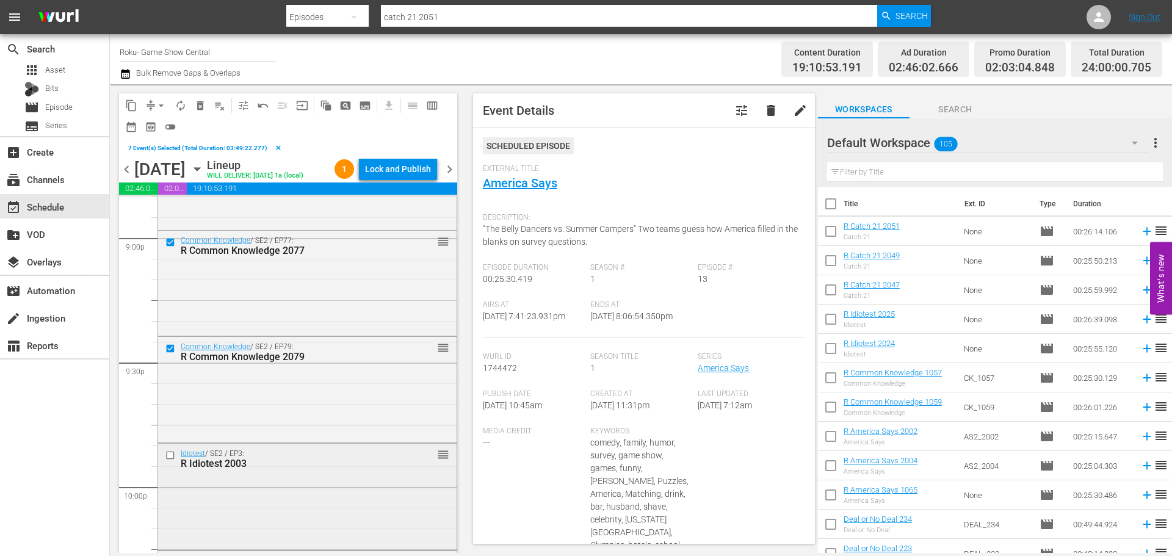
click at [167, 461] on input "checkbox" at bounding box center [171, 456] width 13 height 10
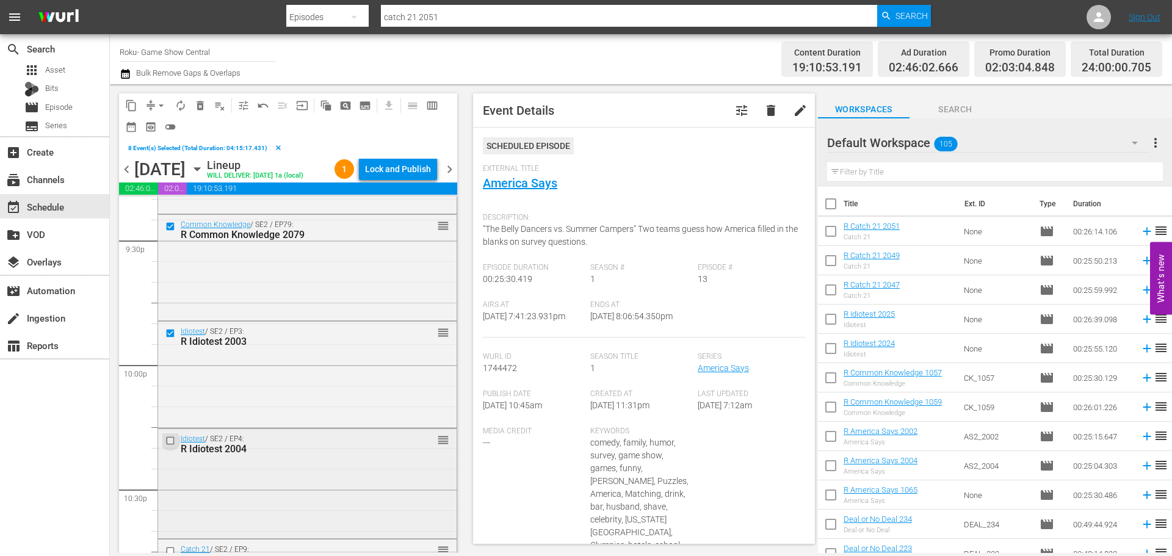
click at [167, 446] on input "checkbox" at bounding box center [171, 441] width 13 height 10
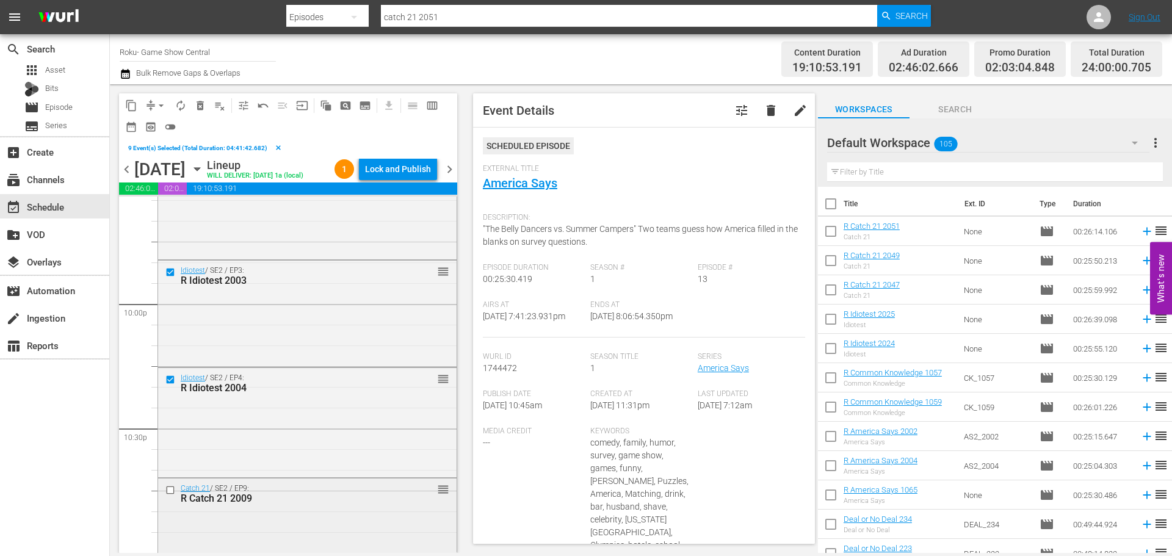
click at [166, 495] on input "checkbox" at bounding box center [171, 490] width 13 height 10
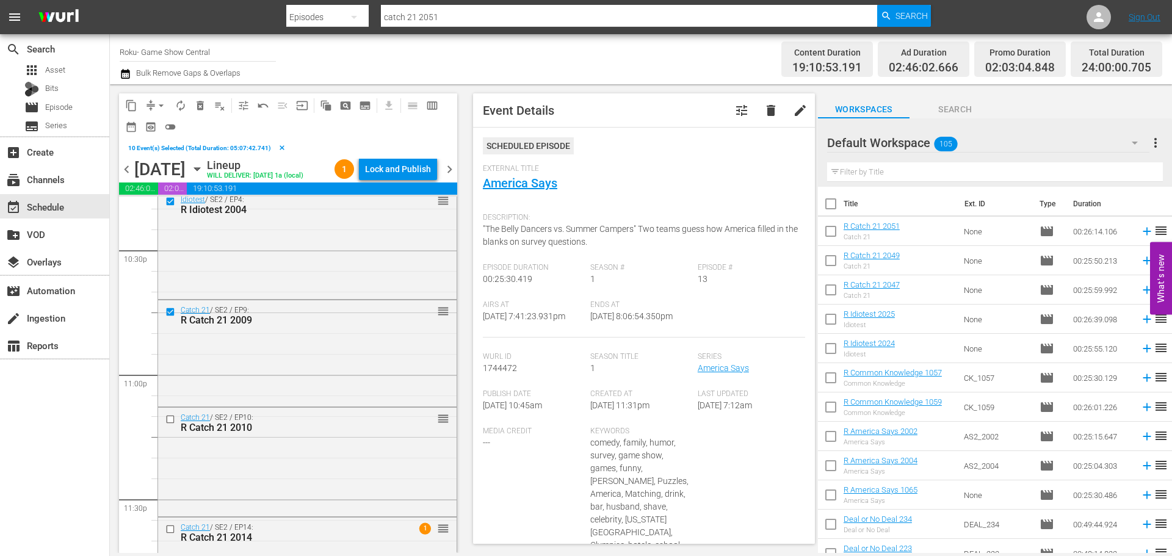
scroll to position [5556, 0]
click at [171, 419] on input "checkbox" at bounding box center [171, 414] width 13 height 10
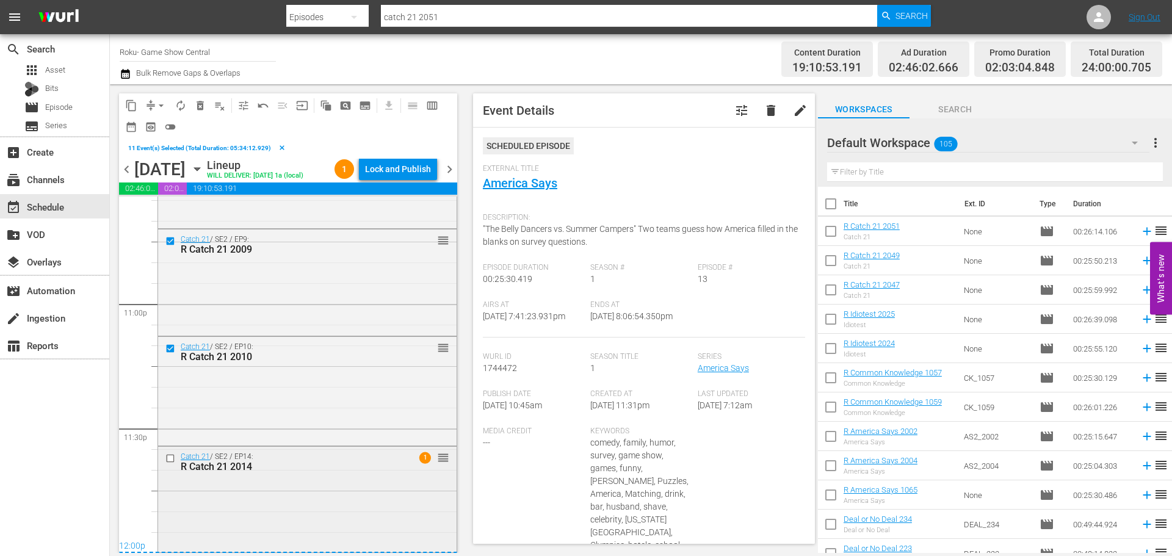
scroll to position [5643, 0]
click at [169, 460] on input "checkbox" at bounding box center [171, 459] width 13 height 10
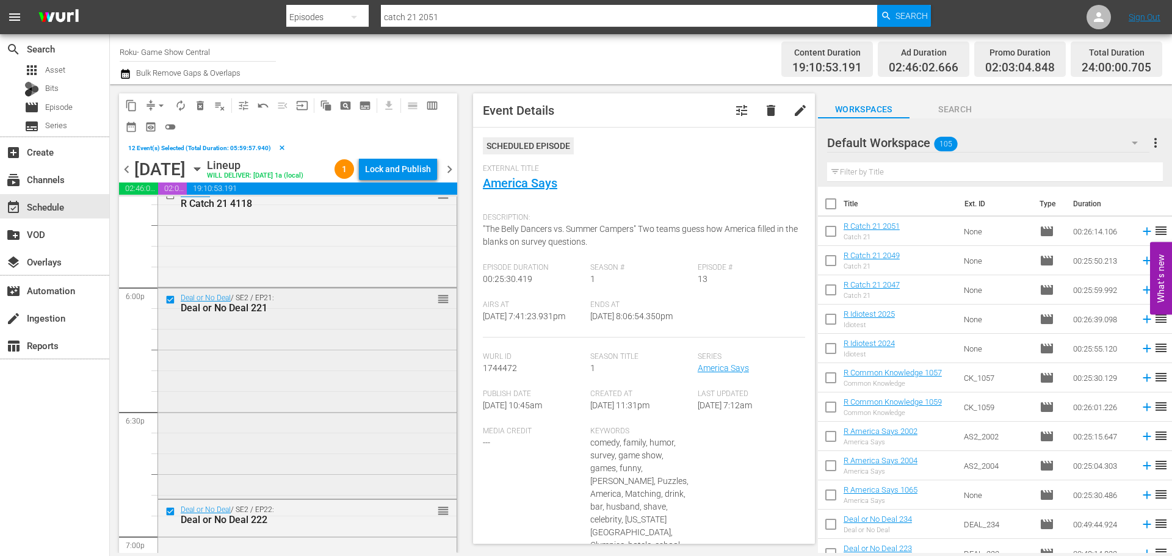
scroll to position [4300, 0]
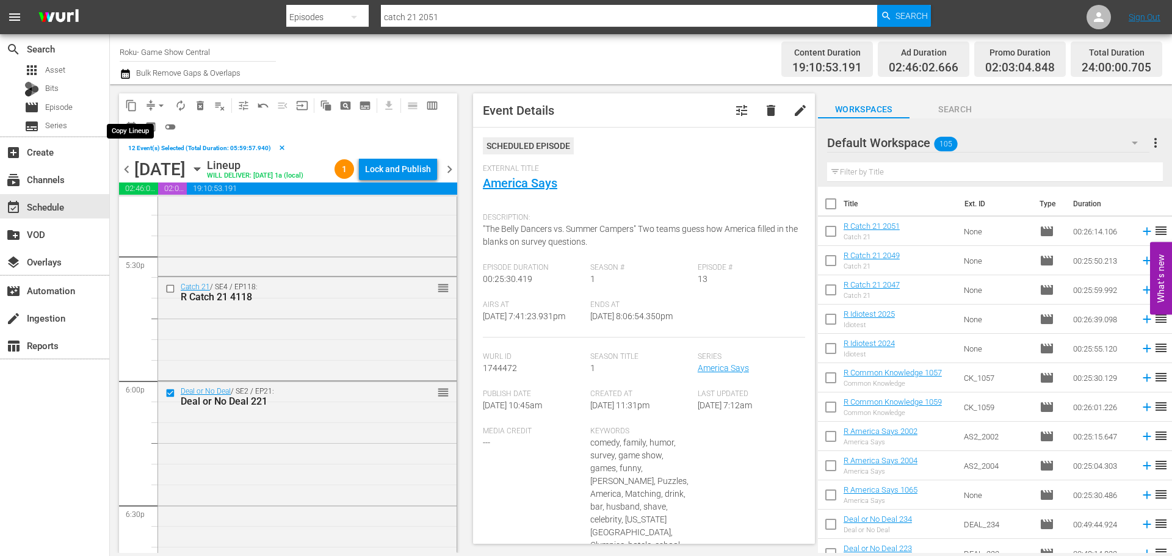
click at [131, 114] on button "content_copy" at bounding box center [132, 106] width 20 height 20
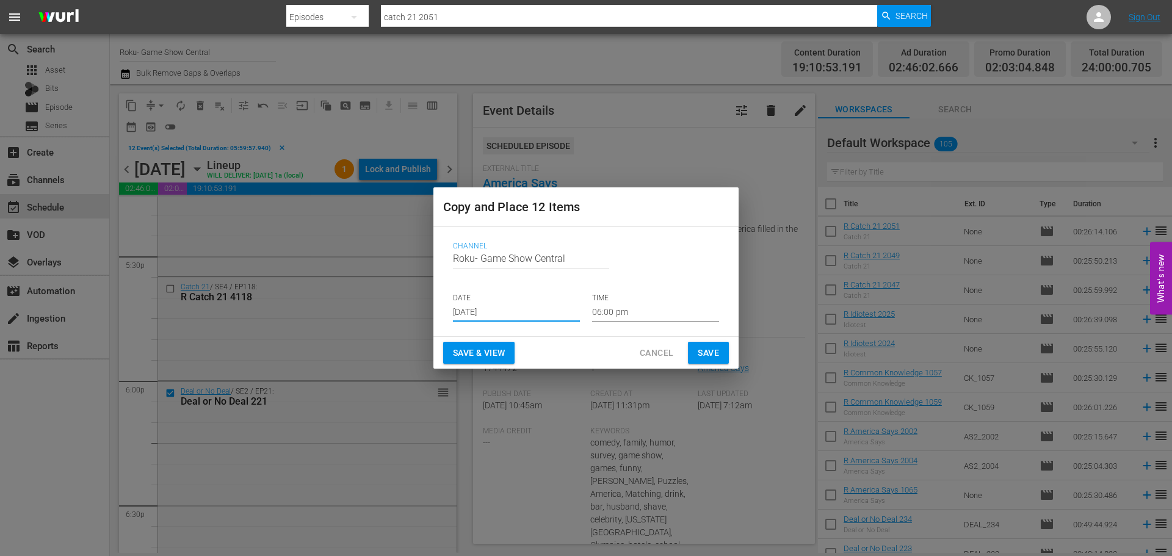
click at [480, 315] on input "[DATE]" at bounding box center [516, 312] width 127 height 18
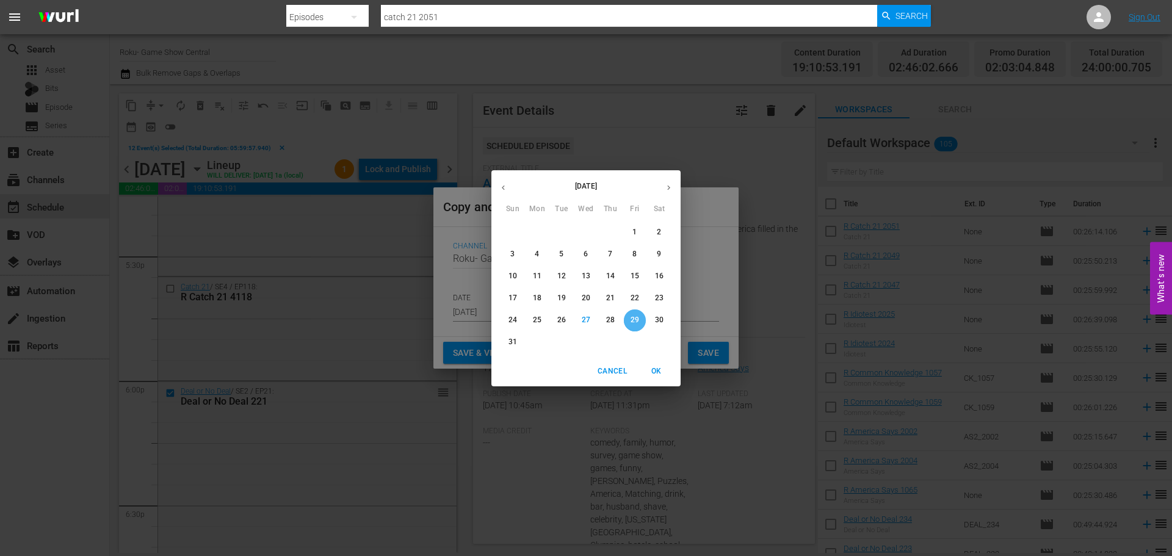
click at [628, 324] on span "29" at bounding box center [635, 320] width 22 height 10
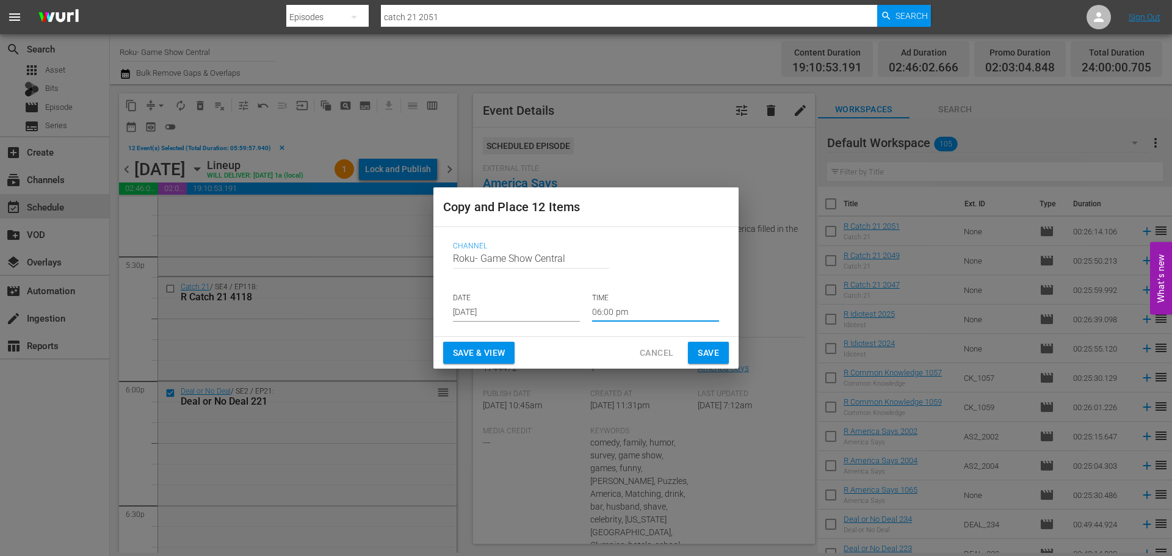
click at [625, 317] on input "06:00 pm" at bounding box center [655, 312] width 127 height 18
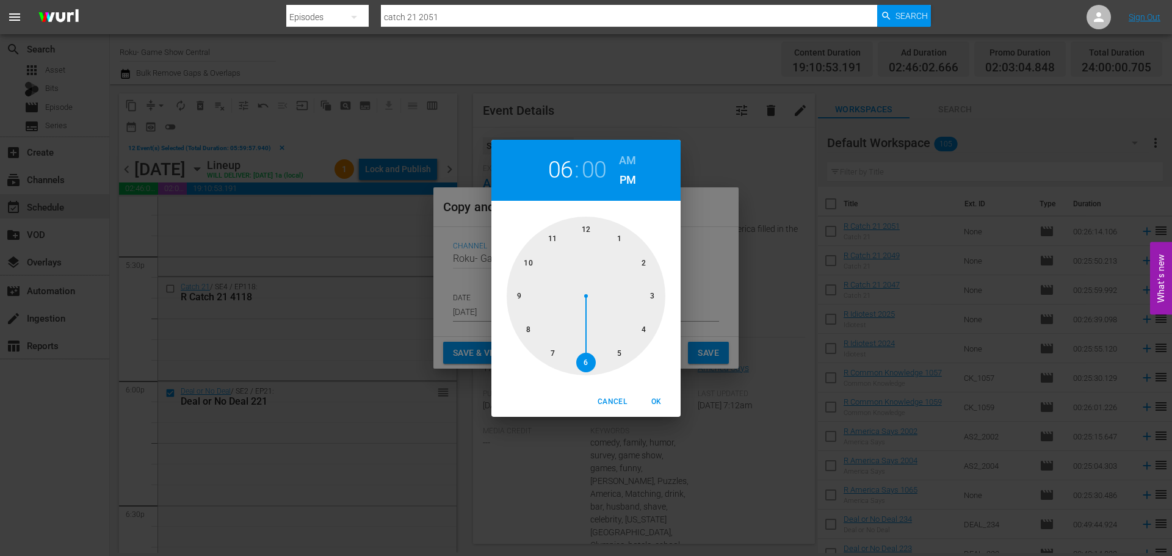
click at [582, 222] on div at bounding box center [586, 296] width 159 height 159
click at [655, 417] on div "12 : 00 AM PM 00 05 10 15 20 25 30 35 40 45 50 55 Cancel OK" at bounding box center [586, 278] width 1172 height 556
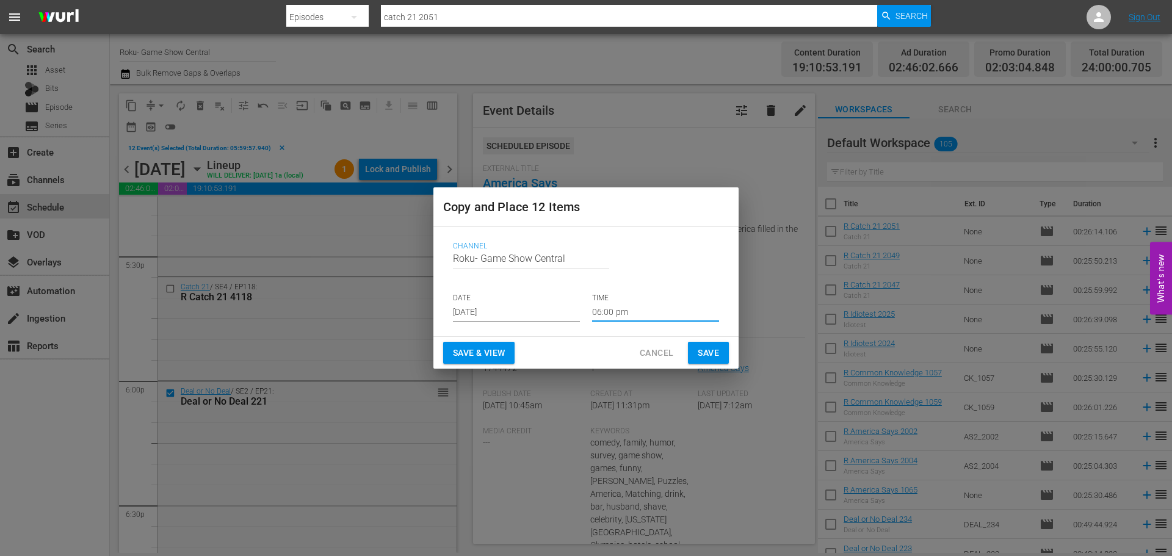
click at [655, 413] on div "Copy and Place 12 Items Channel Channel Title Roku- Game Show Central DATE [DAT…" at bounding box center [586, 278] width 1172 height 556
click at [629, 313] on input "06:00 pm" at bounding box center [655, 312] width 127 height 18
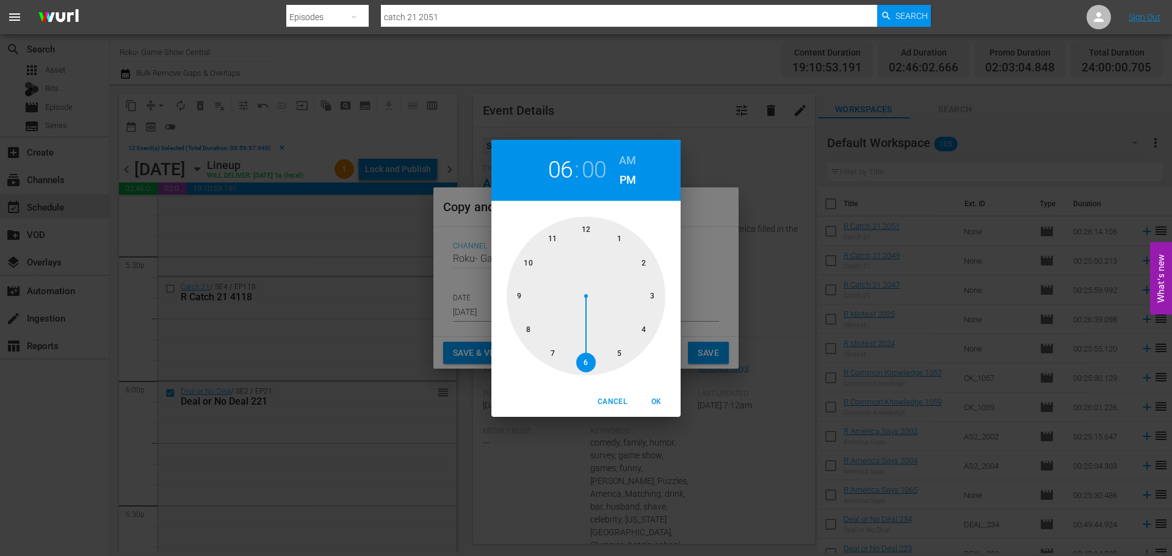
click at [591, 239] on div at bounding box center [586, 296] width 159 height 159
click at [656, 405] on span "OK" at bounding box center [656, 402] width 29 height 13
type input "12:00 pm"
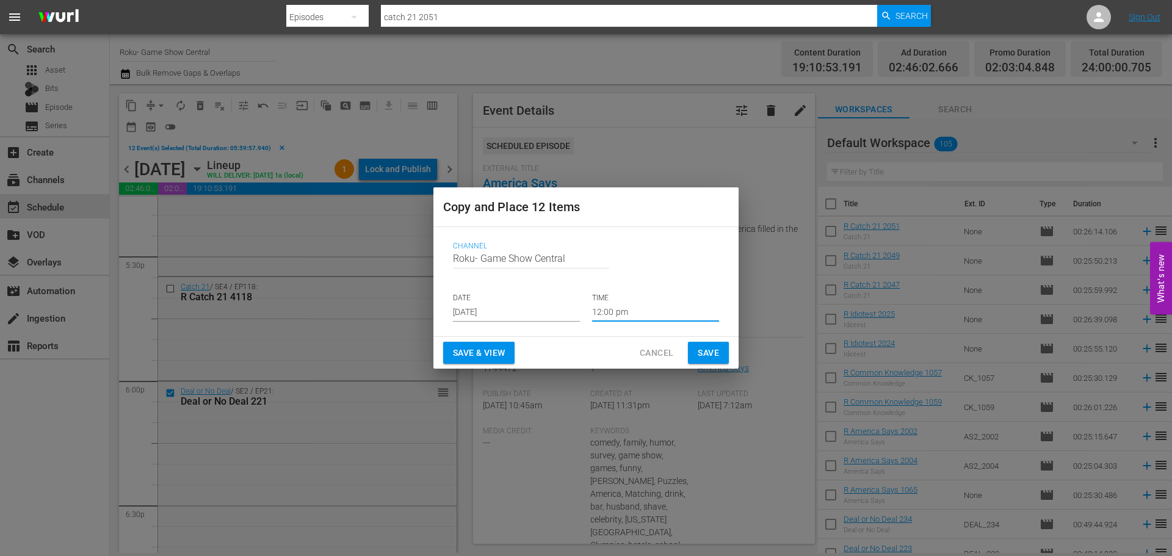
click at [702, 351] on span "Save" at bounding box center [708, 353] width 21 height 15
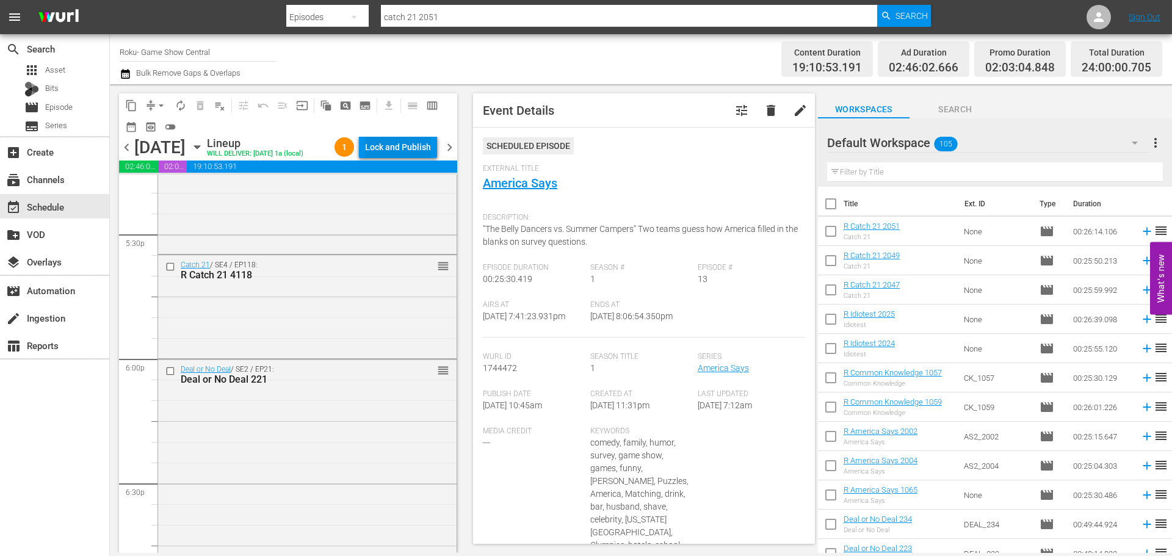
click at [418, 147] on div "Lock and Publish" at bounding box center [398, 147] width 66 height 22
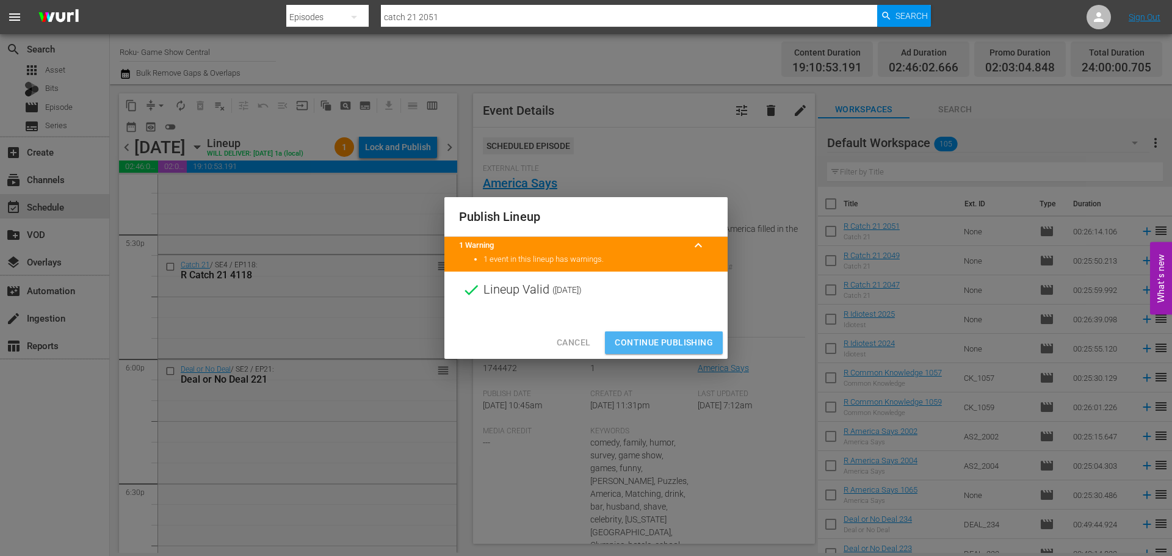
click at [666, 336] on span "Continue Publishing" at bounding box center [664, 342] width 98 height 15
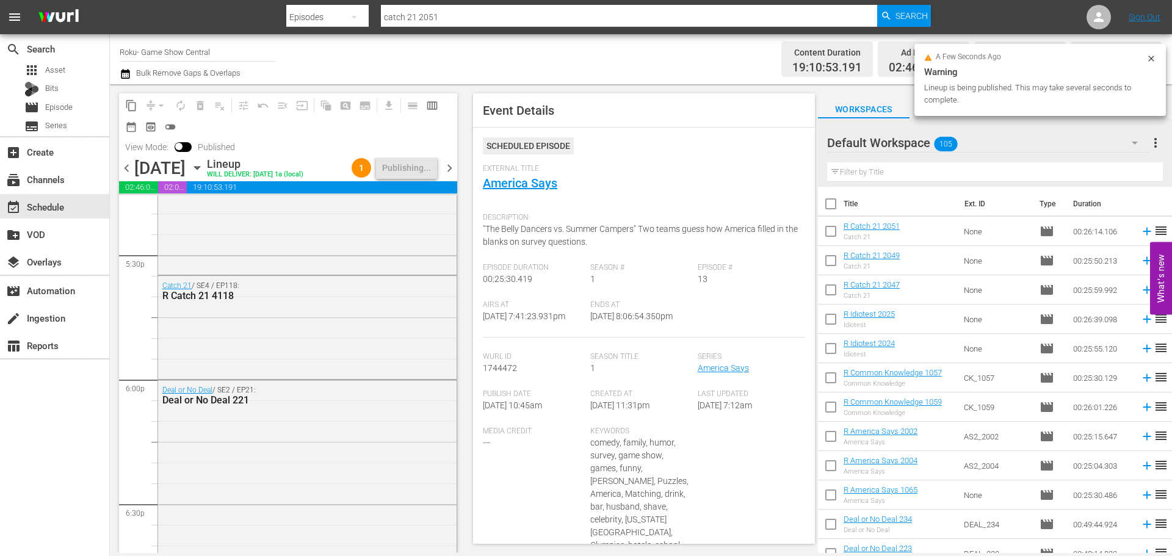
click at [200, 168] on icon "button" at bounding box center [196, 168] width 5 height 3
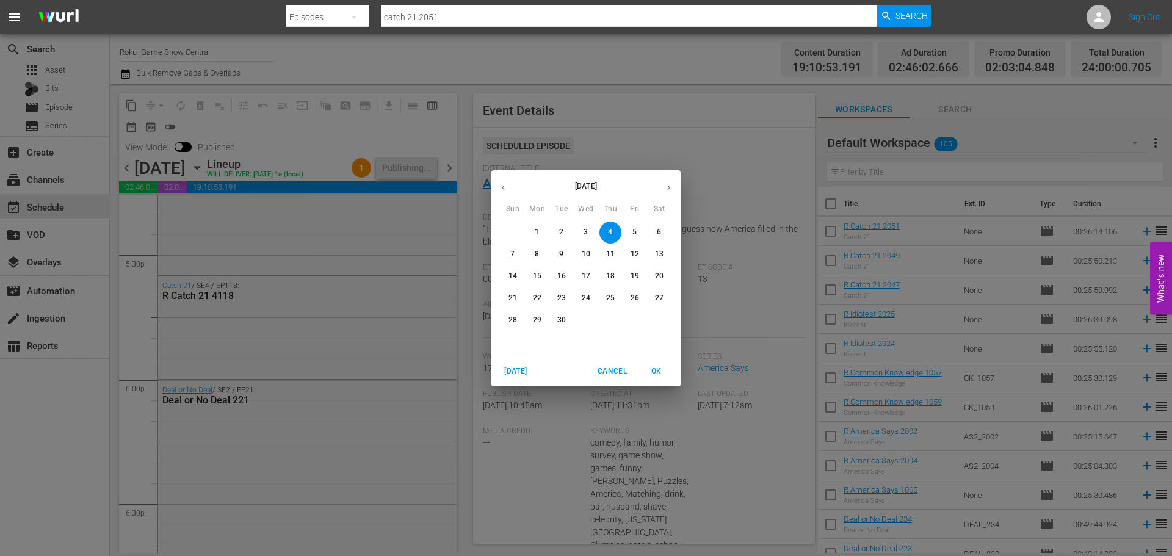
click at [506, 180] on button "button" at bounding box center [503, 188] width 24 height 24
click at [628, 327] on button "29" at bounding box center [635, 321] width 22 height 22
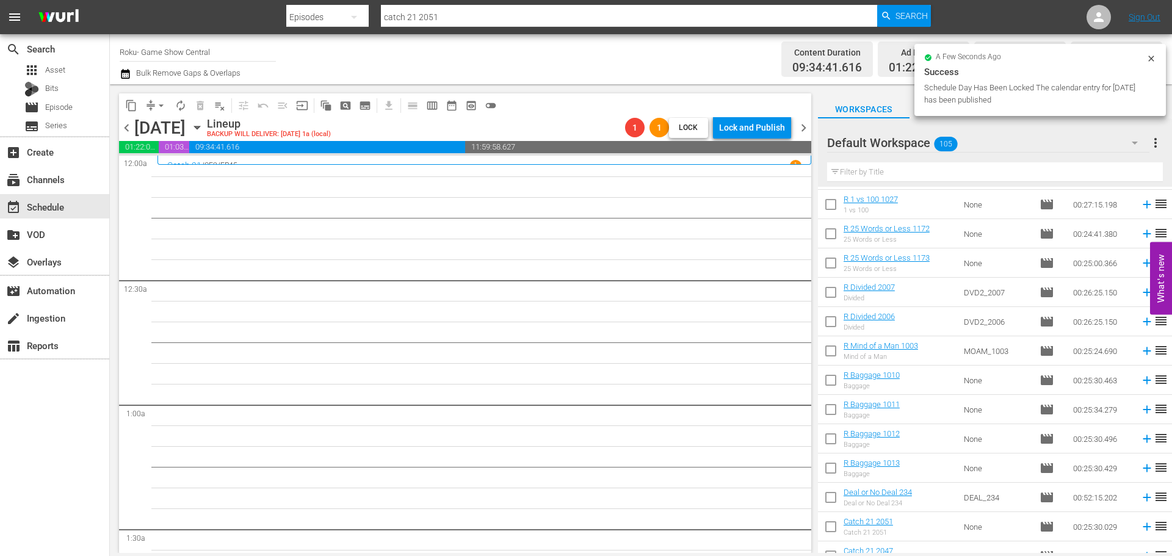
scroll to position [570, 0]
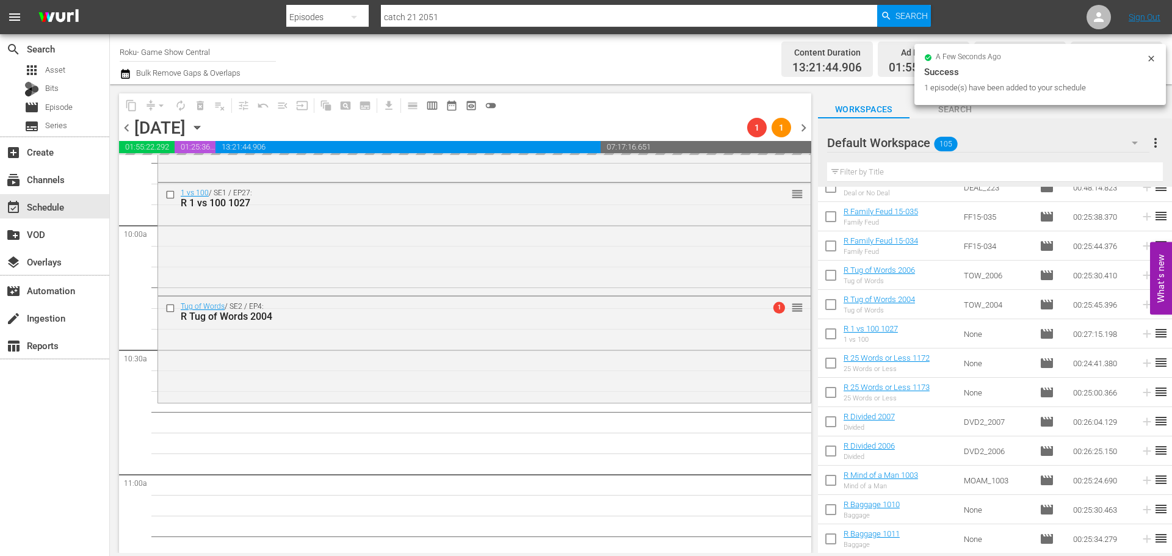
scroll to position [2625, 0]
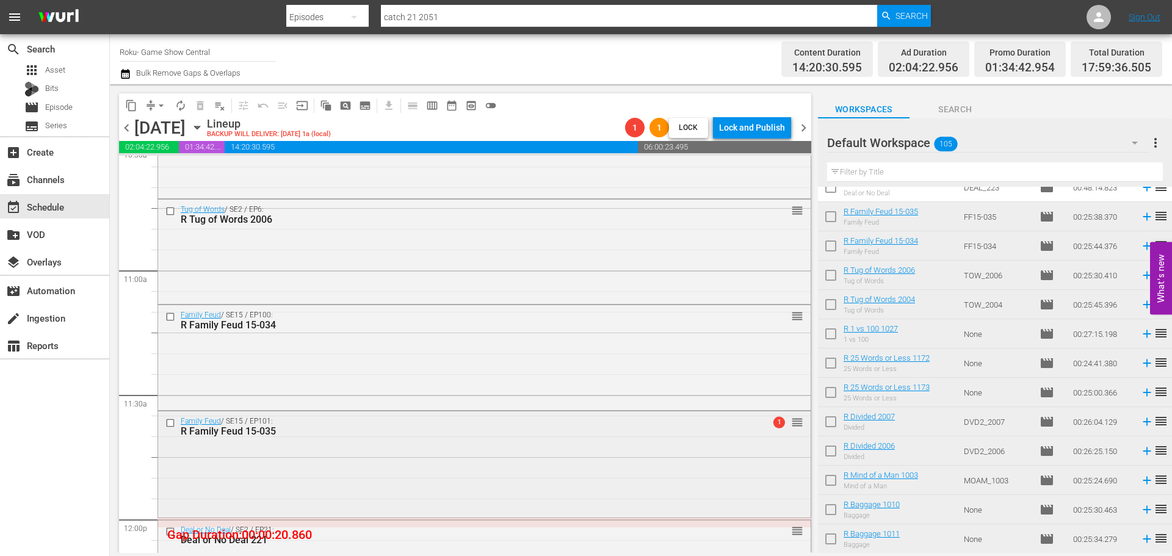
click at [352, 481] on div "Family Feud / SE15 / EP101: R Family Feud 15-035 1 reorder" at bounding box center [484, 463] width 653 height 103
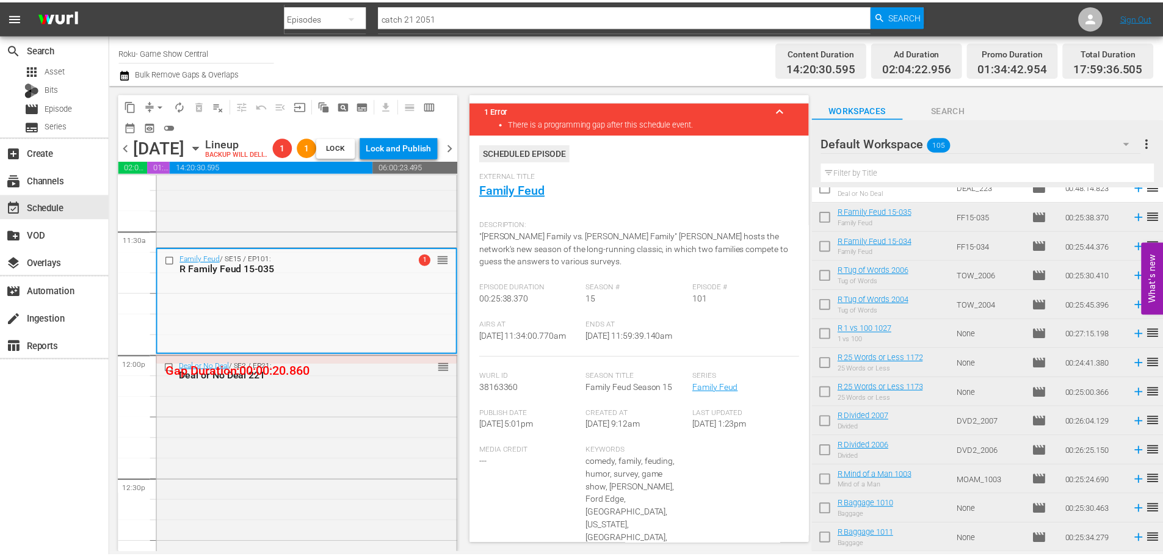
scroll to position [0, 0]
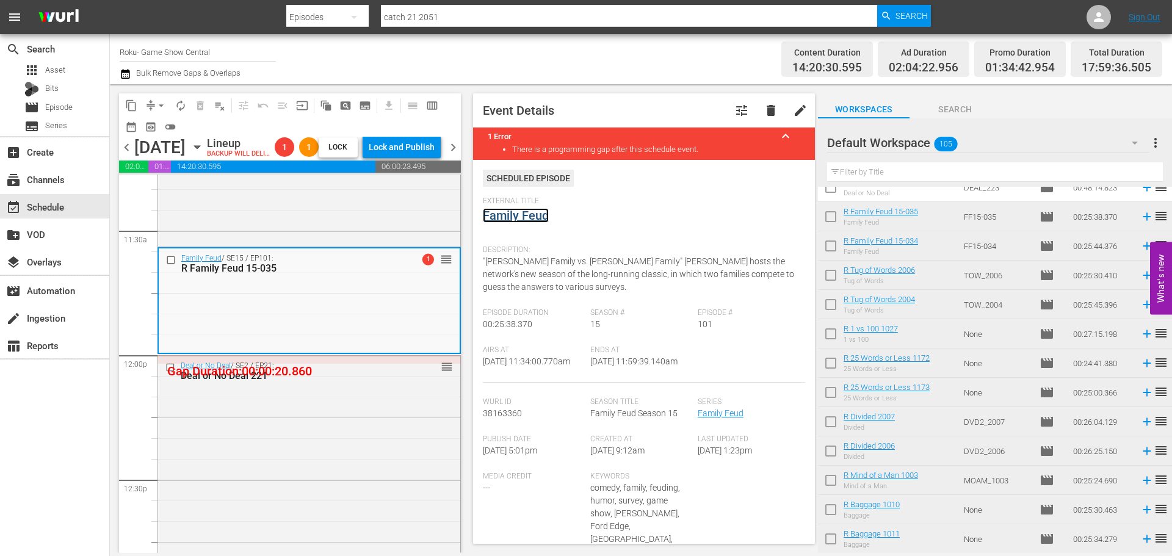
click at [509, 222] on link "Family Feud" at bounding box center [516, 215] width 66 height 15
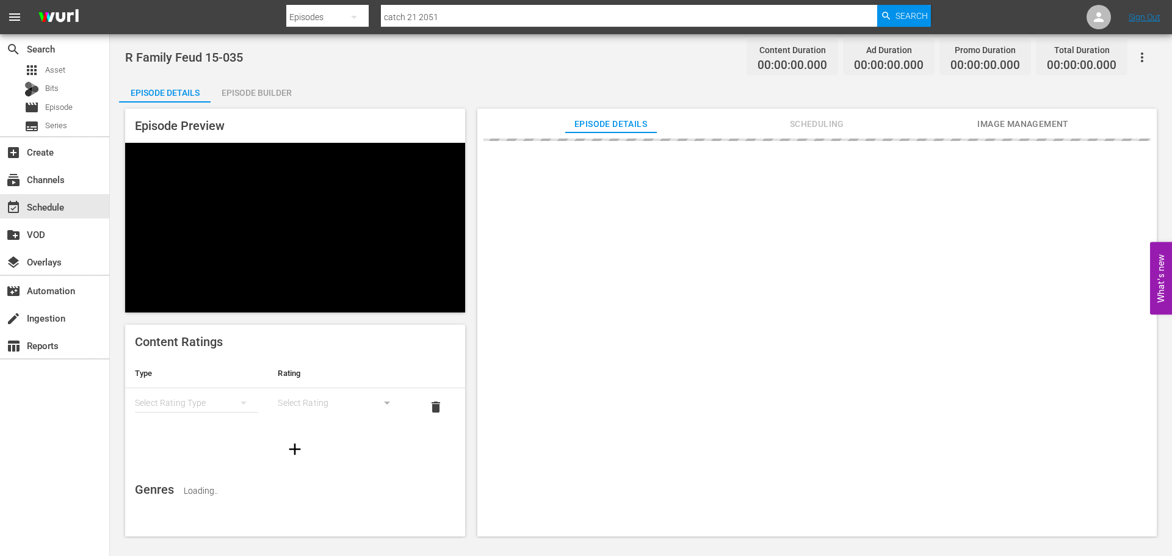
click at [242, 92] on div "Episode Builder" at bounding box center [257, 92] width 92 height 29
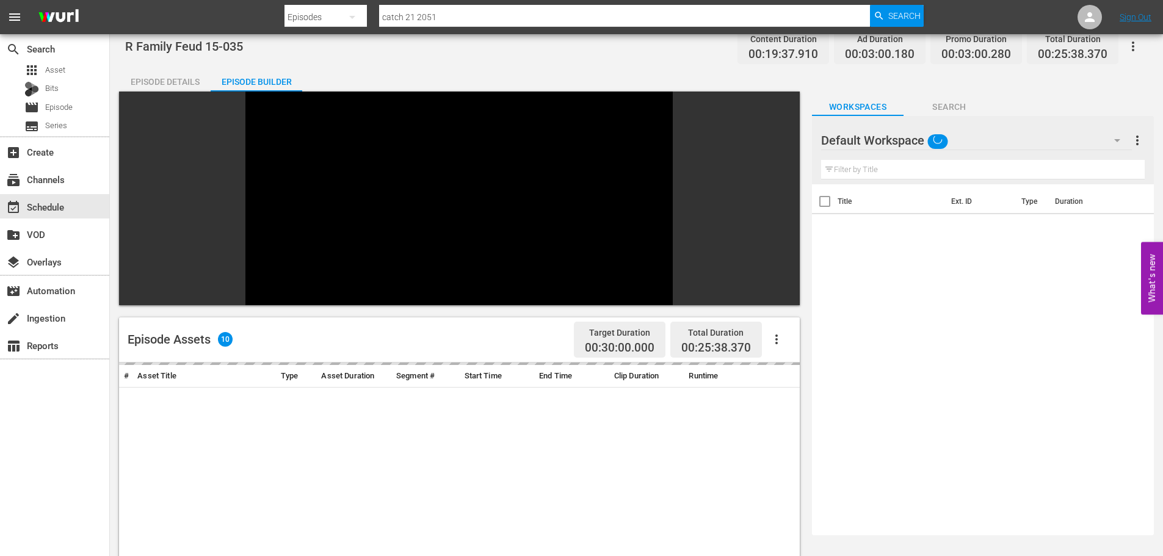
scroll to position [169, 0]
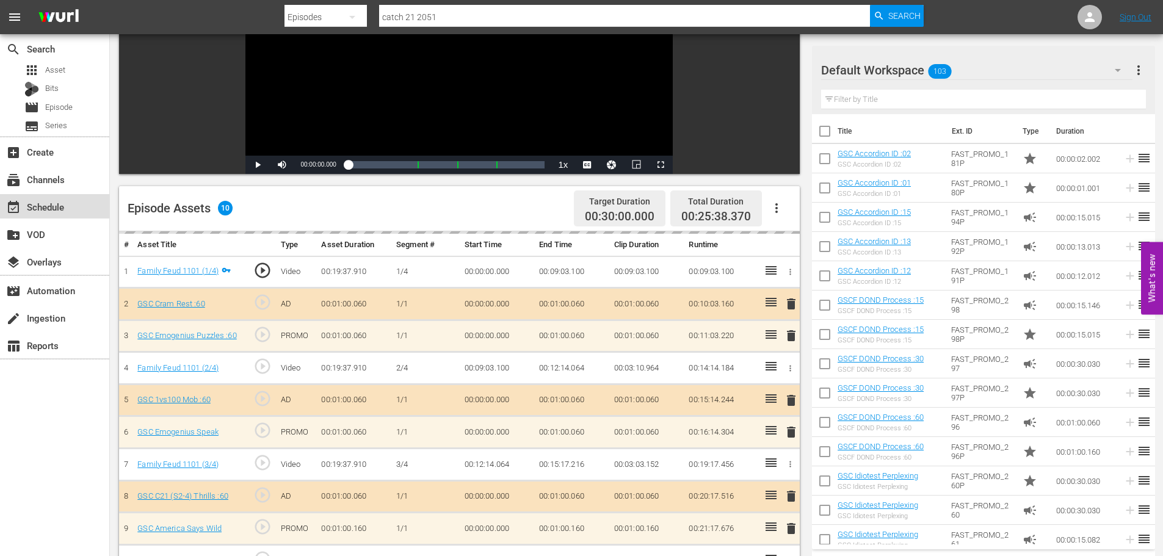
click at [60, 205] on div "event_available Schedule" at bounding box center [34, 205] width 68 height 11
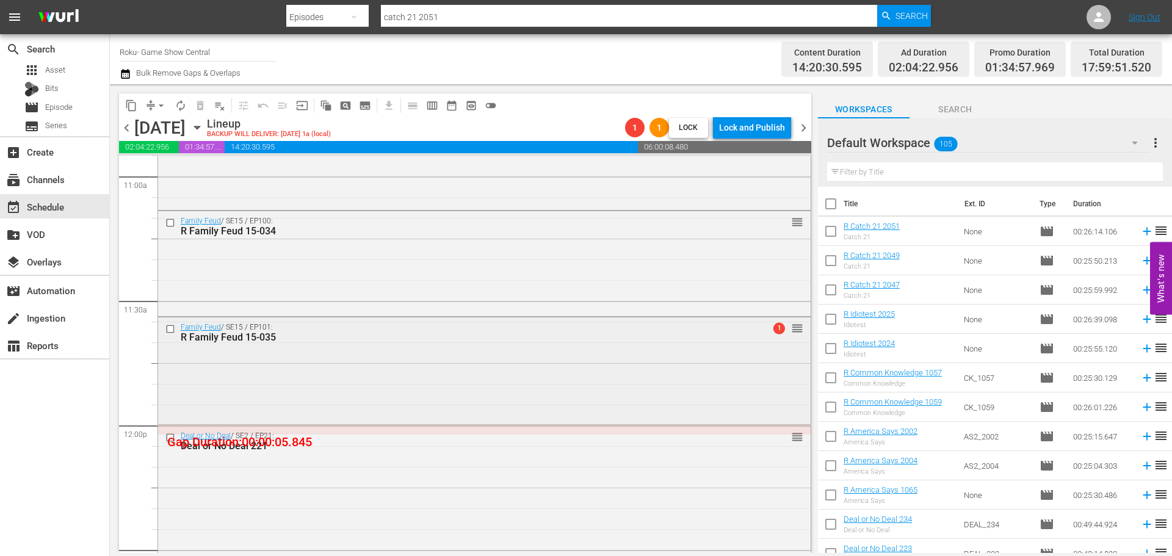
scroll to position [2726, 0]
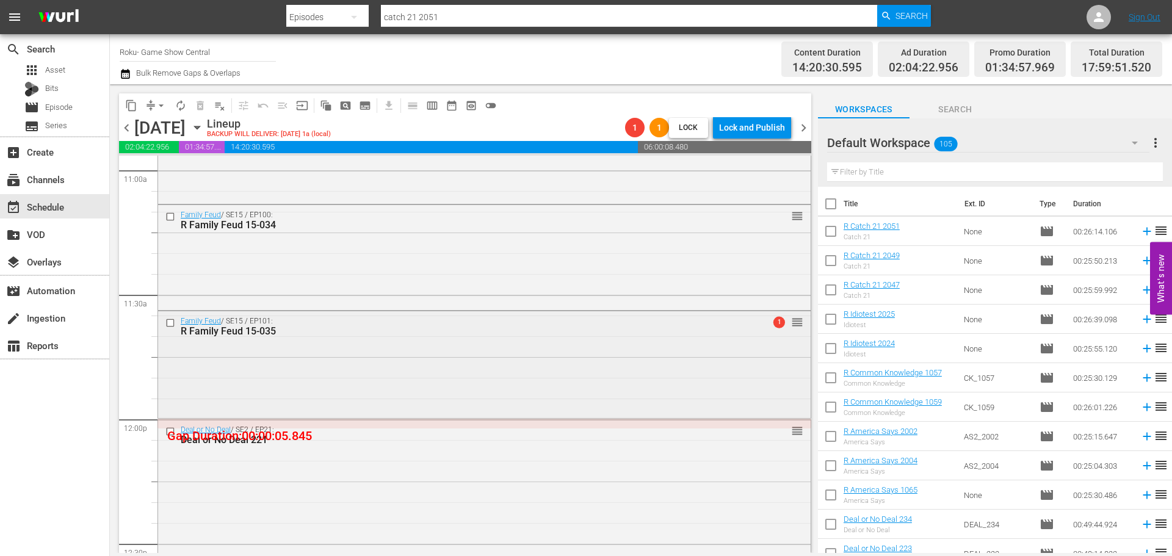
click at [287, 356] on div "Family Feud / SE15 / EP101: R Family Feud 15-035 1 reorder" at bounding box center [484, 363] width 653 height 104
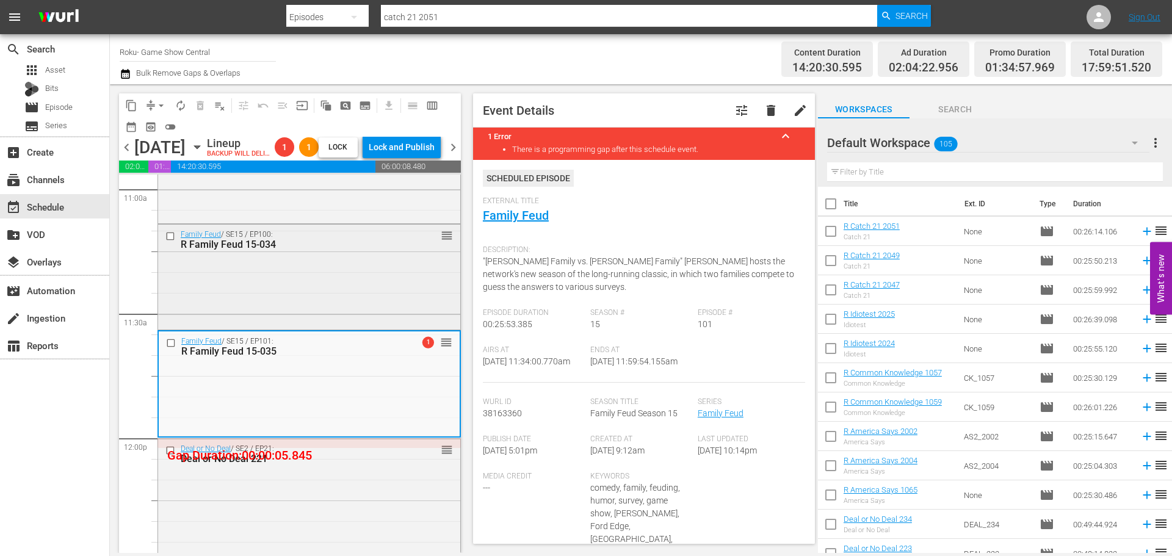
click at [267, 313] on div "Family Feud / SE15 / EP100: R Family Feud 15-034 reorder" at bounding box center [309, 276] width 302 height 103
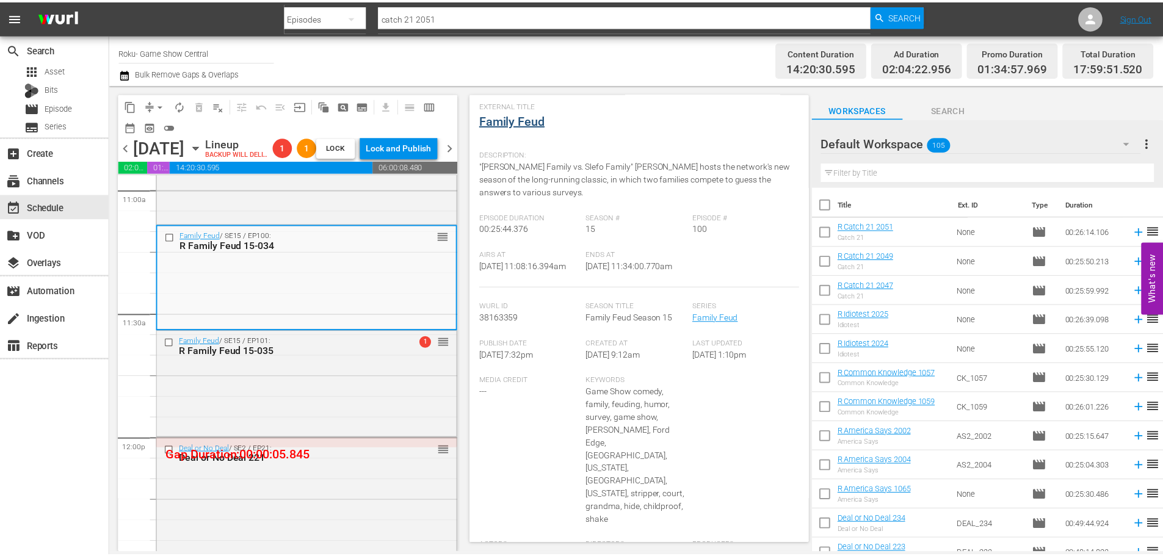
scroll to position [0, 0]
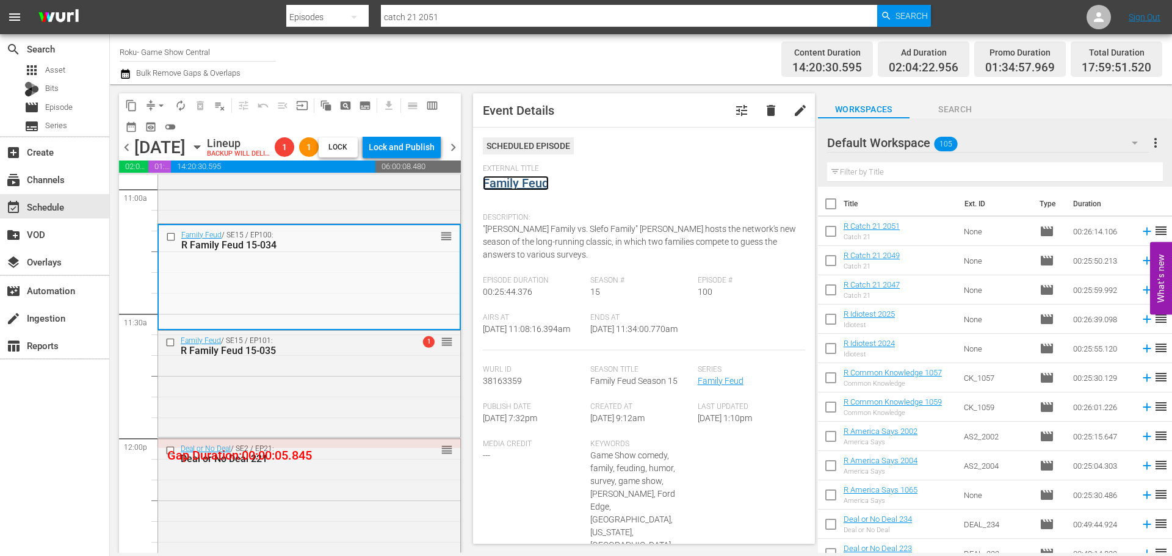
click at [539, 185] on link "Family Feud" at bounding box center [516, 183] width 66 height 15
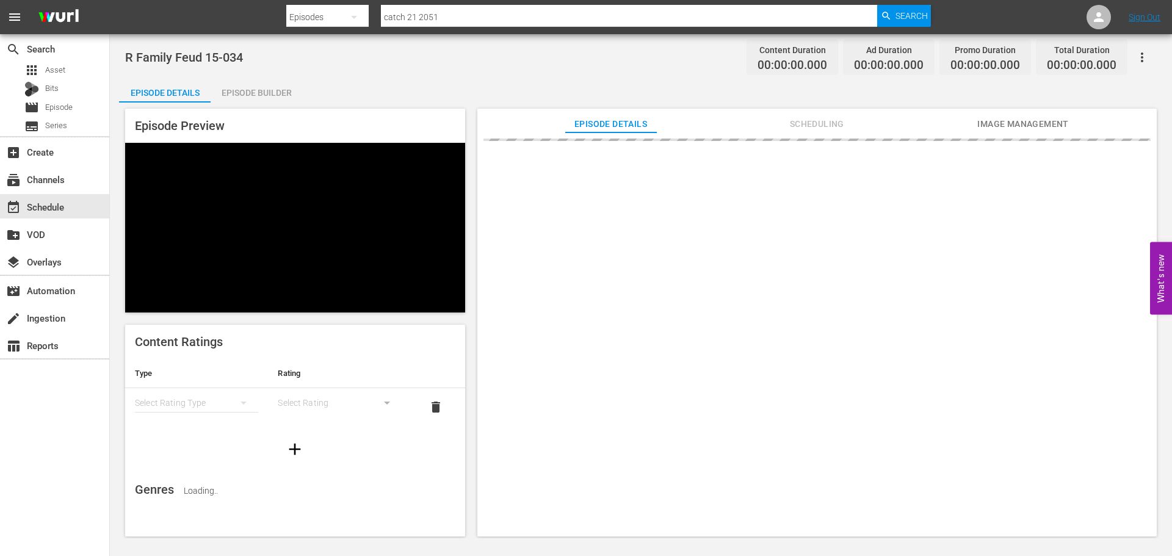
click at [296, 98] on div "Episode Builder" at bounding box center [257, 92] width 92 height 29
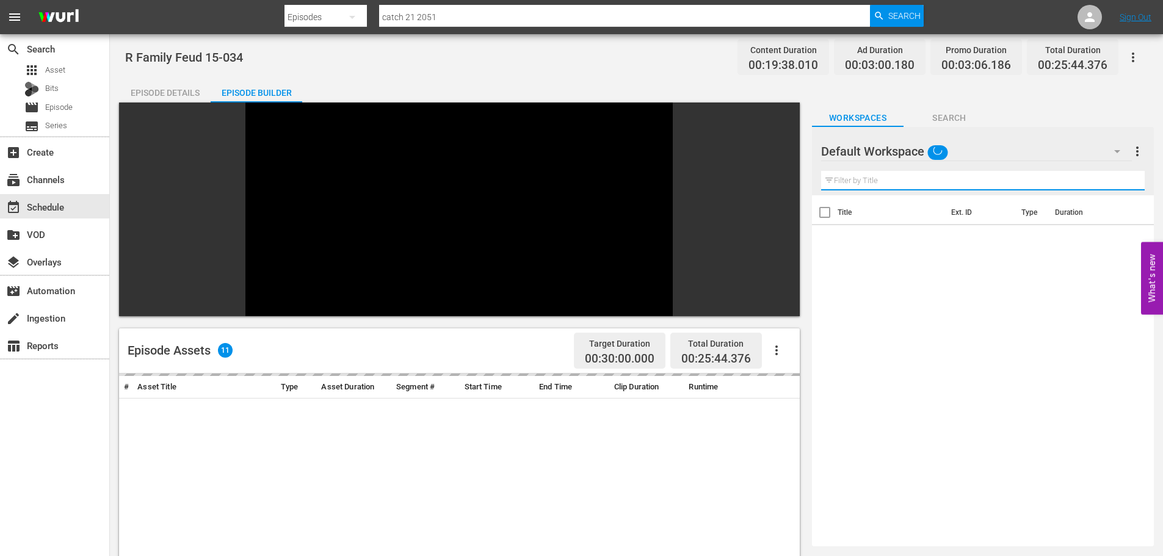
click at [844, 180] on input "text" at bounding box center [983, 181] width 324 height 20
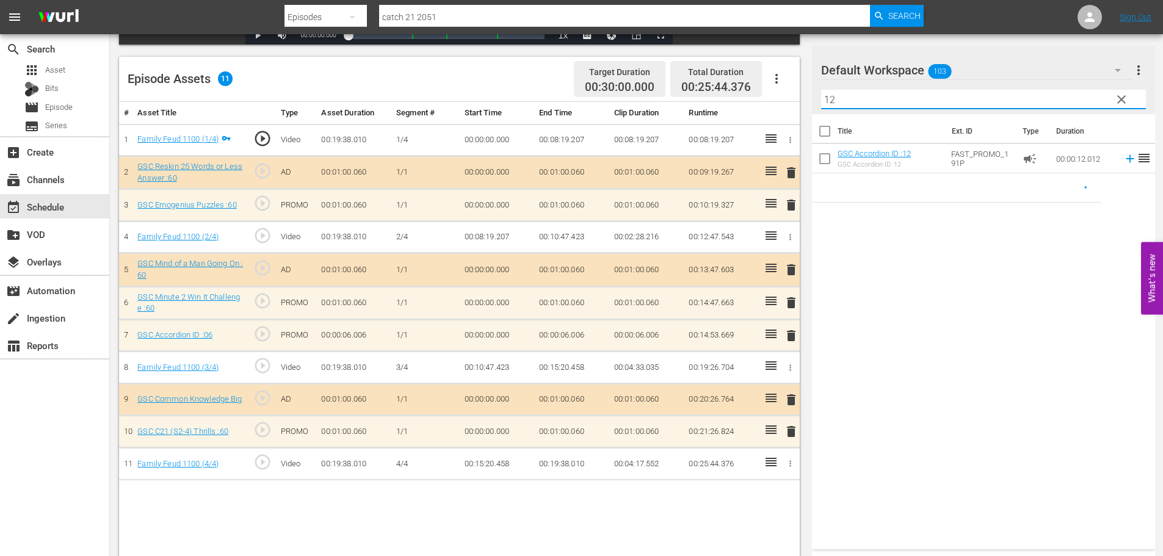
scroll to position [318, 0]
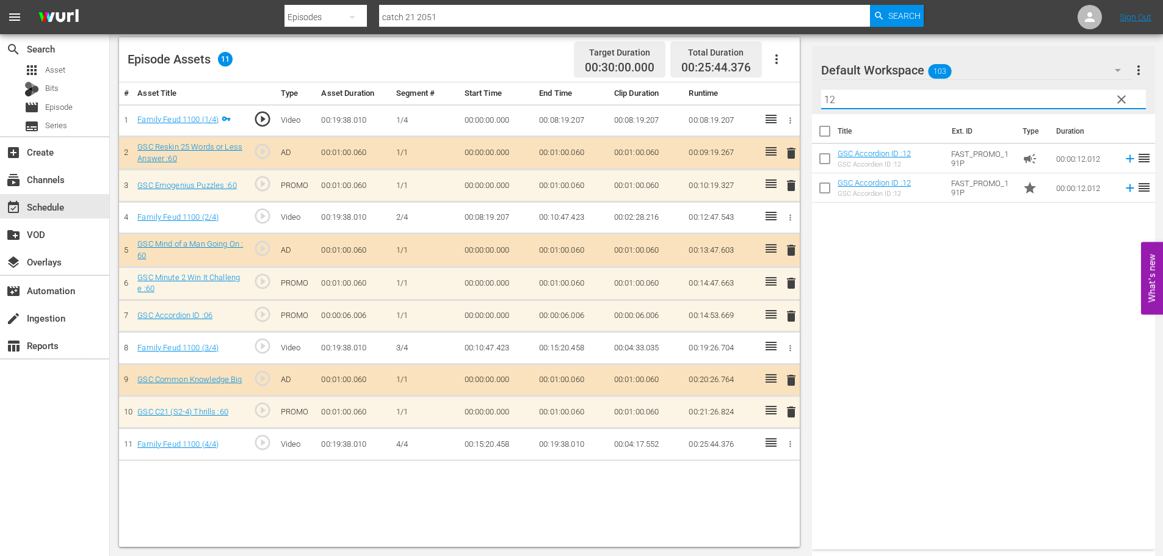
type input "12"
click at [789, 319] on span "delete" at bounding box center [791, 316] width 15 height 15
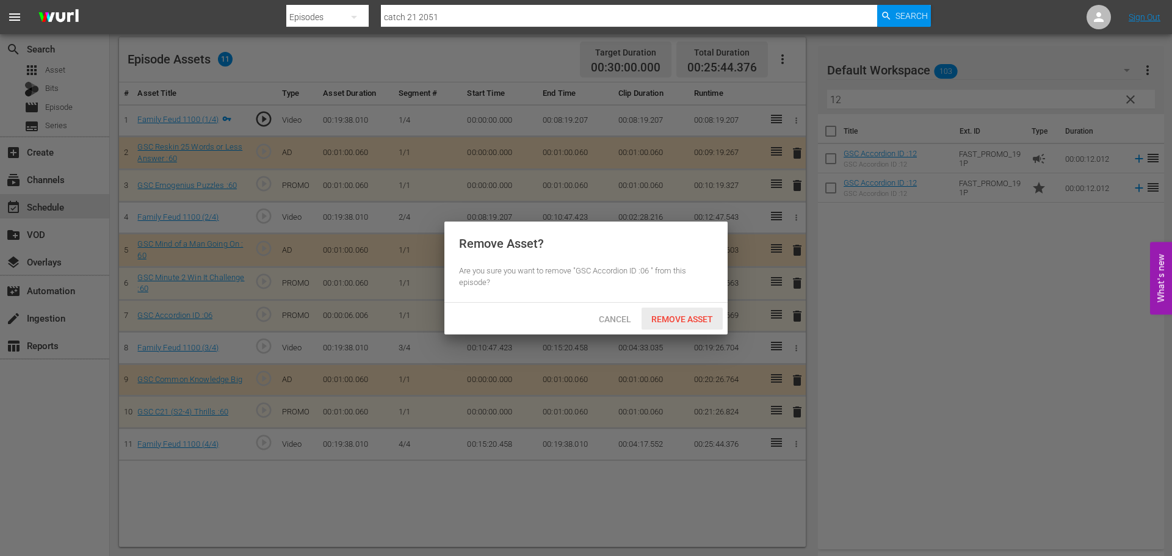
click at [686, 316] on span "Remove Asset" at bounding box center [682, 319] width 81 height 10
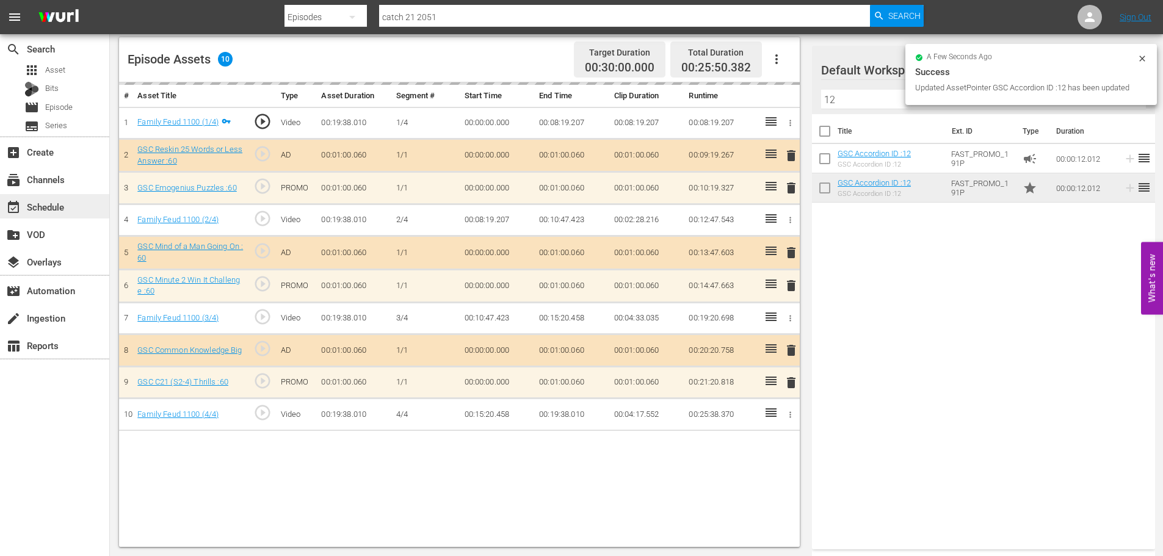
click at [89, 214] on div "event_available Schedule" at bounding box center [54, 206] width 109 height 24
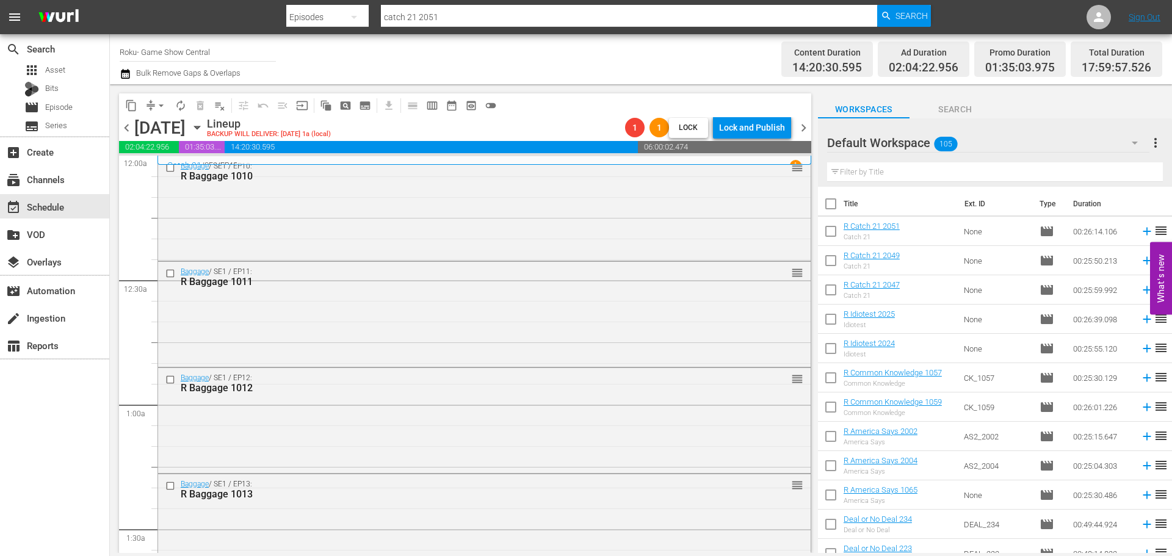
scroll to position [550, 0]
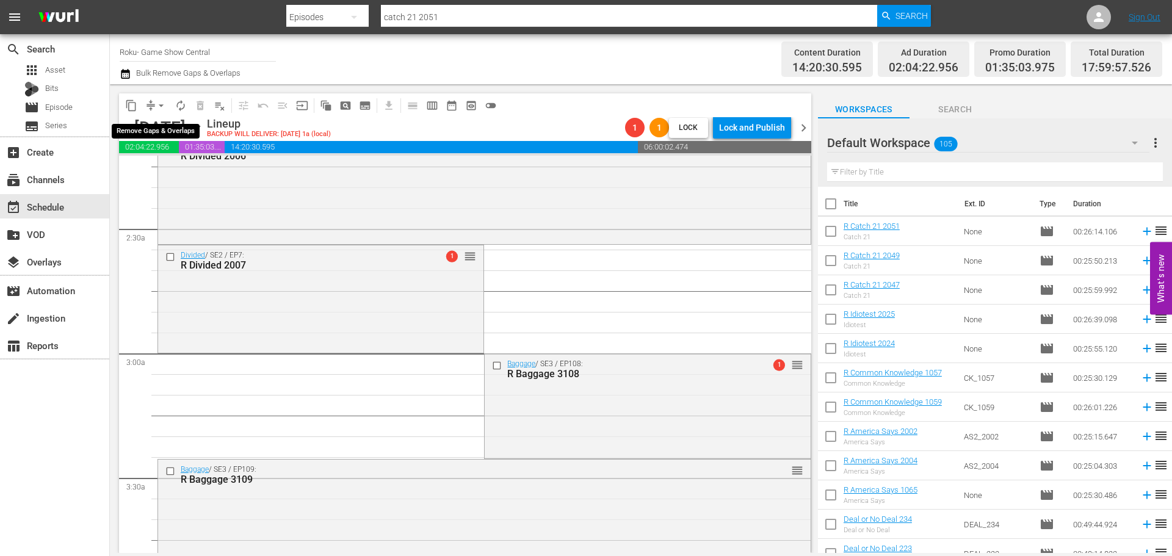
click at [156, 106] on span "arrow_drop_down" at bounding box center [161, 106] width 12 height 12
click at [144, 125] on li "Align to Midnight" at bounding box center [162, 130] width 128 height 20
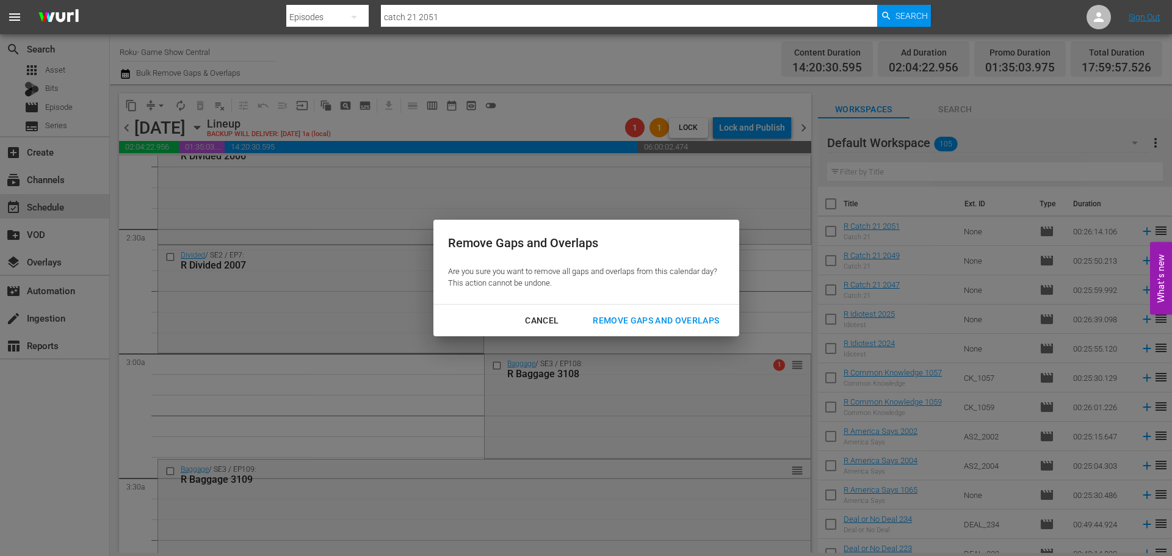
click at [640, 310] on button "Remove Gaps and Overlaps" at bounding box center [656, 321] width 156 height 23
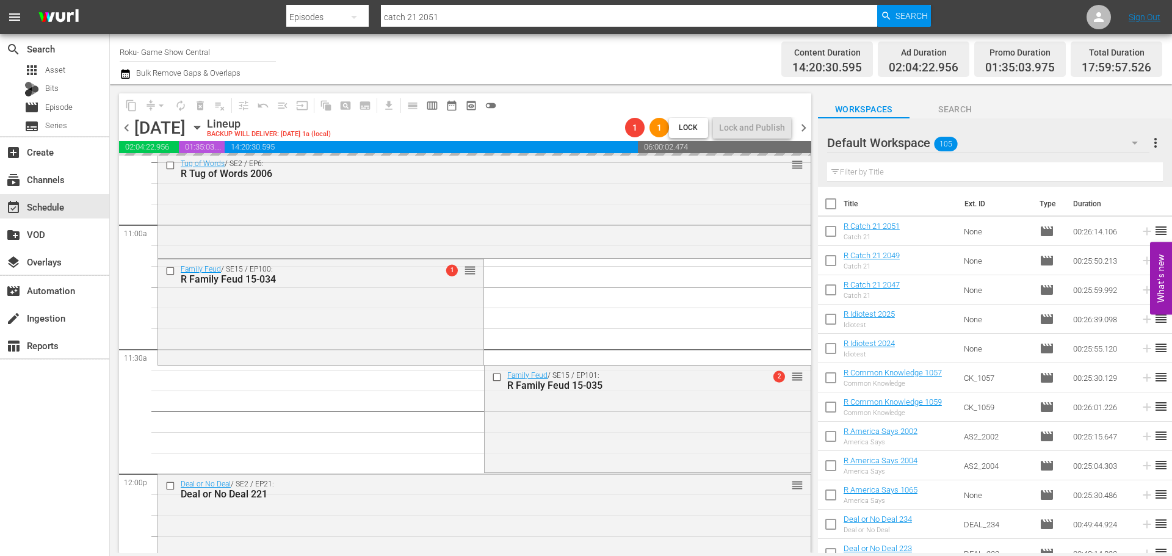
scroll to position [2686, 0]
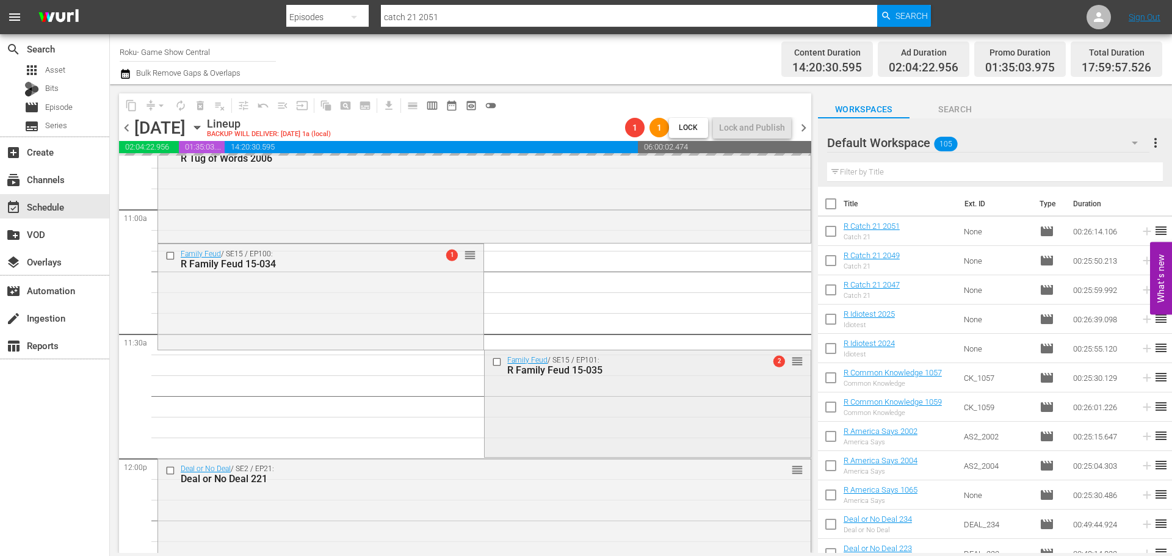
click at [709, 391] on div "Family Feud / SE15 / EP101: R Family Feud 15-035 2 reorder" at bounding box center [647, 402] width 325 height 104
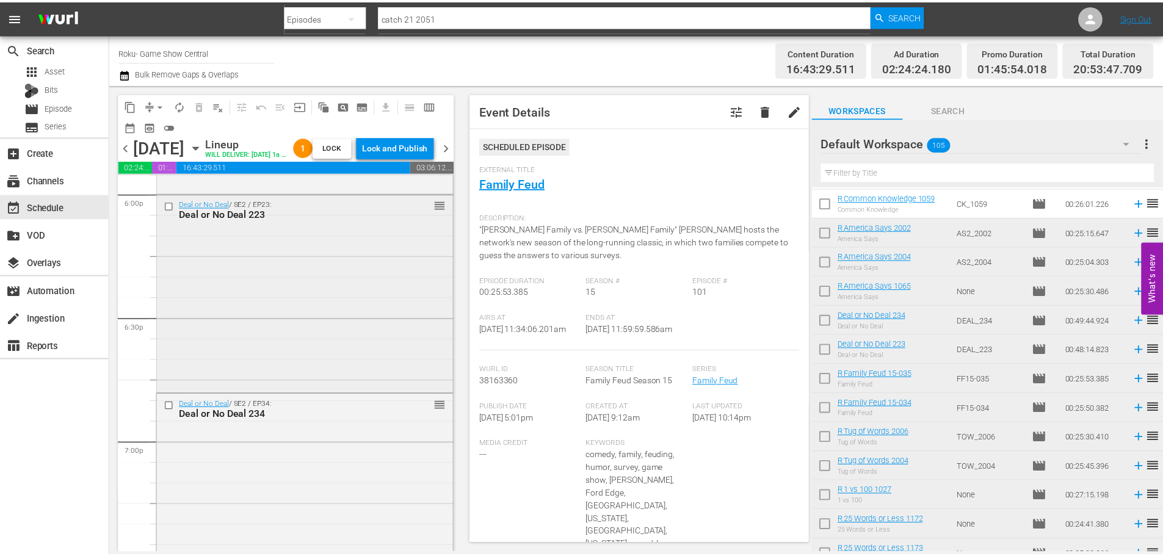
scroll to position [4457, 0]
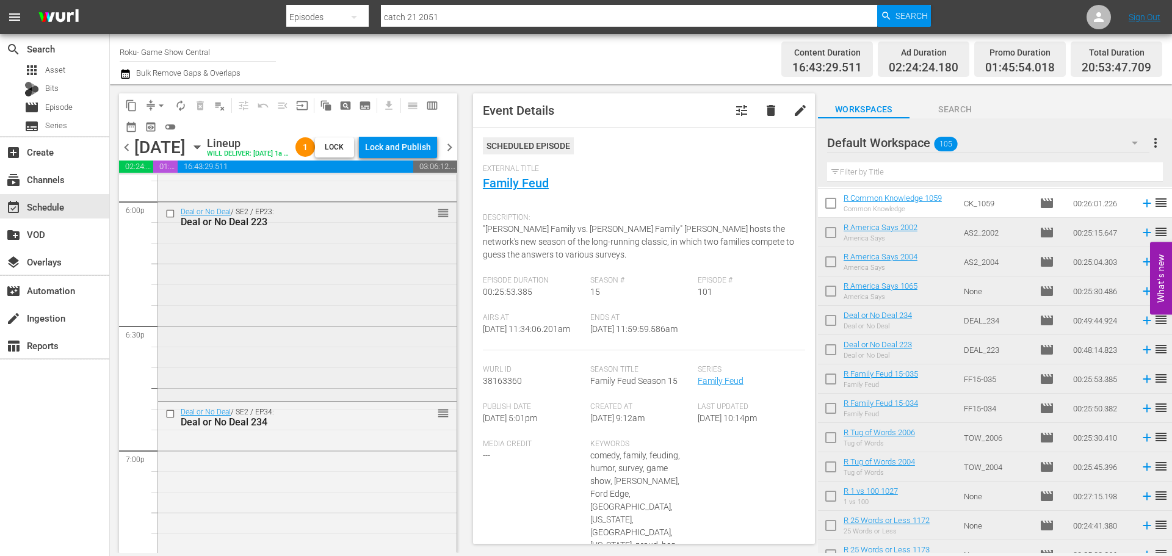
click at [325, 377] on div "Deal or No Deal / SE2 / EP23: Deal or No Deal 223 reorder" at bounding box center [307, 300] width 299 height 197
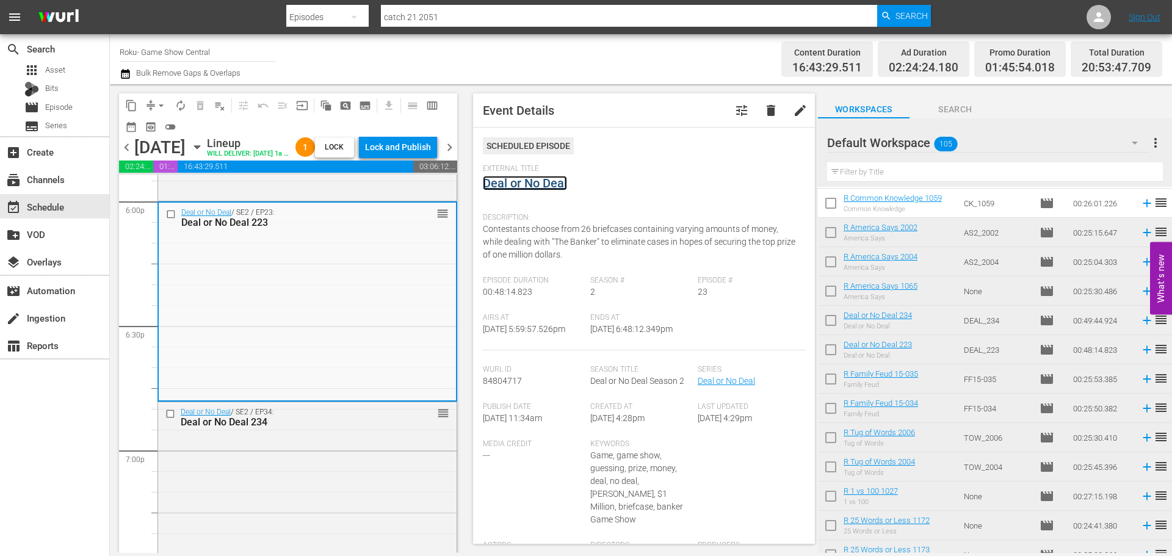
click at [523, 178] on link "Deal or No Deal" at bounding box center [525, 183] width 84 height 15
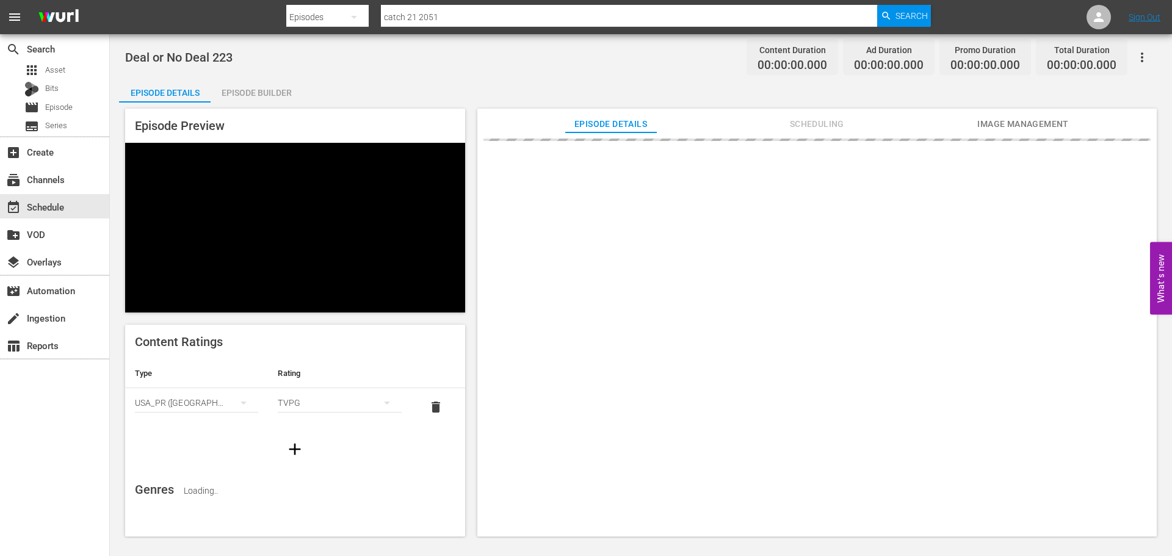
click at [263, 93] on div "Episode Builder" at bounding box center [257, 92] width 92 height 29
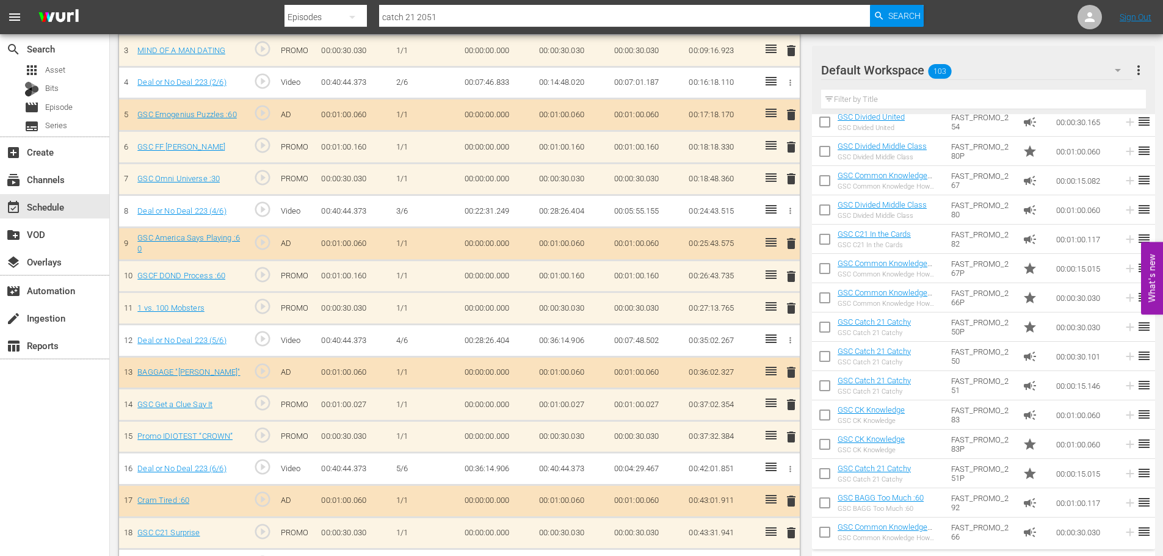
scroll to position [458, 0]
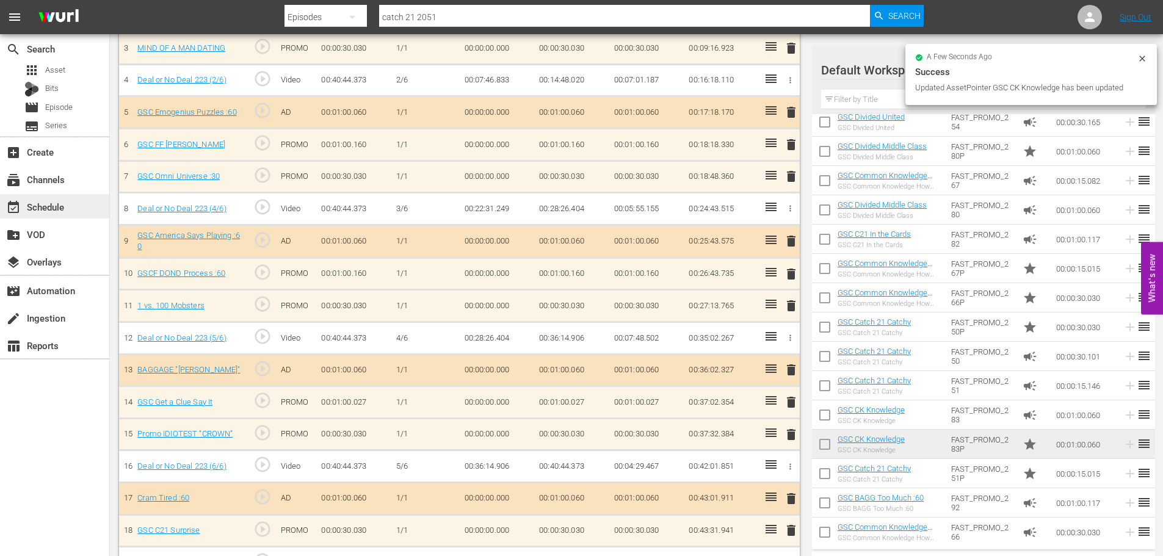
click at [25, 211] on div "event_available Schedule" at bounding box center [54, 206] width 109 height 24
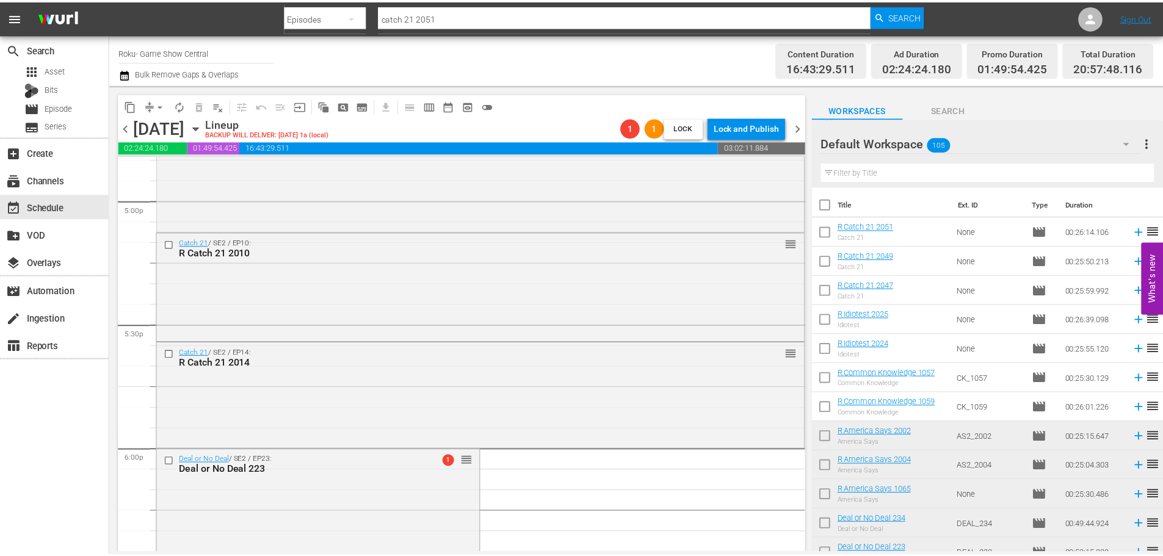
scroll to position [4457, 0]
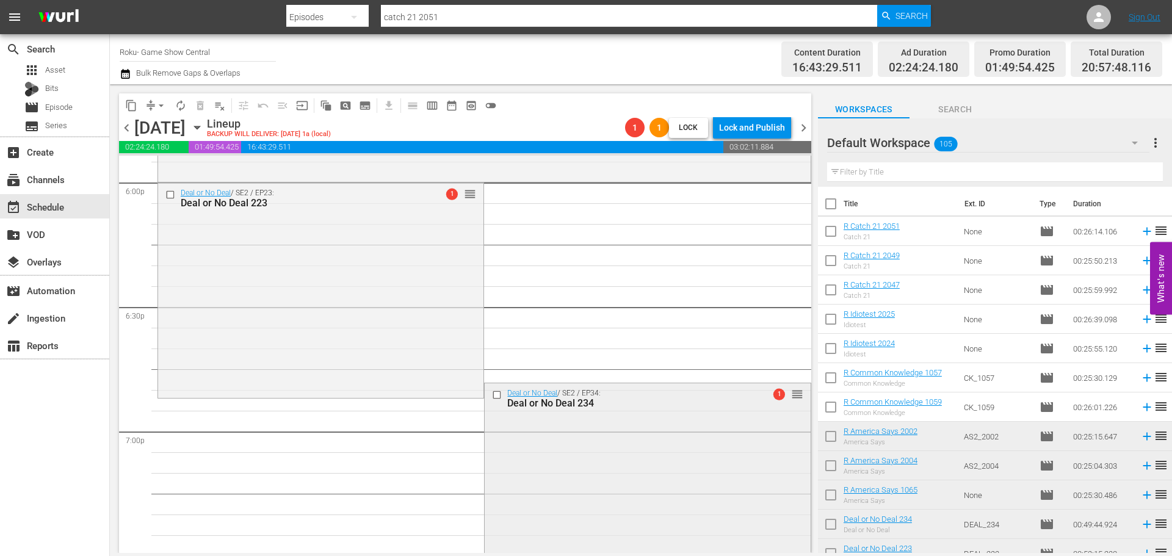
click at [609, 455] on div "Deal or No Deal / SE2 / EP34: Deal or No Deal 234 1 reorder" at bounding box center [647, 484] width 325 height 203
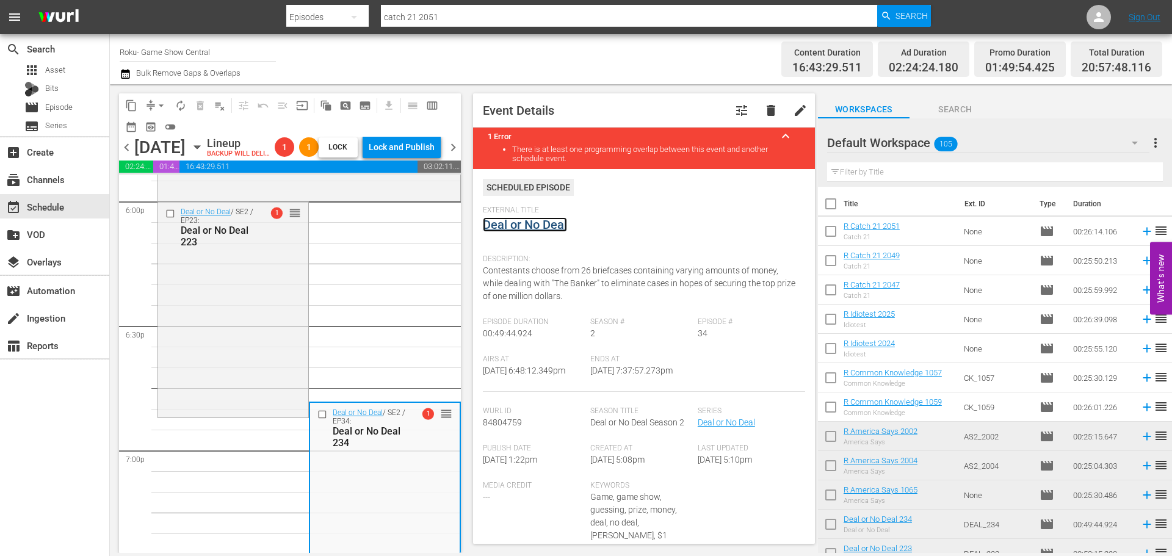
click at [502, 224] on link "Deal or No Deal" at bounding box center [525, 224] width 84 height 15
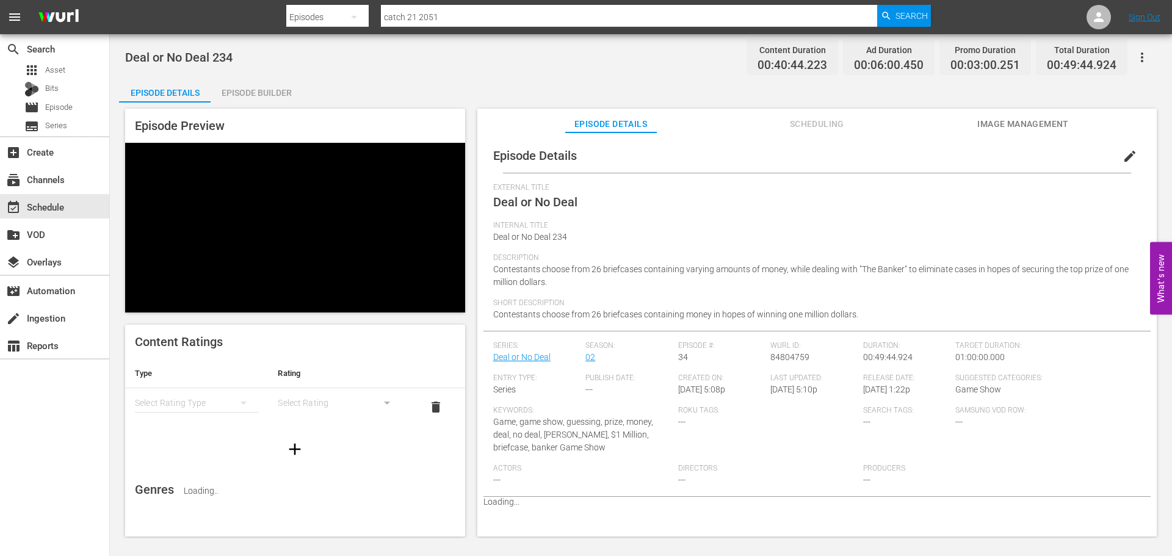
click at [248, 95] on div "Episode Builder" at bounding box center [257, 92] width 92 height 29
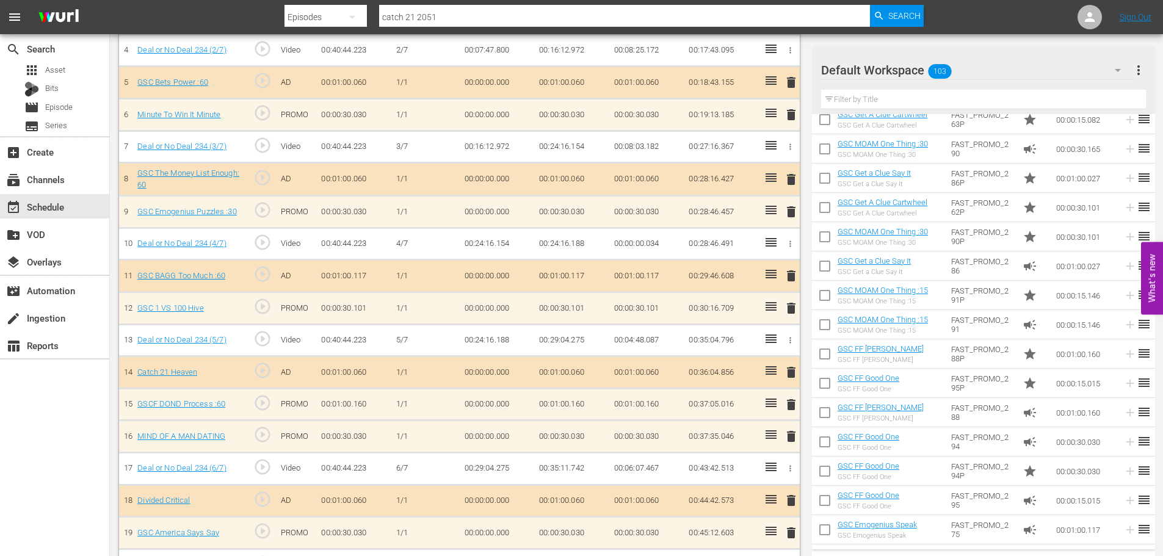
scroll to position [490, 0]
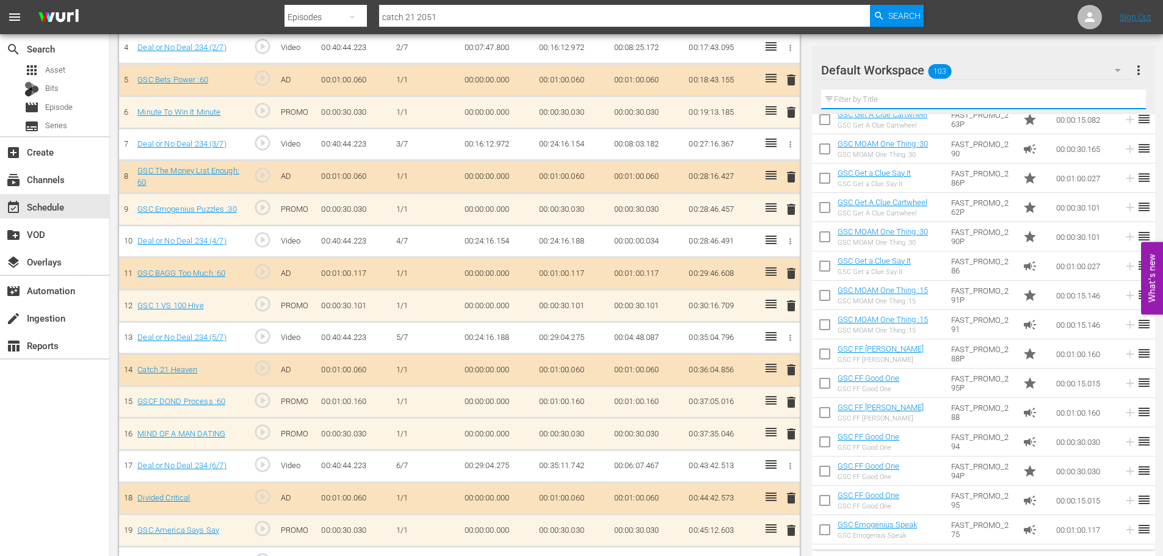
click at [878, 100] on input "text" at bounding box center [983, 100] width 325 height 20
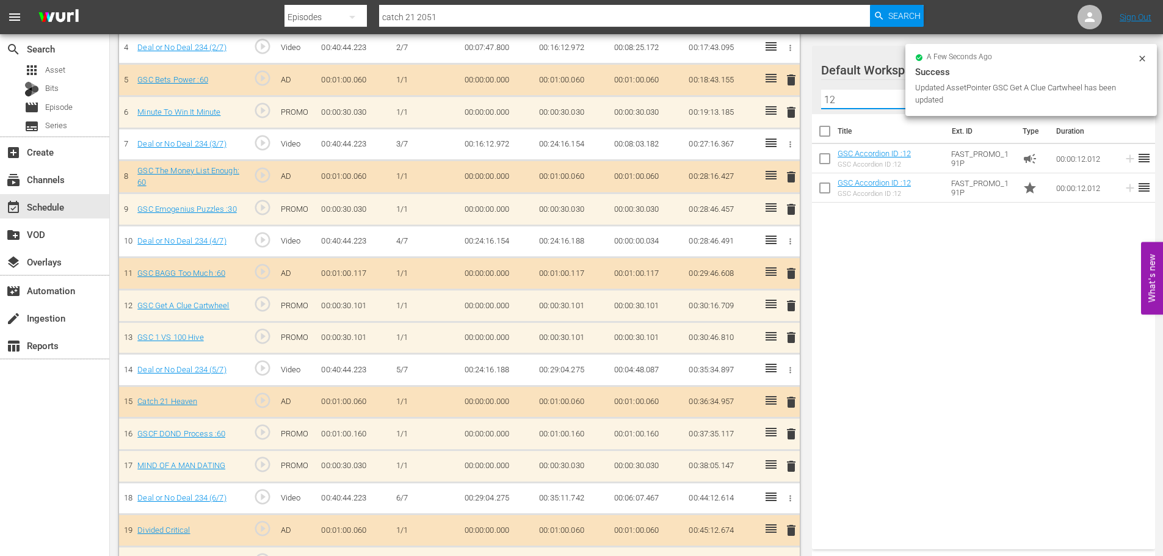
scroll to position [488, 0]
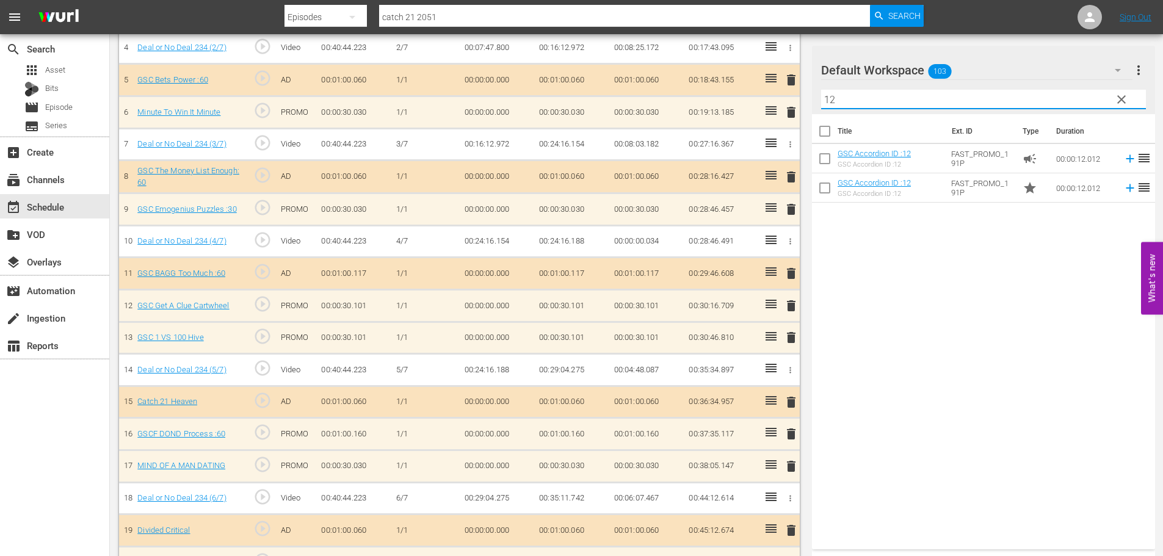
type input "12"
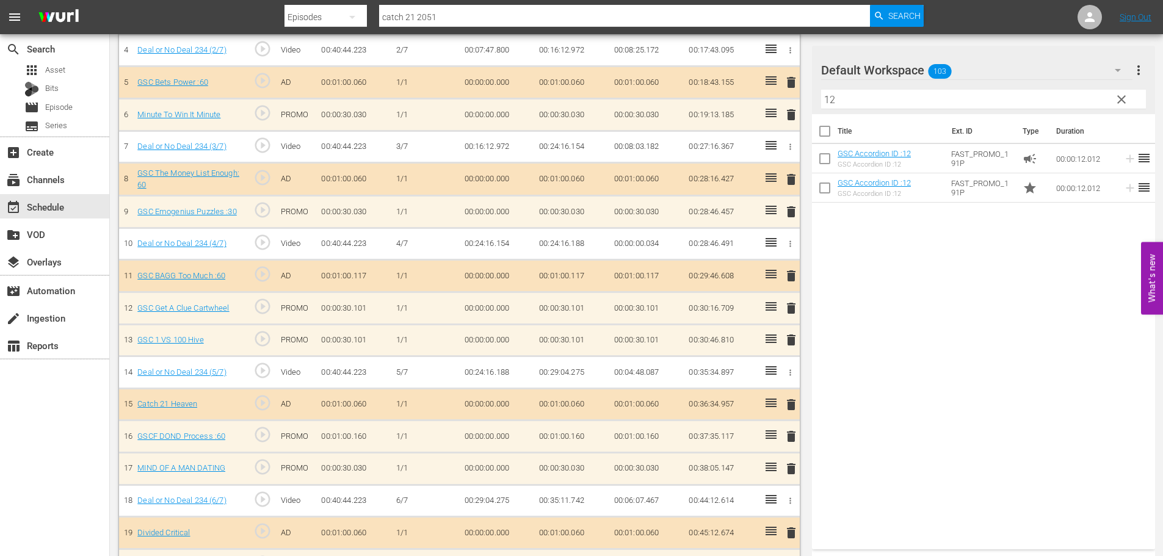
scroll to position [490, 0]
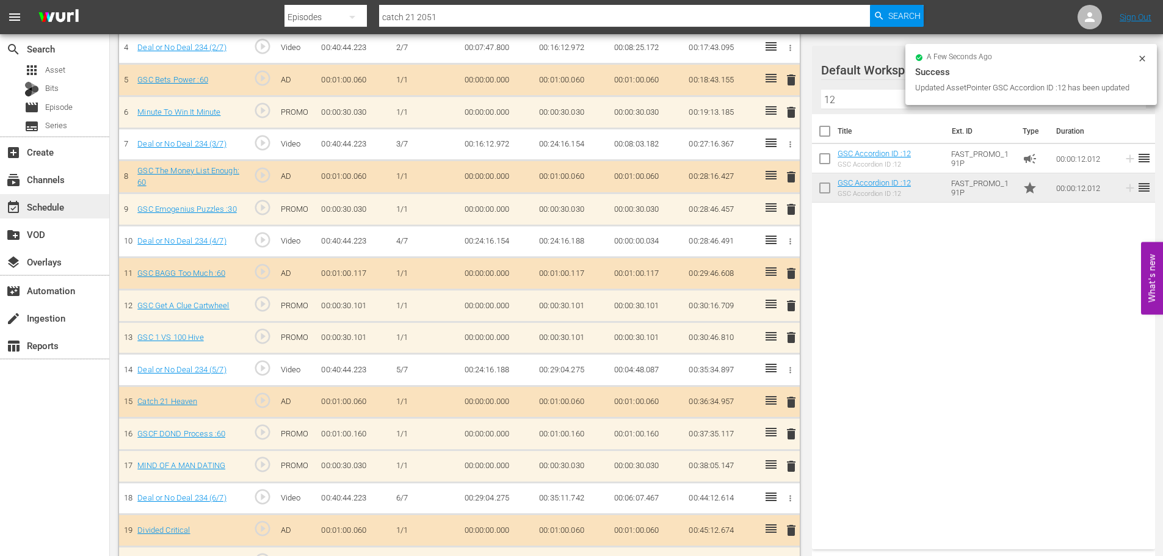
click at [87, 201] on div "event_available Schedule" at bounding box center [54, 206] width 109 height 24
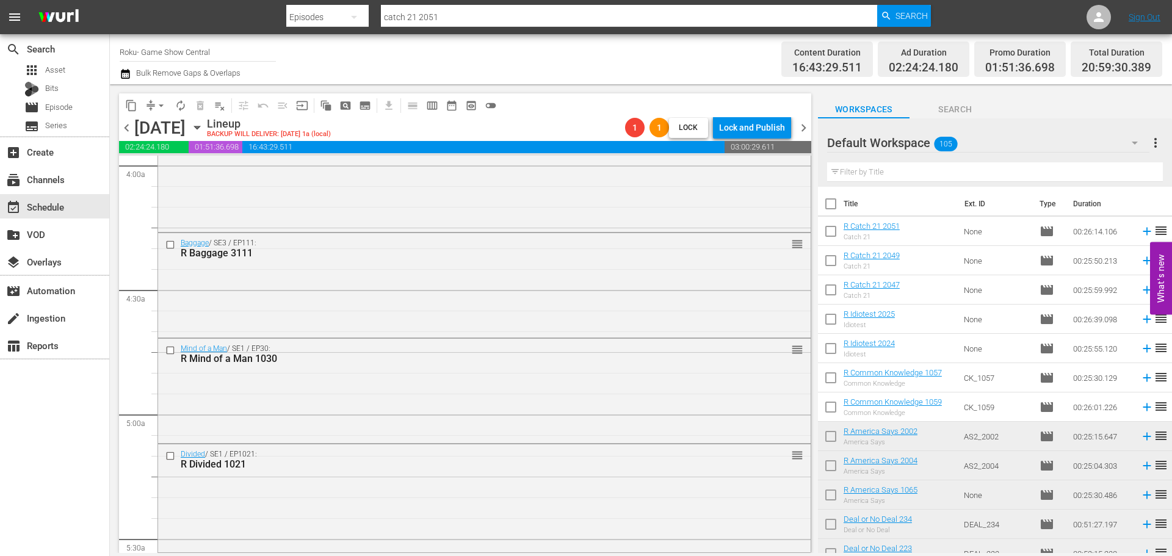
scroll to position [1343, 0]
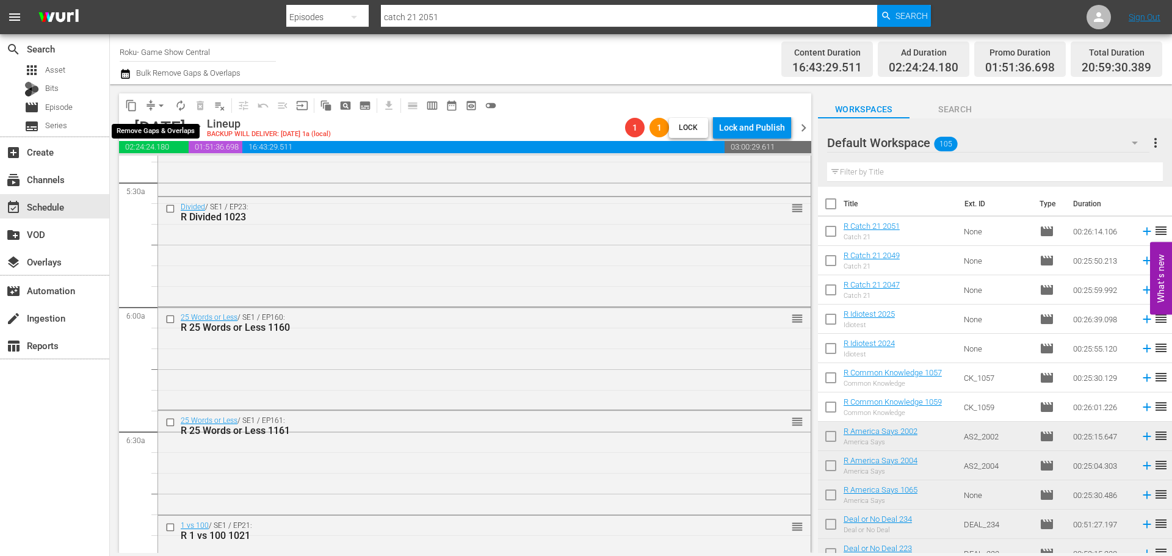
click at [157, 106] on span "arrow_drop_down" at bounding box center [161, 106] width 12 height 12
click at [187, 123] on li "Align to Midnight" at bounding box center [162, 130] width 128 height 20
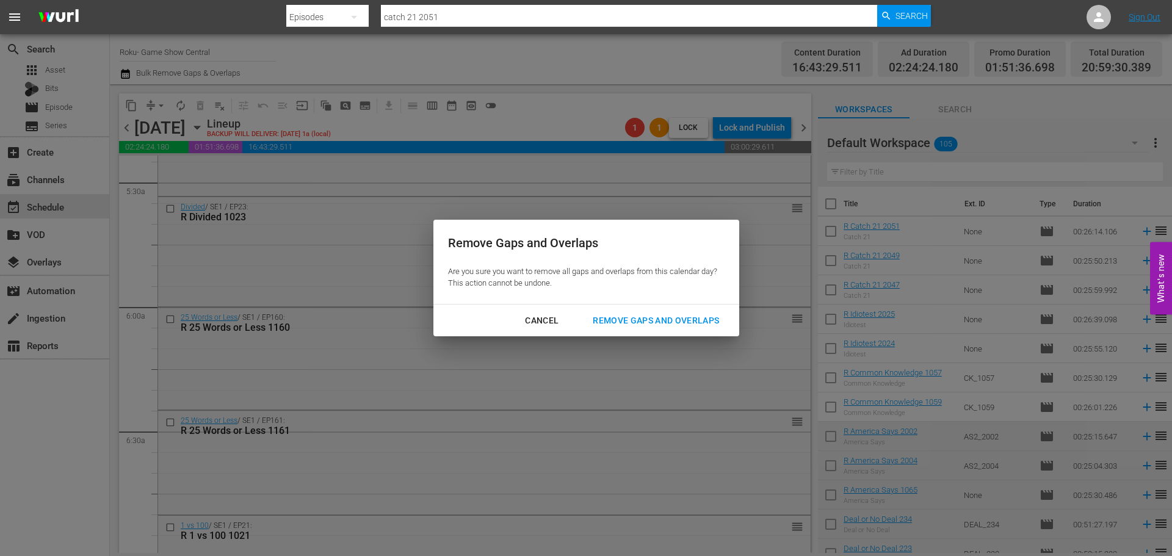
click at [667, 320] on div "Remove Gaps and Overlaps" at bounding box center [656, 320] width 146 height 15
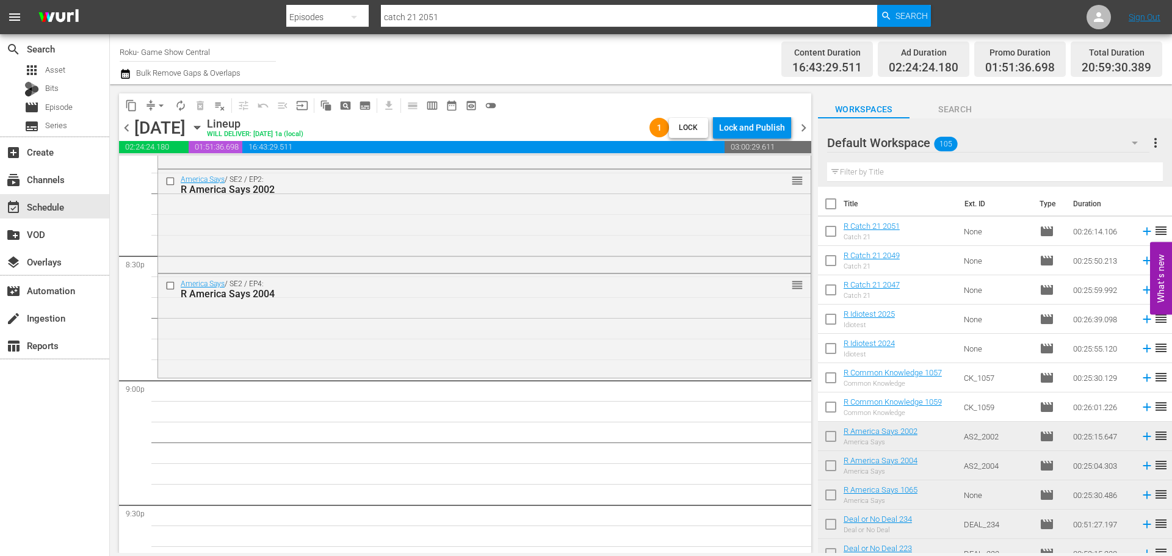
scroll to position [5027, 0]
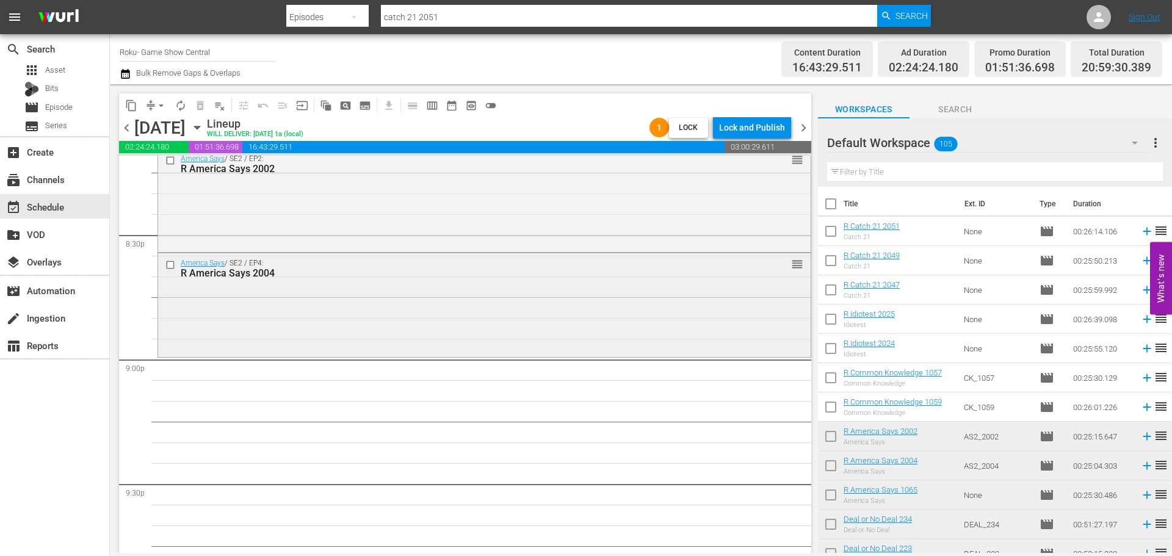
click at [454, 329] on div "America Says / SE2 / EP4: R America Says 2004 reorder" at bounding box center [484, 303] width 653 height 100
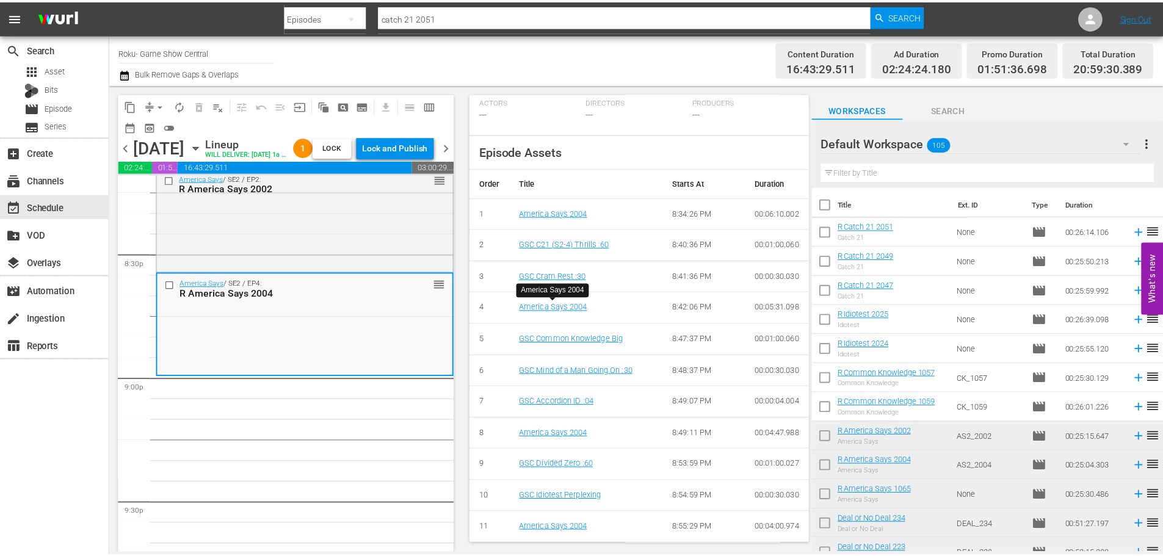
scroll to position [43, 0]
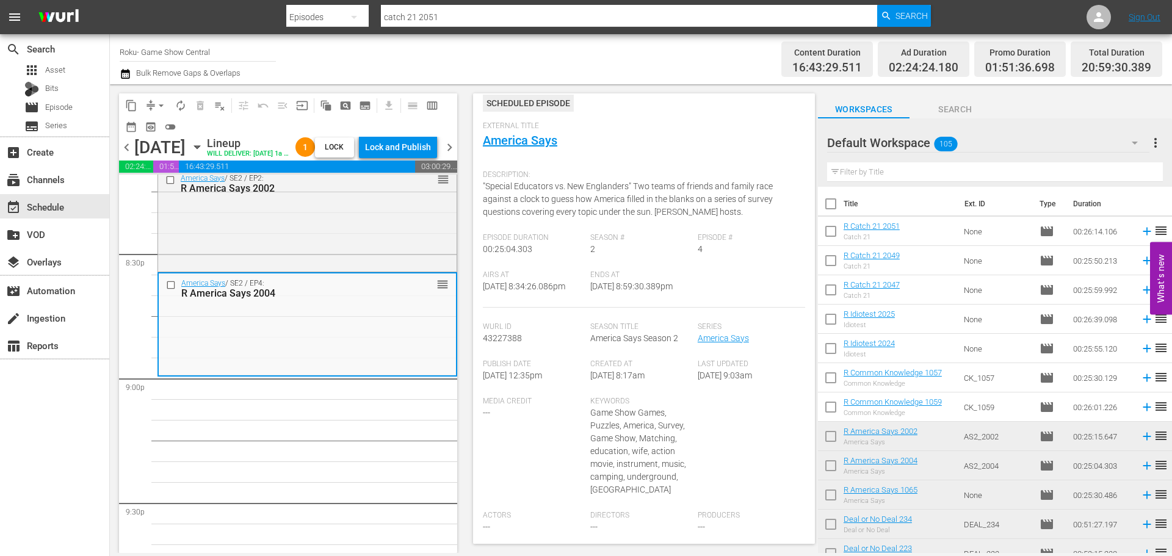
click at [532, 132] on div "External Title America Says" at bounding box center [644, 143] width 322 height 43
click at [510, 144] on link "America Says" at bounding box center [520, 140] width 74 height 15
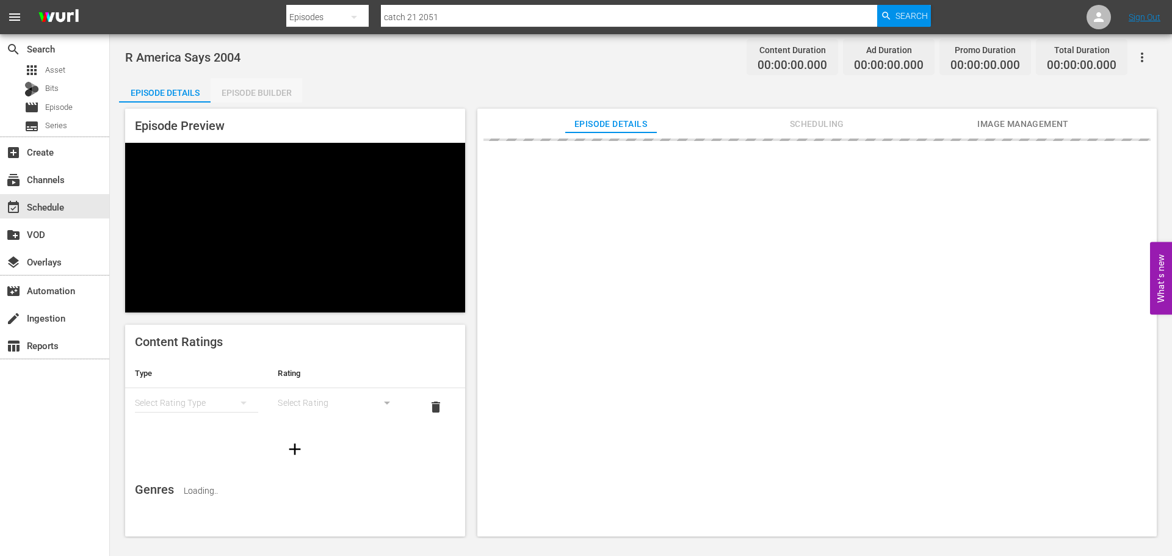
click at [286, 100] on div "Episode Builder" at bounding box center [257, 92] width 92 height 29
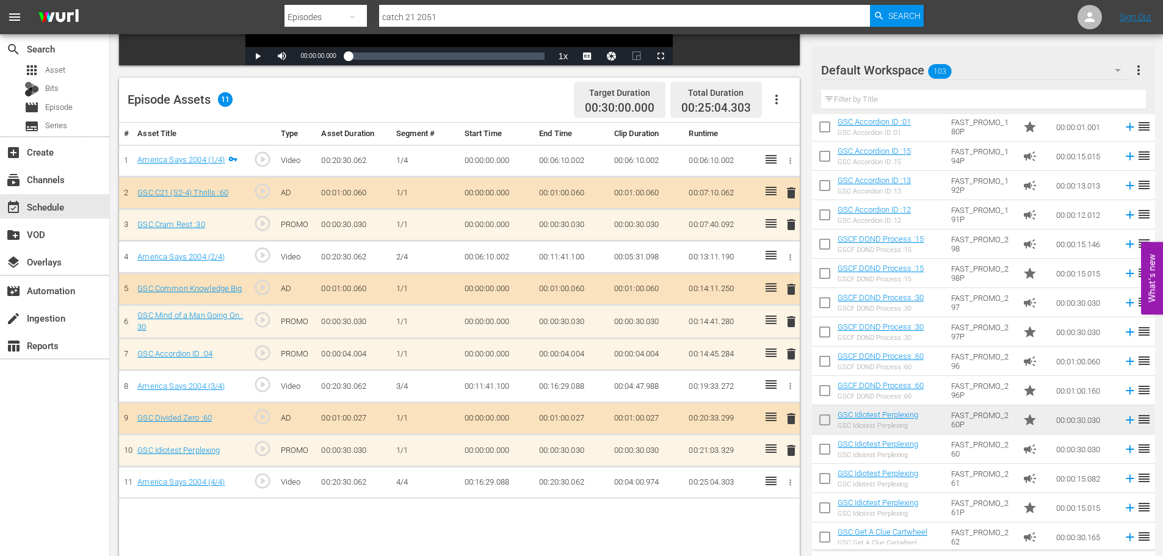
scroll to position [318, 0]
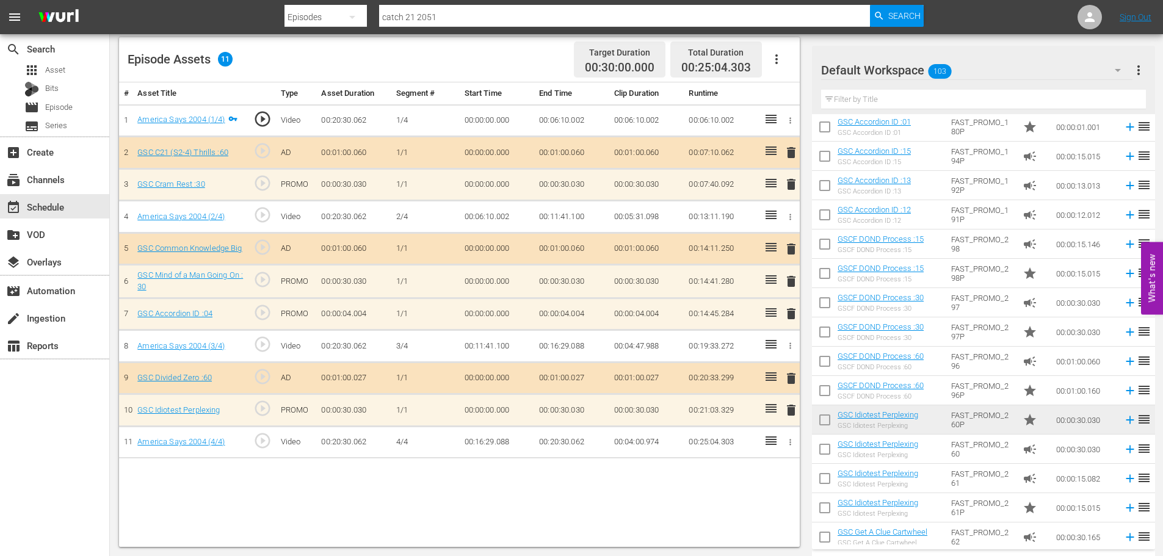
click at [794, 410] on span "delete" at bounding box center [791, 410] width 15 height 15
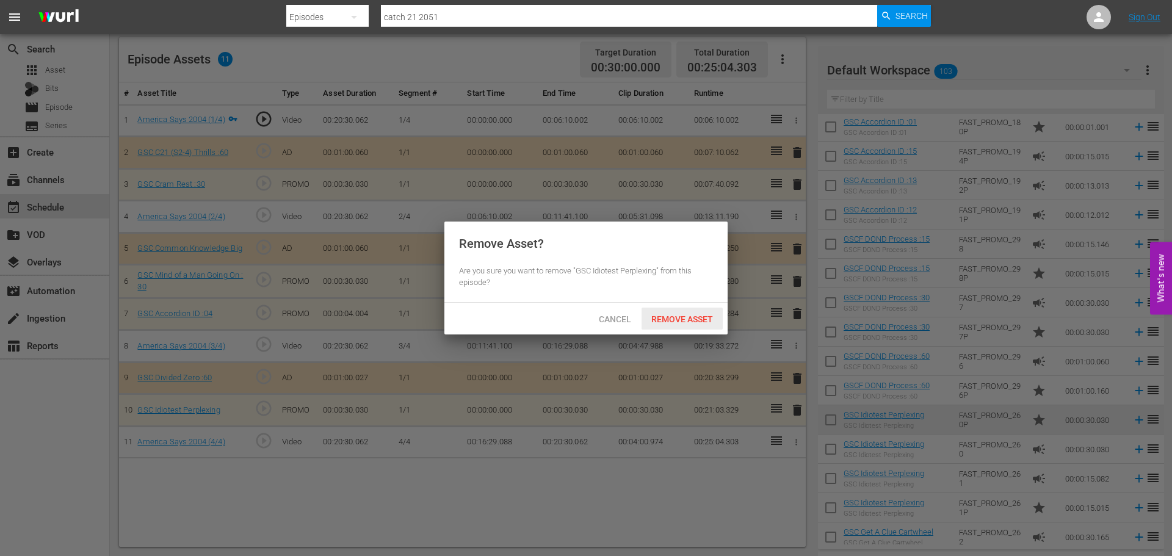
click at [717, 316] on span "Remove Asset" at bounding box center [682, 319] width 81 height 10
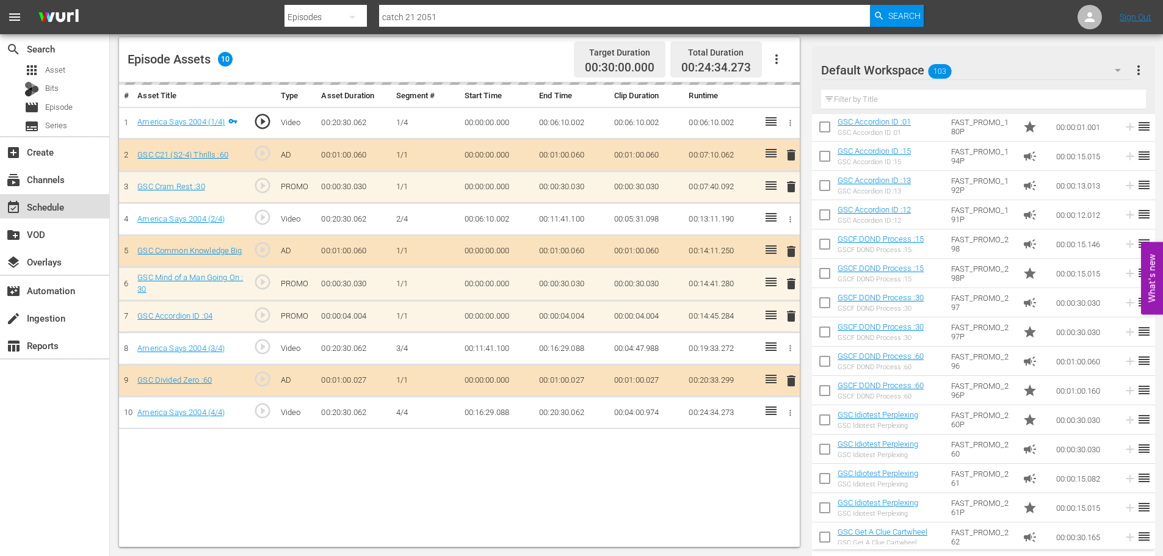
click at [73, 200] on div "event_available Schedule" at bounding box center [54, 206] width 109 height 24
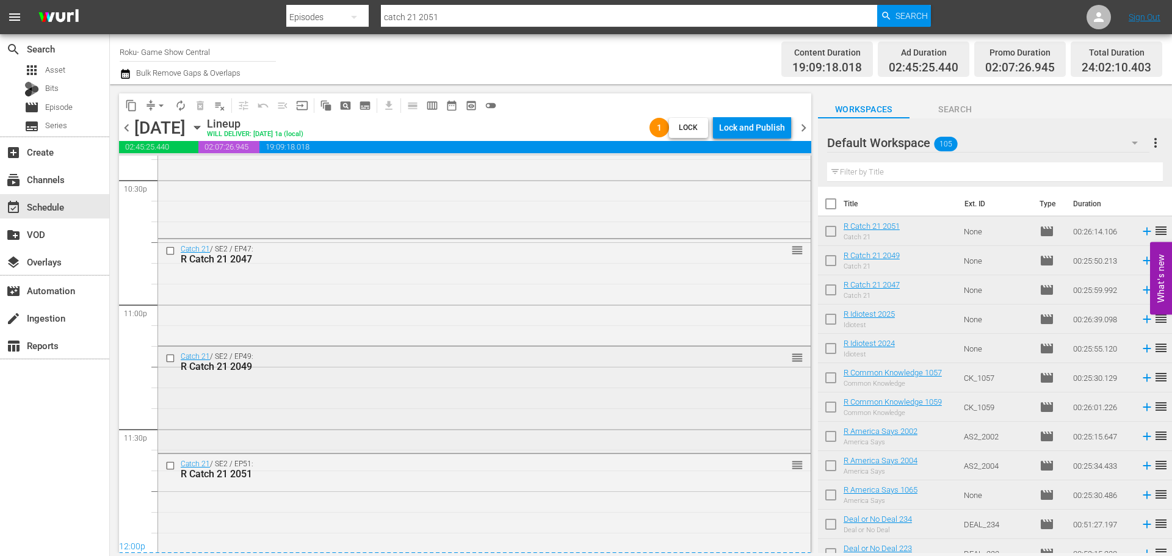
scroll to position [5590, 0]
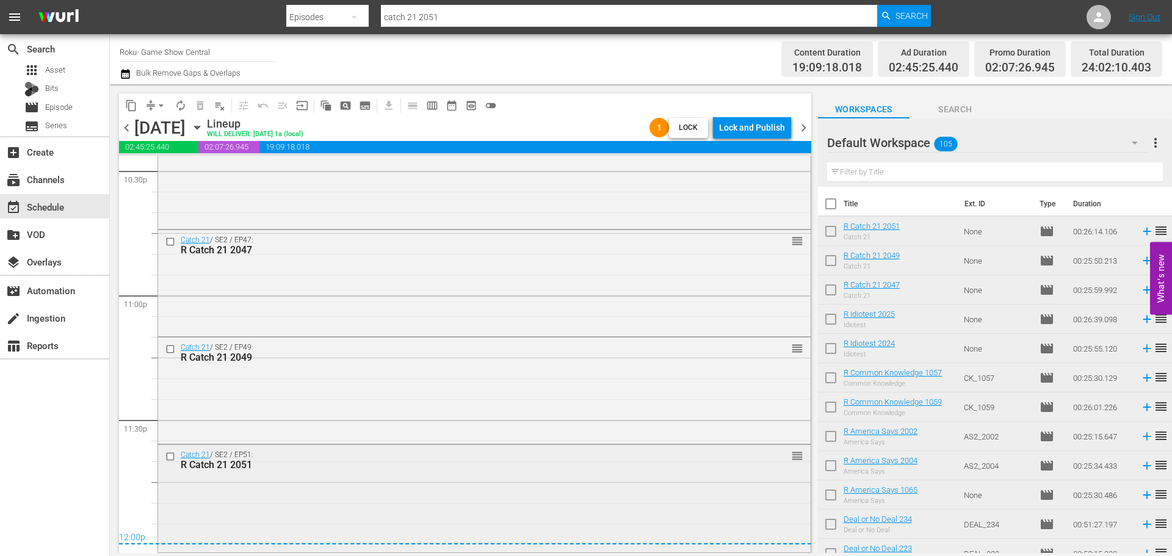
click at [587, 517] on div "Catch 21 / SE2 / EP51: R Catch 21 2051 reorder" at bounding box center [484, 497] width 653 height 105
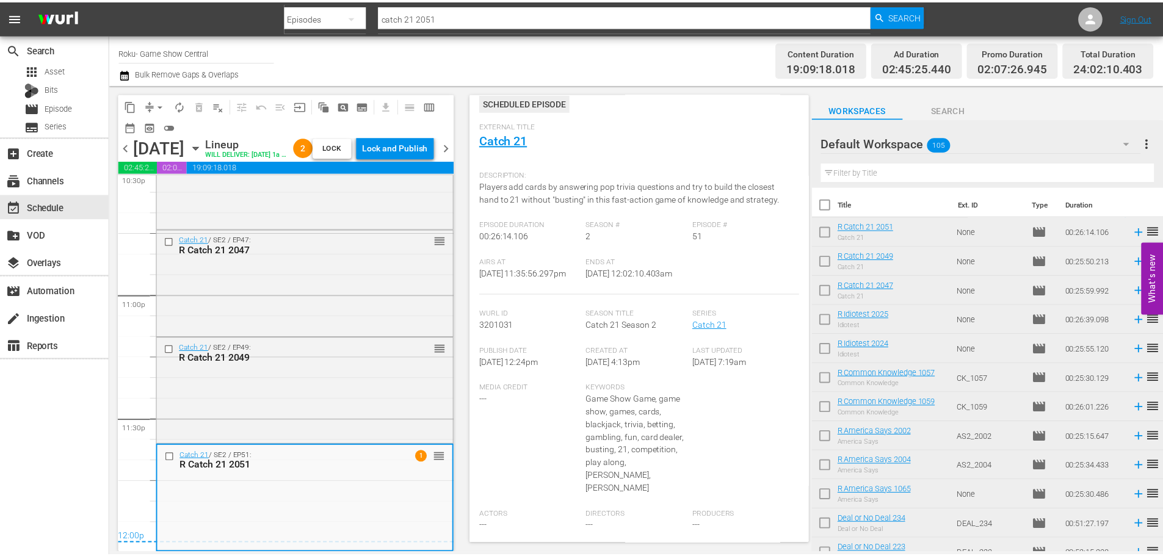
scroll to position [74, 0]
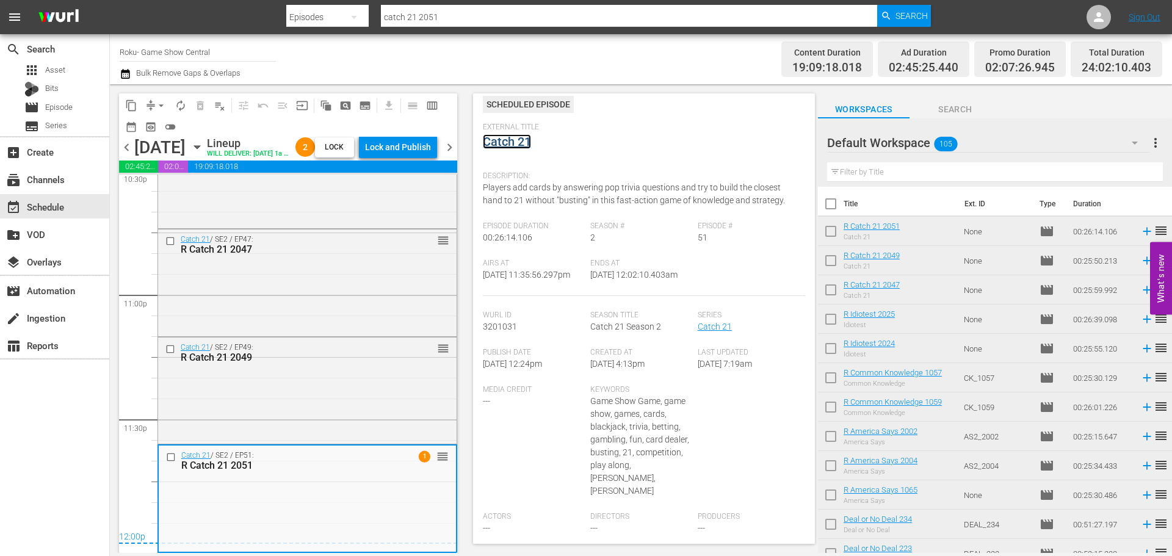
click at [511, 145] on link "Catch 21" at bounding box center [507, 141] width 48 height 15
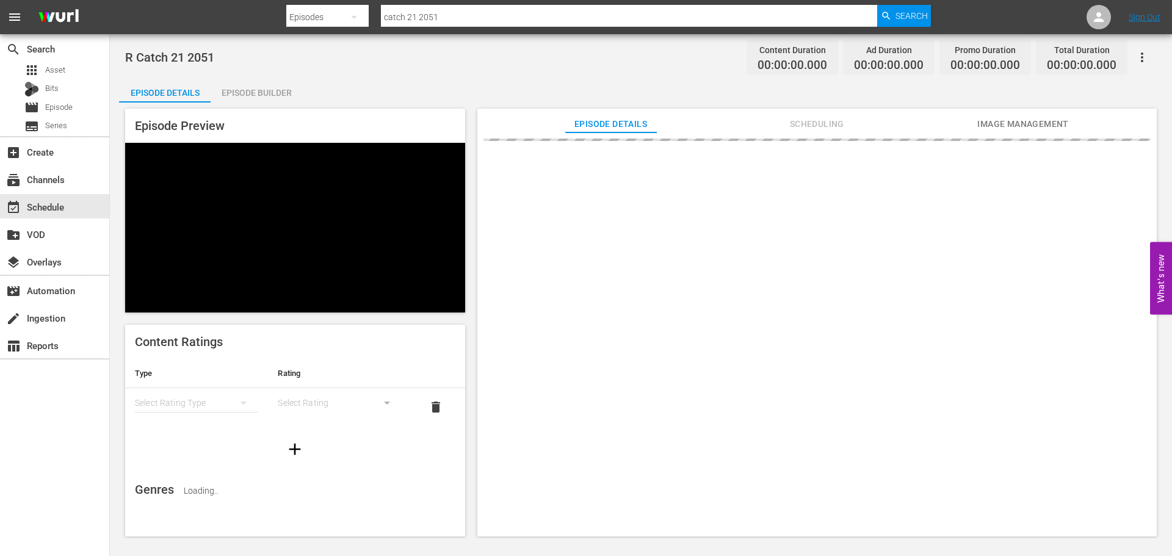
click at [269, 97] on div "Episode Builder" at bounding box center [257, 92] width 92 height 29
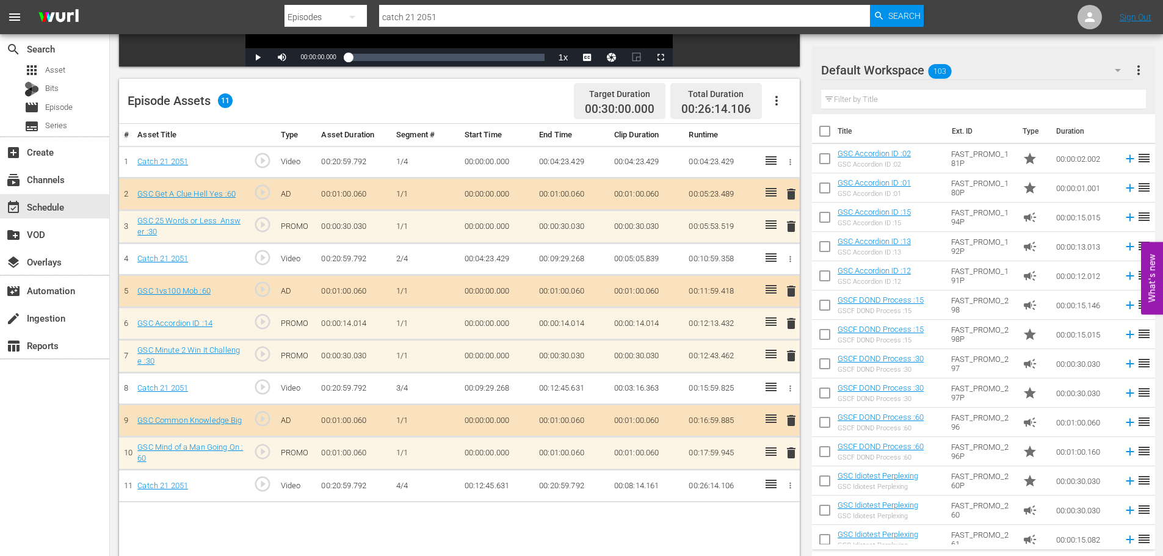
scroll to position [318, 0]
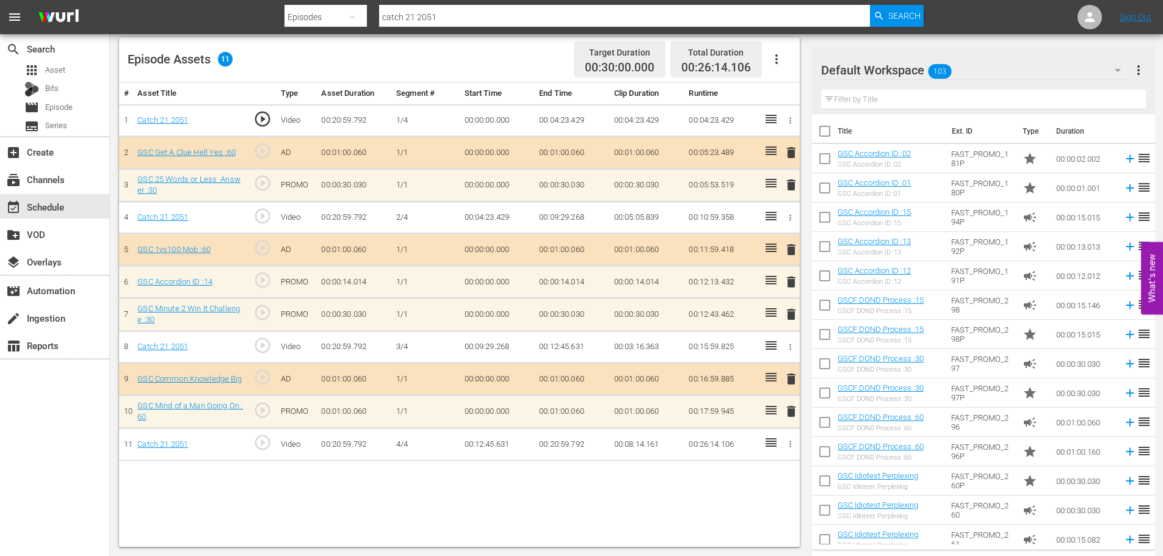
click at [789, 408] on span "delete" at bounding box center [791, 411] width 15 height 15
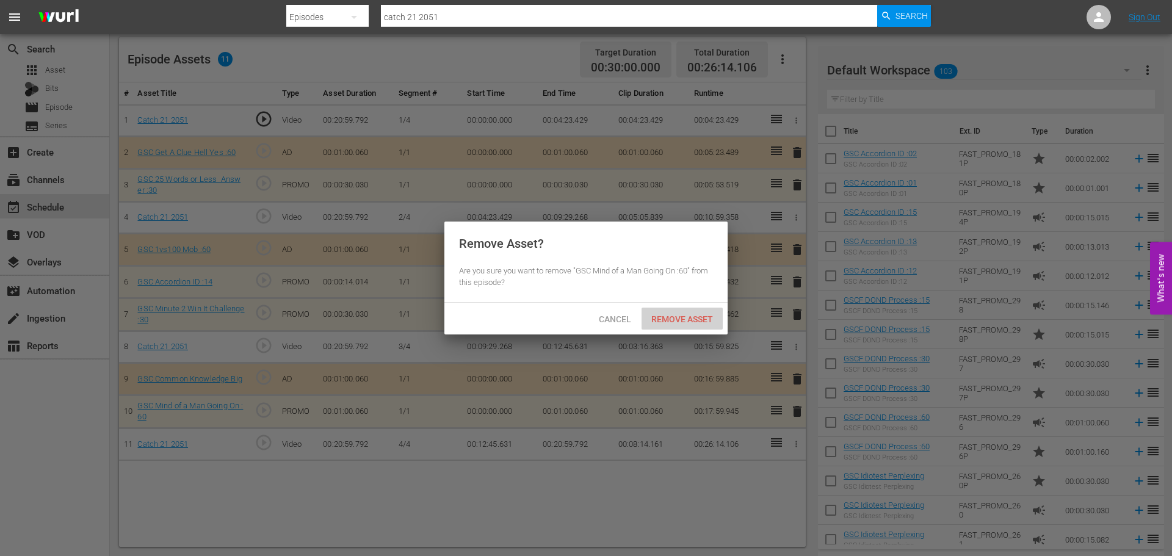
click at [702, 312] on div "Remove Asset" at bounding box center [682, 319] width 81 height 23
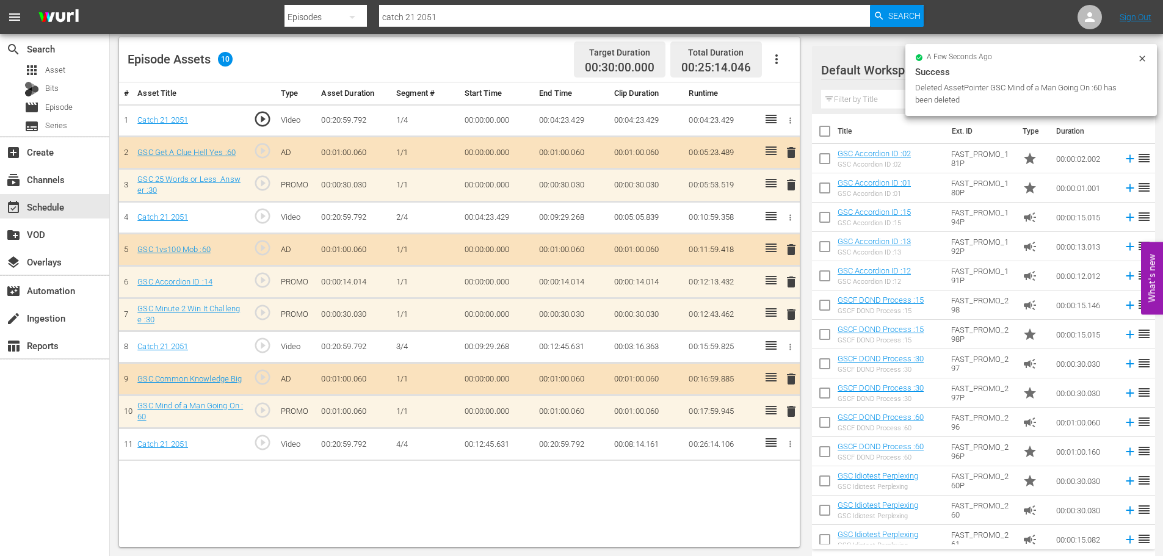
click at [795, 280] on span "delete" at bounding box center [791, 282] width 15 height 15
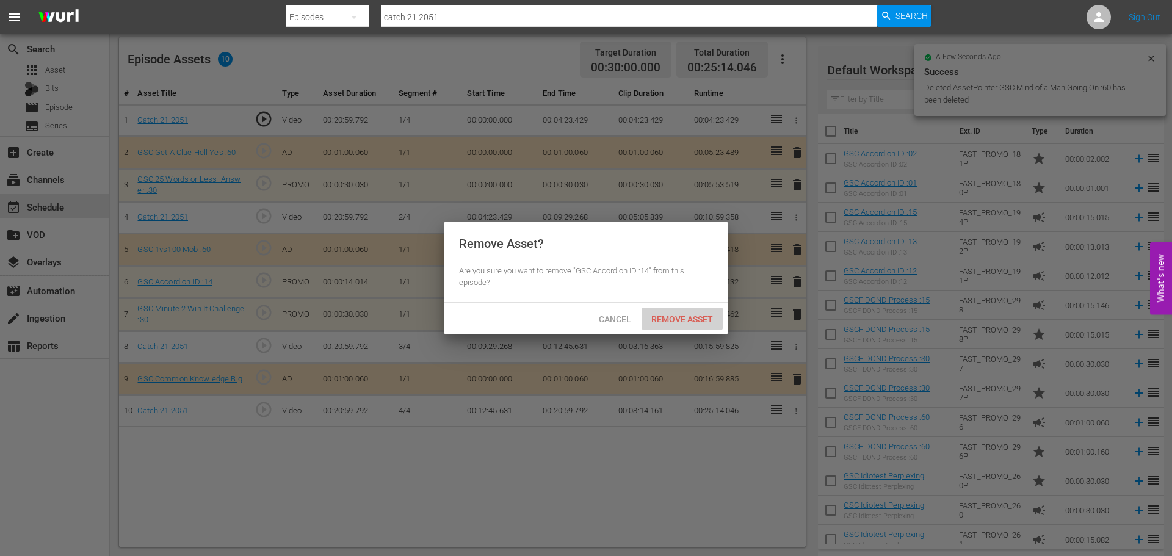
click at [705, 318] on span "Remove Asset" at bounding box center [682, 319] width 81 height 10
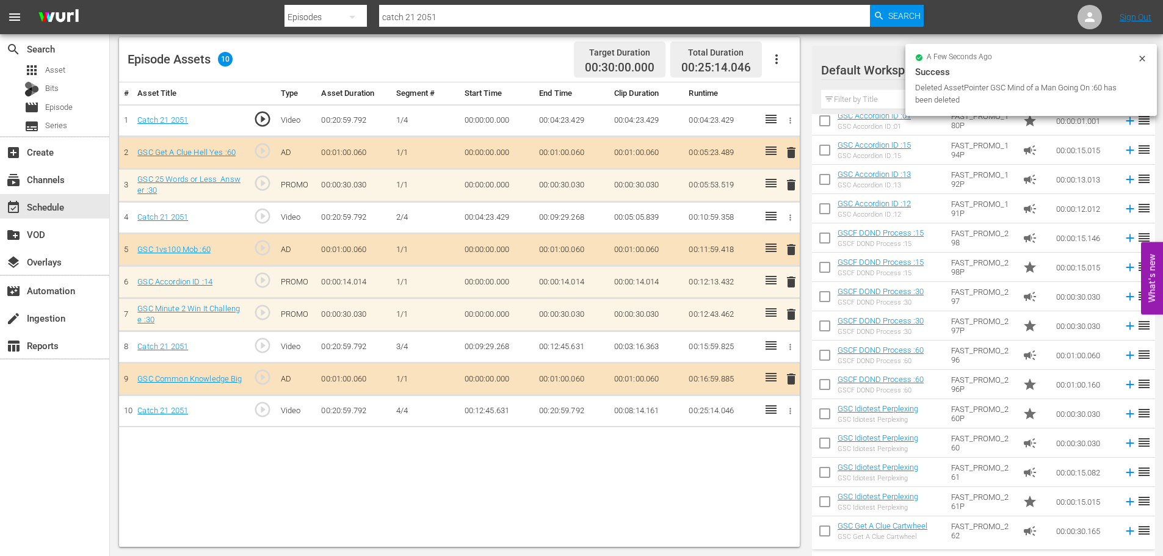
scroll to position [488, 0]
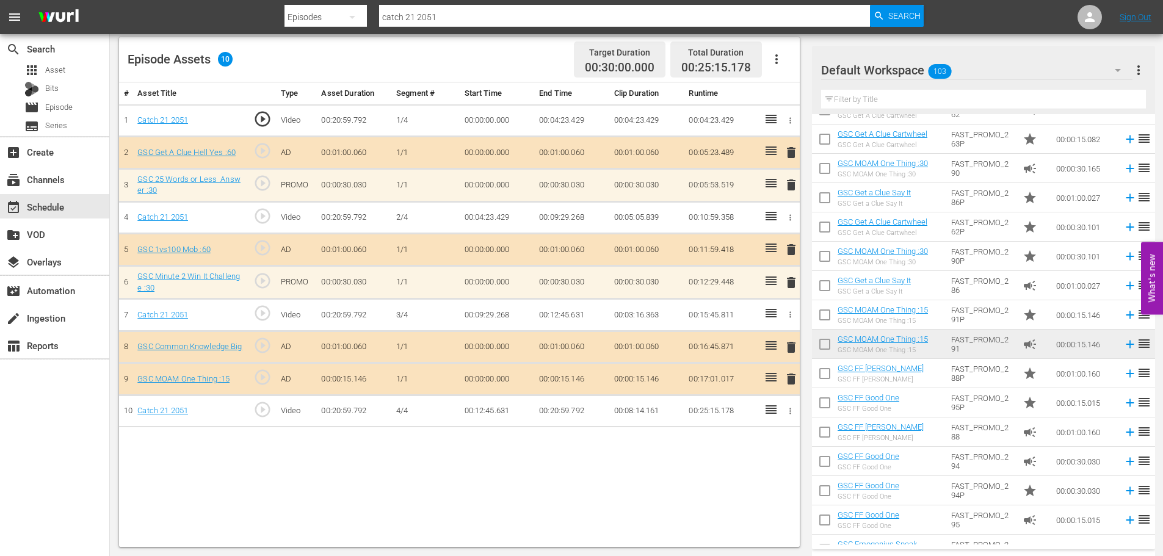
drag, startPoint x: 793, startPoint y: 382, endPoint x: 783, endPoint y: 375, distance: 12.2
click at [793, 382] on span "delete" at bounding box center [791, 379] width 15 height 15
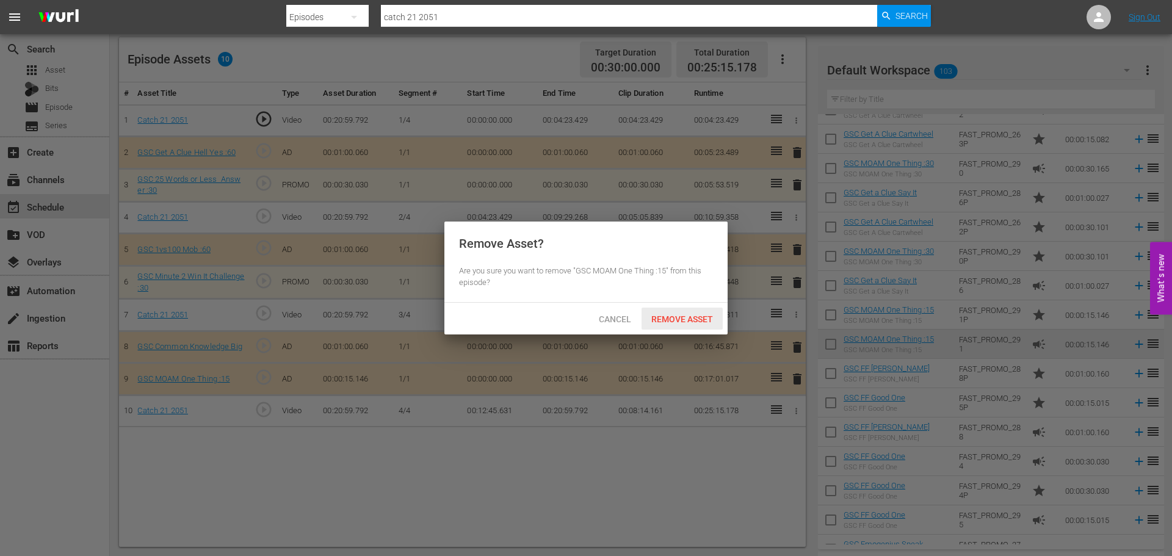
click at [702, 316] on span "Remove Asset" at bounding box center [682, 319] width 81 height 10
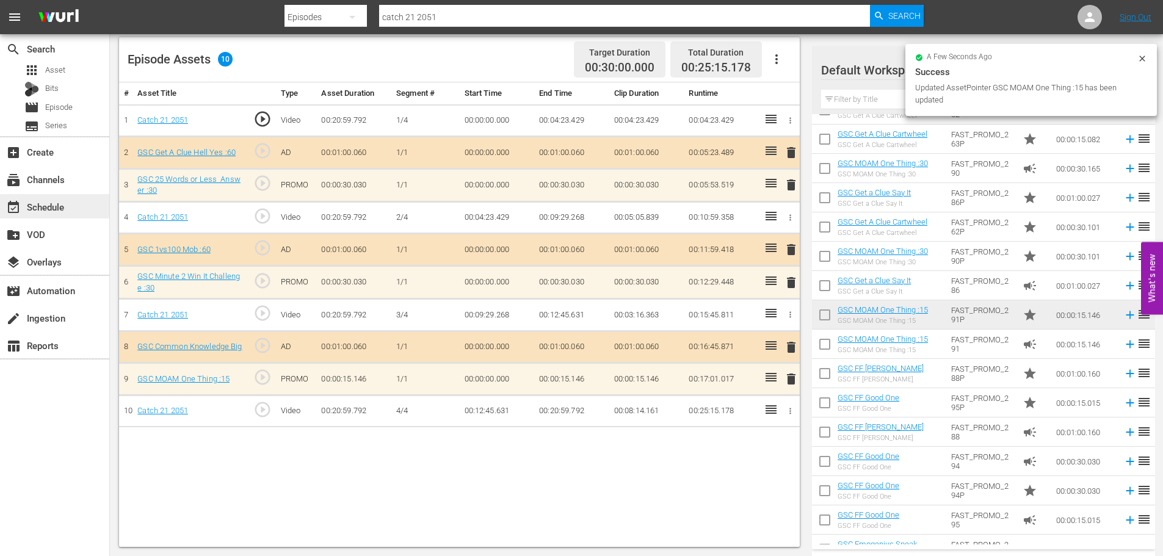
click at [69, 212] on div "event_available Schedule" at bounding box center [54, 206] width 109 height 24
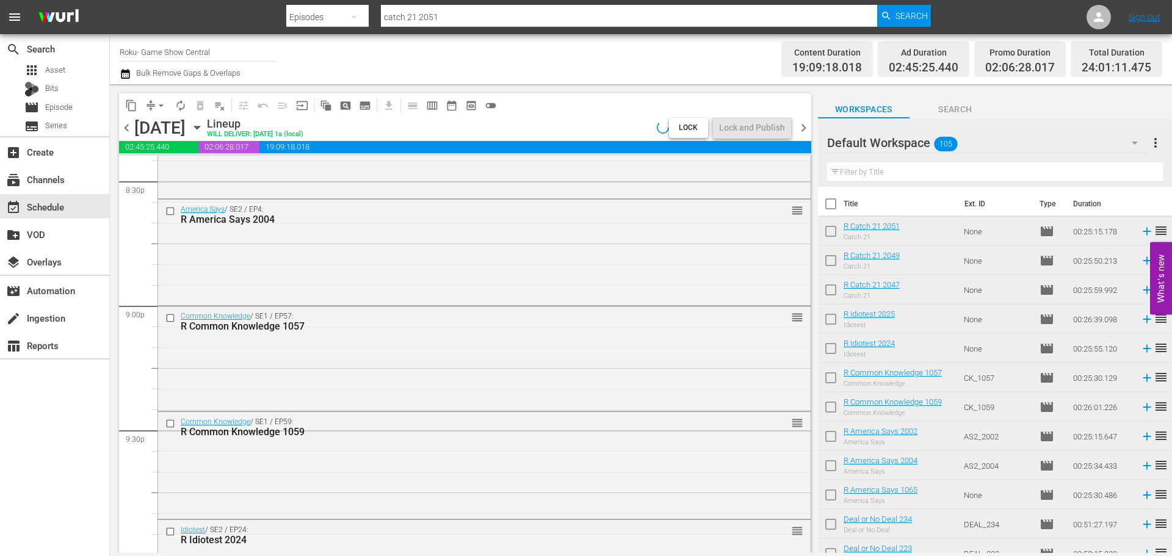
scroll to position [5585, 0]
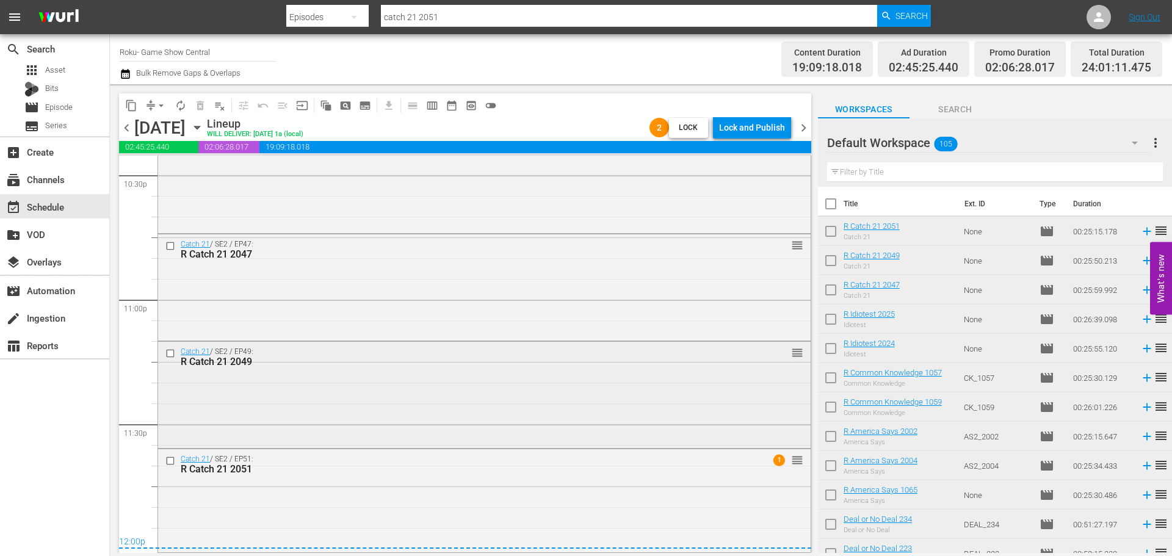
click at [416, 383] on div "Catch 21 / SE2 / EP49: R Catch 21 2049 reorder" at bounding box center [484, 394] width 653 height 104
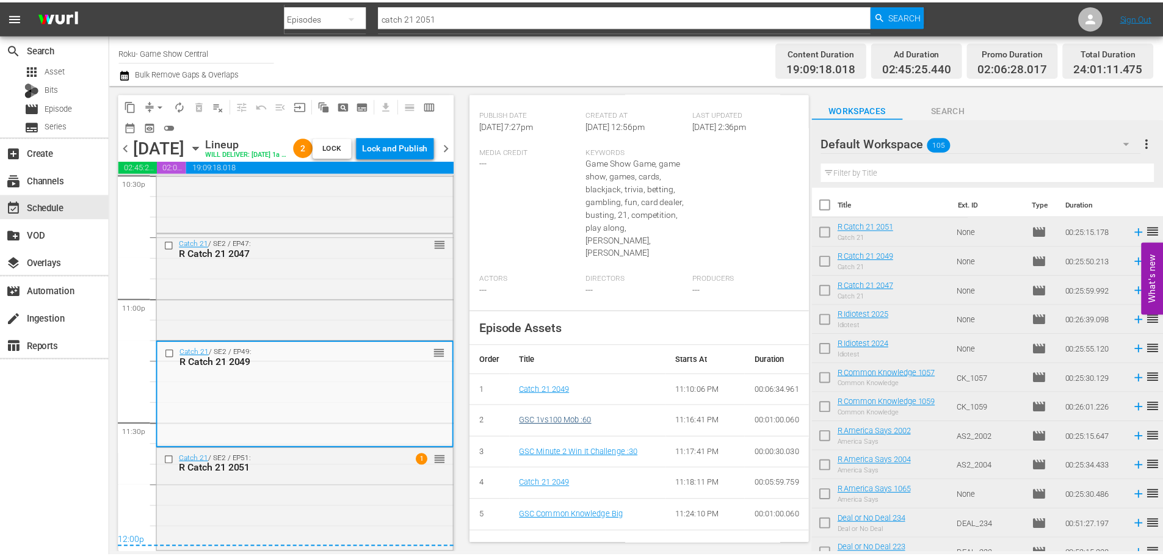
scroll to position [0, 0]
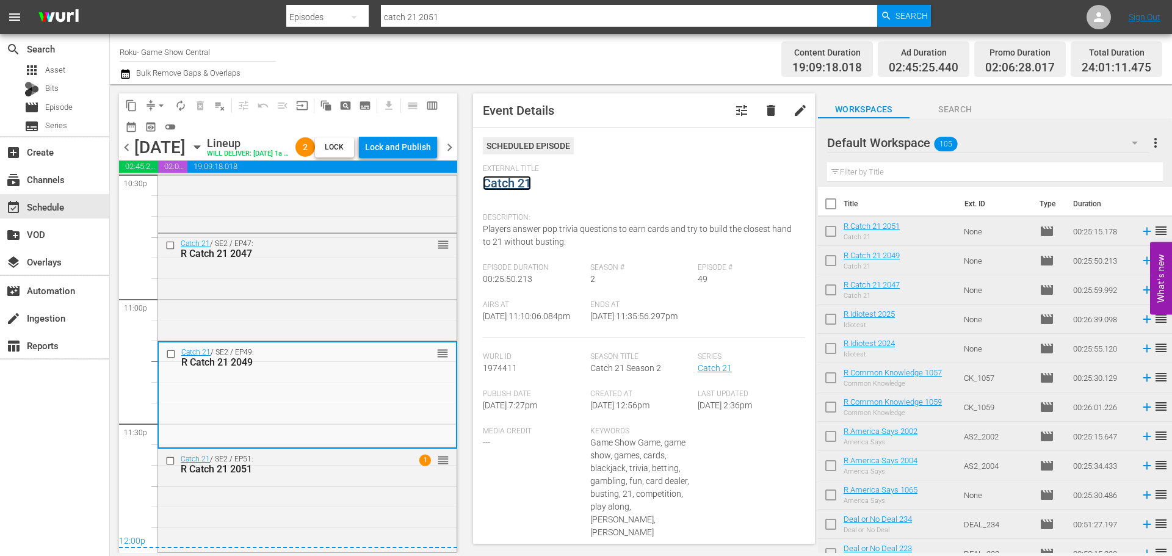
click at [510, 176] on link "Catch 21" at bounding box center [507, 183] width 48 height 15
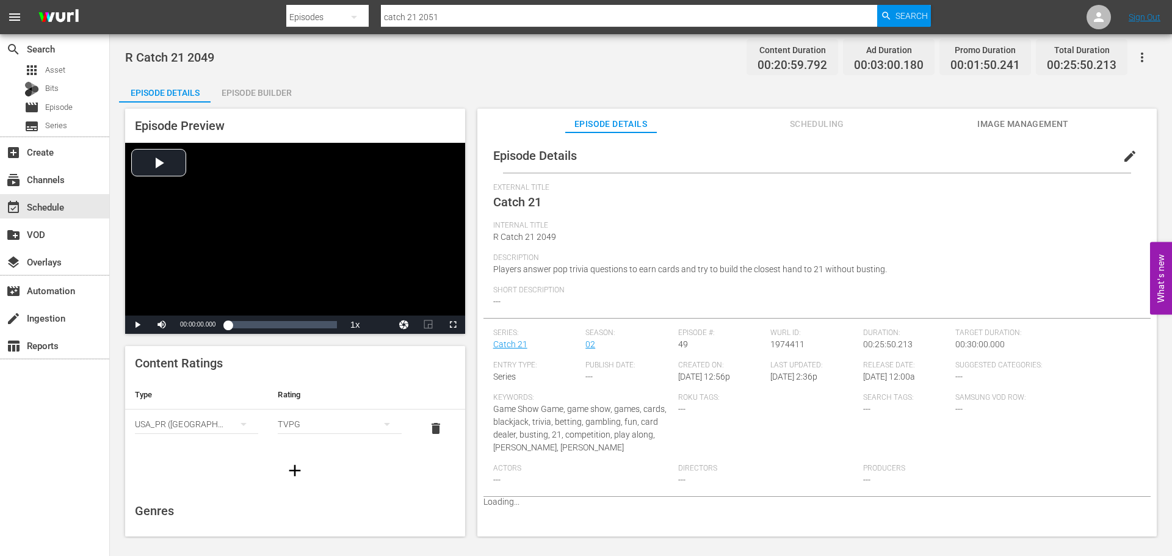
click at [277, 85] on div "Episode Builder" at bounding box center [257, 92] width 92 height 29
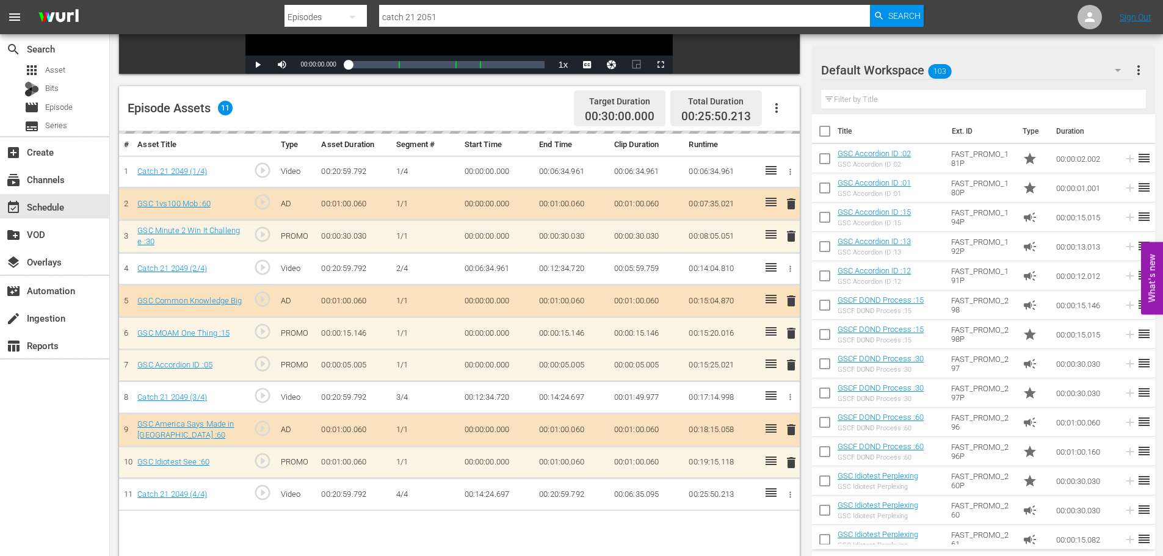
scroll to position [318, 0]
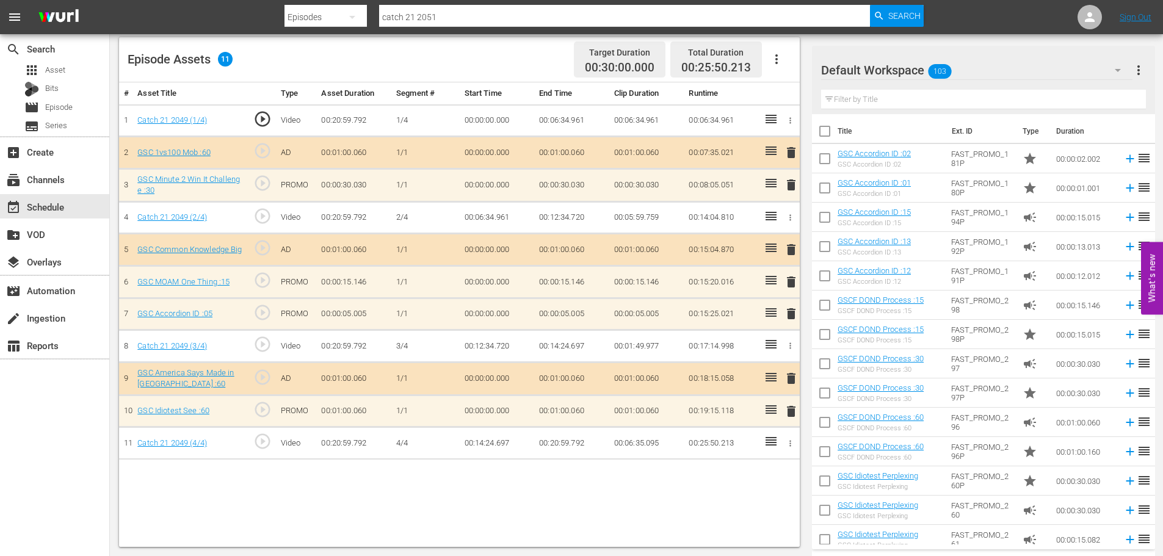
click at [785, 412] on span "delete" at bounding box center [791, 411] width 15 height 15
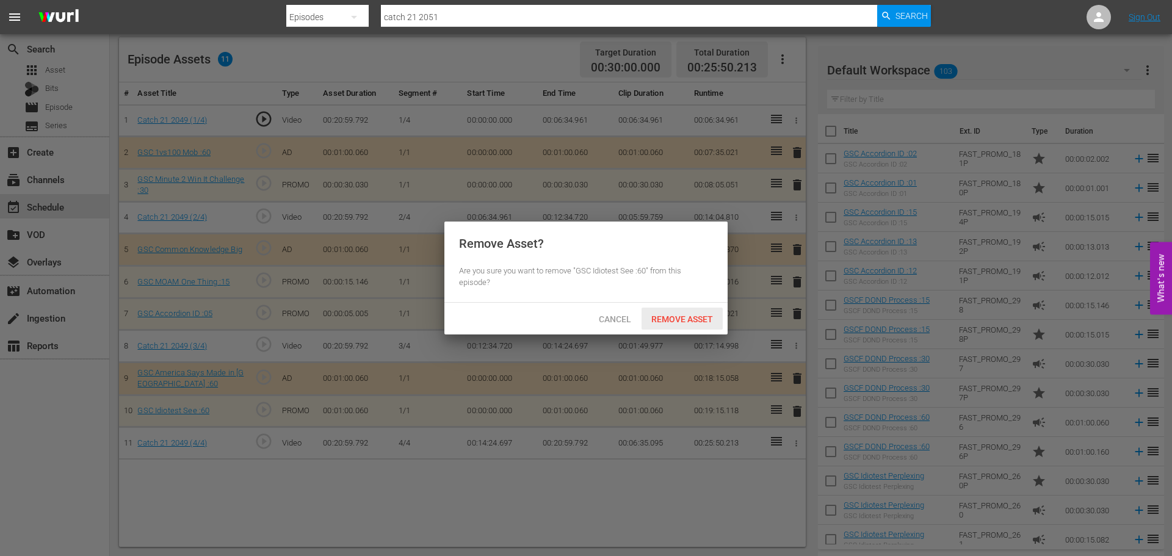
click at [686, 313] on div "Remove Asset" at bounding box center [682, 319] width 81 height 23
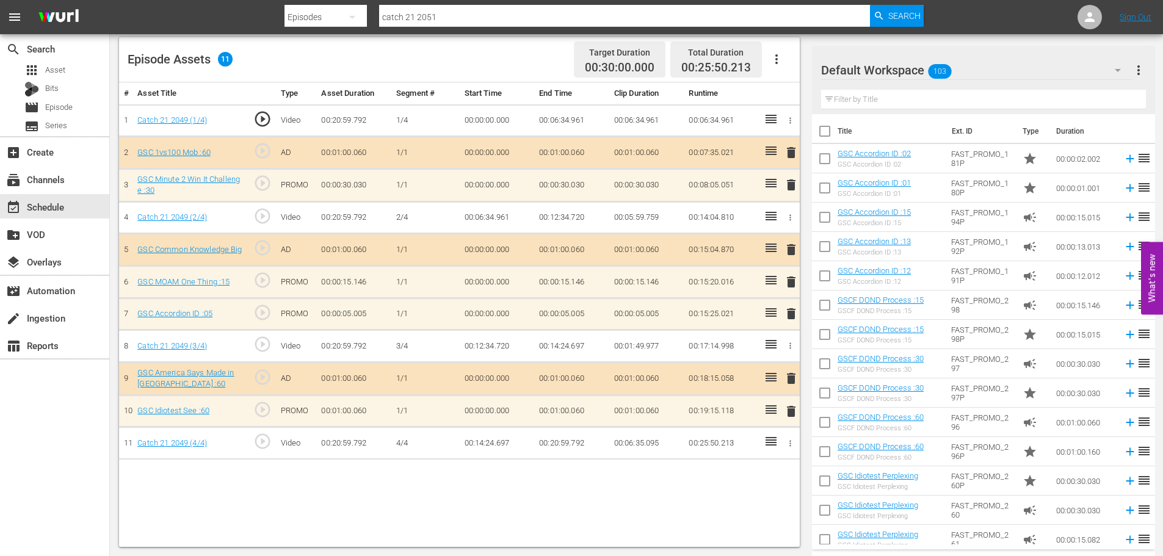
click at [788, 307] on span "delete" at bounding box center [791, 314] width 15 height 15
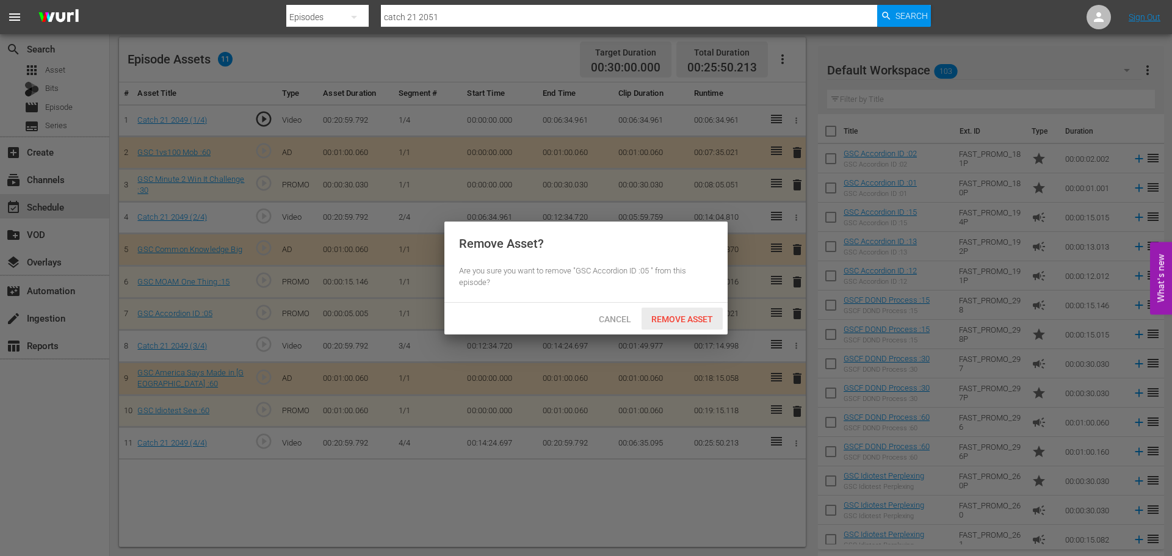
click at [716, 318] on span "Remove Asset" at bounding box center [682, 319] width 81 height 10
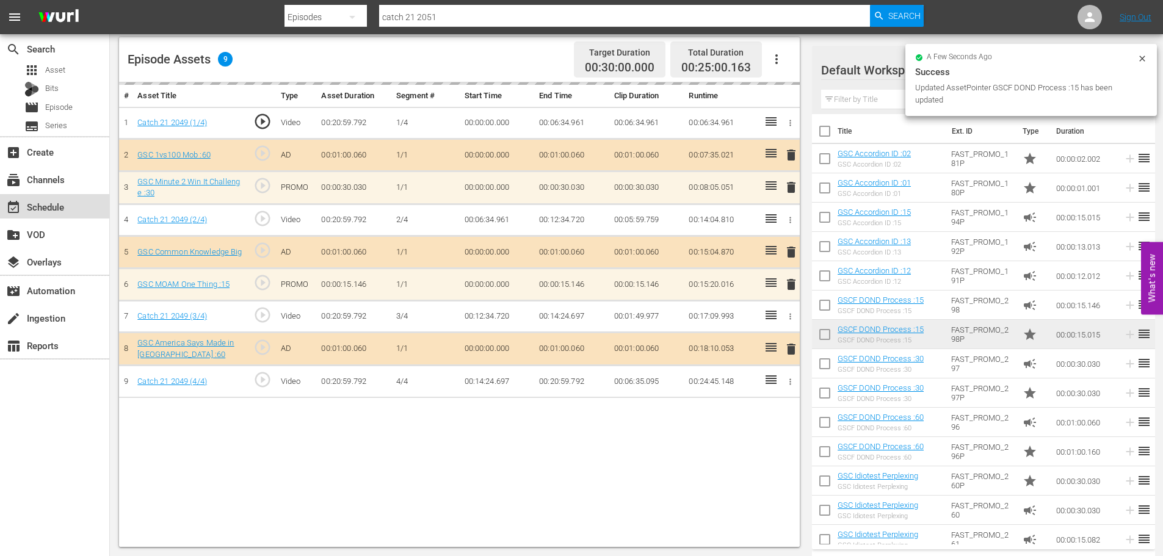
click at [83, 212] on div "event_available Schedule" at bounding box center [54, 206] width 109 height 24
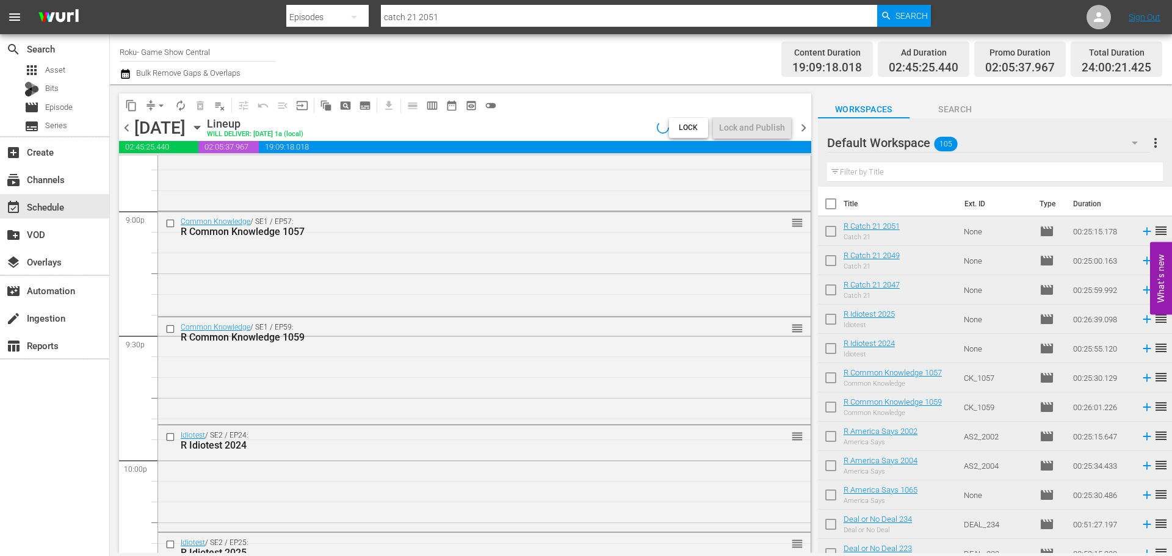
scroll to position [5585, 0]
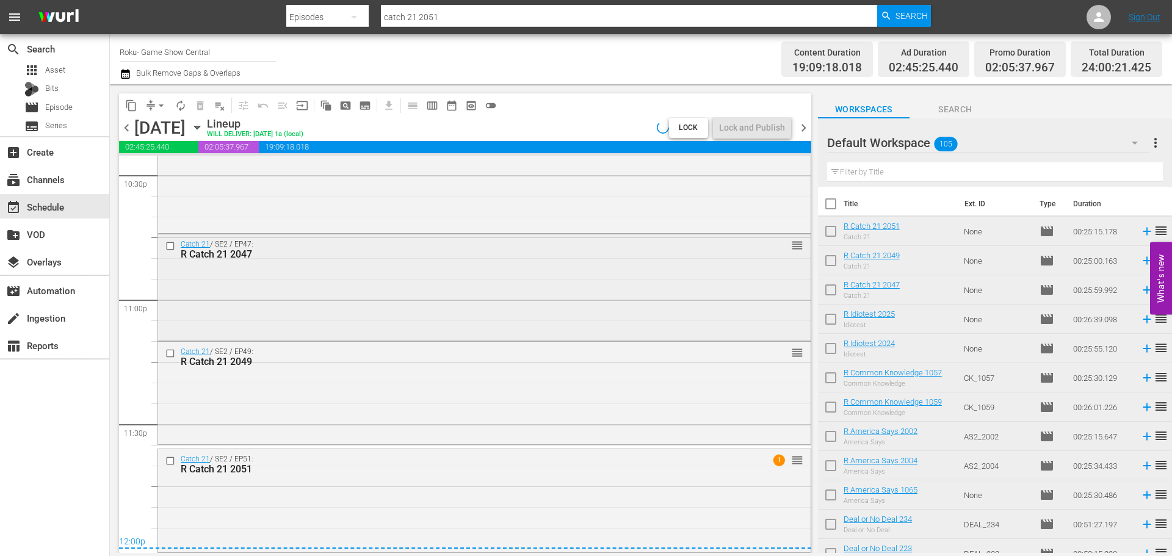
click at [454, 294] on div "Catch 21 / SE2 / EP47: R Catch 21 2047 reorder" at bounding box center [484, 286] width 653 height 104
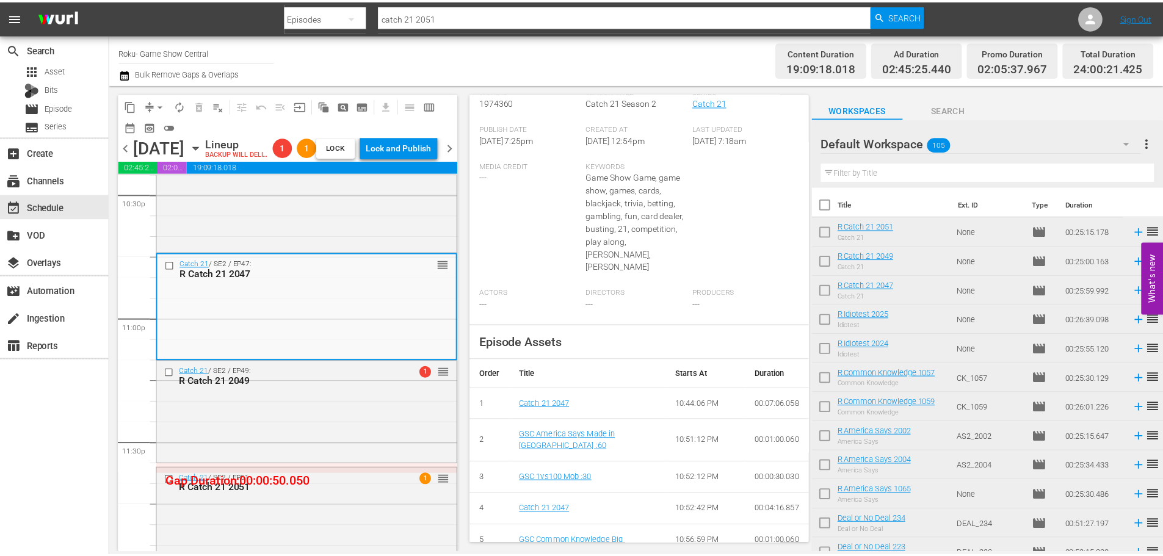
scroll to position [0, 0]
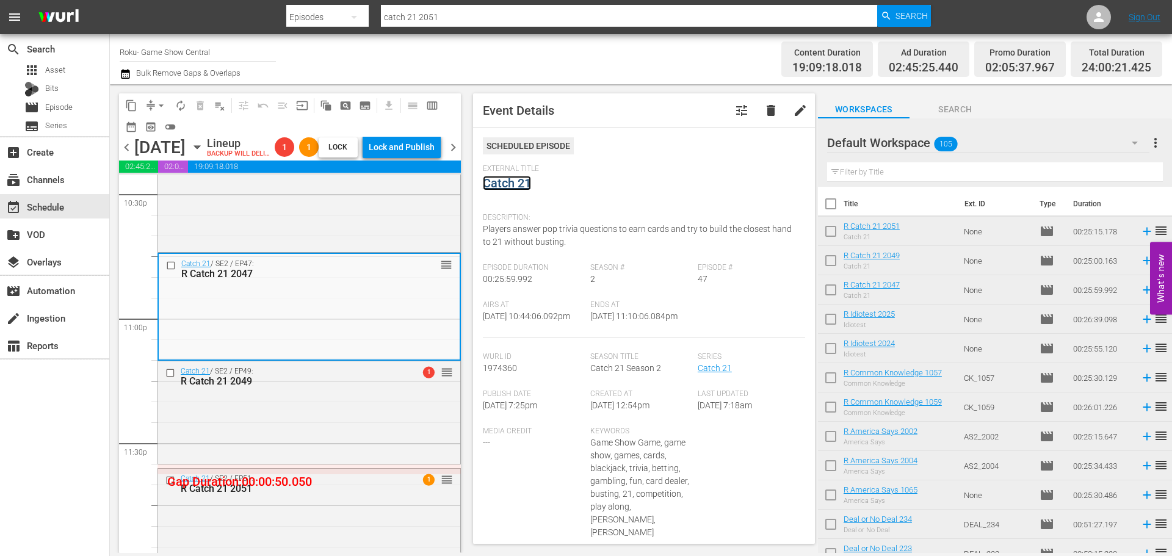
click at [510, 184] on link "Catch 21" at bounding box center [507, 183] width 48 height 15
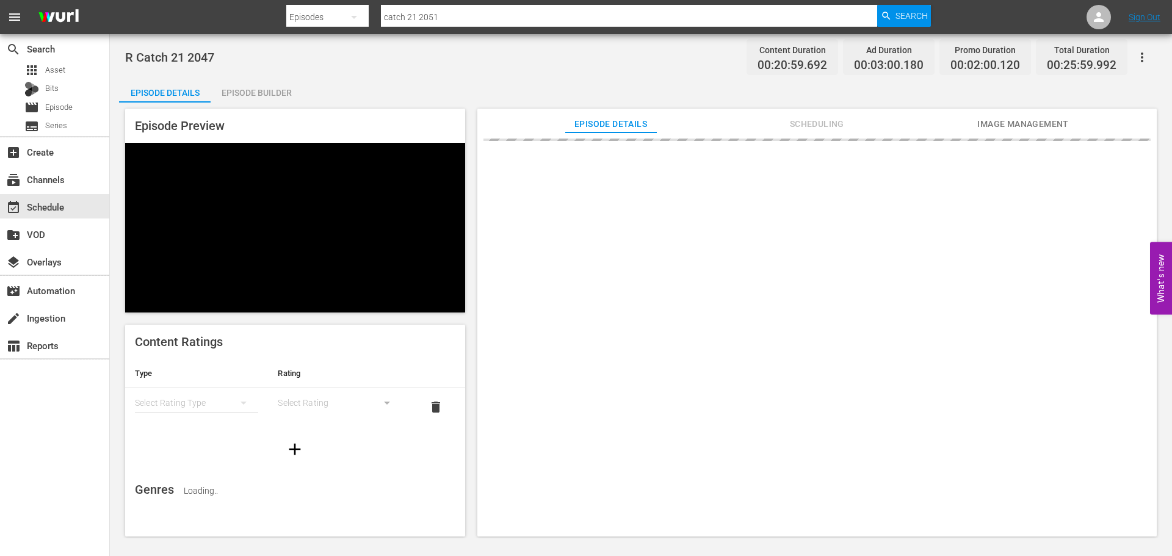
click at [243, 103] on div "Episode Preview Content Ratings Type Rating Select Rating Type Select Rating de…" at bounding box center [641, 325] width 1044 height 444
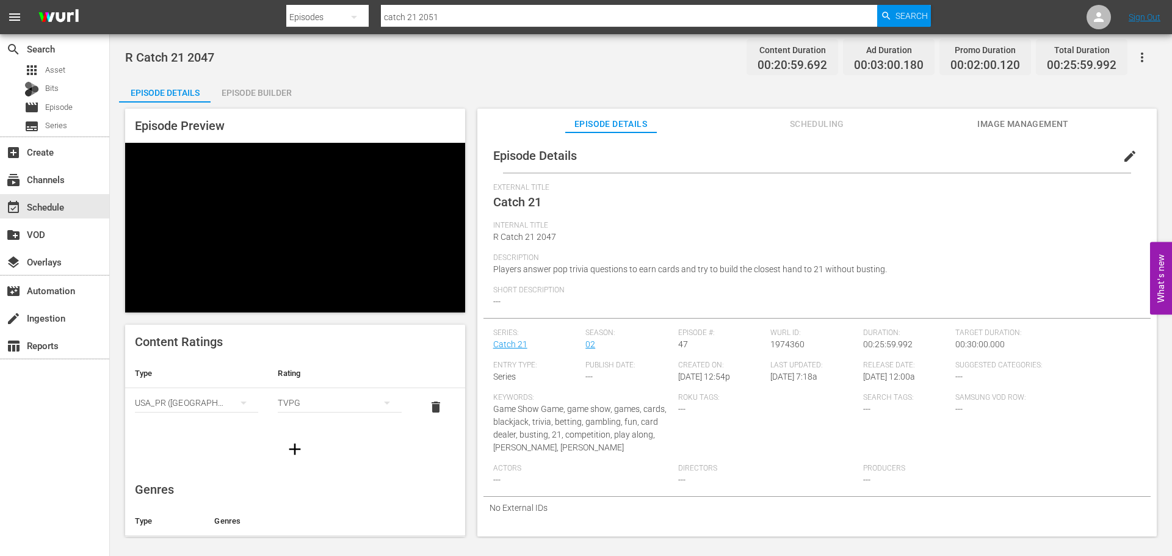
click at [253, 100] on div "Episode Builder" at bounding box center [257, 92] width 92 height 29
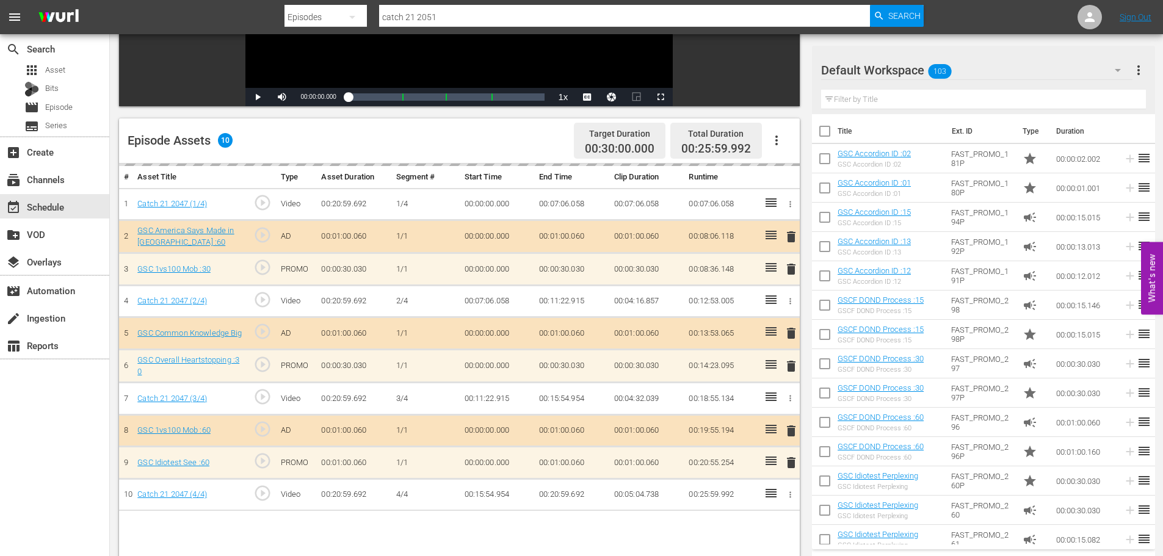
scroll to position [318, 0]
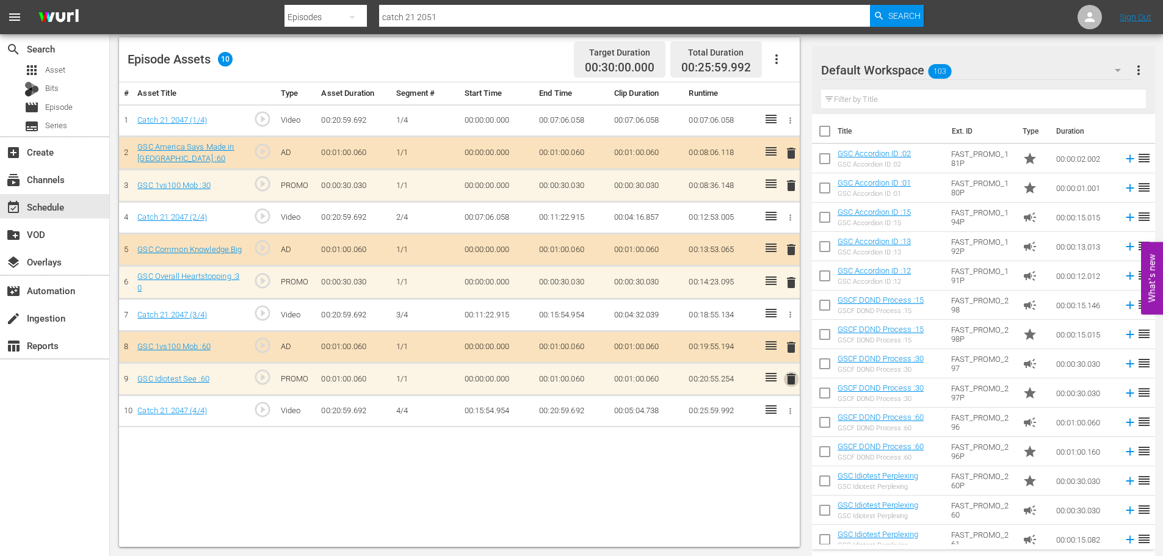
click at [797, 383] on span "delete" at bounding box center [791, 379] width 15 height 15
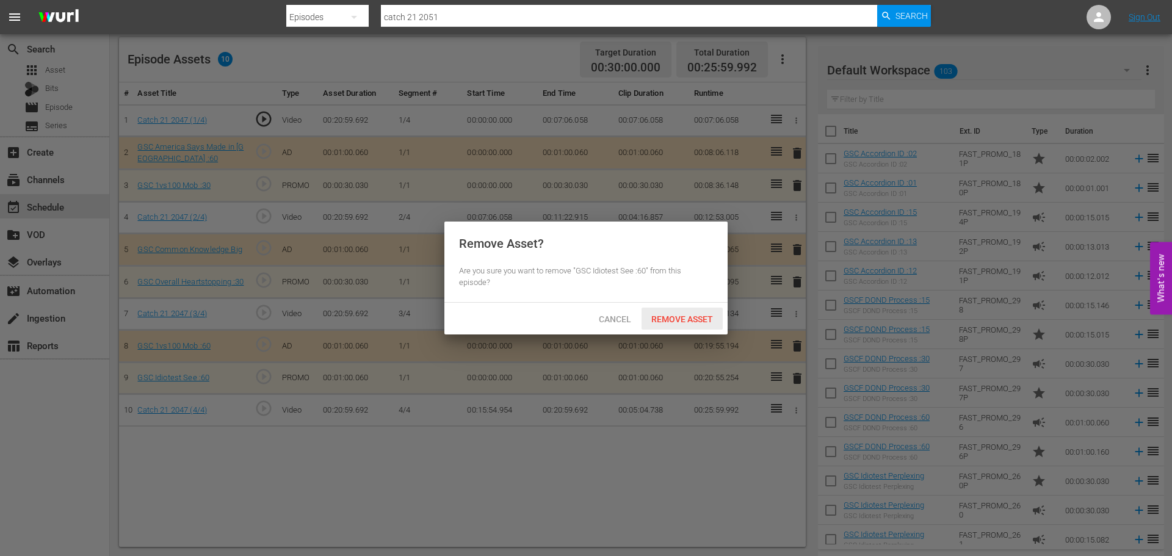
click at [684, 323] on span "Remove Asset" at bounding box center [682, 319] width 81 height 10
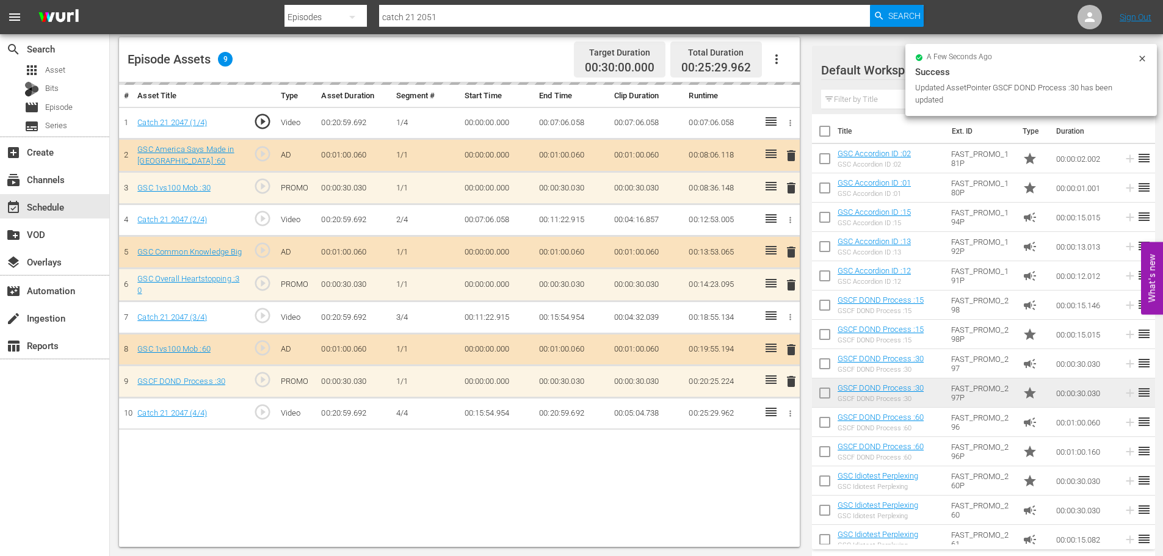
click at [849, 91] on input "text" at bounding box center [983, 100] width 325 height 20
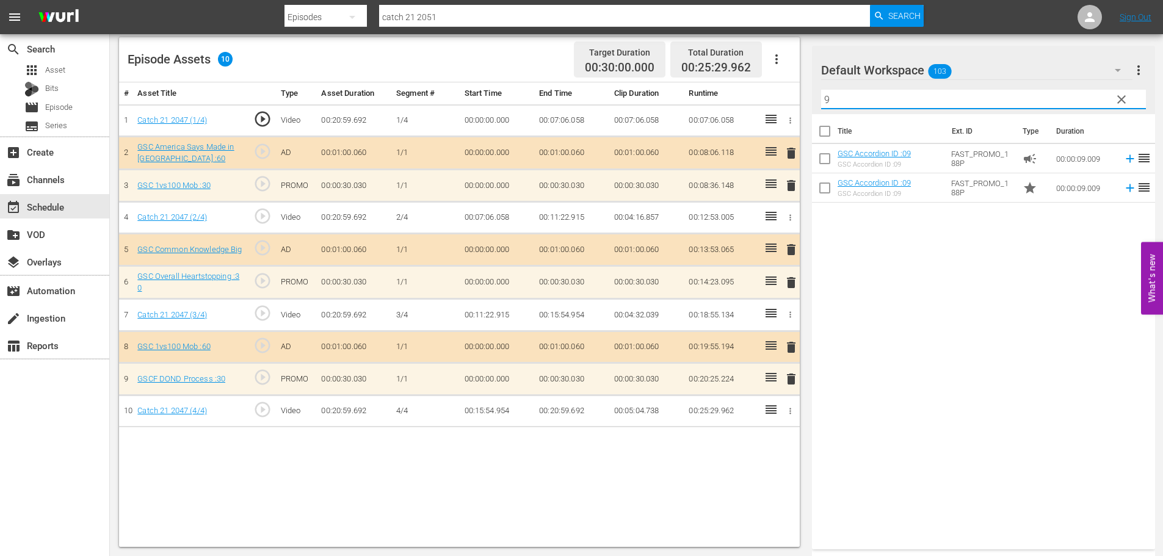
type input "9"
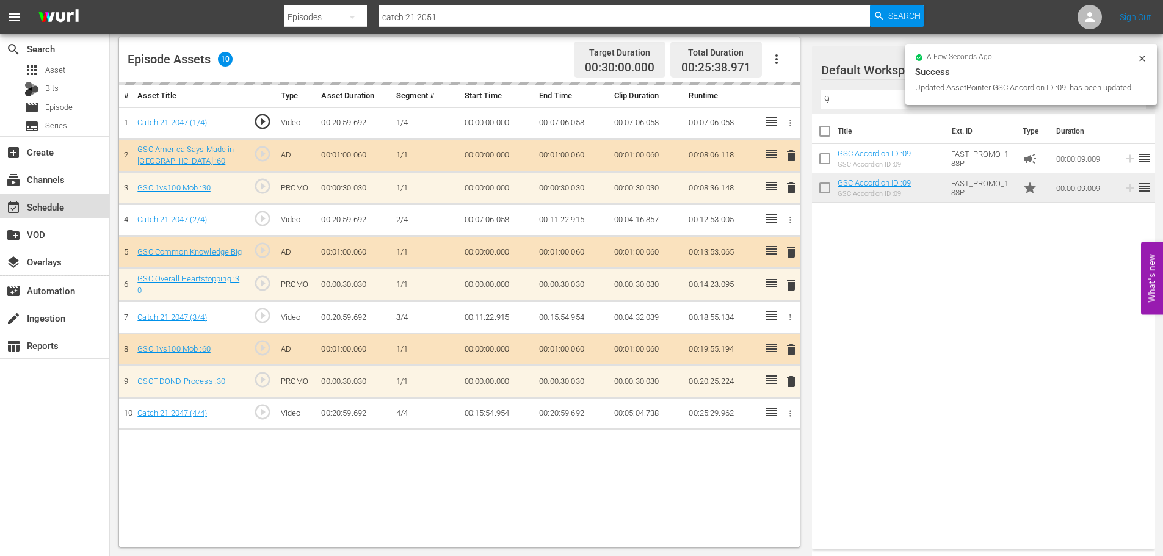
click at [43, 211] on div "event_available Schedule" at bounding box center [34, 205] width 68 height 11
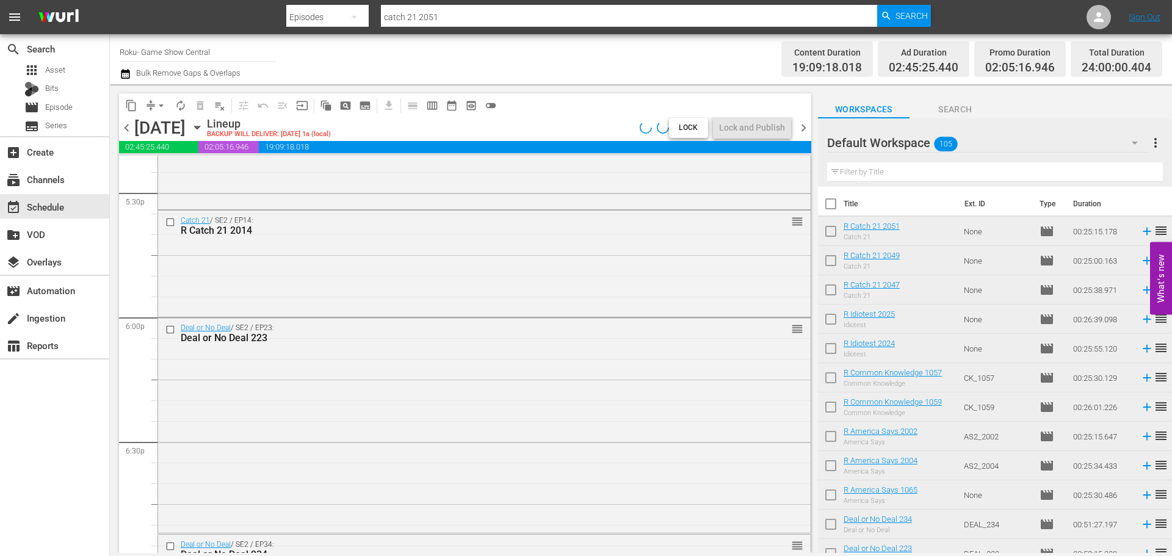
scroll to position [5585, 0]
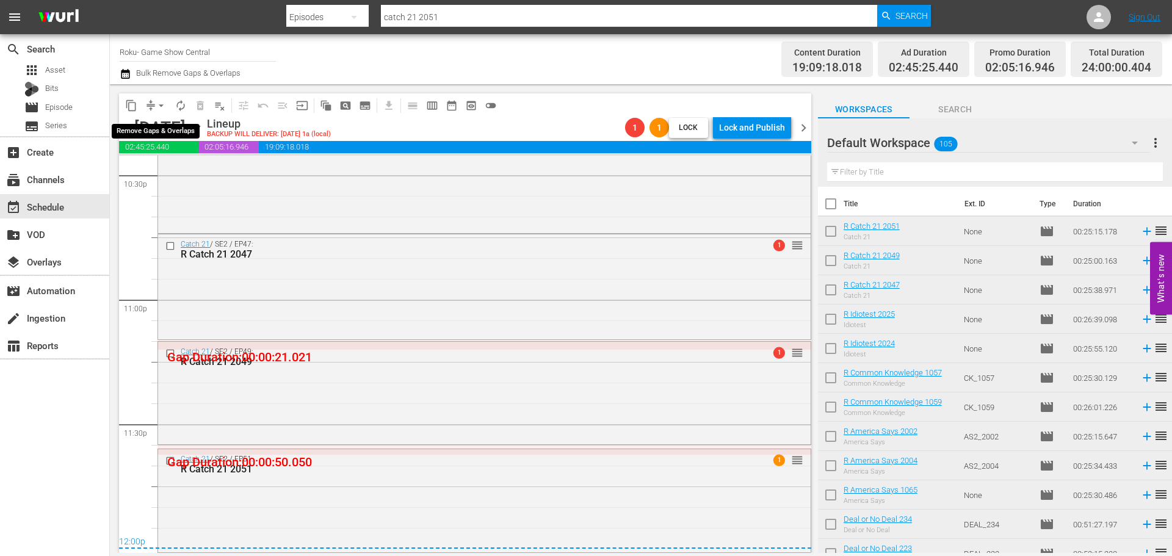
click at [143, 106] on button "compress" at bounding box center [151, 106] width 20 height 20
click at [165, 103] on span "arrow_drop_down" at bounding box center [161, 106] width 12 height 12
click at [164, 131] on li "Align to Midnight" at bounding box center [162, 130] width 128 height 20
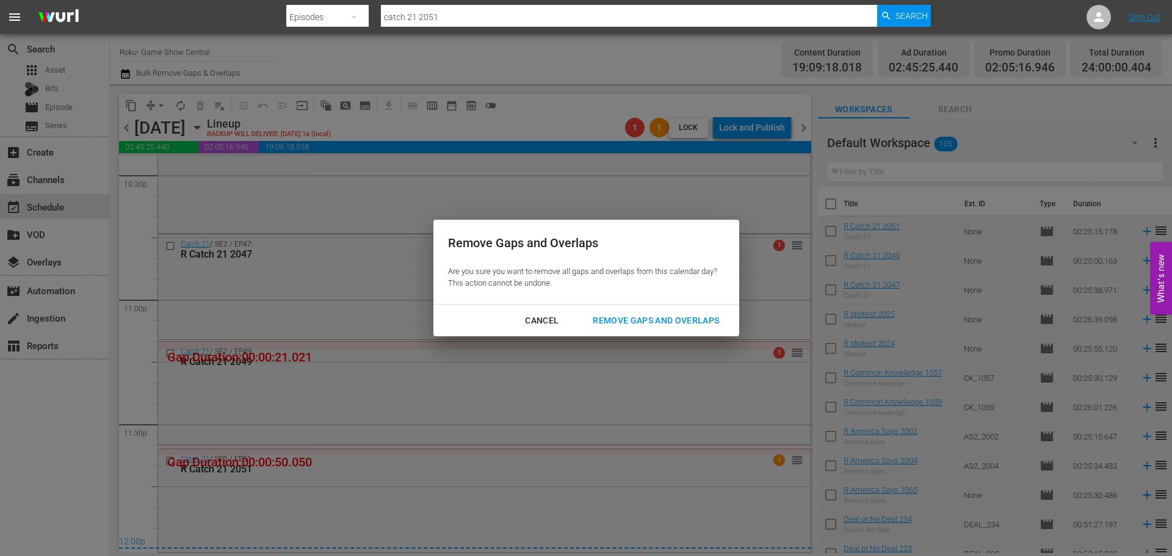
click at [620, 320] on div "Remove Gaps and Overlaps" at bounding box center [656, 320] width 146 height 15
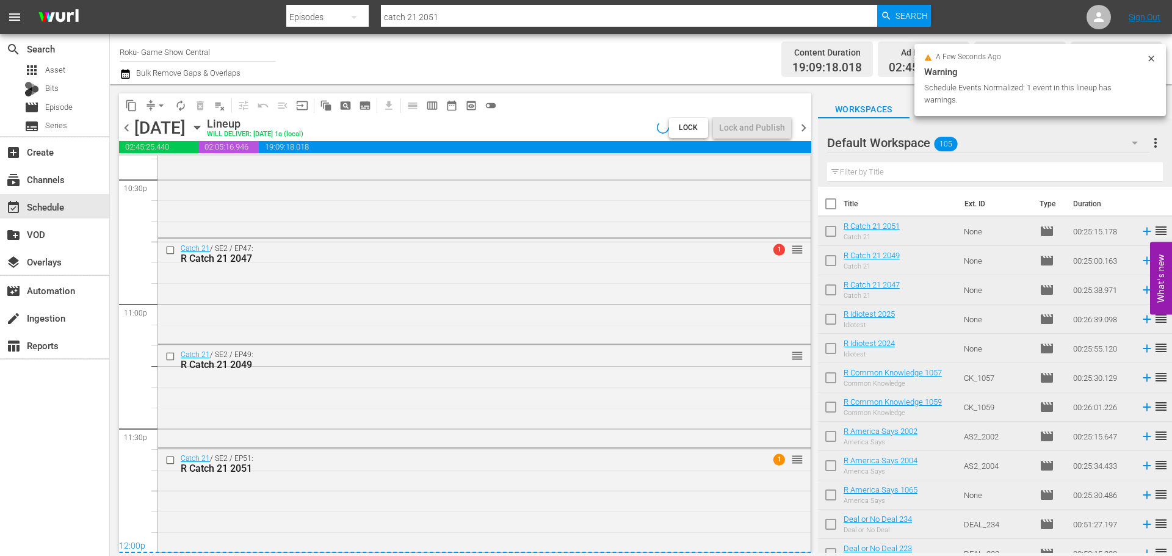
scroll to position [5581, 0]
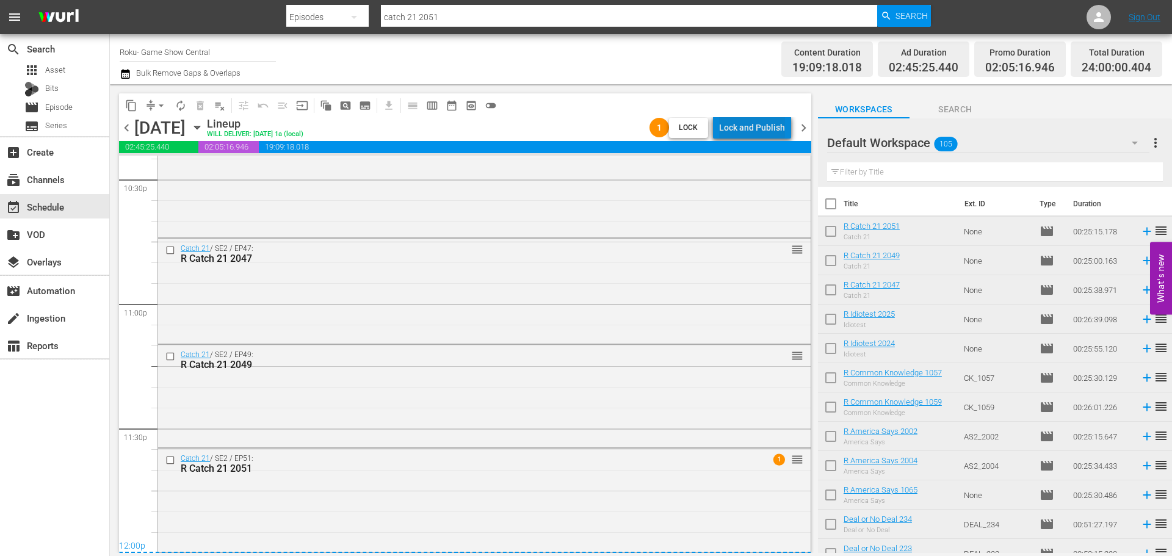
click at [779, 122] on div "Lock and Publish" at bounding box center [752, 128] width 66 height 22
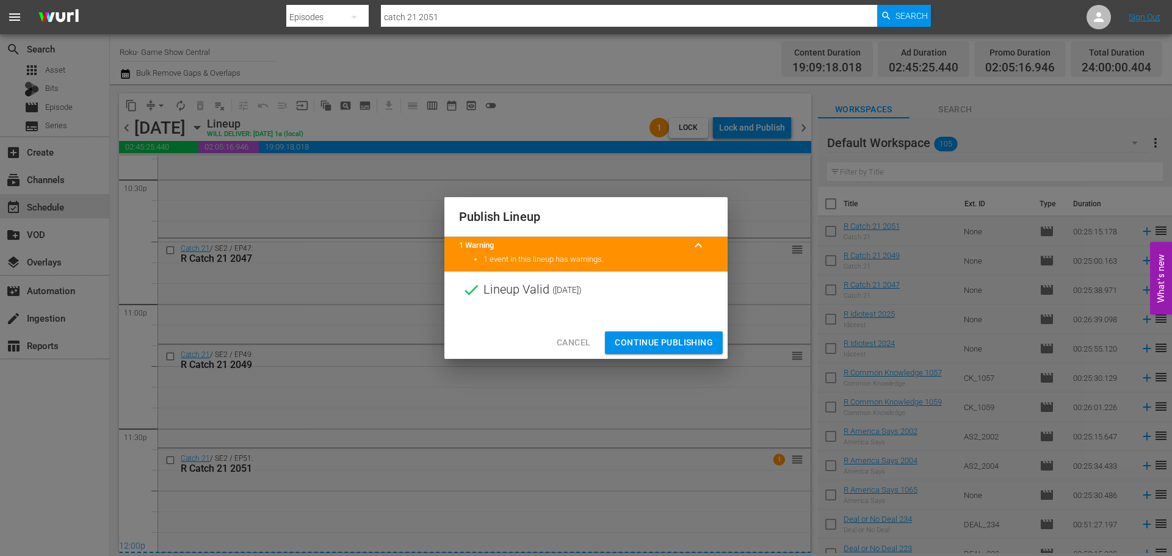
click at [674, 344] on span "Continue Publishing" at bounding box center [664, 342] width 98 height 15
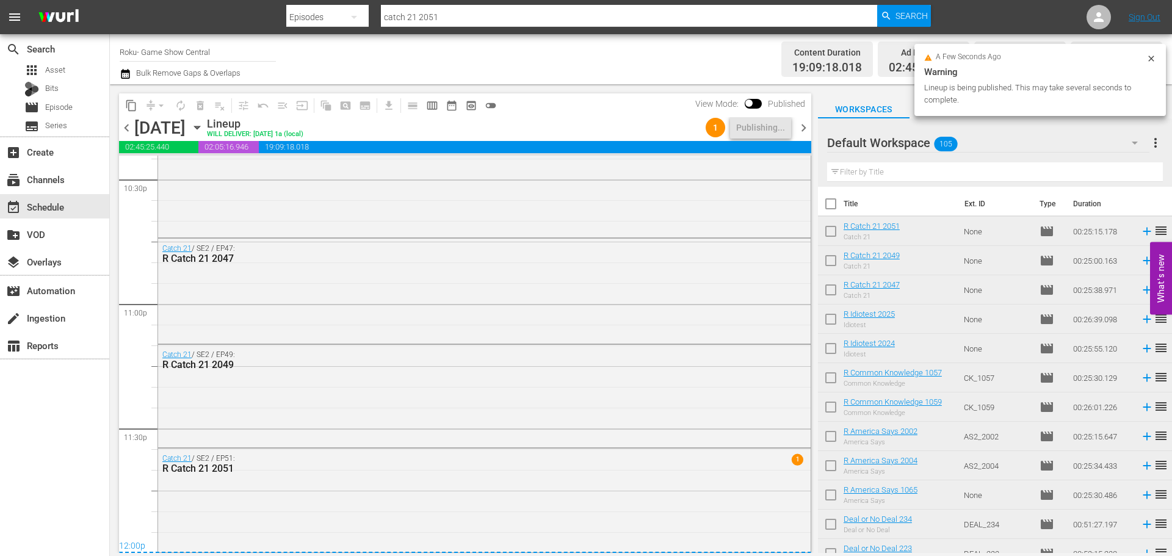
click at [204, 131] on icon "button" at bounding box center [196, 127] width 13 height 13
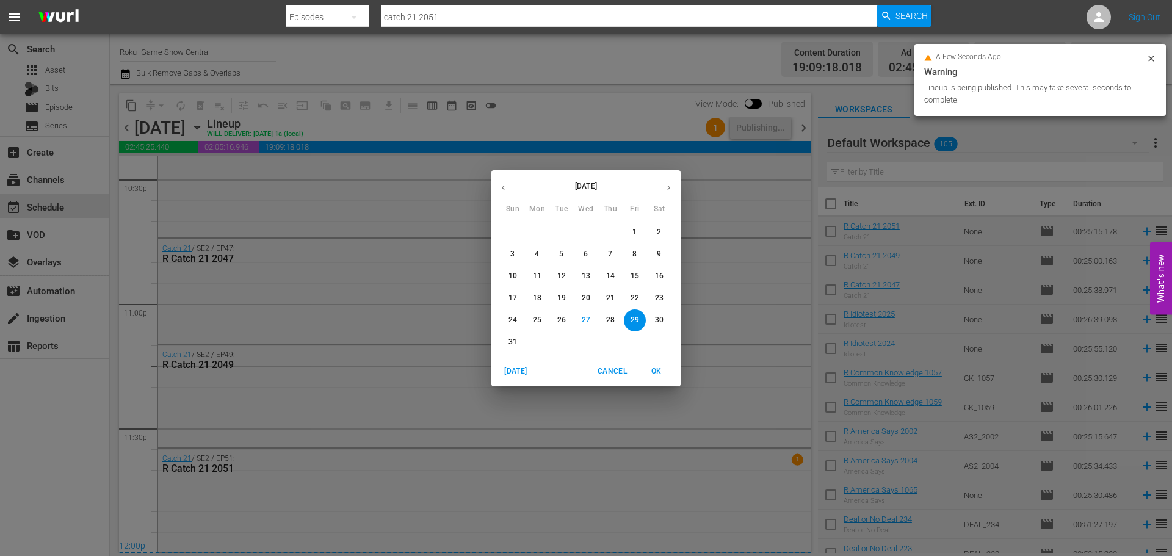
click at [670, 193] on button "button" at bounding box center [669, 188] width 24 height 24
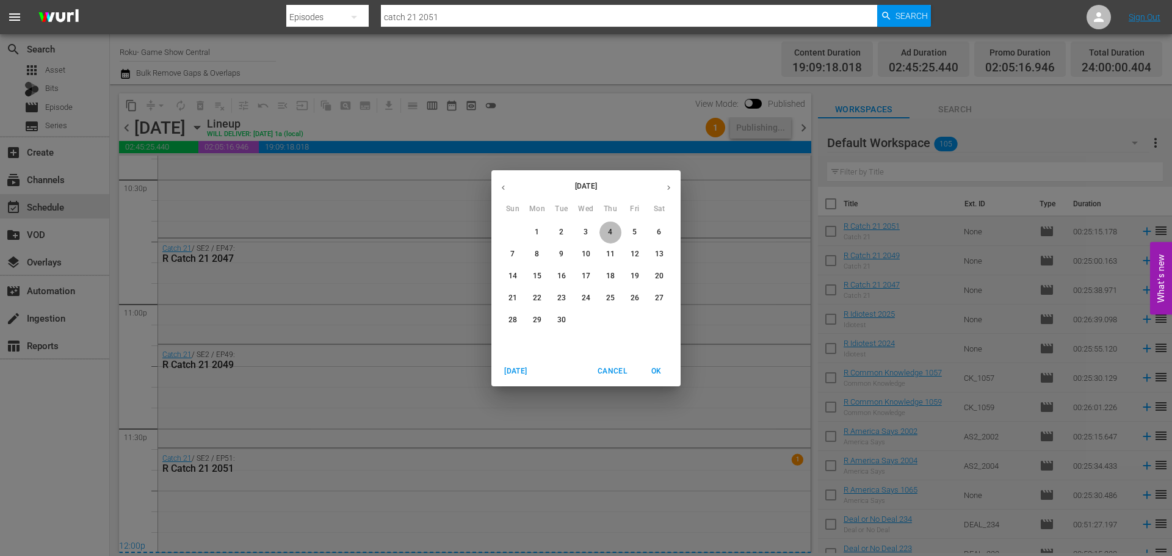
click at [609, 231] on p "4" at bounding box center [610, 232] width 4 height 10
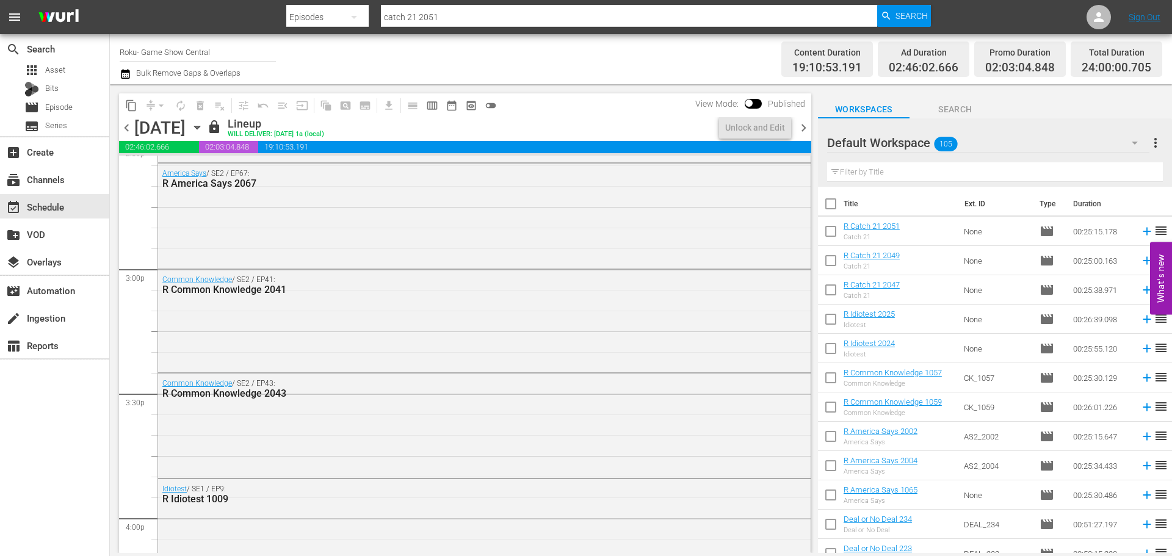
scroll to position [3618, 0]
